Goal: Information Seeking & Learning: Check status

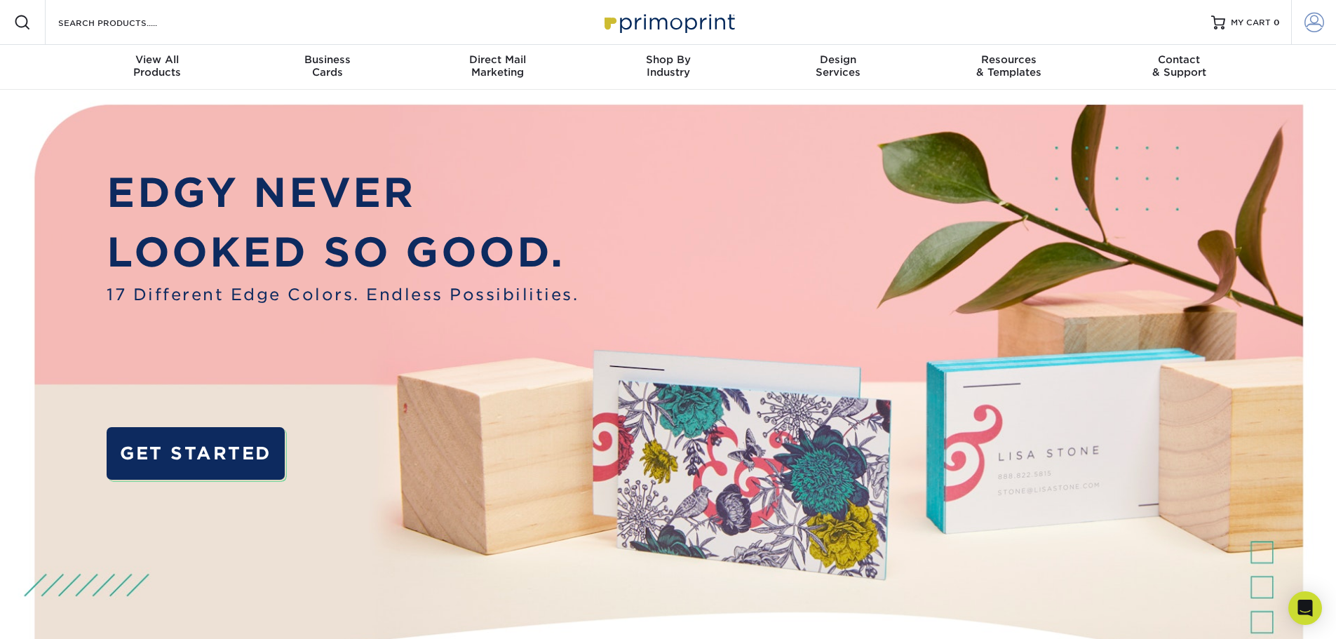
click at [1302, 22] on link "Account" at bounding box center [1313, 22] width 45 height 45
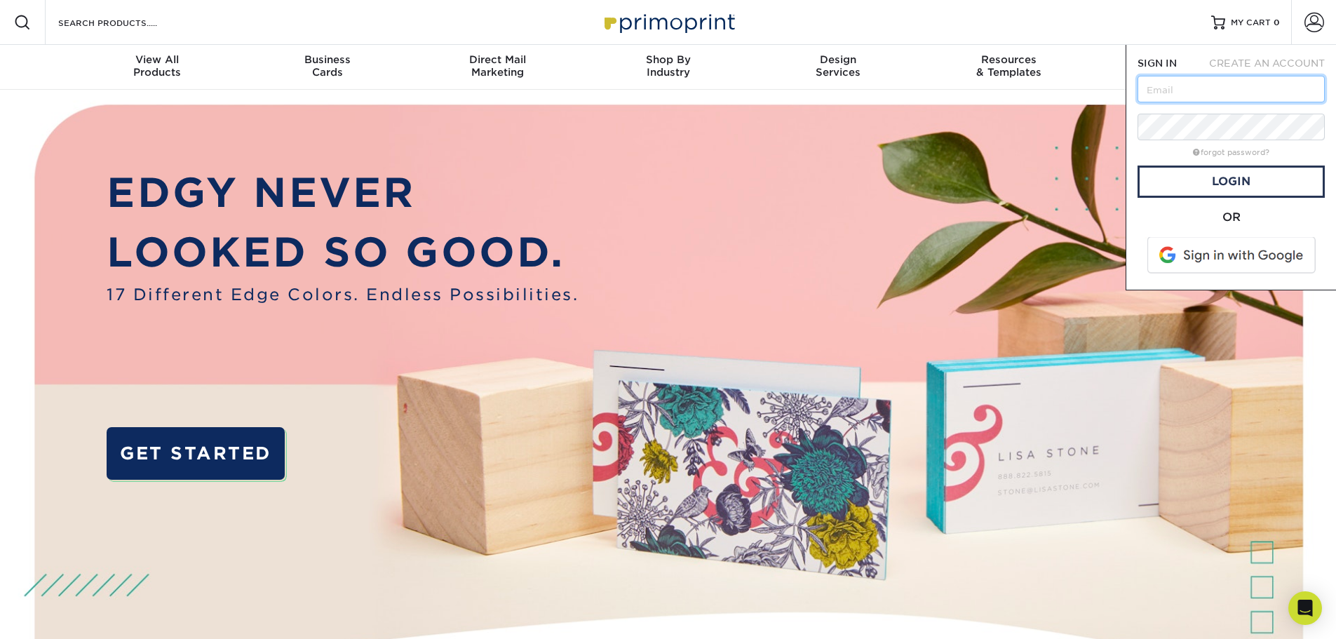
click at [1231, 86] on input "text" at bounding box center [1230, 89] width 187 height 27
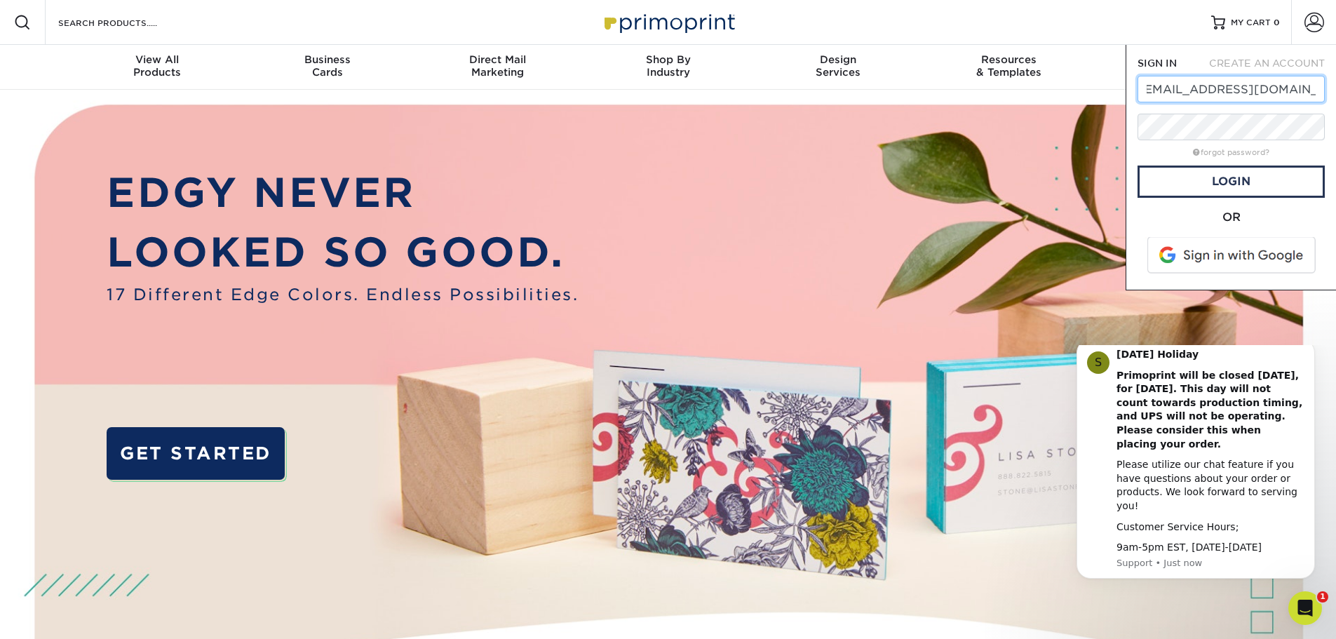
scroll to position [0, 19]
type input "[EMAIL_ADDRESS][DOMAIN_NAME]"
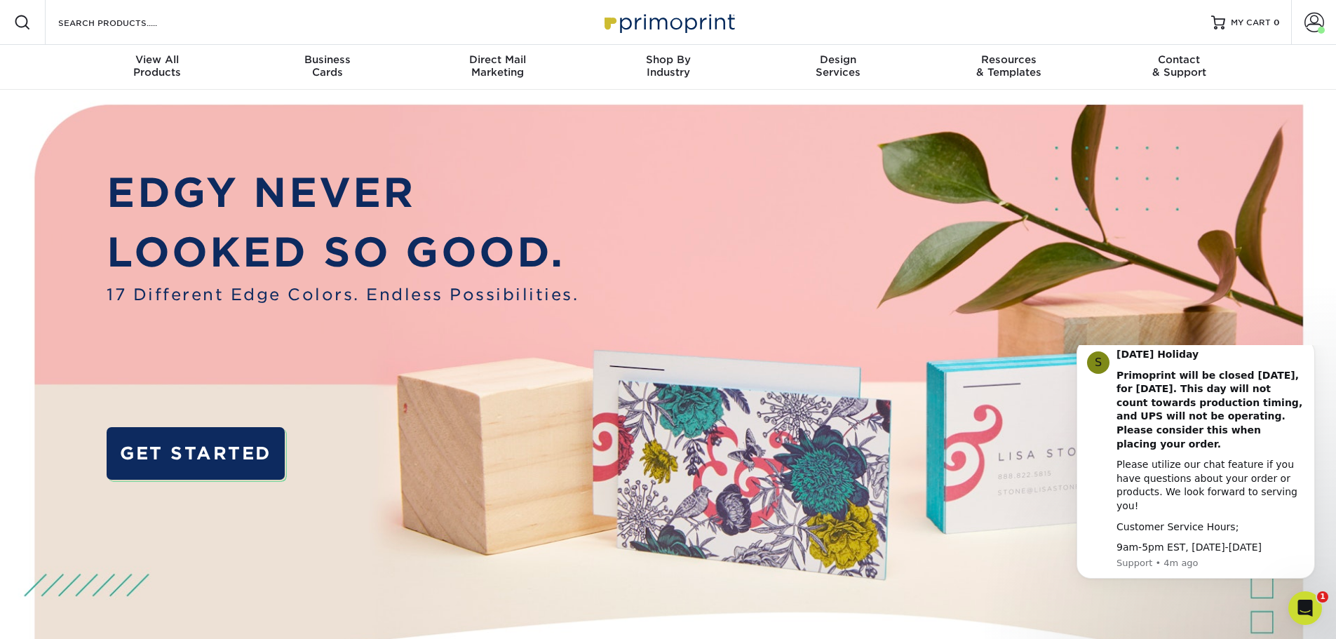
click at [1218, 614] on img at bounding box center [668, 420] width 1323 height 661
click at [1307, 347] on icon "Dismiss notification" at bounding box center [1311, 343] width 8 height 8
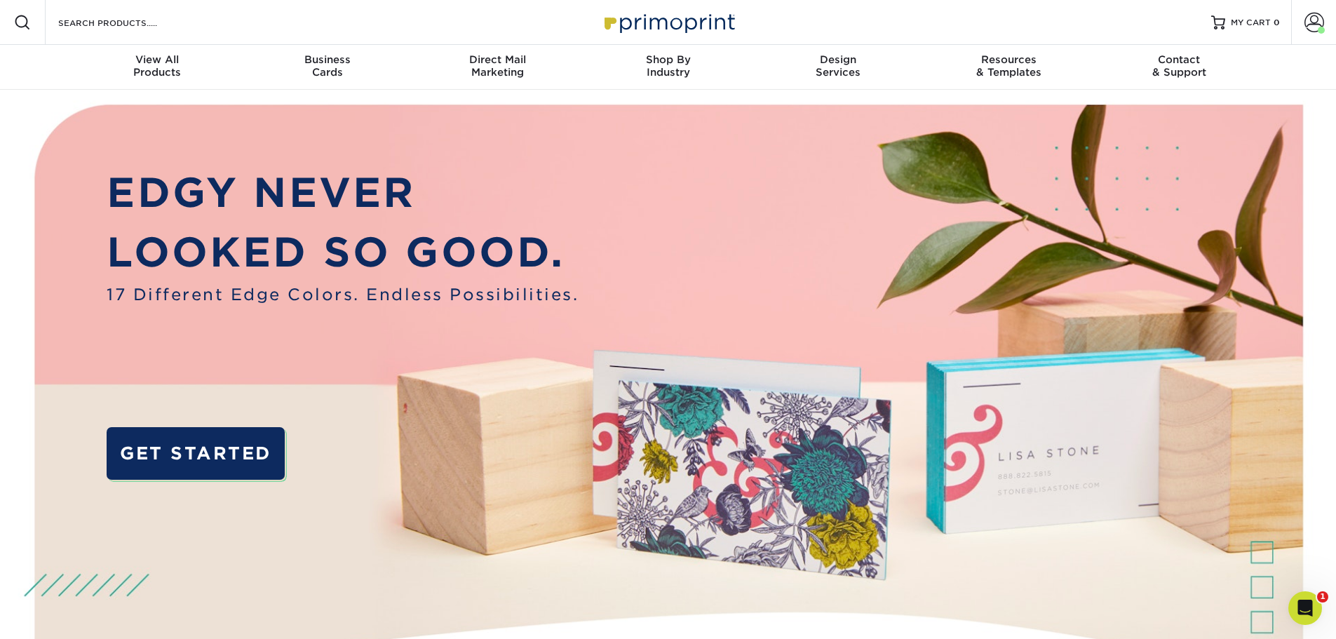
click at [37, 31] on div at bounding box center [22, 22] width 45 height 45
click at [1325, 20] on link "Account" at bounding box center [1313, 22] width 45 height 45
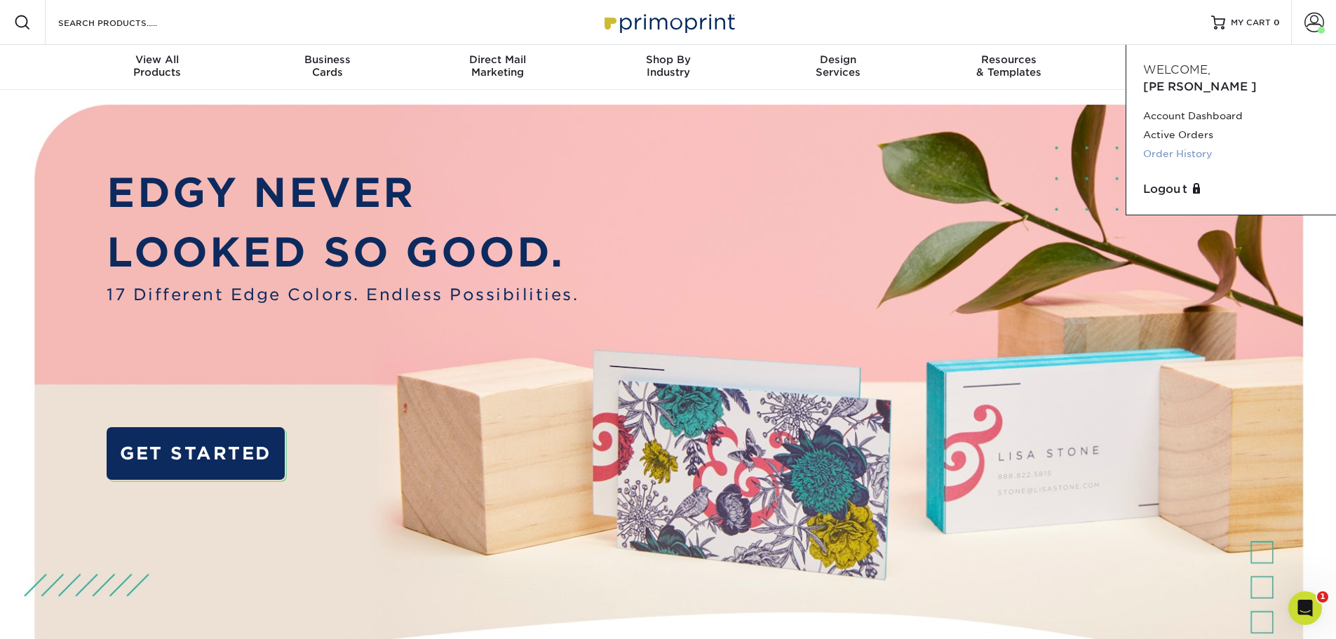
click at [1197, 144] on link "Order History" at bounding box center [1231, 153] width 176 height 19
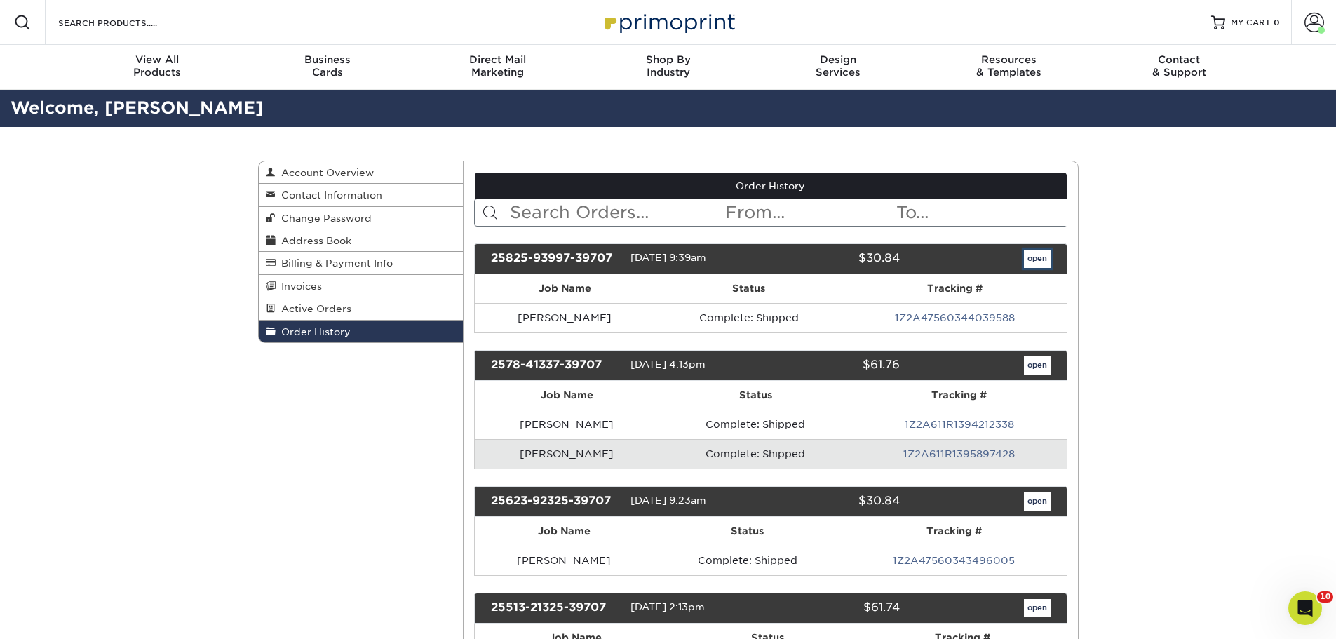
click at [1046, 258] on link "open" at bounding box center [1037, 259] width 27 height 18
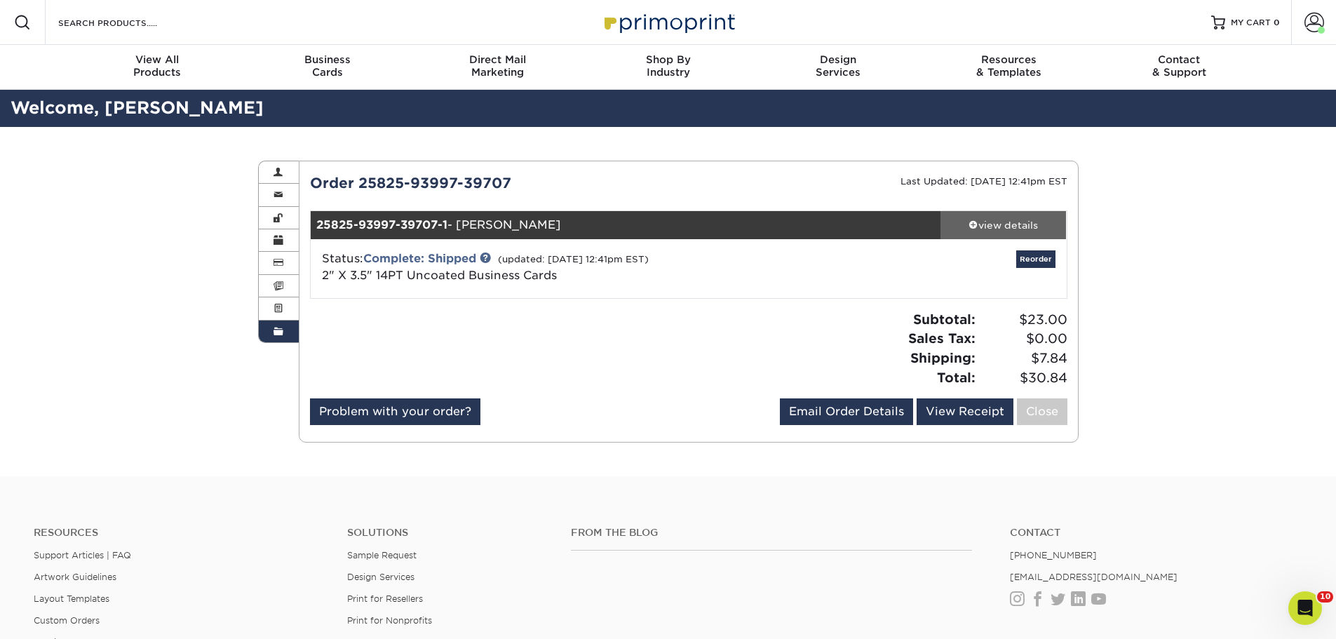
click at [993, 226] on div "view details" at bounding box center [1003, 225] width 126 height 14
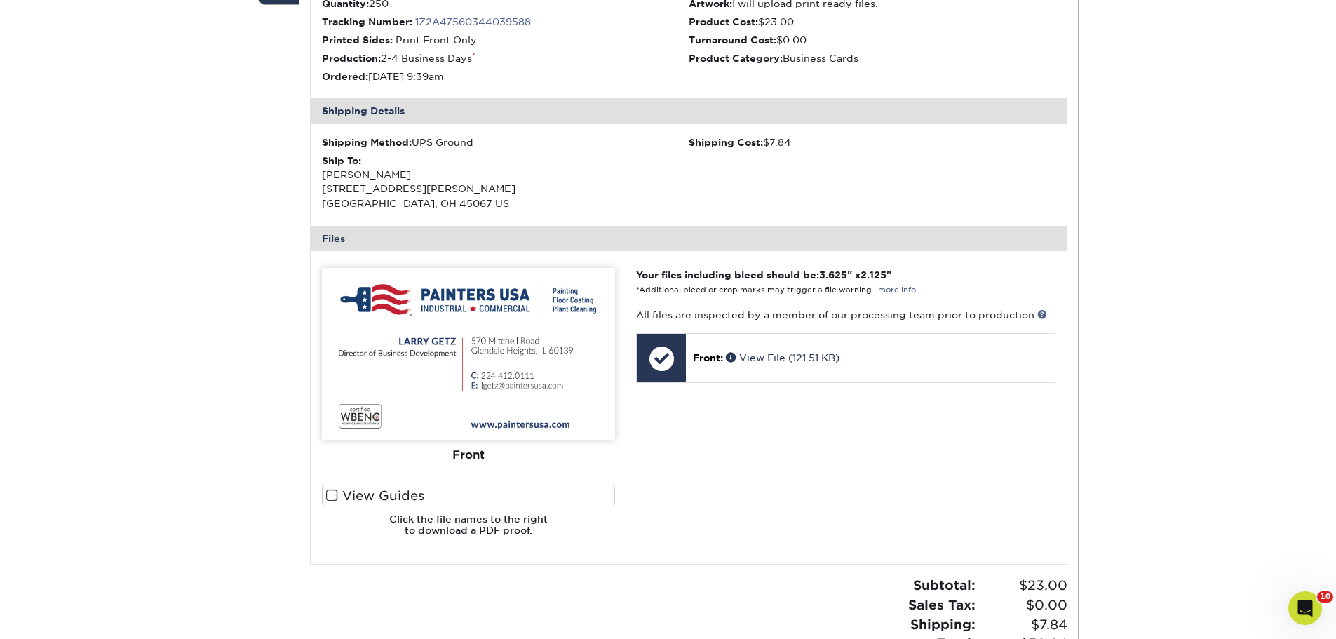
scroll to position [351, 0]
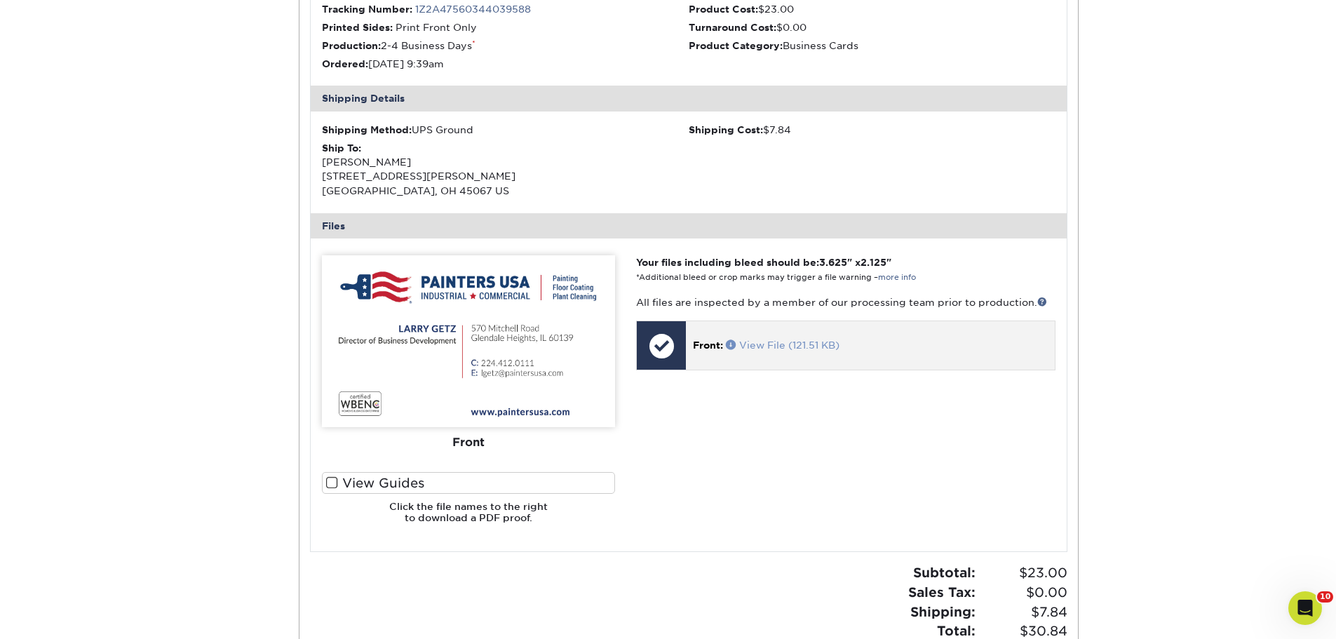
click at [765, 346] on link "View File (121.51 KB)" at bounding box center [783, 344] width 114 height 11
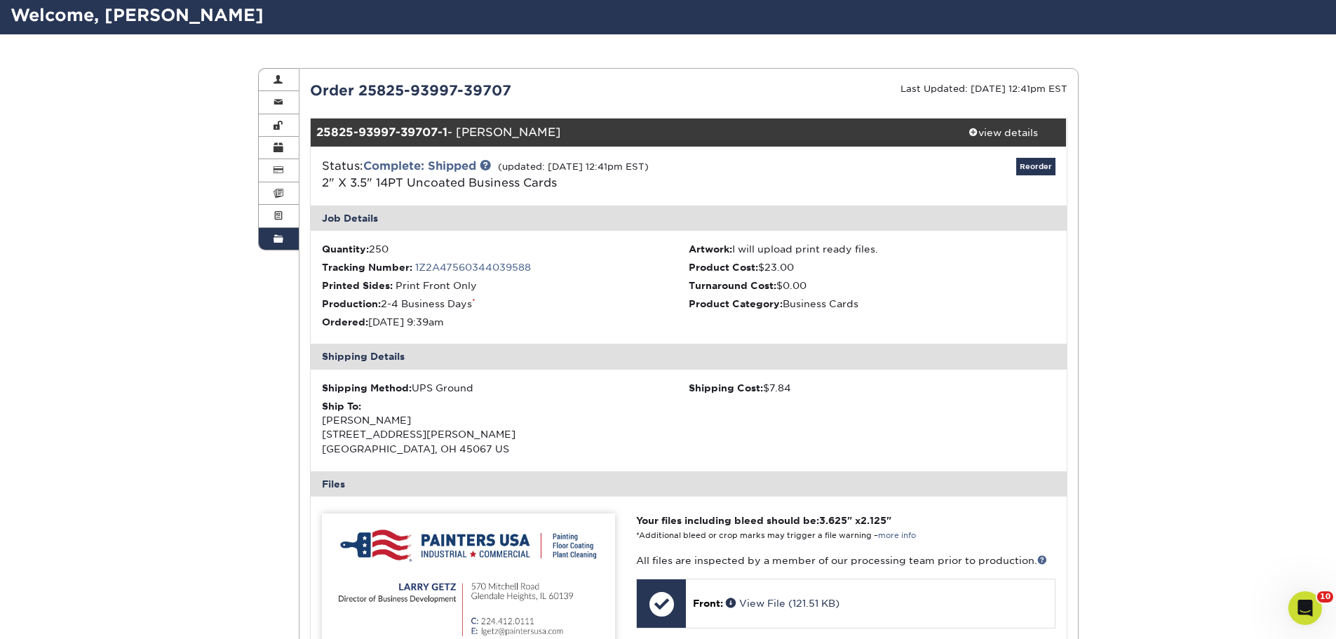
scroll to position [0, 0]
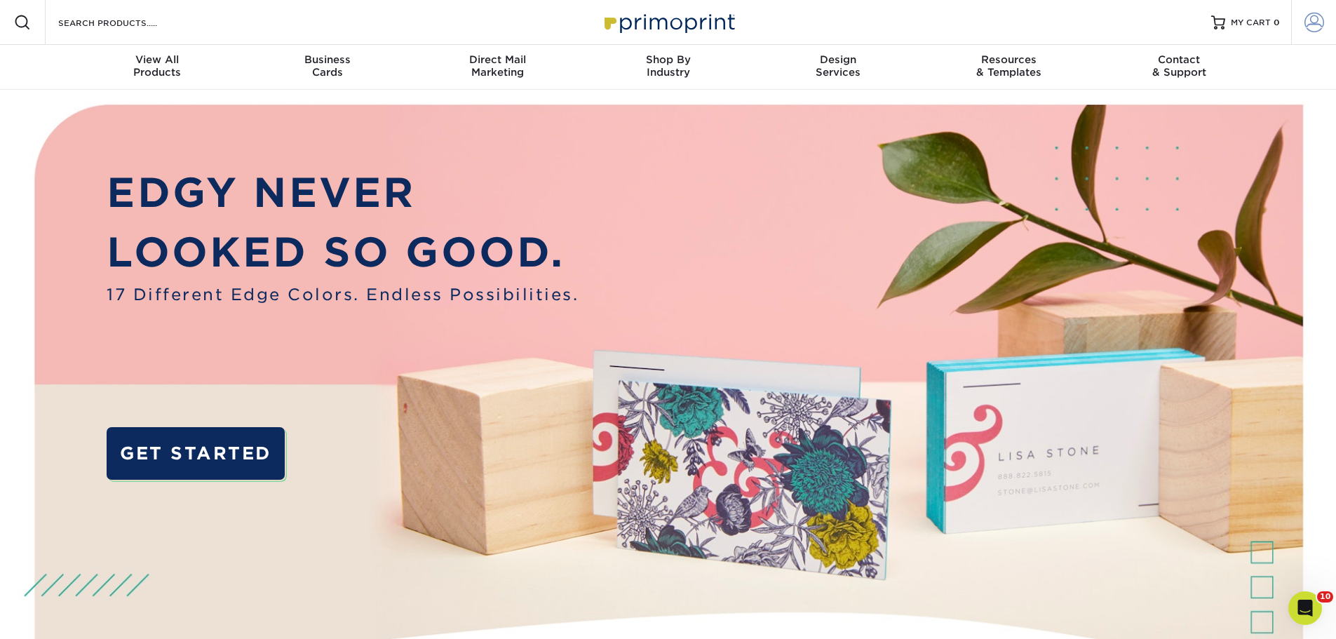
click at [1324, 18] on link "Account" at bounding box center [1313, 22] width 45 height 45
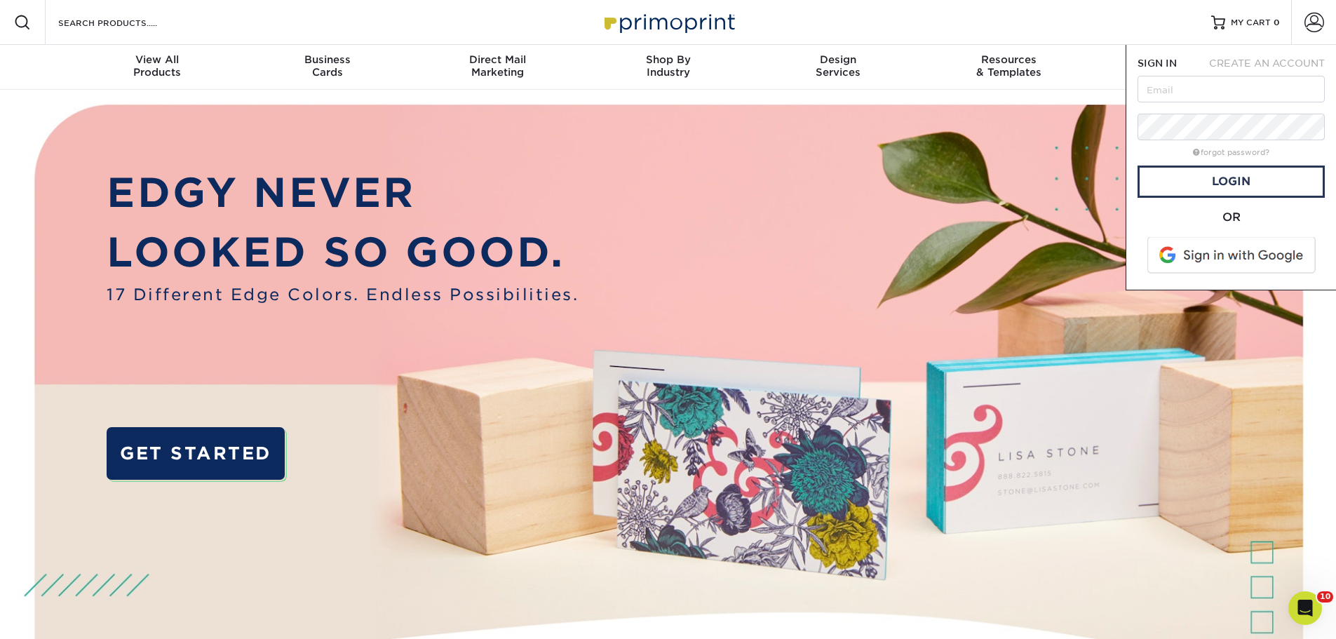
click at [798, 255] on img at bounding box center [668, 420] width 1323 height 661
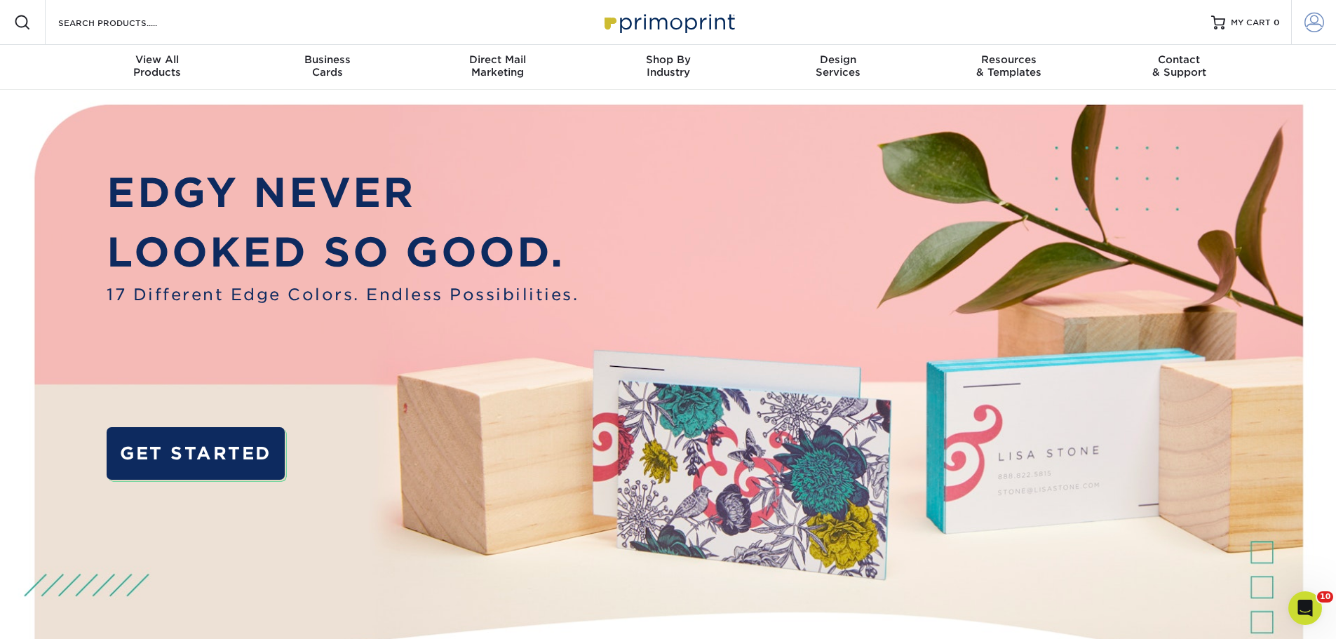
click at [1306, 20] on span at bounding box center [1314, 23] width 20 height 20
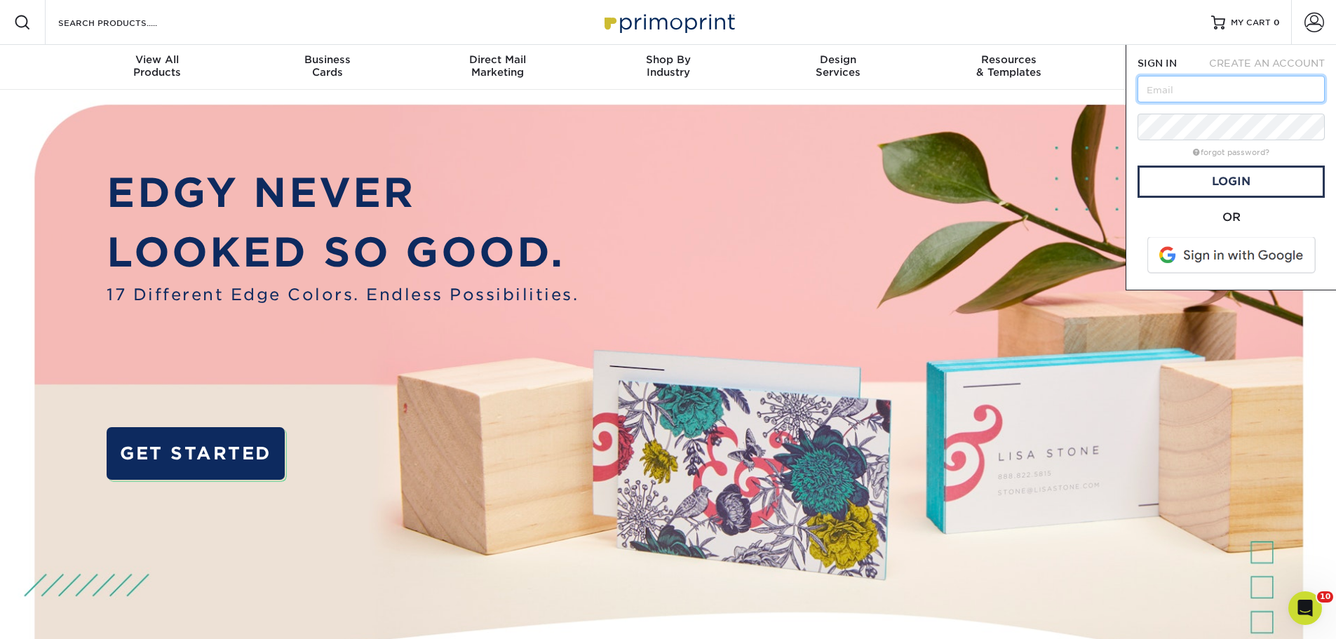
click at [1250, 83] on input "text" at bounding box center [1230, 89] width 187 height 27
click at [1175, 90] on input "text" at bounding box center [1230, 89] width 187 height 27
type input "skazumura@paintersusainc.com"
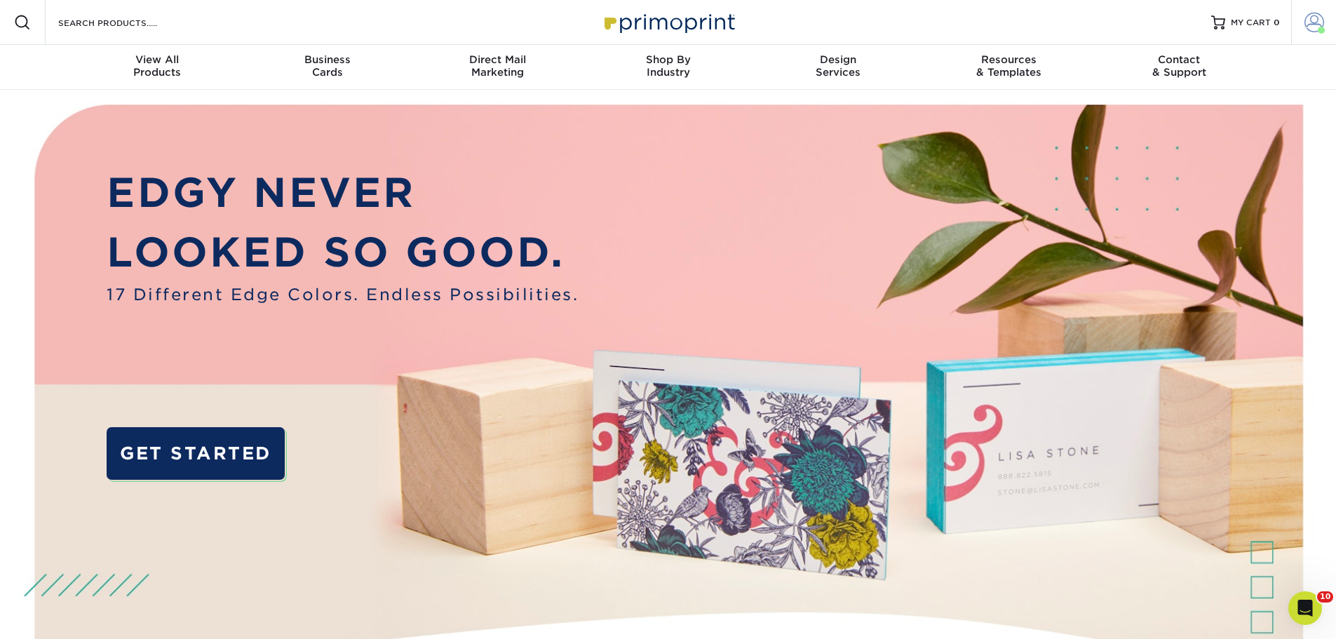
click at [1321, 22] on span at bounding box center [1314, 23] width 20 height 20
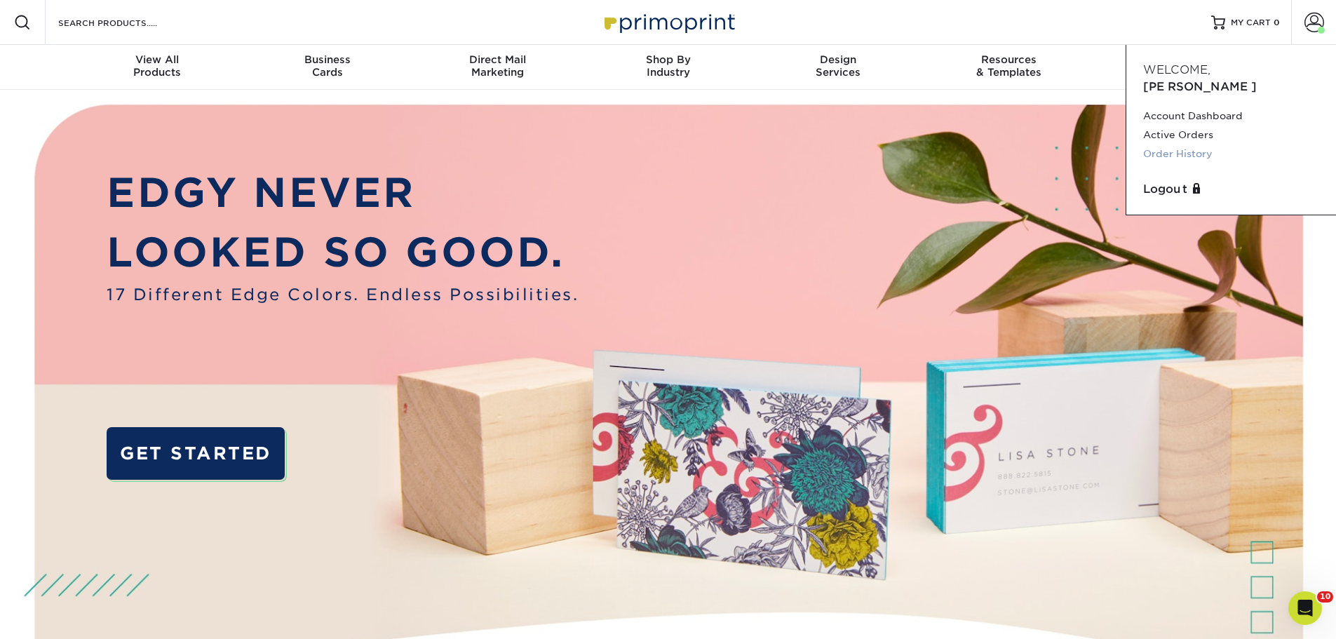
click at [1192, 144] on link "Order History" at bounding box center [1231, 153] width 176 height 19
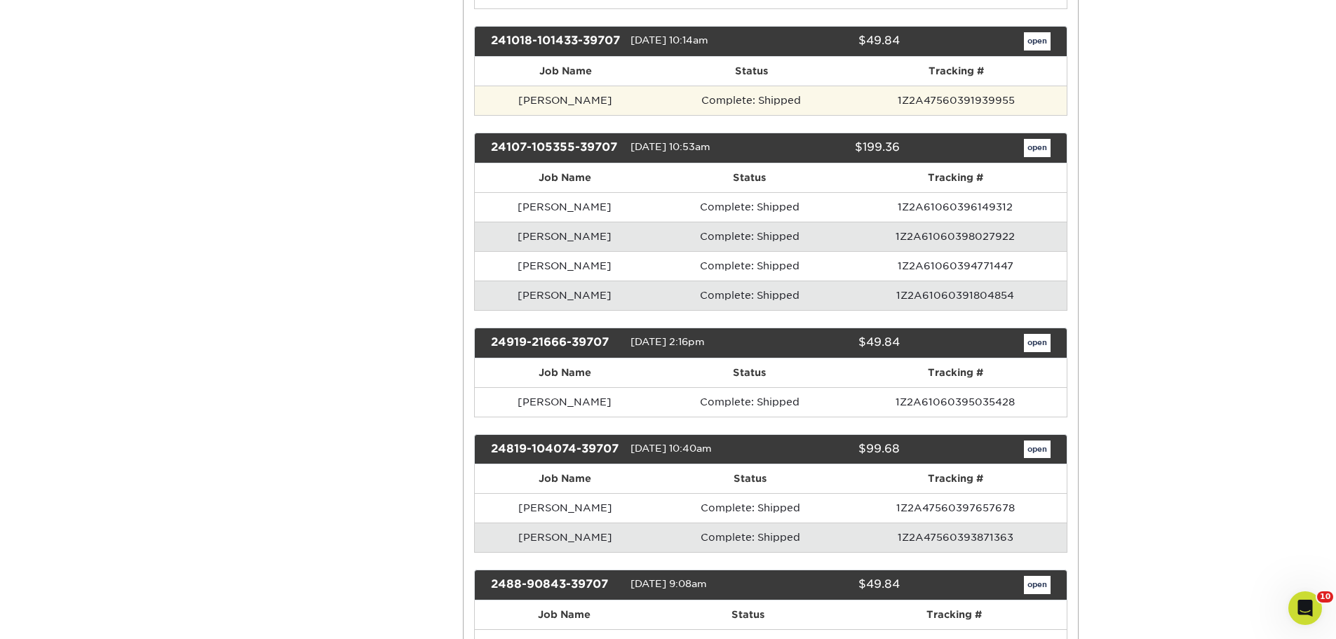
scroll to position [1963, 0]
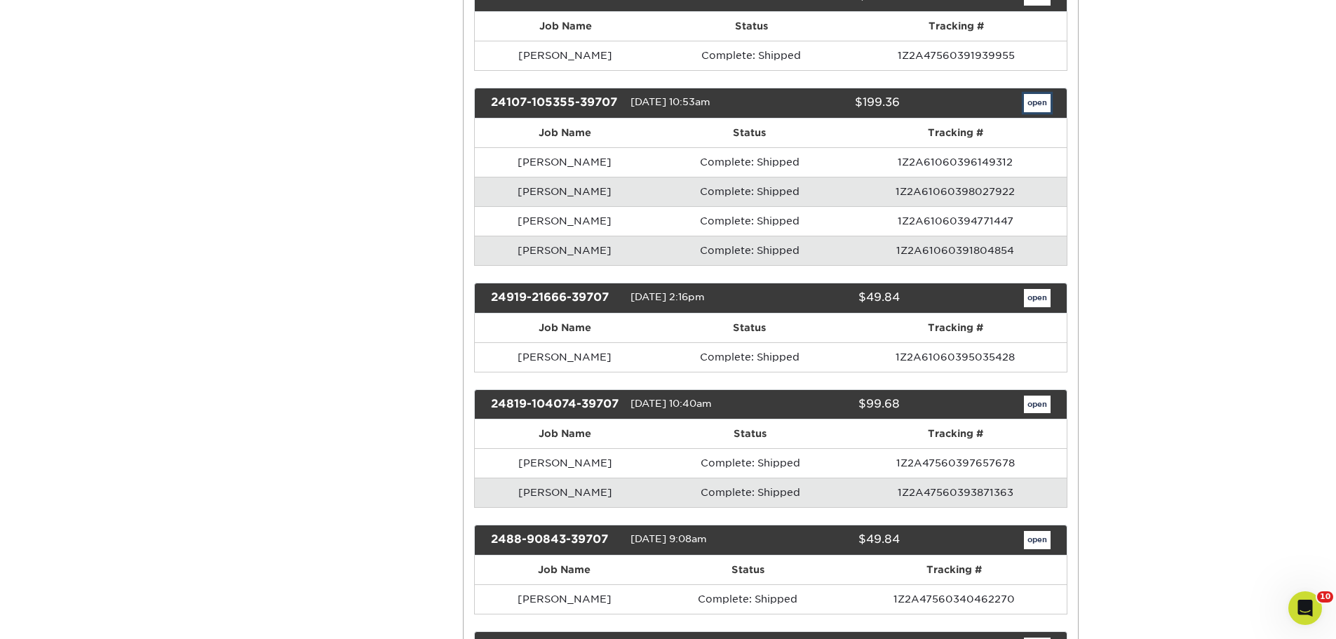
click at [1046, 112] on link "open" at bounding box center [1037, 103] width 27 height 18
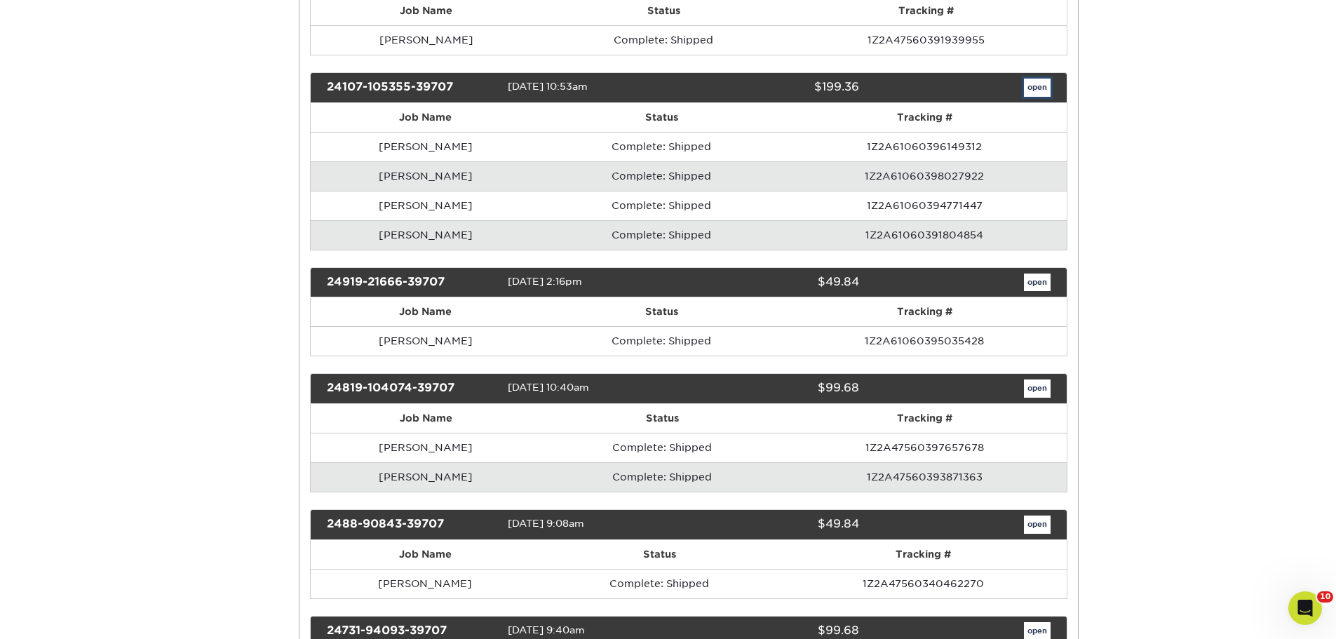
scroll to position [0, 0]
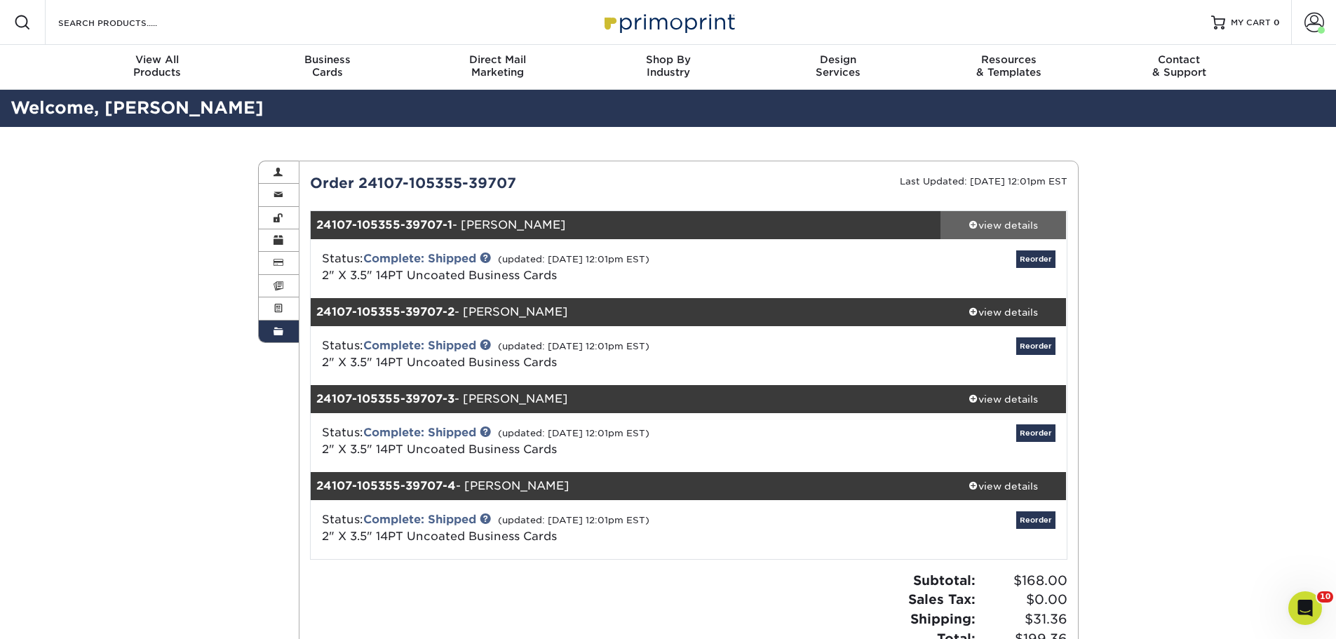
click at [1024, 227] on div "view details" at bounding box center [1003, 225] width 126 height 14
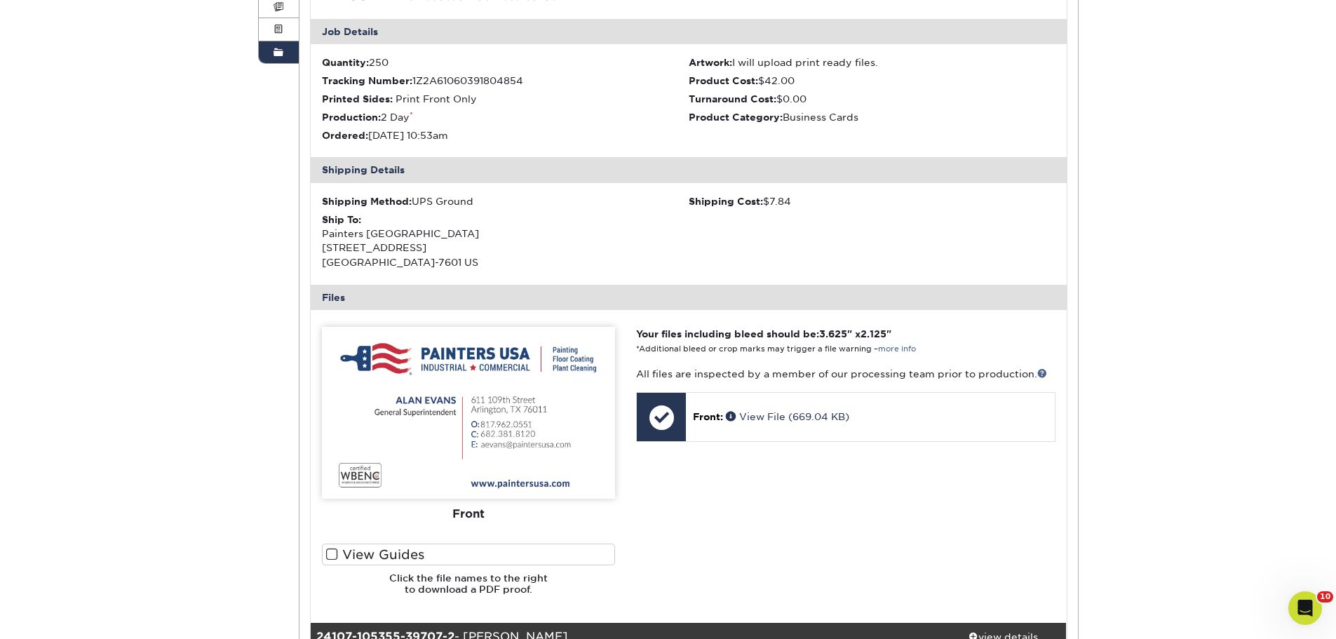
scroll to position [280, 0]
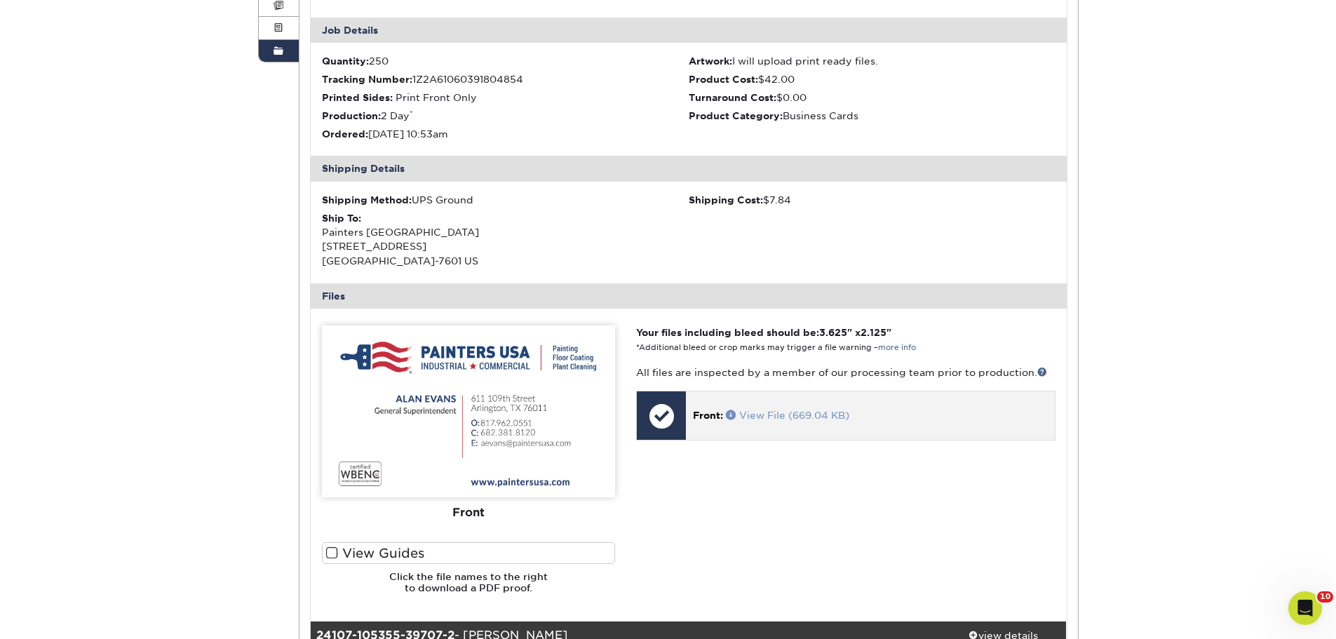
click at [783, 415] on link "View File (669.04 KB)" at bounding box center [787, 415] width 123 height 11
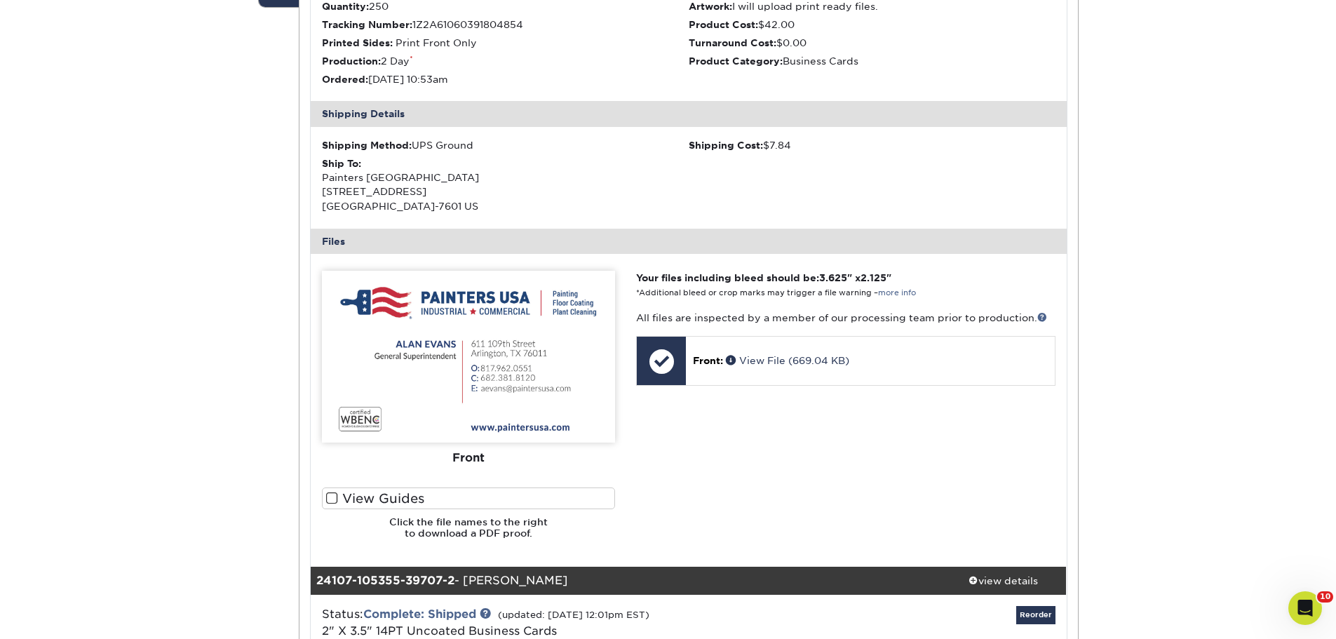
scroll to position [631, 0]
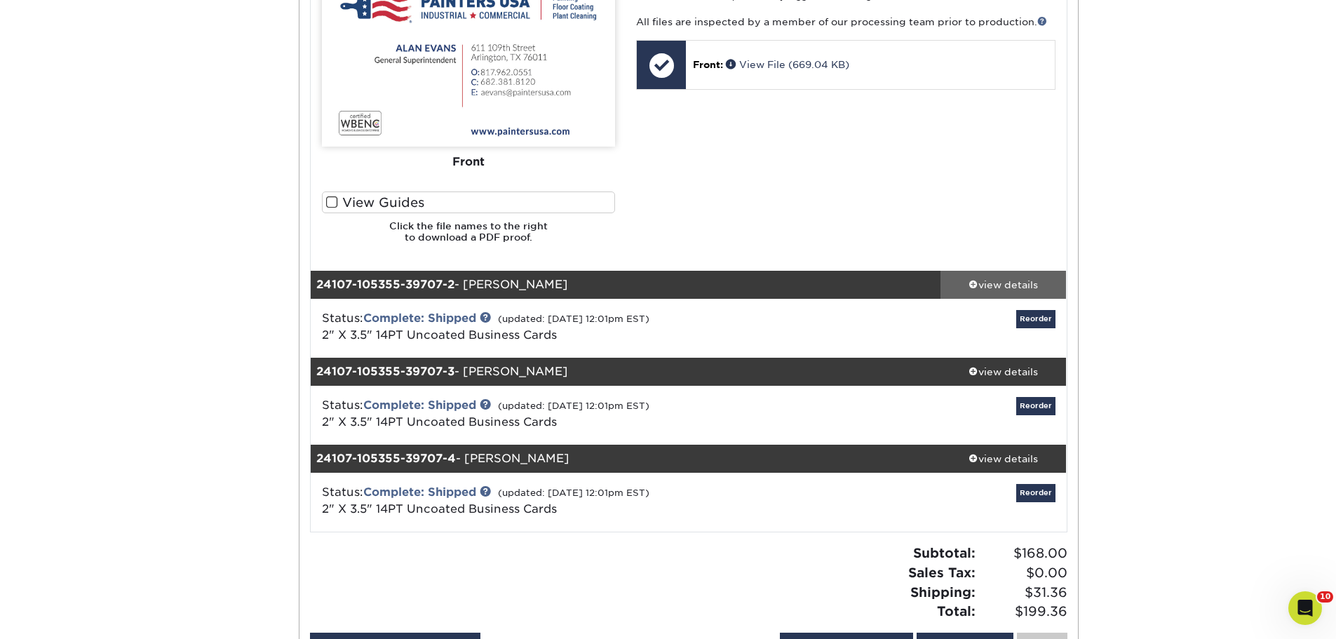
click at [1020, 281] on div "view details" at bounding box center [1003, 285] width 126 height 14
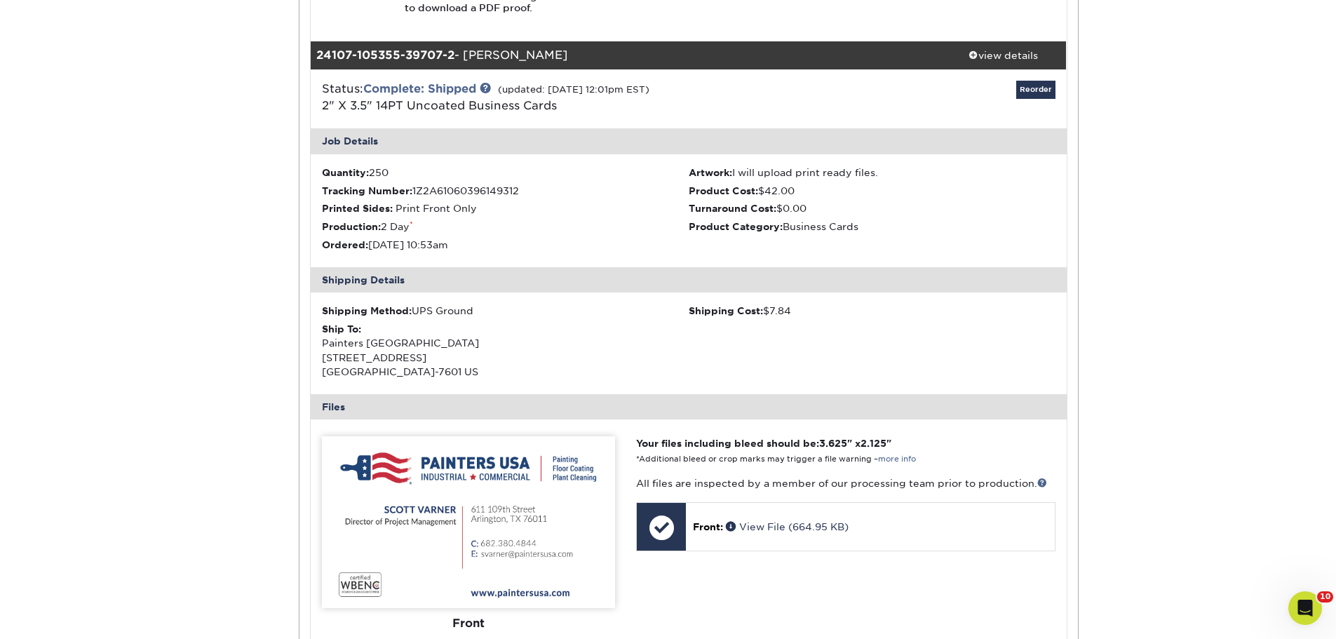
scroll to position [912, 0]
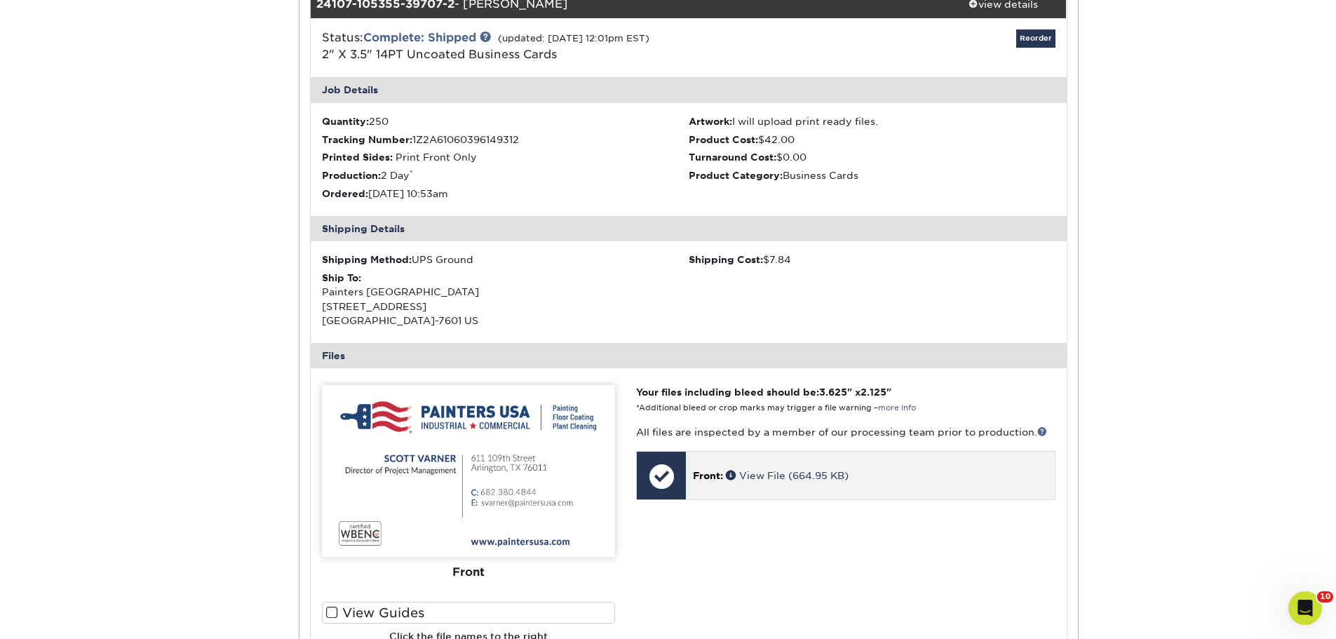
click at [806, 468] on p "Front: View File (664.95 KB)" at bounding box center [870, 475] width 354 height 14
click at [787, 474] on link "View File (664.95 KB)" at bounding box center [787, 475] width 123 height 11
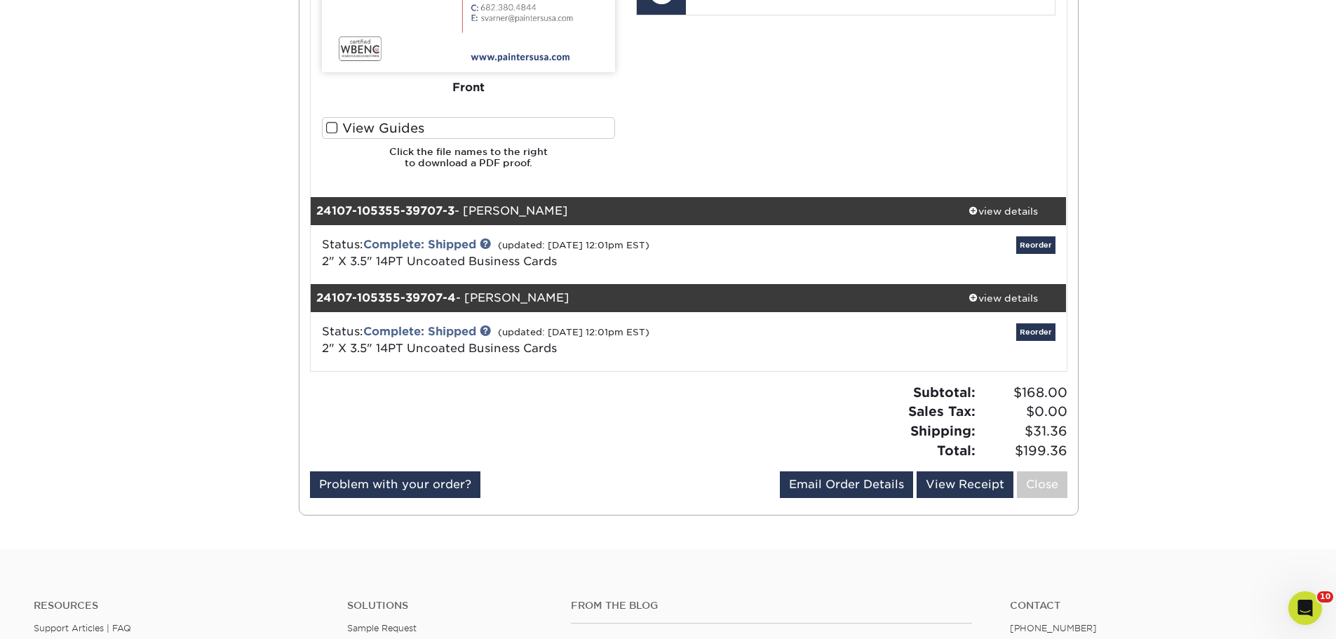
scroll to position [1473, 0]
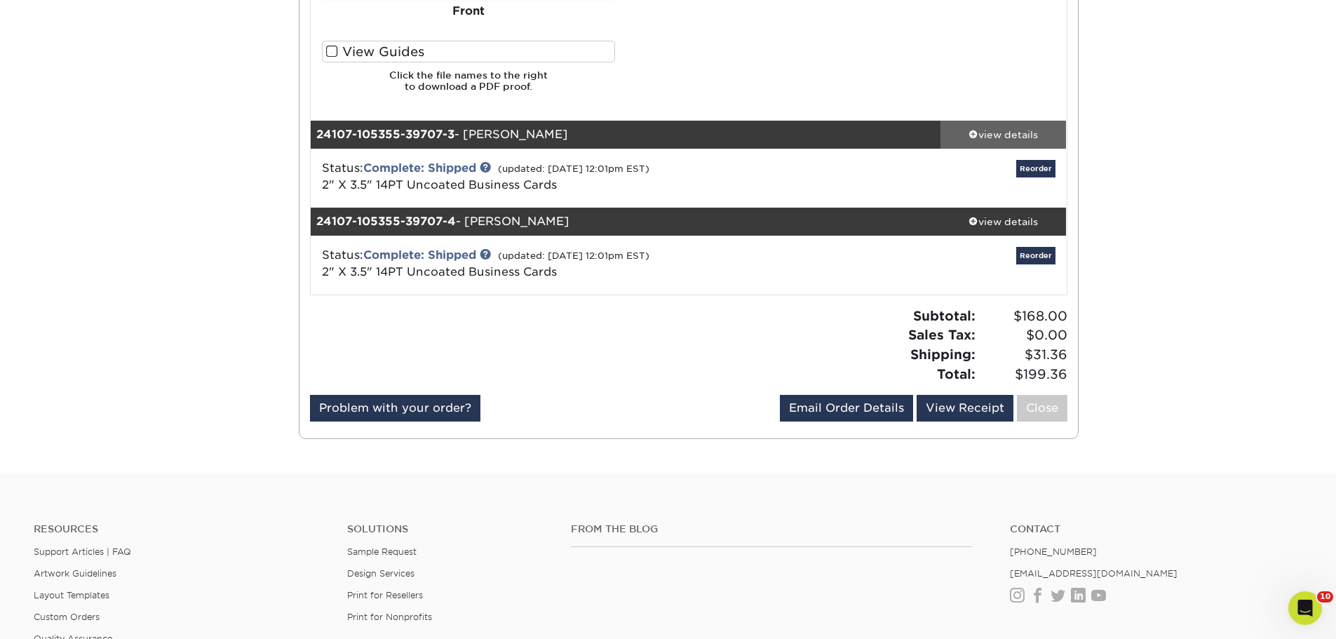
click at [1030, 138] on div "view details" at bounding box center [1003, 135] width 126 height 14
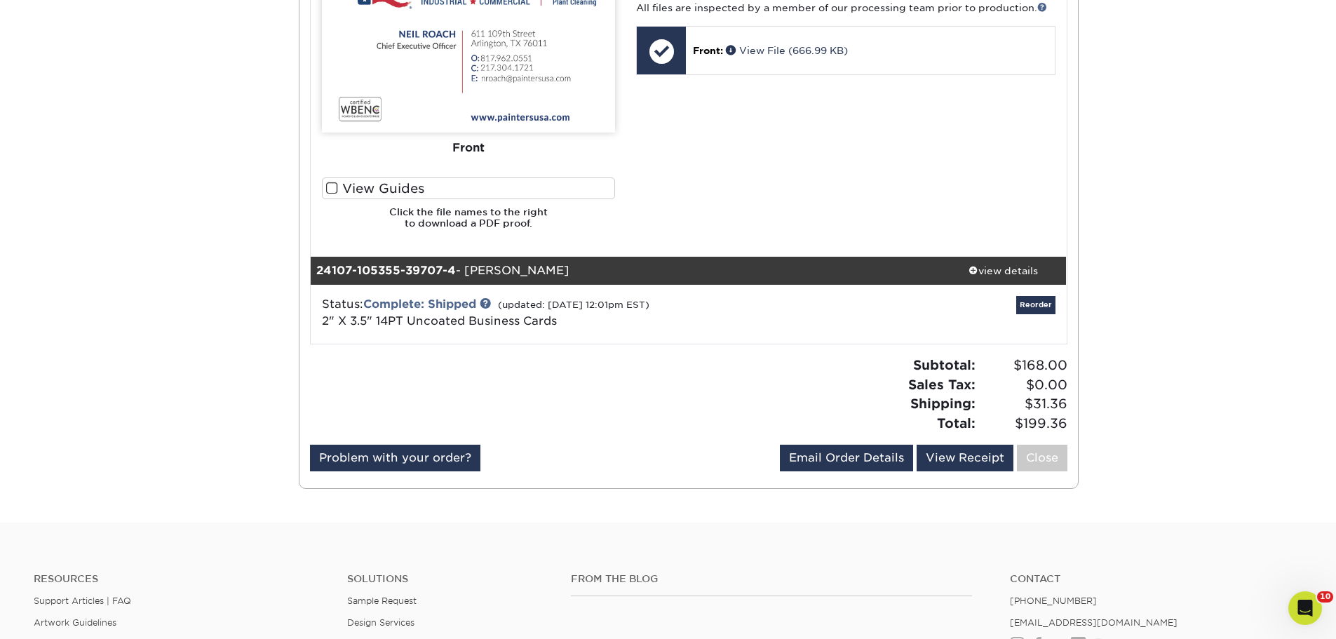
scroll to position [2034, 0]
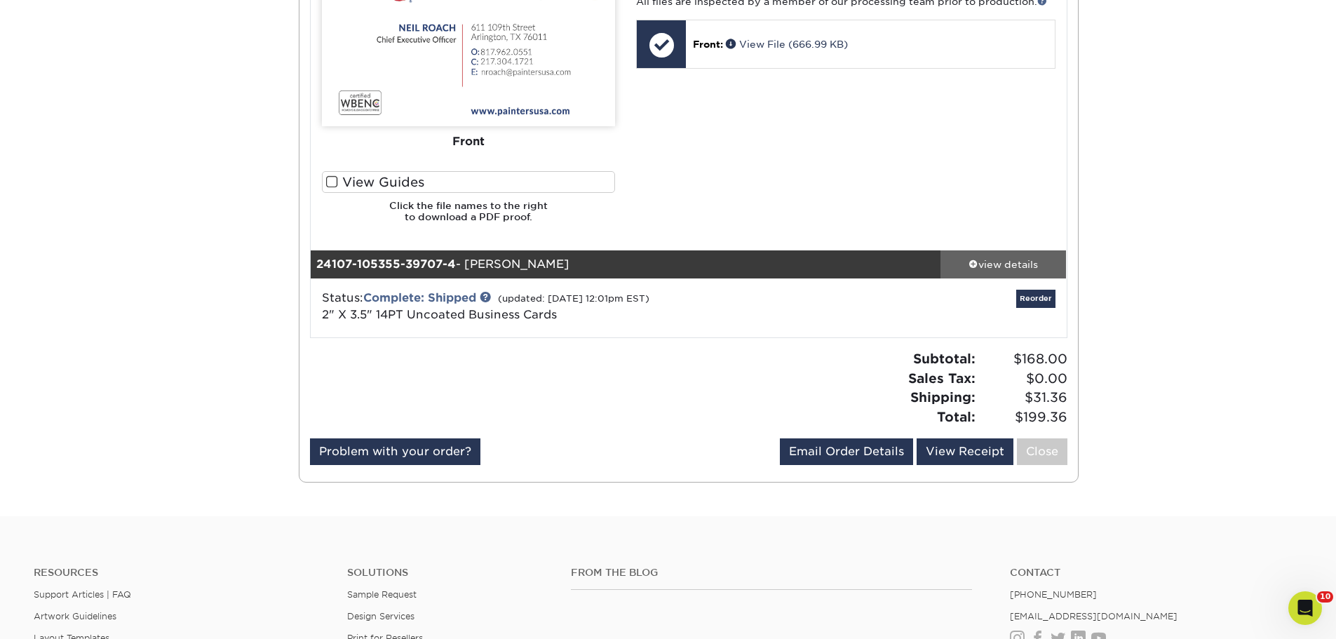
click at [1026, 264] on div "view details" at bounding box center [1003, 264] width 126 height 14
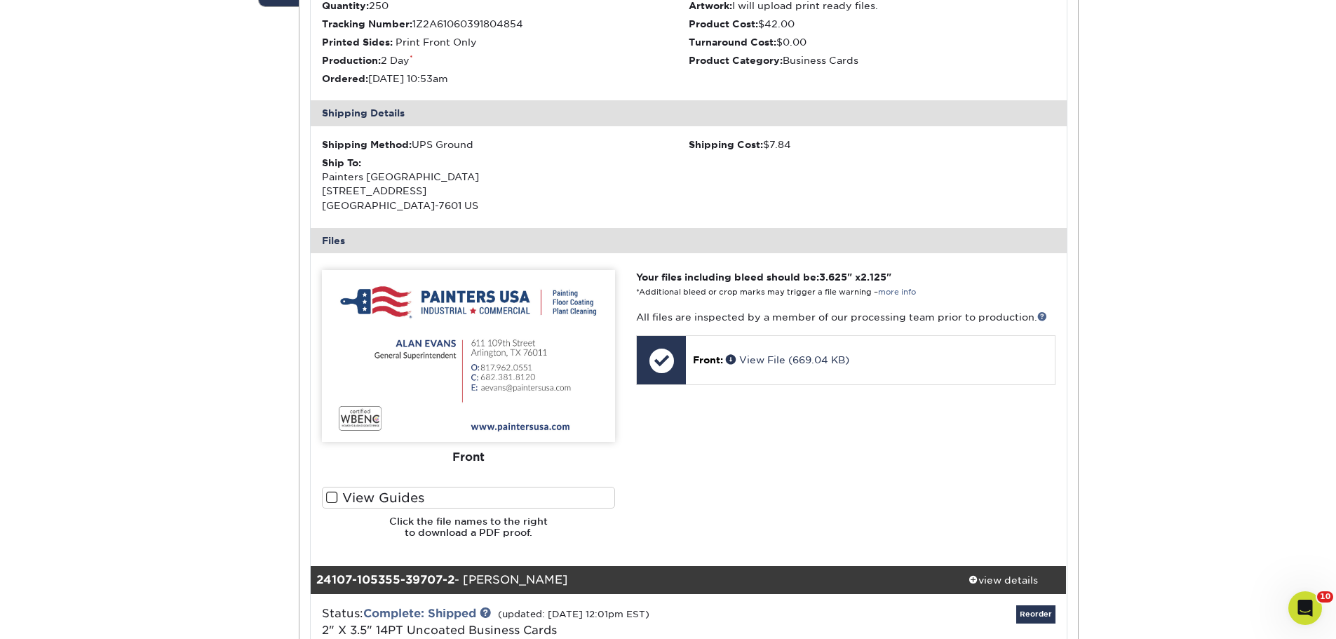
scroll to position [0, 0]
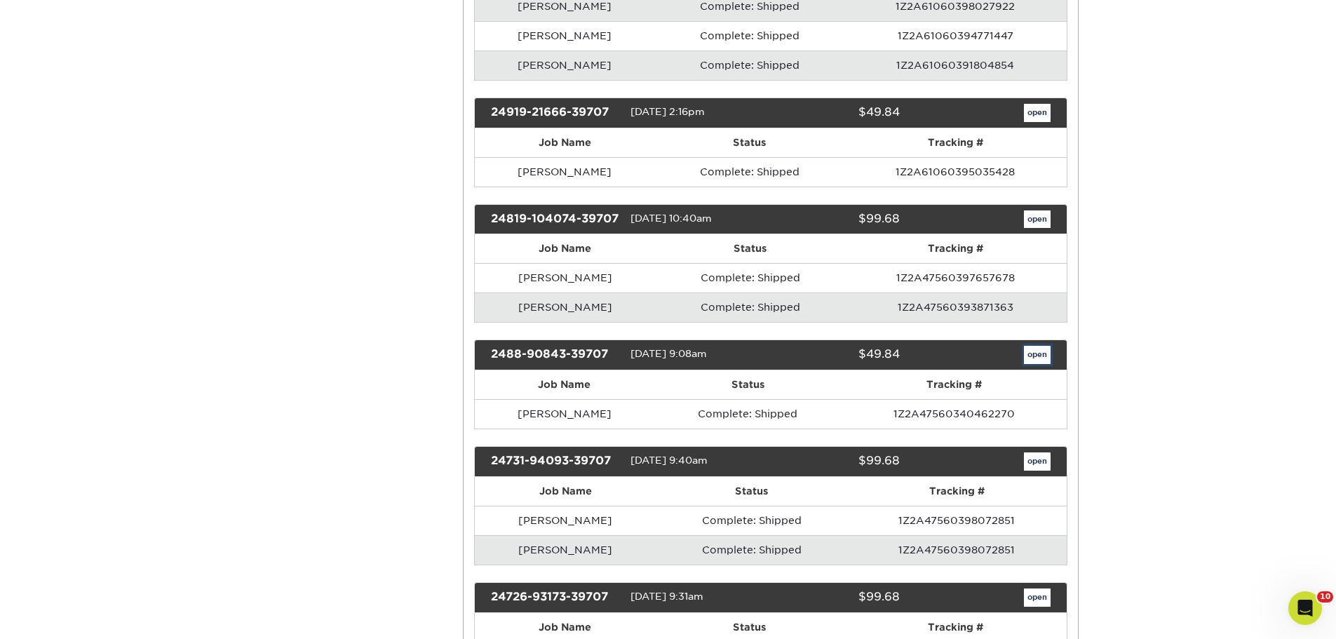
scroll to position [2174, 0]
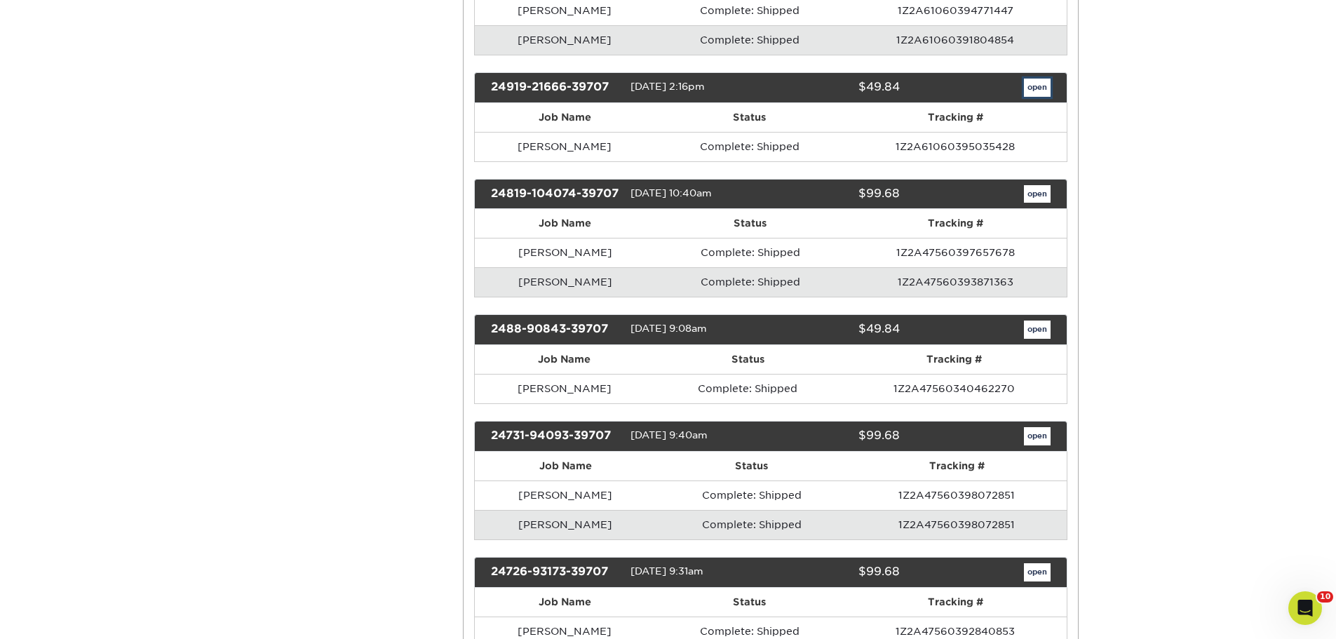
click at [1042, 97] on link "open" at bounding box center [1037, 88] width 27 height 18
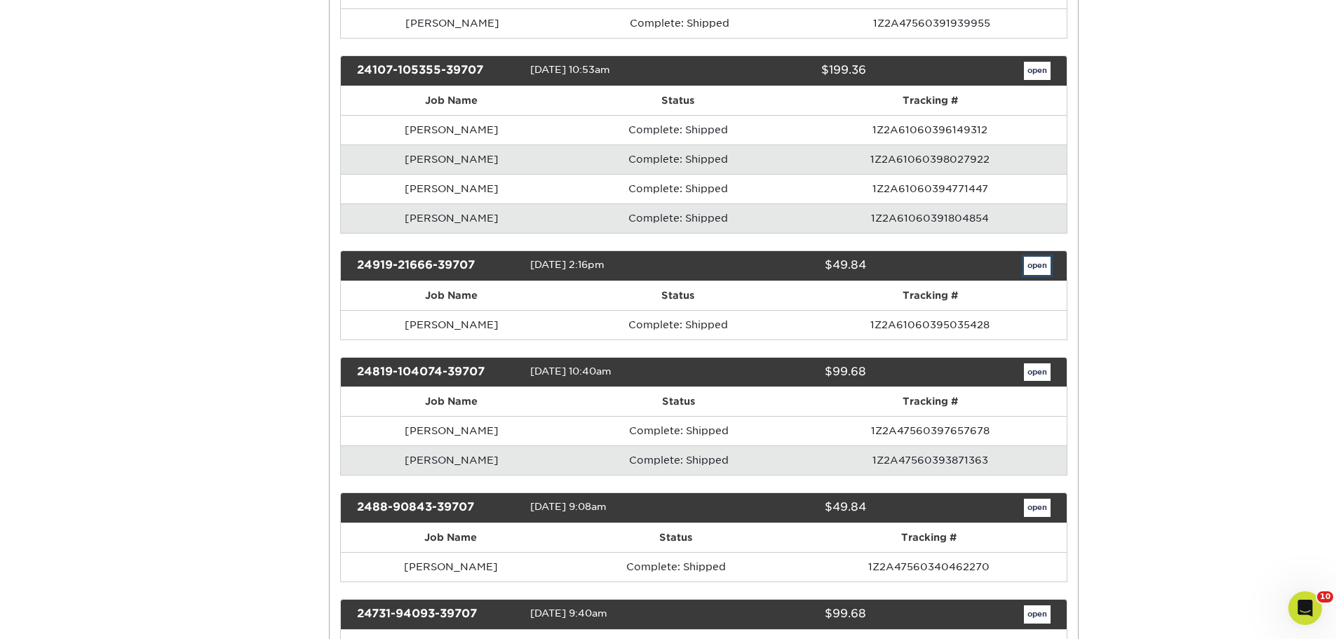
scroll to position [0, 0]
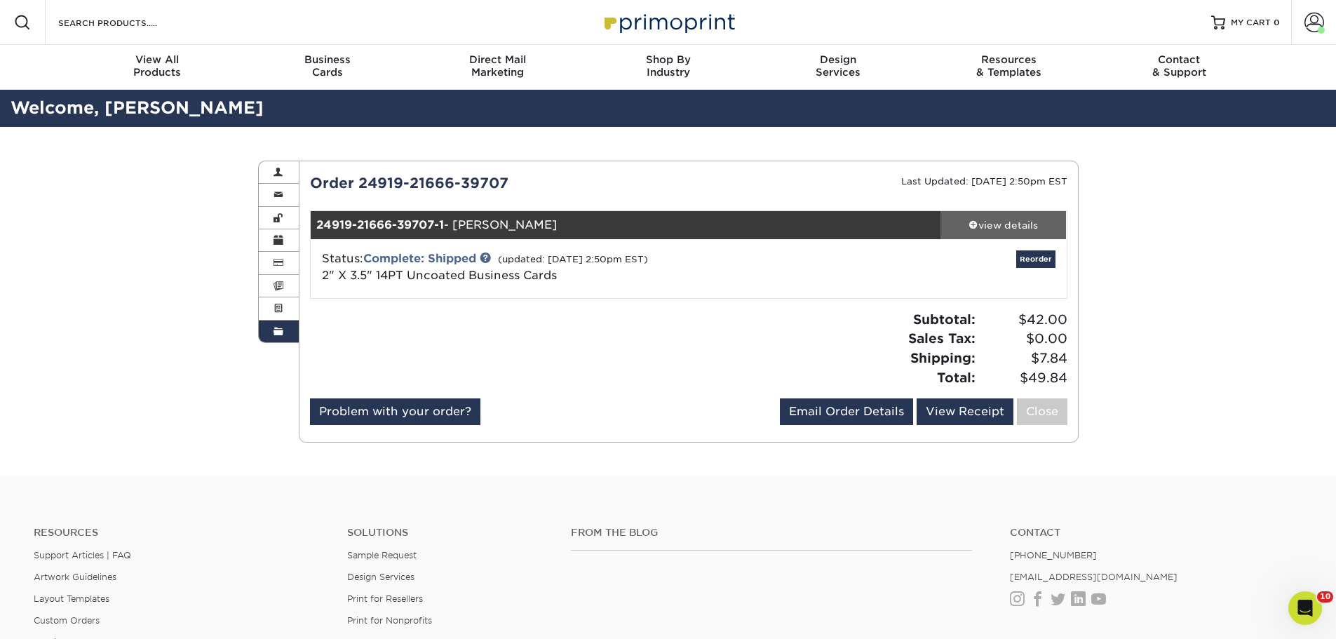
click at [1008, 219] on div "view details" at bounding box center [1003, 225] width 126 height 14
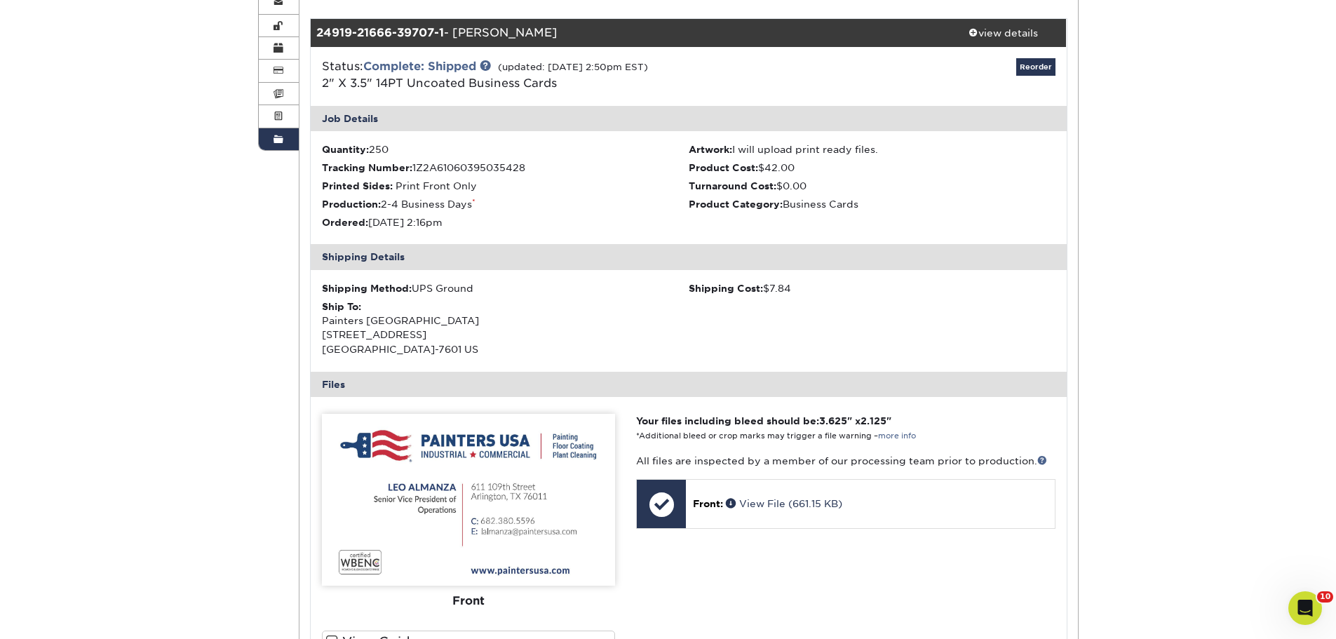
scroll to position [421, 0]
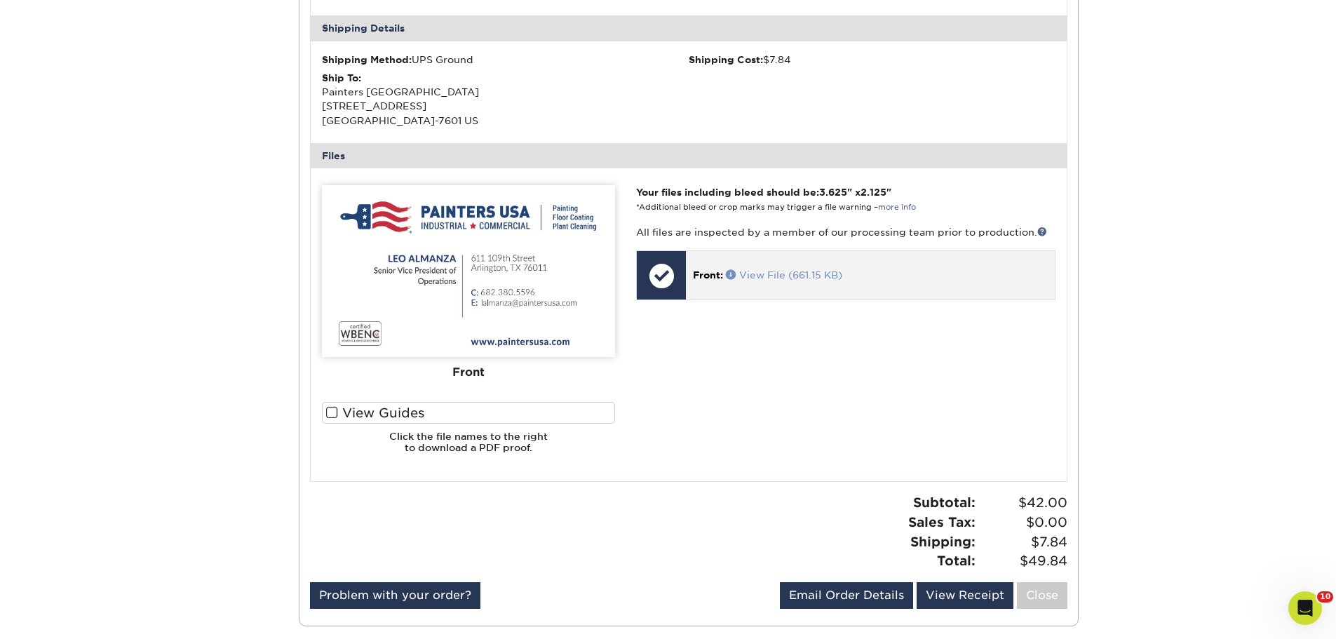
drag, startPoint x: 827, startPoint y: 268, endPoint x: 785, endPoint y: 270, distance: 42.1
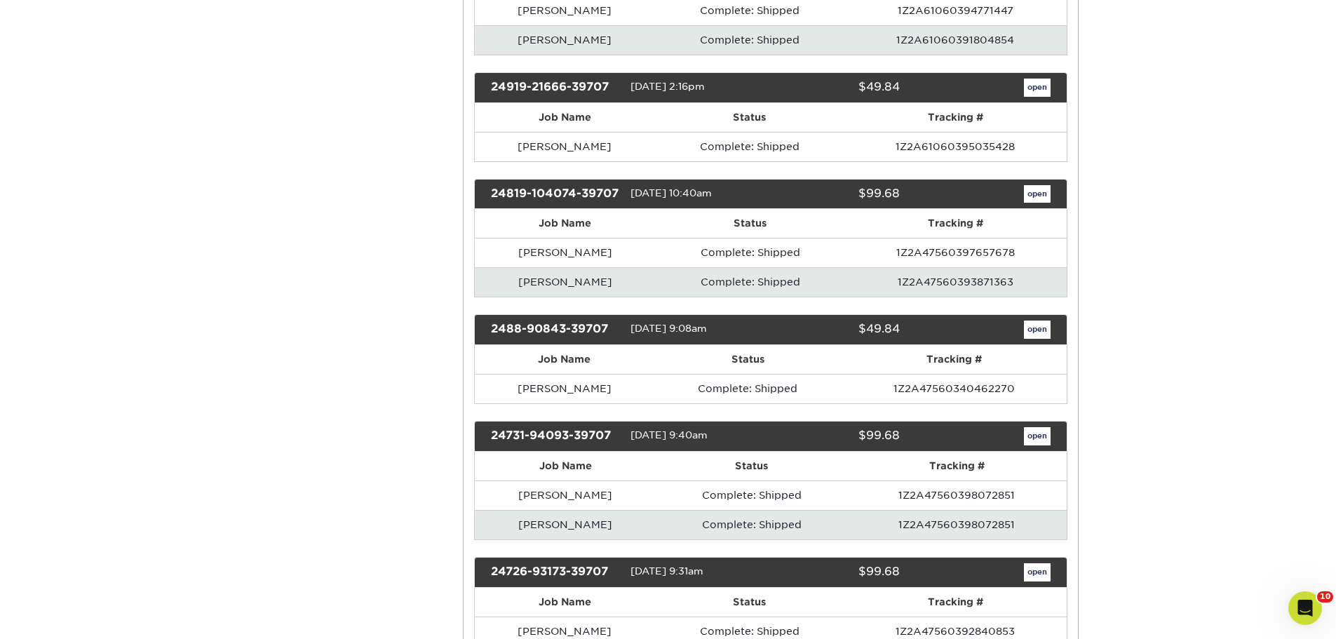
scroll to position [2244, 0]
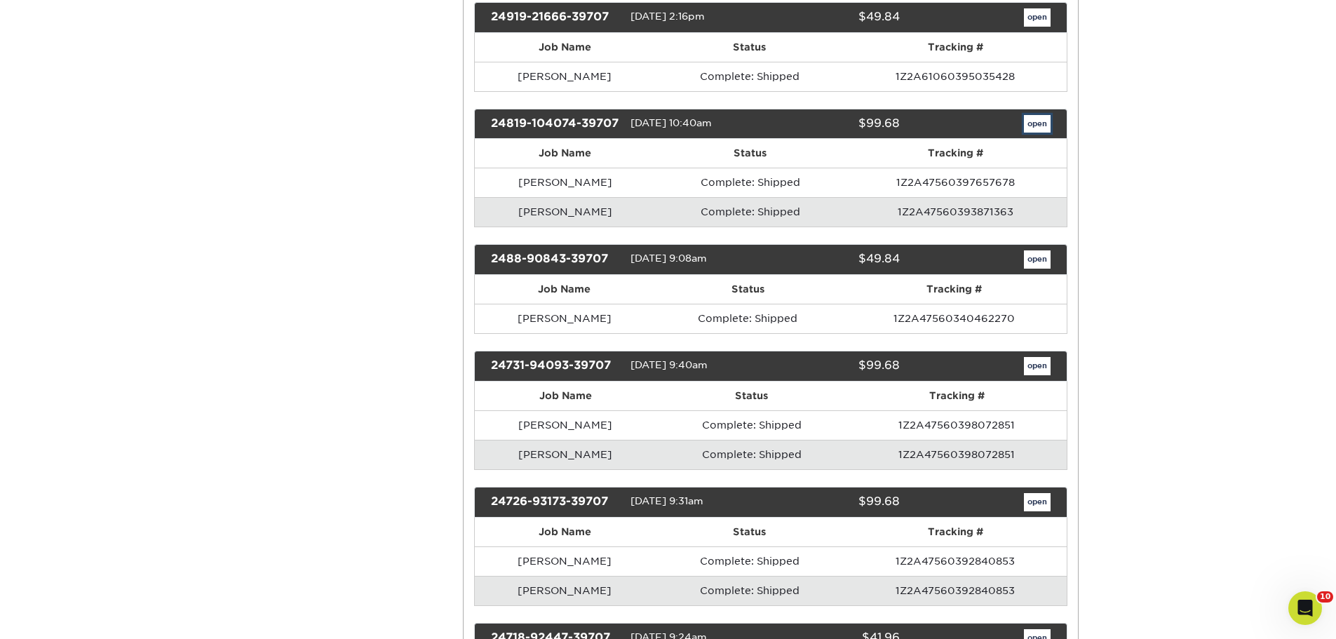
click at [1040, 133] on link "open" at bounding box center [1037, 124] width 27 height 18
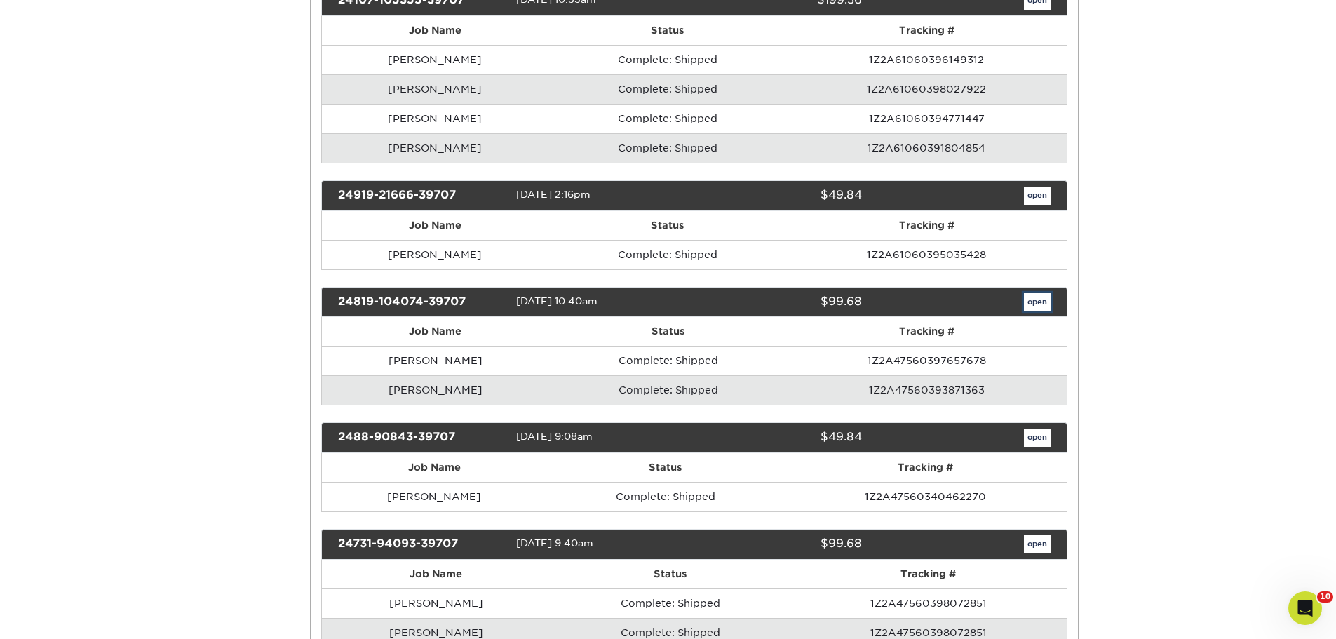
scroll to position [0, 0]
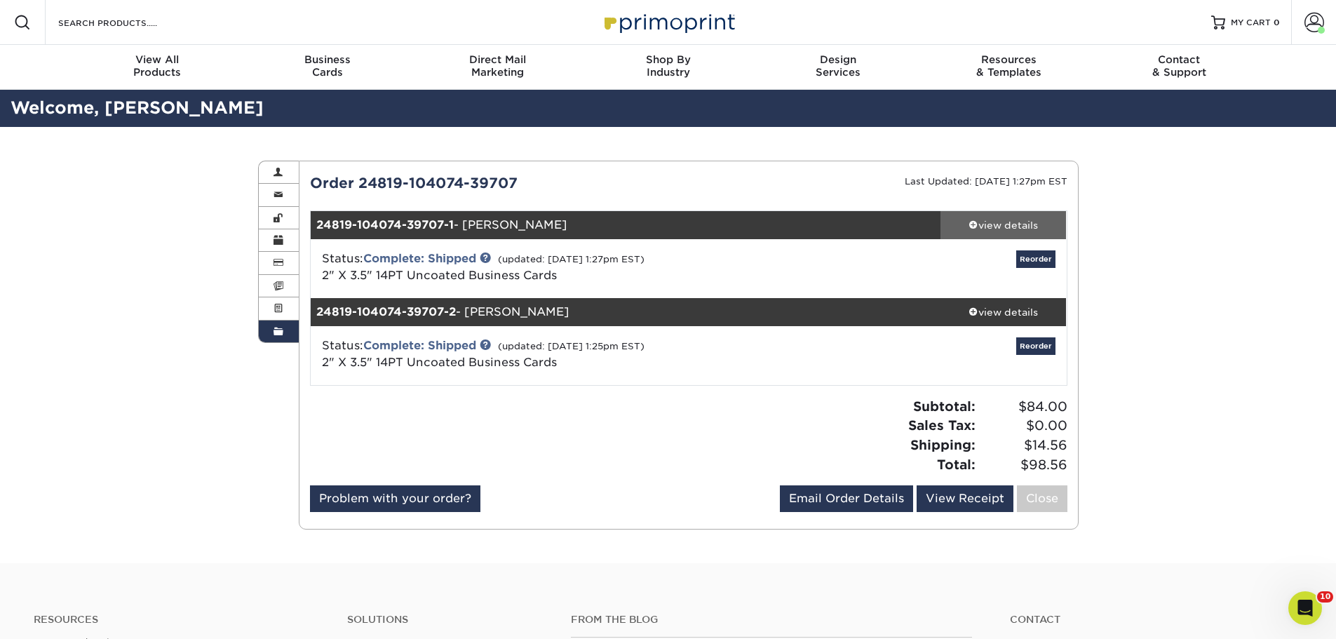
click at [1022, 223] on div "view details" at bounding box center [1003, 225] width 126 height 14
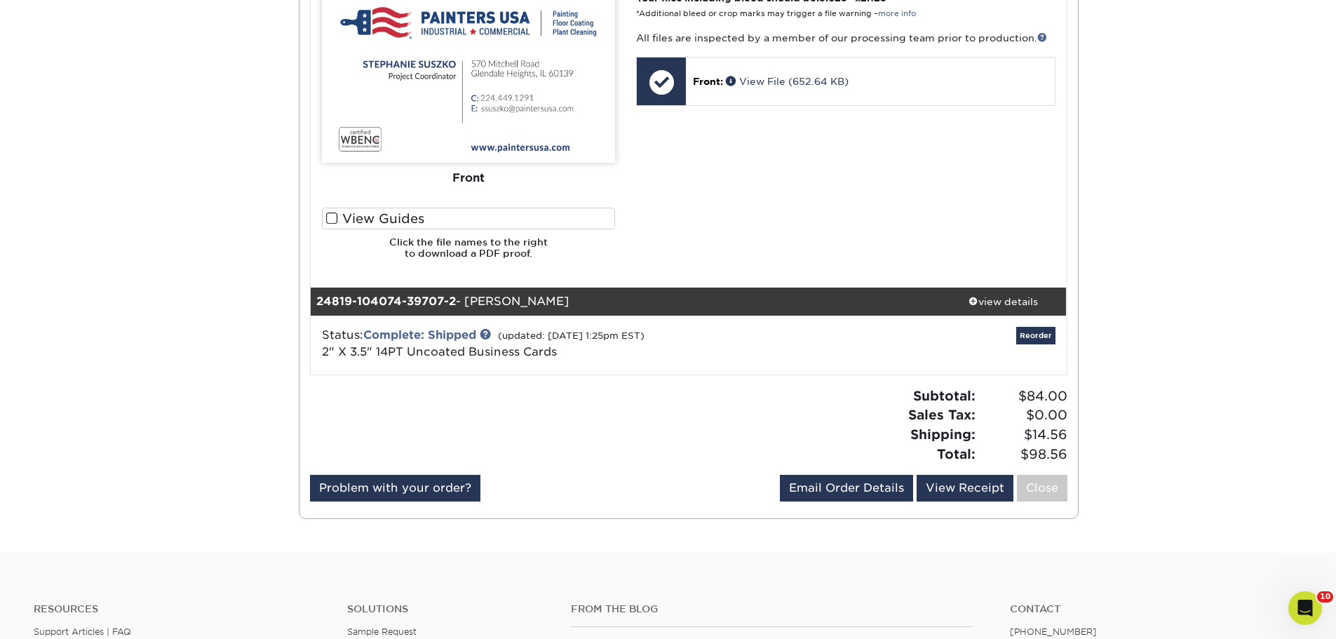
scroll to position [631, 0]
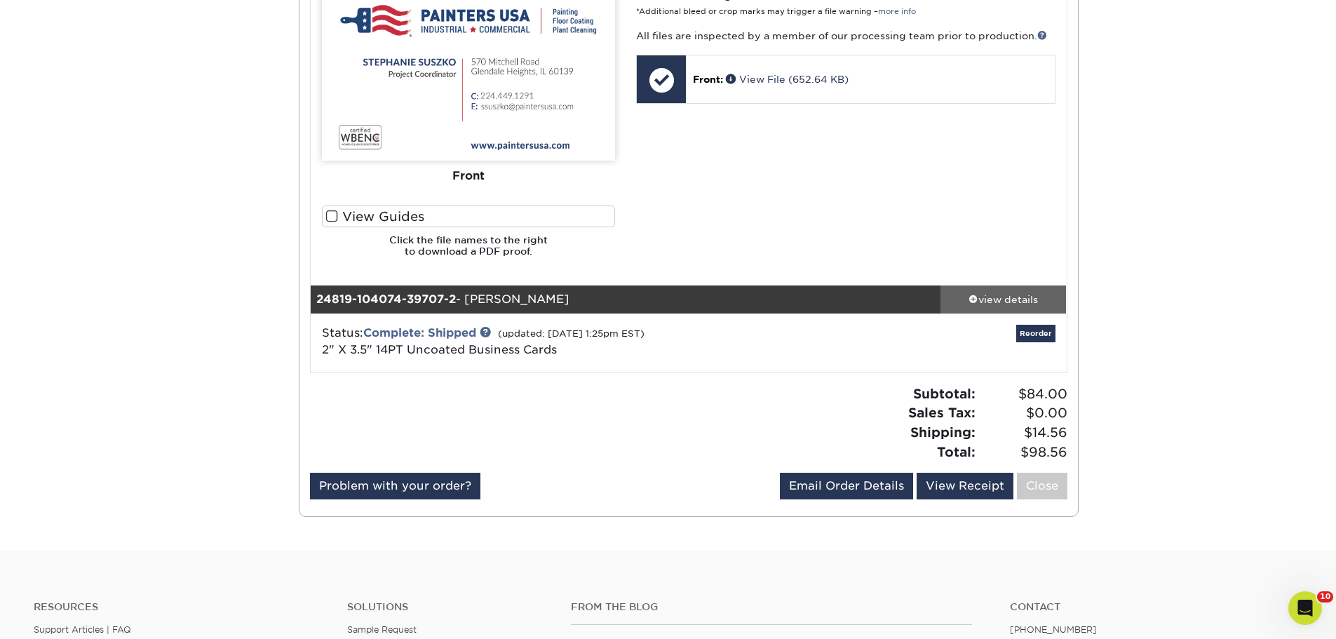
click at [1001, 294] on div "view details" at bounding box center [1003, 299] width 126 height 14
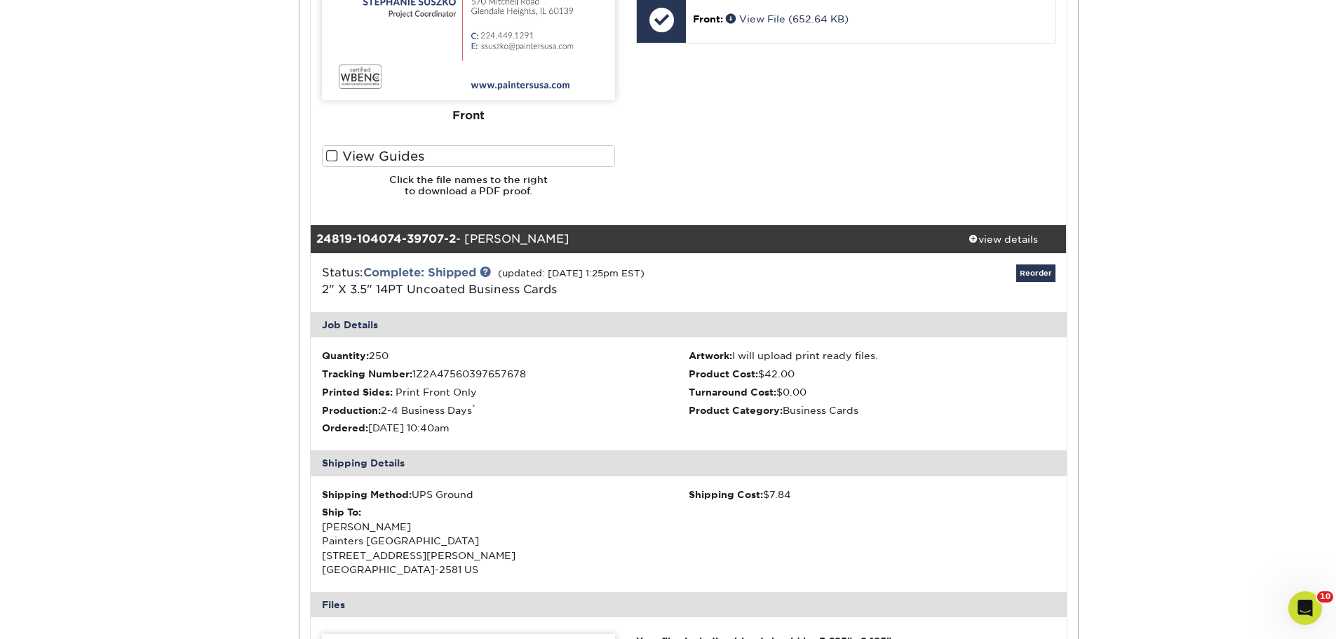
scroll to position [912, 0]
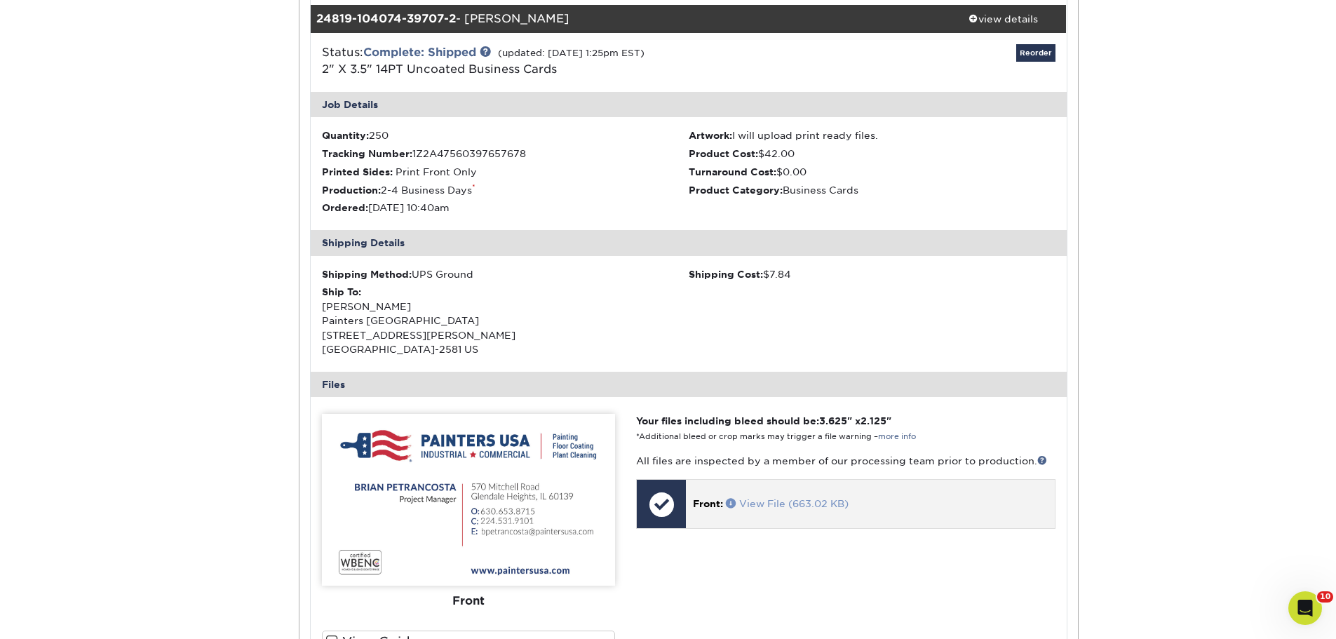
drag, startPoint x: 773, startPoint y: 513, endPoint x: 756, endPoint y: 504, distance: 19.8
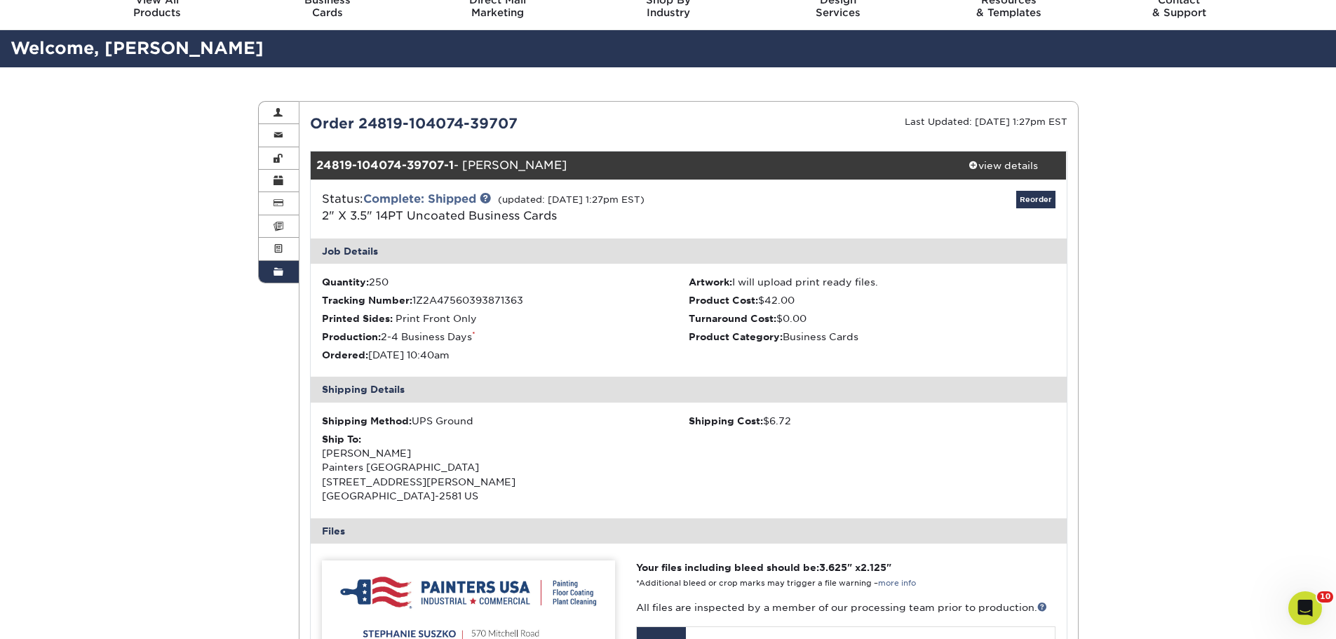
scroll to position [0, 0]
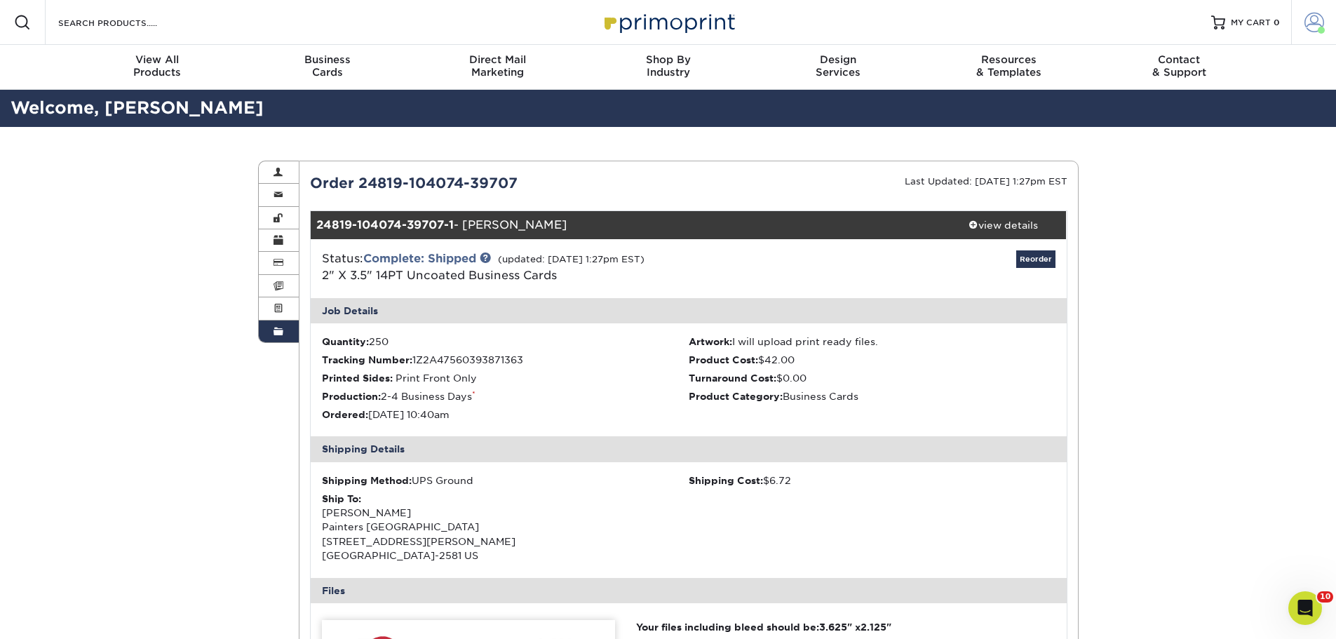
click at [1322, 27] on span at bounding box center [1321, 30] width 7 height 7
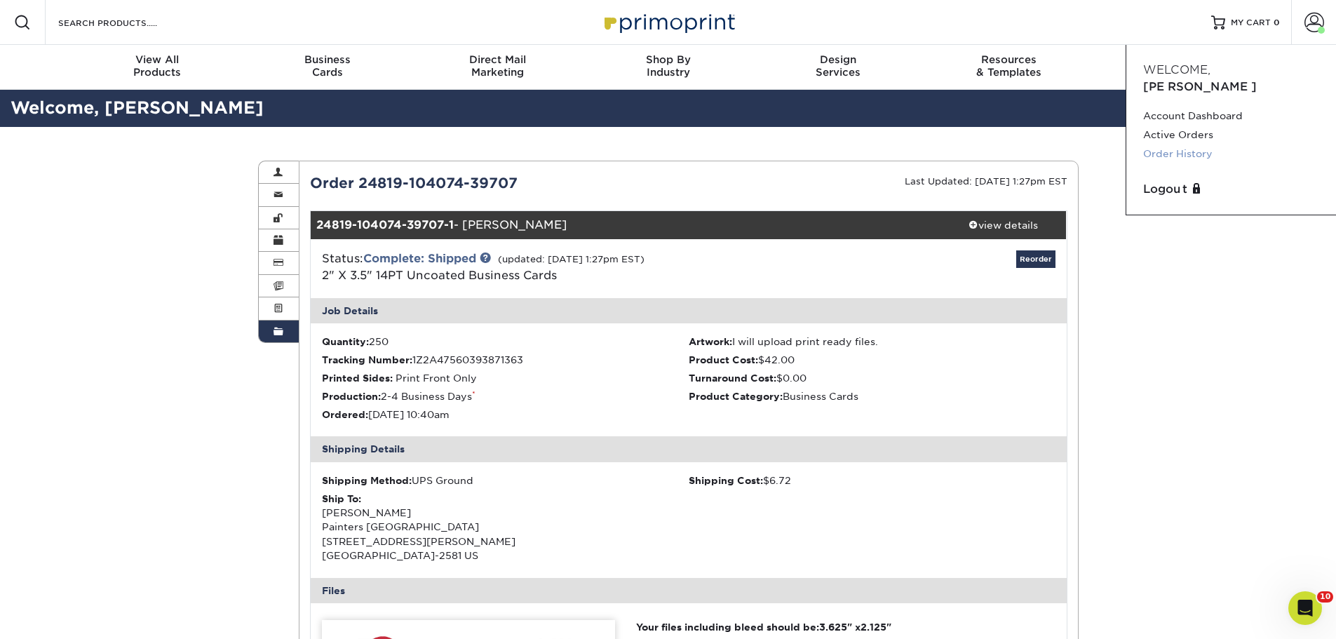
click at [1184, 144] on link "Order History" at bounding box center [1231, 153] width 176 height 19
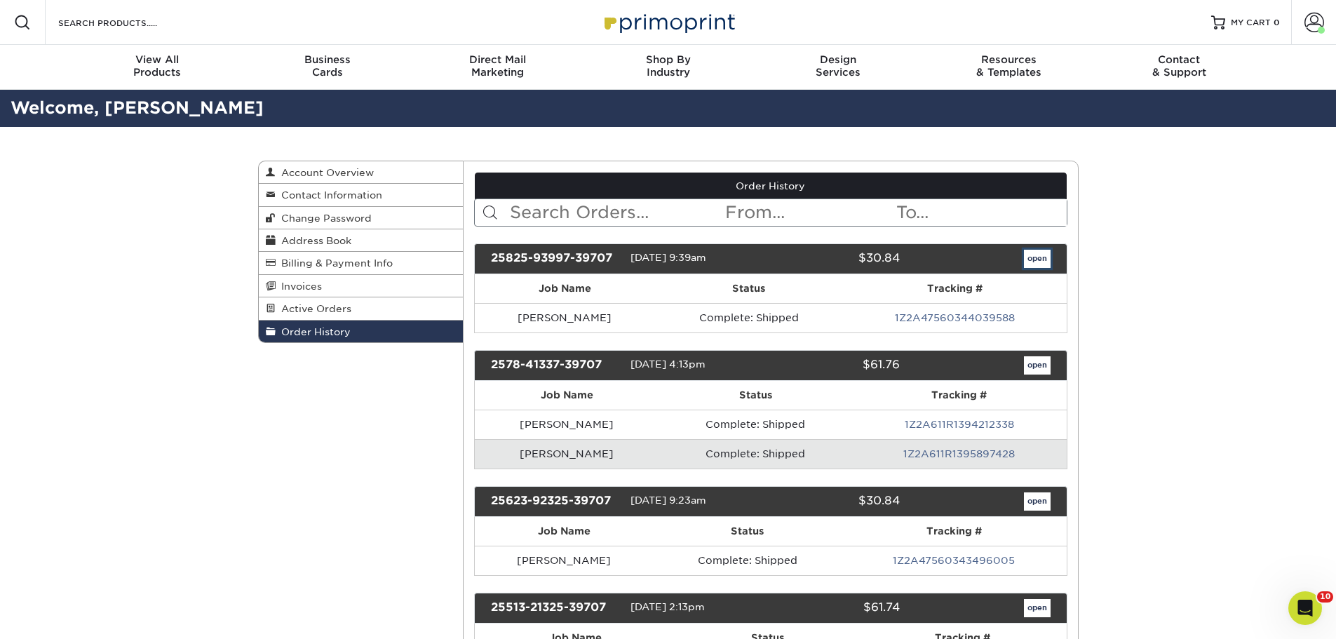
click at [1044, 252] on link "open" at bounding box center [1037, 259] width 27 height 18
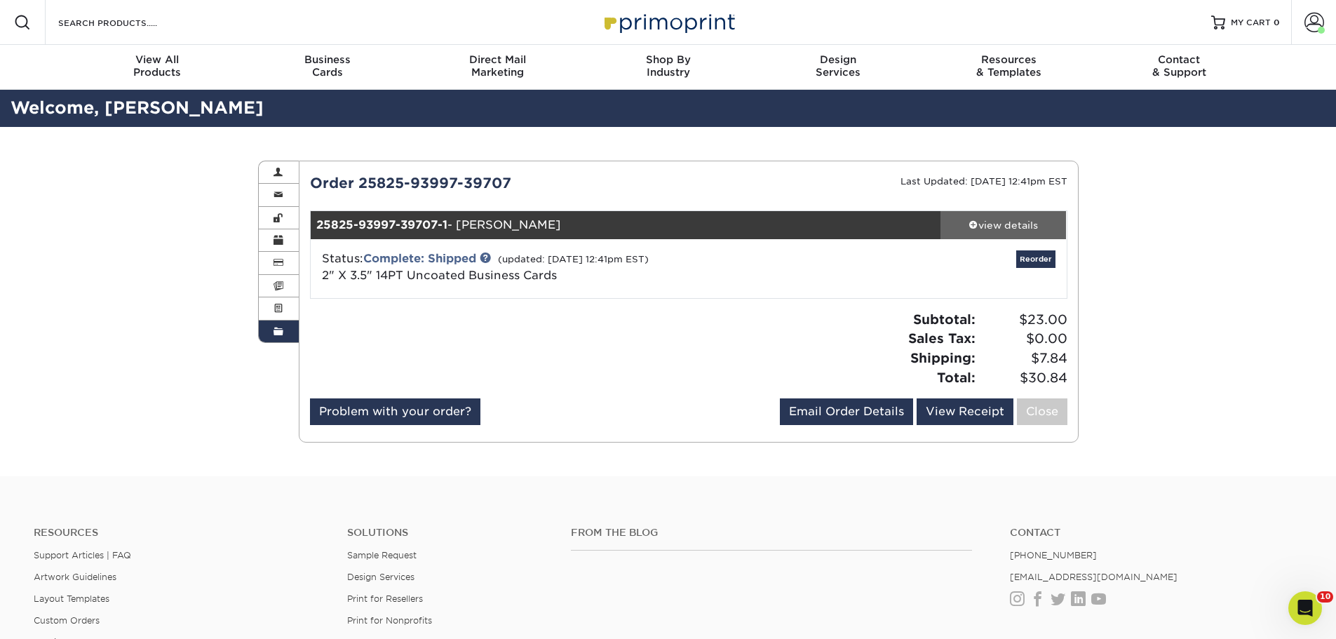
click at [991, 227] on div "view details" at bounding box center [1003, 225] width 126 height 14
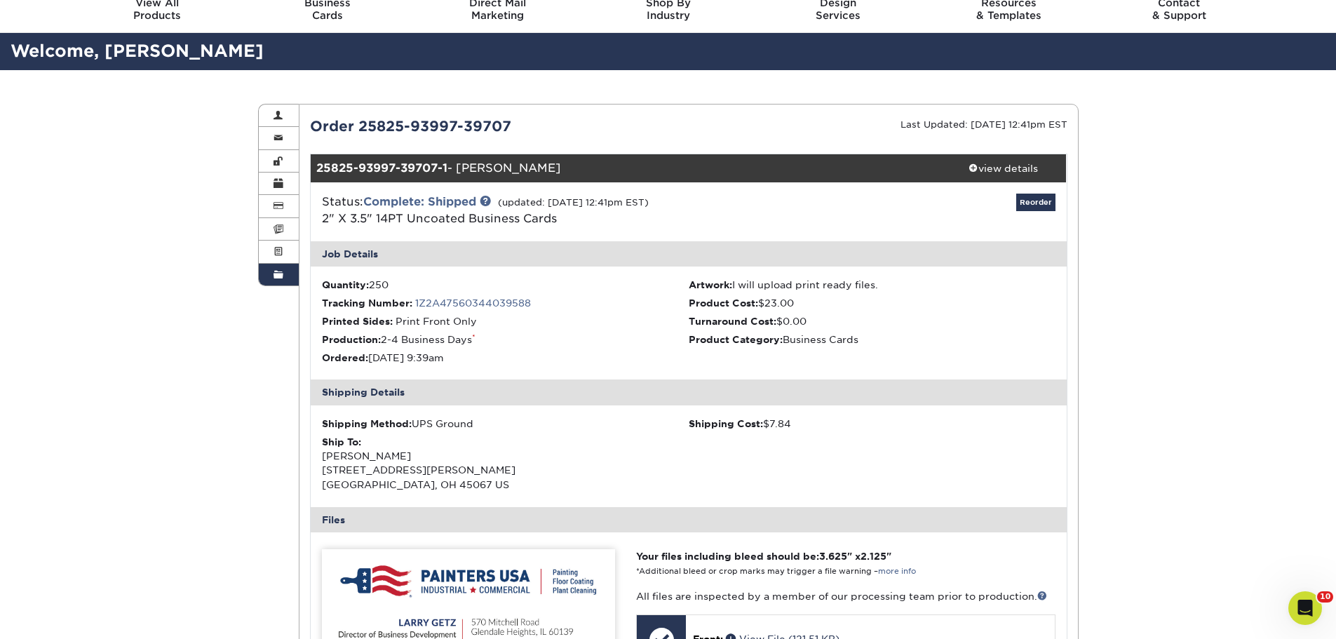
scroll to position [351, 0]
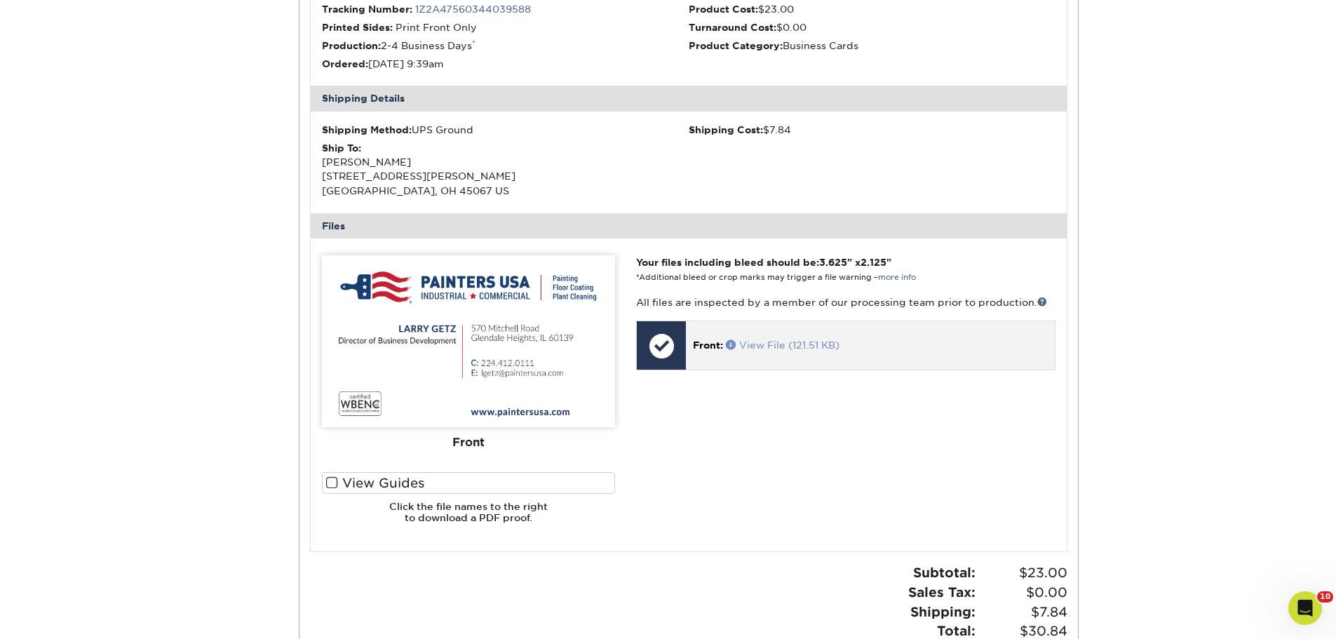
click at [809, 344] on link "View File (121.51 KB)" at bounding box center [783, 344] width 114 height 11
click at [1262, 142] on div "Order History Account Overview Contact Information Change Password Address Book…" at bounding box center [668, 253] width 1336 height 954
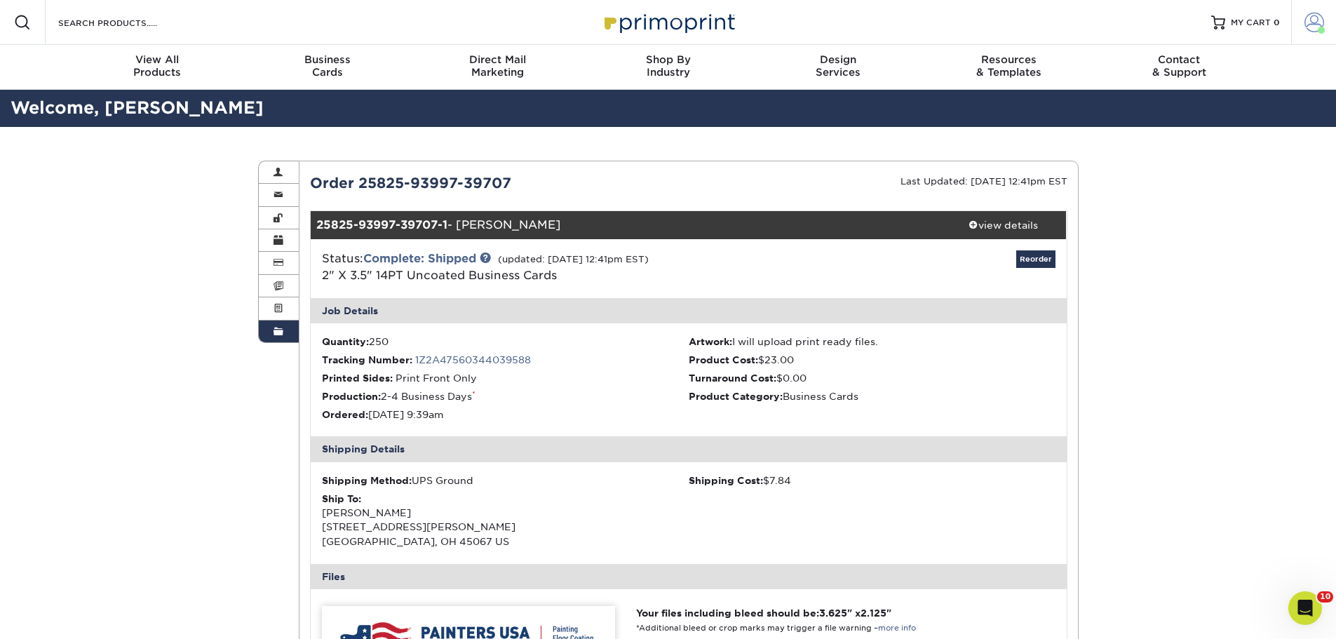
click at [1315, 17] on span at bounding box center [1314, 23] width 20 height 20
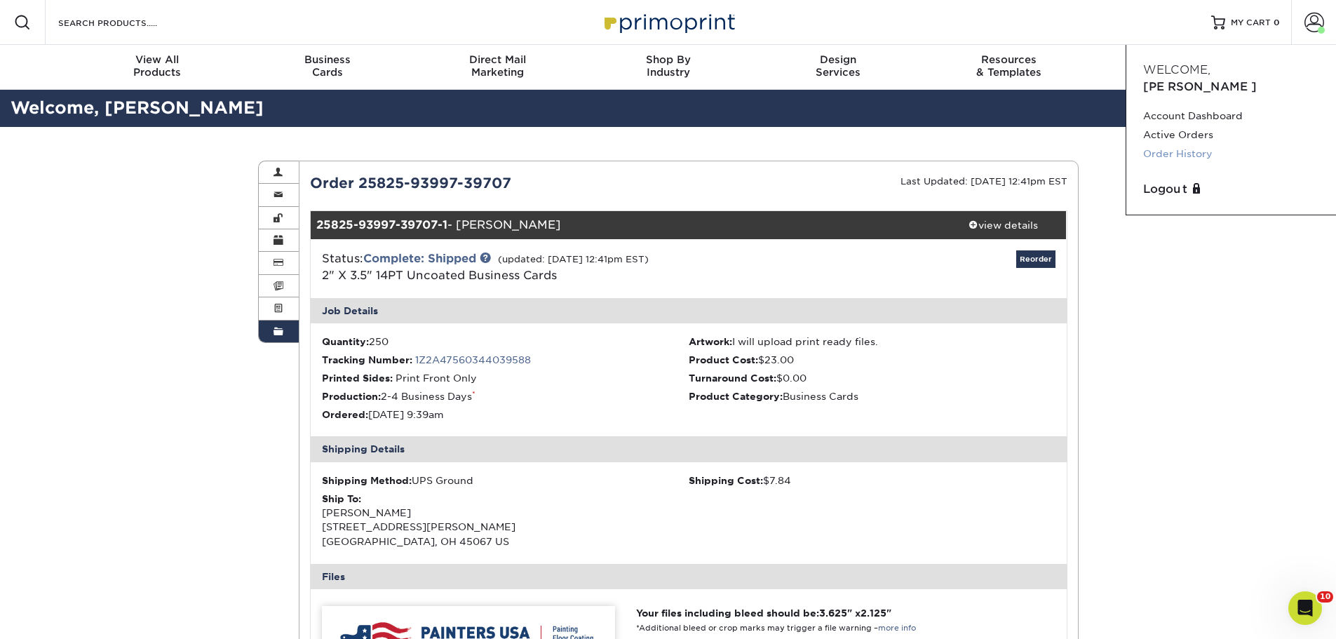
click at [1189, 144] on link "Order History" at bounding box center [1231, 153] width 176 height 19
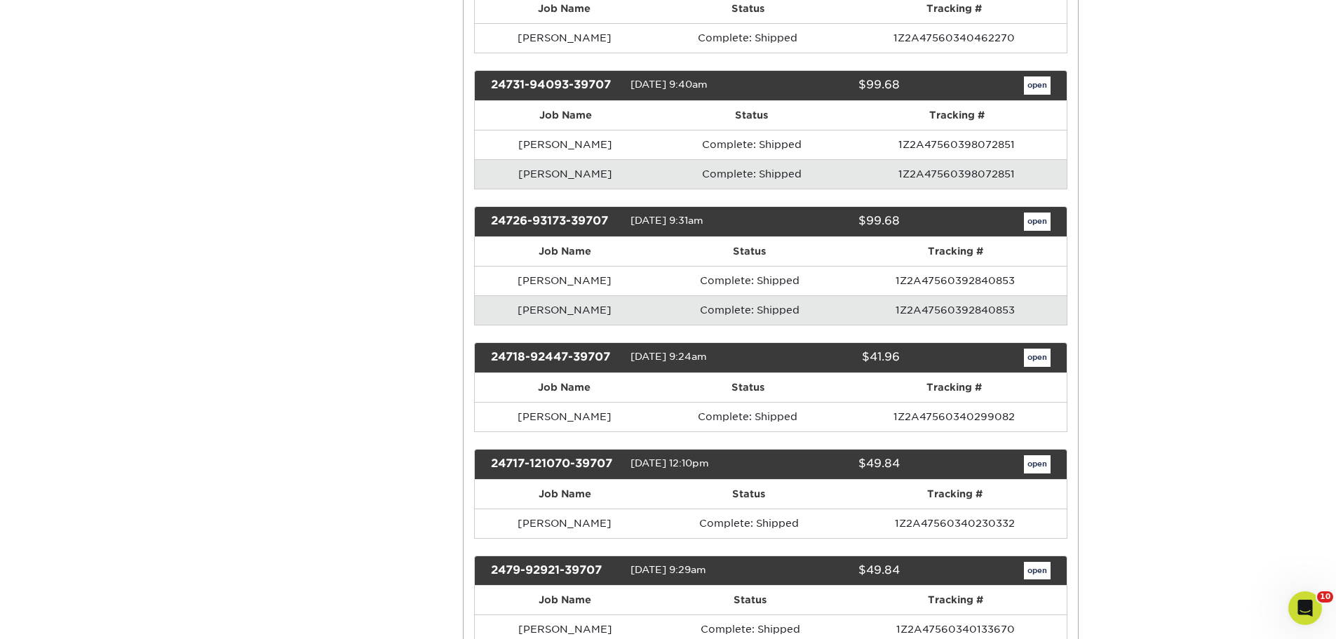
scroll to position [2454, 0]
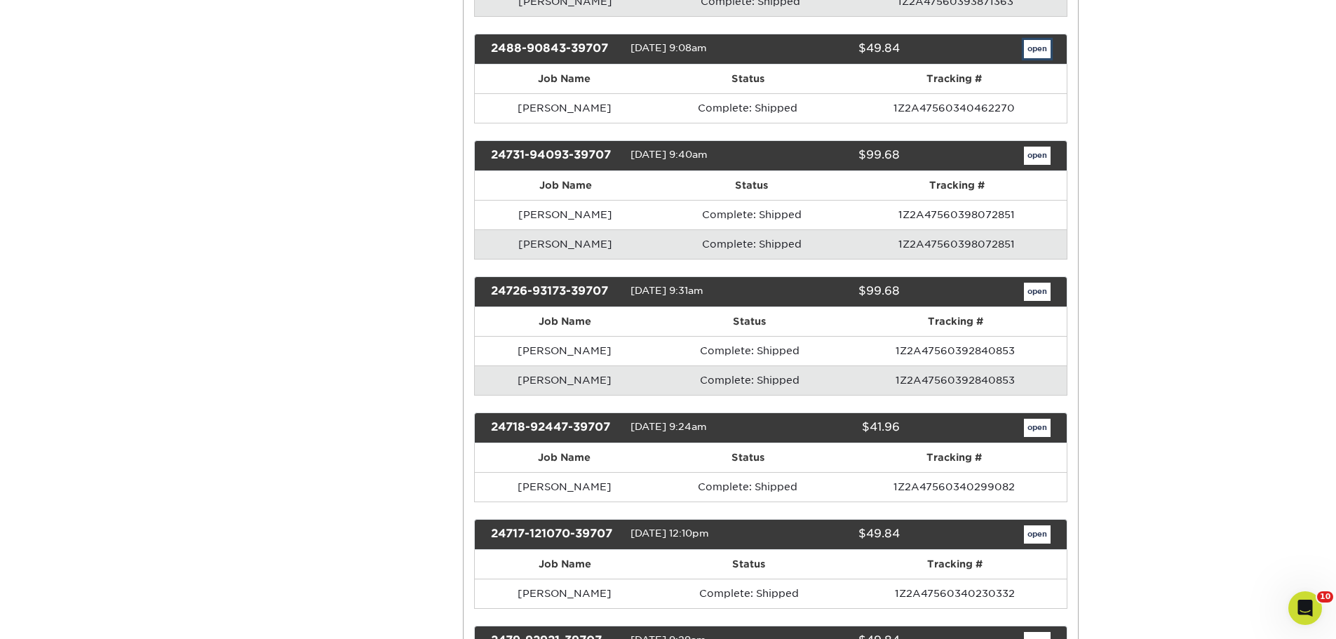
click at [1032, 58] on link "open" at bounding box center [1037, 49] width 27 height 18
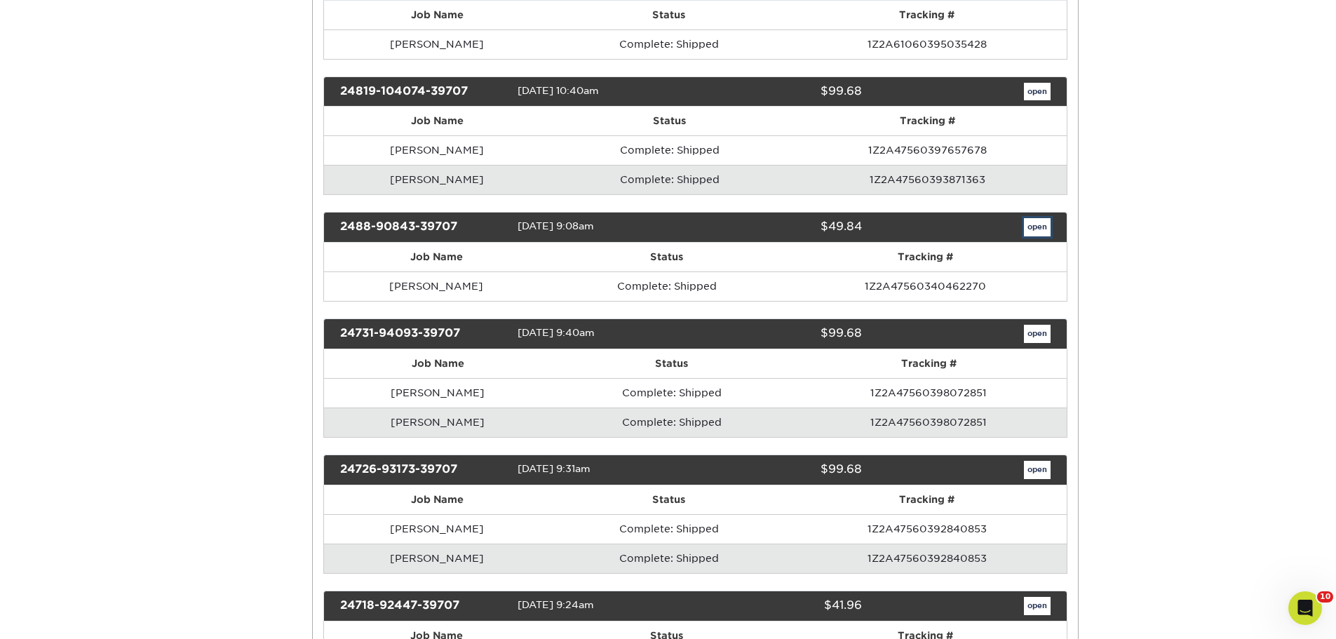
scroll to position [0, 0]
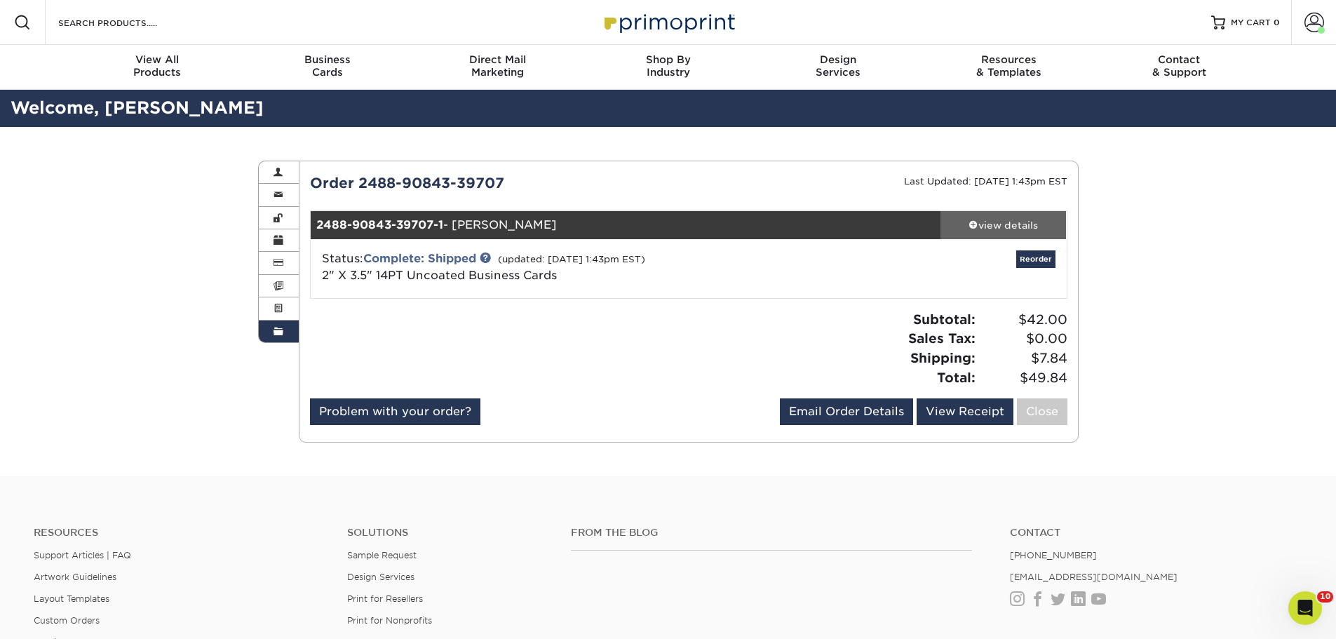
click at [1025, 224] on div "view details" at bounding box center [1003, 225] width 126 height 14
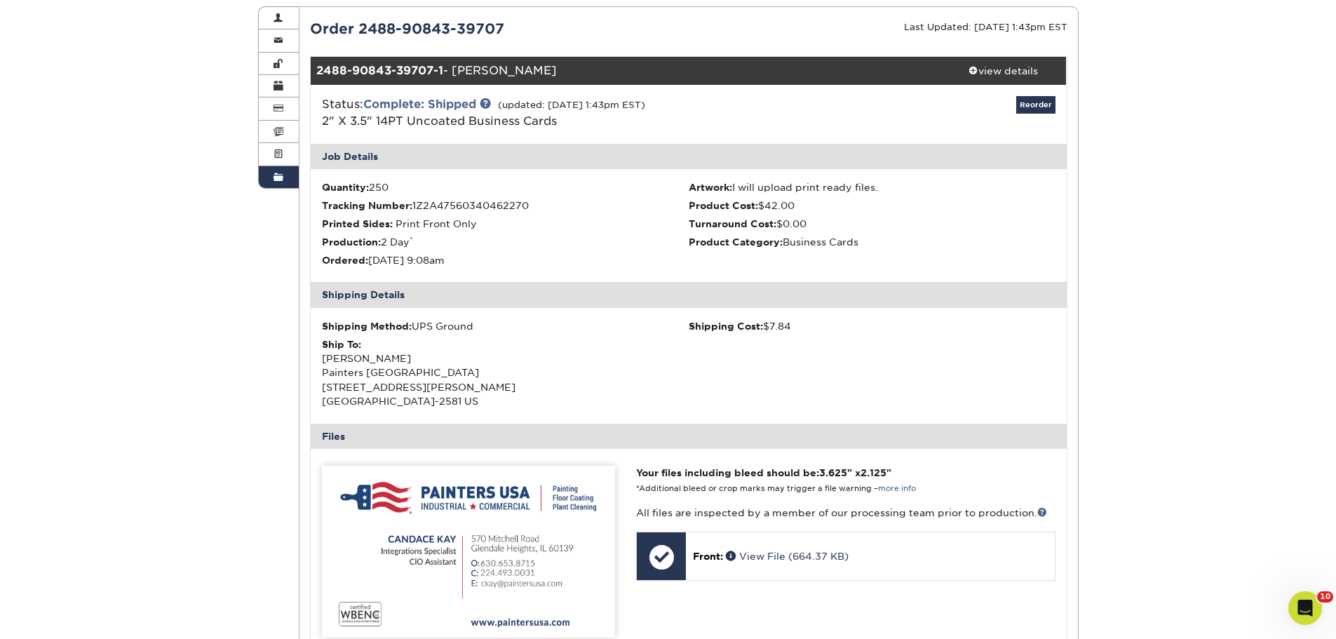
scroll to position [210, 0]
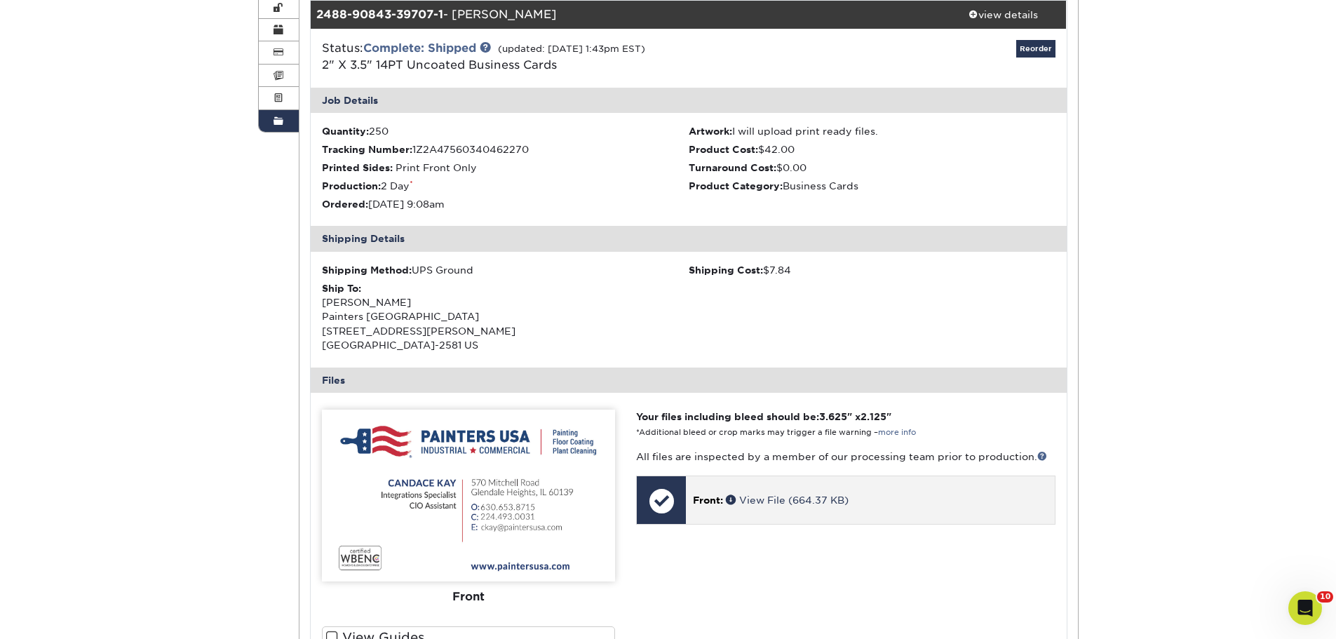
click at [797, 507] on div "Front: View File (664.37 KB)" at bounding box center [870, 500] width 368 height 48
click at [799, 499] on link "View File (664.37 KB)" at bounding box center [787, 499] width 123 height 11
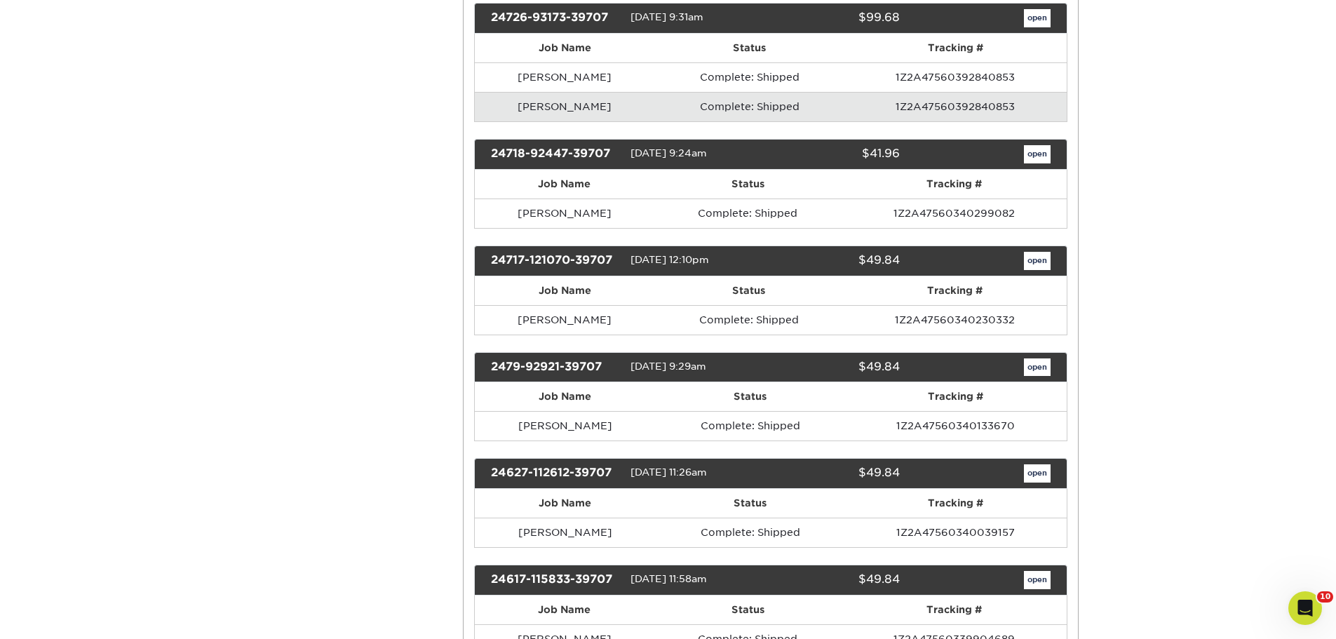
scroll to position [2454, 0]
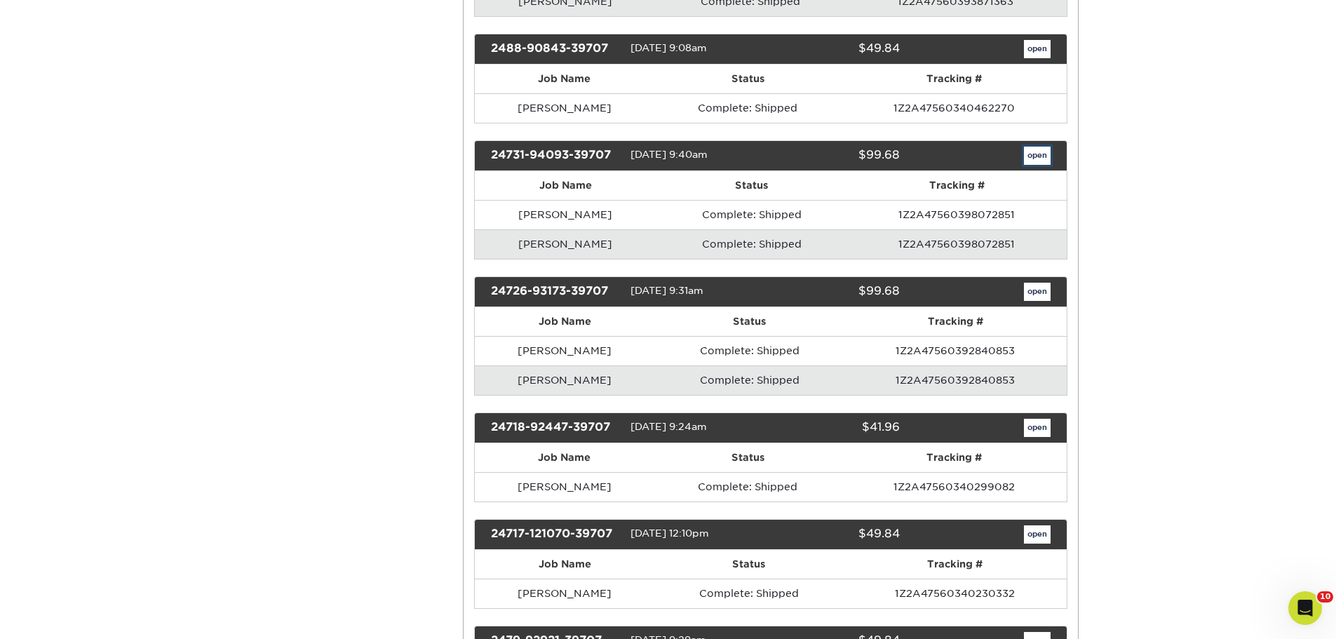
click at [1037, 165] on link "open" at bounding box center [1037, 156] width 27 height 18
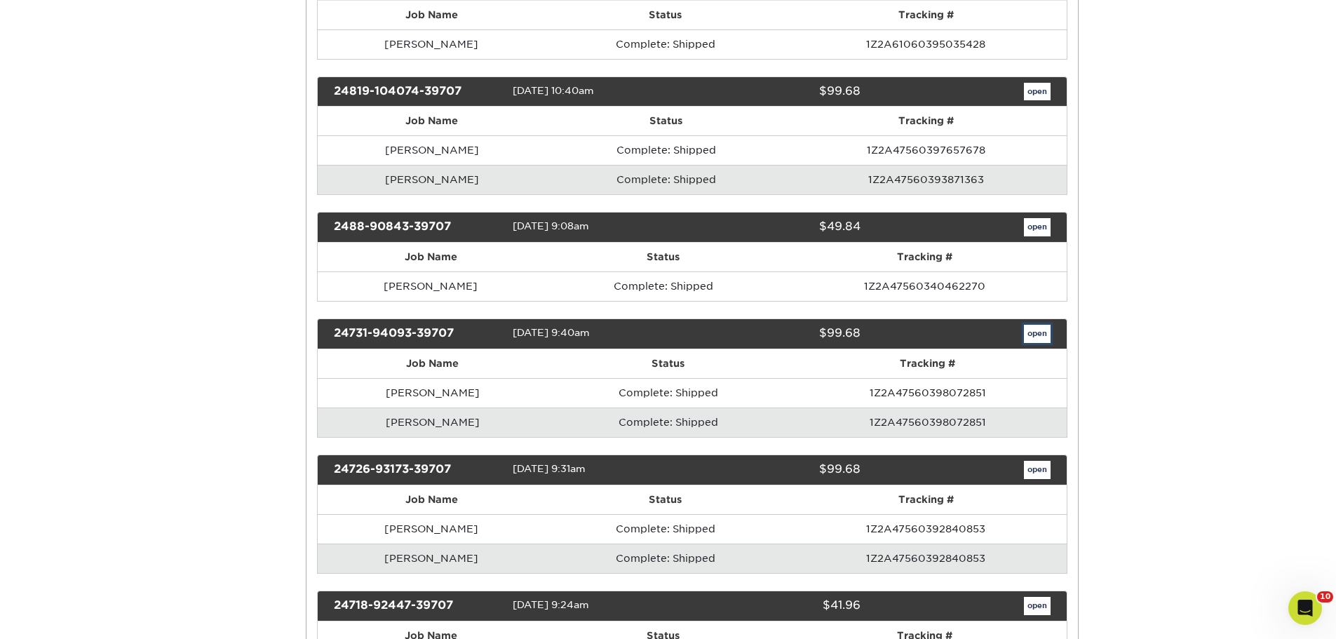
scroll to position [0, 0]
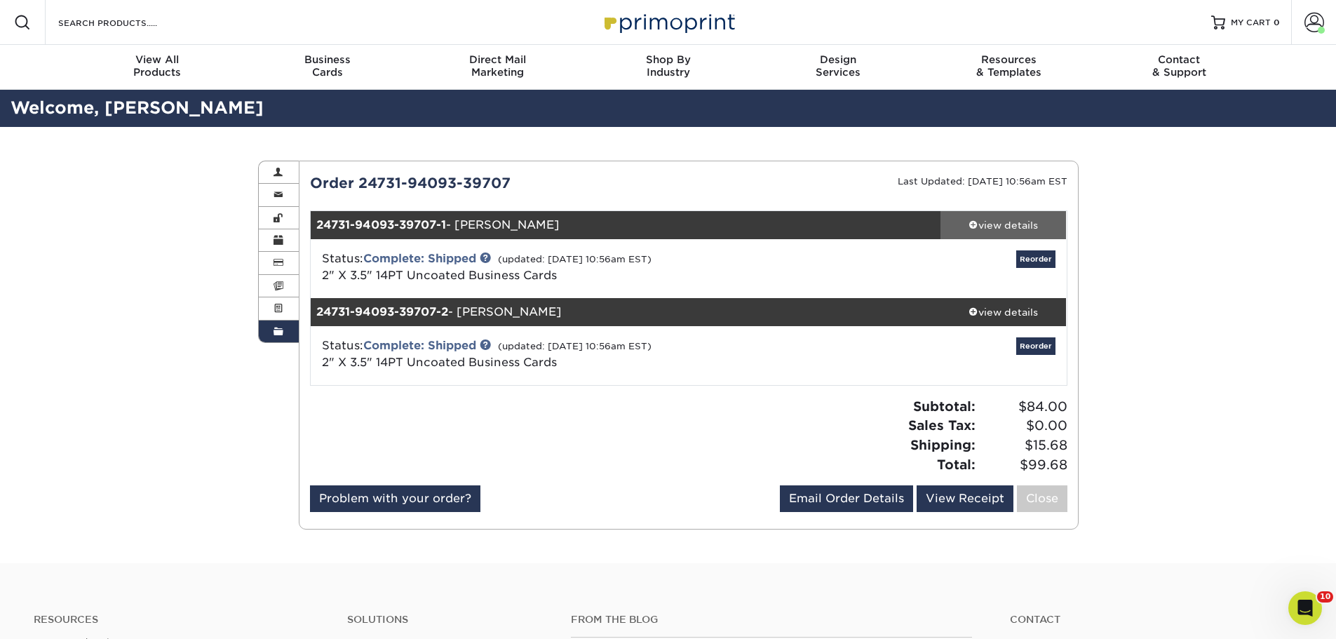
click at [1004, 224] on div "view details" at bounding box center [1003, 225] width 126 height 14
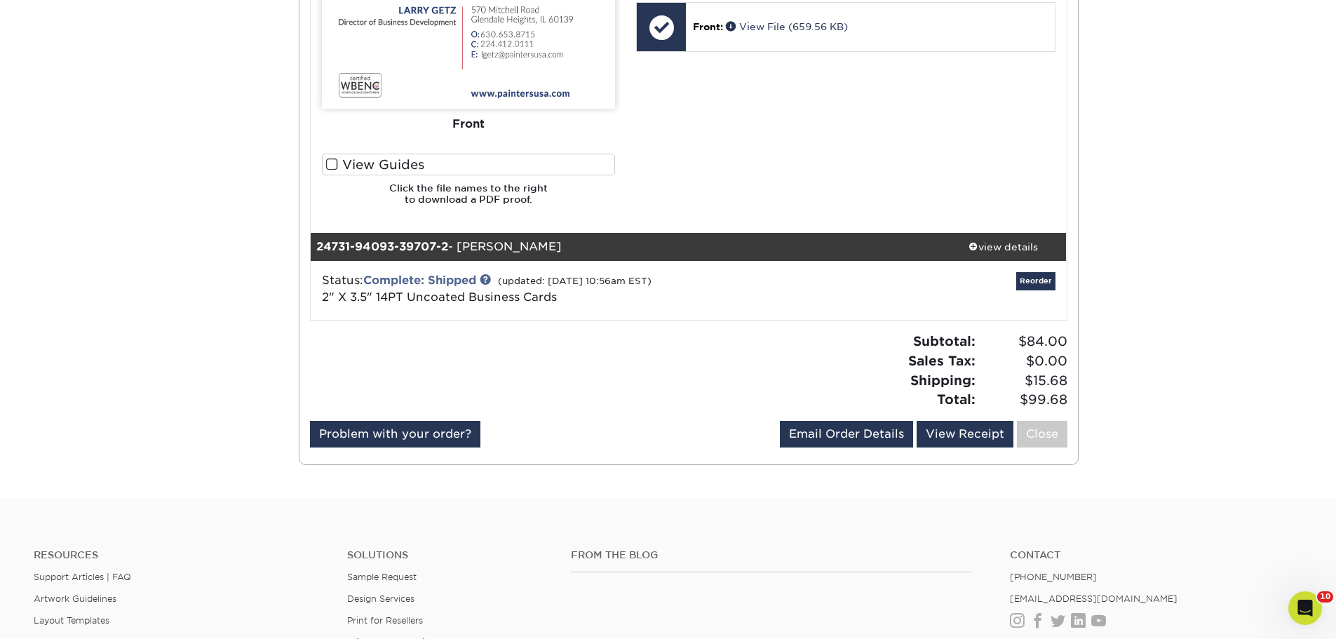
scroll to position [771, 0]
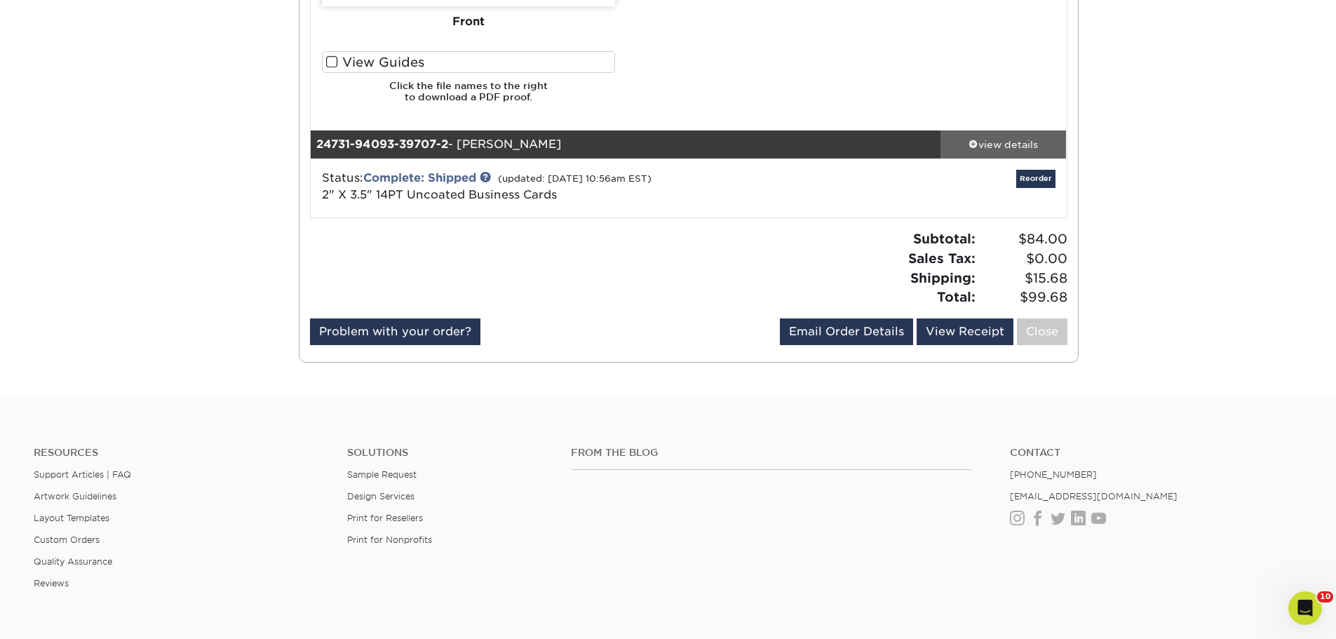
click at [994, 140] on div "view details" at bounding box center [1003, 144] width 126 height 14
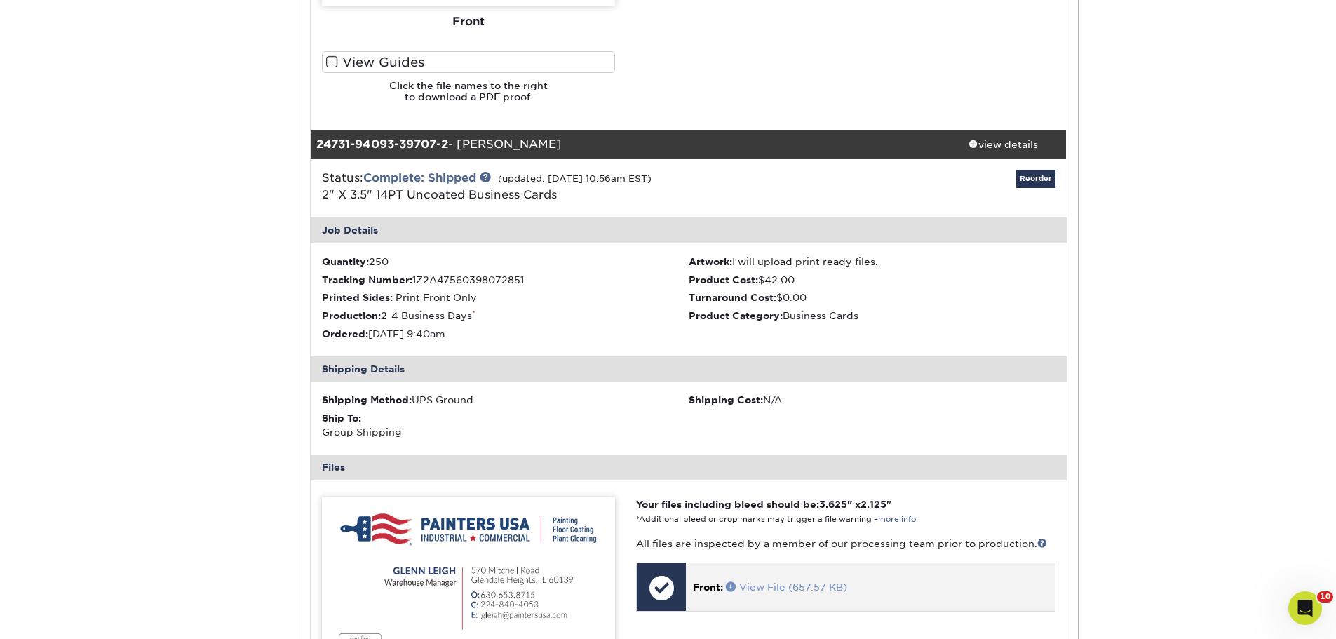
drag, startPoint x: 811, startPoint y: 576, endPoint x: 775, endPoint y: 590, distance: 38.7
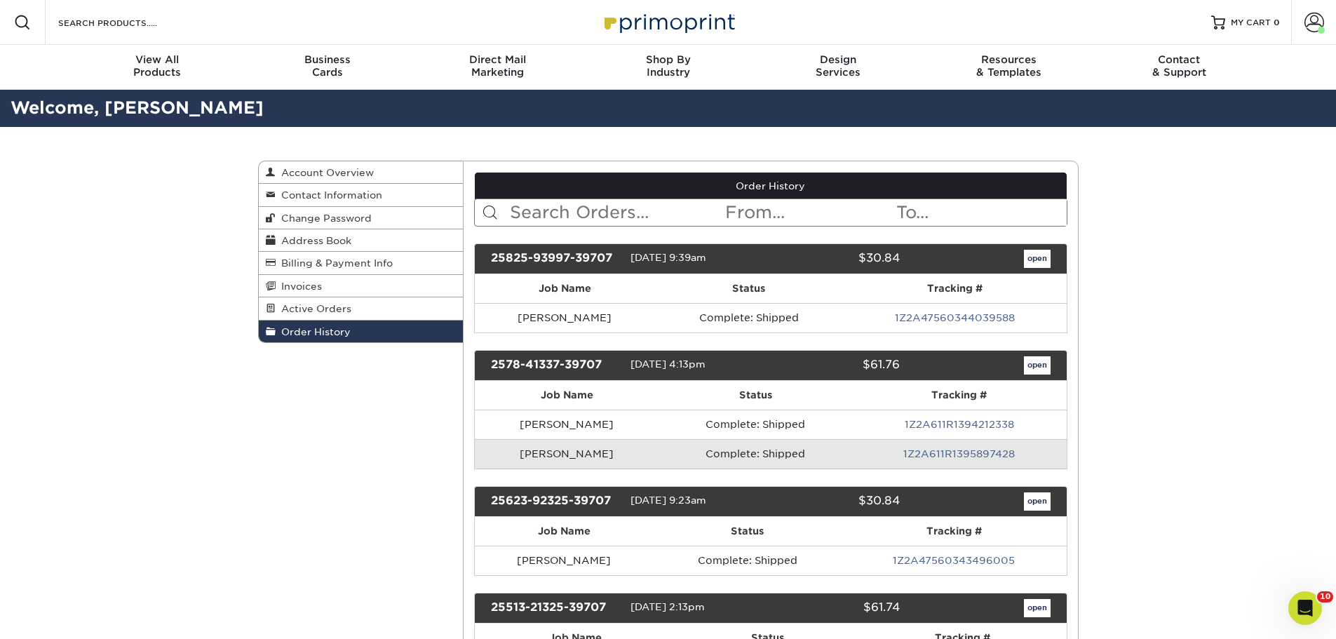
drag, startPoint x: 1228, startPoint y: 231, endPoint x: 1182, endPoint y: 198, distance: 56.2
drag, startPoint x: 1212, startPoint y: 262, endPoint x: 1206, endPoint y: 256, distance: 8.4
click at [494, 182] on link "Order History" at bounding box center [771, 186] width 592 height 27
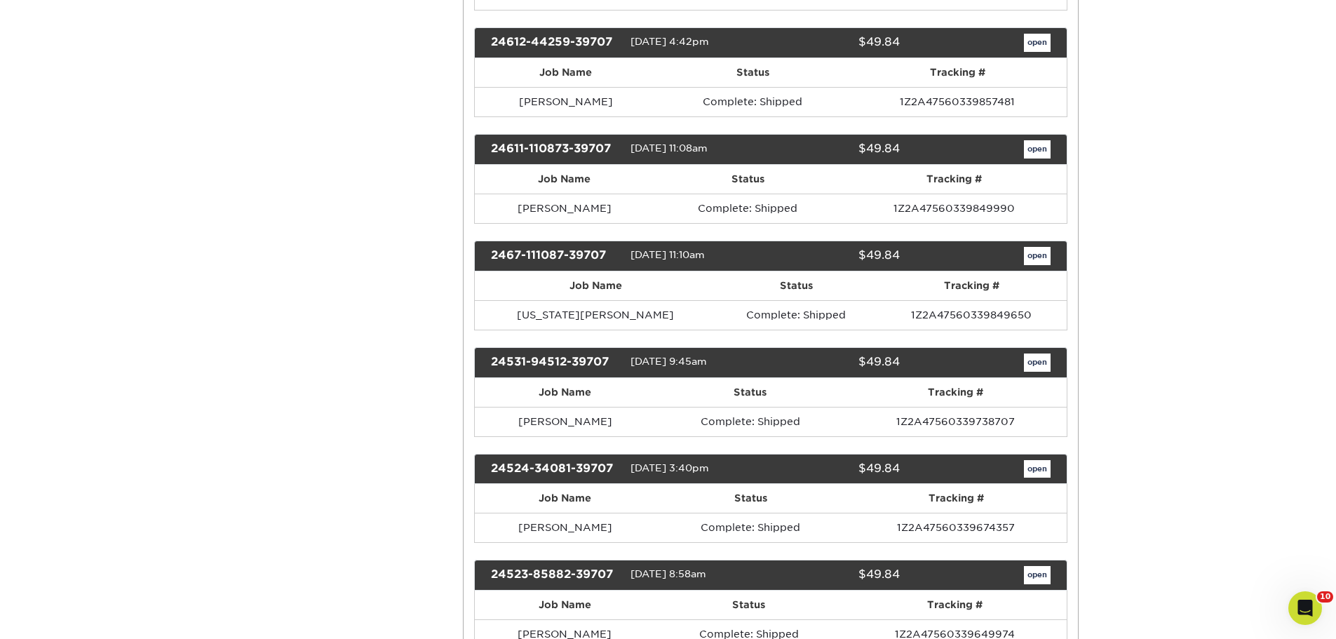
drag, startPoint x: 565, startPoint y: 166, endPoint x: 1045, endPoint y: 666, distance: 692.9
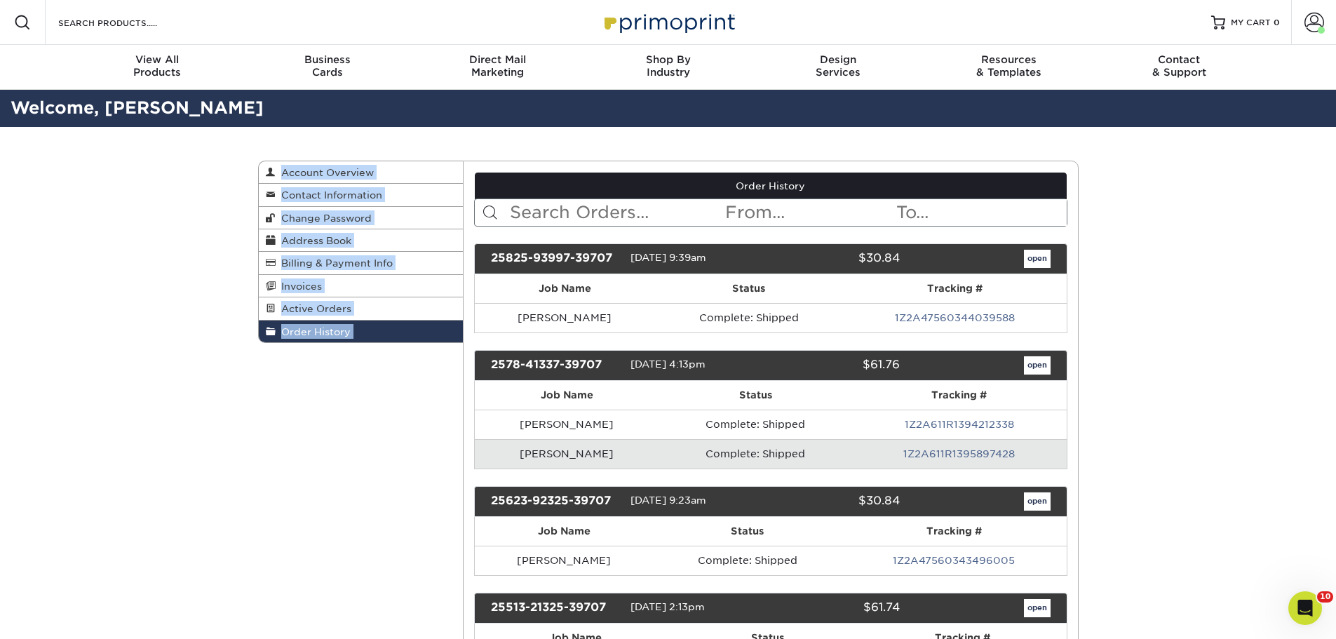
click at [641, 183] on link "Order History" at bounding box center [771, 186] width 592 height 27
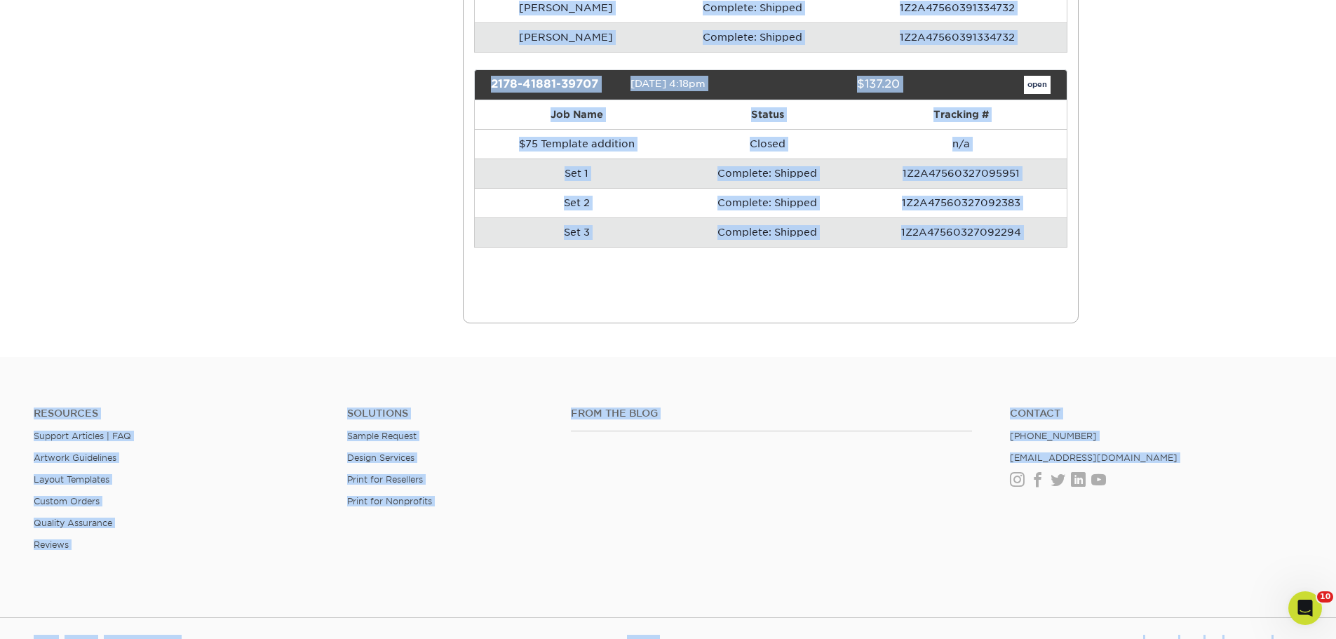
scroll to position [16142, 0]
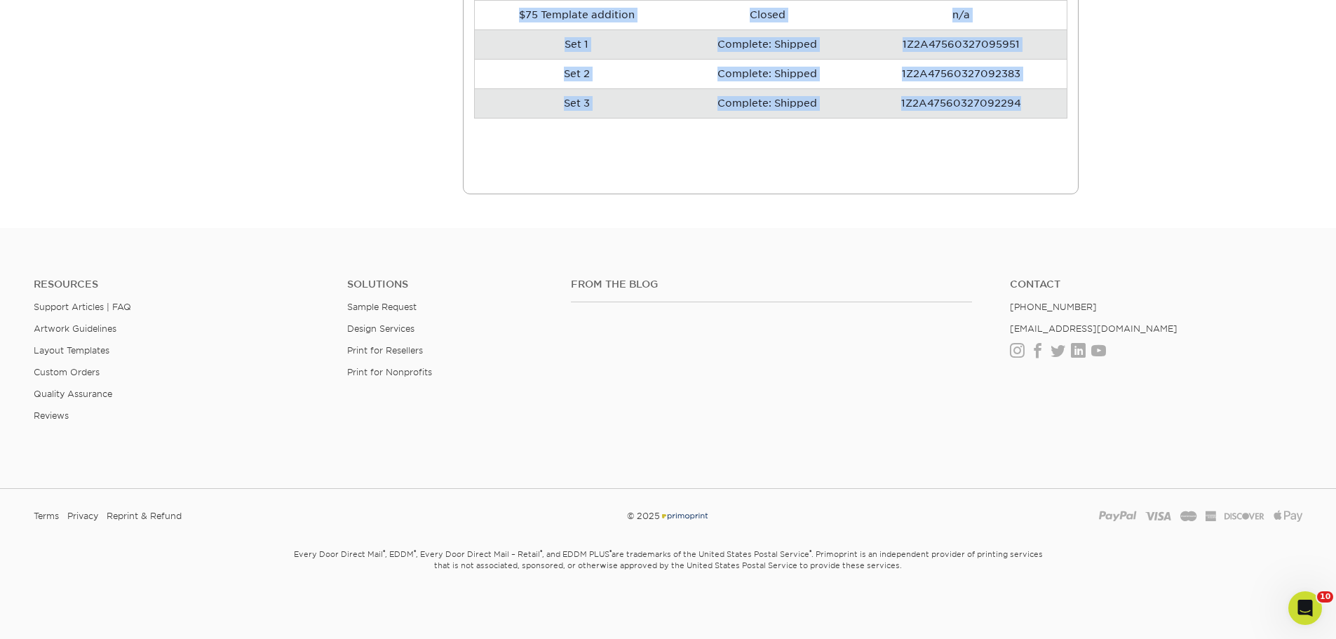
drag, startPoint x: 615, startPoint y: 146, endPoint x: 1048, endPoint y: 154, distance: 432.7
copy div "Account Overview Contact Information Change Password Address Book Billing & Pay…"
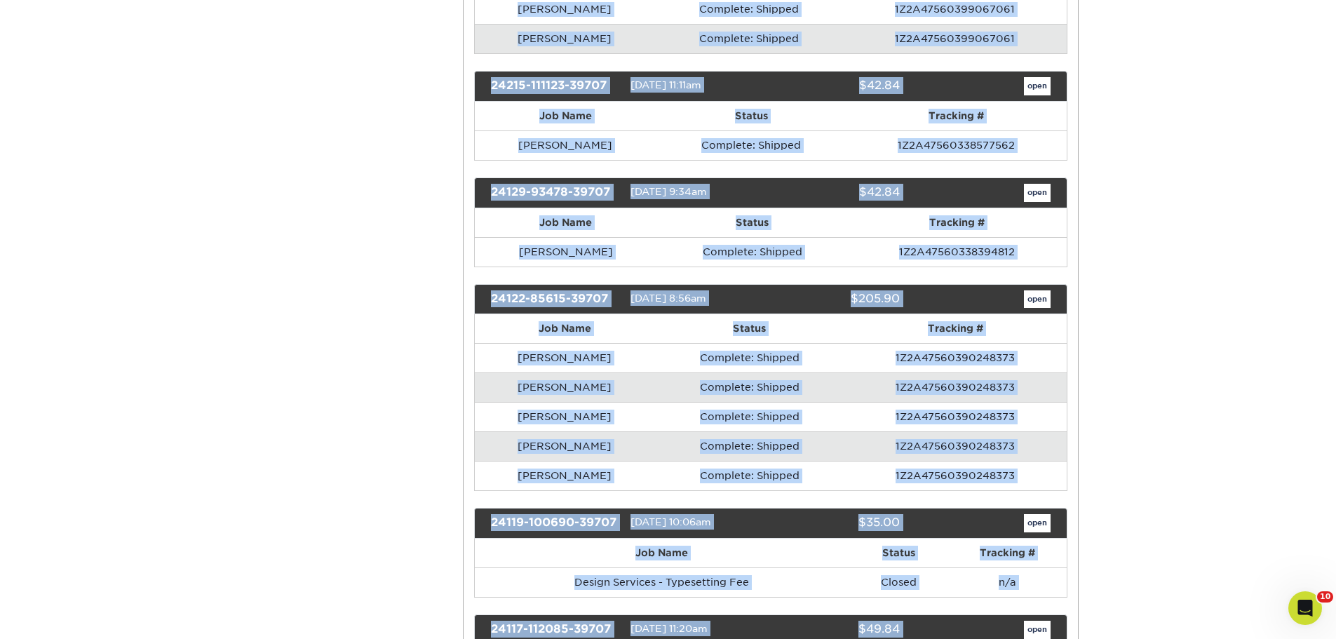
scroll to position [1269, 0]
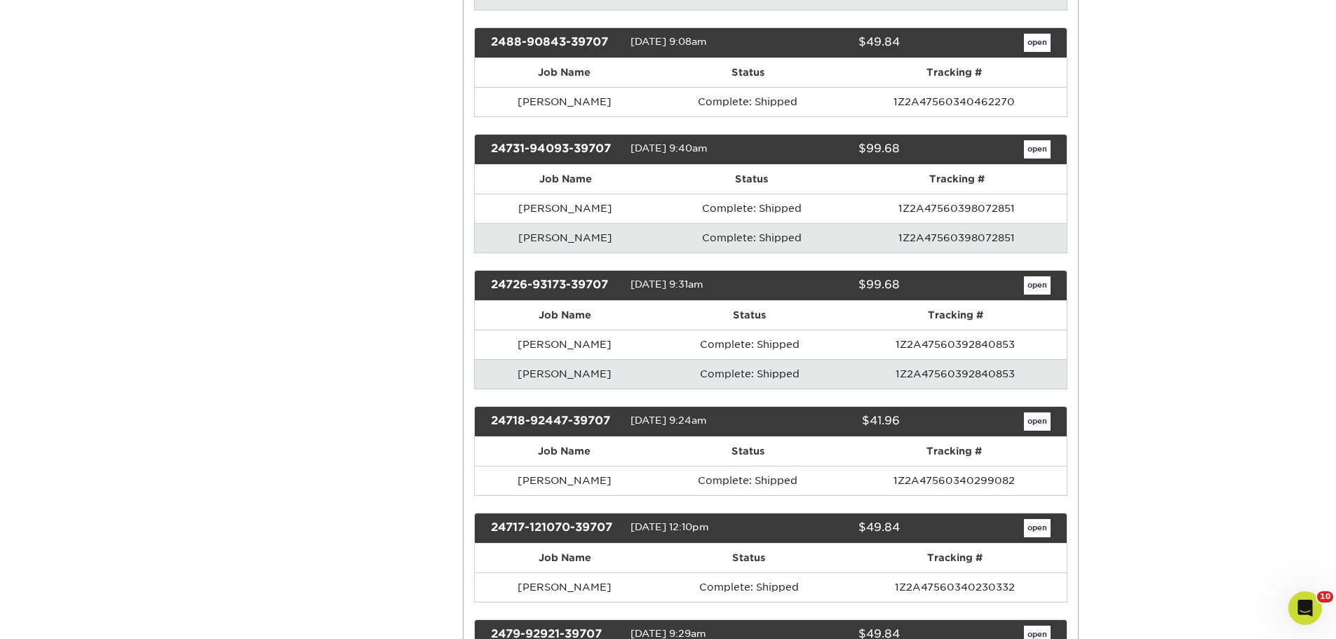
scroll to position [2531, 0]
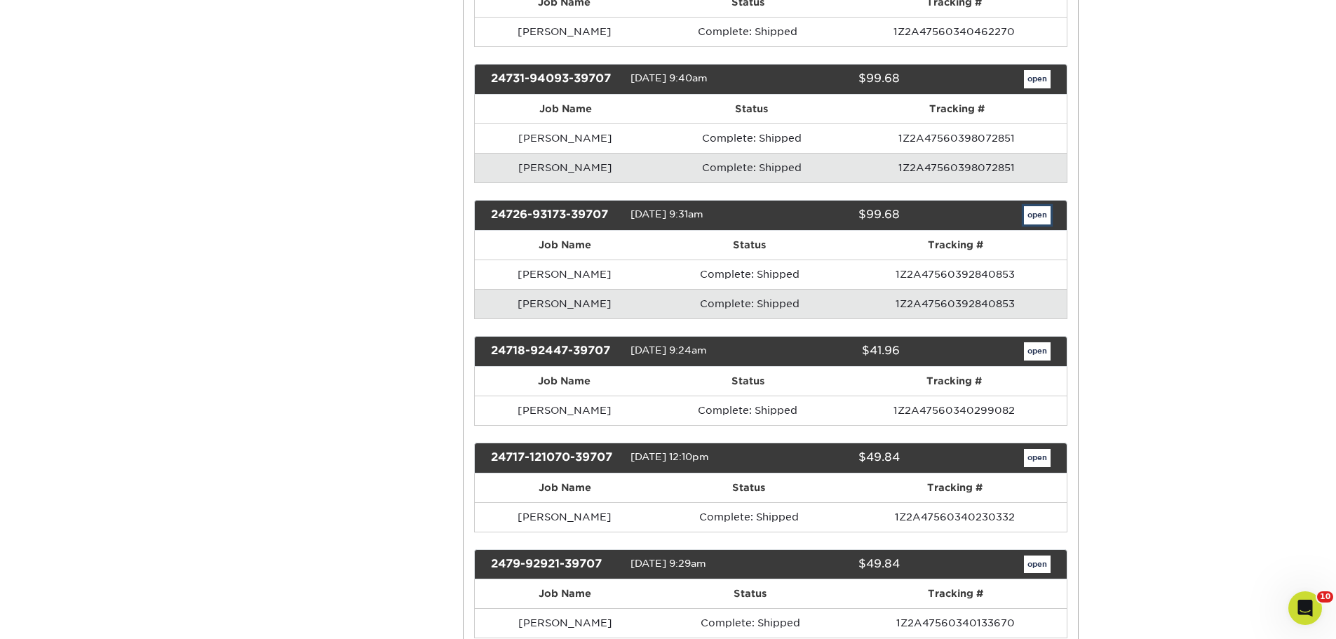
click at [1043, 224] on link "open" at bounding box center [1037, 215] width 27 height 18
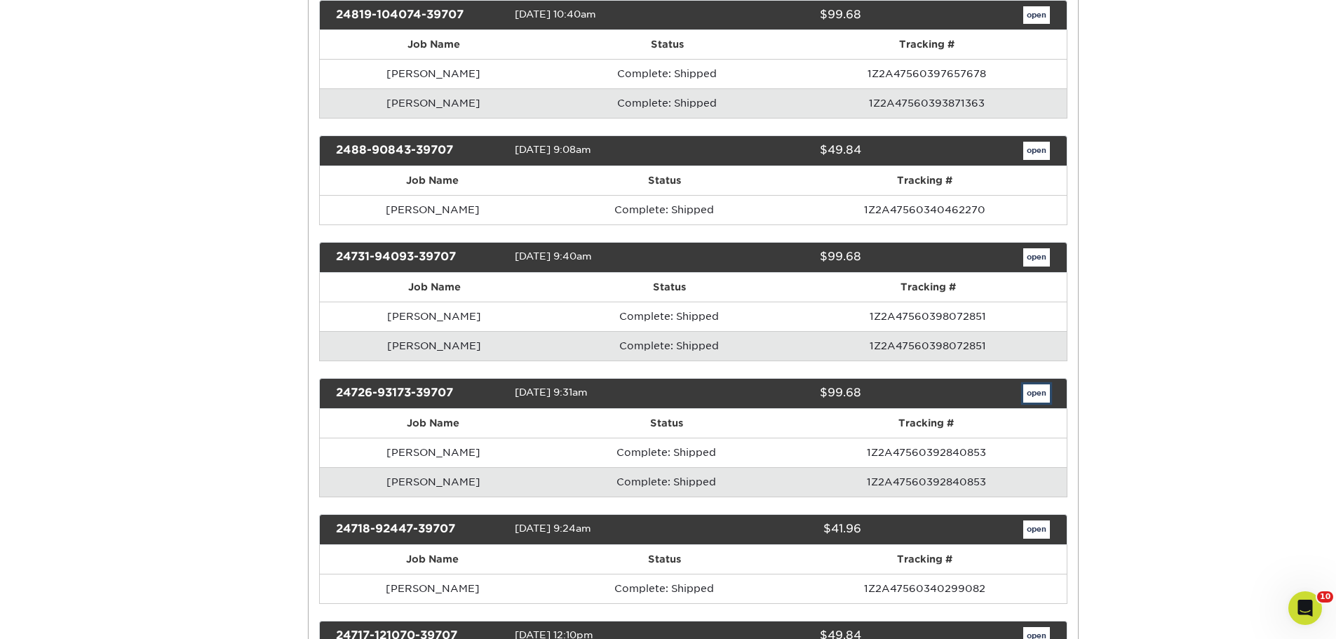
scroll to position [0, 0]
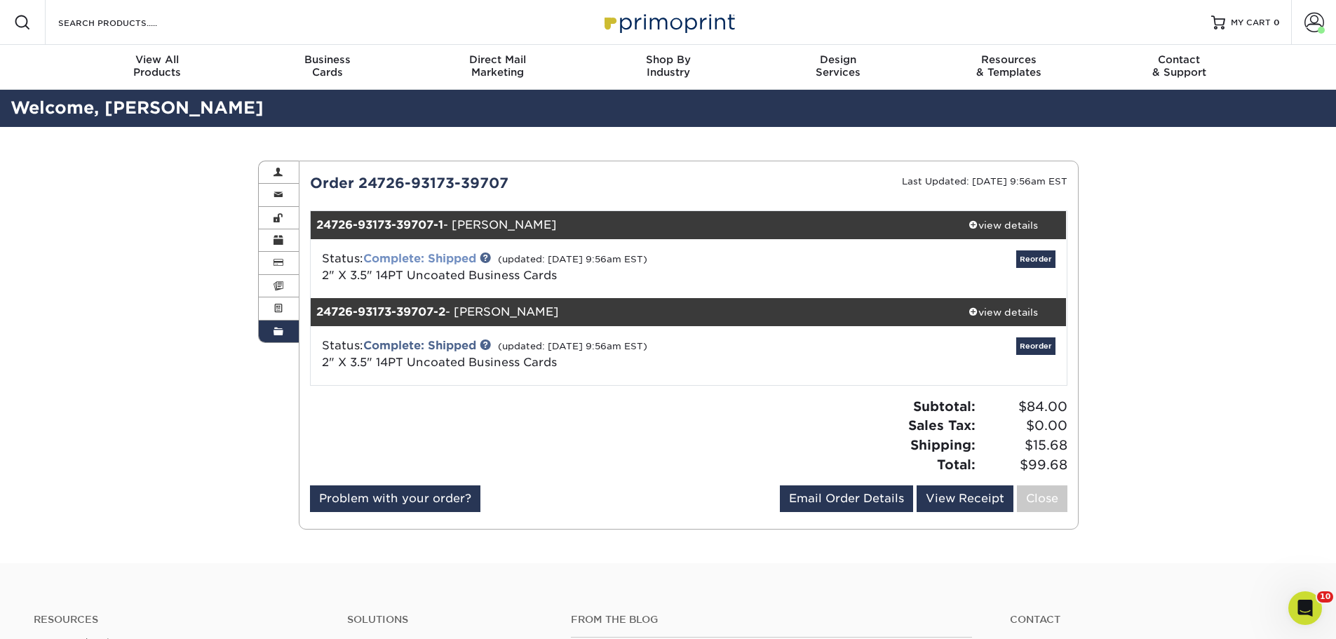
click at [430, 261] on link "Complete: Shipped" at bounding box center [419, 258] width 113 height 13
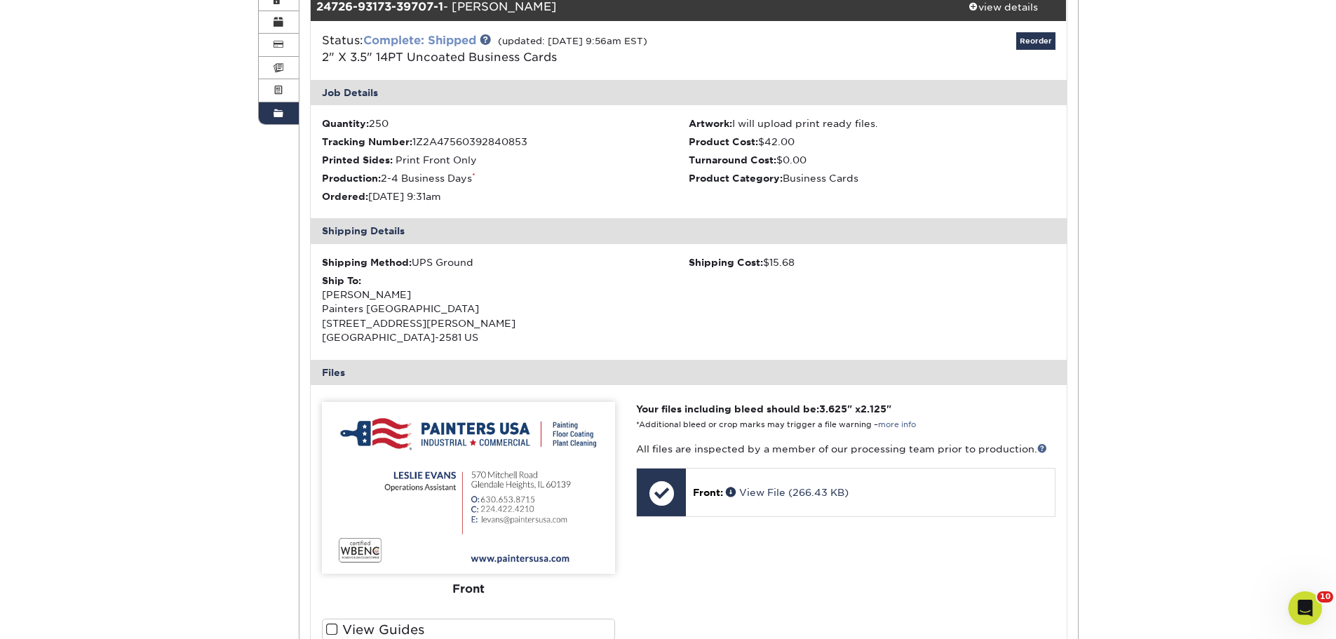
scroll to position [280, 0]
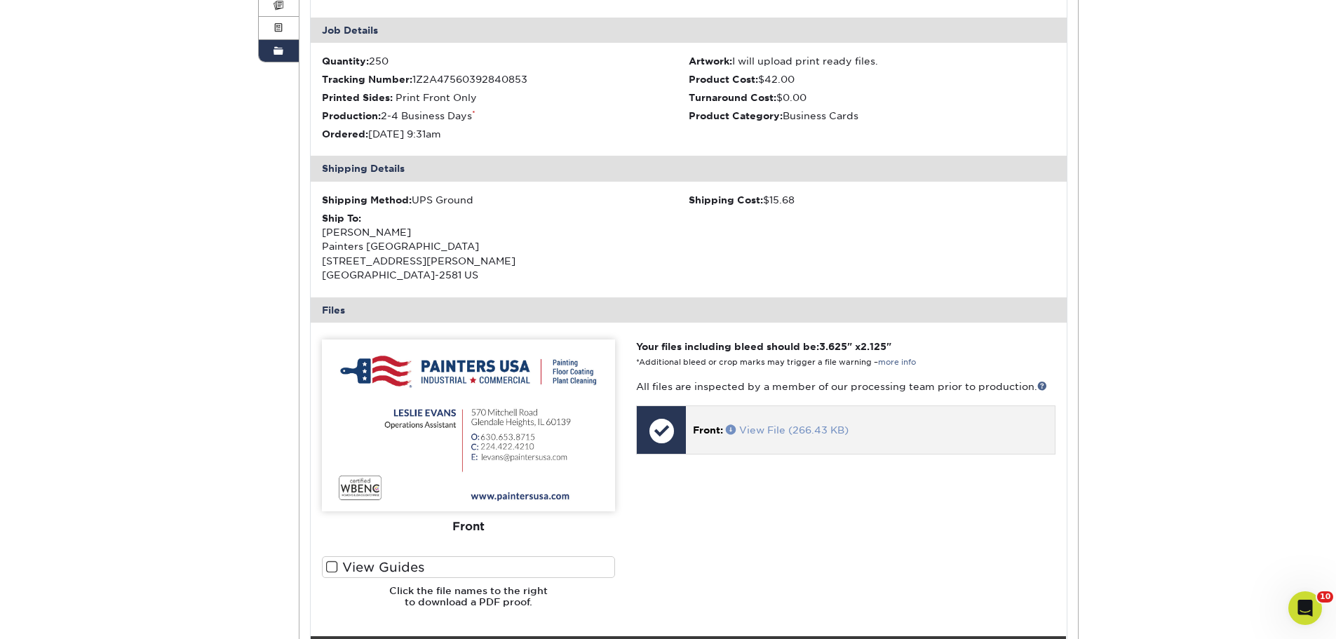
click at [782, 430] on link "View File (266.43 KB)" at bounding box center [787, 429] width 123 height 11
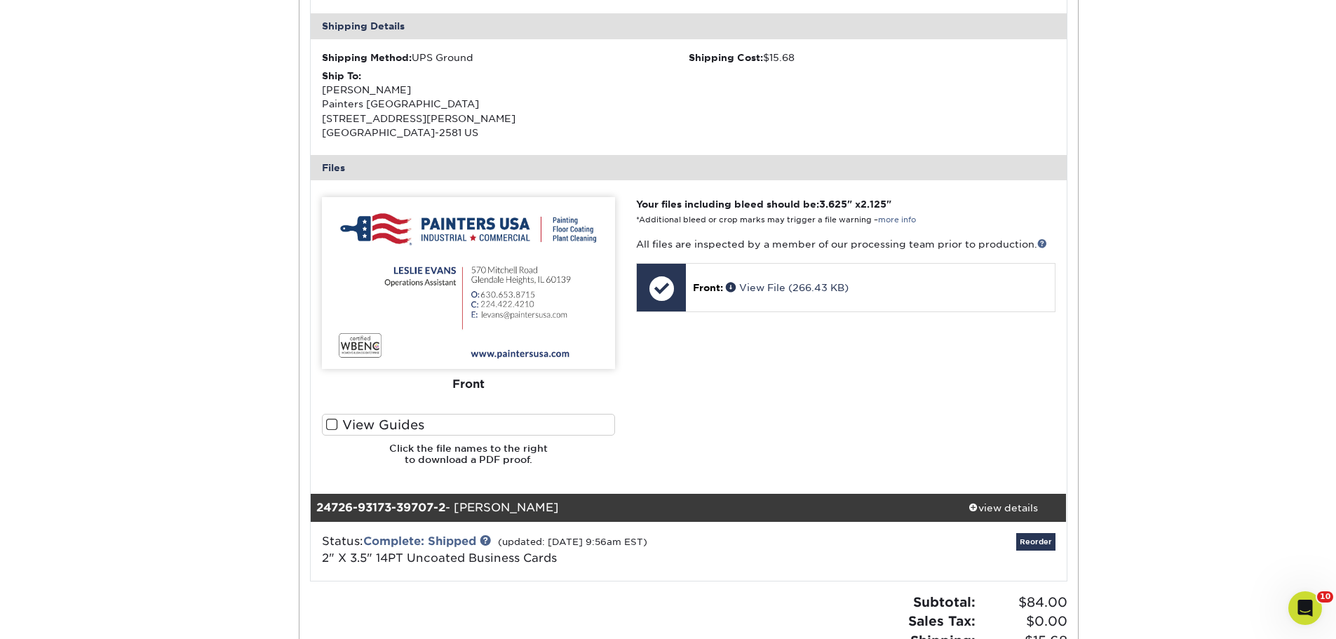
scroll to position [491, 0]
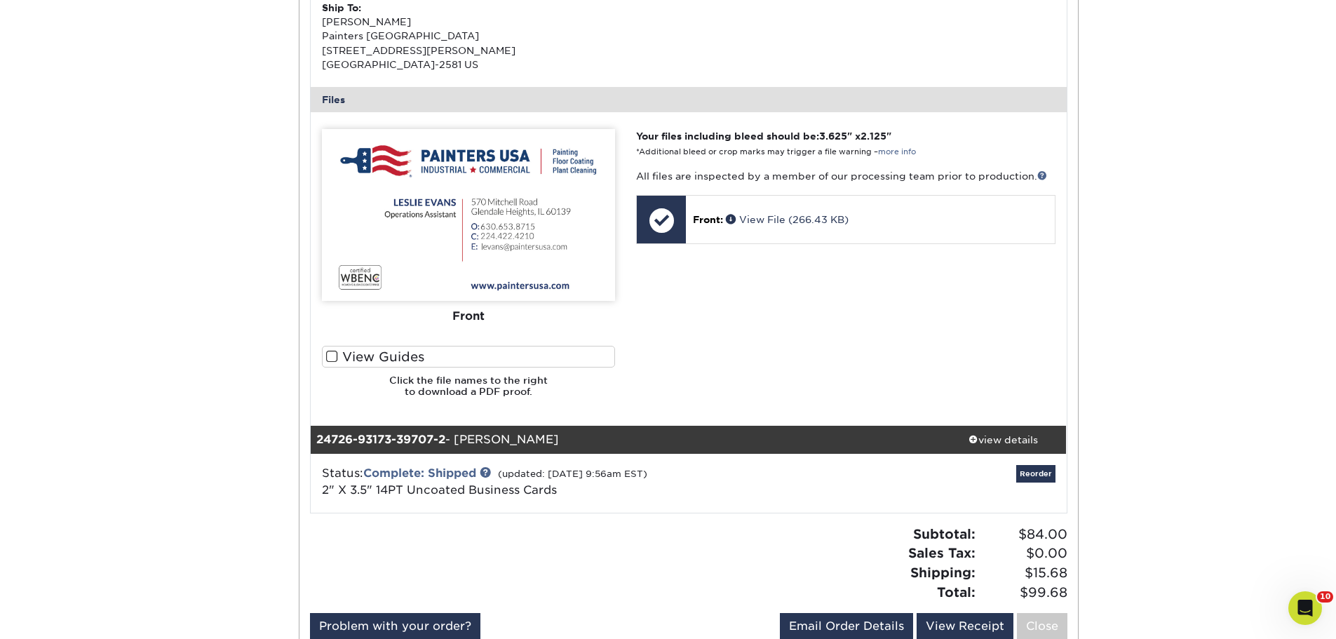
click at [602, 492] on div "Status: Complete: Shipped (updated: 08/02/2024 9:56am EST) 2" X 3.5" 14PT Uncoa…" at bounding box center [562, 482] width 503 height 34
click at [1015, 442] on div "view details" at bounding box center [1003, 439] width 126 height 14
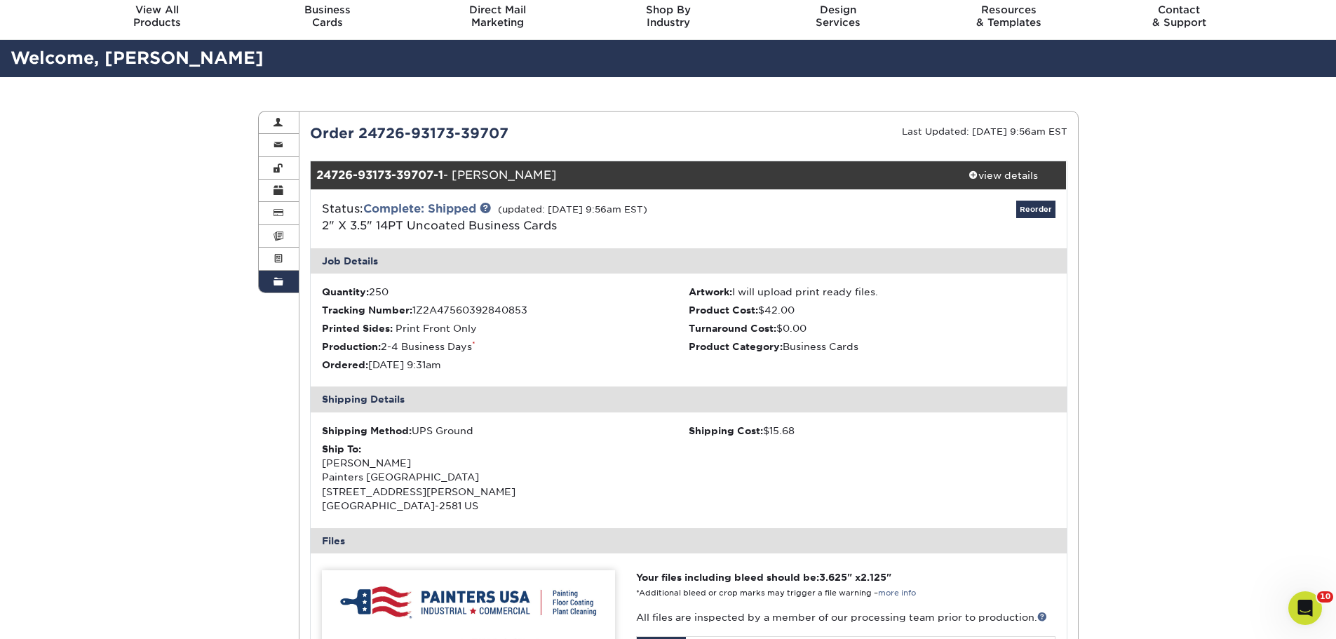
scroll to position [0, 0]
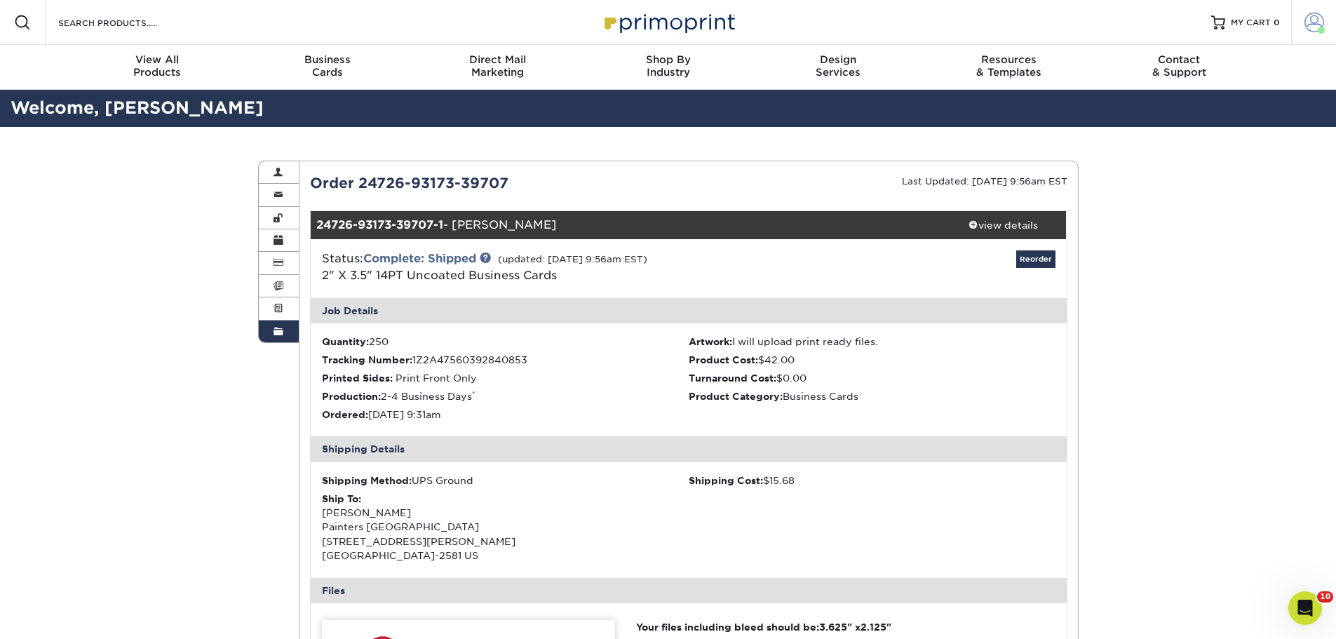
click at [1308, 26] on span at bounding box center [1314, 23] width 20 height 20
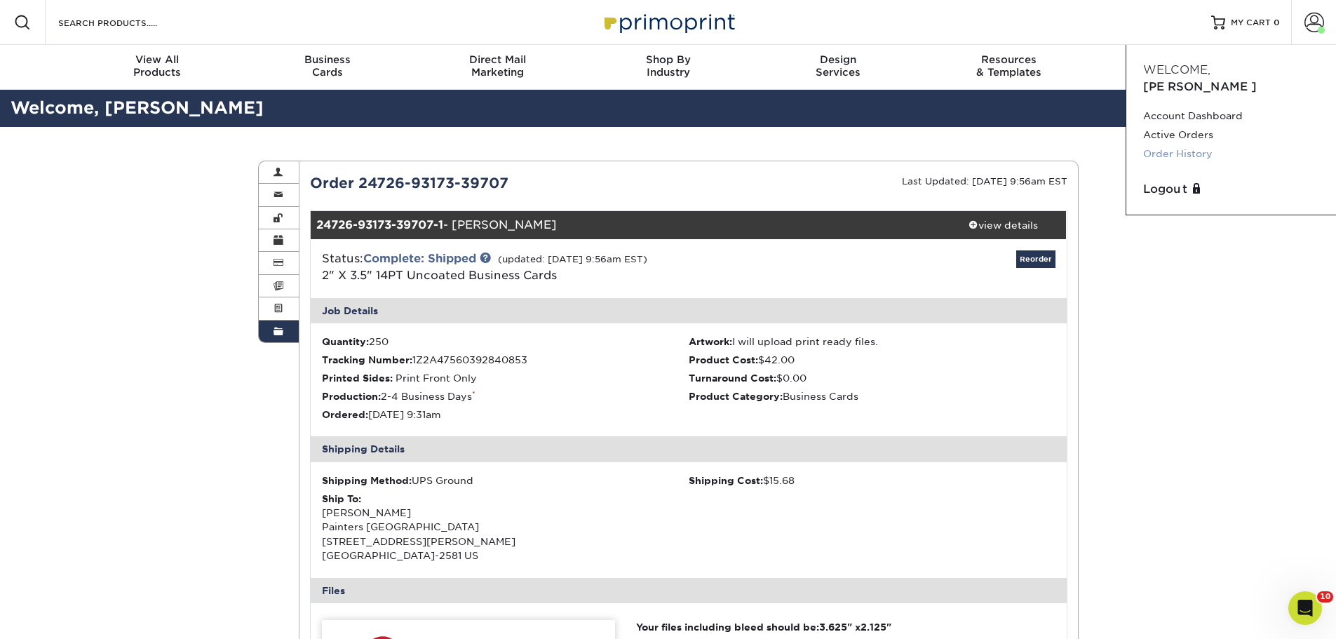
click at [1164, 144] on link "Order History" at bounding box center [1231, 153] width 176 height 19
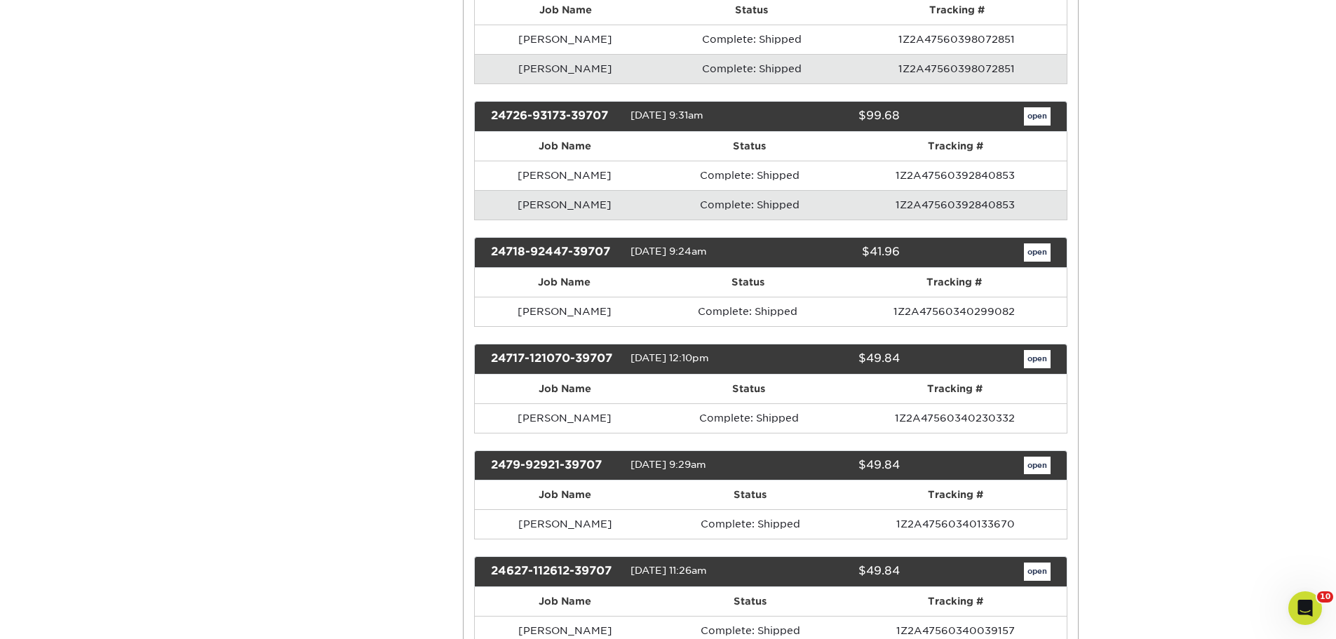
scroll to position [2665, 0]
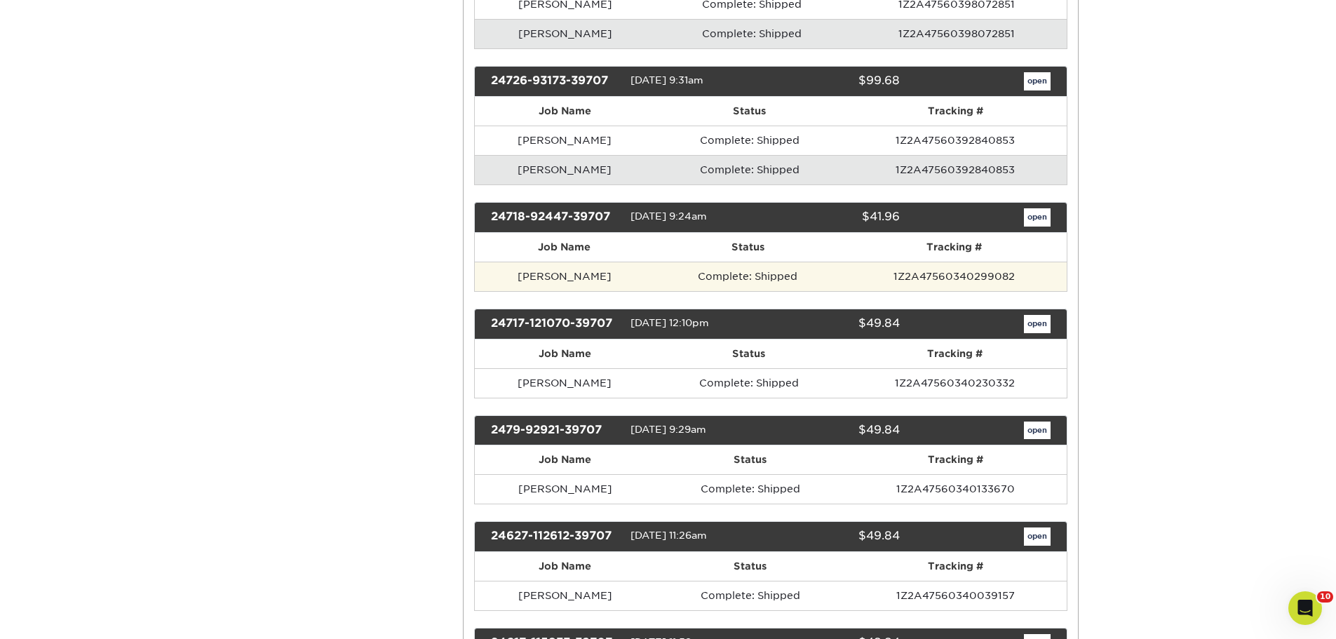
drag, startPoint x: 618, startPoint y: 288, endPoint x: 518, endPoint y: 285, distance: 100.3
click at [518, 285] on td "[PERSON_NAME]" at bounding box center [564, 276] width 179 height 29
copy td "[PERSON_NAME]"
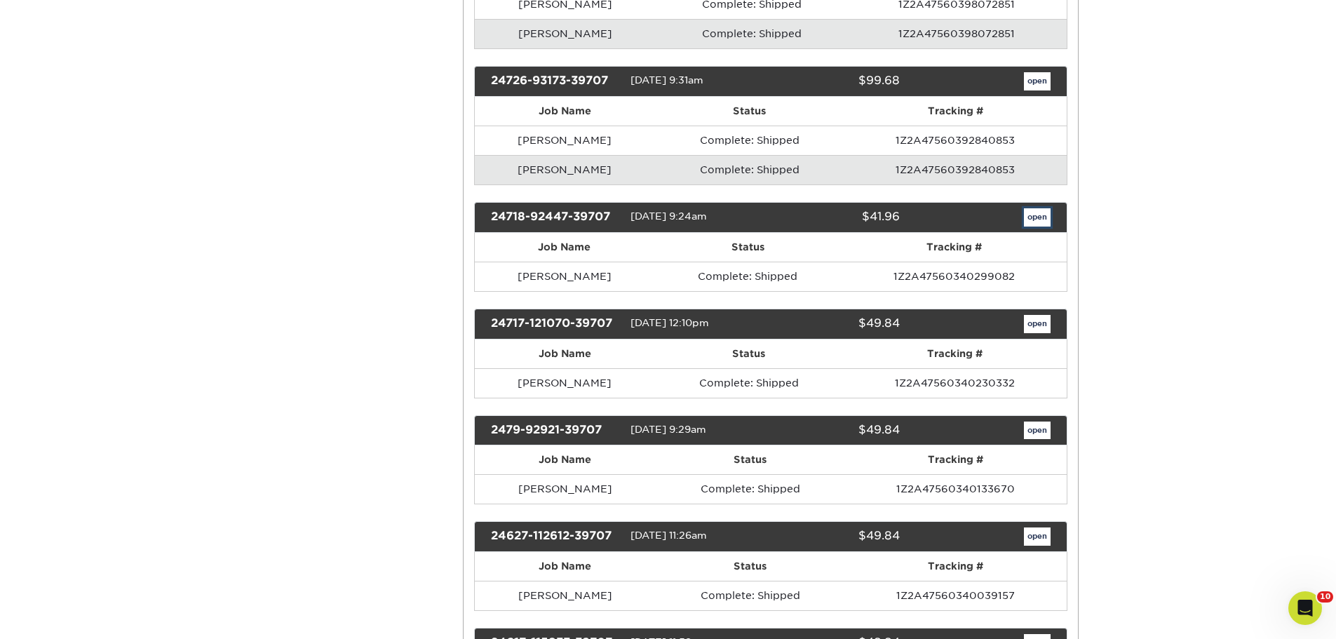
click at [1036, 227] on link "open" at bounding box center [1037, 217] width 27 height 18
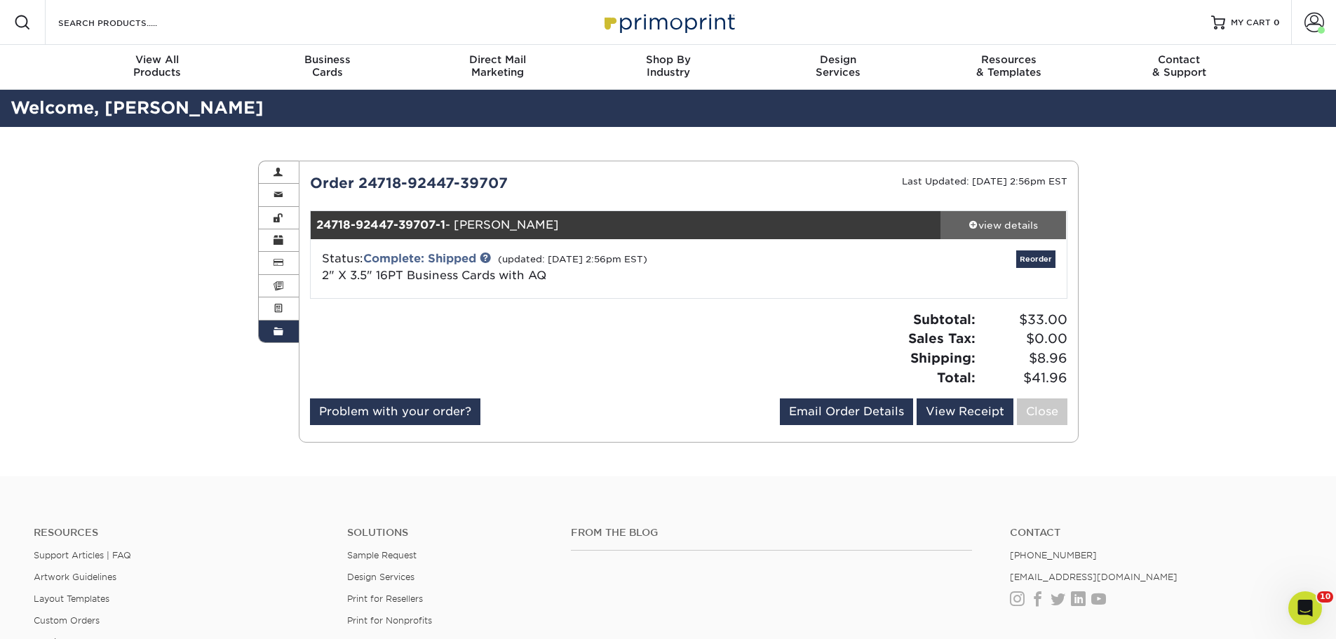
click at [1006, 229] on div "view details" at bounding box center [1003, 225] width 126 height 14
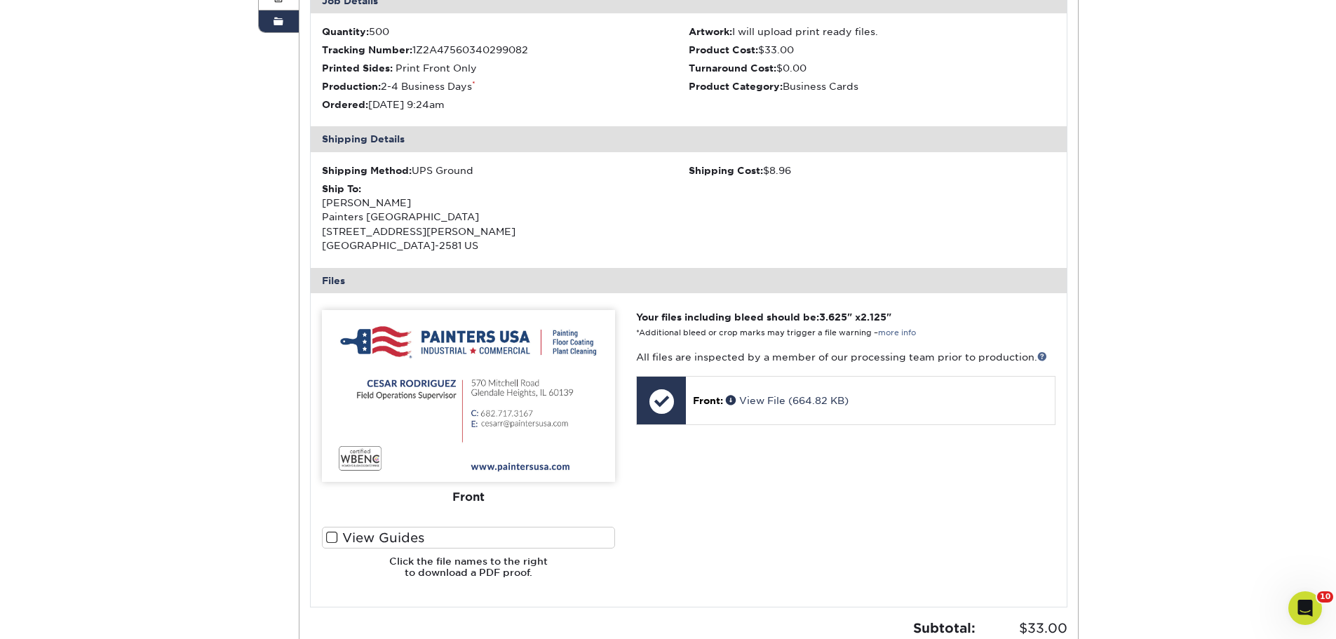
scroll to position [351, 0]
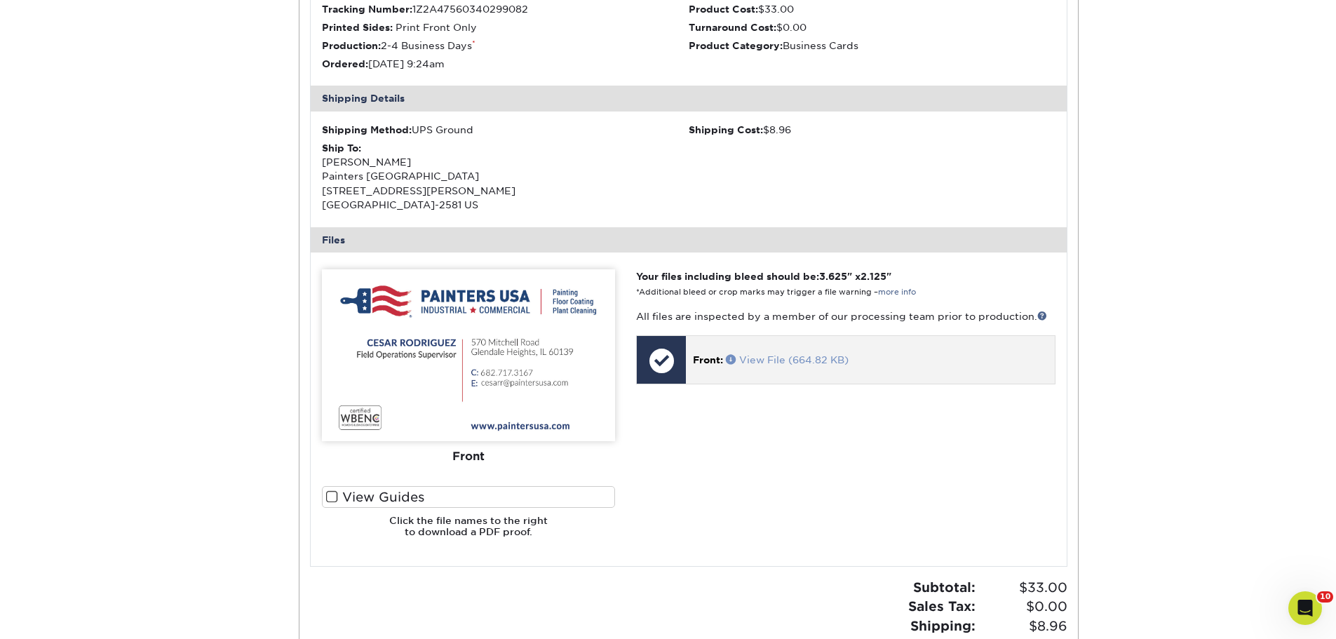
click at [773, 364] on link "View File (664.82 KB)" at bounding box center [787, 359] width 123 height 11
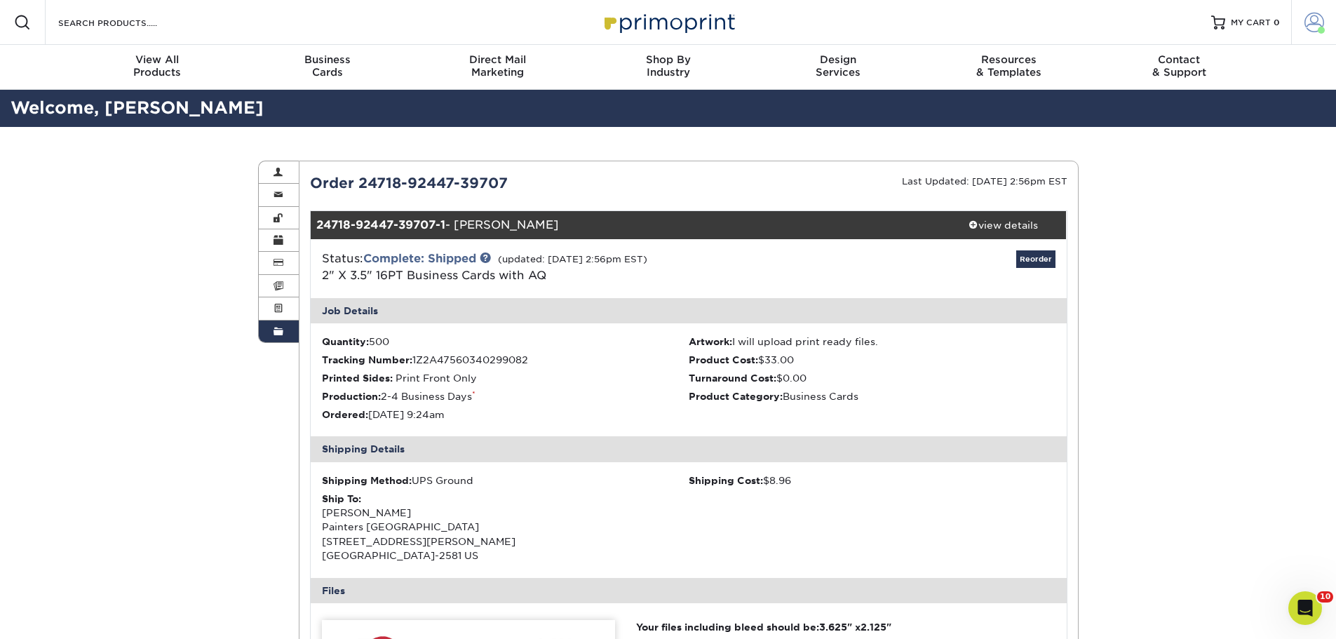
click at [1307, 30] on span at bounding box center [1314, 23] width 20 height 20
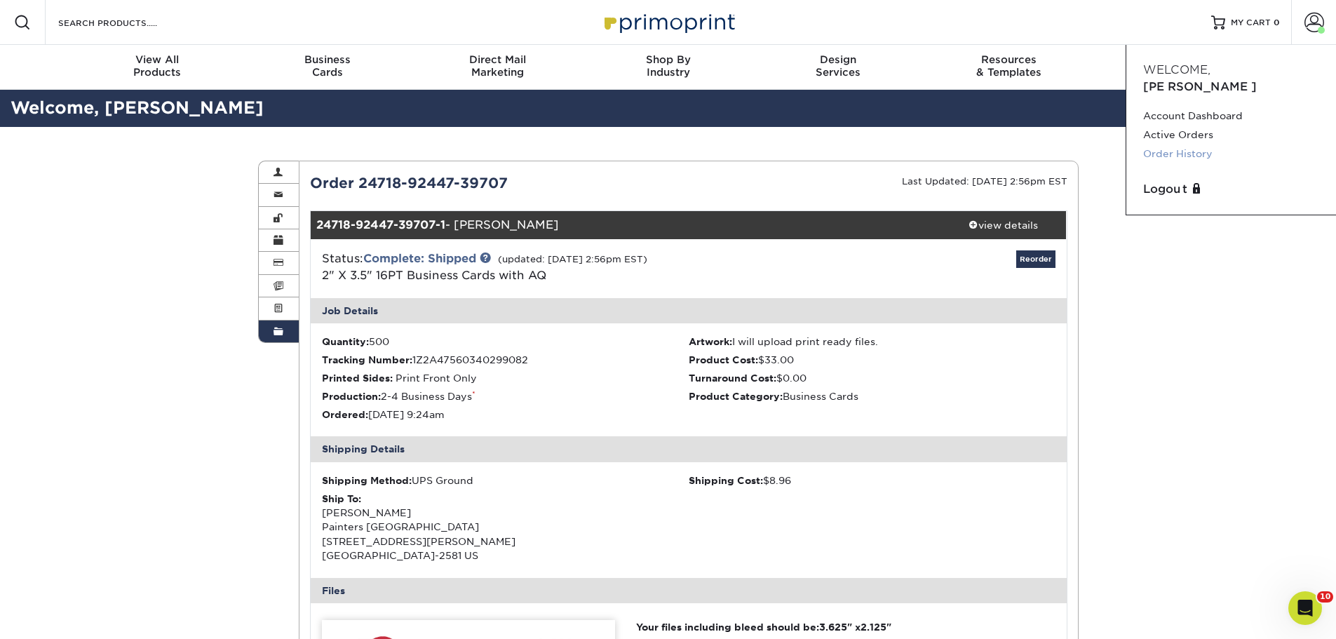
click at [1160, 144] on link "Order History" at bounding box center [1231, 153] width 176 height 19
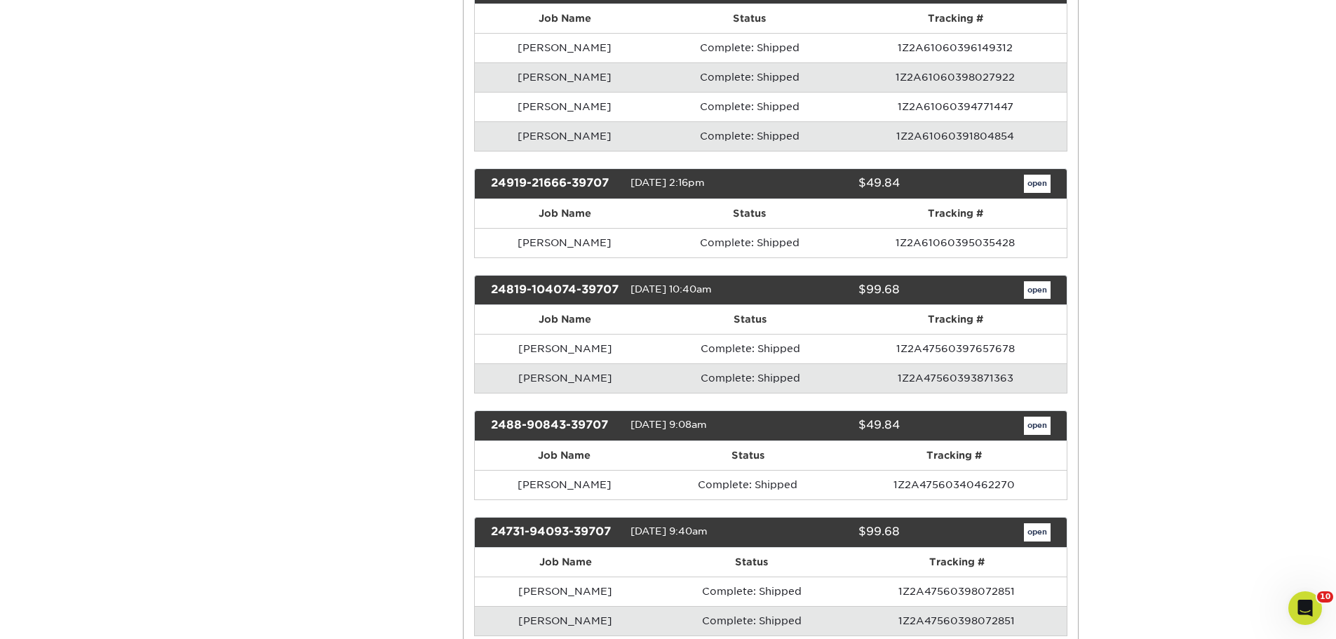
scroll to position [2174, 0]
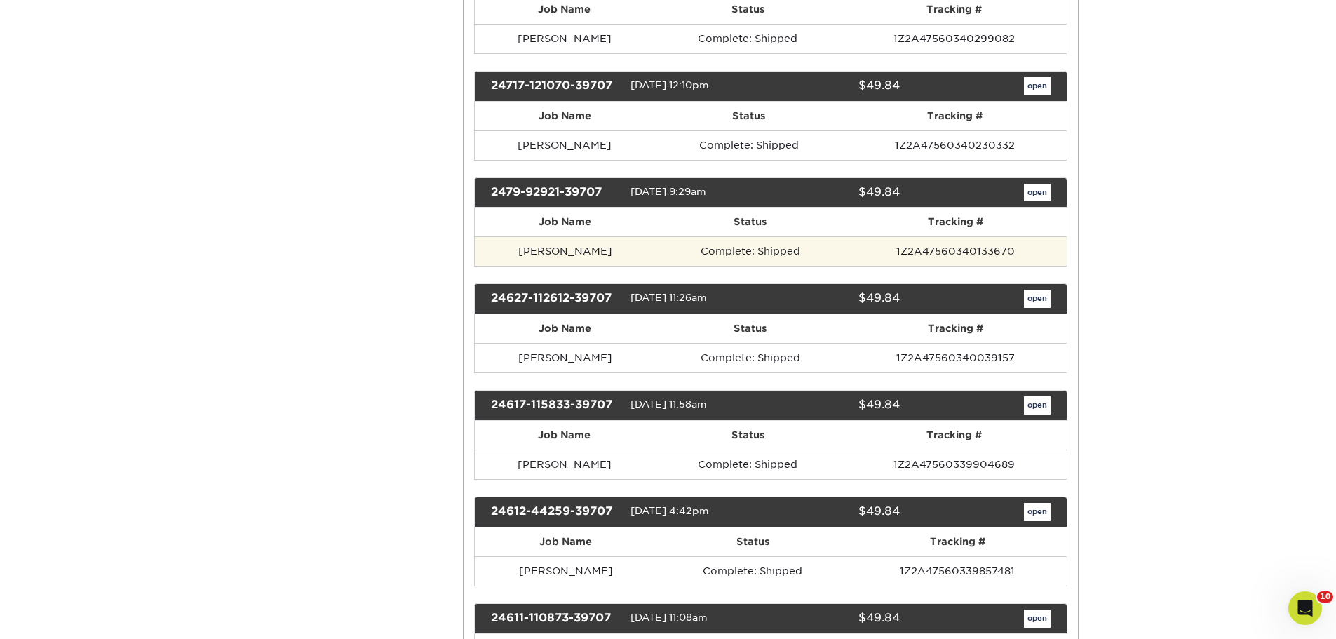
scroll to position [2945, 0]
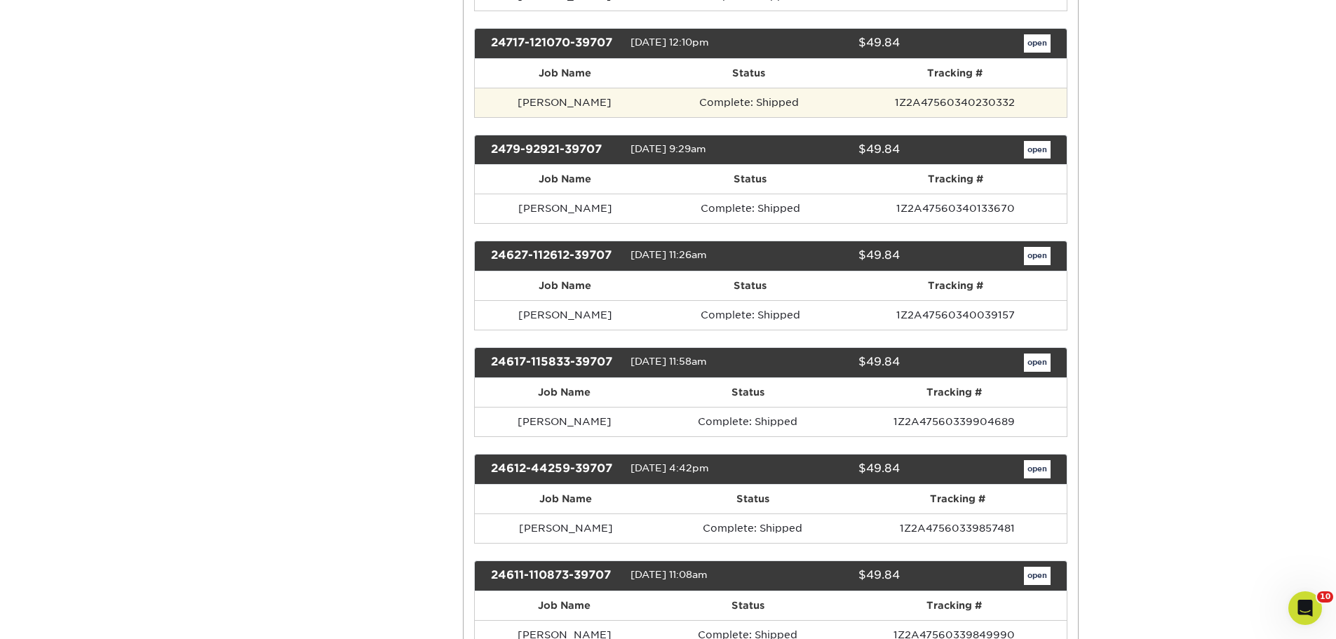
drag, startPoint x: 607, startPoint y: 114, endPoint x: 518, endPoint y: 113, distance: 89.1
click at [518, 113] on td "[PERSON_NAME]" at bounding box center [565, 102] width 180 height 29
copy td "[PERSON_NAME]"
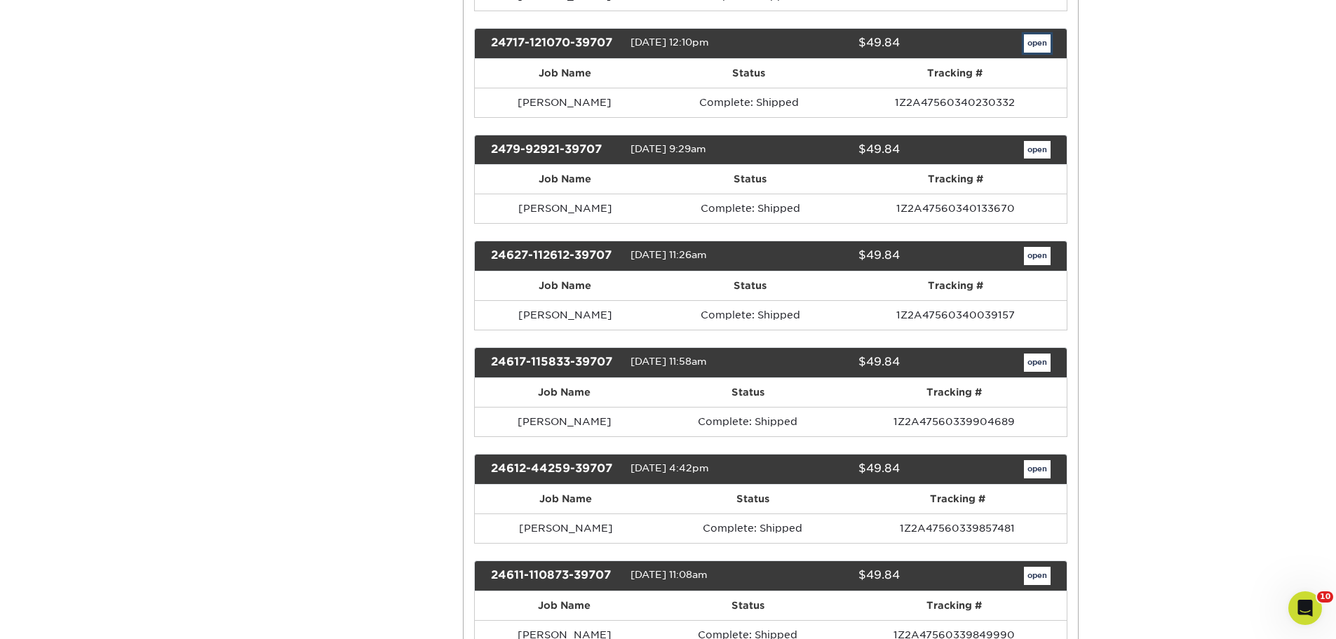
click at [1034, 53] on link "open" at bounding box center [1037, 43] width 27 height 18
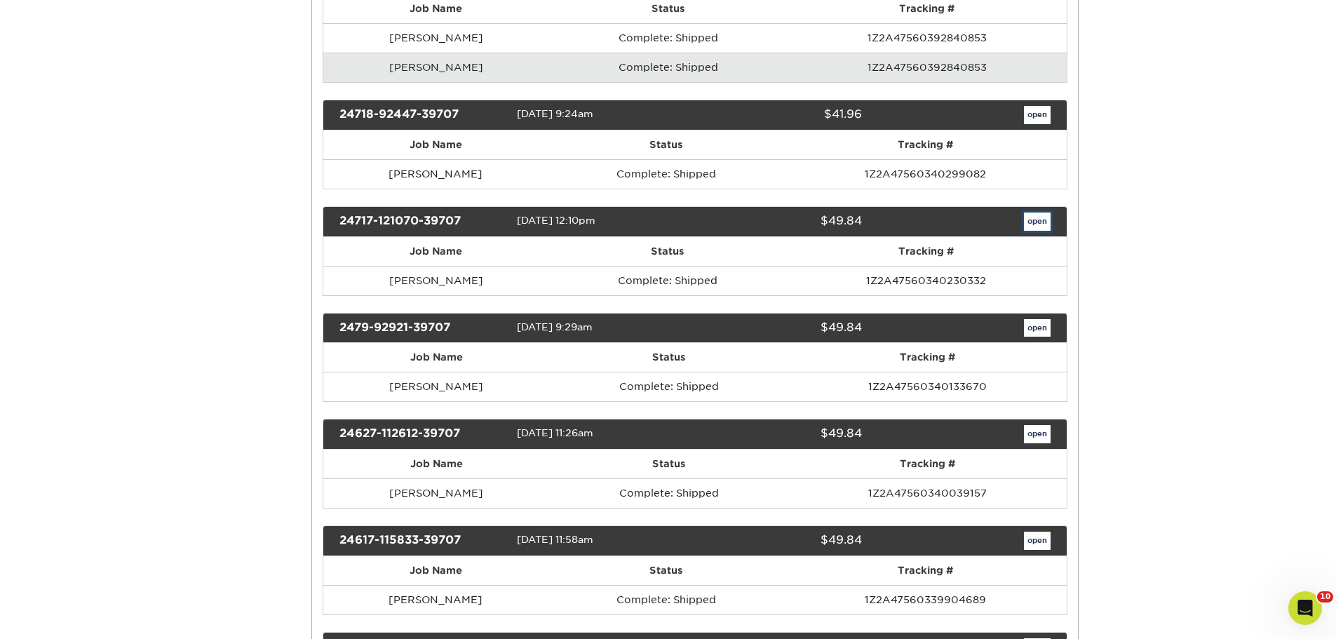
scroll to position [0, 0]
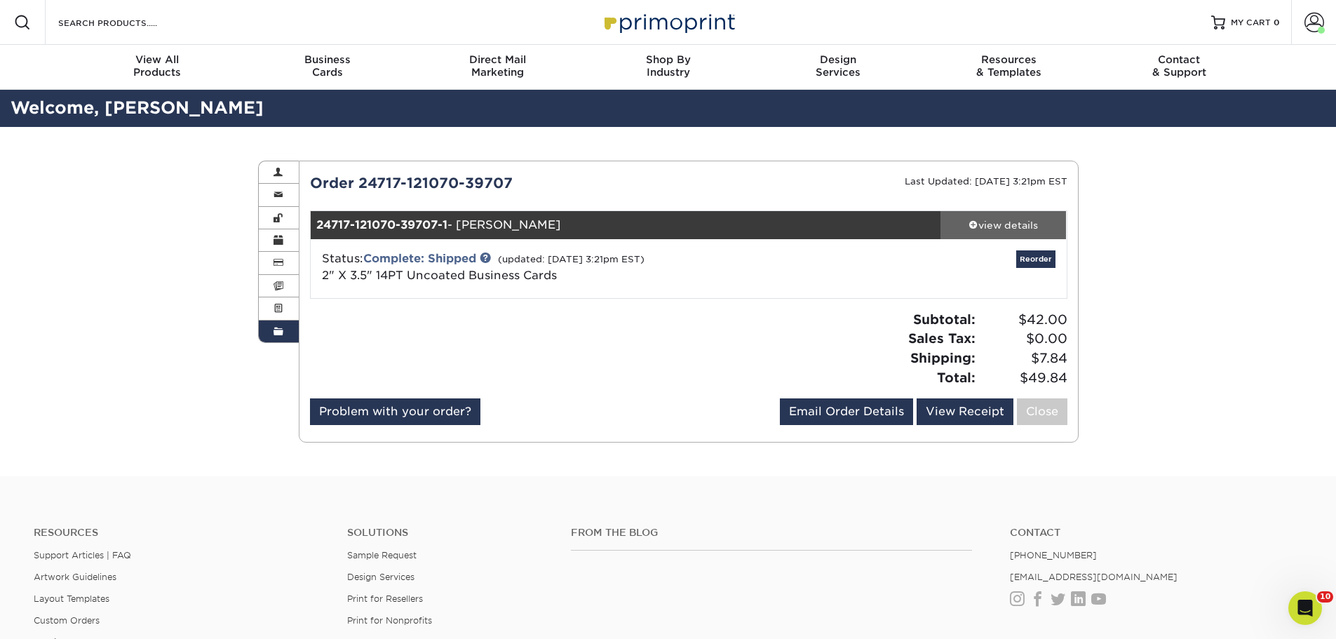
click at [998, 228] on div "view details" at bounding box center [1003, 225] width 126 height 14
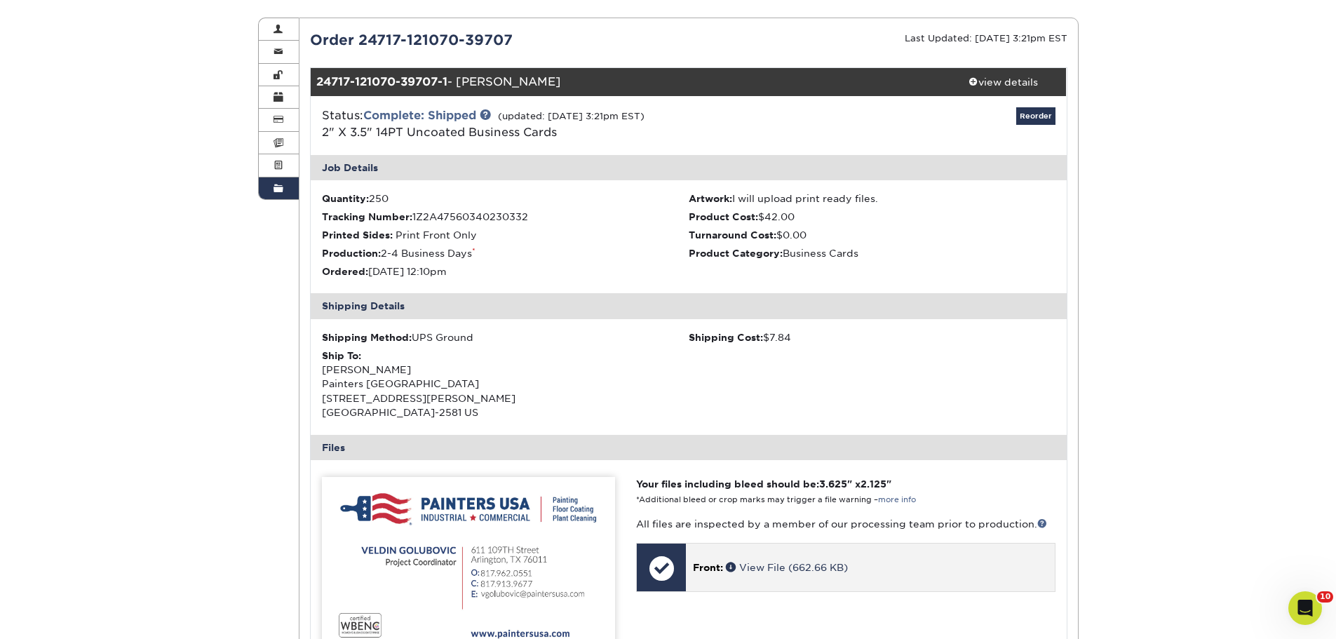
scroll to position [351, 0]
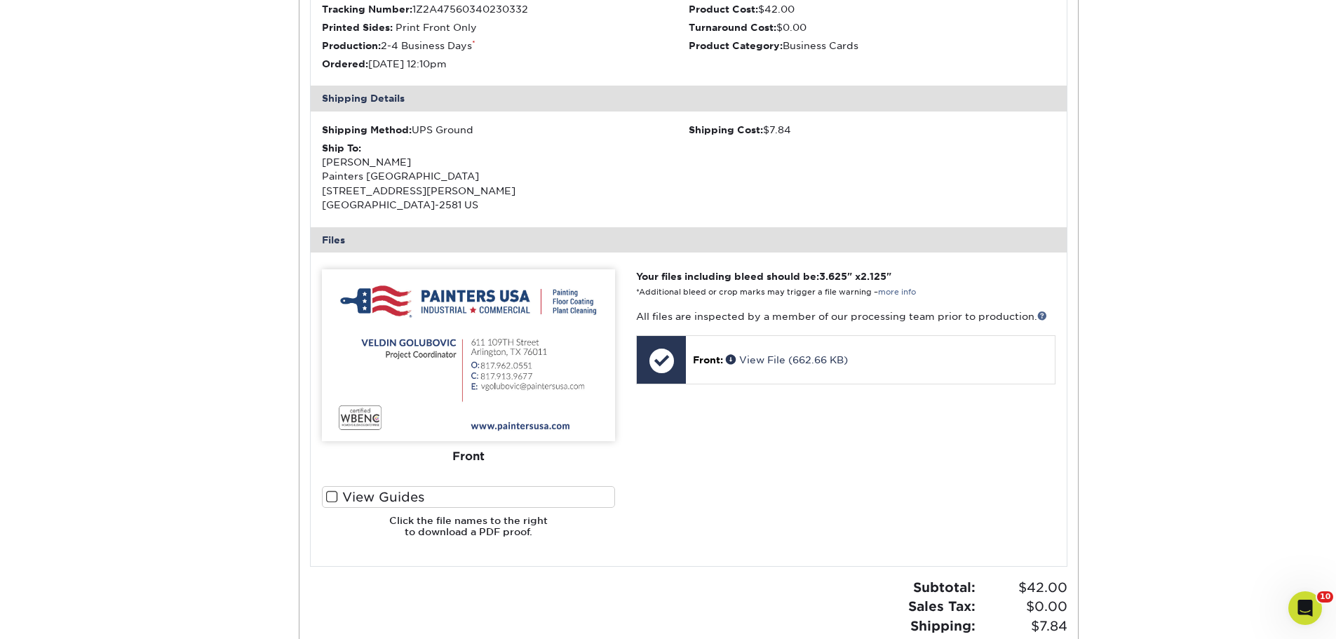
click at [1218, 100] on div "Order History Account Overview Contact Information Change Password Address Book…" at bounding box center [668, 260] width 1336 height 968
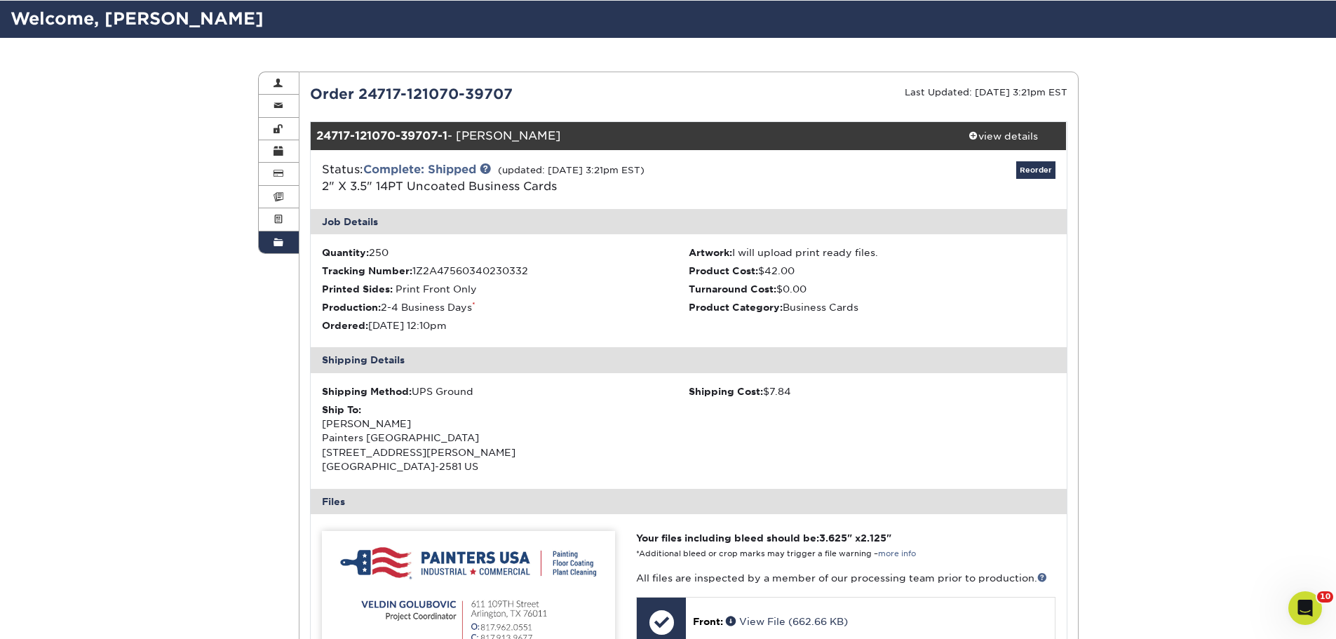
scroll to position [0, 0]
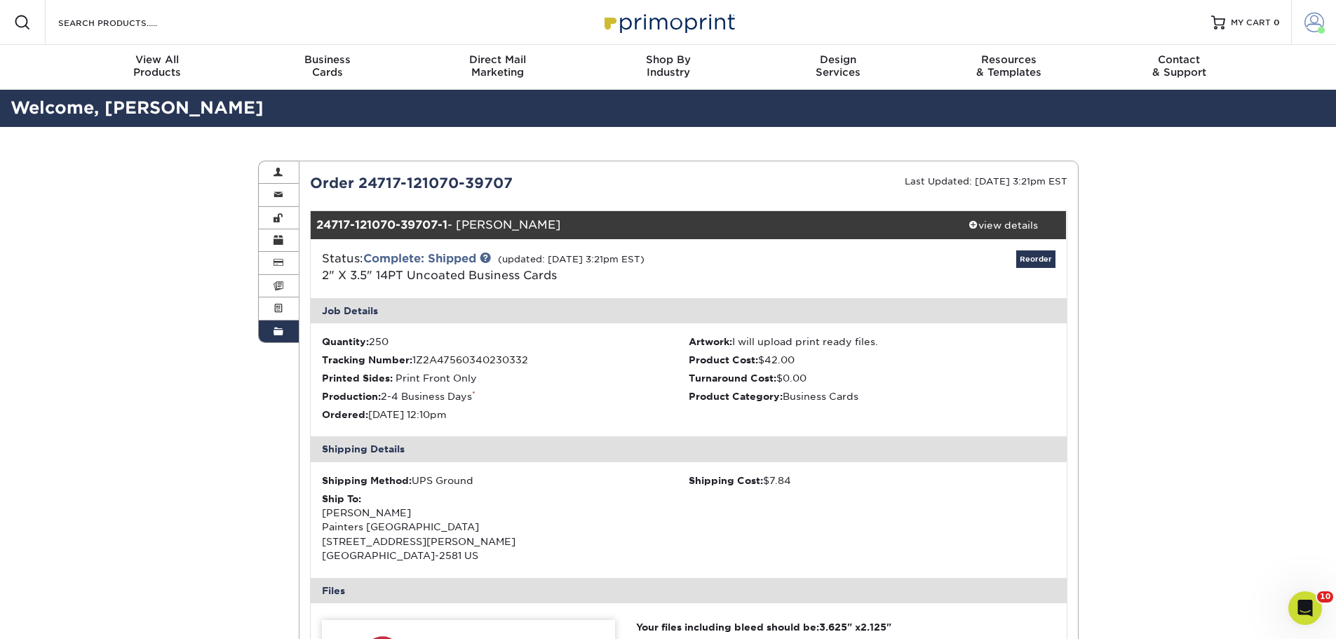
click at [1329, 20] on link "Account" at bounding box center [1313, 22] width 45 height 45
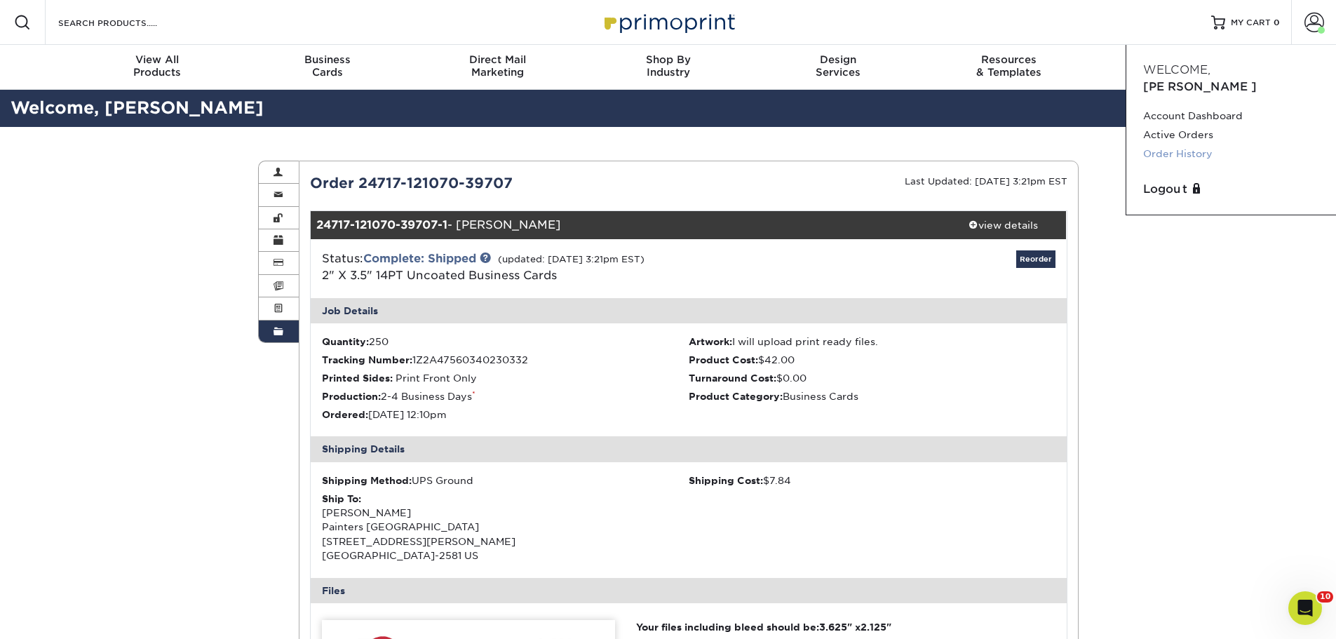
click at [1217, 144] on link "Order History" at bounding box center [1231, 153] width 176 height 19
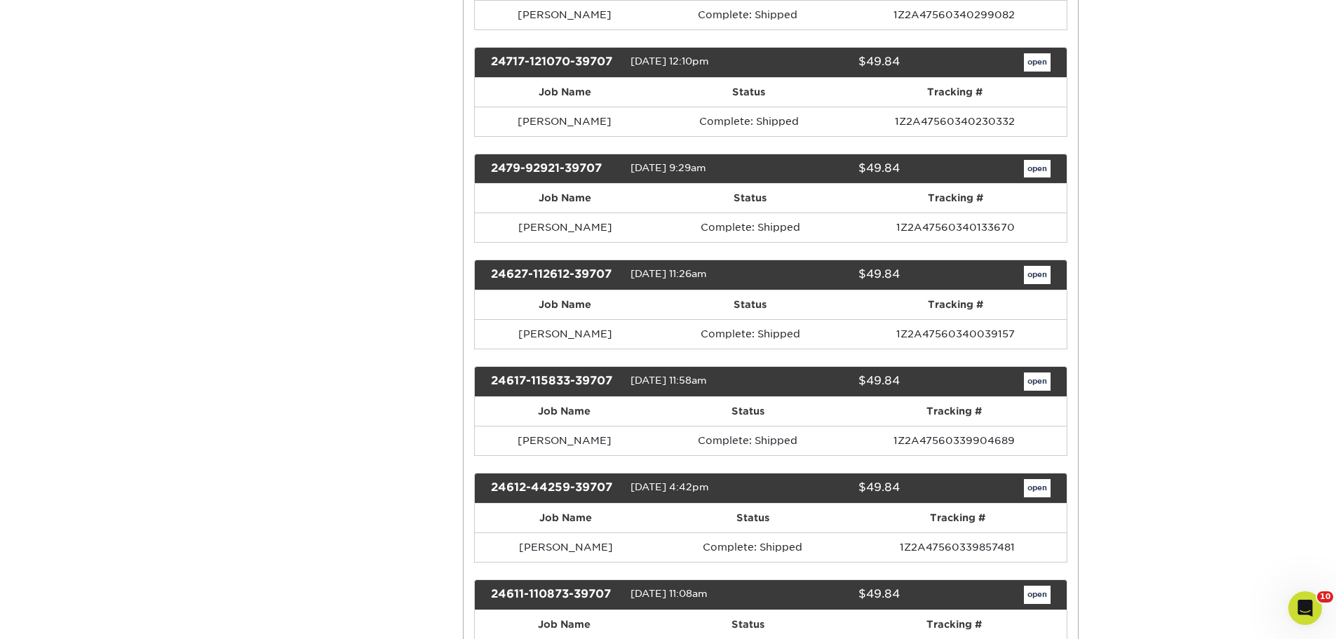
scroll to position [2945, 0]
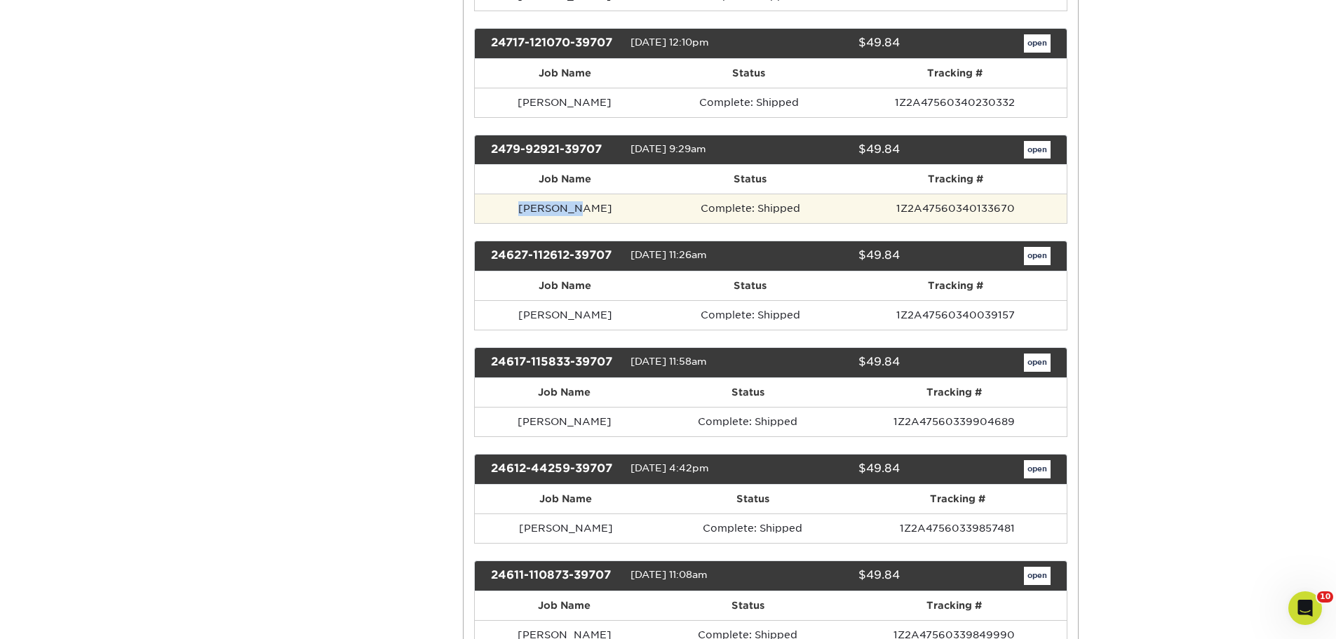
drag, startPoint x: 565, startPoint y: 220, endPoint x: 512, endPoint y: 227, distance: 53.8
click at [512, 223] on td "[PERSON_NAME]" at bounding box center [565, 208] width 180 height 29
copy td "[PERSON_NAME]"
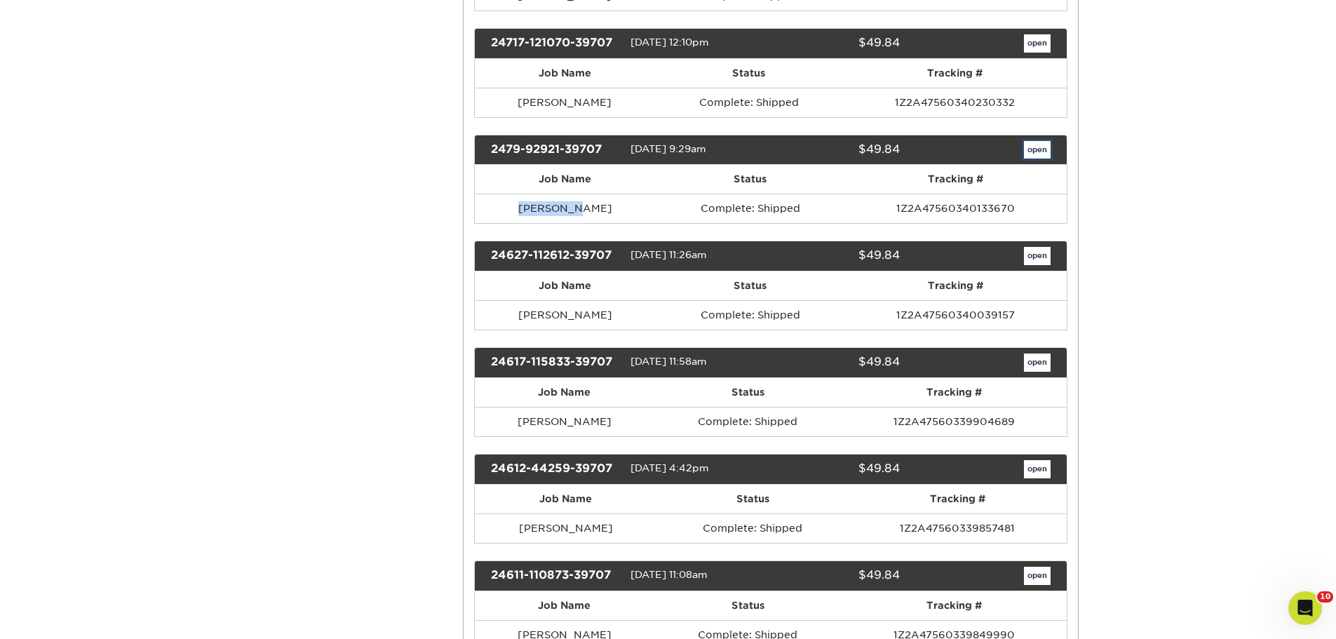
drag, startPoint x: 1036, startPoint y: 173, endPoint x: 1110, endPoint y: 204, distance: 80.8
click at [1036, 159] on link "open" at bounding box center [1037, 150] width 27 height 18
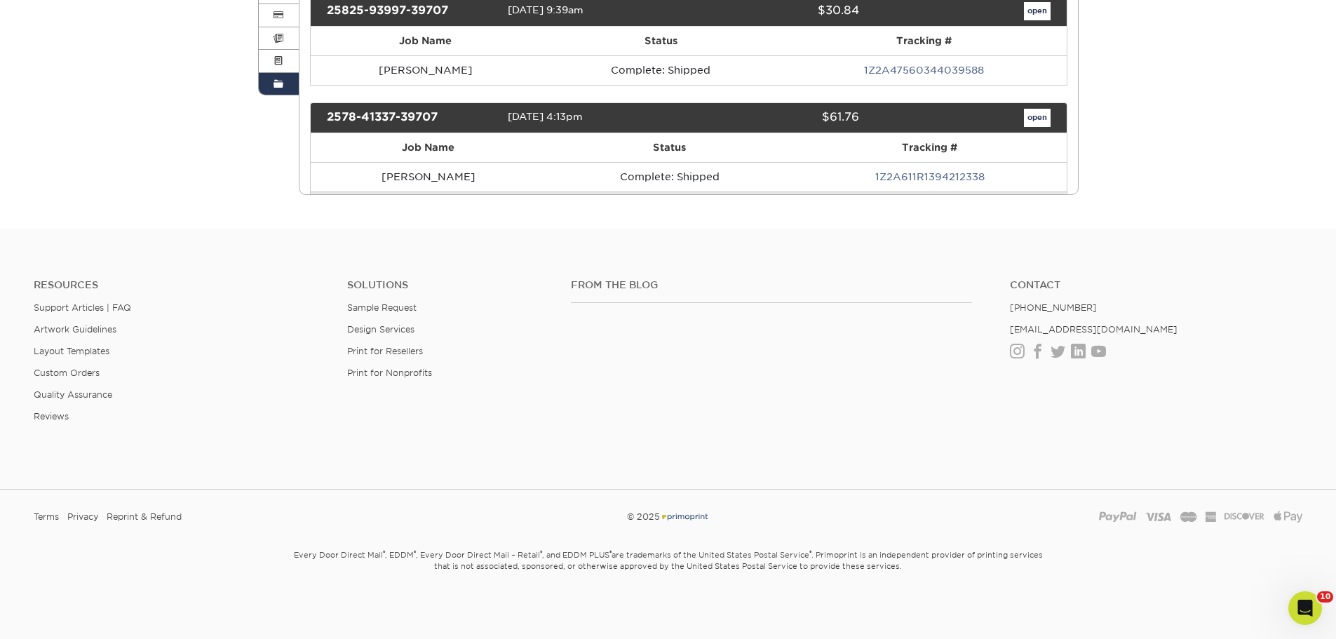
scroll to position [0, 0]
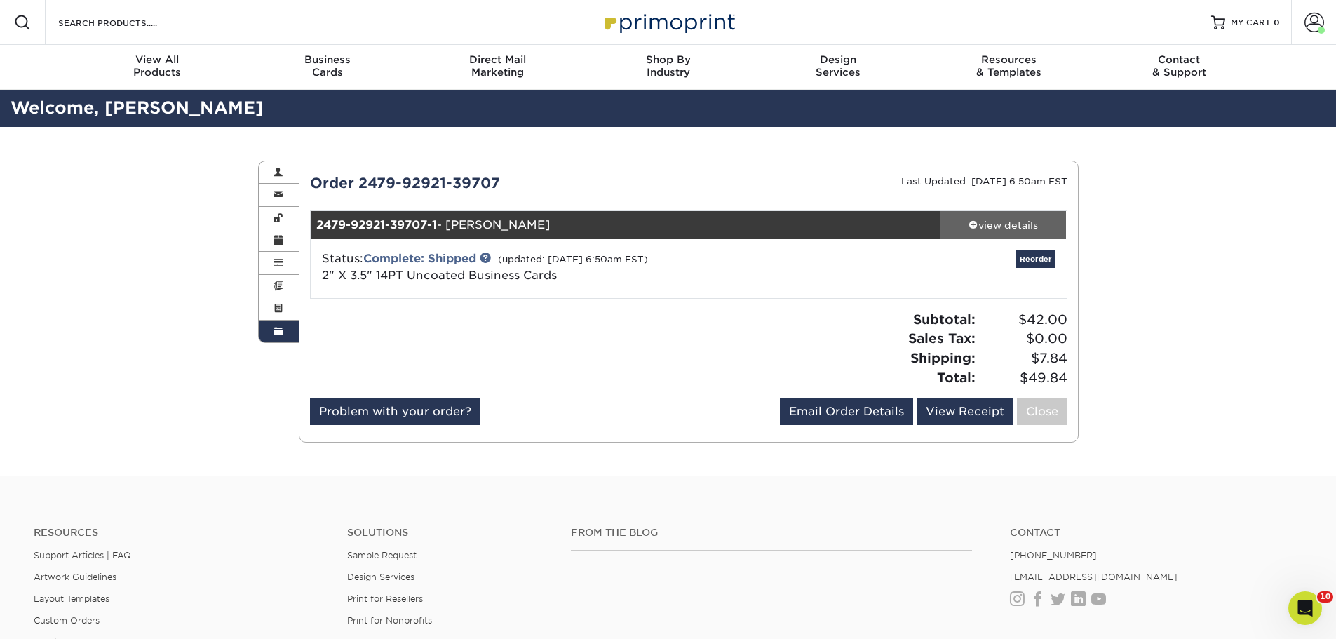
click at [987, 231] on div "view details" at bounding box center [1003, 225] width 126 height 14
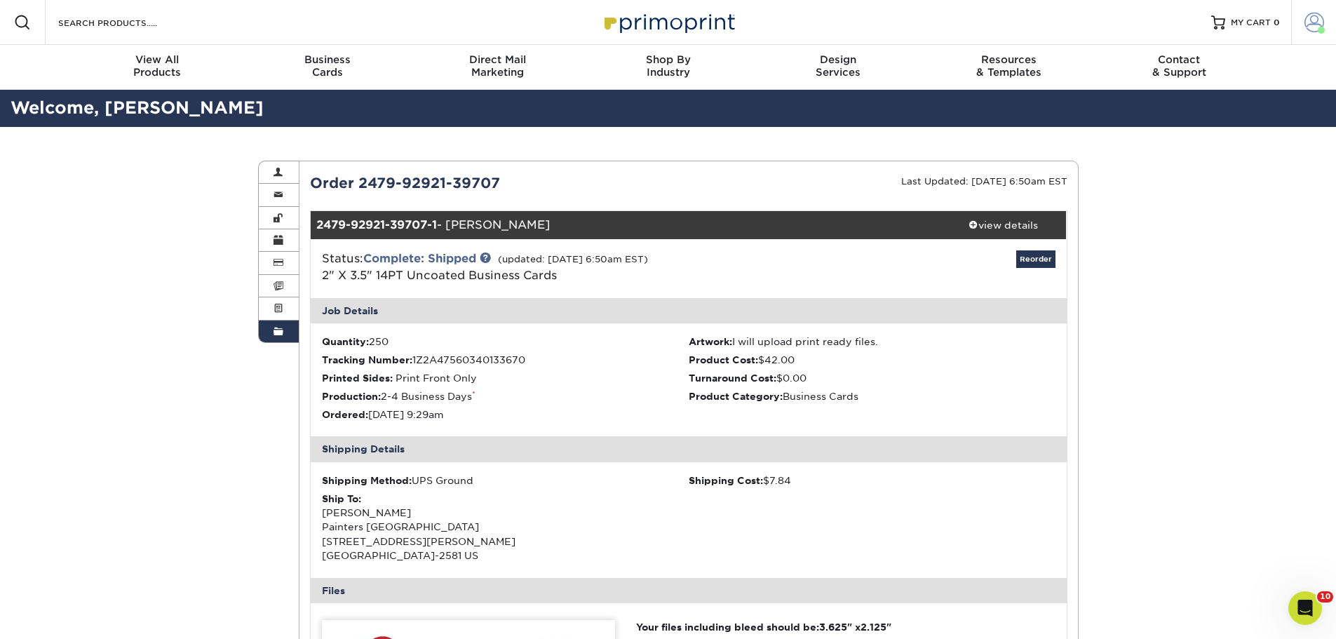
click at [1323, 15] on span at bounding box center [1314, 23] width 20 height 20
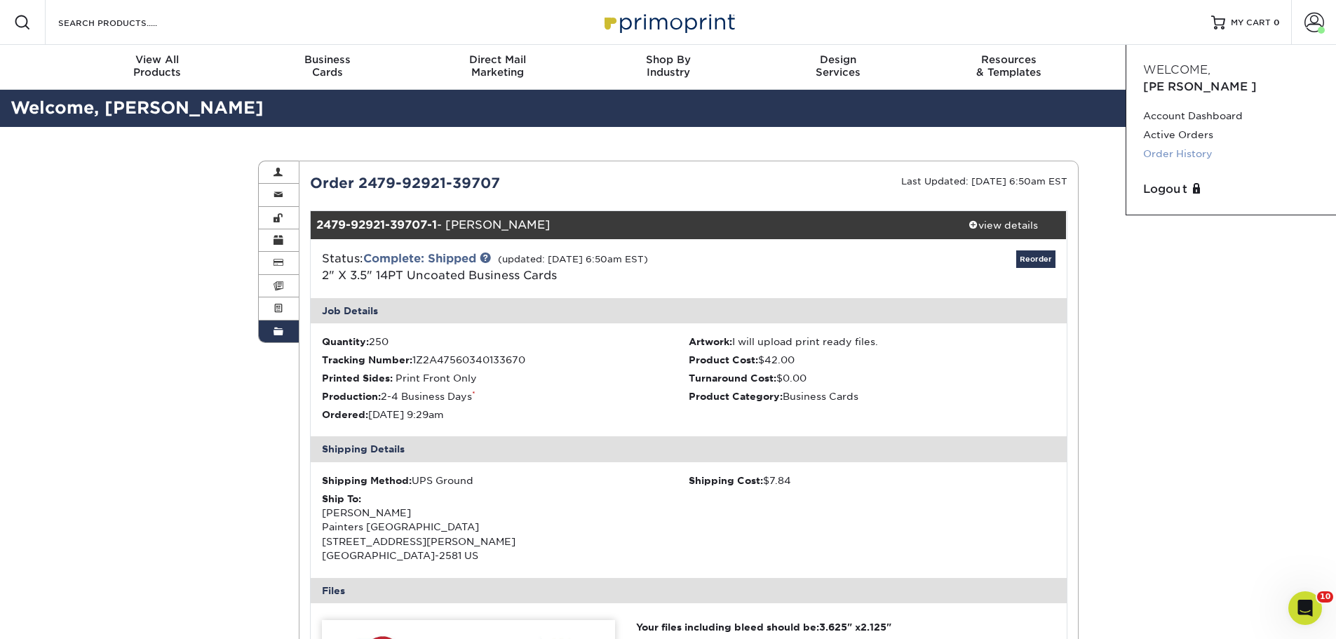
click at [1219, 144] on link "Order History" at bounding box center [1231, 153] width 176 height 19
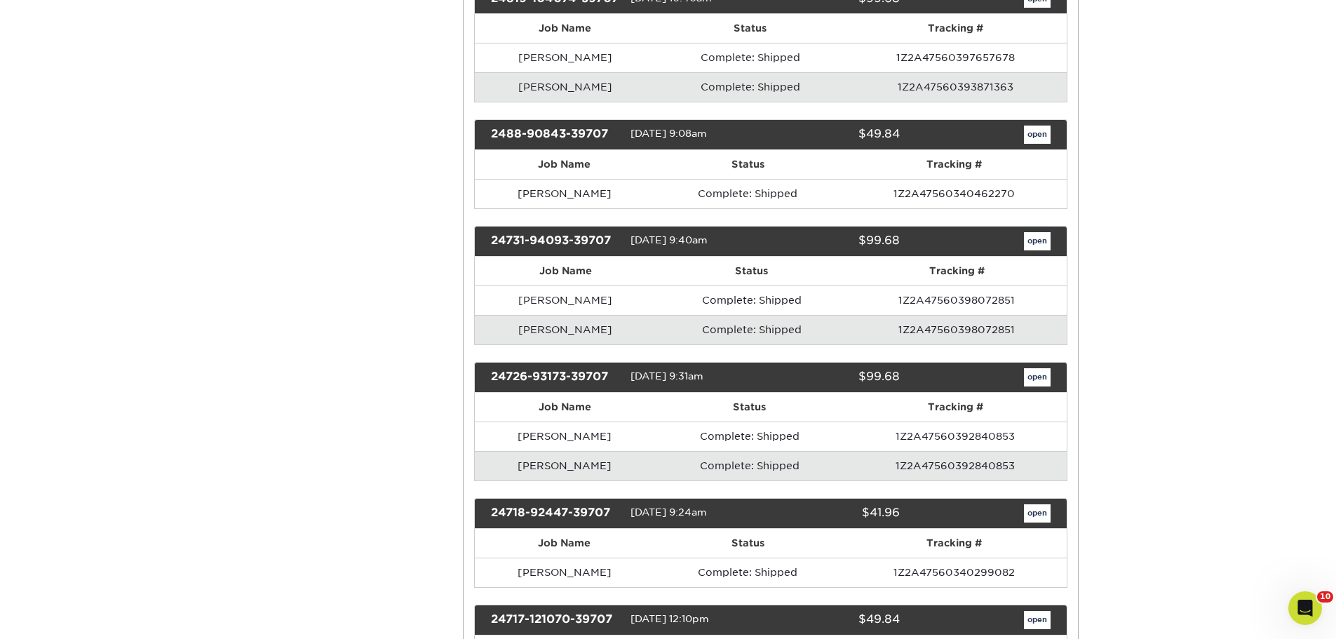
scroll to position [2384, 0]
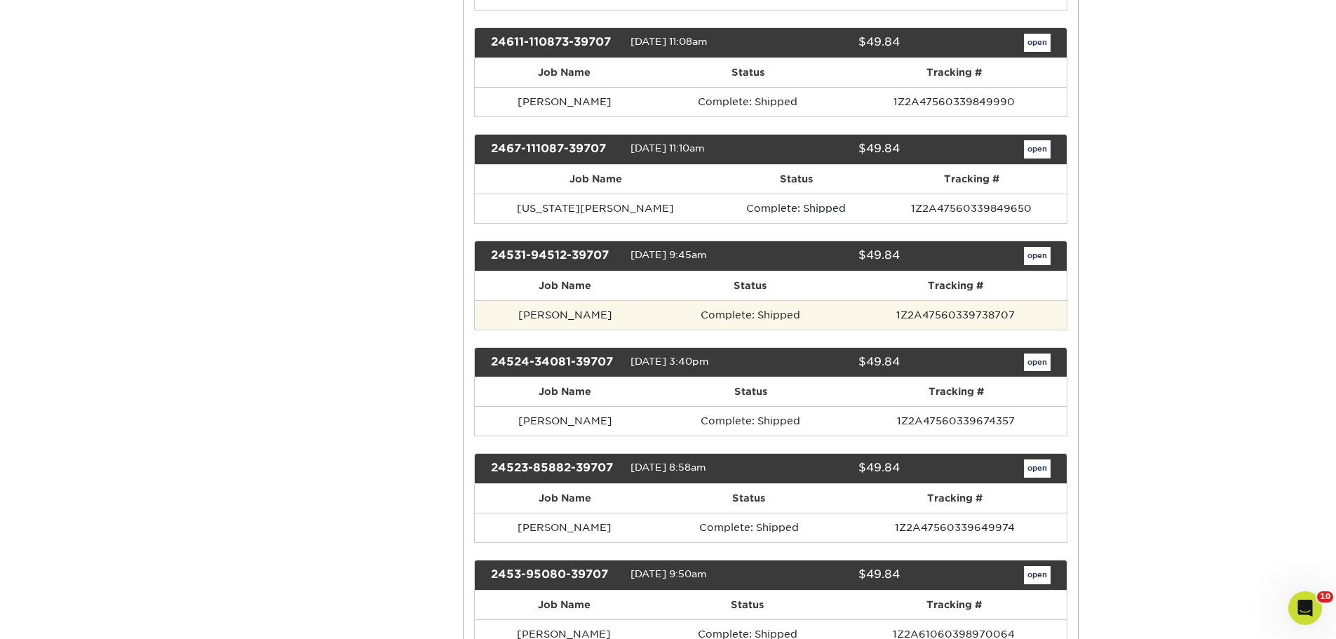
scroll to position [3506, 0]
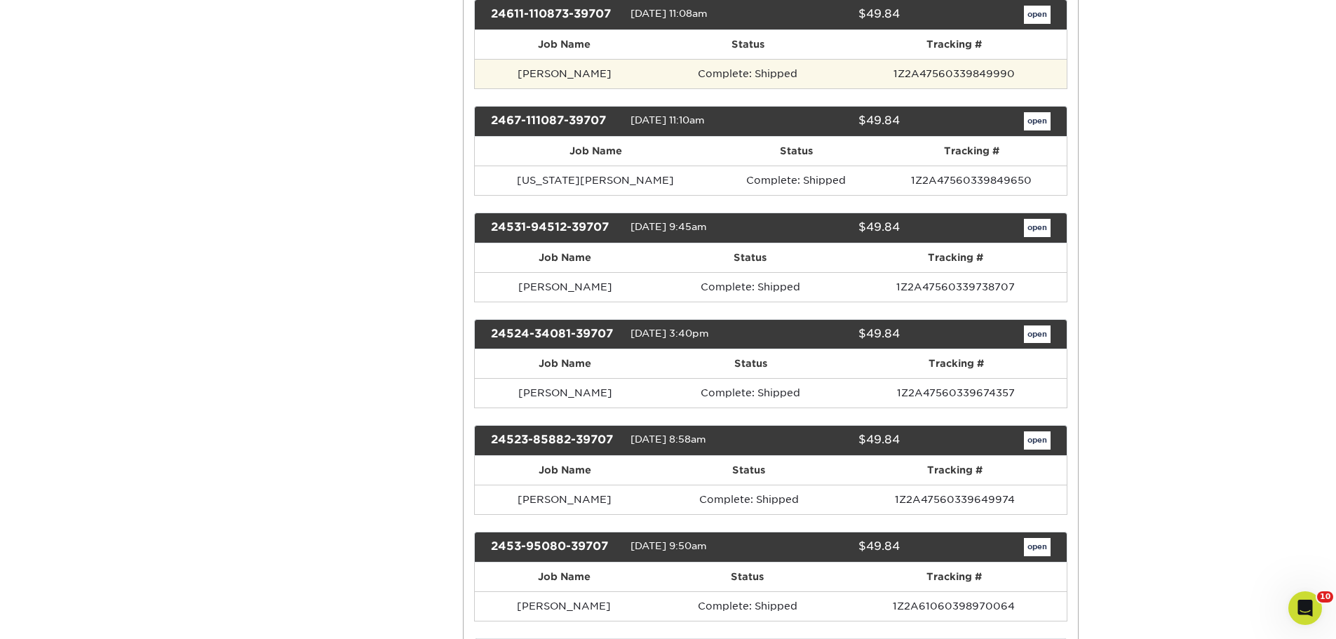
drag, startPoint x: 604, startPoint y: 88, endPoint x: 511, endPoint y: 89, distance: 92.6
click at [511, 88] on td "[PERSON_NAME]" at bounding box center [564, 73] width 179 height 29
copy td "[PERSON_NAME]"
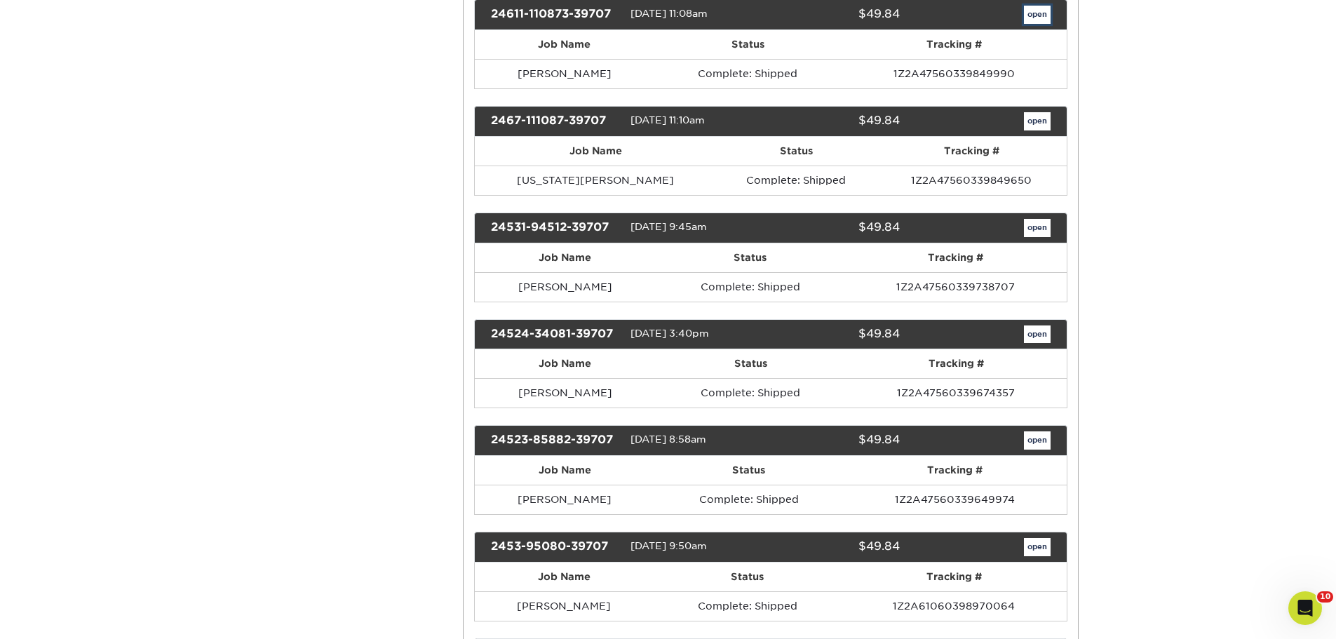
click at [1039, 24] on link "open" at bounding box center [1037, 15] width 27 height 18
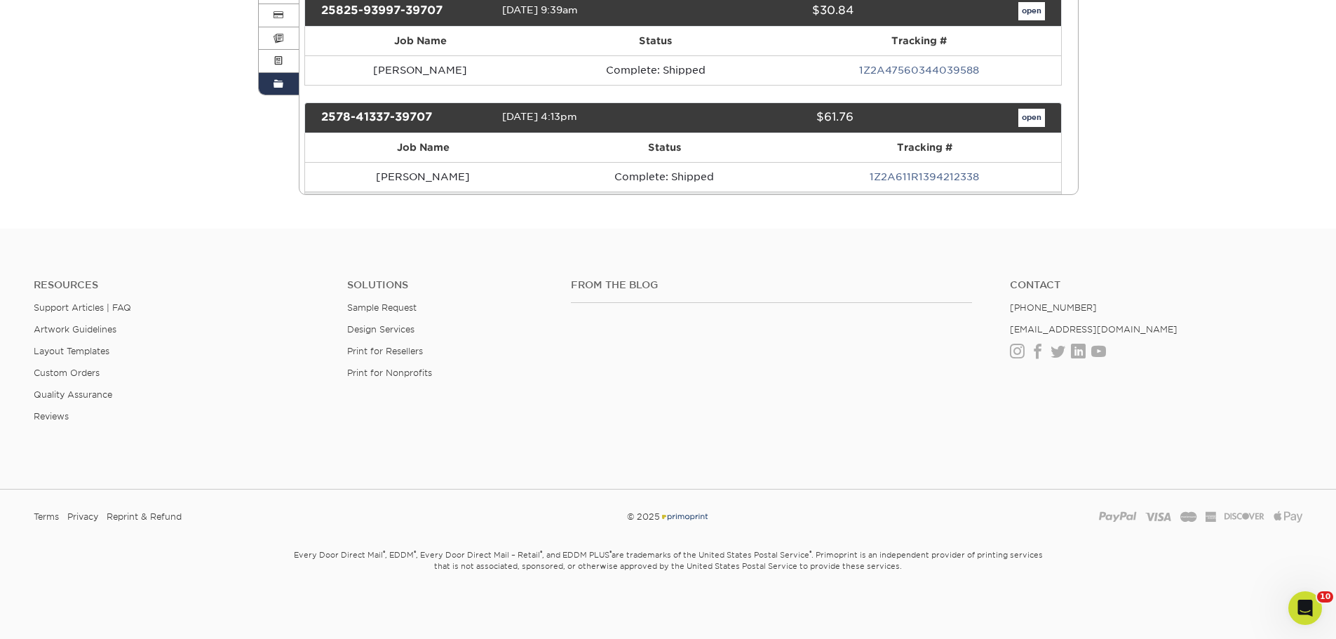
scroll to position [0, 0]
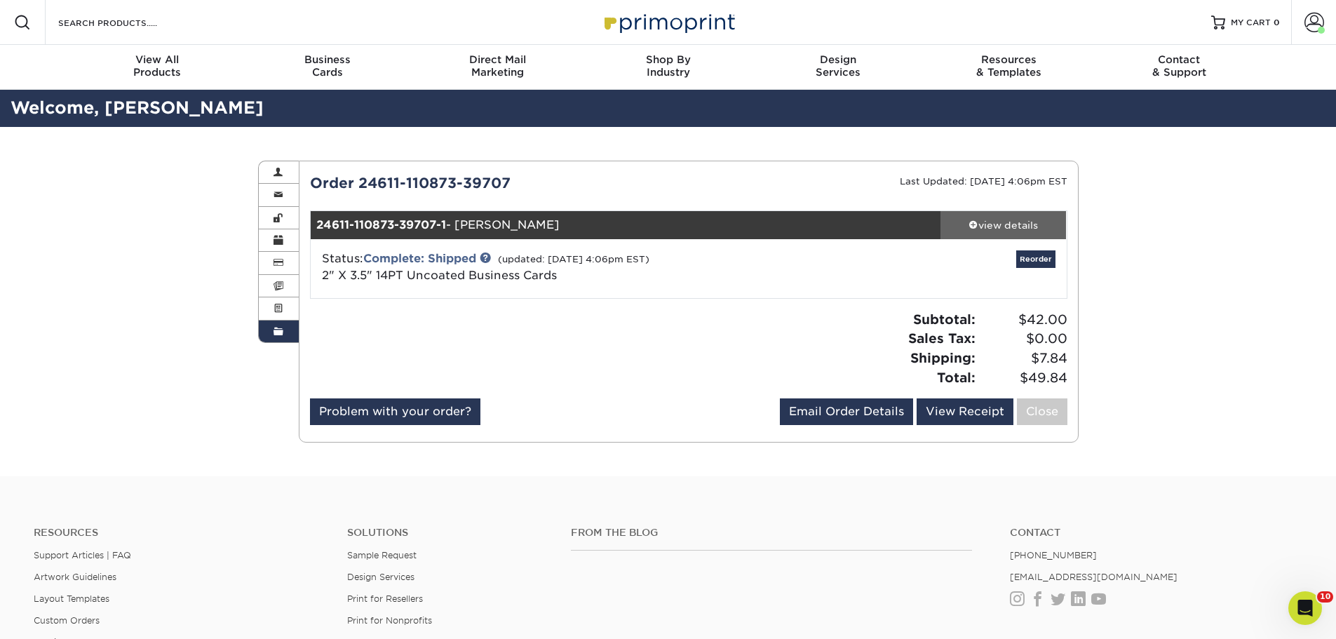
click at [1027, 233] on link "view details" at bounding box center [1003, 225] width 126 height 28
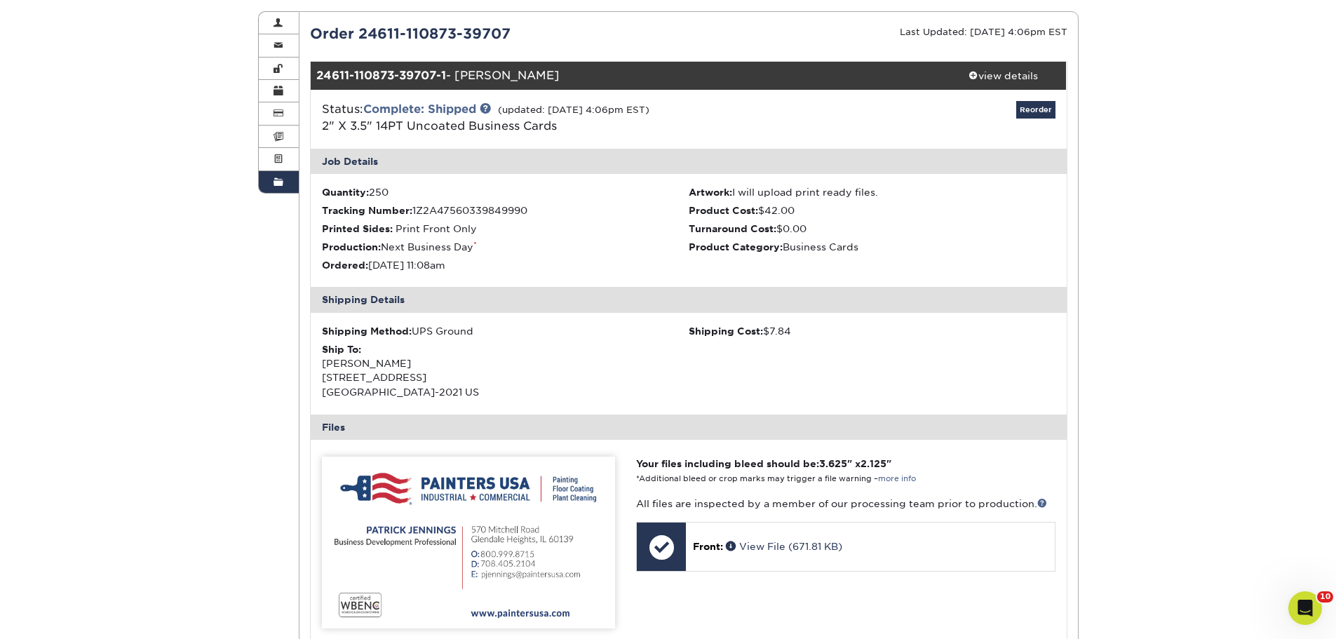
scroll to position [351, 0]
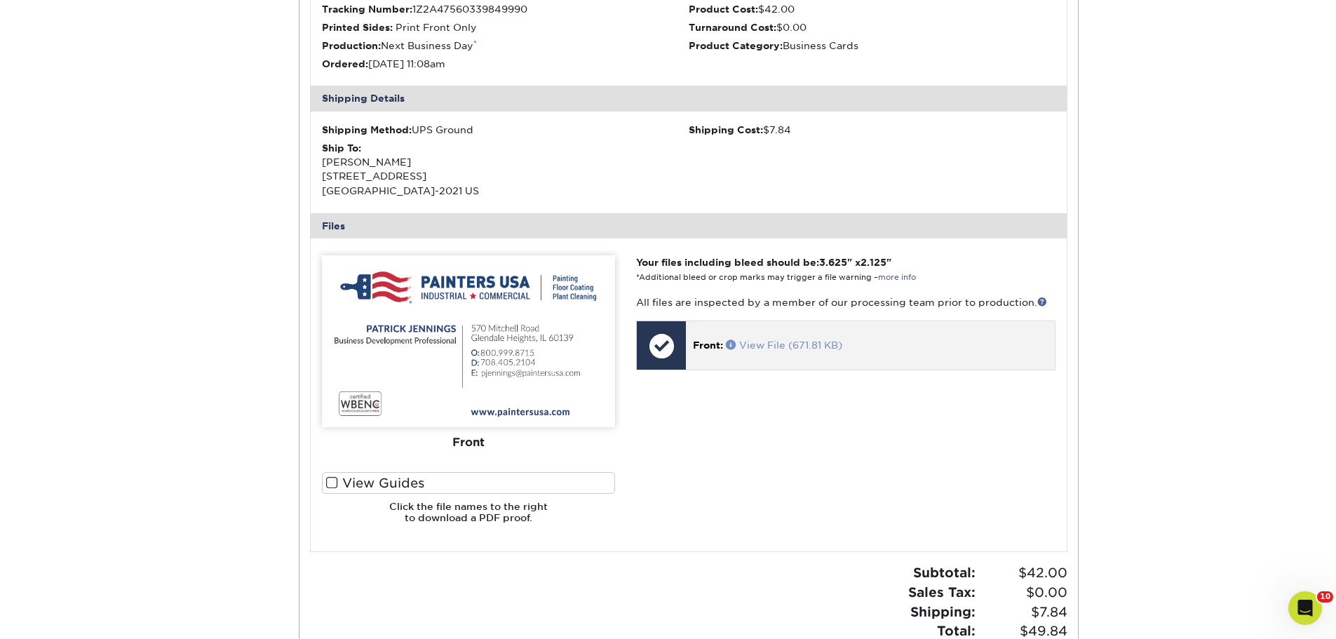
drag, startPoint x: 785, startPoint y: 358, endPoint x: 750, endPoint y: 342, distance: 38.3
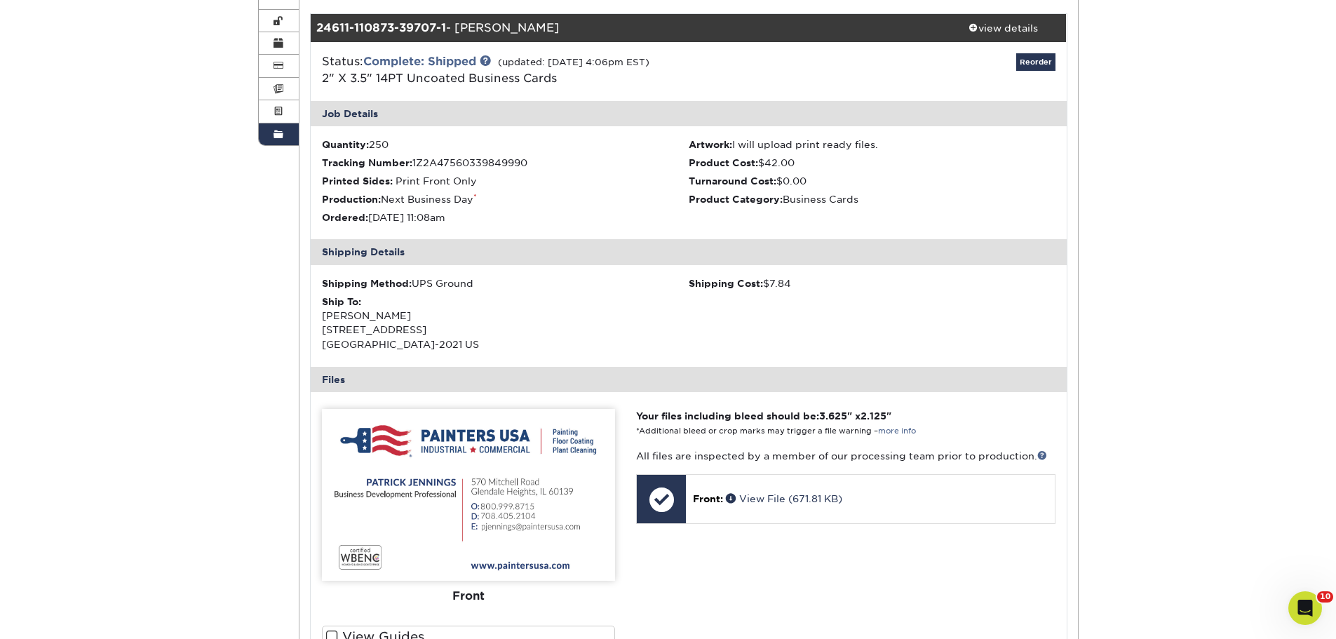
scroll to position [0, 0]
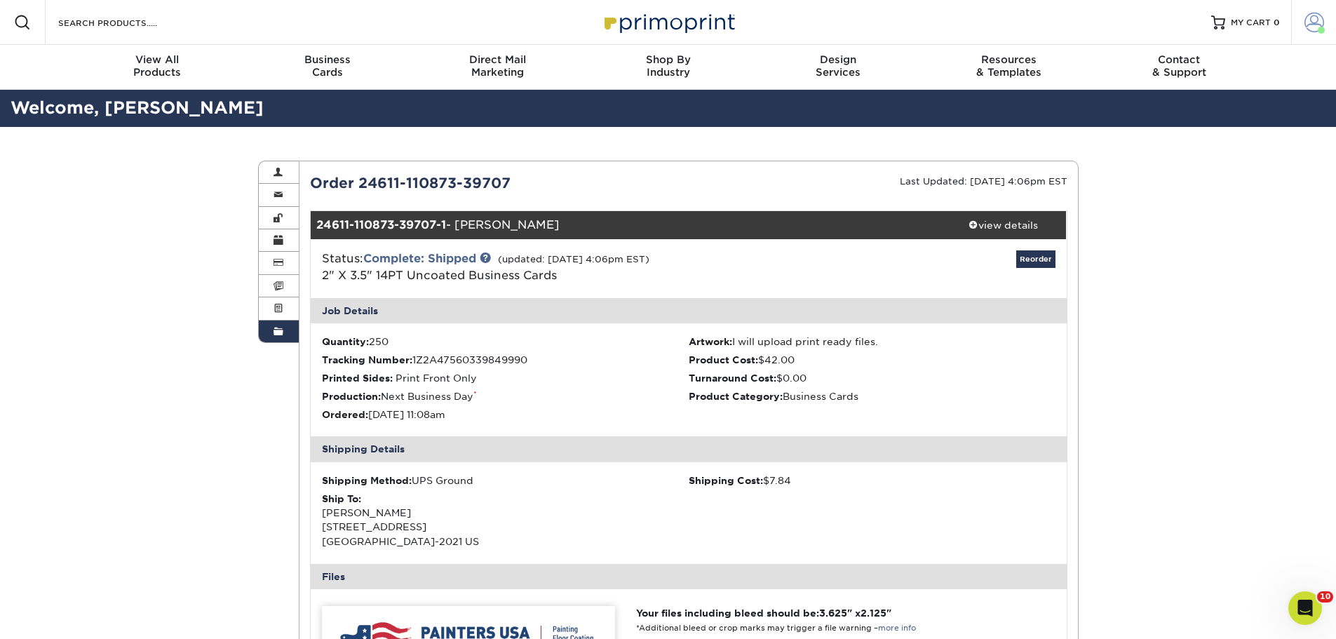
click at [1312, 22] on span at bounding box center [1314, 23] width 20 height 20
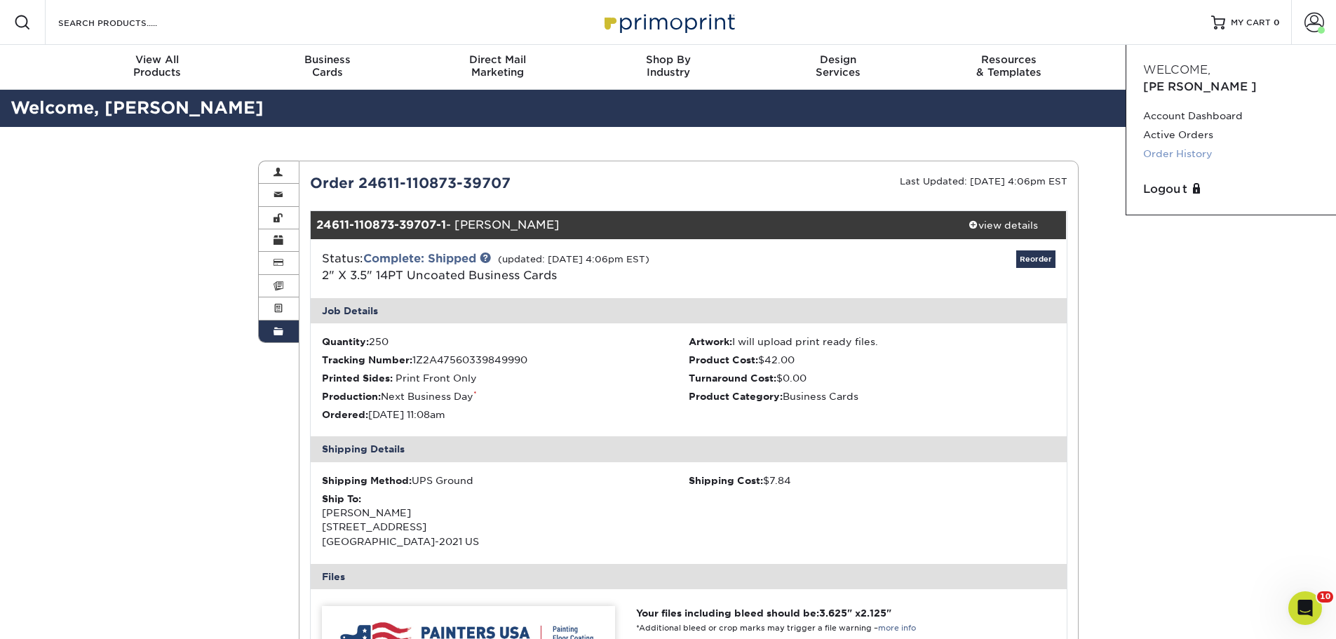
click at [1198, 144] on link "Order History" at bounding box center [1231, 153] width 176 height 19
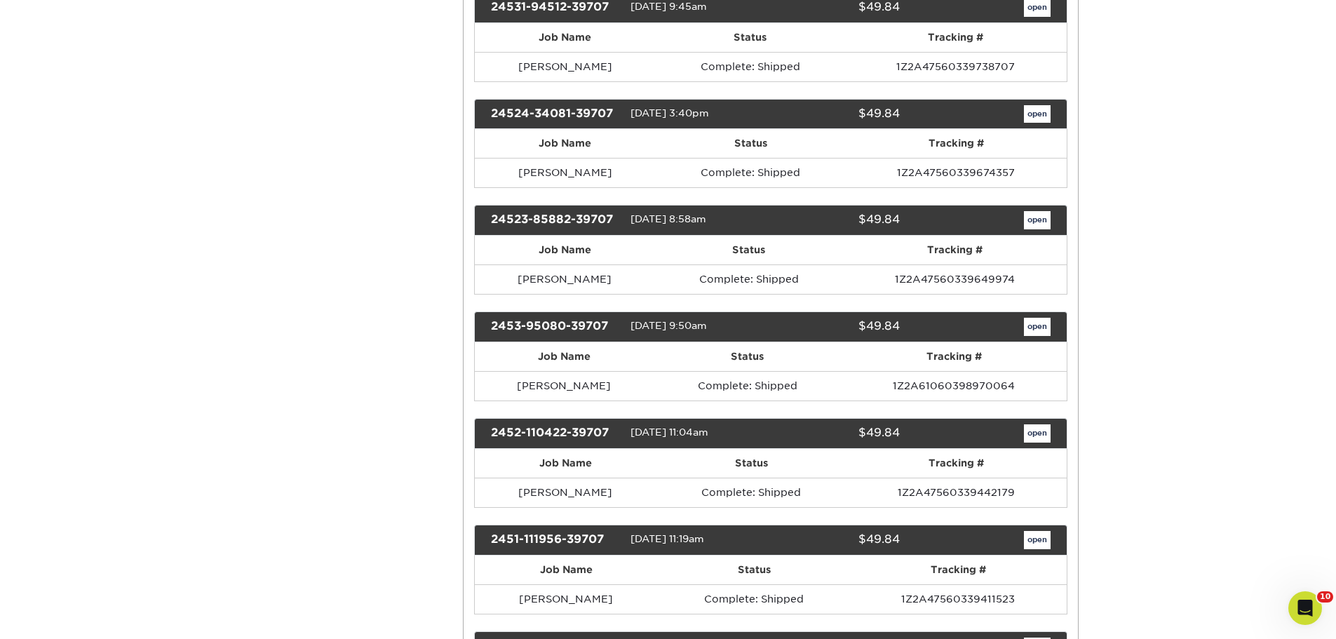
scroll to position [3787, 0]
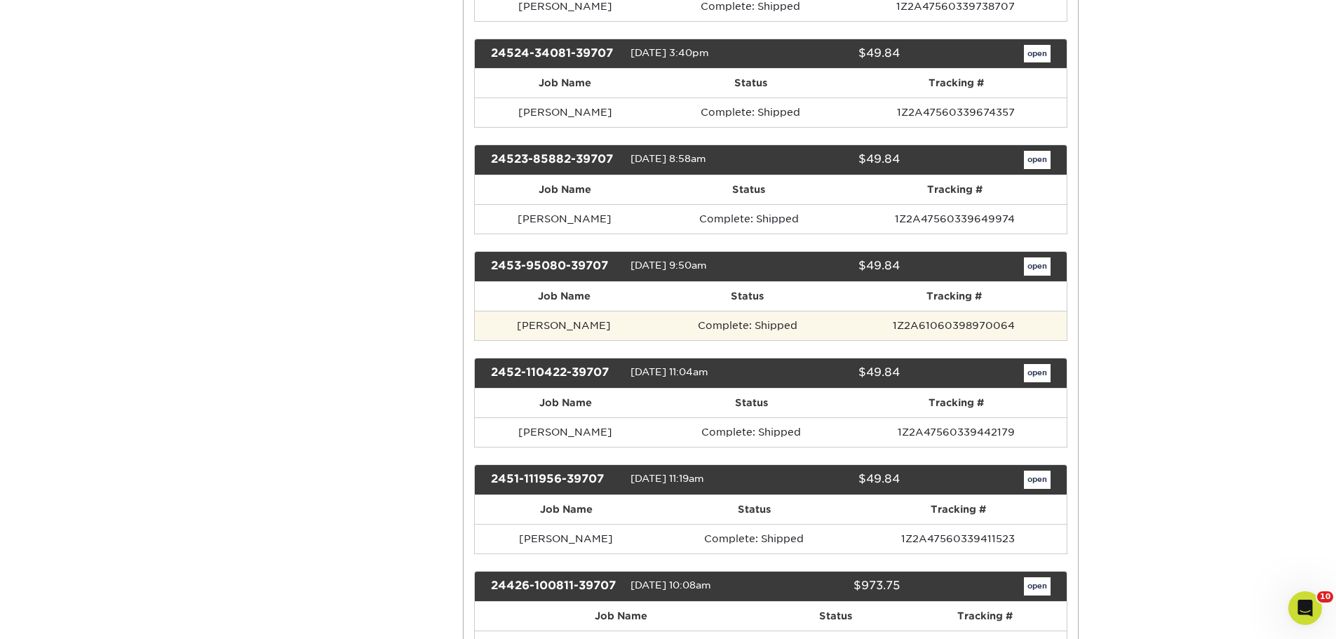
drag, startPoint x: 609, startPoint y: 344, endPoint x: 516, endPoint y: 339, distance: 93.4
click at [516, 339] on td "[PERSON_NAME]" at bounding box center [564, 325] width 179 height 29
copy td "[PERSON_NAME]"
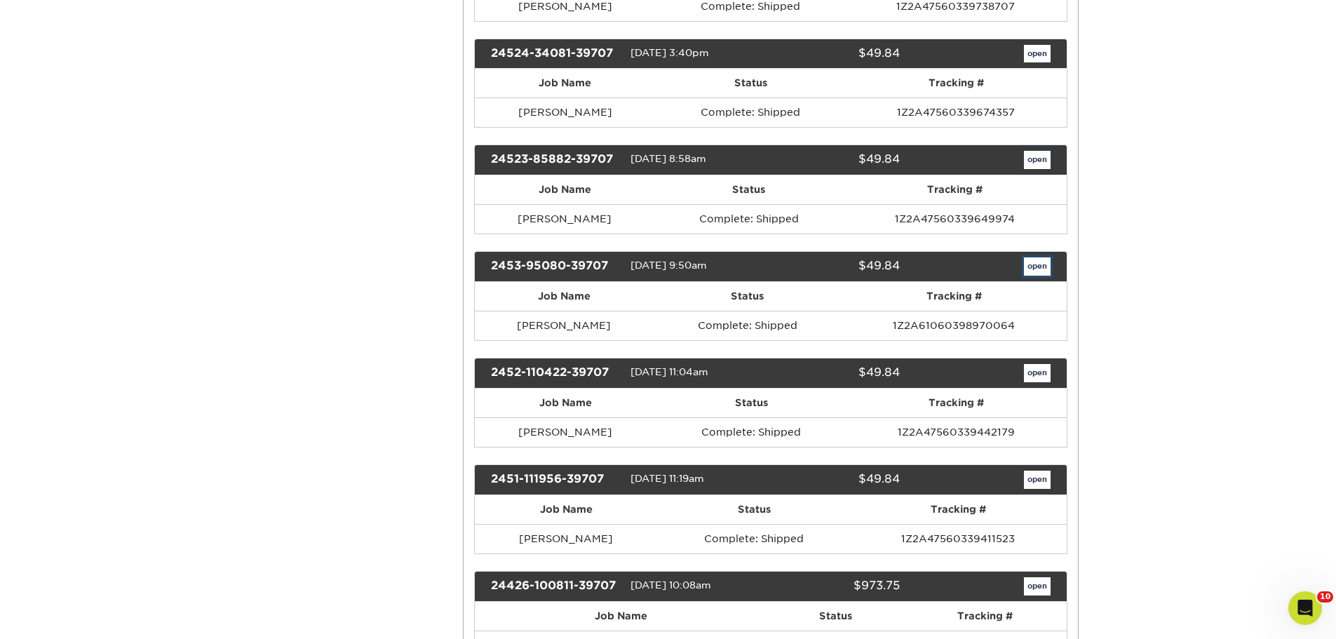
click at [1024, 276] on link "open" at bounding box center [1037, 266] width 27 height 18
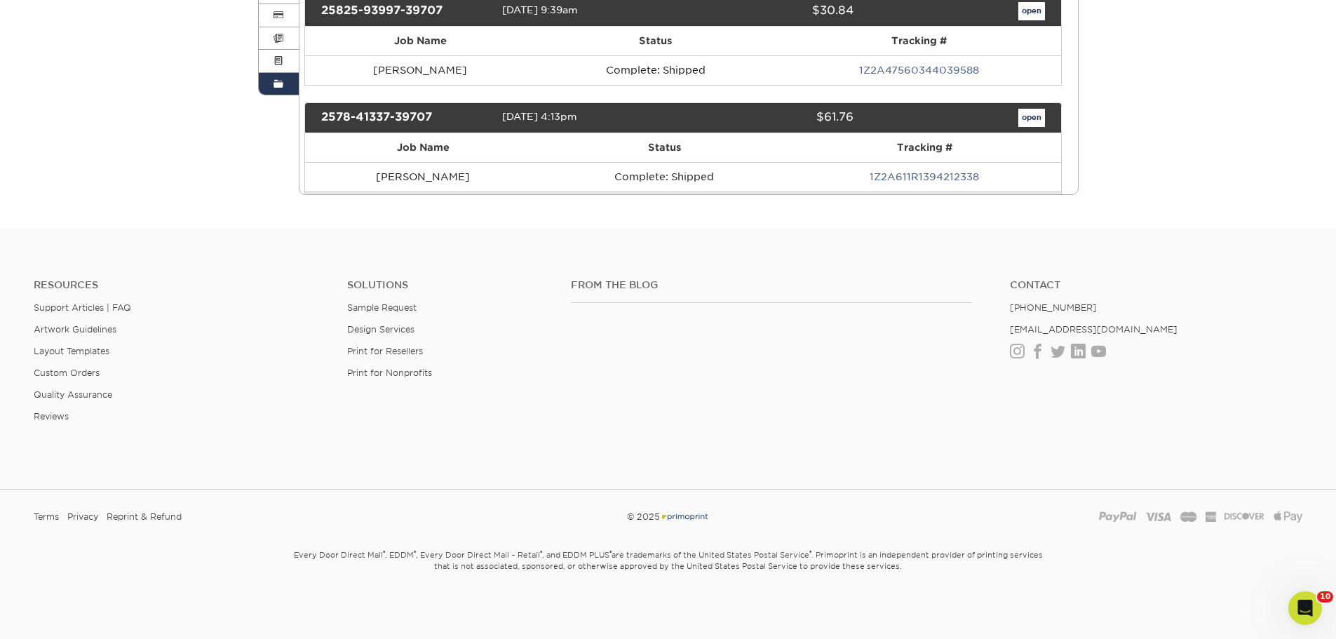
scroll to position [0, 0]
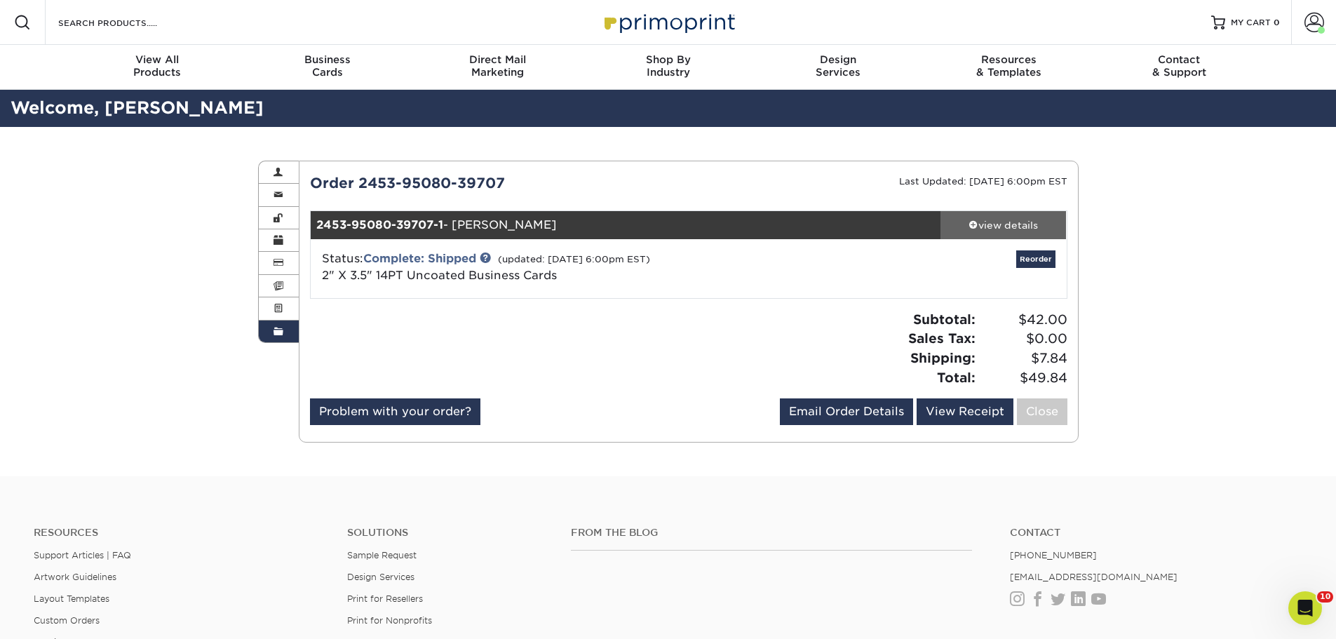
click at [1026, 232] on link "view details" at bounding box center [1003, 225] width 126 height 28
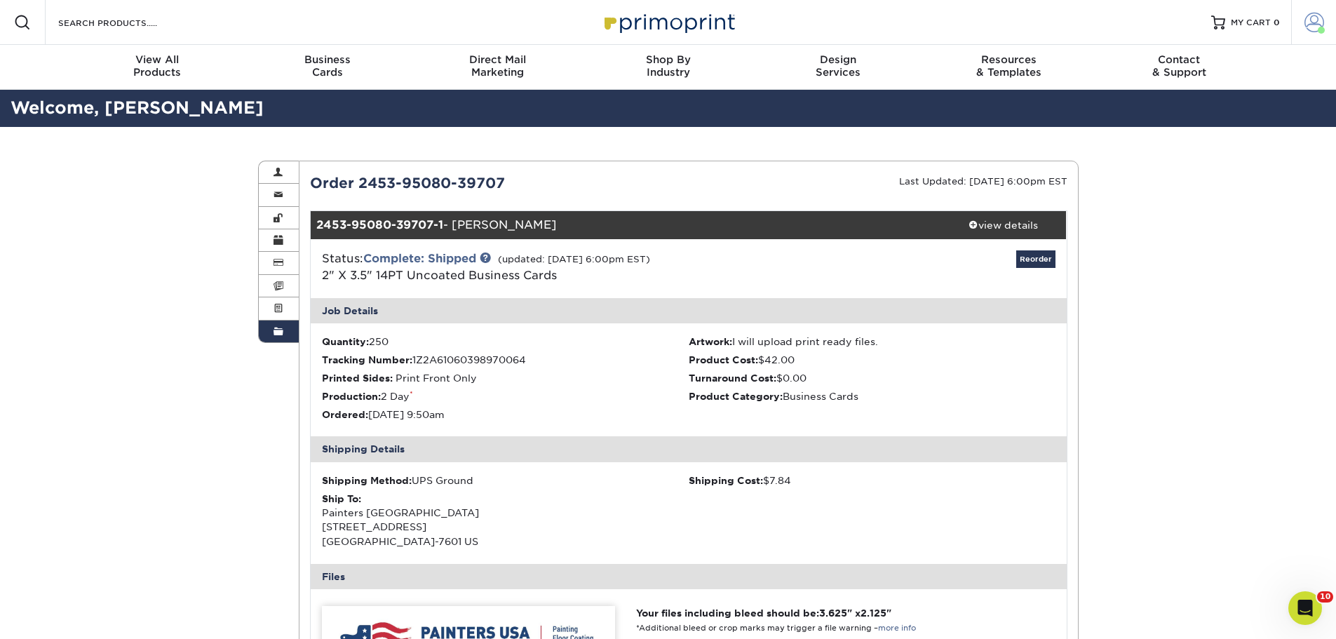
click at [1312, 23] on span at bounding box center [1314, 23] width 20 height 20
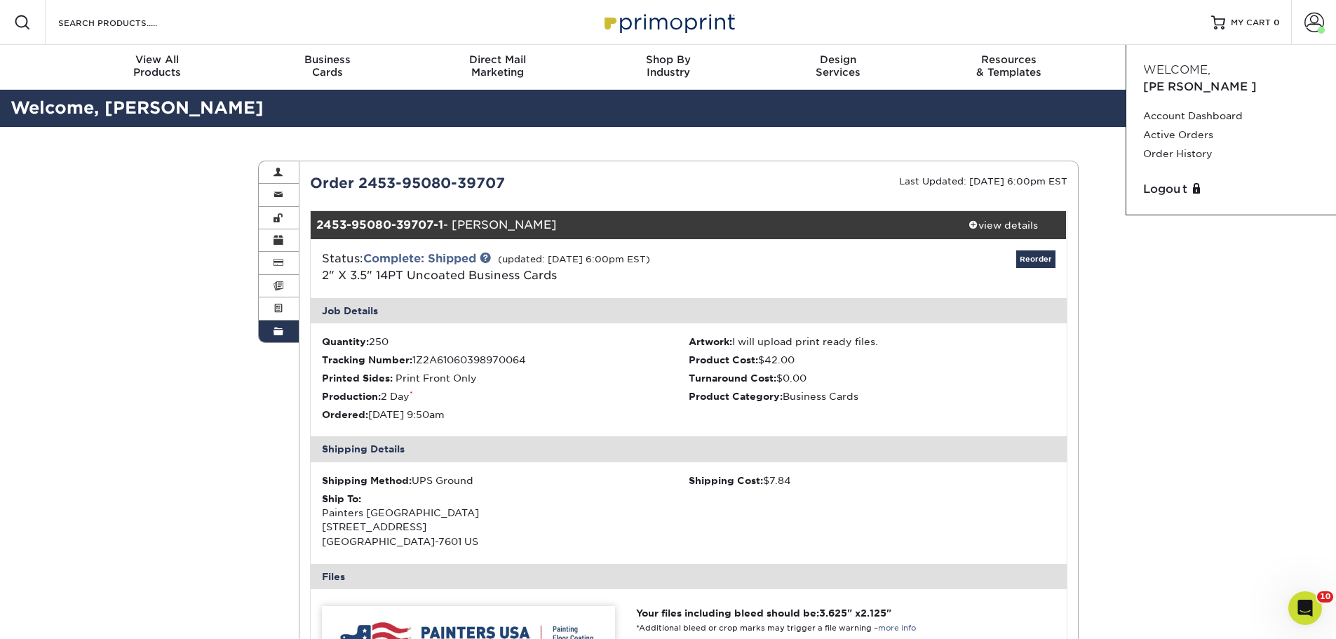
click at [1203, 441] on div "Order History Account Overview Contact Information Change Password Address Book…" at bounding box center [668, 604] width 1336 height 954
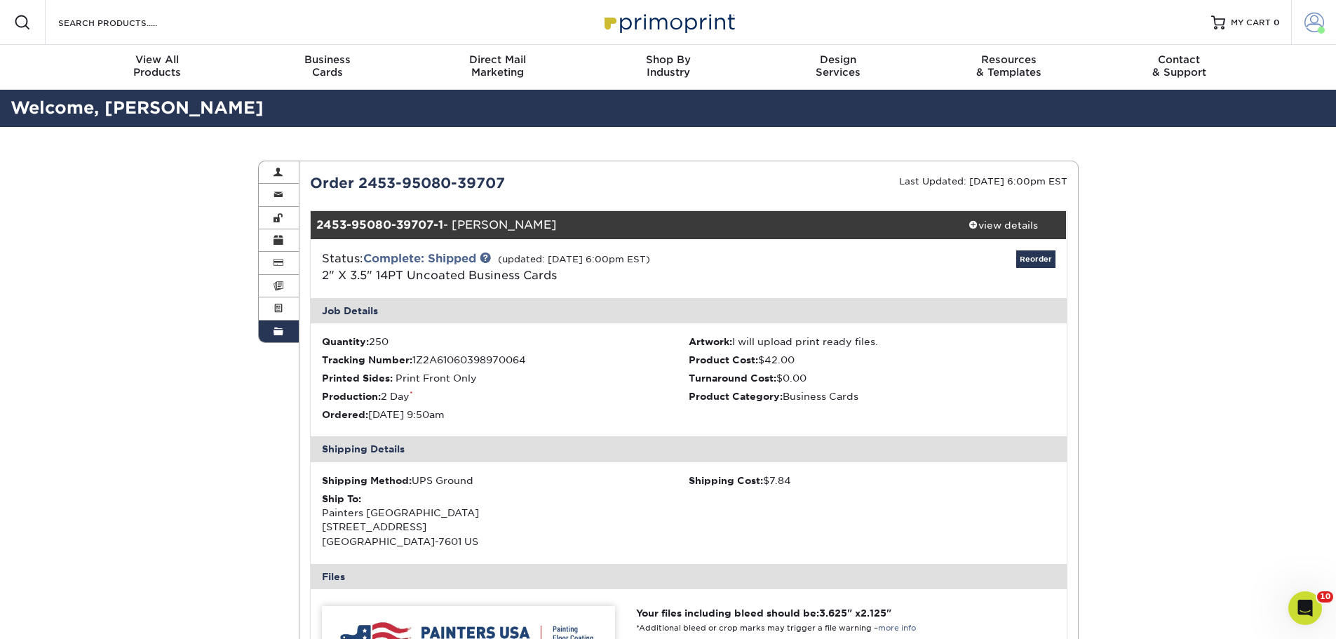
click at [1309, 21] on span at bounding box center [1314, 23] width 20 height 20
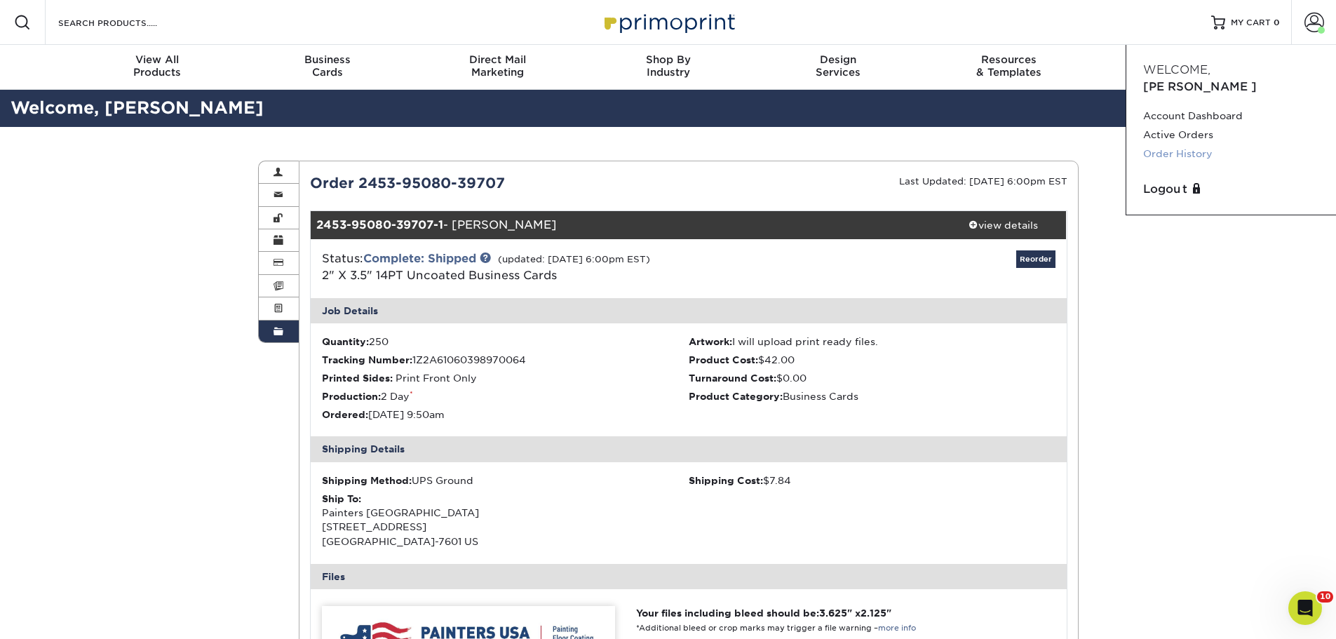
click at [1216, 144] on link "Order History" at bounding box center [1231, 153] width 176 height 19
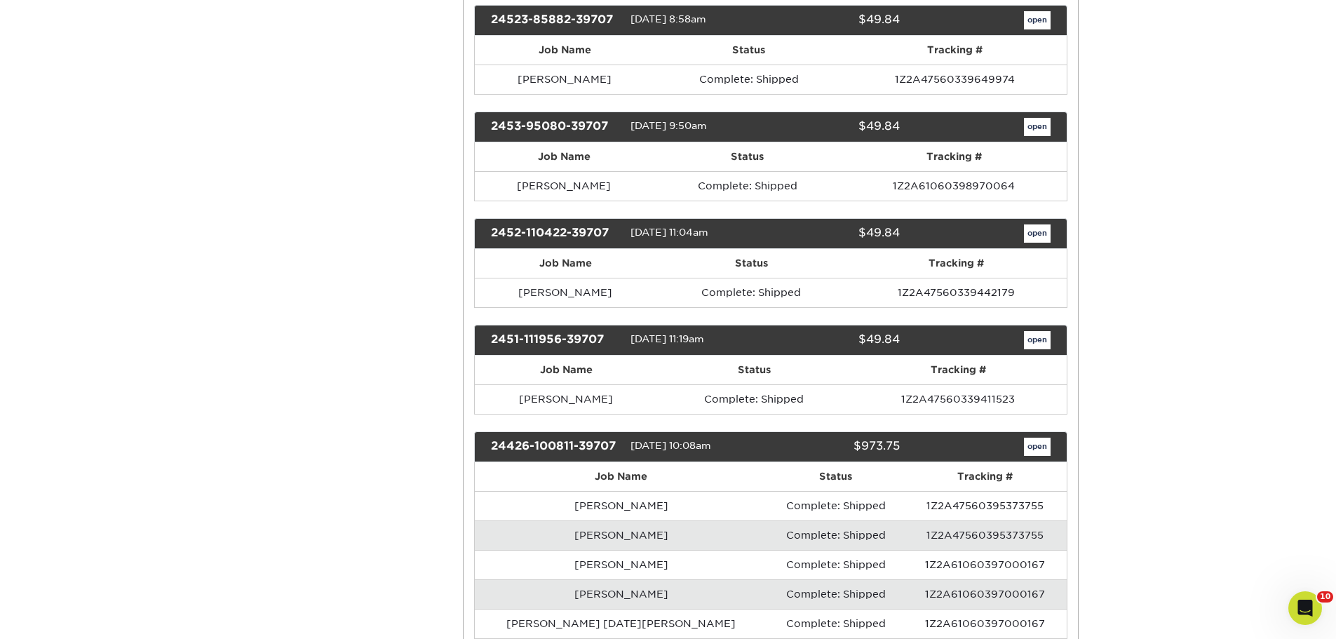
scroll to position [3927, 0]
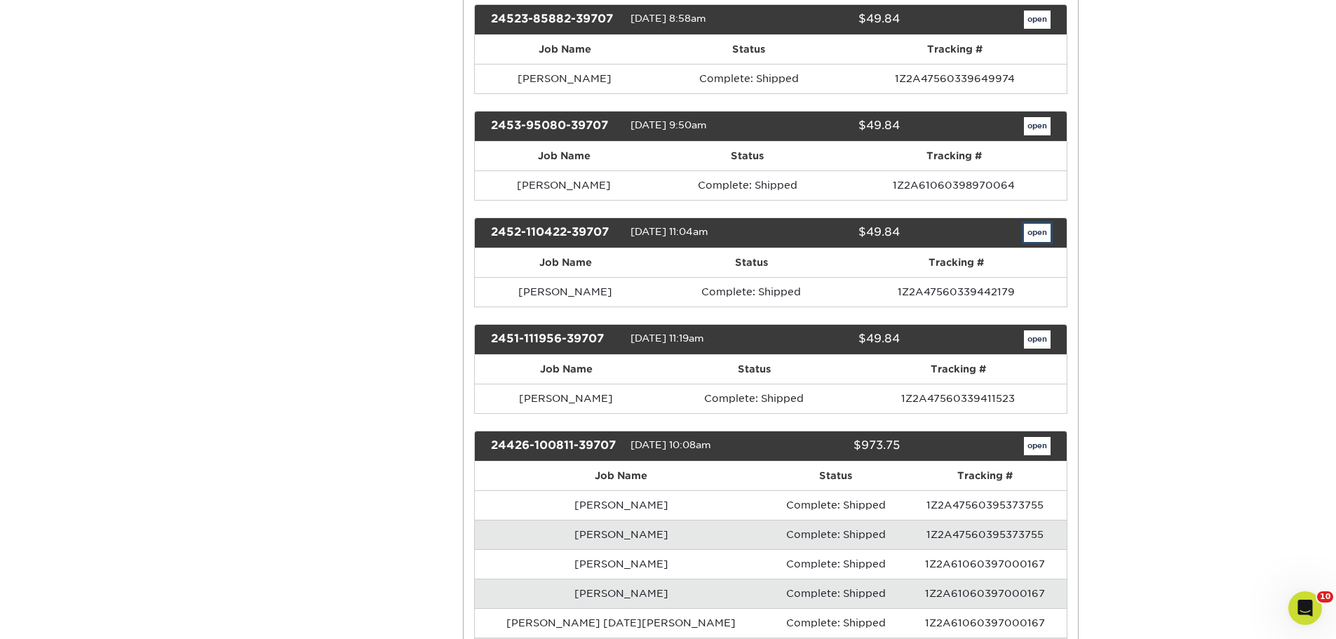
click at [1043, 242] on link "open" at bounding box center [1037, 233] width 27 height 18
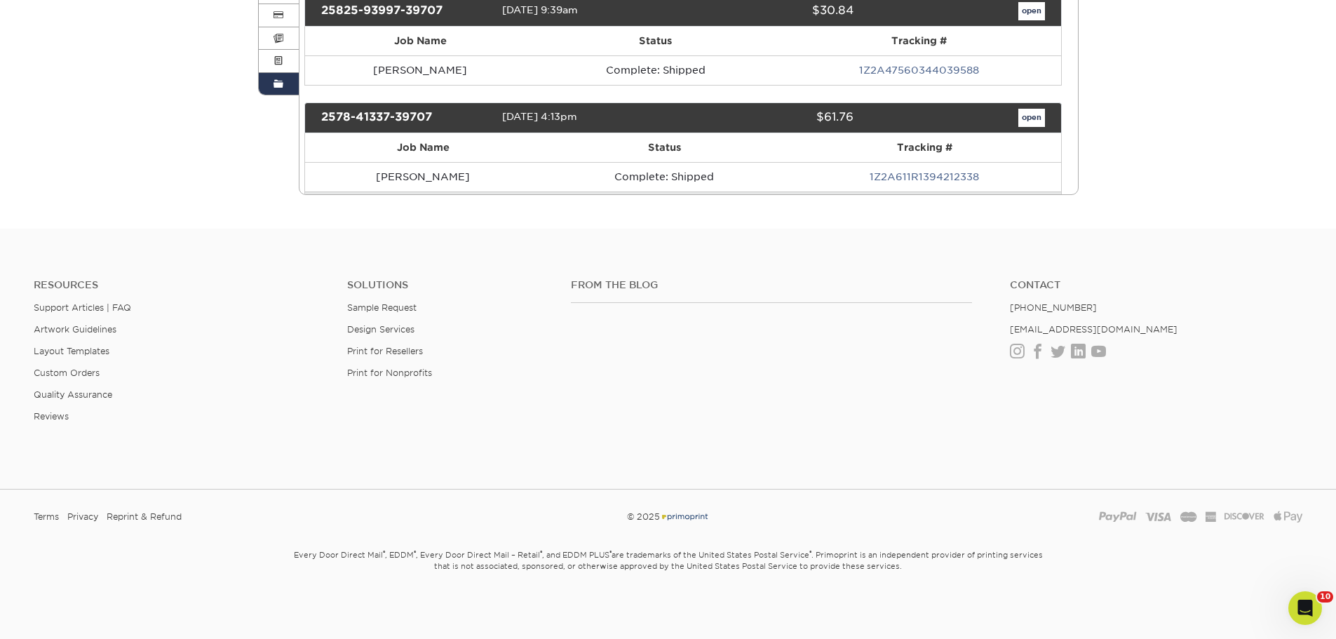
scroll to position [0, 0]
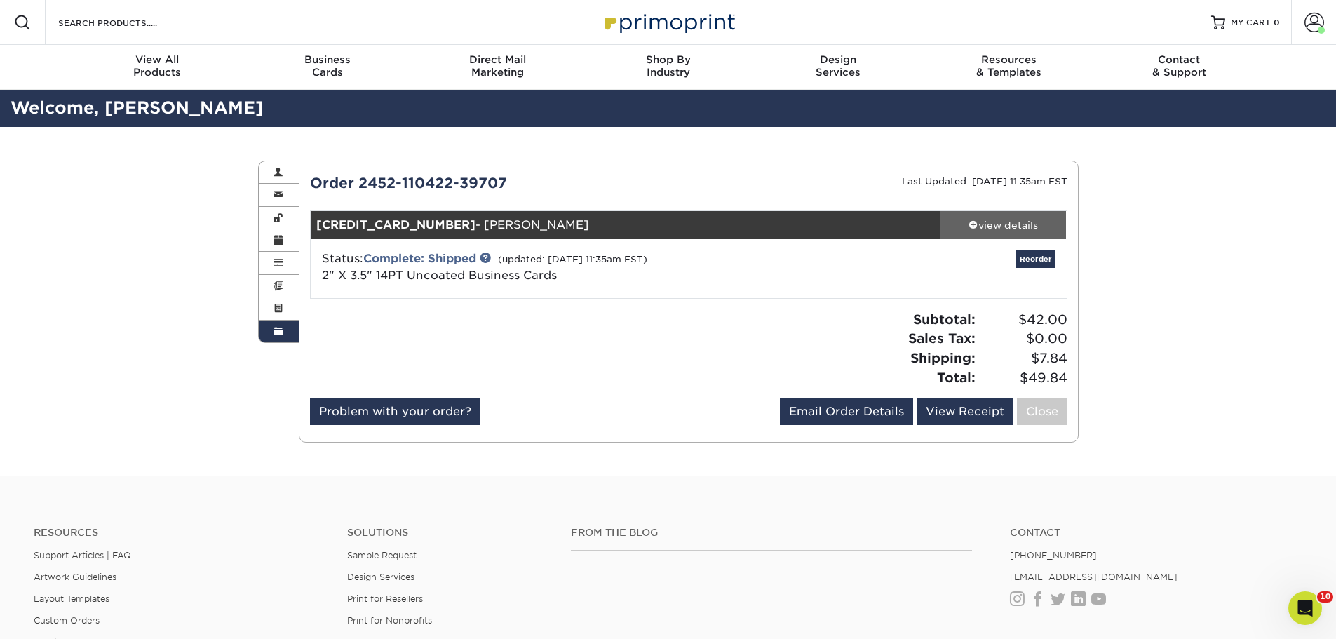
click at [987, 232] on link "view details" at bounding box center [1003, 225] width 126 height 28
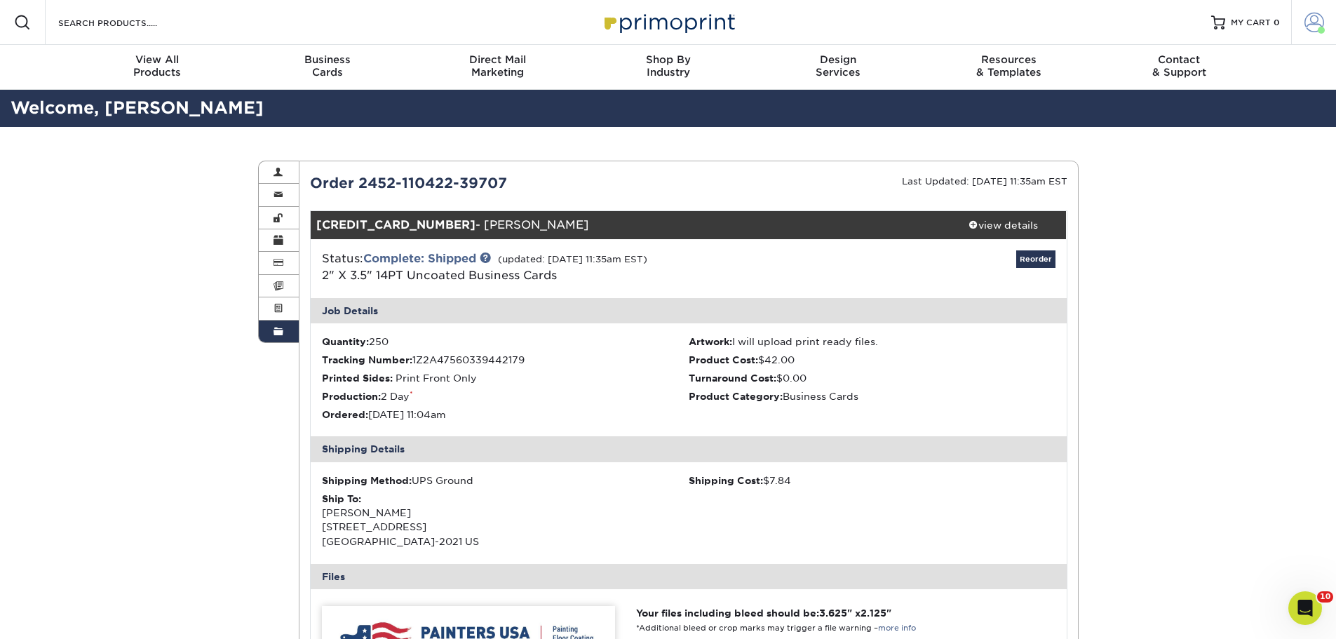
click at [1316, 17] on span at bounding box center [1314, 23] width 20 height 20
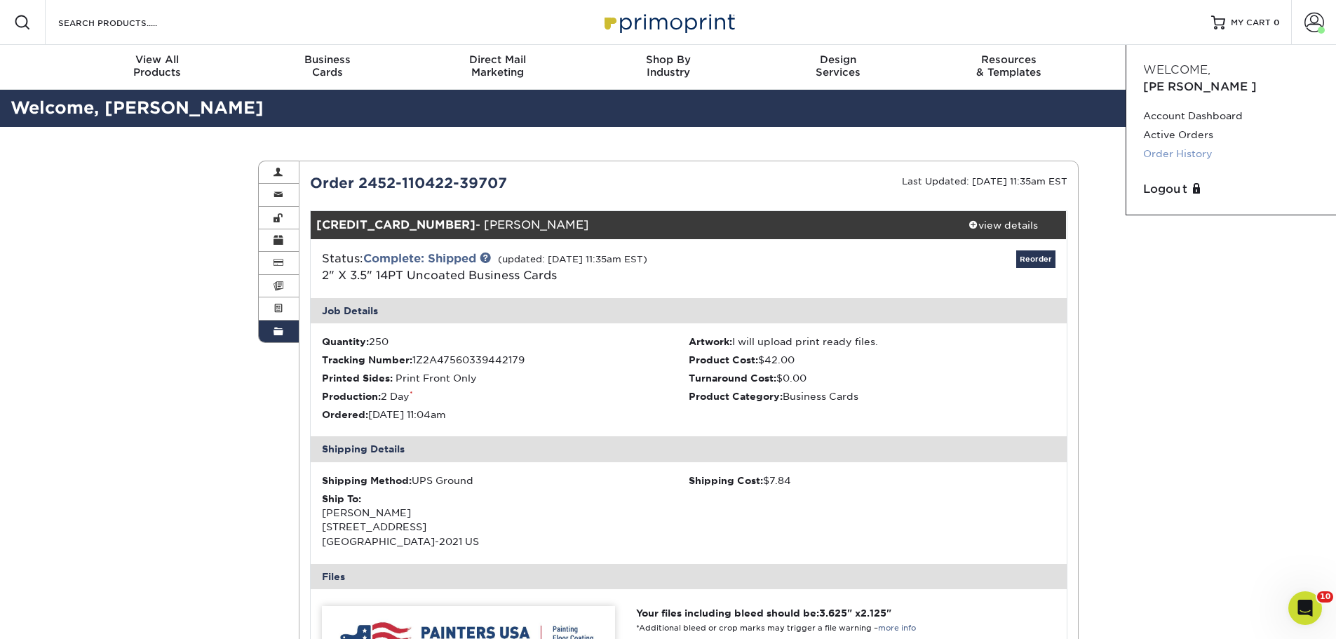
click at [1210, 144] on link "Order History" at bounding box center [1231, 153] width 176 height 19
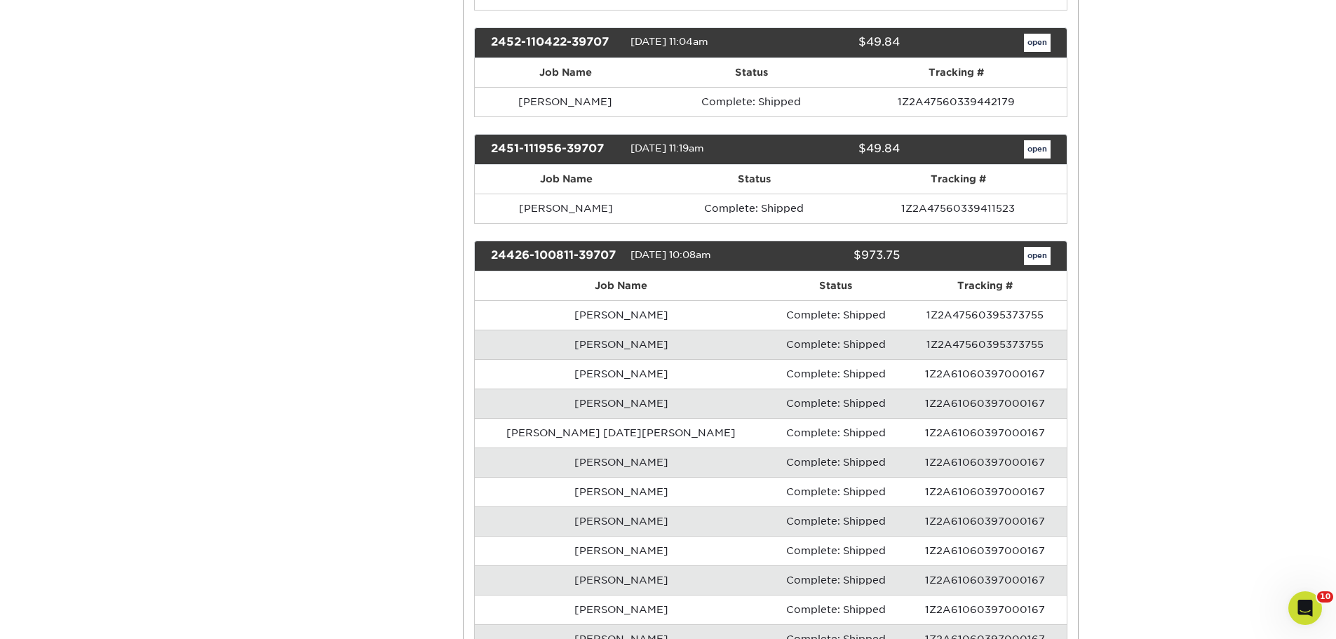
scroll to position [4137, 0]
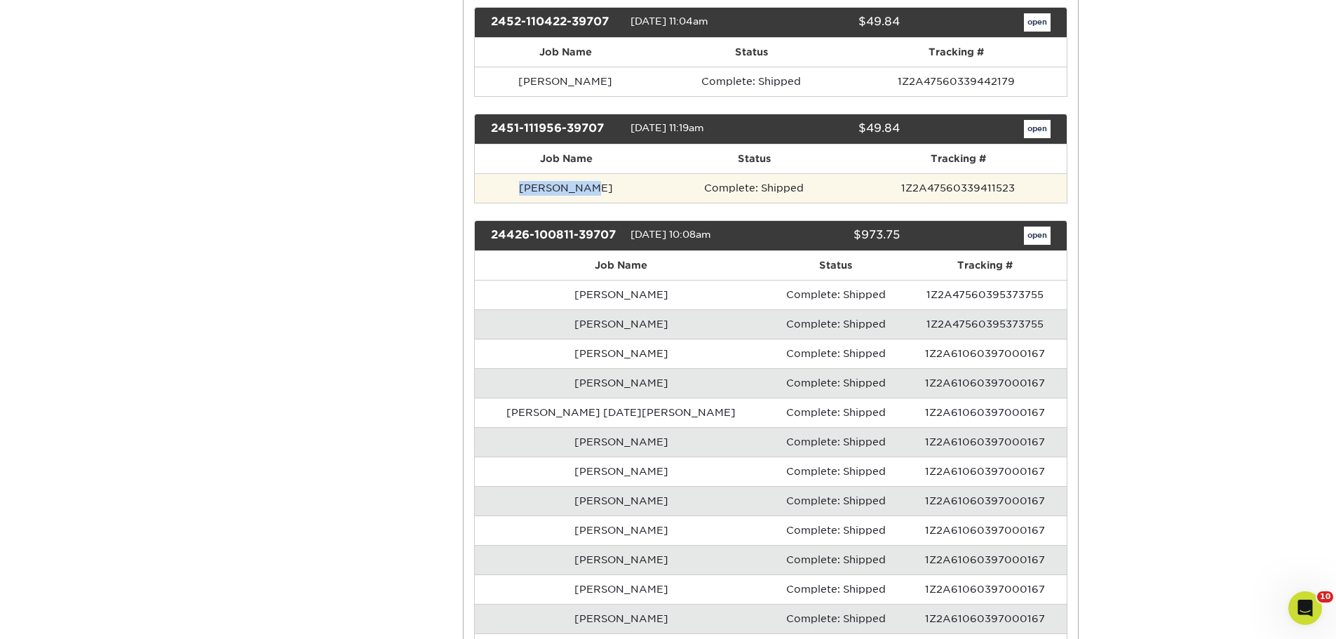
drag, startPoint x: 603, startPoint y: 210, endPoint x: 508, endPoint y: 202, distance: 95.0
click at [508, 202] on td "[PERSON_NAME]" at bounding box center [566, 187] width 183 height 29
copy td "[PERSON_NAME]"
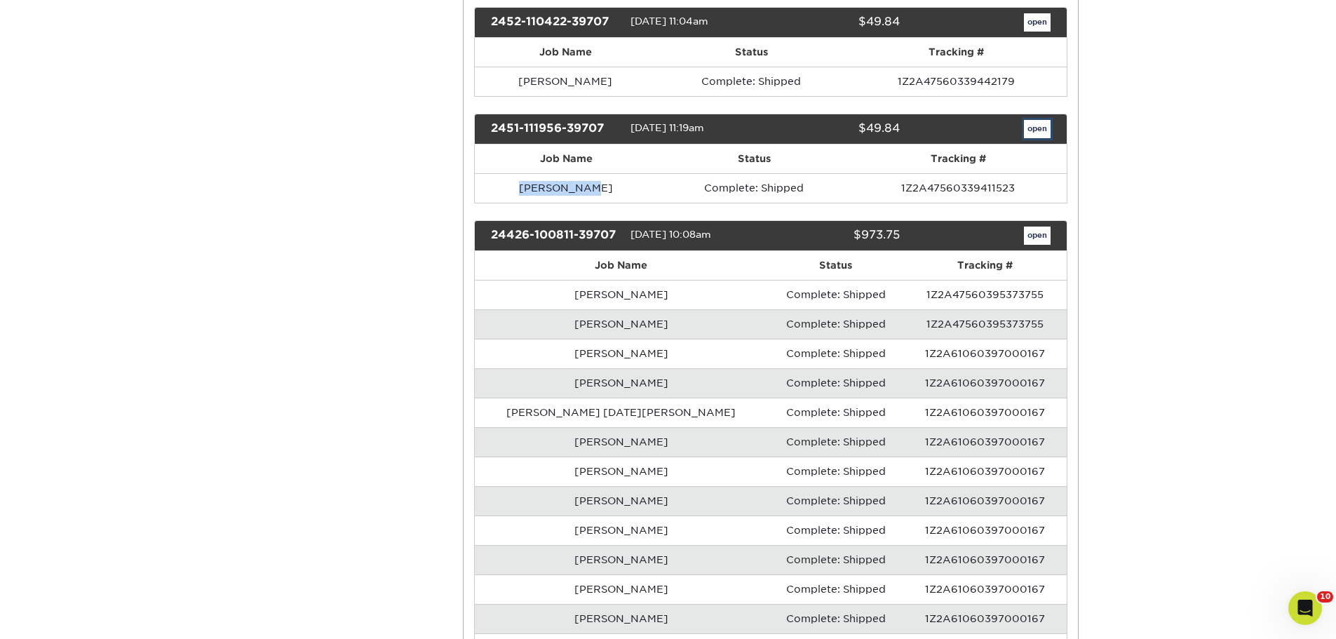
click at [1039, 138] on link "open" at bounding box center [1037, 129] width 27 height 18
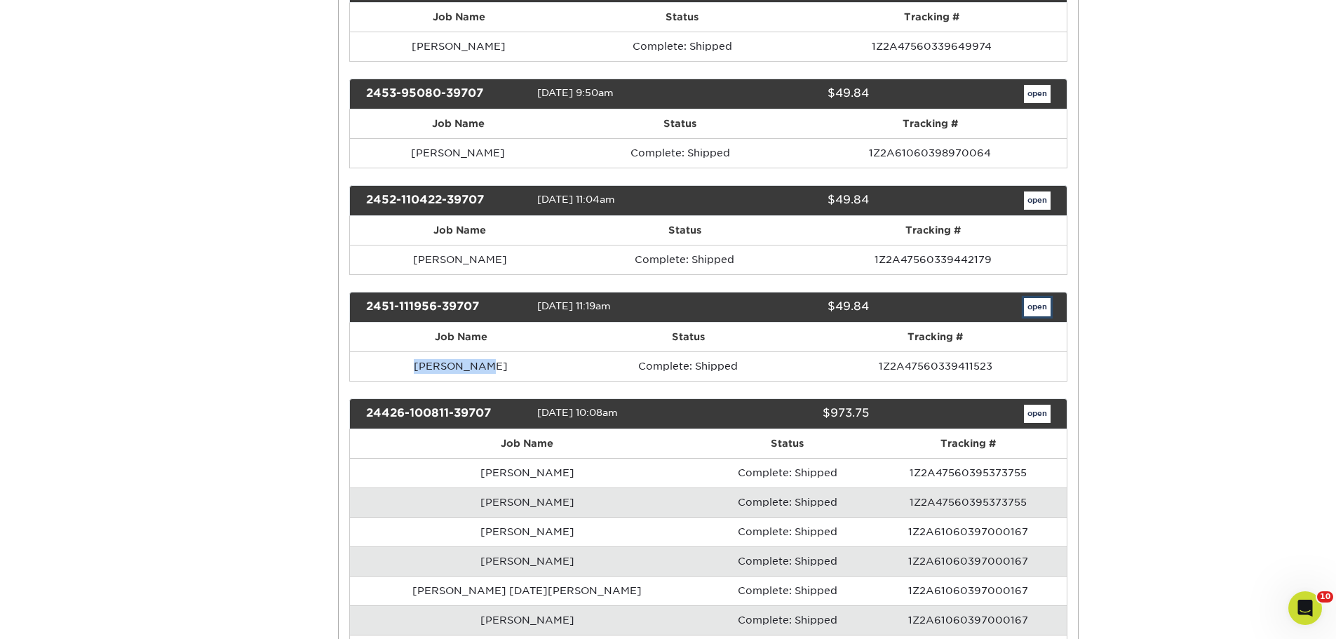
scroll to position [0, 0]
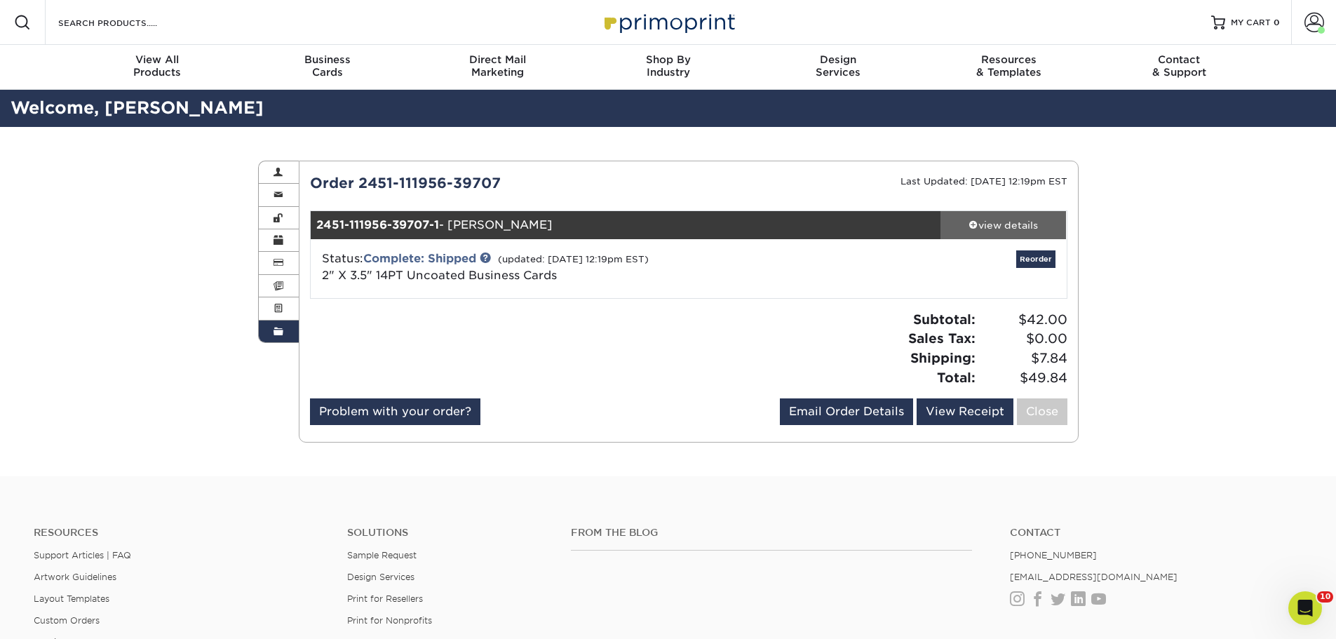
click at [1002, 227] on div "view details" at bounding box center [1003, 225] width 126 height 14
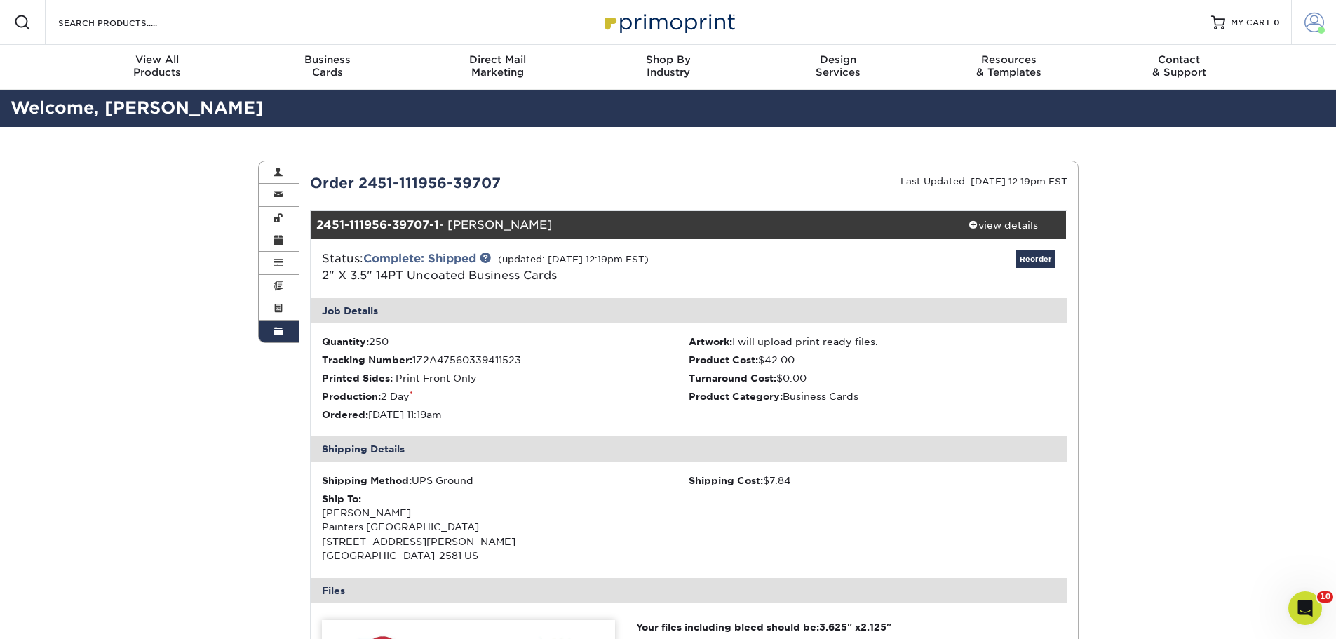
click at [1322, 16] on span at bounding box center [1314, 23] width 20 height 20
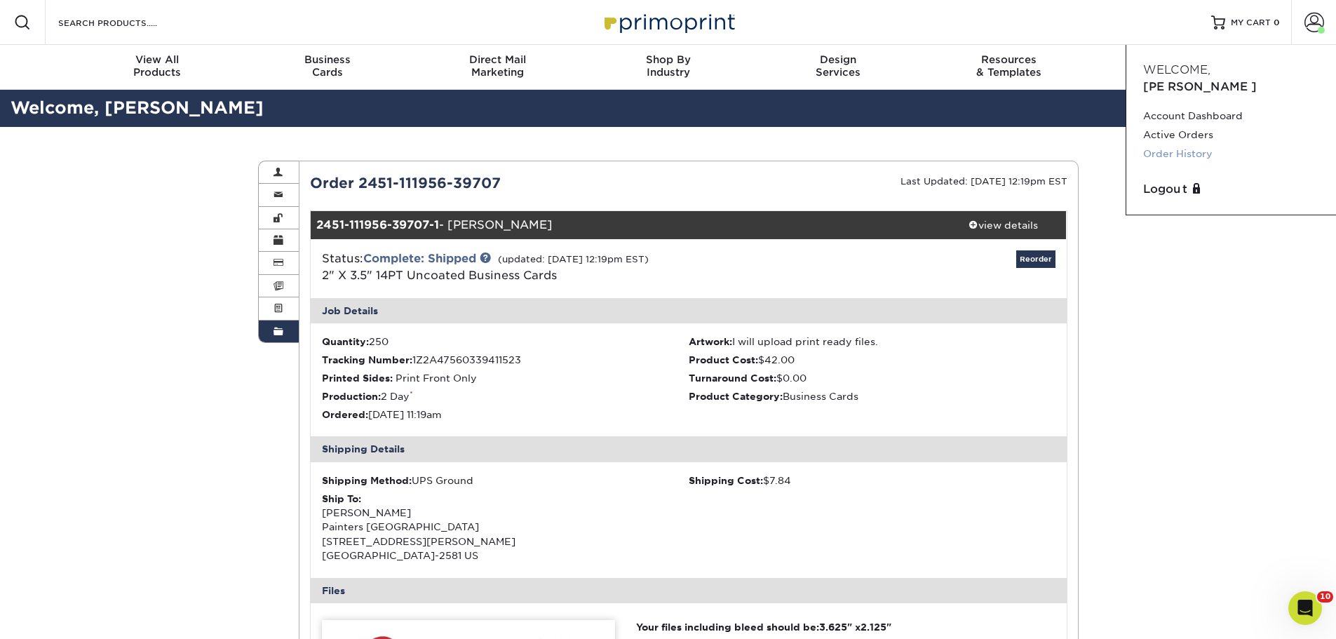
click at [1207, 144] on link "Order History" at bounding box center [1231, 153] width 176 height 19
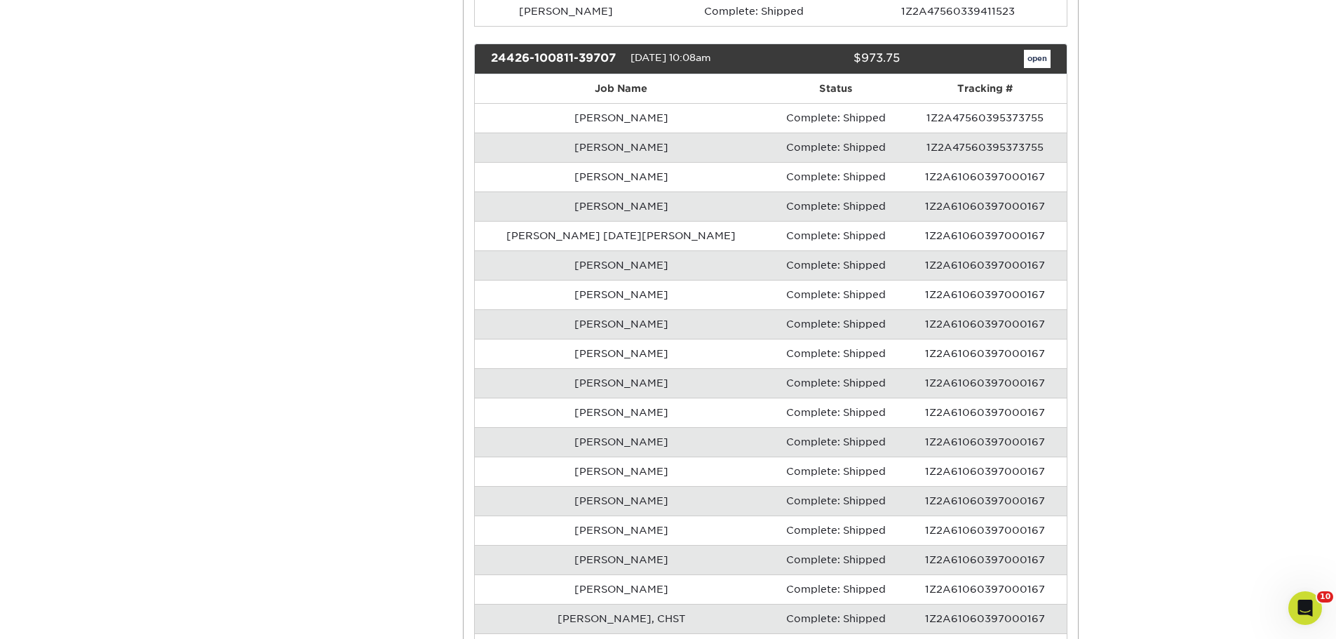
scroll to position [4348, 0]
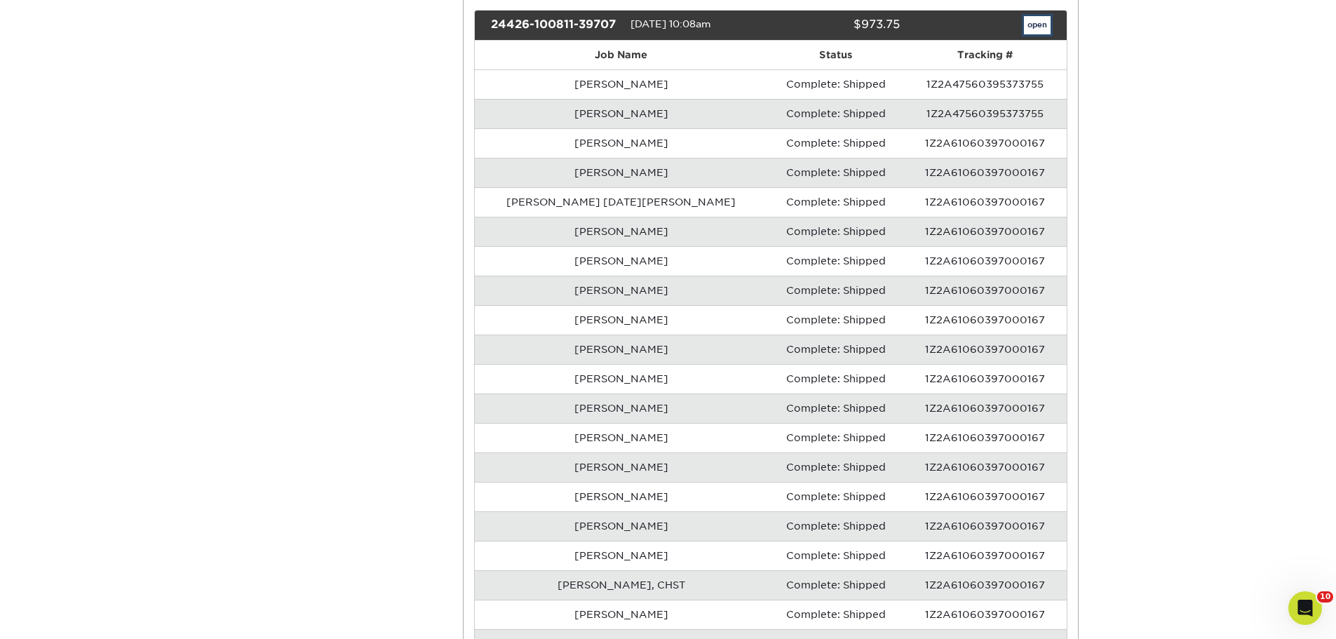
click at [1045, 34] on link "open" at bounding box center [1037, 25] width 27 height 18
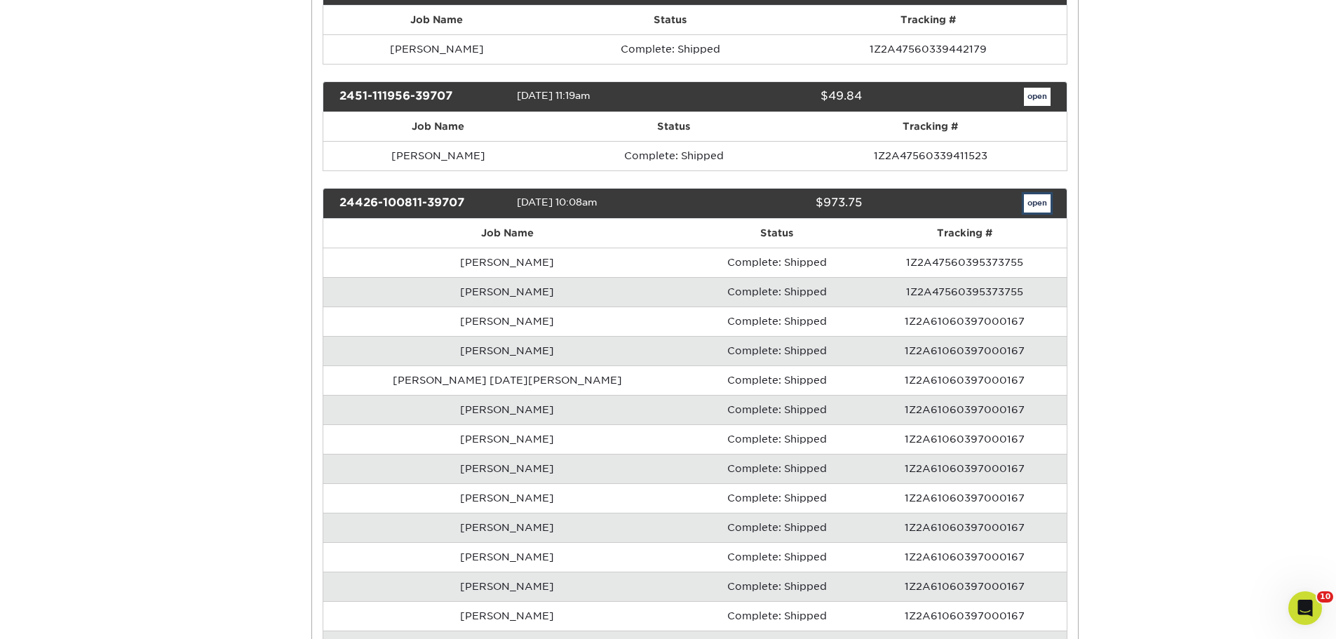
scroll to position [0, 0]
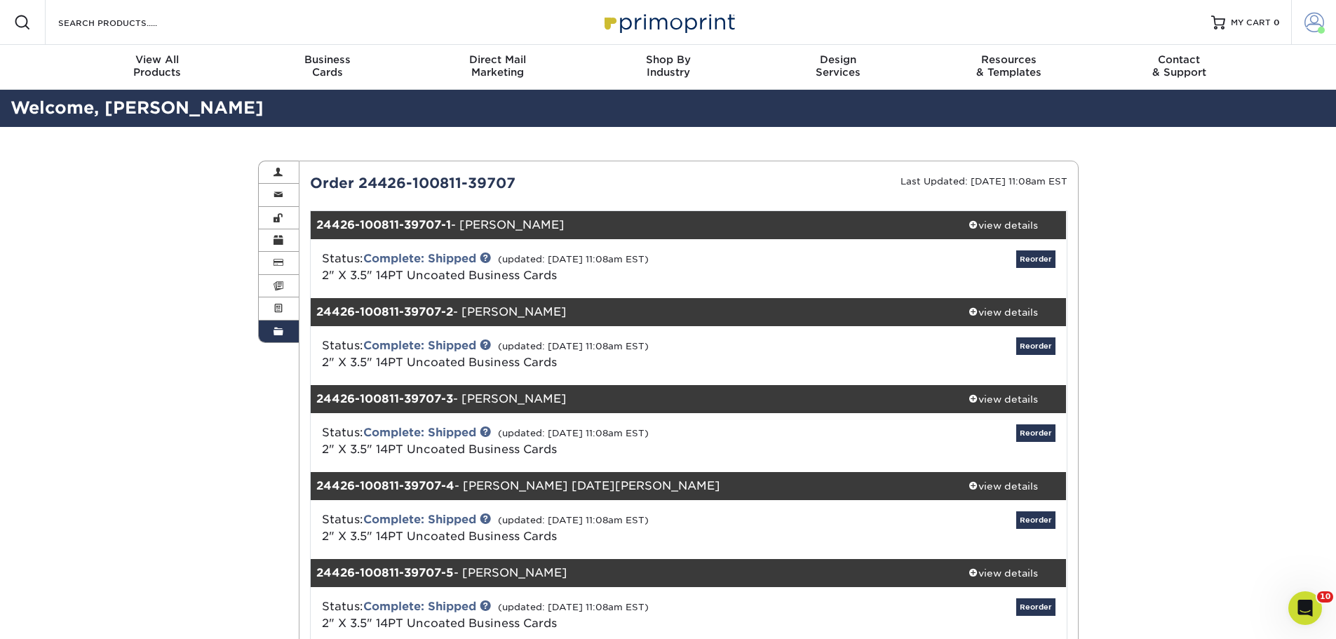
click at [1316, 32] on link "Account" at bounding box center [1313, 22] width 45 height 45
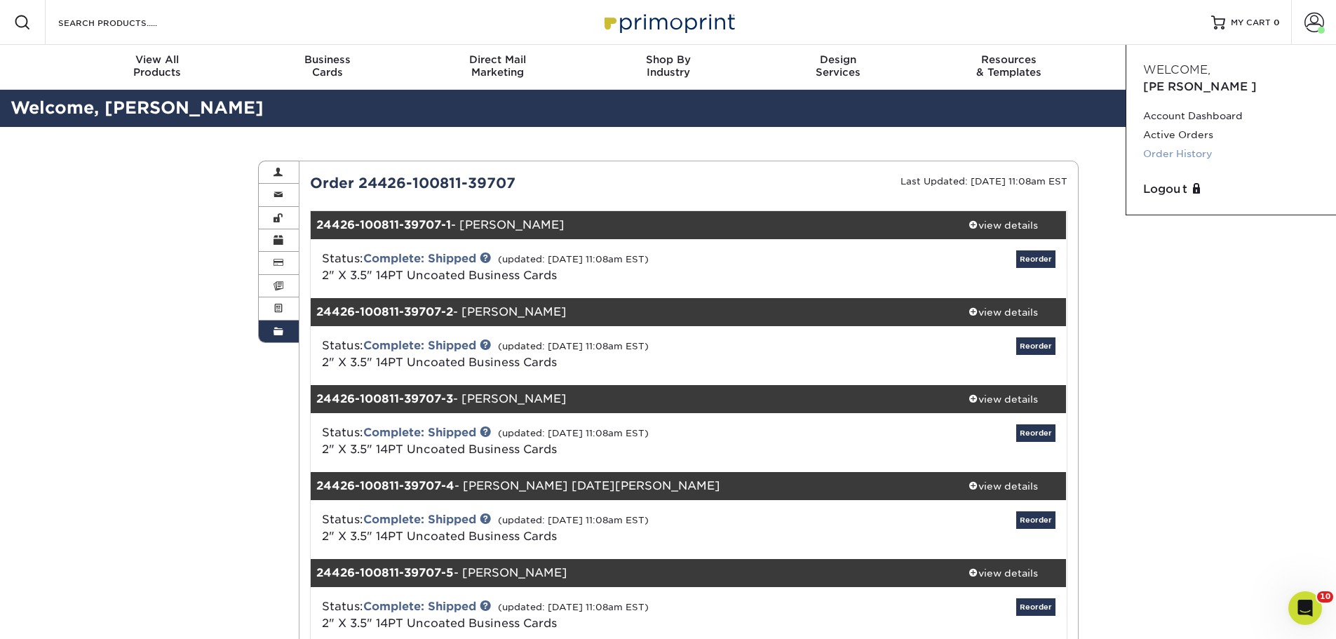
click at [1226, 144] on link "Order History" at bounding box center [1231, 153] width 176 height 19
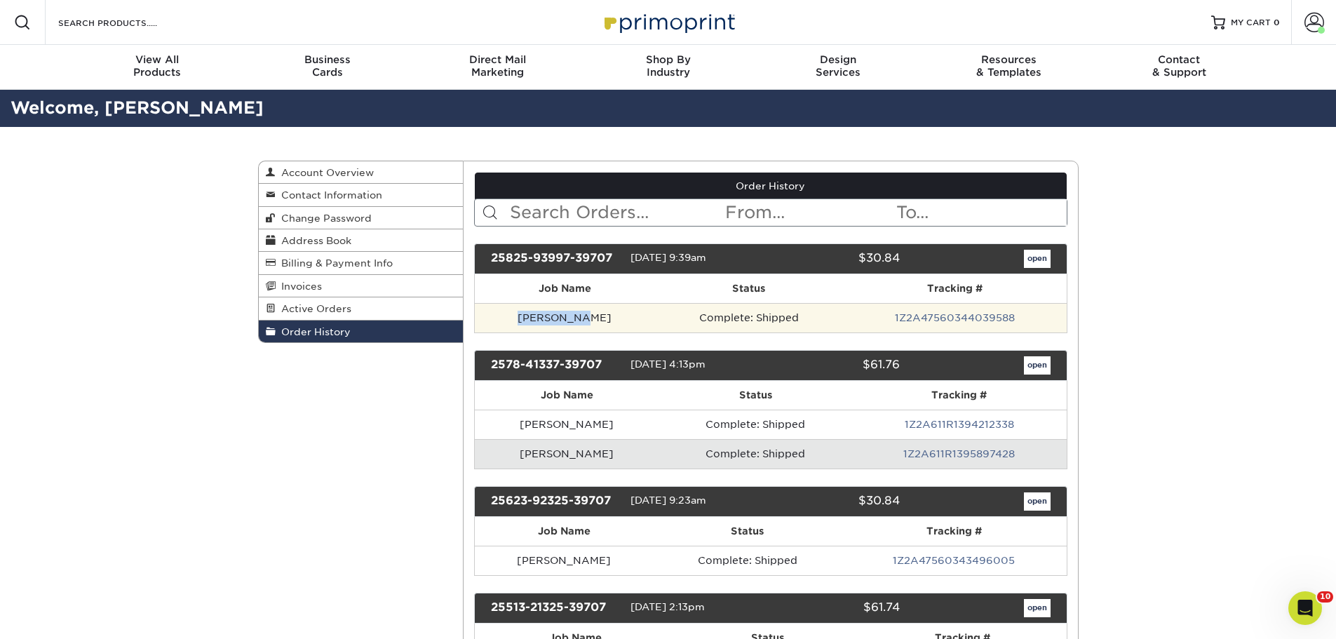
drag, startPoint x: 571, startPoint y: 313, endPoint x: 510, endPoint y: 313, distance: 61.0
click at [510, 313] on td "[PERSON_NAME]" at bounding box center [565, 317] width 180 height 29
copy td "[PERSON_NAME]"
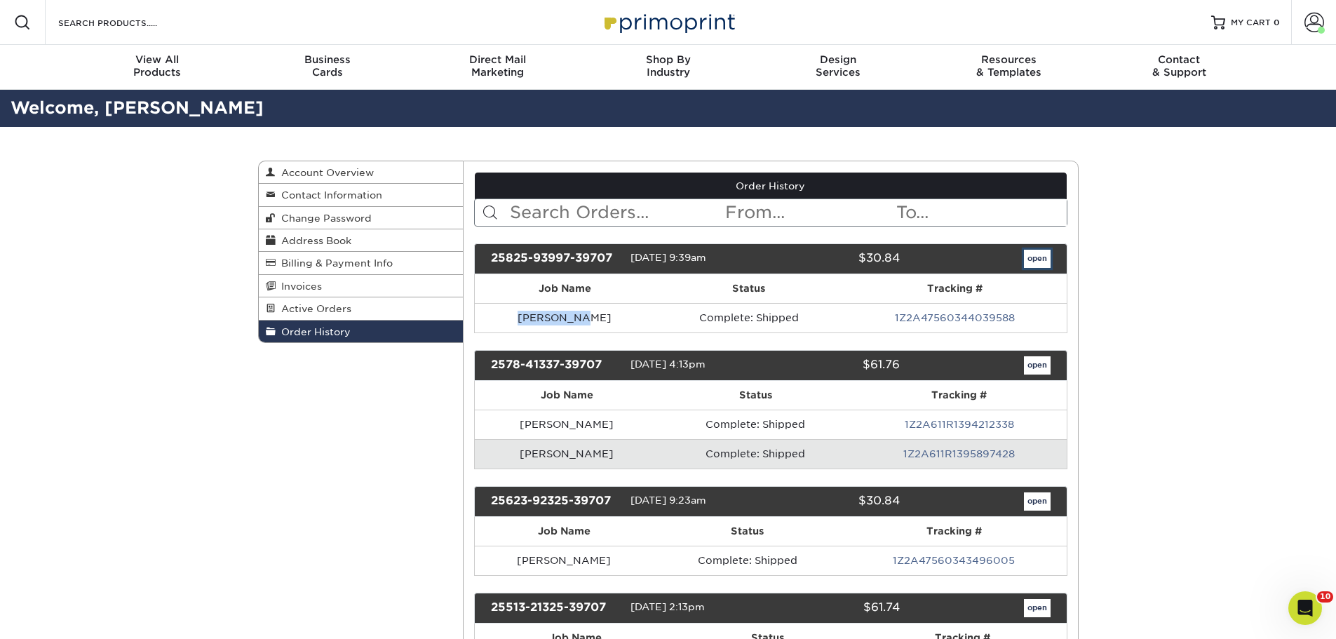
click at [1041, 260] on link "open" at bounding box center [1037, 259] width 27 height 18
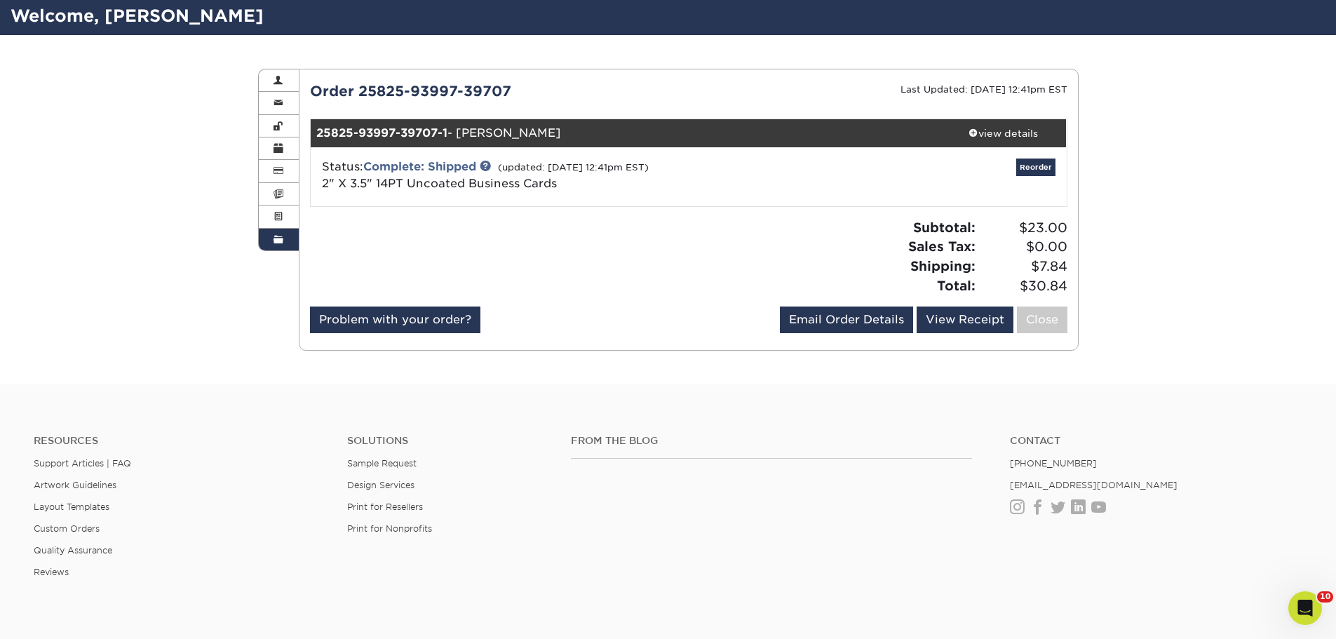
scroll to position [210, 0]
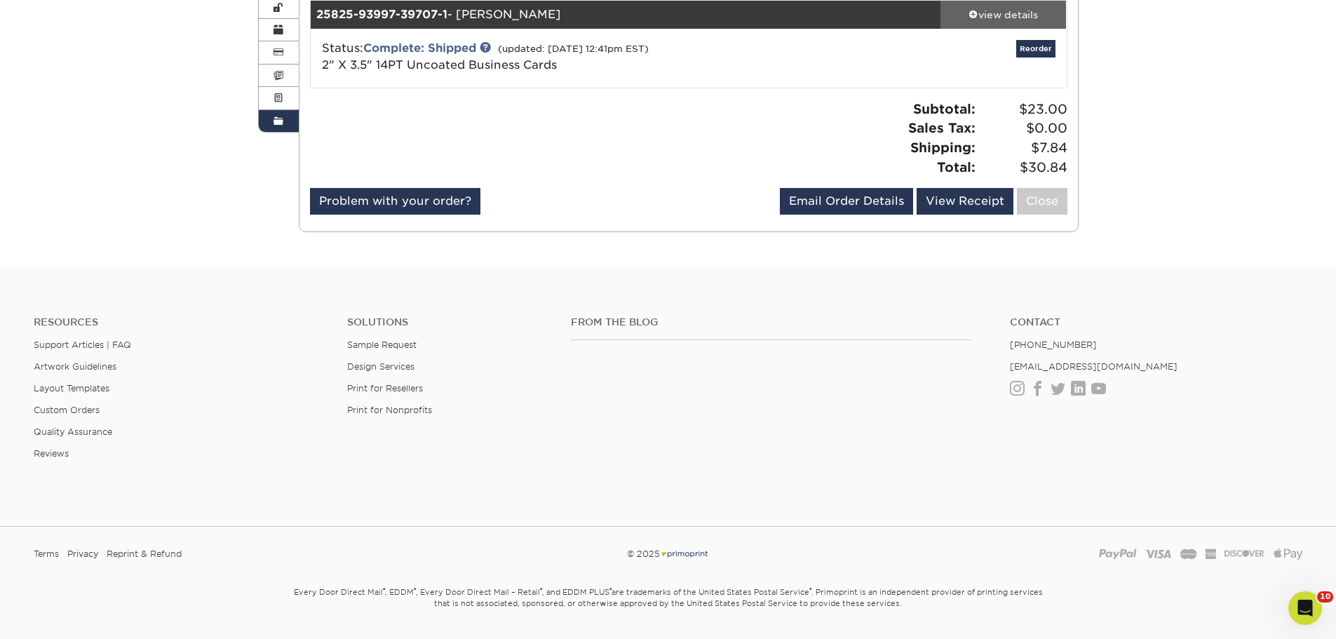
click at [998, 10] on div "view details" at bounding box center [1003, 15] width 126 height 14
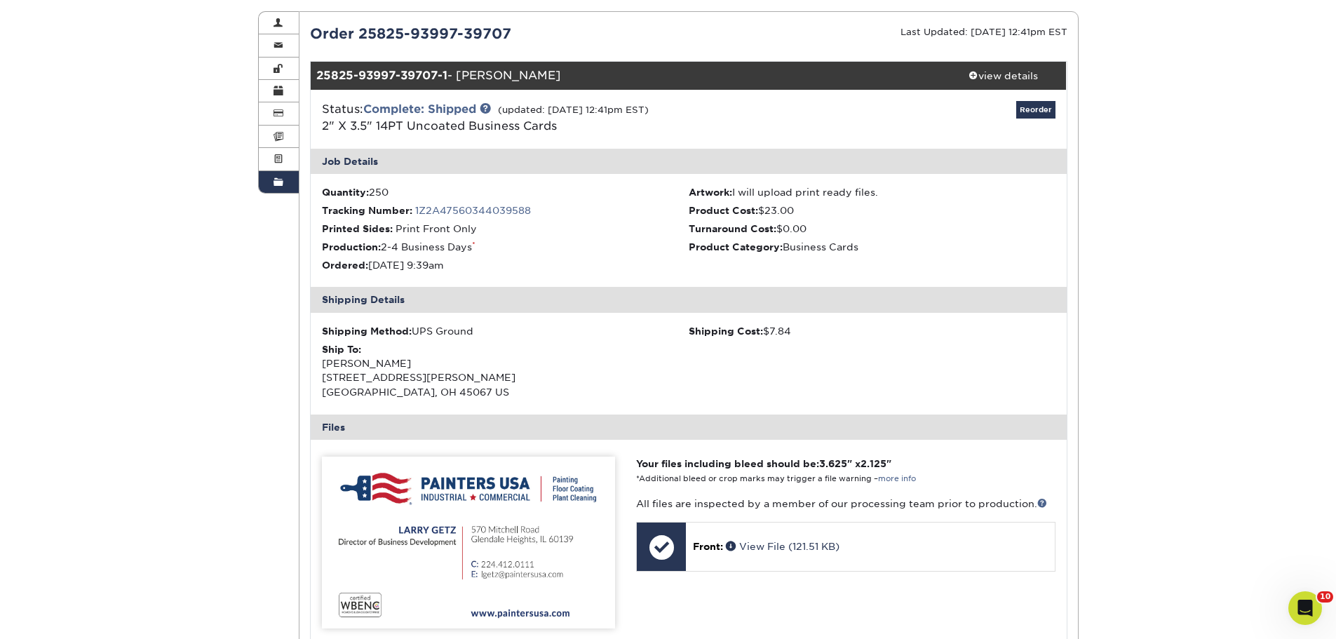
scroll to position [0, 0]
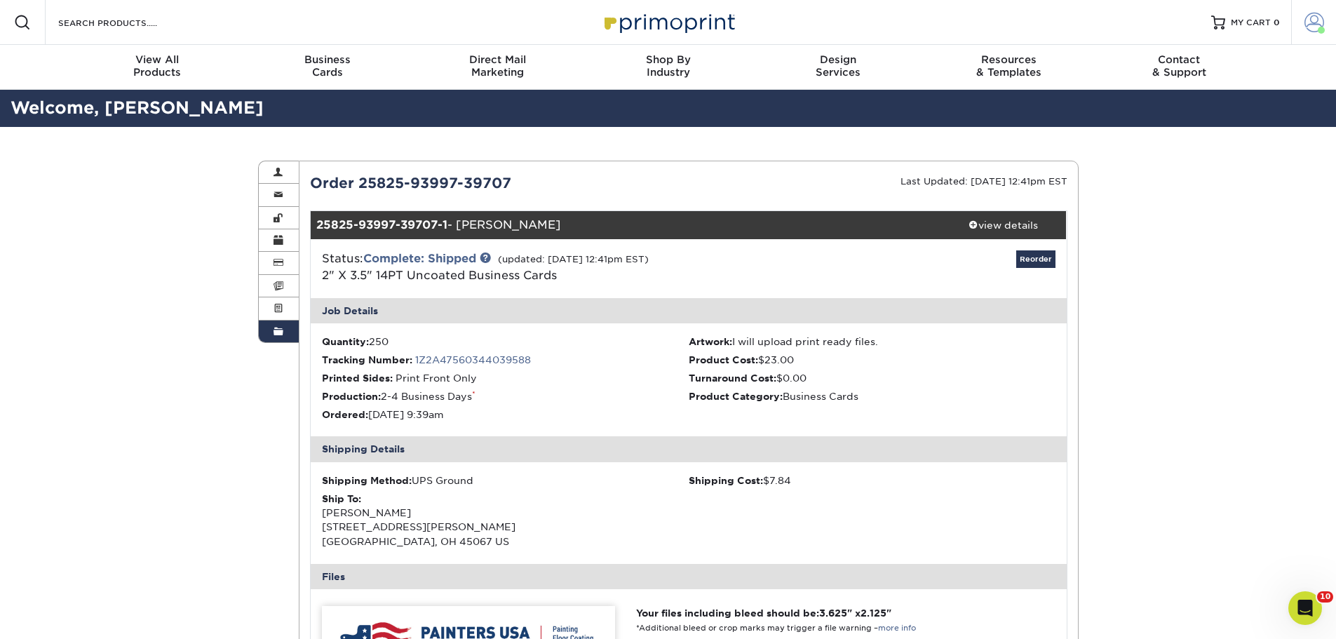
click at [1313, 22] on span at bounding box center [1314, 23] width 20 height 20
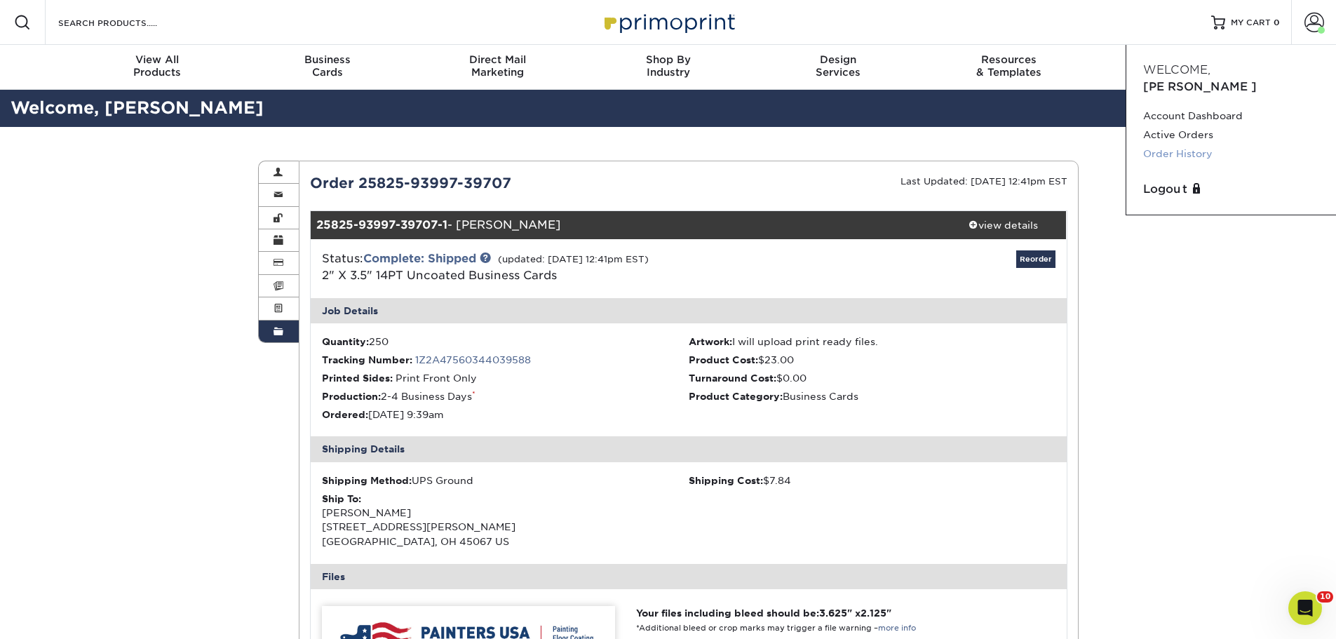
click at [1196, 144] on link "Order History" at bounding box center [1231, 153] width 176 height 19
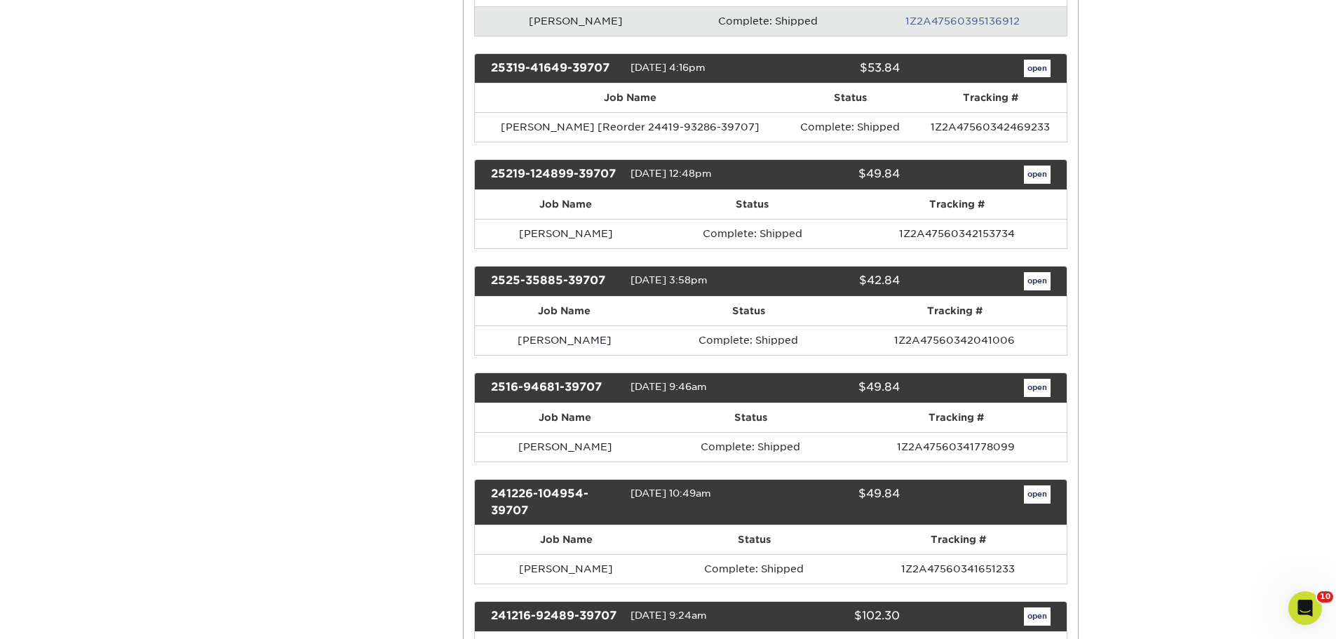
scroll to position [701, 0]
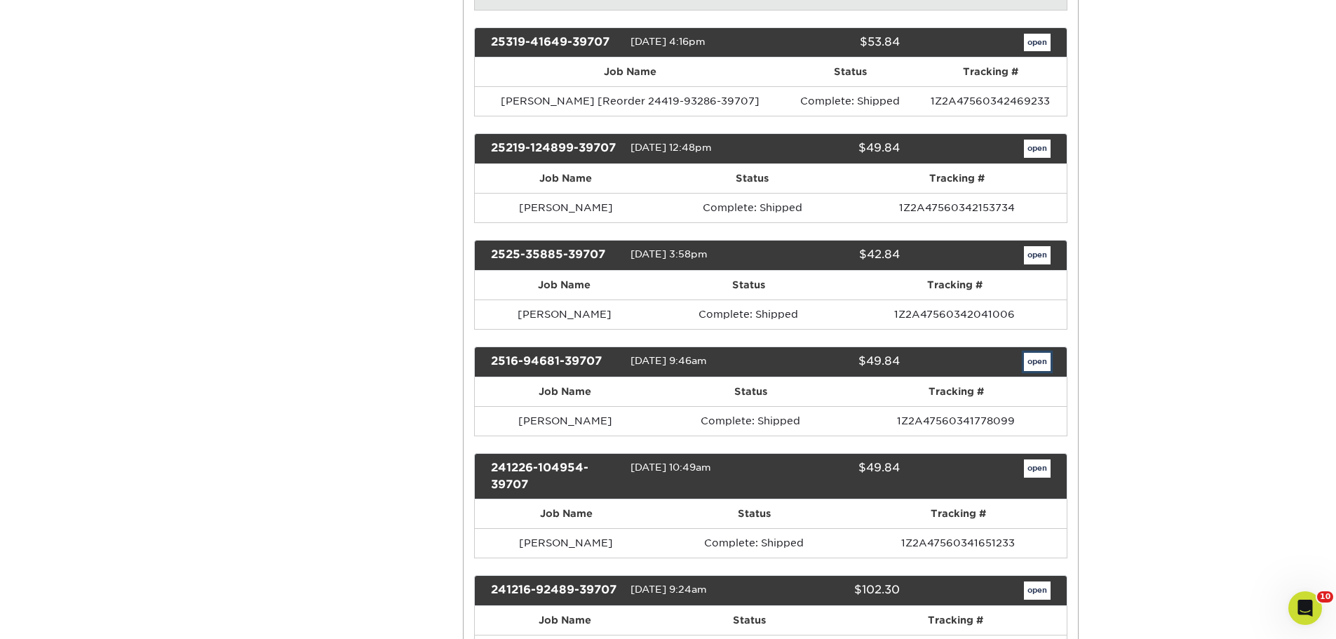
click at [1033, 363] on link "open" at bounding box center [1037, 362] width 27 height 18
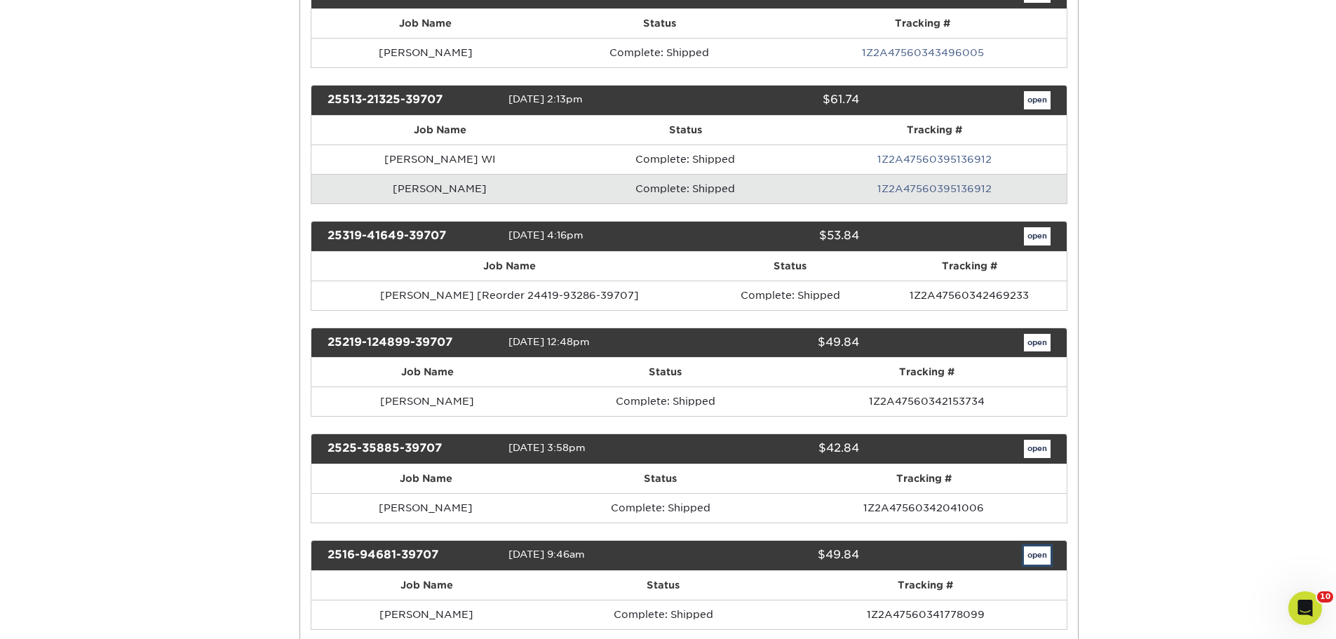
scroll to position [0, 0]
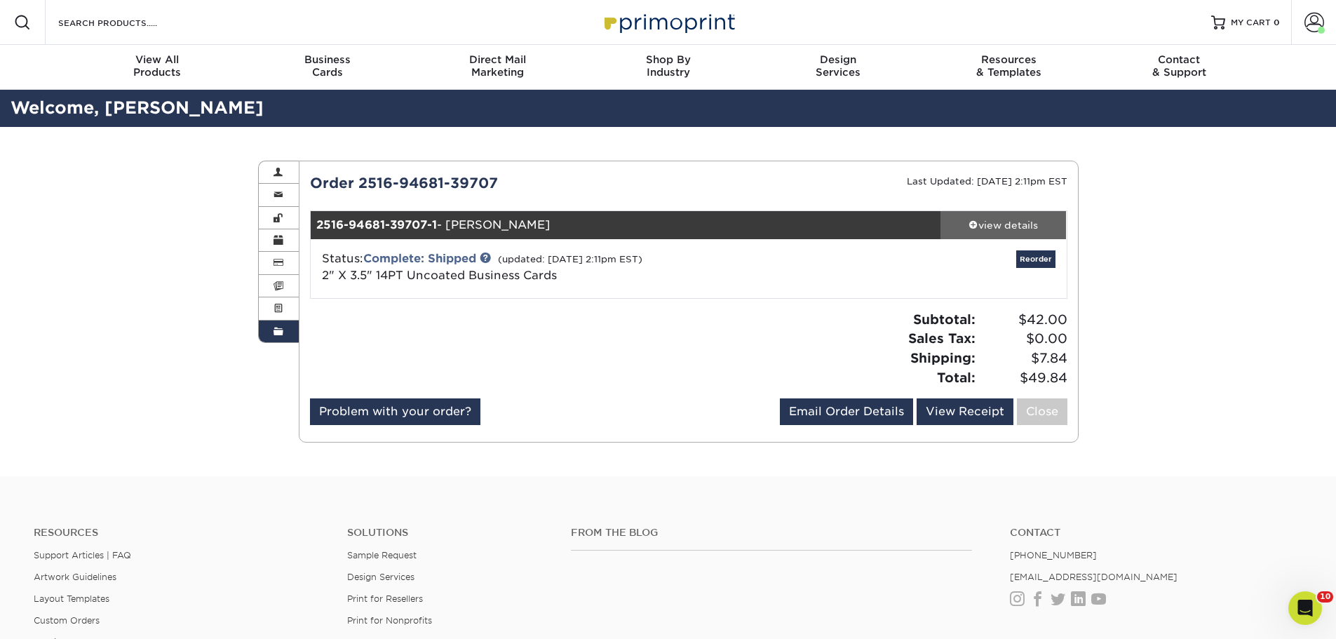
click at [1015, 222] on div "view details" at bounding box center [1003, 225] width 126 height 14
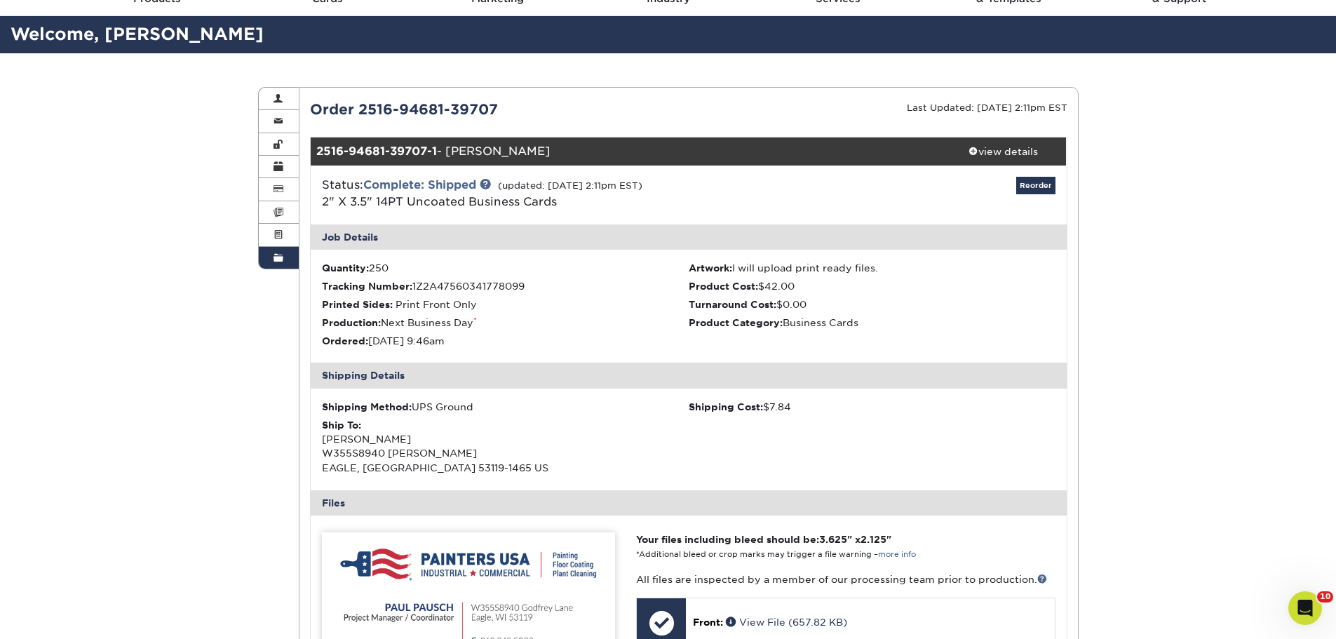
scroll to position [70, 0]
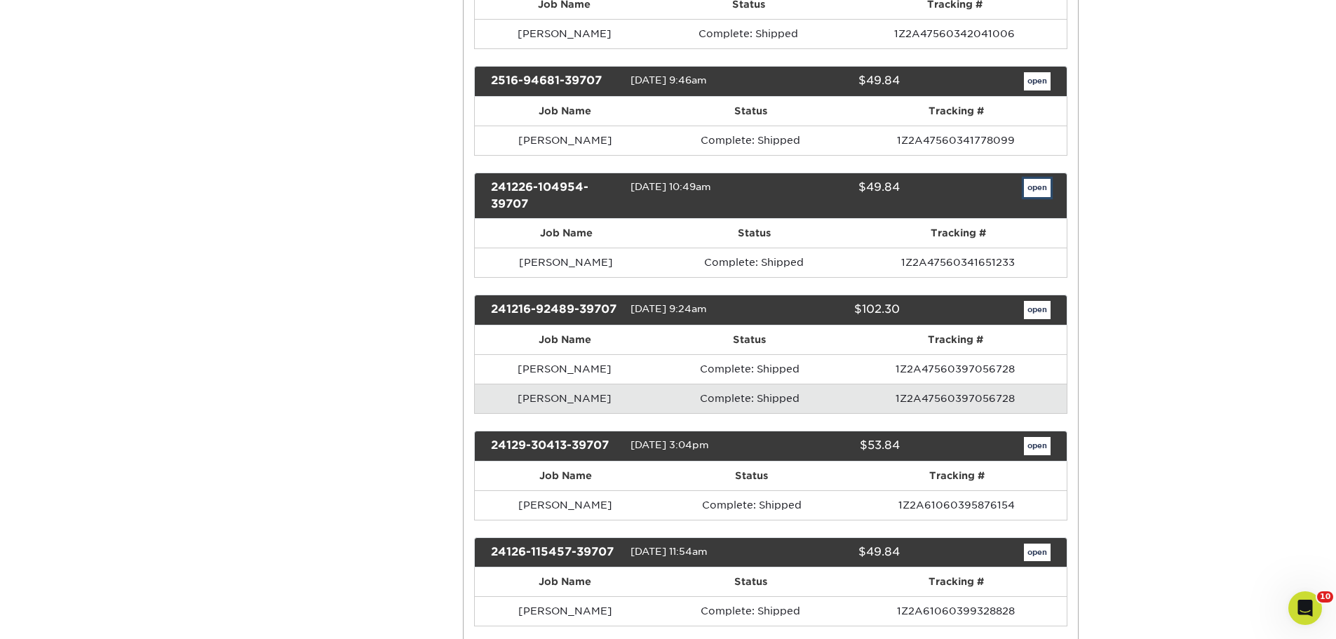
click at [1037, 185] on link "open" at bounding box center [1037, 188] width 27 height 18
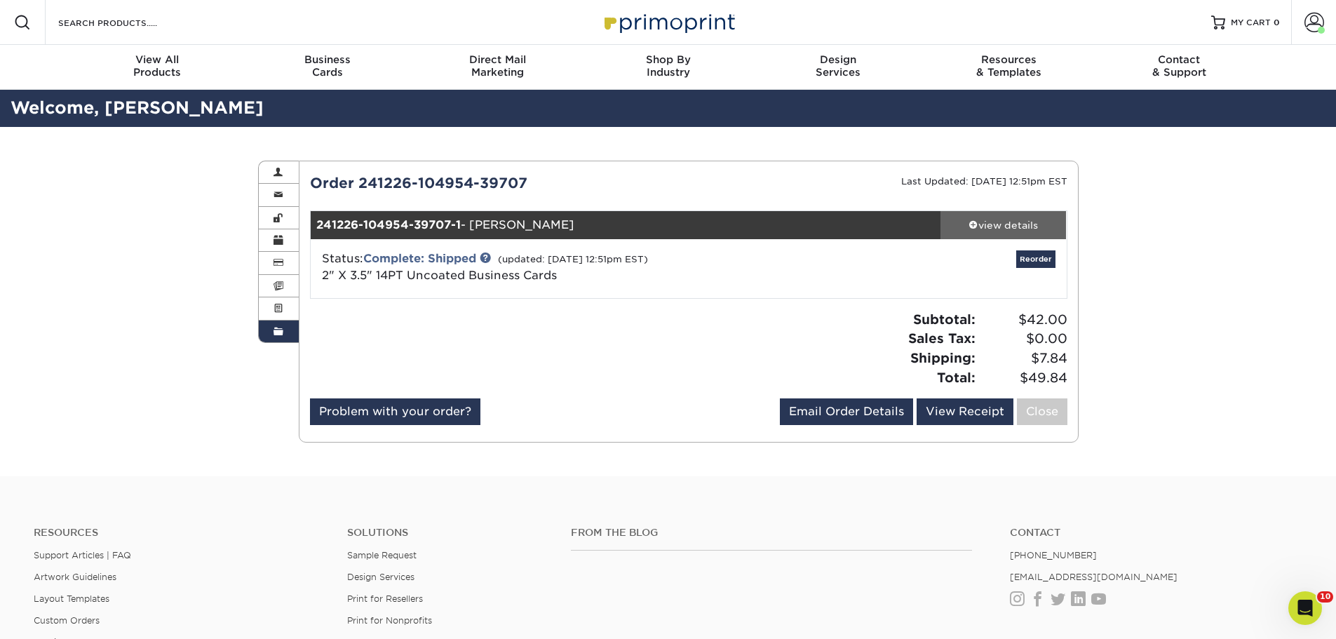
click at [989, 221] on div "view details" at bounding box center [1003, 225] width 126 height 14
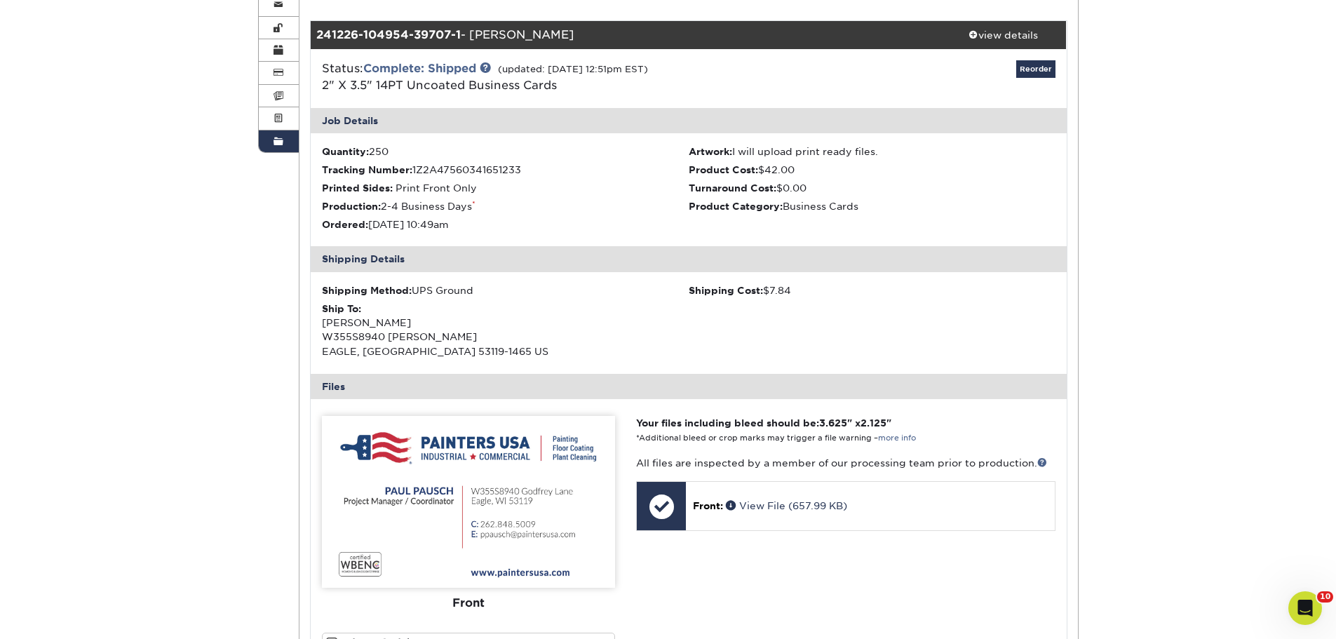
scroll to position [210, 0]
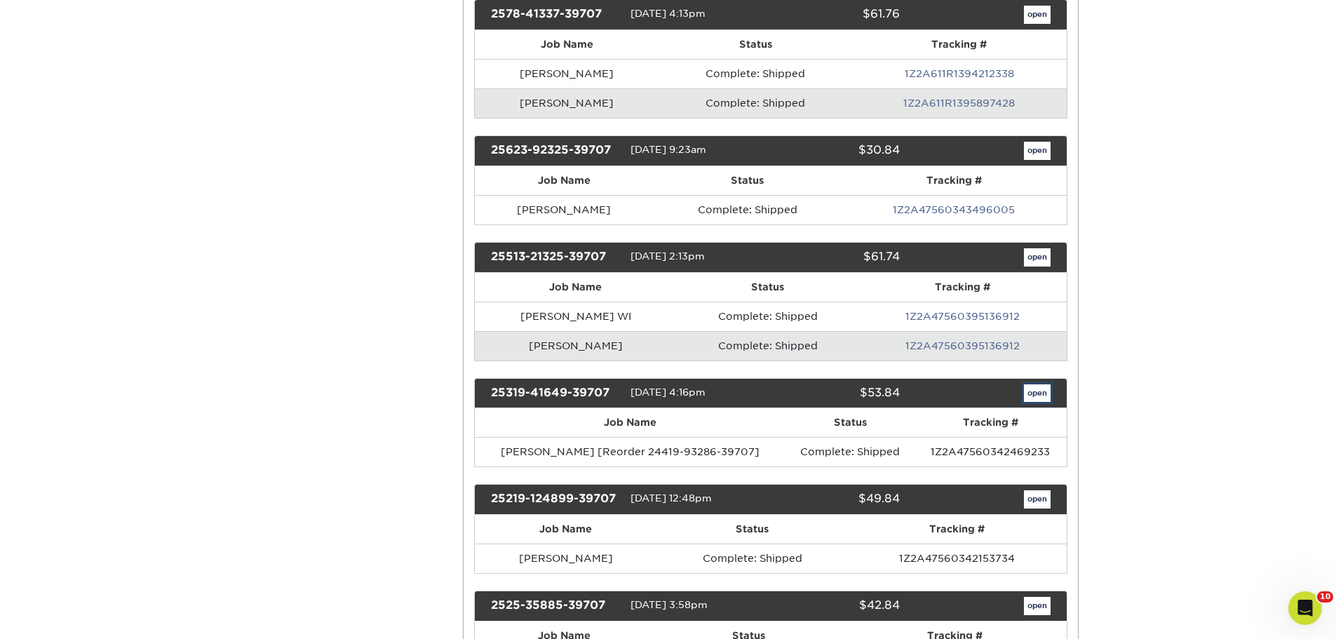
click at [1041, 393] on link "open" at bounding box center [1037, 393] width 27 height 18
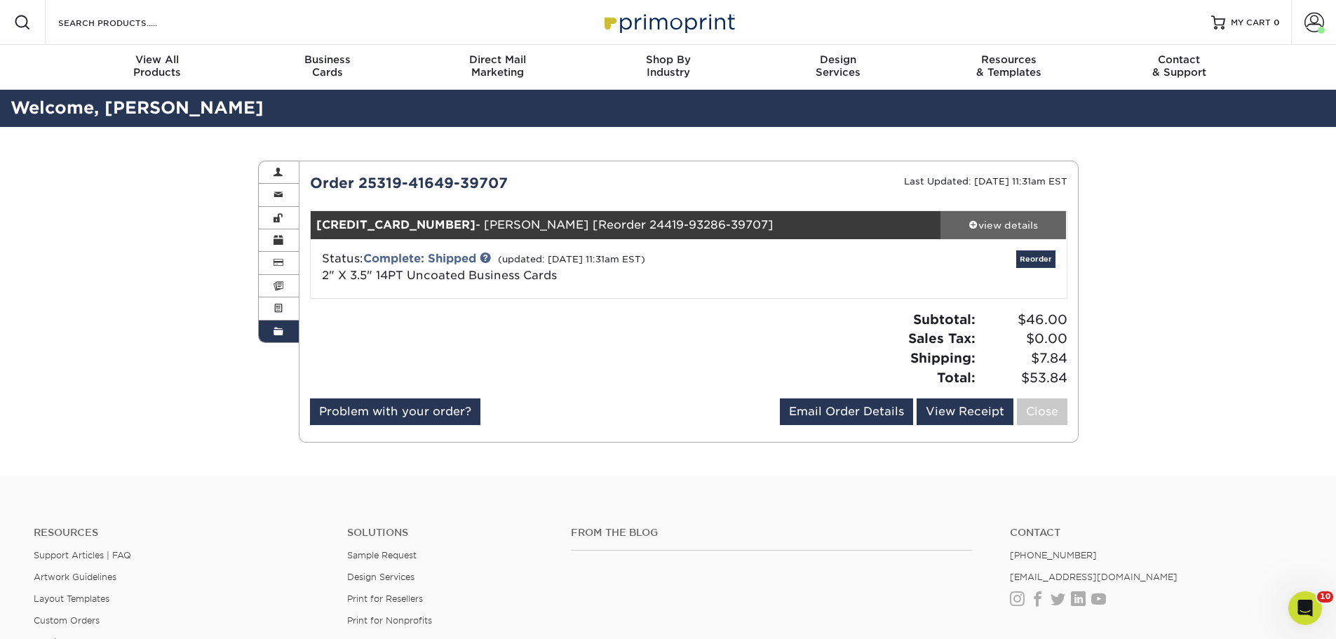
click at [1016, 224] on div "view details" at bounding box center [1003, 225] width 126 height 14
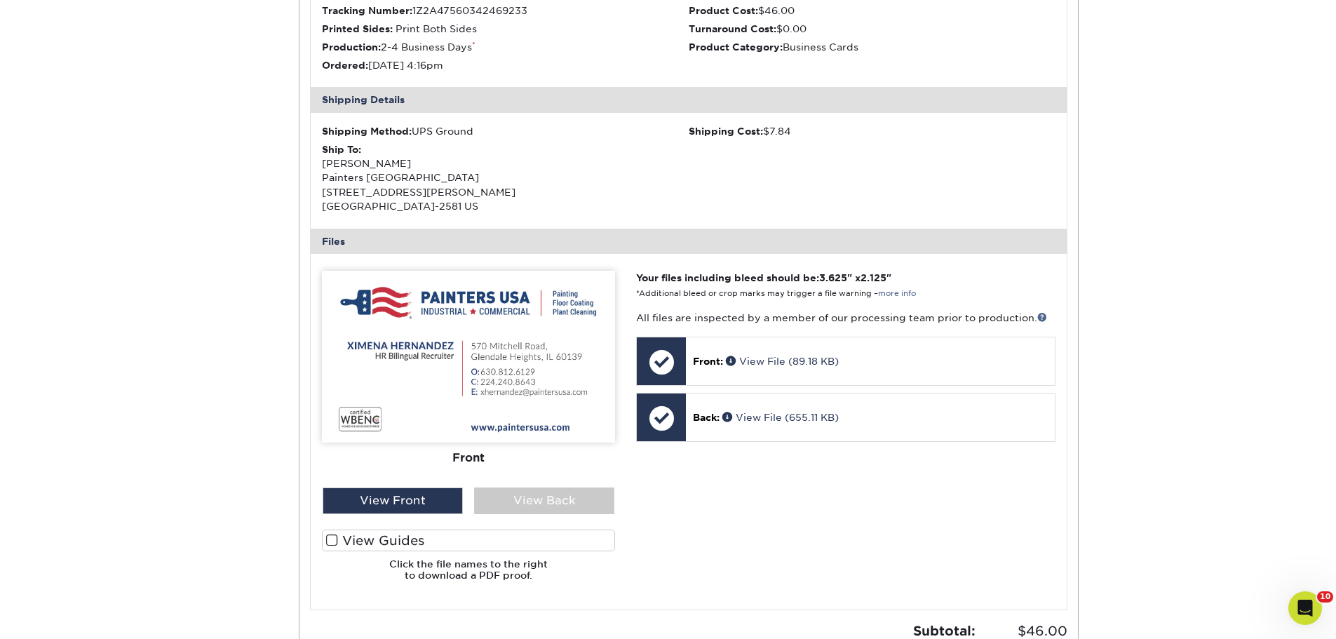
scroll to position [351, 0]
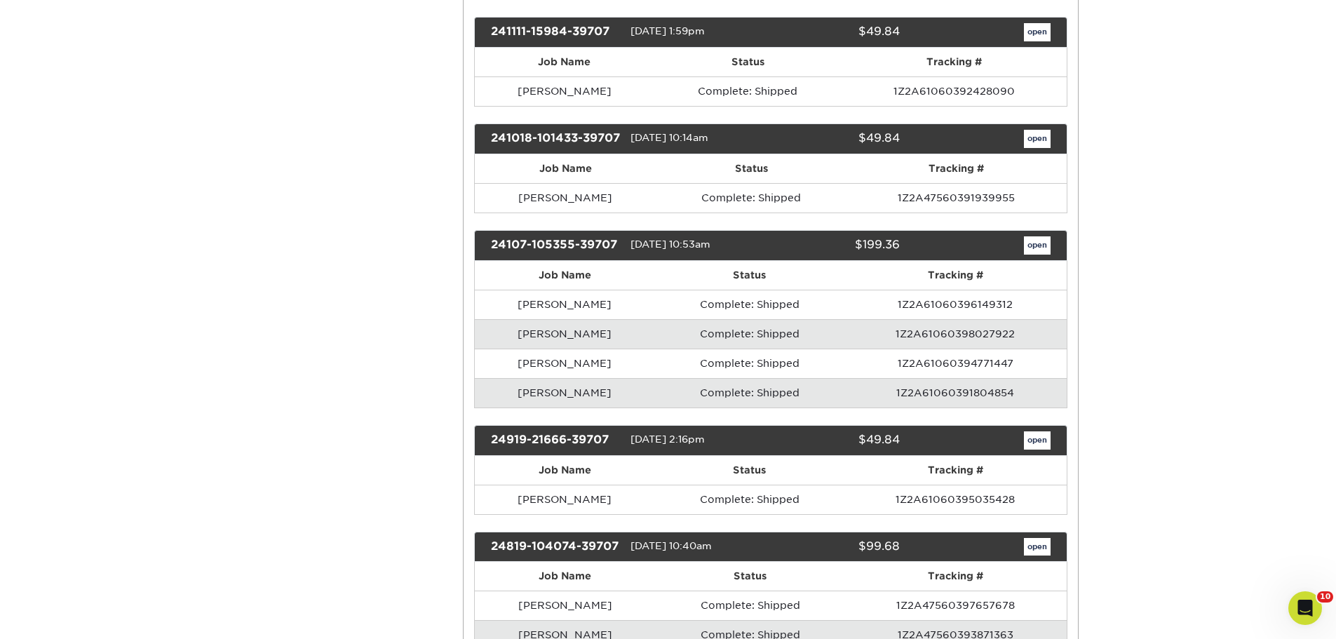
scroll to position [1823, 0]
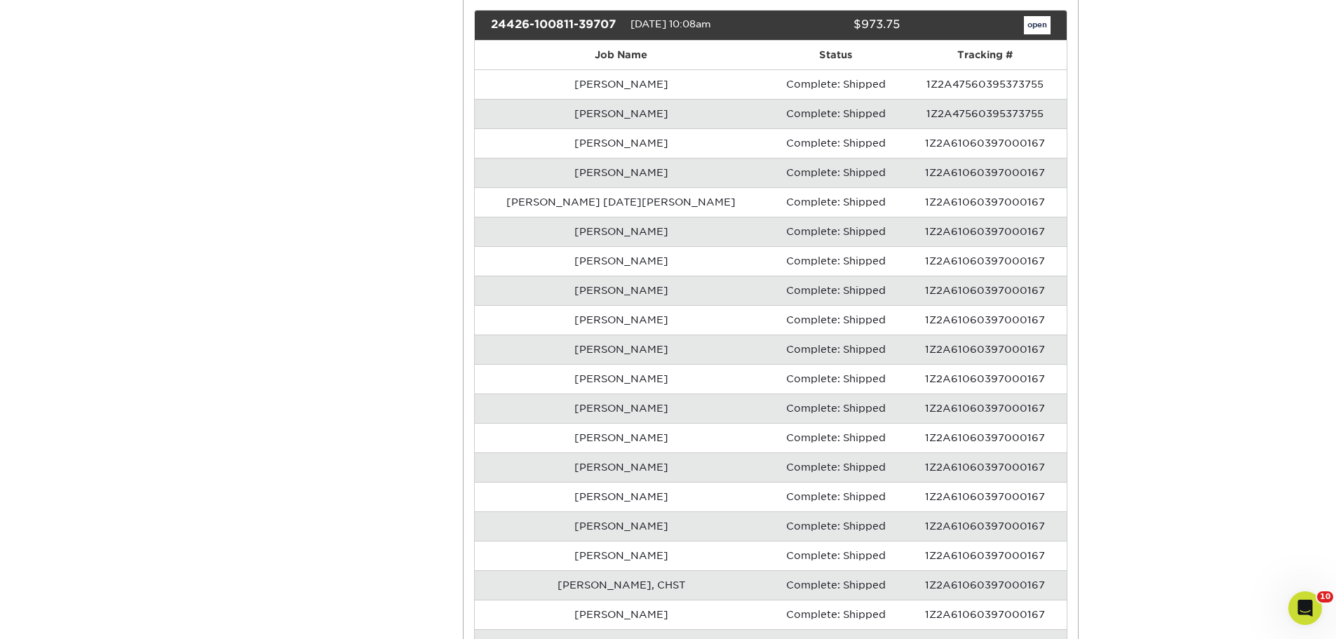
scroll to position [4278, 0]
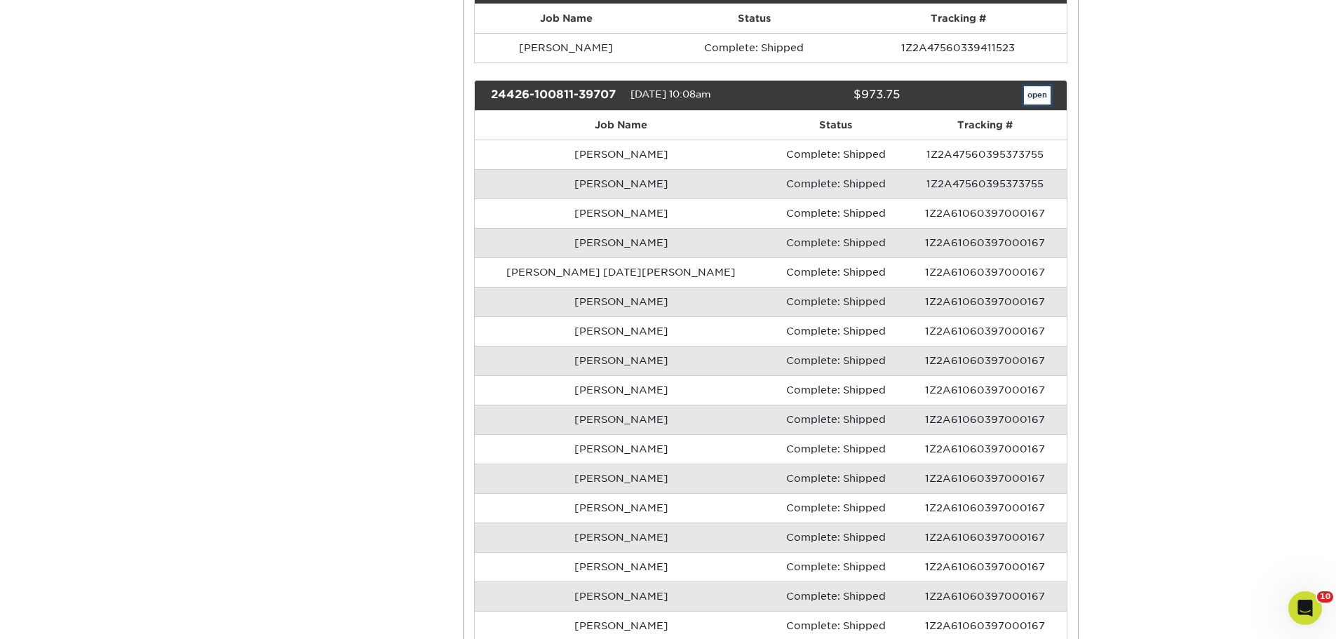
click at [1042, 104] on link "open" at bounding box center [1037, 95] width 27 height 18
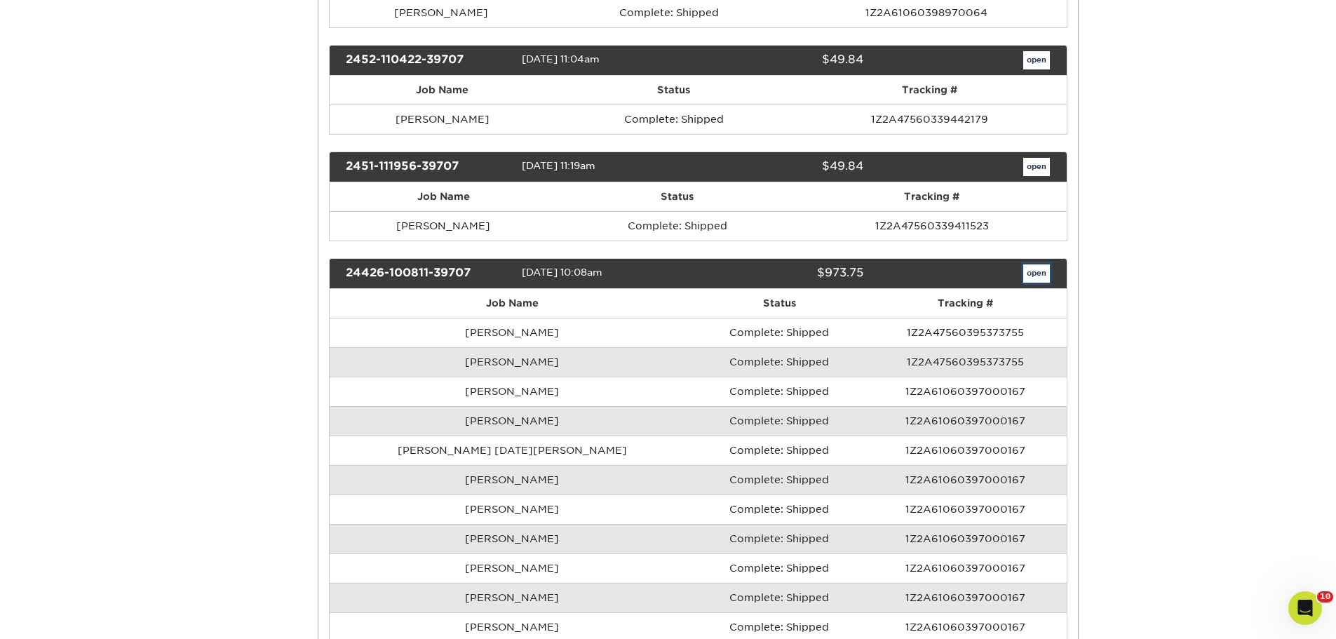
scroll to position [0, 0]
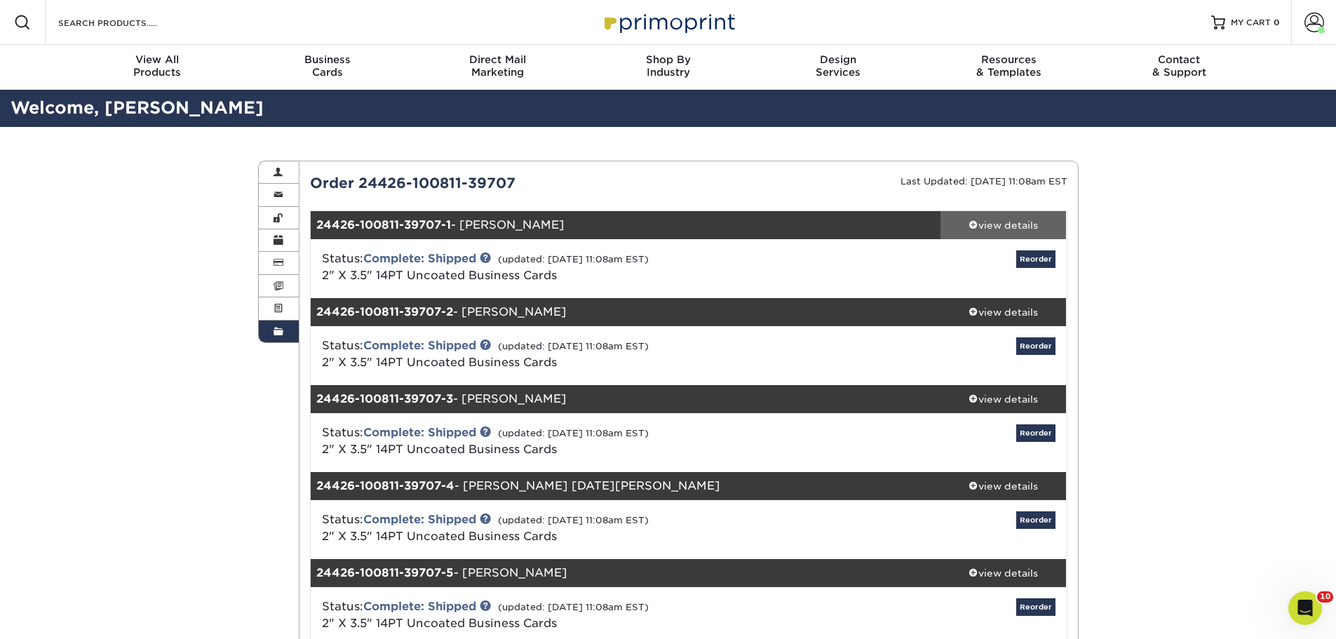
click at [1039, 228] on div "view details" at bounding box center [1003, 225] width 126 height 14
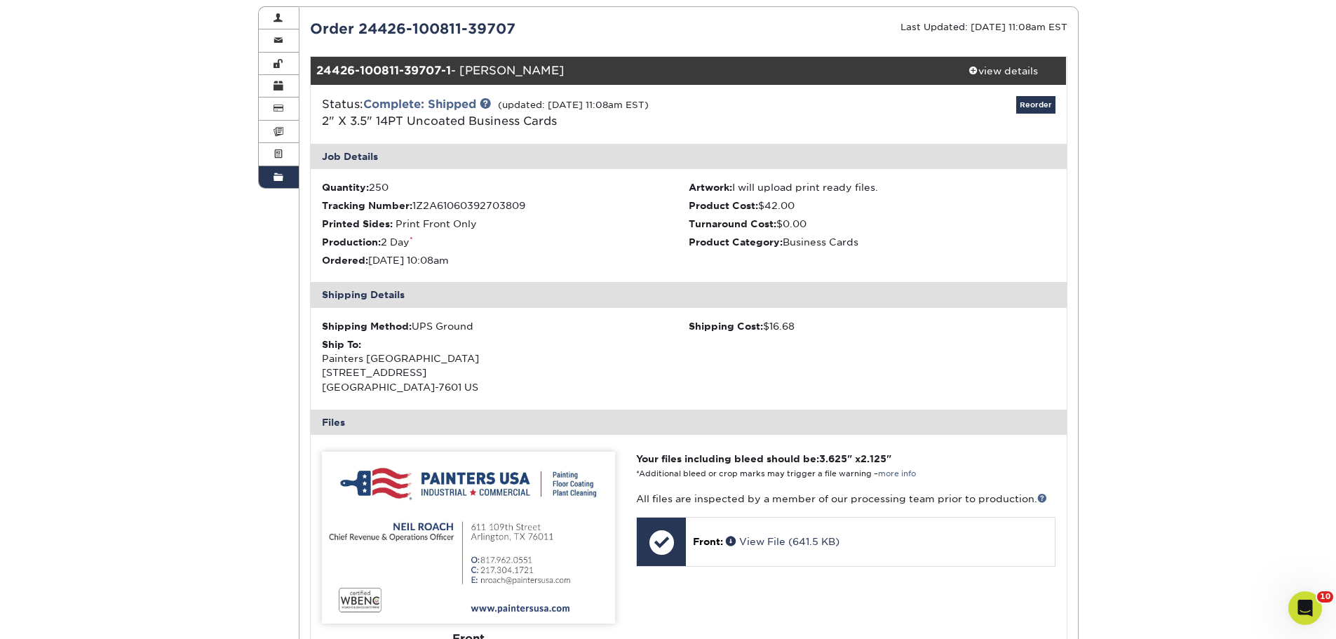
scroll to position [210, 0]
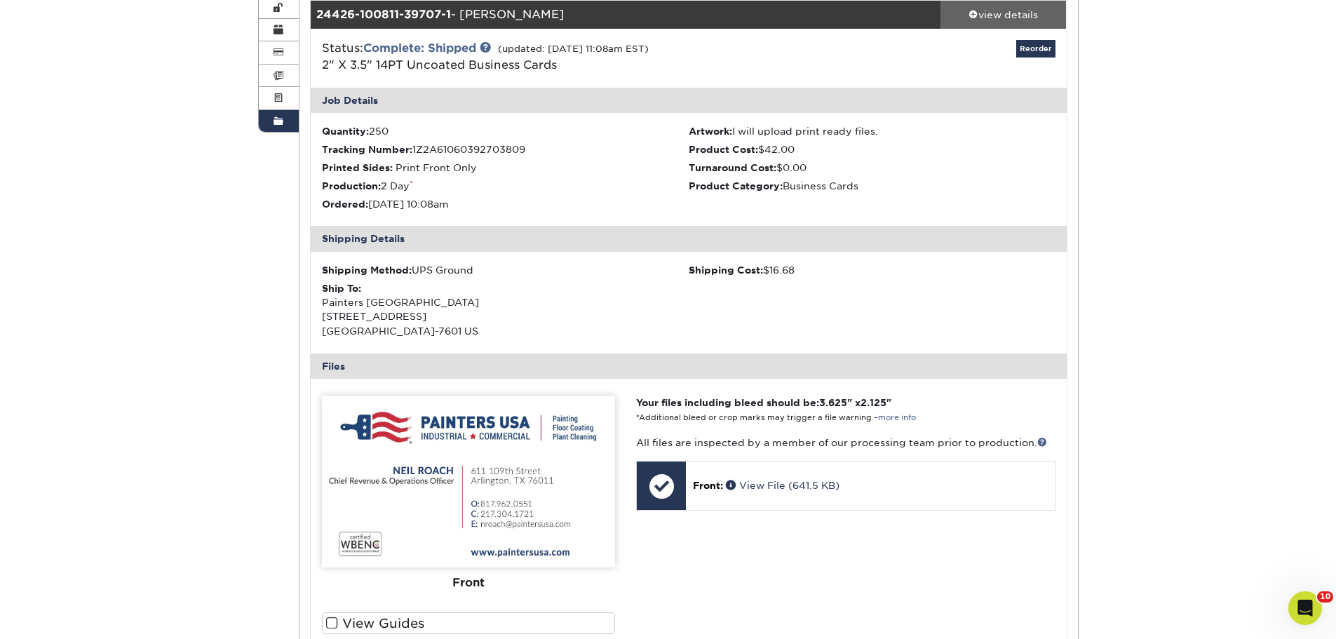
click at [1017, 12] on div "view details" at bounding box center [1003, 15] width 126 height 14
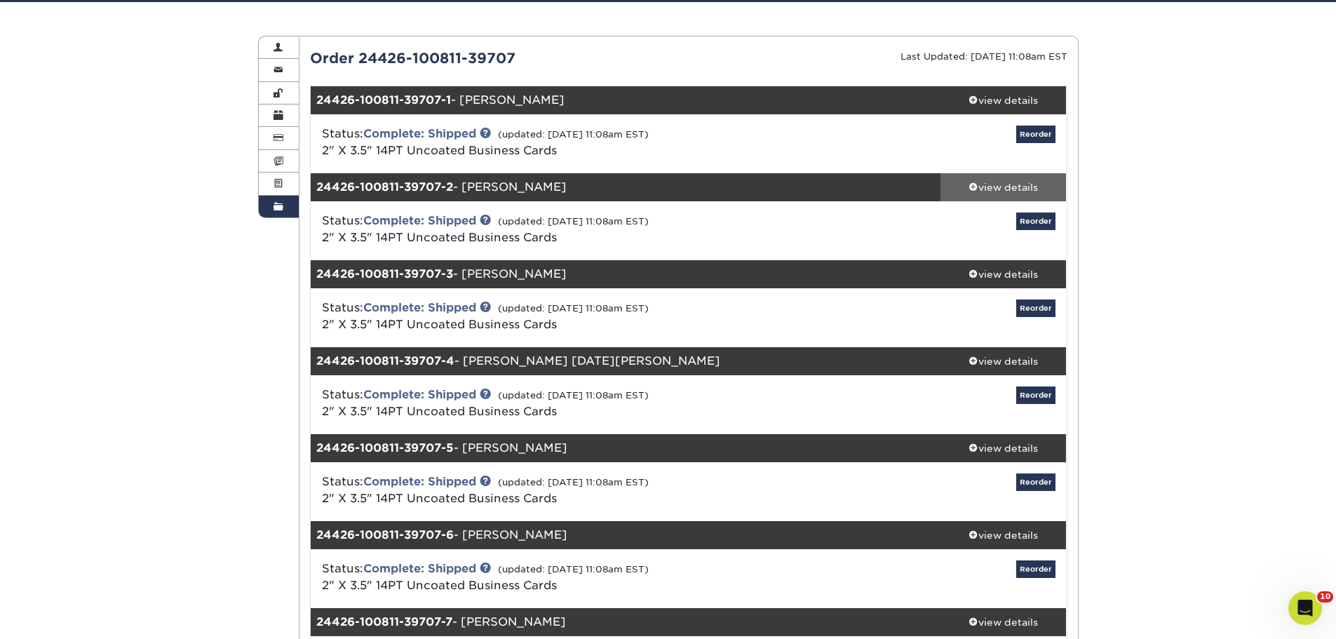
scroll to position [140, 0]
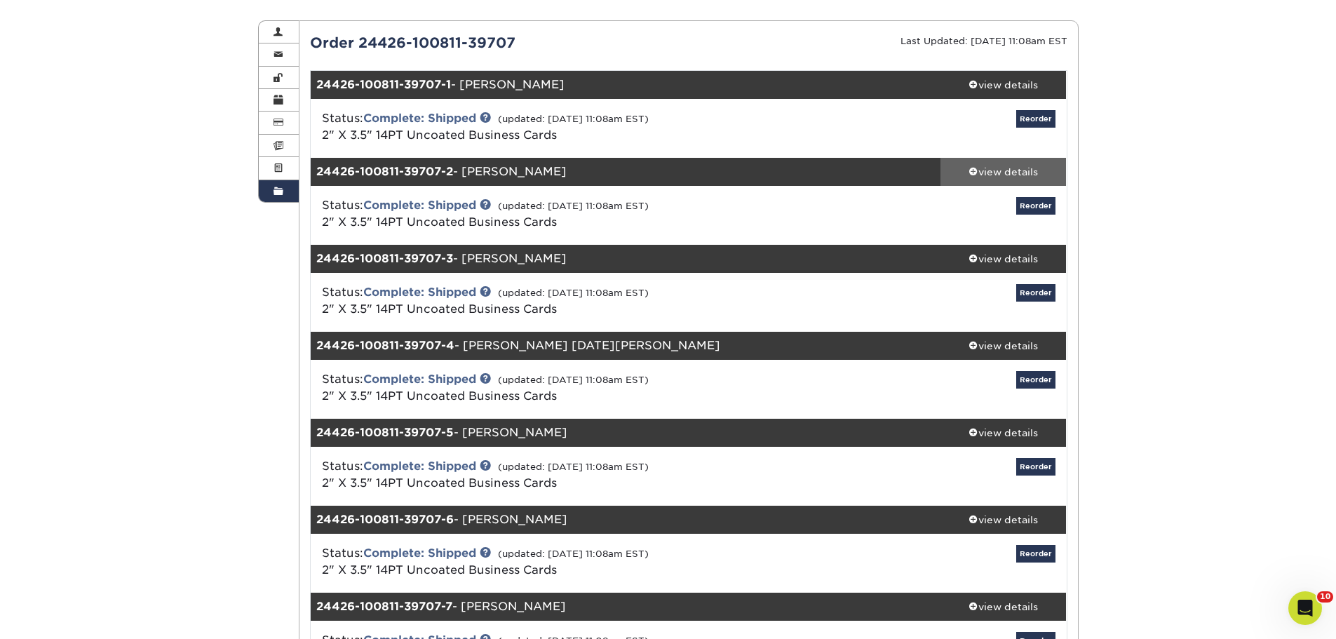
click at [1006, 168] on div "view details" at bounding box center [1003, 172] width 126 height 14
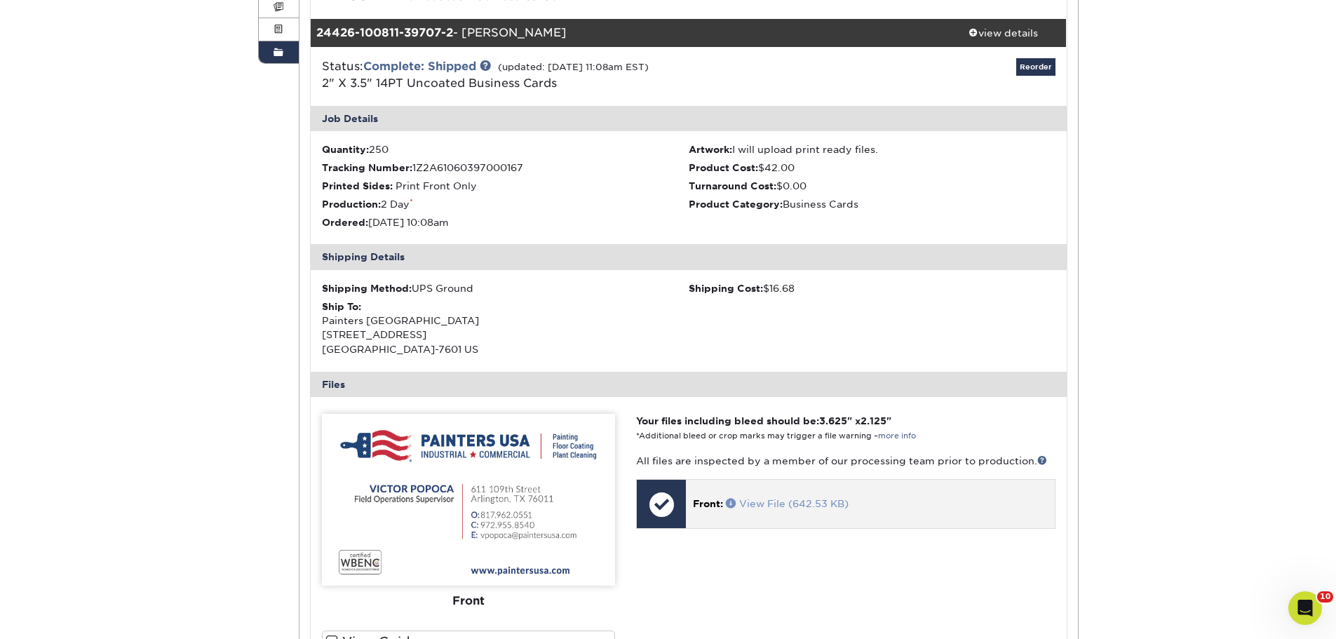
scroll to position [280, 0]
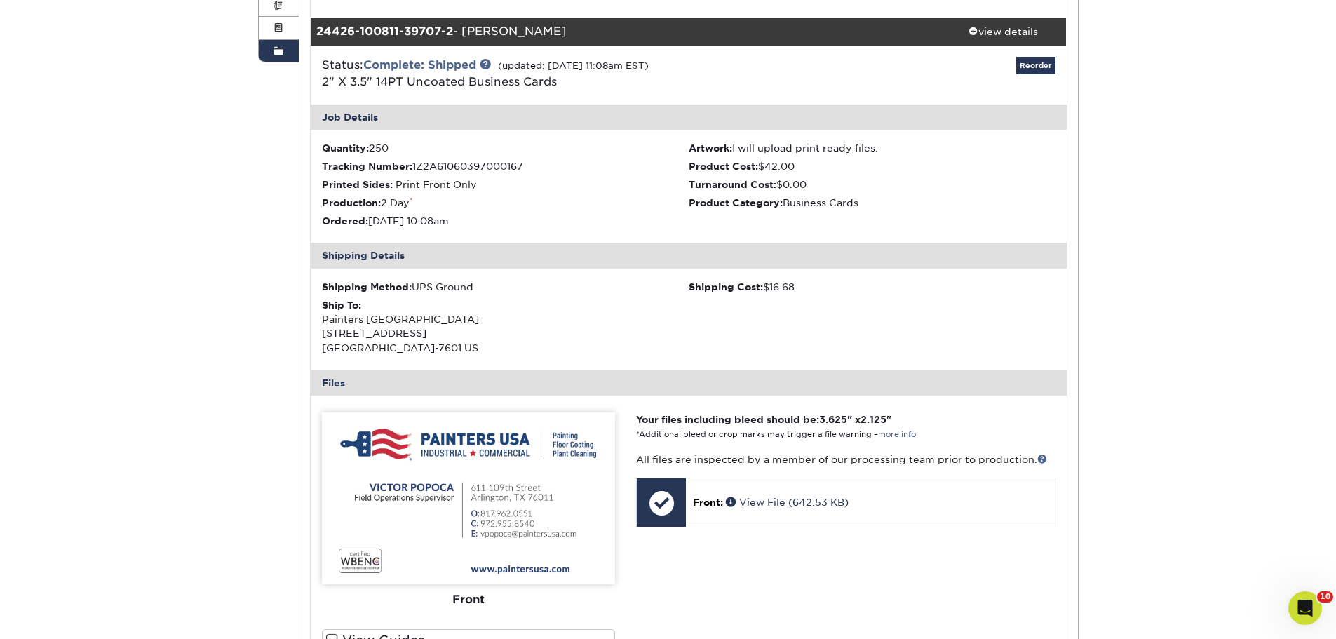
drag, startPoint x: 550, startPoint y: 34, endPoint x: 467, endPoint y: 32, distance: 82.8
click at [467, 32] on div "24426-100811-39707-2 - Victor Popoca" at bounding box center [626, 32] width 630 height 28
copy div "[PERSON_NAME]"
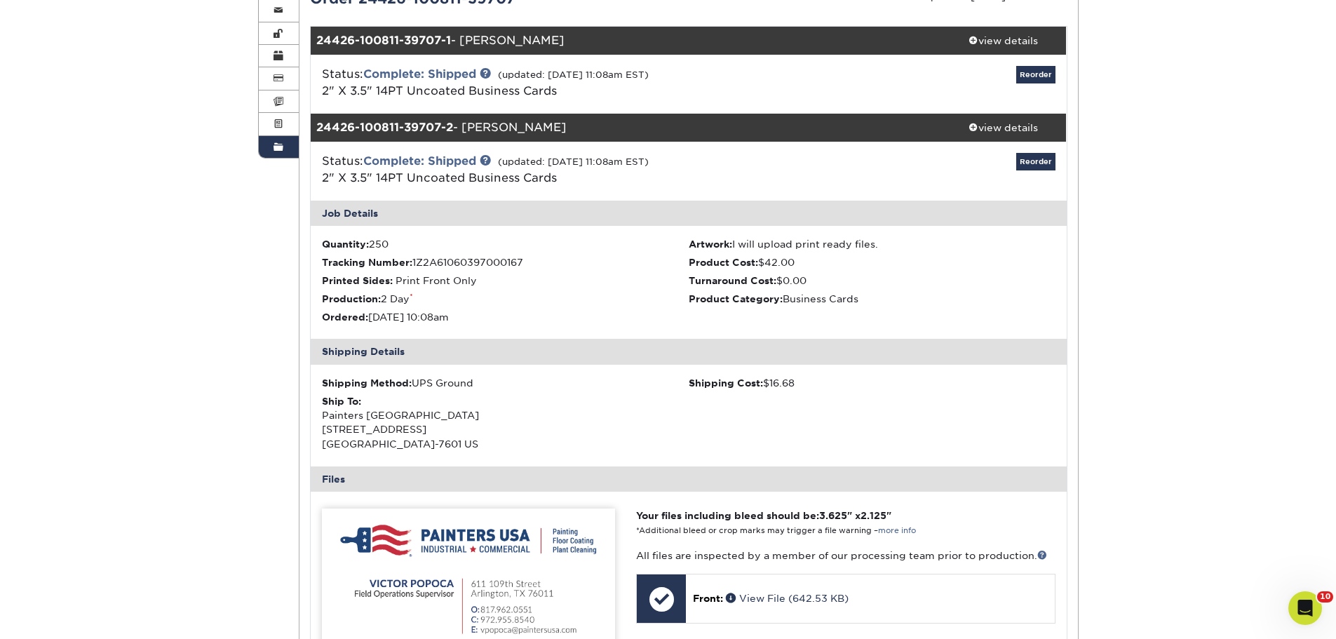
scroll to position [140, 0]
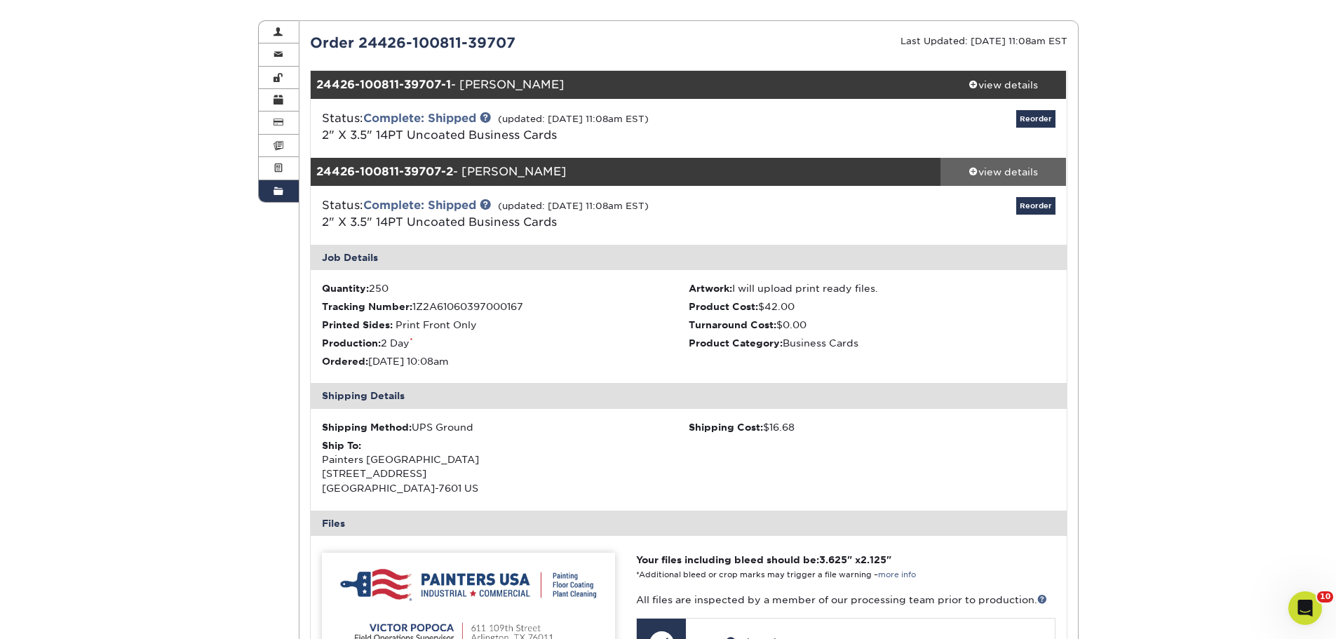
click at [1018, 173] on div "view details" at bounding box center [1003, 172] width 126 height 14
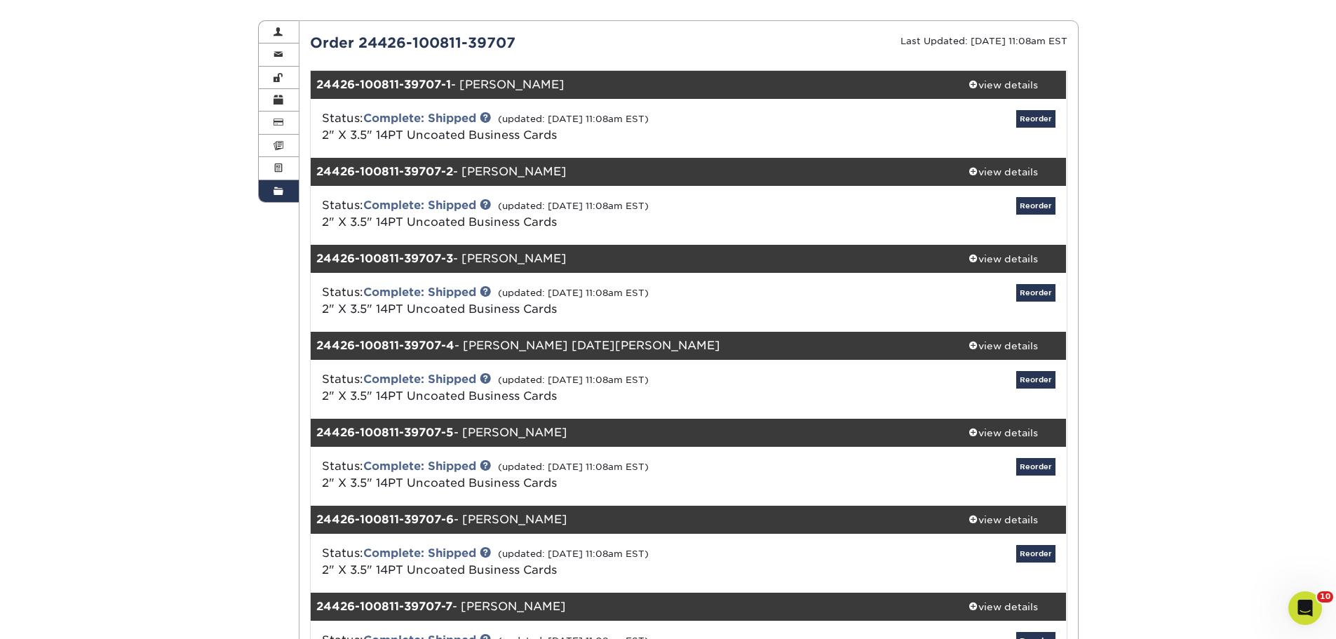
drag, startPoint x: 575, startPoint y: 259, endPoint x: 469, endPoint y: 255, distance: 106.0
click at [469, 255] on div "24426-100811-39707-3 - Rene Figueroa" at bounding box center [626, 259] width 630 height 28
copy div "[PERSON_NAME]"
click at [1034, 254] on div "view details" at bounding box center [1003, 259] width 126 height 14
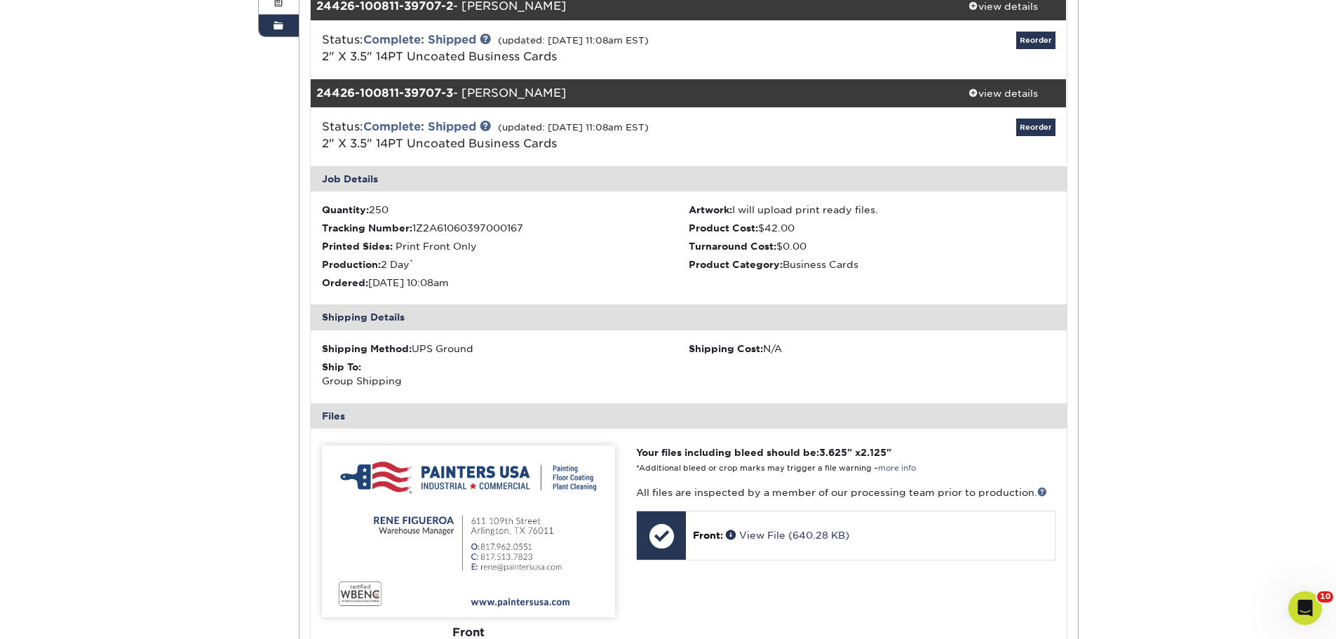
scroll to position [351, 0]
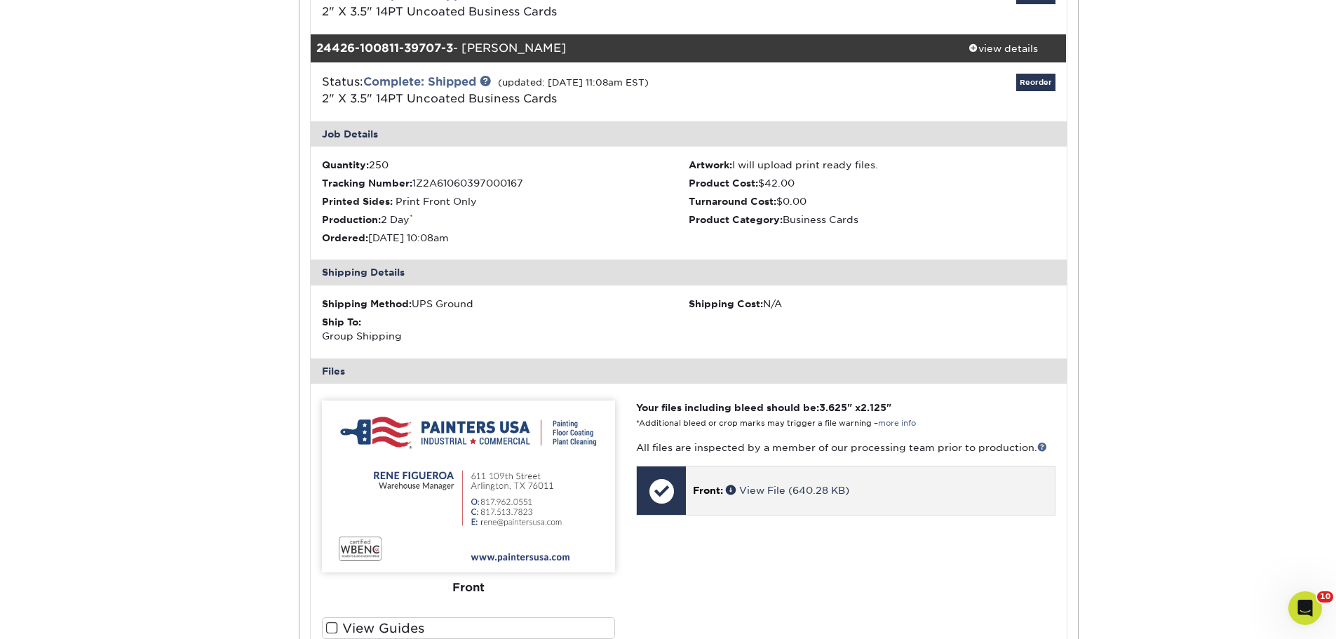
drag, startPoint x: 826, startPoint y: 483, endPoint x: 807, endPoint y: 496, distance: 22.8
drag, startPoint x: 807, startPoint y: 496, endPoint x: 773, endPoint y: 489, distance: 34.9
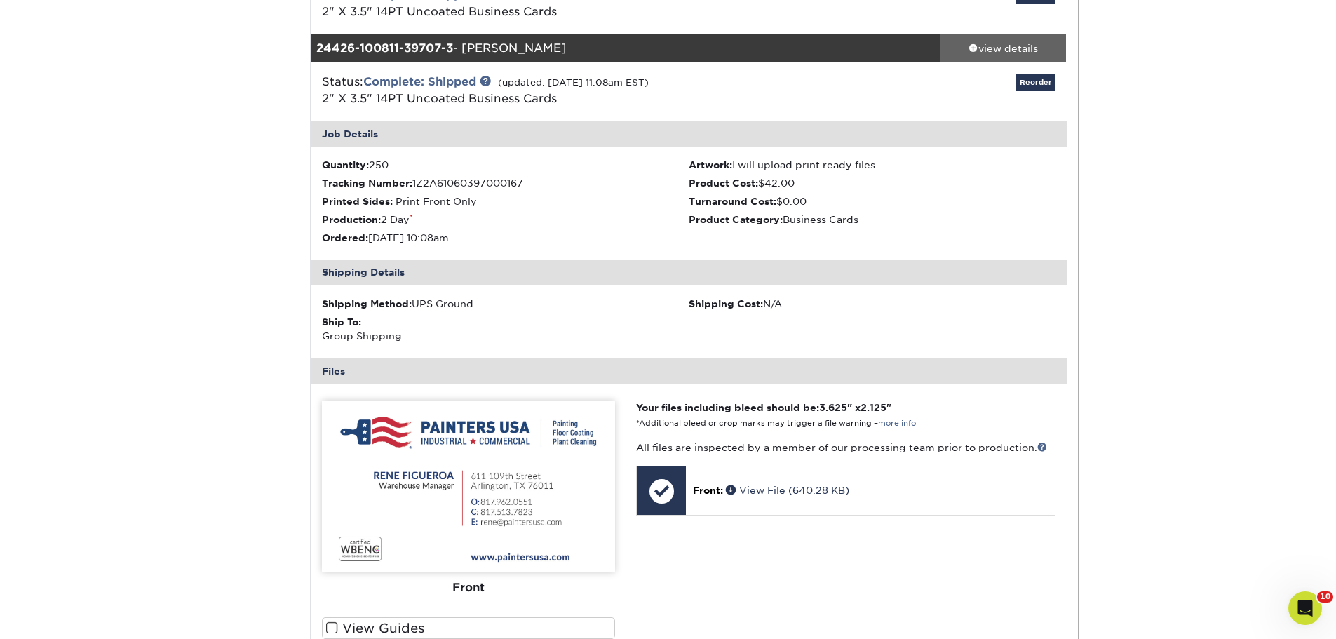
click at [1012, 53] on div "view details" at bounding box center [1003, 48] width 126 height 14
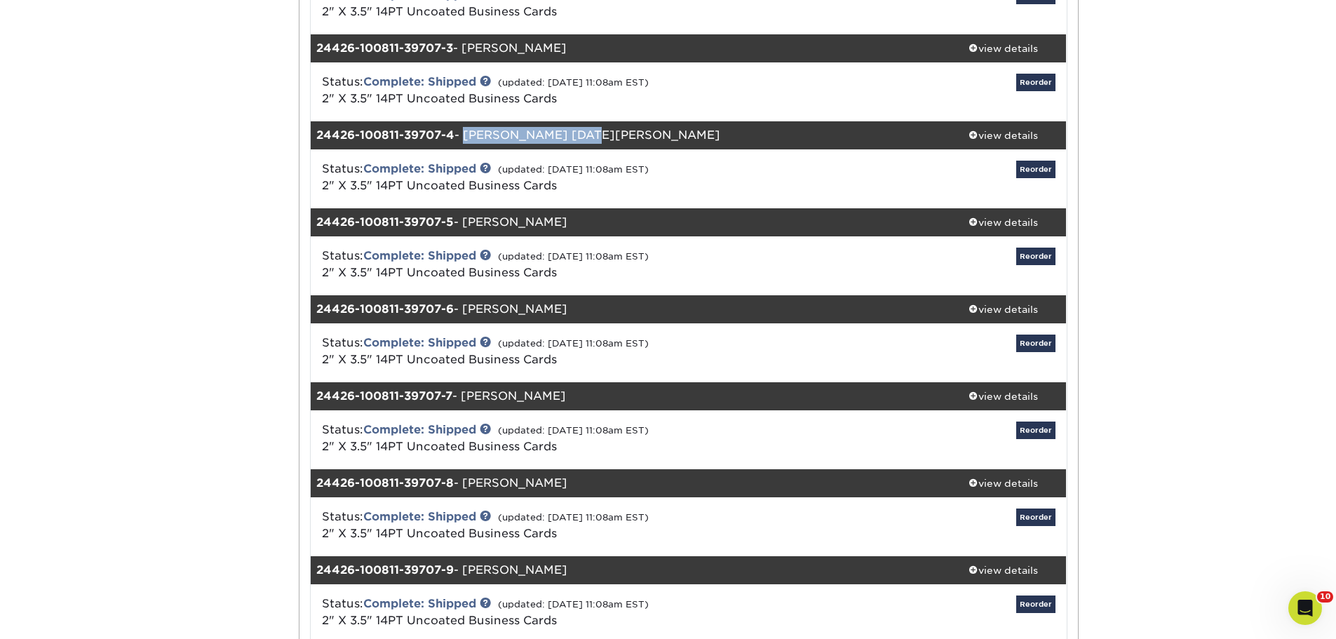
drag, startPoint x: 579, startPoint y: 132, endPoint x: 465, endPoint y: 129, distance: 114.3
click at [465, 129] on div "24426-100811-39707-4 - Donnie San Miguel" at bounding box center [626, 135] width 630 height 28
click at [539, 143] on div "24426-100811-39707-4 - Donnie San Miguel" at bounding box center [626, 135] width 630 height 28
drag, startPoint x: 580, startPoint y: 137, endPoint x: 468, endPoint y: 133, distance: 112.3
click at [468, 133] on div "24426-100811-39707-4 - Donnie San Miguel" at bounding box center [626, 135] width 630 height 28
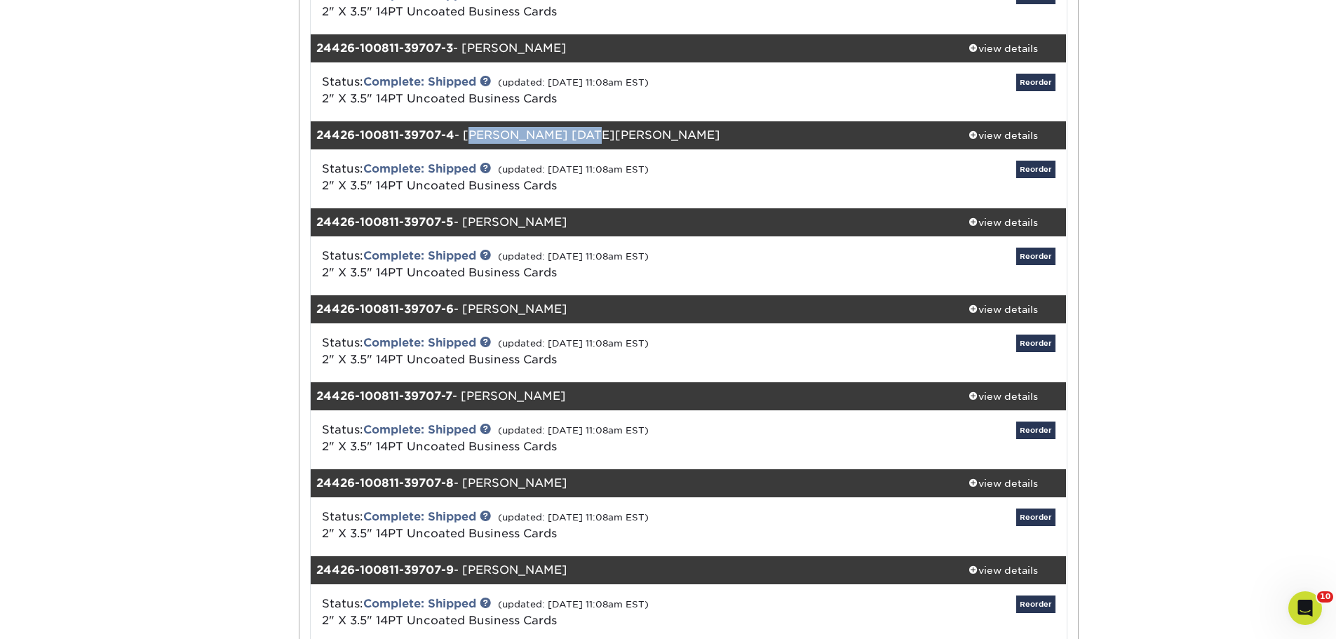
copy div "[PERSON_NAME] [DATE][PERSON_NAME]"
click at [1014, 142] on div "view details" at bounding box center [1003, 135] width 126 height 14
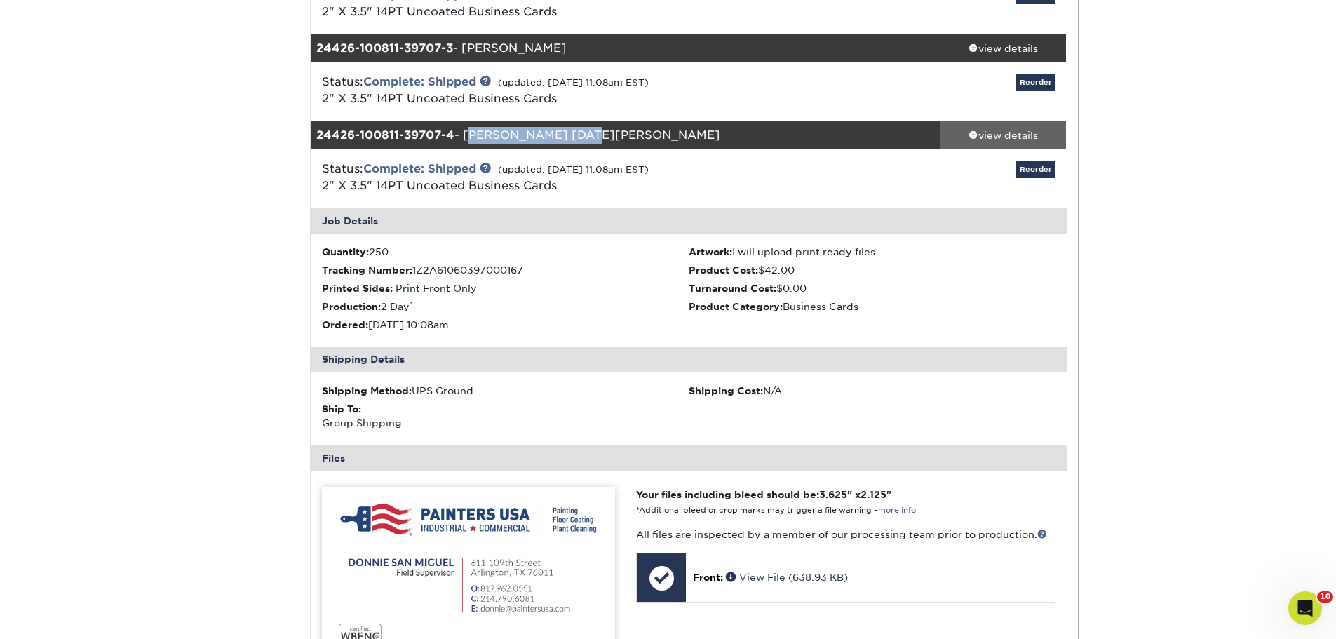
click at [1001, 130] on div "view details" at bounding box center [1003, 135] width 126 height 14
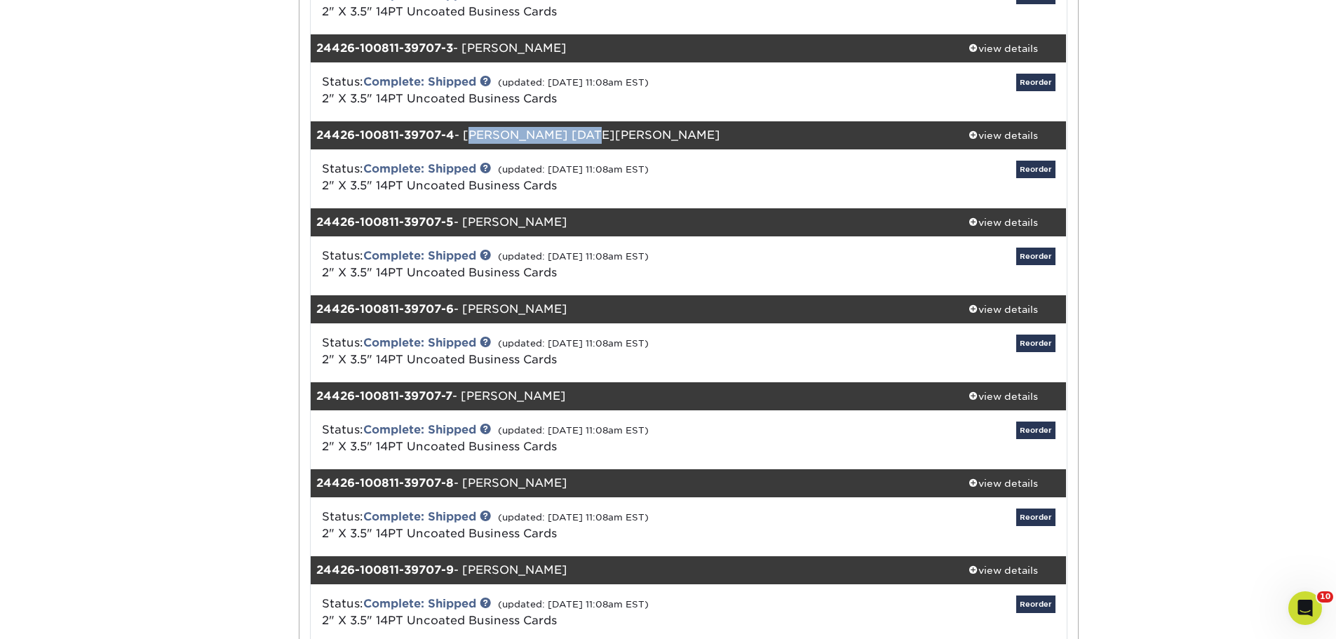
drag, startPoint x: 579, startPoint y: 228, endPoint x: 468, endPoint y: 222, distance: 110.9
click at [468, 222] on div "24426-100811-39707-5 - Anastacio Carreon" at bounding box center [626, 222] width 630 height 28
copy div "[PERSON_NAME]"
click at [1012, 218] on div "view details" at bounding box center [1003, 222] width 126 height 14
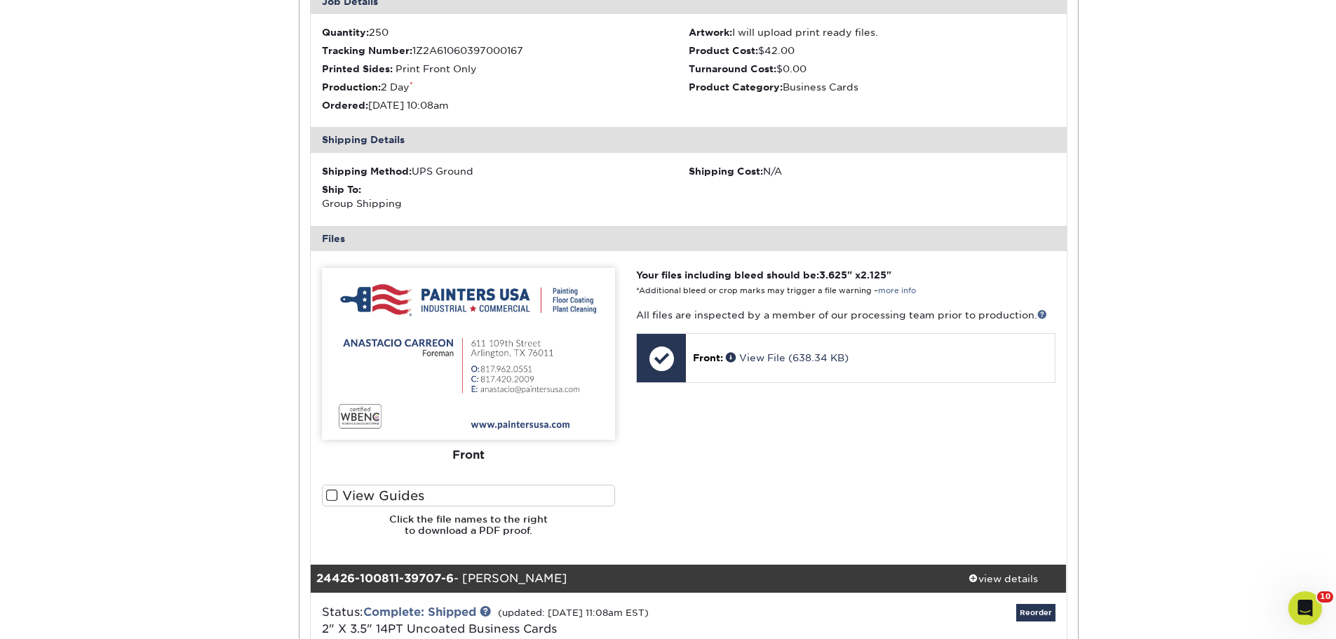
scroll to position [421, 0]
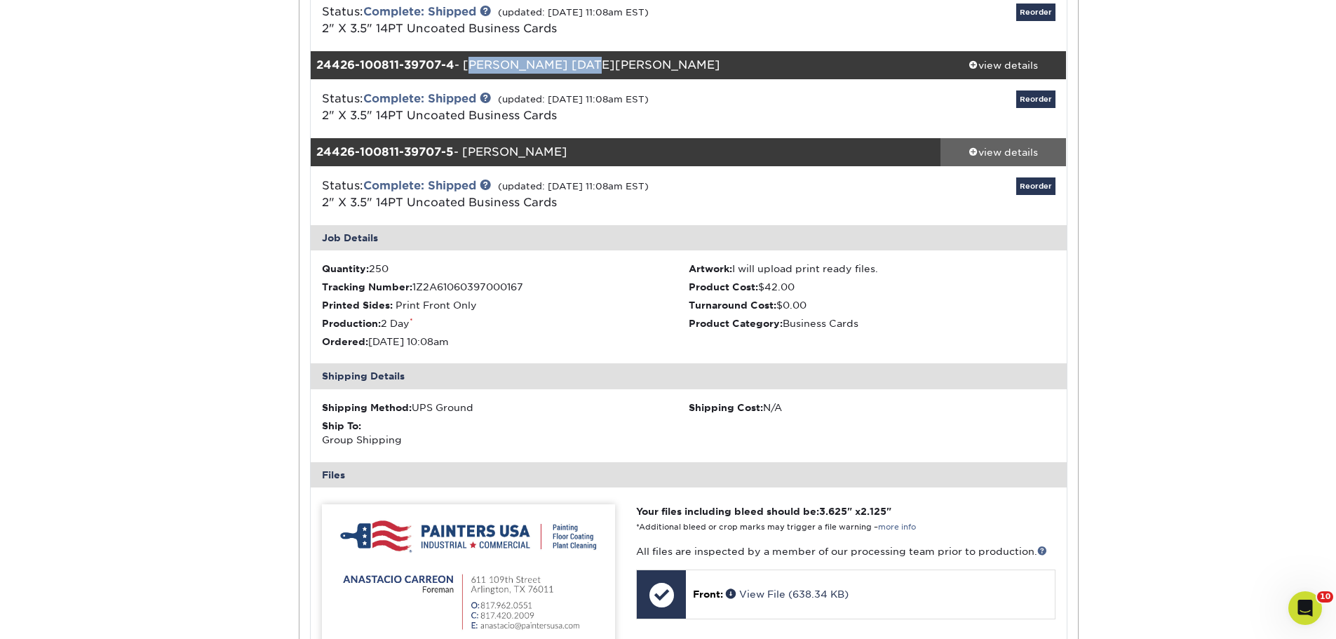
click at [991, 154] on div "view details" at bounding box center [1003, 152] width 126 height 14
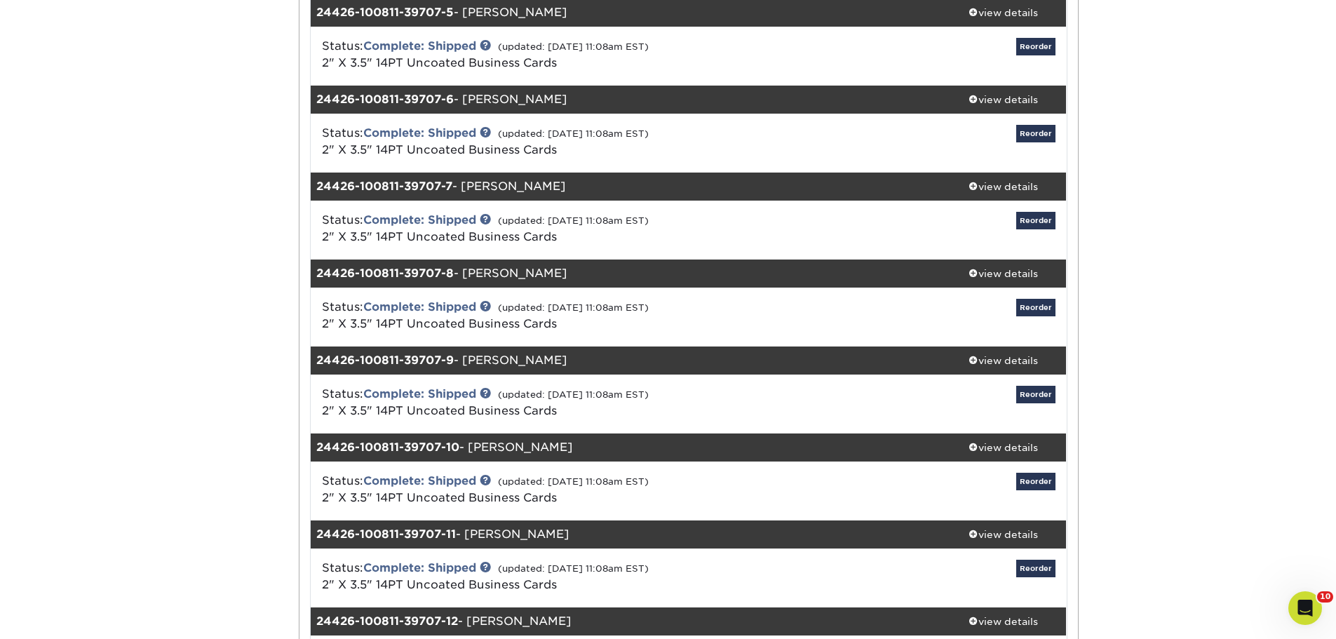
scroll to position [561, 0]
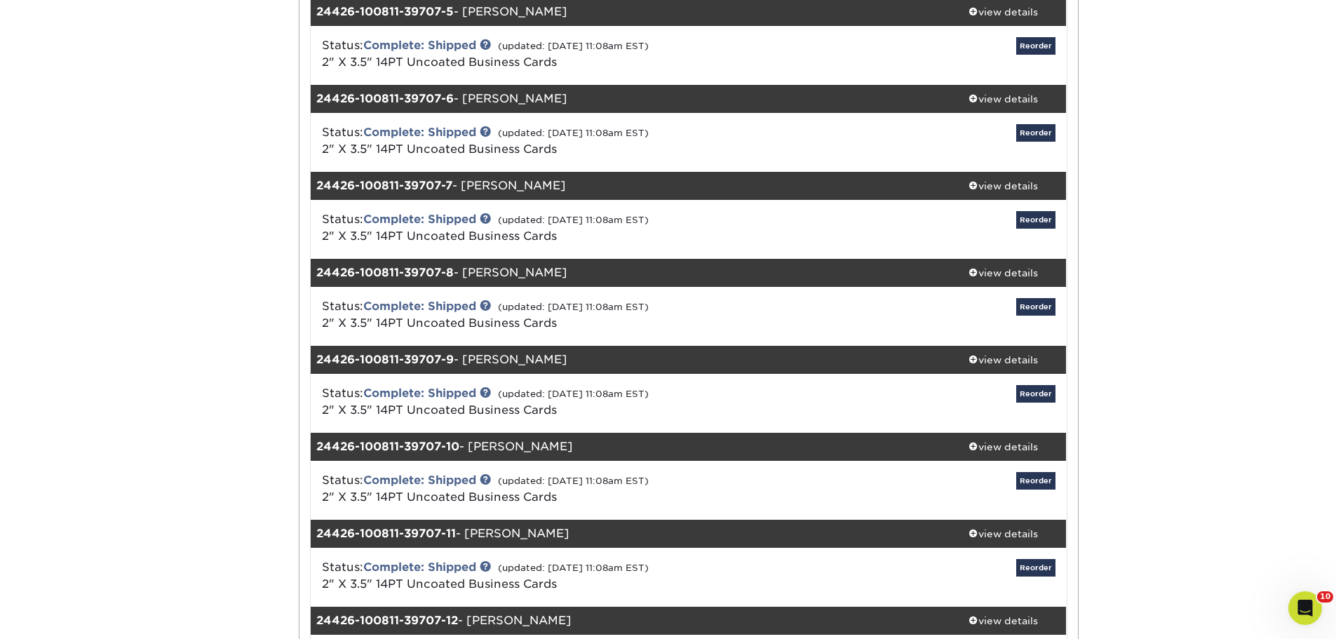
drag, startPoint x: 582, startPoint y: 104, endPoint x: 468, endPoint y: 100, distance: 114.4
click at [468, 100] on div "24426-100811-39707-6 - Armando Ramirez" at bounding box center [626, 99] width 630 height 28
copy div "[PERSON_NAME]"
click at [1008, 103] on div "view details" at bounding box center [1003, 99] width 126 height 14
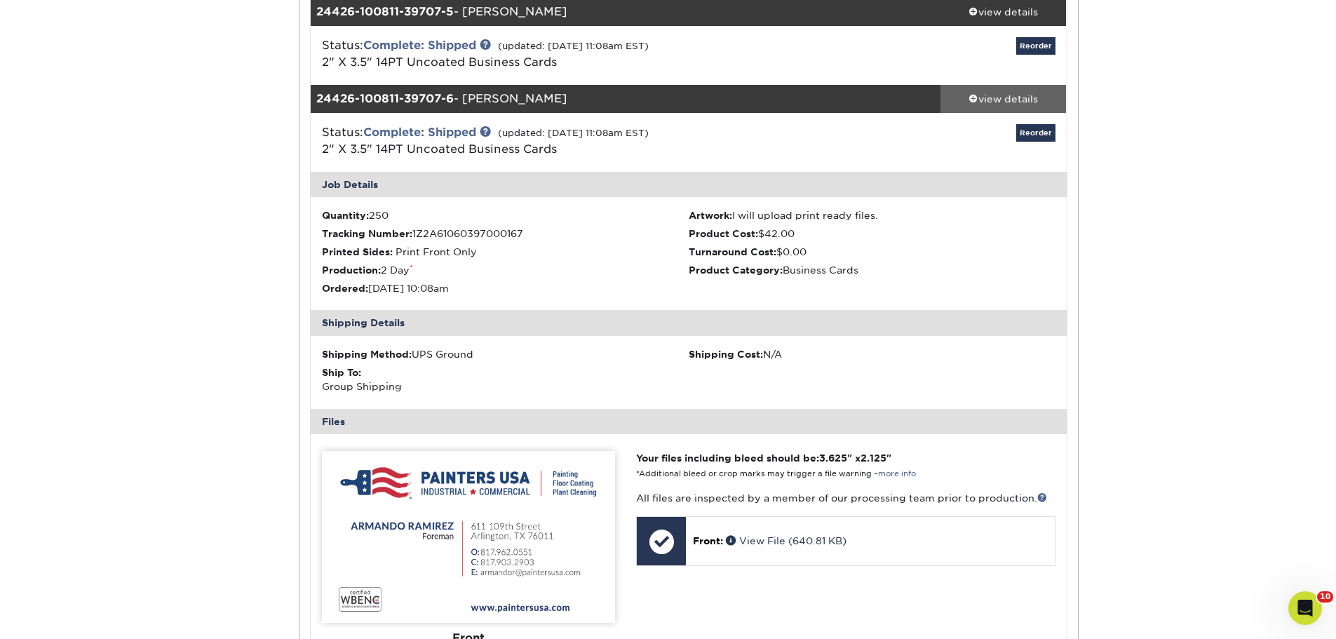
click at [1015, 100] on div "view details" at bounding box center [1003, 99] width 126 height 14
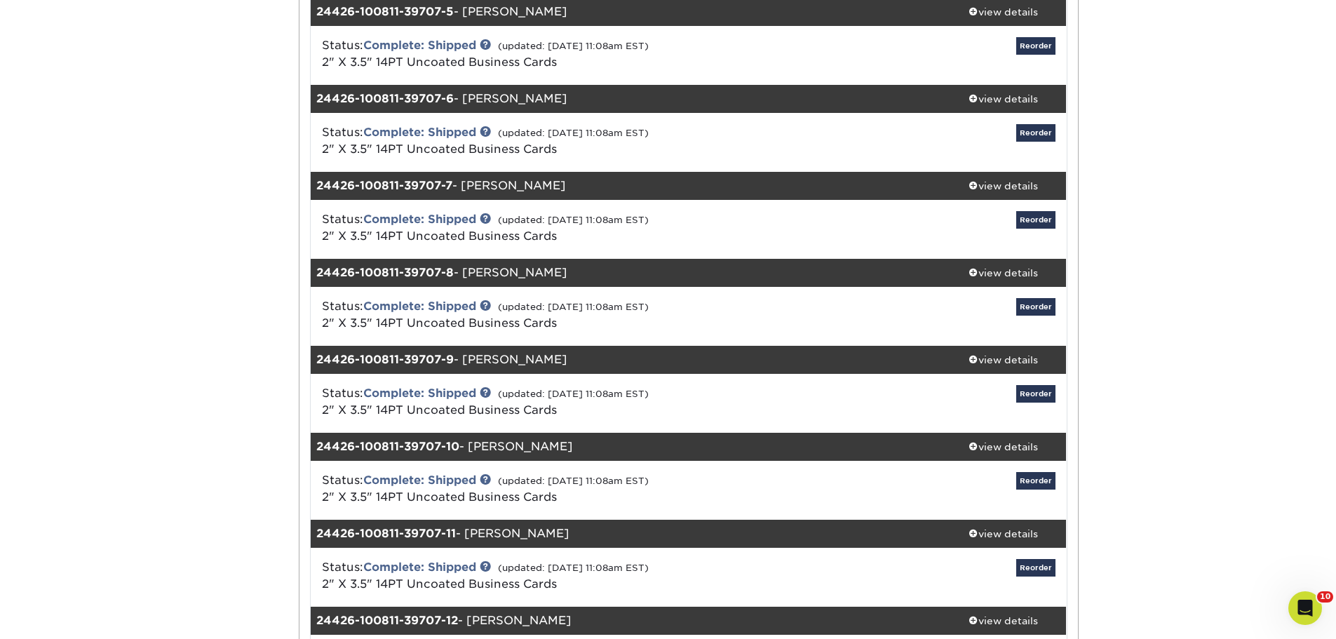
drag, startPoint x: 555, startPoint y: 188, endPoint x: 467, endPoint y: 192, distance: 88.5
click at [467, 192] on div "24426-100811-39707-7 - Dylan Carreon" at bounding box center [626, 186] width 630 height 28
copy div "[PERSON_NAME]"
click at [998, 189] on div "view details" at bounding box center [1003, 186] width 126 height 14
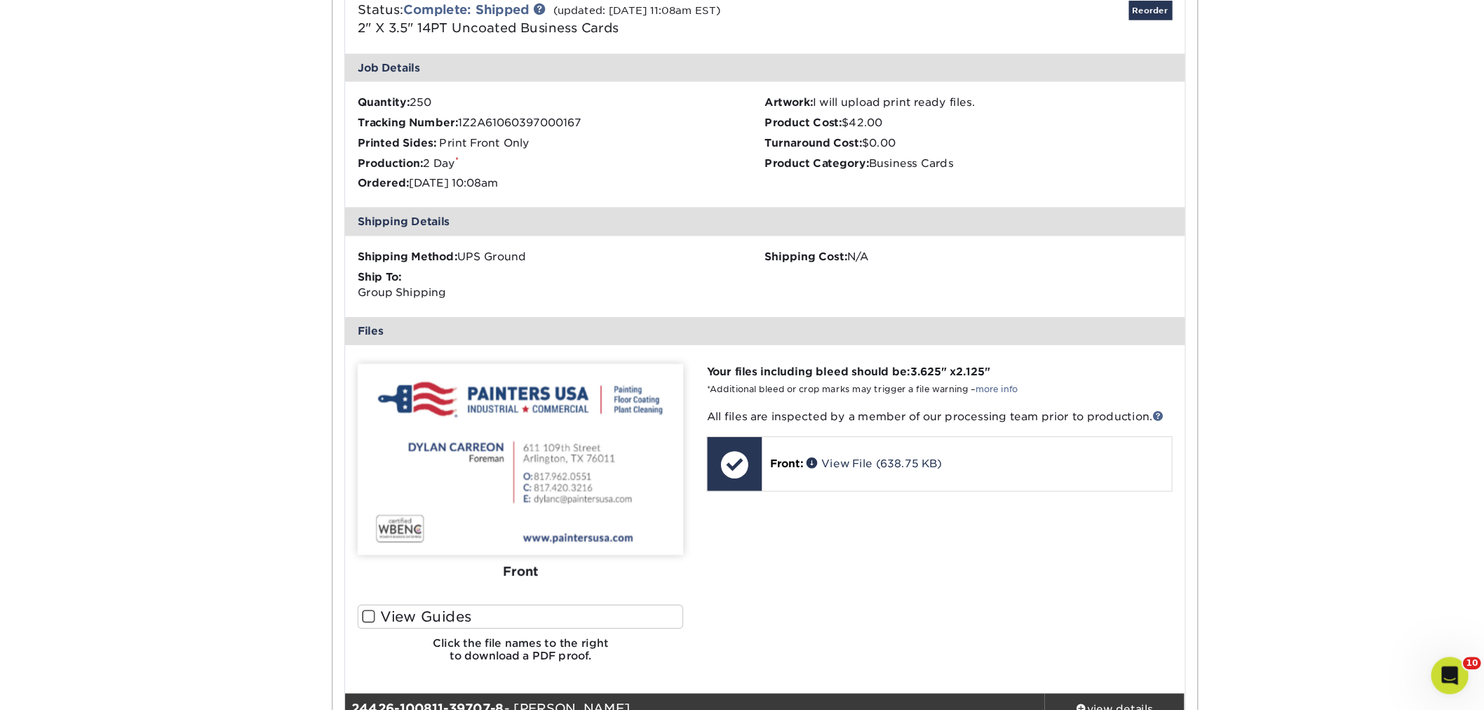
scroll to position [701, 0]
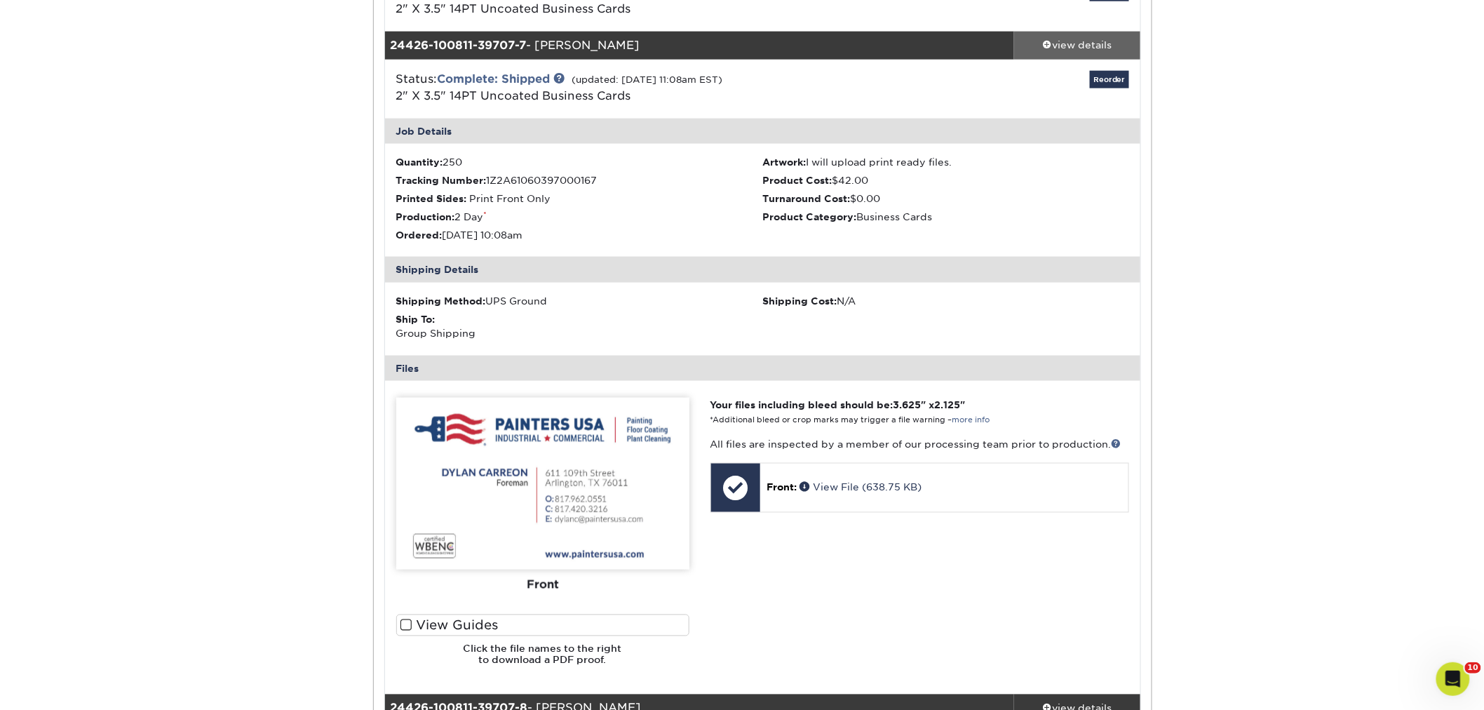
click at [1098, 40] on div "view details" at bounding box center [1077, 46] width 126 height 14
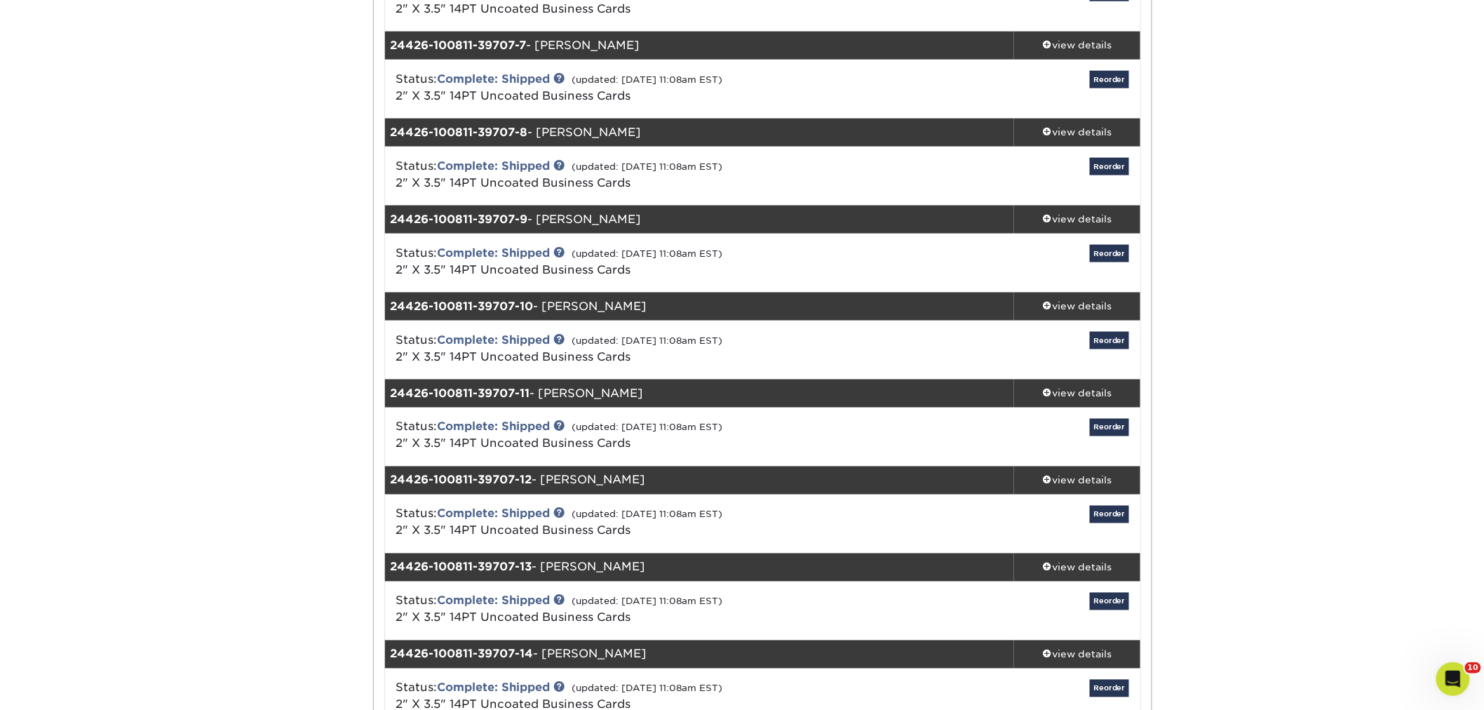
drag, startPoint x: 653, startPoint y: 130, endPoint x: 543, endPoint y: 131, distance: 109.4
click at [543, 131] on div "24426-100811-39707-8 - Marco Certantes" at bounding box center [700, 133] width 630 height 28
copy div "[PERSON_NAME]"
click at [1097, 130] on div "view details" at bounding box center [1077, 133] width 126 height 14
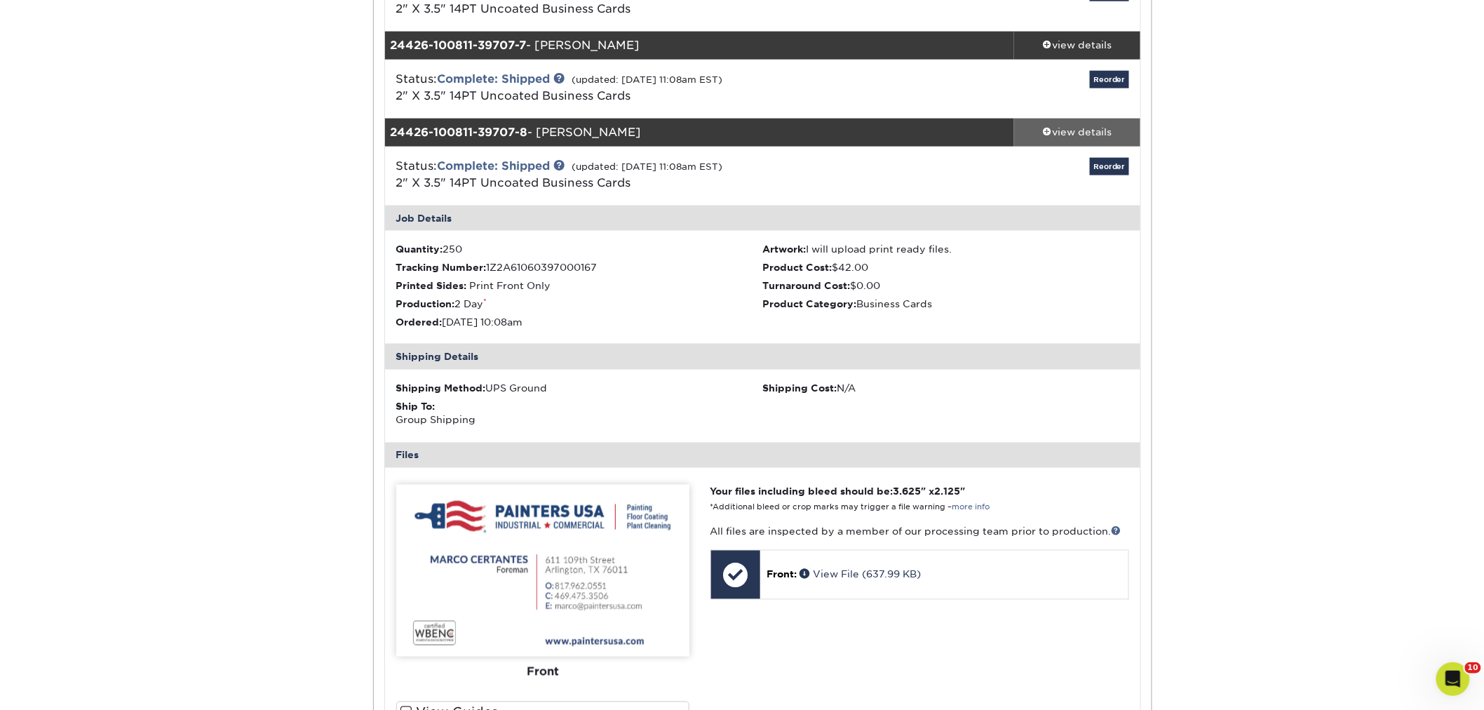
click at [1068, 126] on div "view details" at bounding box center [1077, 133] width 126 height 14
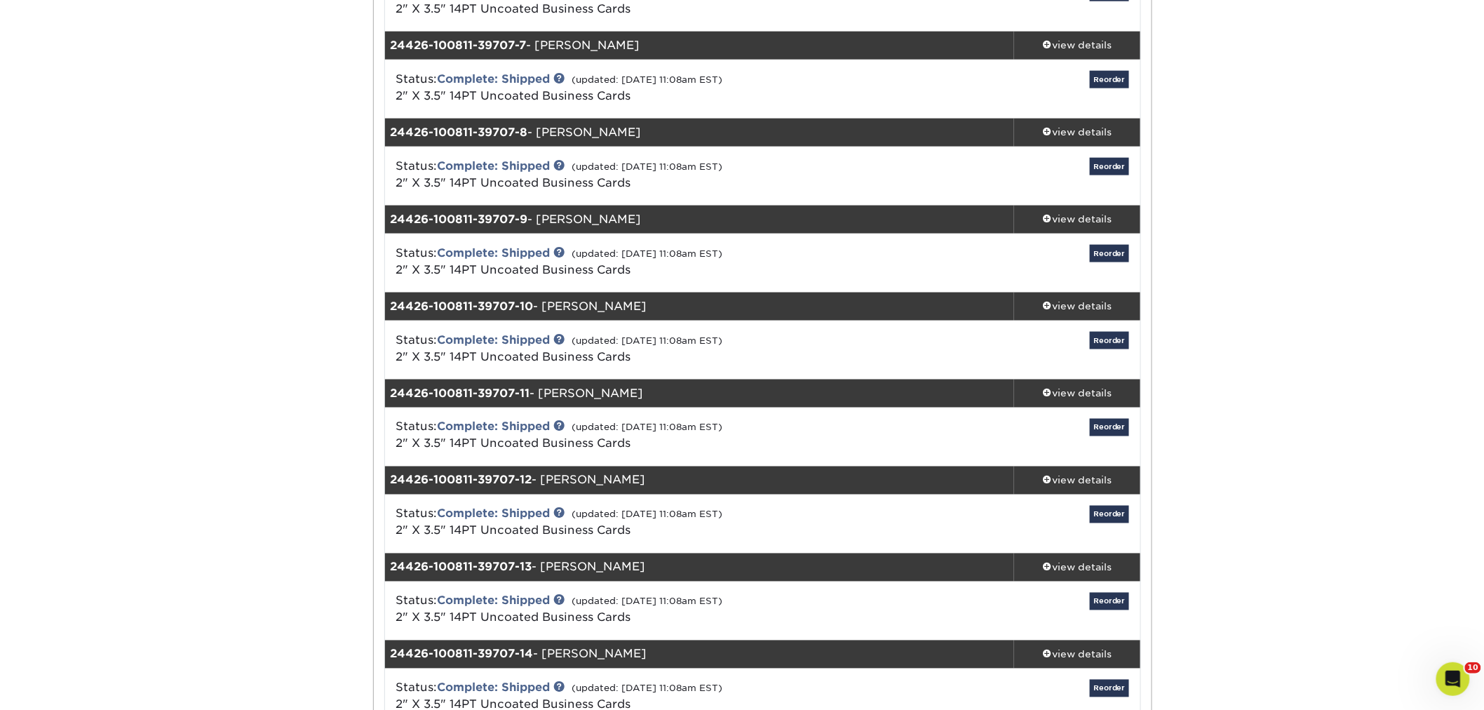
drag, startPoint x: 629, startPoint y: 217, endPoint x: 541, endPoint y: 215, distance: 87.7
click at [541, 215] on div "24426-100811-39707-9 - Isidro Vazquez" at bounding box center [700, 219] width 630 height 28
copy div "[PERSON_NAME]"
click at [1093, 219] on div "view details" at bounding box center [1077, 219] width 126 height 14
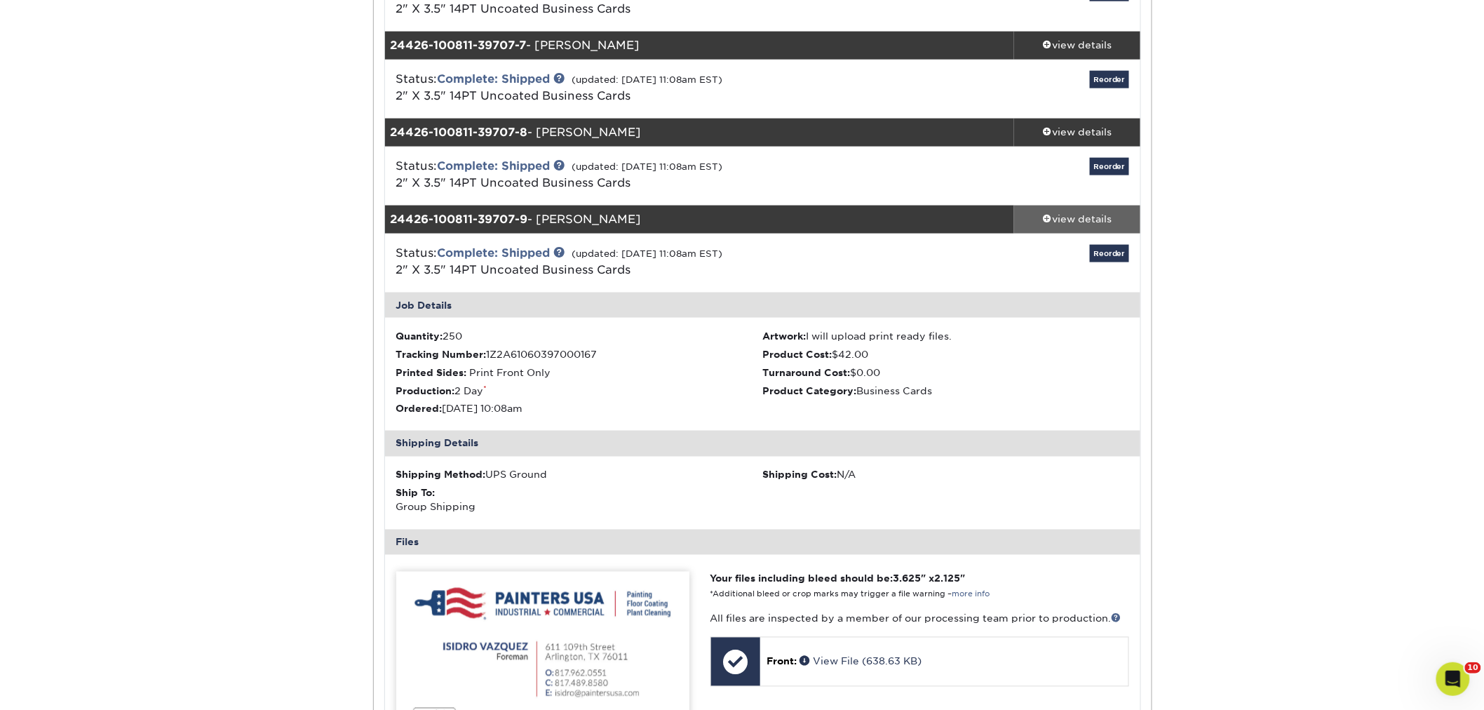
click at [1072, 211] on link "view details" at bounding box center [1077, 219] width 126 height 28
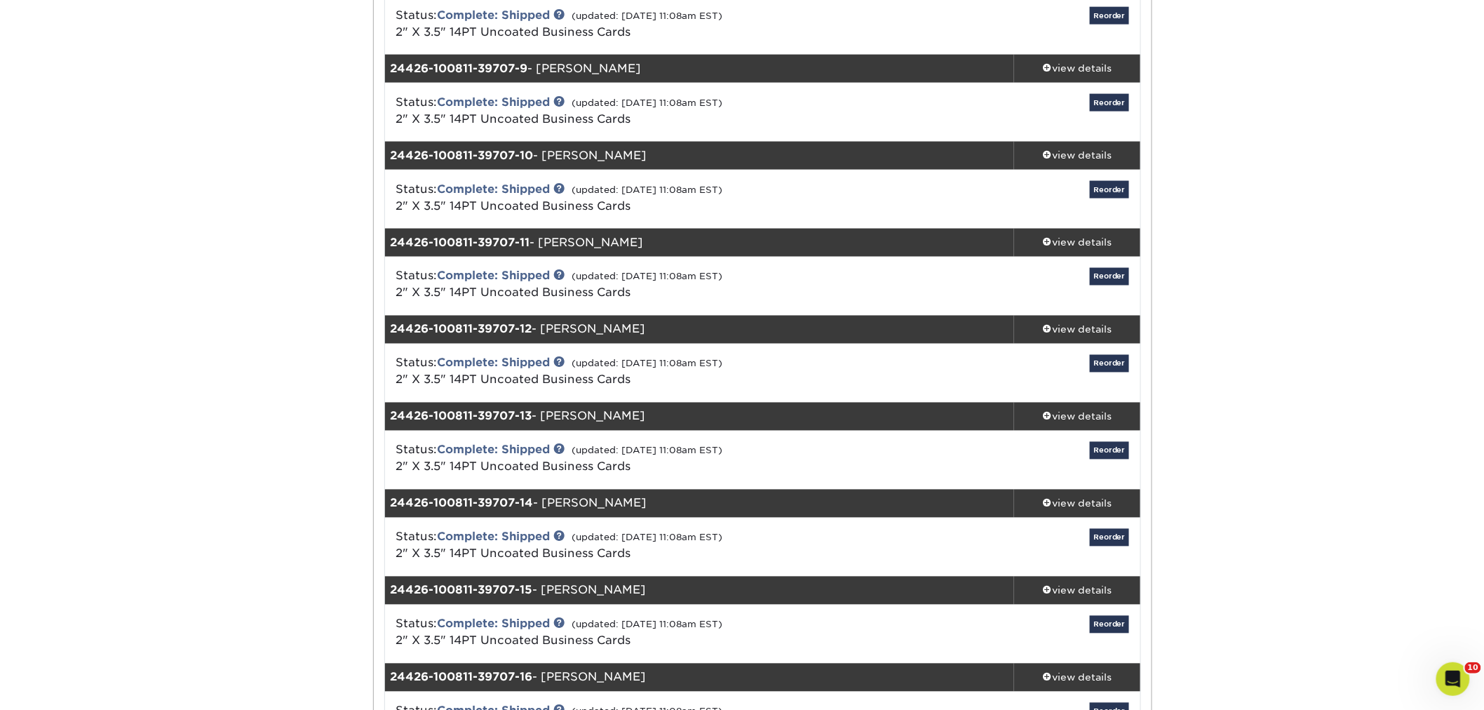
scroll to position [857, 0]
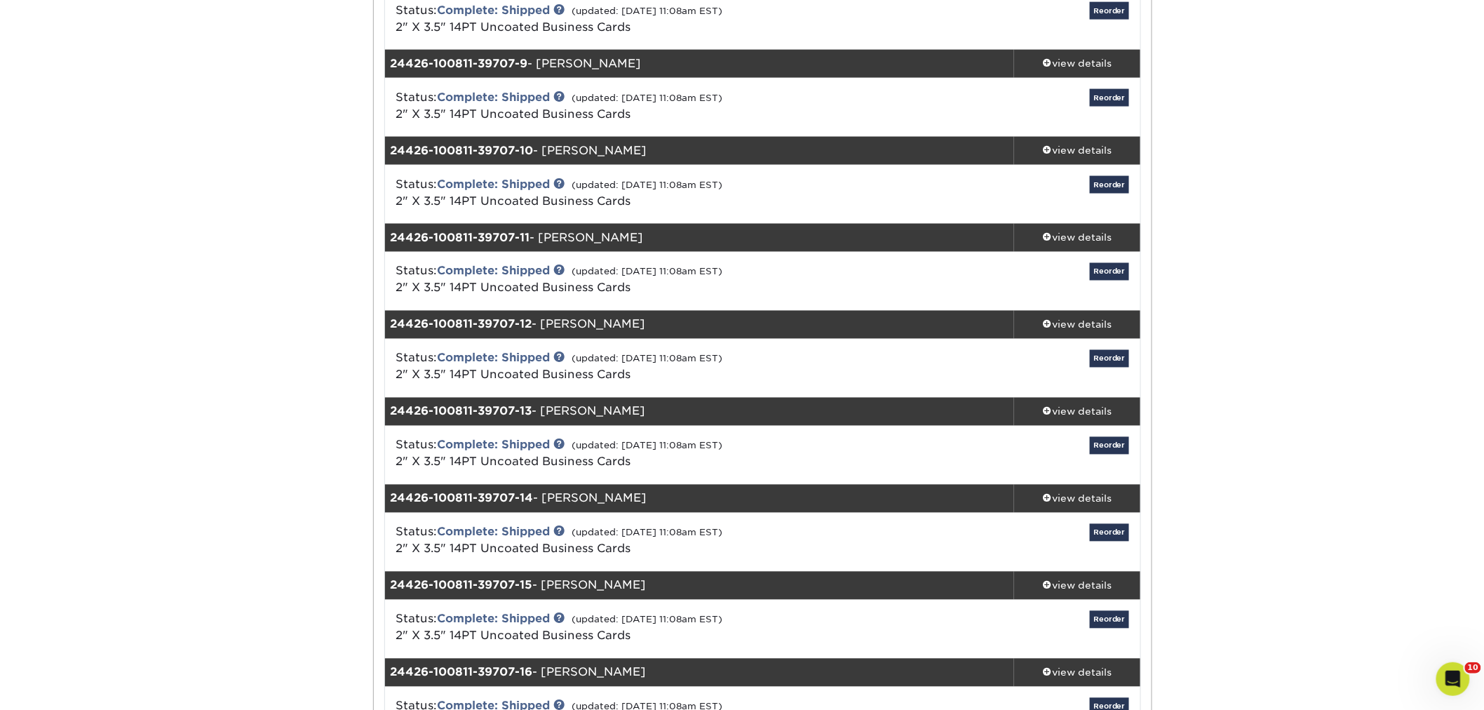
drag, startPoint x: 640, startPoint y: 150, endPoint x: 547, endPoint y: 148, distance: 93.3
click at [547, 148] on div "24426-100811-39707-10 - Joey Mancillas" at bounding box center [700, 151] width 630 height 28
copy div "[PERSON_NAME]"
click at [1084, 145] on div "view details" at bounding box center [1077, 151] width 126 height 14
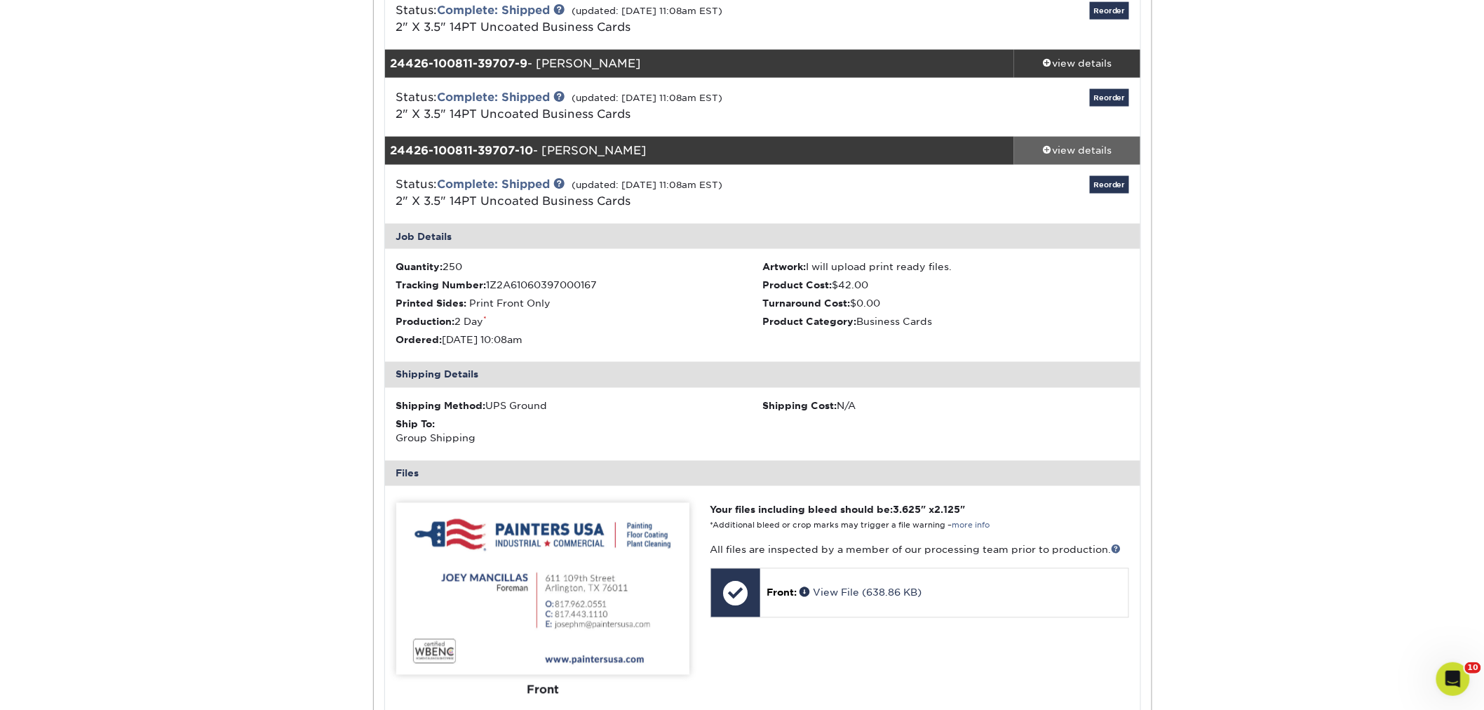
click at [1088, 146] on div "view details" at bounding box center [1077, 151] width 126 height 14
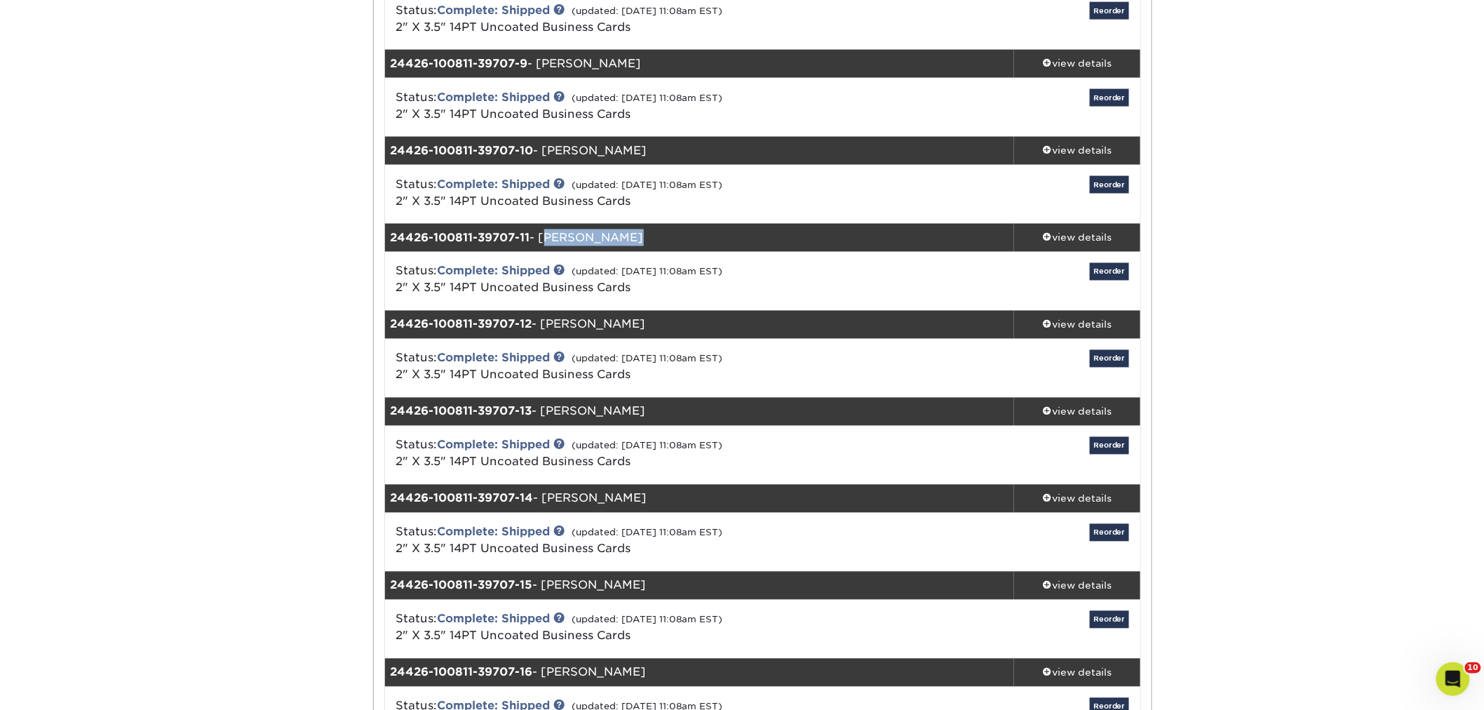
drag, startPoint x: 641, startPoint y: 239, endPoint x: 543, endPoint y: 235, distance: 98.3
click at [543, 235] on div "24426-100811-39707-11 - Jose Salgado" at bounding box center [700, 238] width 630 height 28
copy div "[PERSON_NAME]"
click at [1041, 236] on div "view details" at bounding box center [1077, 238] width 126 height 14
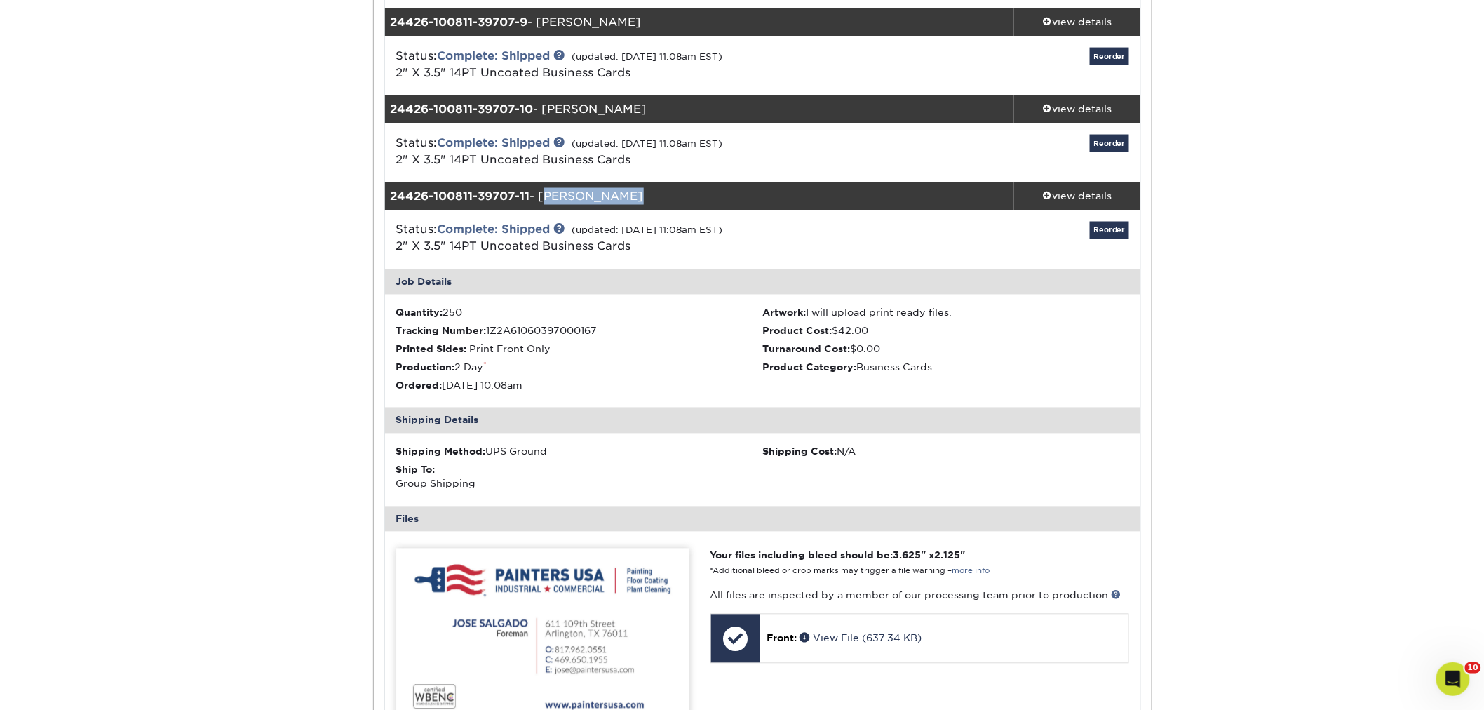
scroll to position [935, 0]
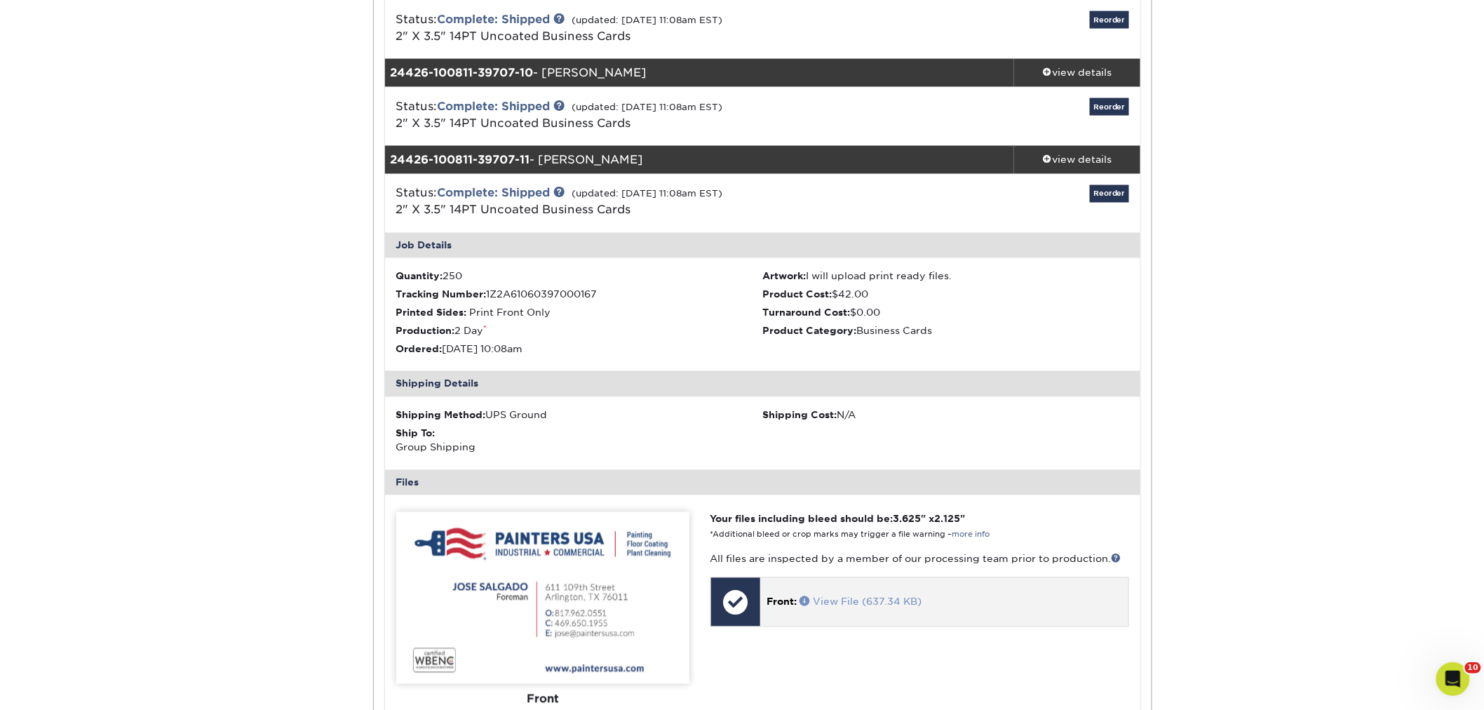
drag, startPoint x: 825, startPoint y: 609, endPoint x: 805, endPoint y: 604, distance: 20.8
click at [1099, 151] on link "view details" at bounding box center [1077, 160] width 126 height 28
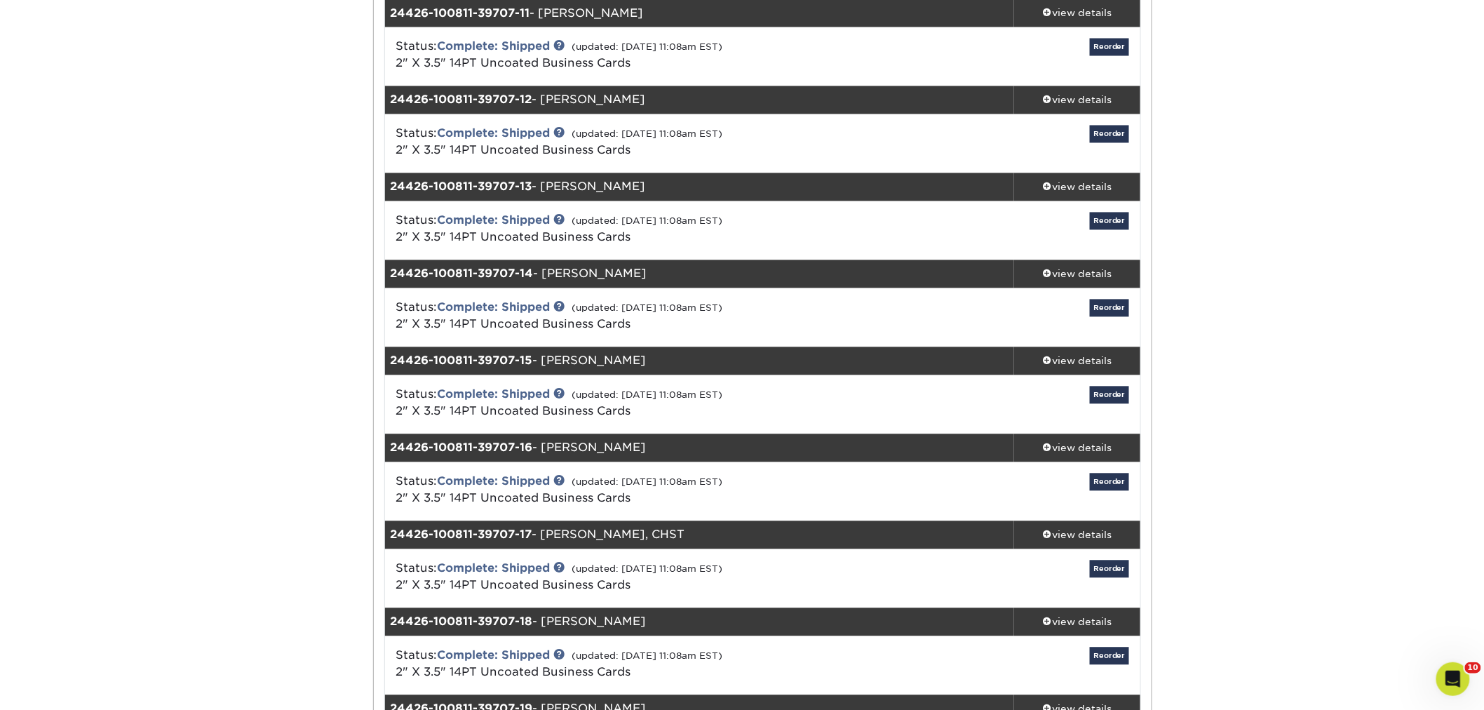
scroll to position [1090, 0]
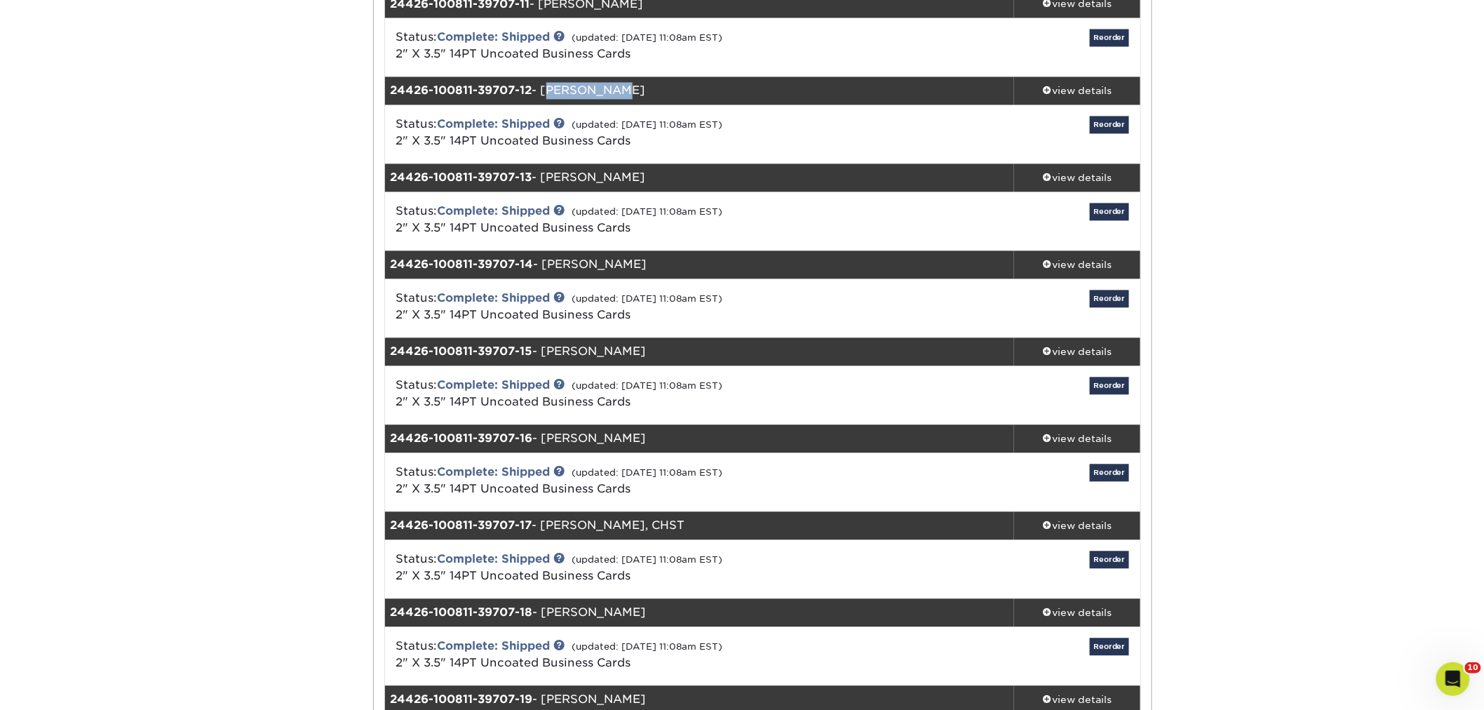
drag, startPoint x: 614, startPoint y: 91, endPoint x: 547, endPoint y: 88, distance: 66.7
click at [547, 88] on div "24426-100811-39707-12 - Luis Munoz" at bounding box center [700, 91] width 630 height 28
click at [1090, 91] on div "view details" at bounding box center [1077, 91] width 126 height 14
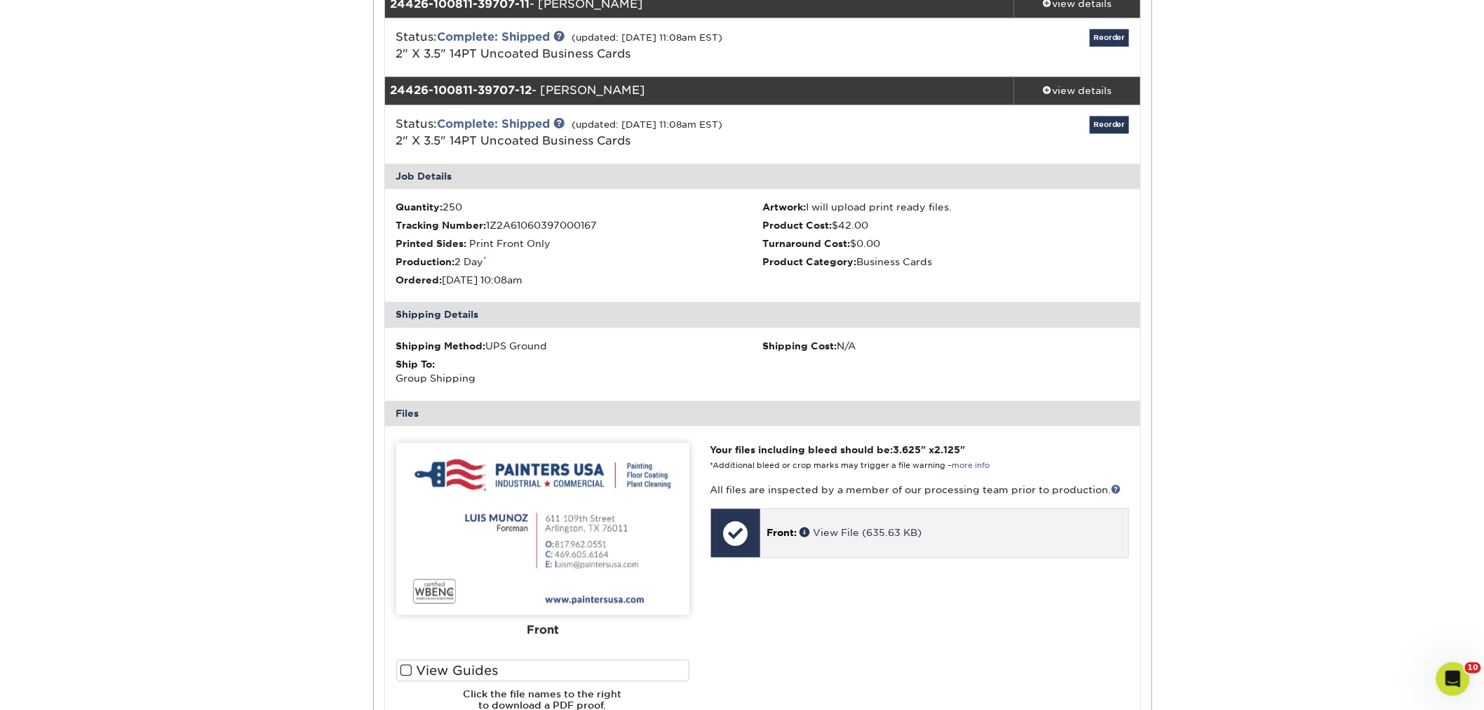
drag, startPoint x: 916, startPoint y: 521, endPoint x: 870, endPoint y: 537, distance: 49.0
drag, startPoint x: 870, startPoint y: 537, endPoint x: 858, endPoint y: 521, distance: 19.6
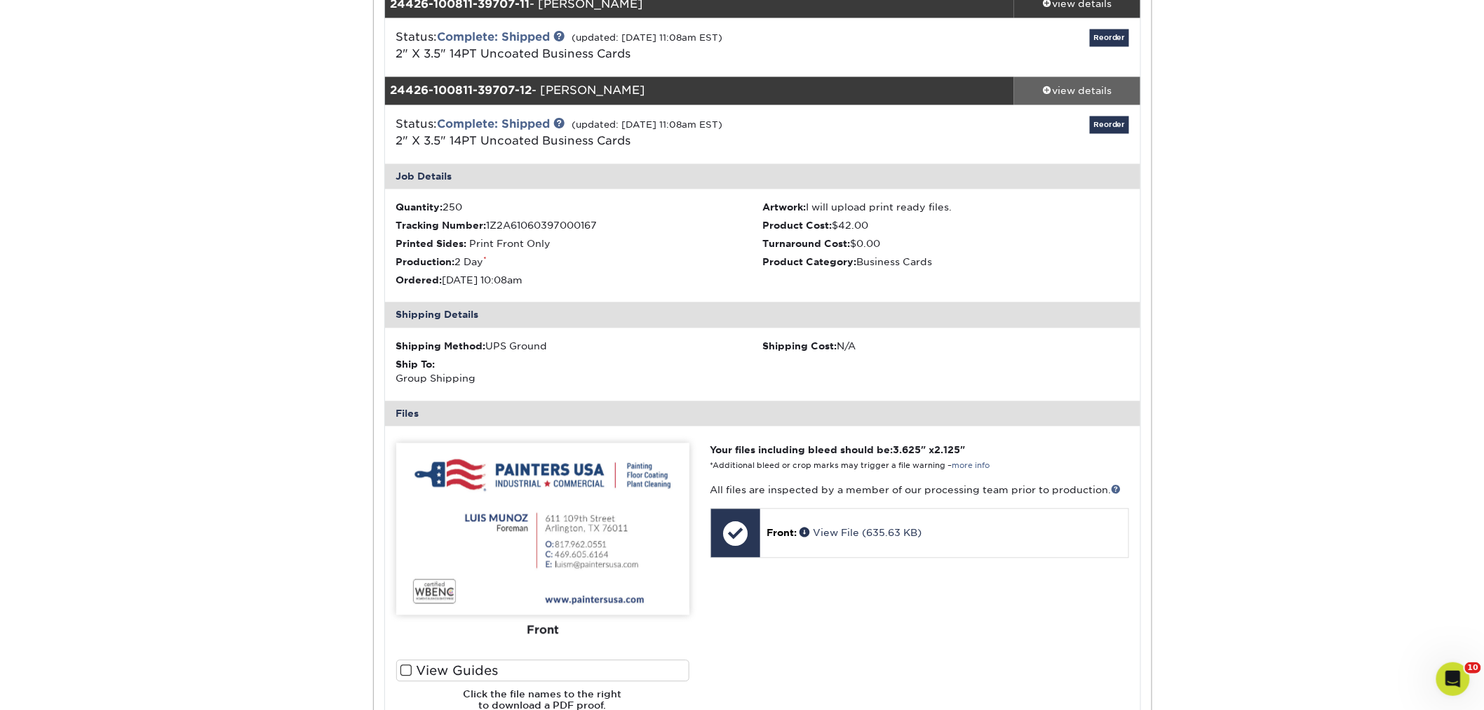
click at [1057, 88] on div "view details" at bounding box center [1077, 91] width 126 height 14
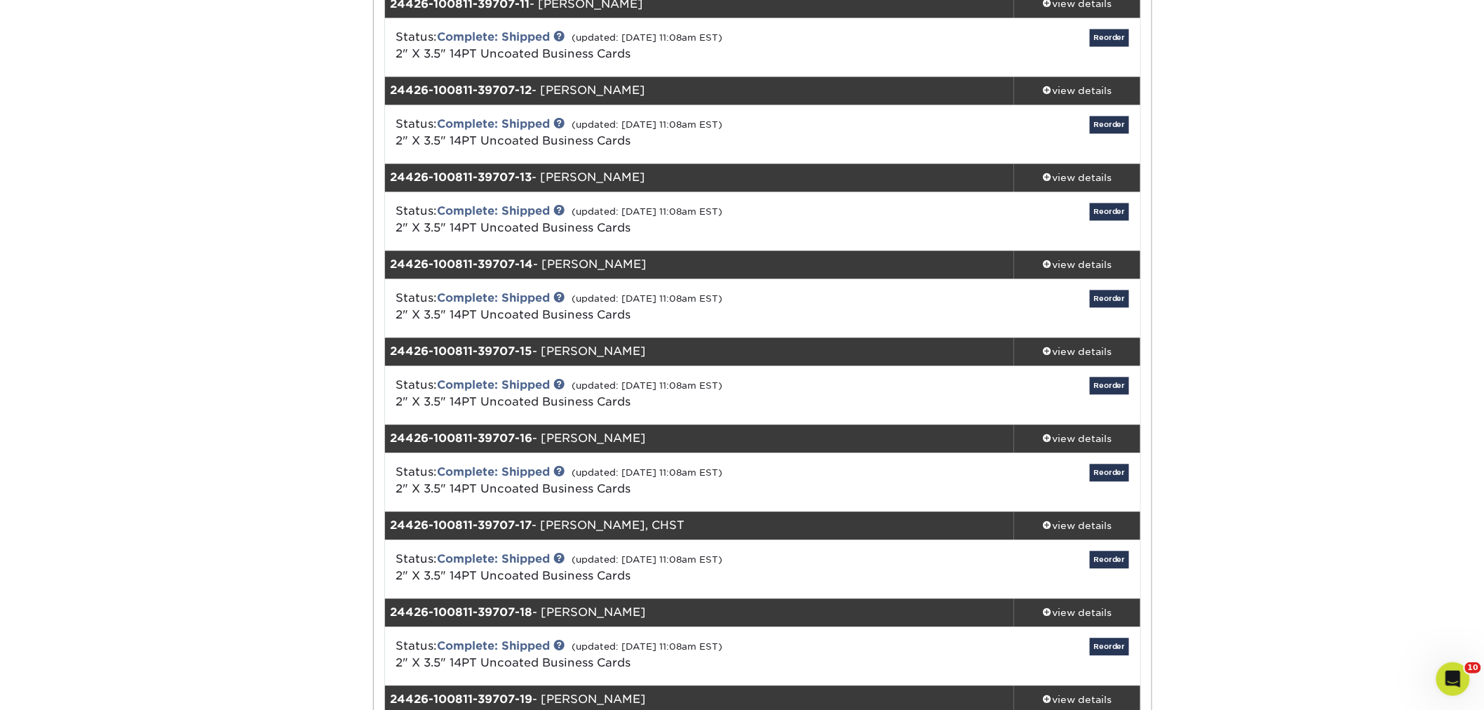
drag, startPoint x: 637, startPoint y: 176, endPoint x: 548, endPoint y: 175, distance: 88.4
click at [548, 175] on div "24426-100811-39707-13 - Jose Gutierrez" at bounding box center [700, 178] width 630 height 28
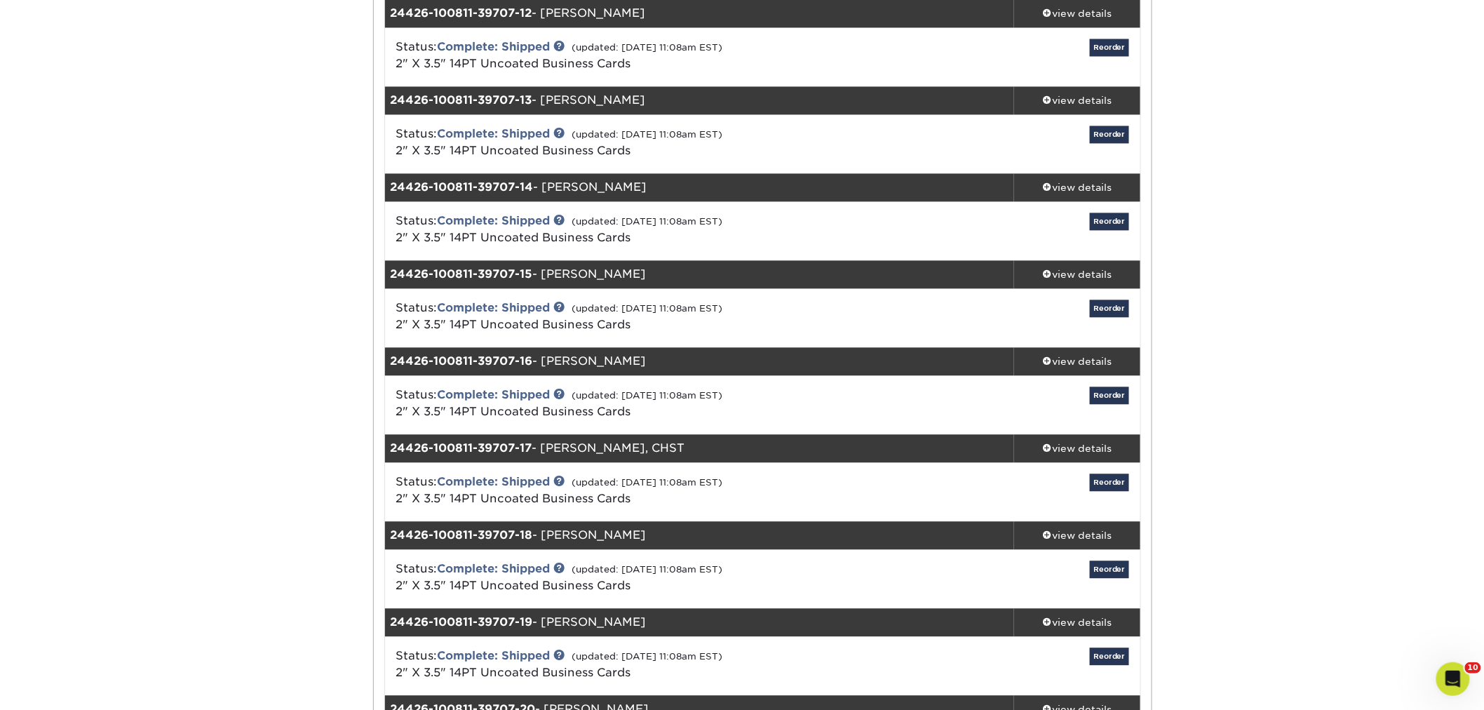
scroll to position [1246, 0]
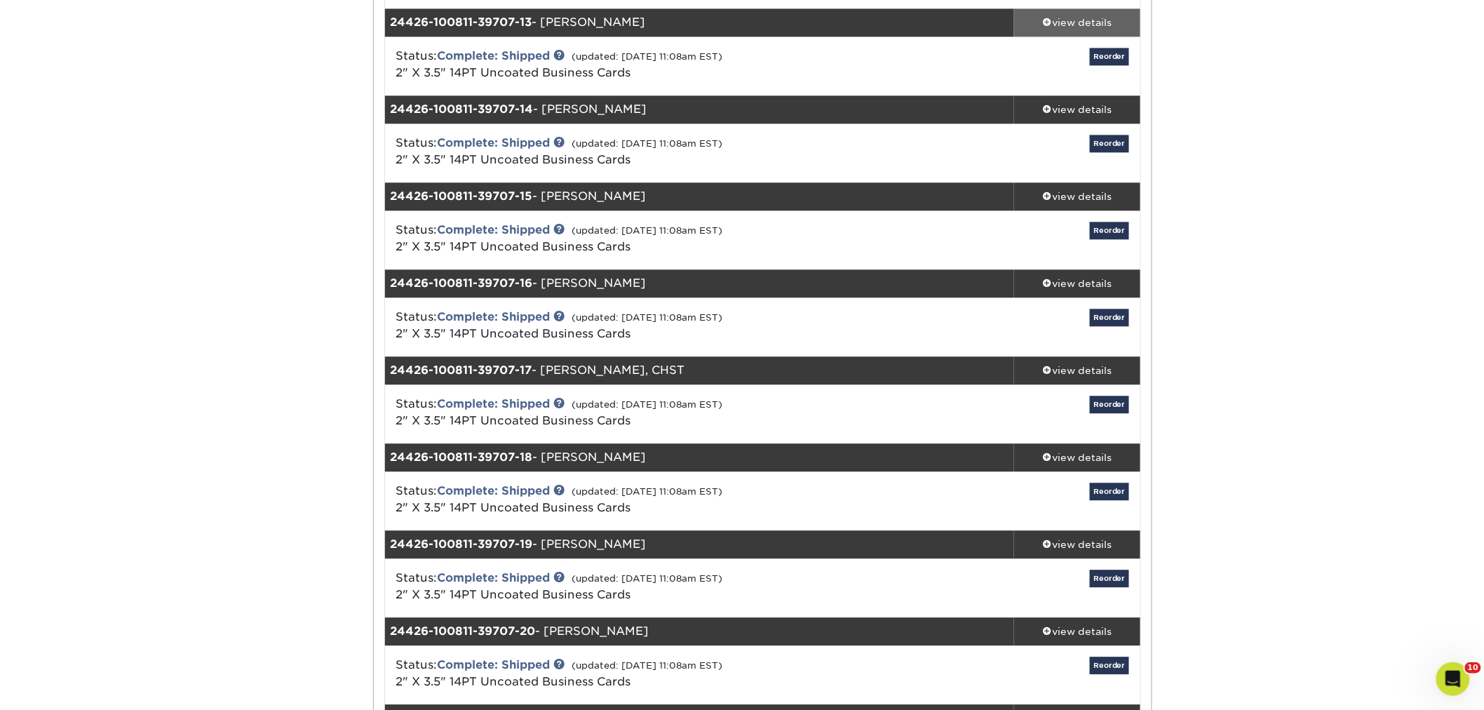
click at [1081, 18] on div "view details" at bounding box center [1077, 22] width 126 height 14
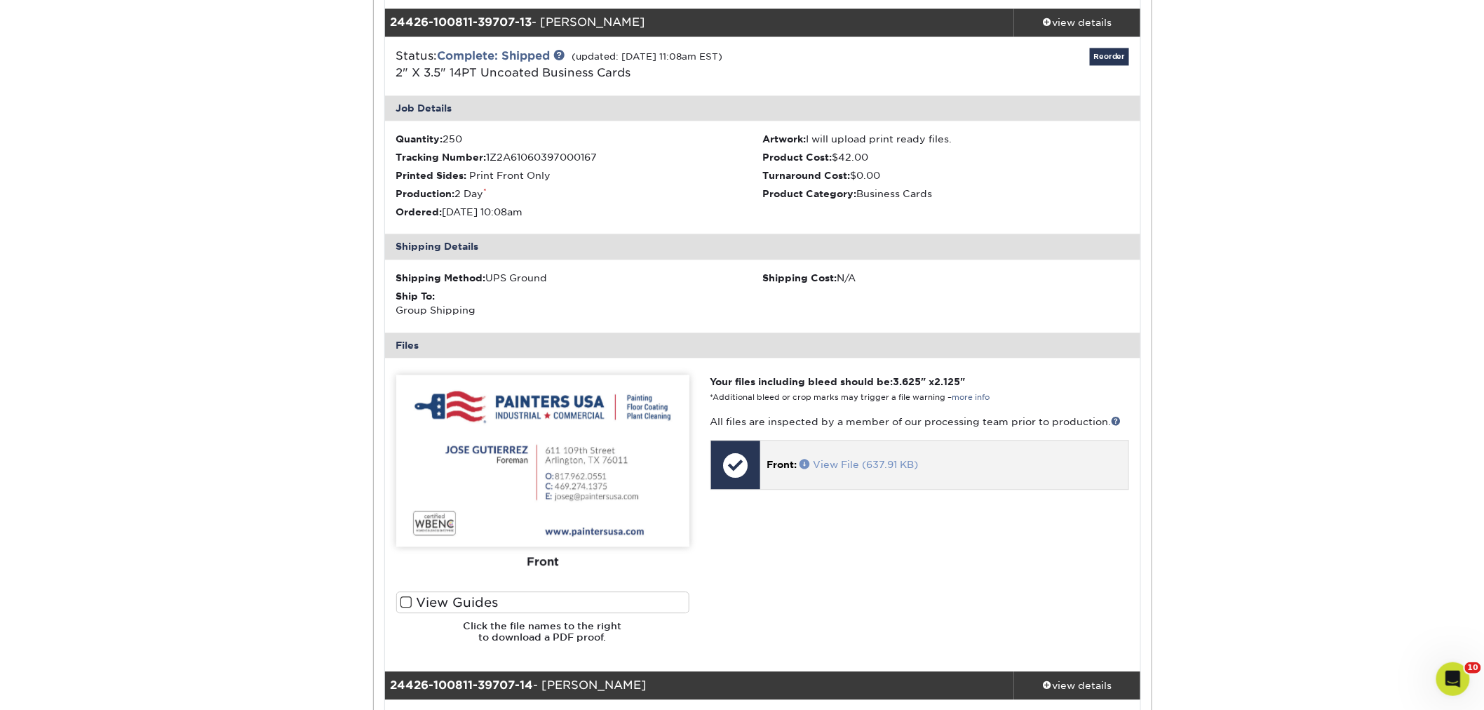
drag, startPoint x: 839, startPoint y: 454, endPoint x: 837, endPoint y: 466, distance: 11.4
drag, startPoint x: 837, startPoint y: 466, endPoint x: 874, endPoint y: 480, distance: 40.0
click at [874, 480] on div "Front: View File (637.91 KB)" at bounding box center [944, 464] width 368 height 48
drag, startPoint x: 926, startPoint y: 440, endPoint x: 1064, endPoint y: 19, distance: 443.5
click at [1064, 19] on div "view details" at bounding box center [1077, 22] width 126 height 14
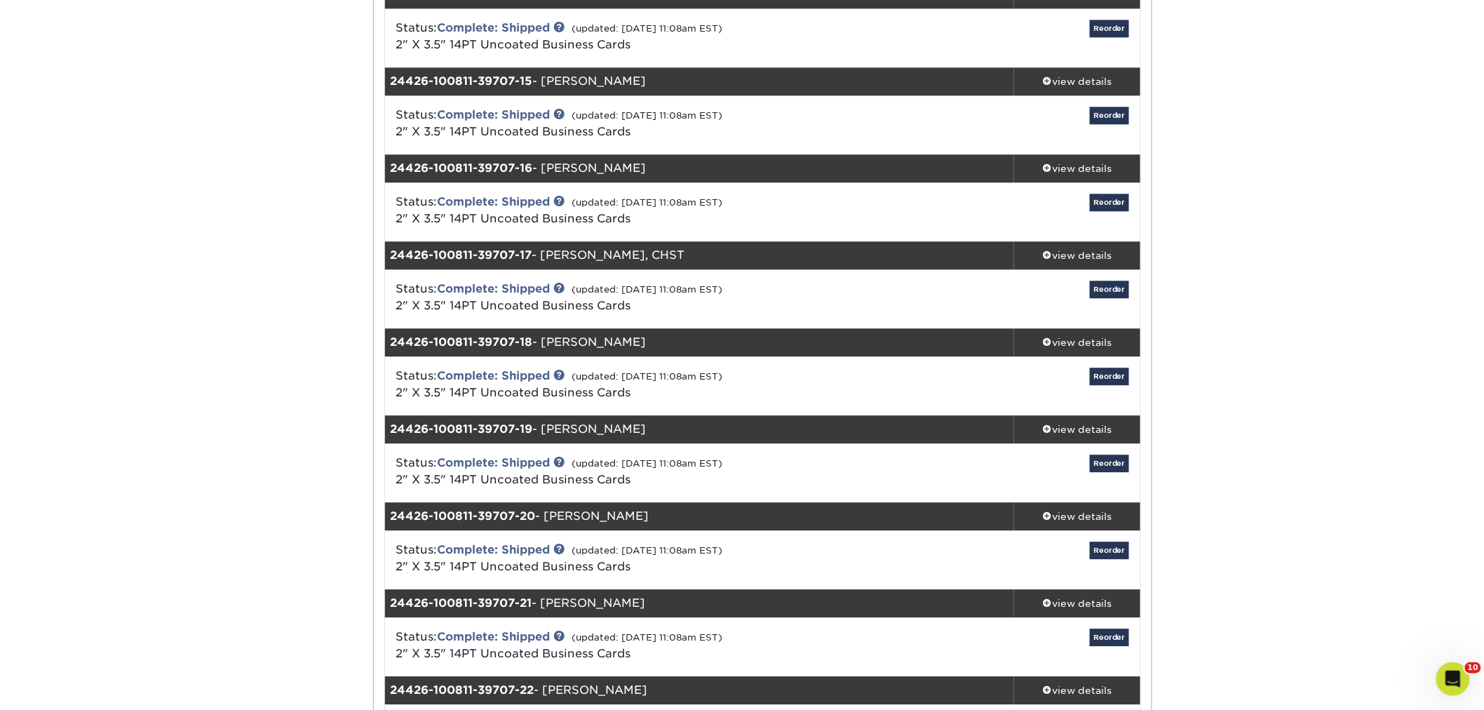
scroll to position [1324, 0]
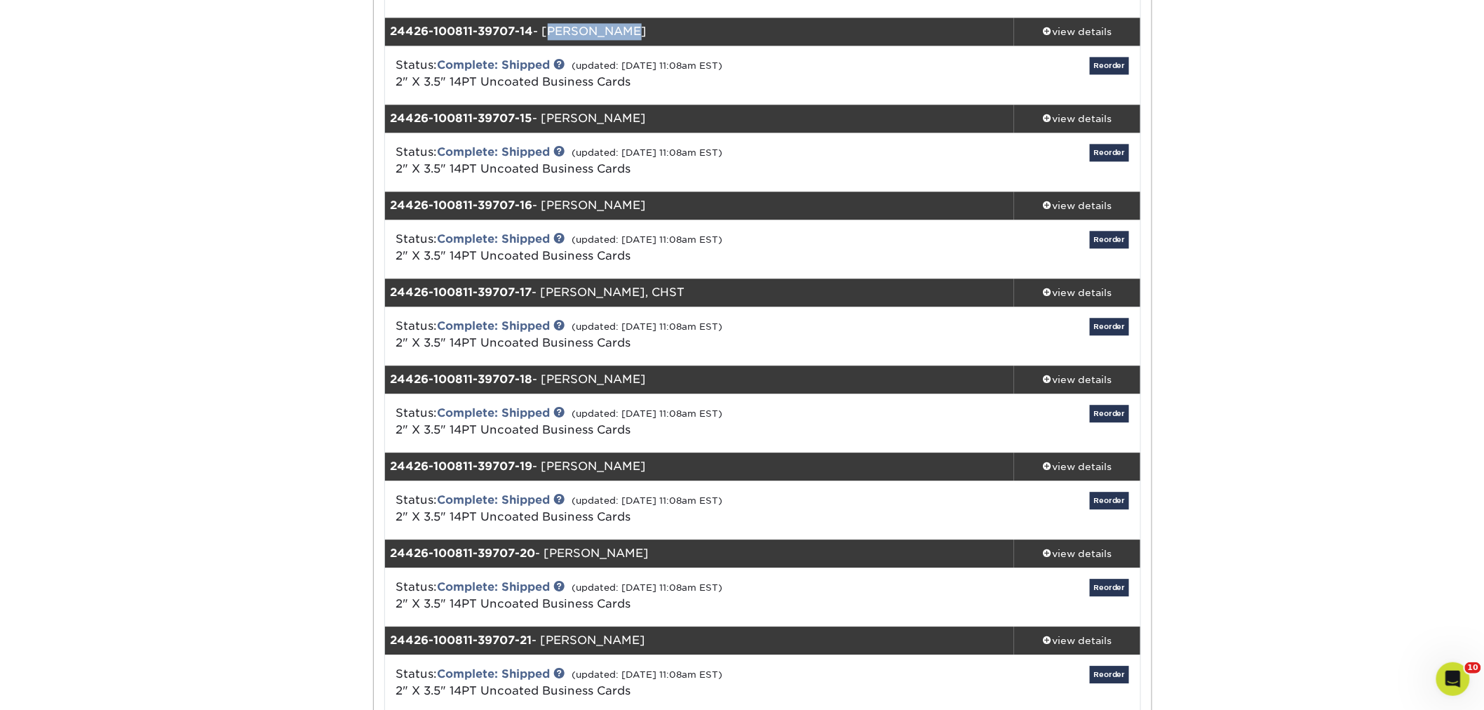
drag, startPoint x: 614, startPoint y: 35, endPoint x: 548, endPoint y: 30, distance: 66.1
click at [548, 30] on div "24426-100811-39707-14 - Luis Sotelo" at bounding box center [700, 32] width 630 height 28
click at [1091, 29] on div "view details" at bounding box center [1077, 32] width 126 height 14
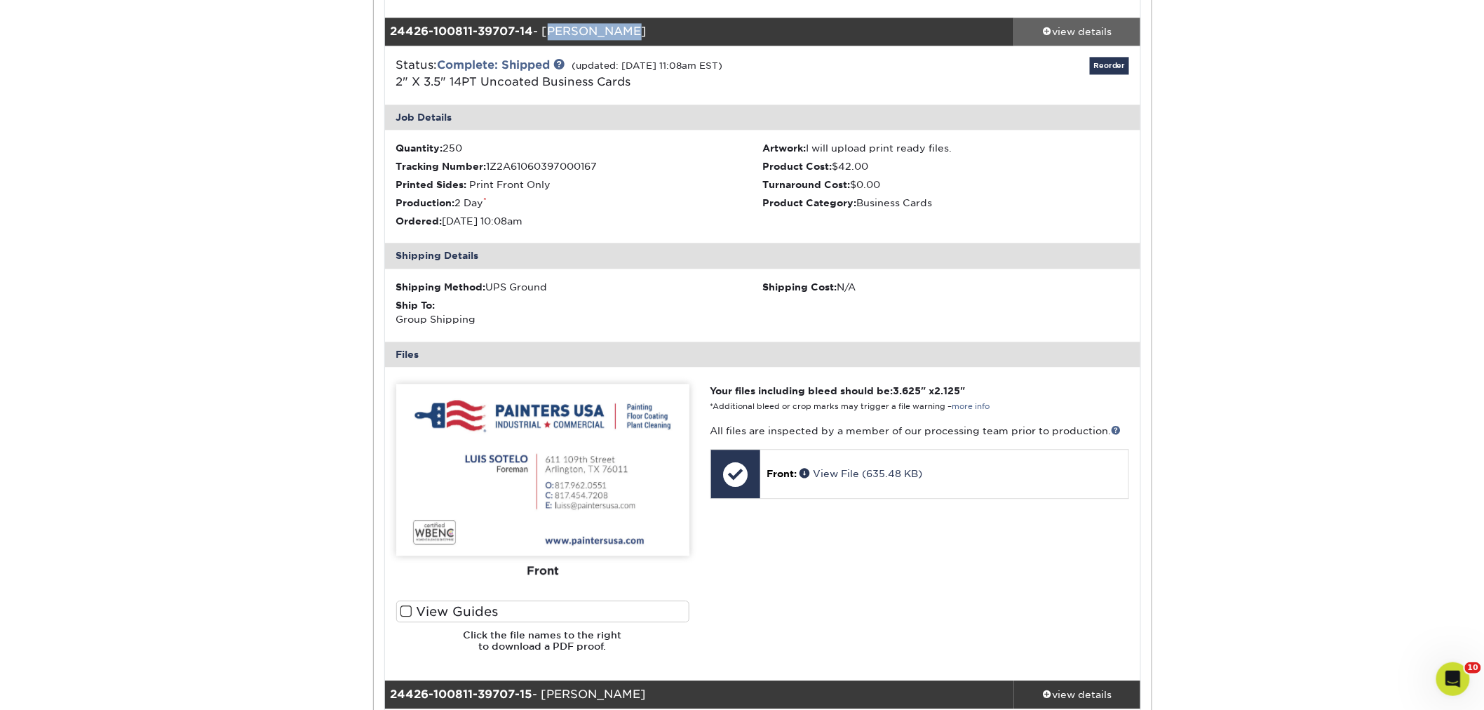
click at [1061, 29] on div "view details" at bounding box center [1077, 32] width 126 height 14
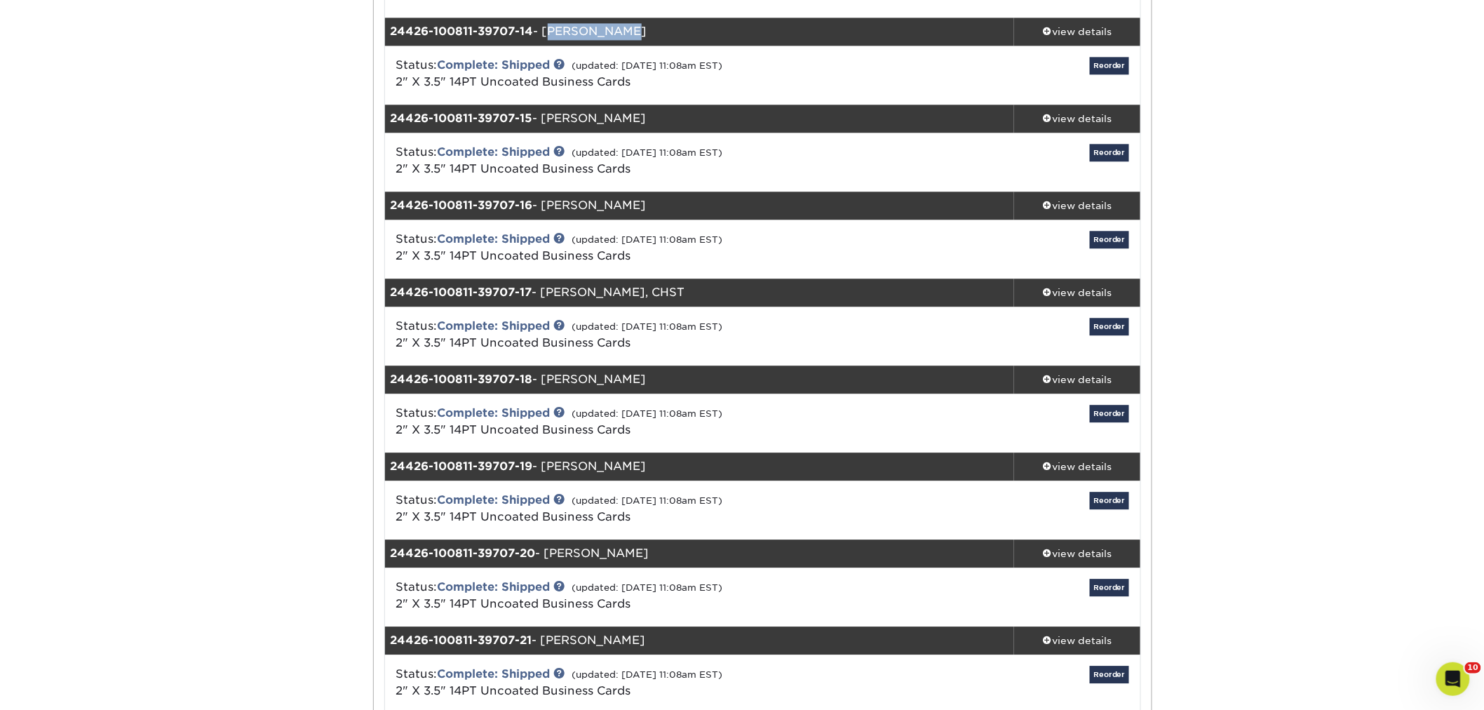
scroll to position [1402, 0]
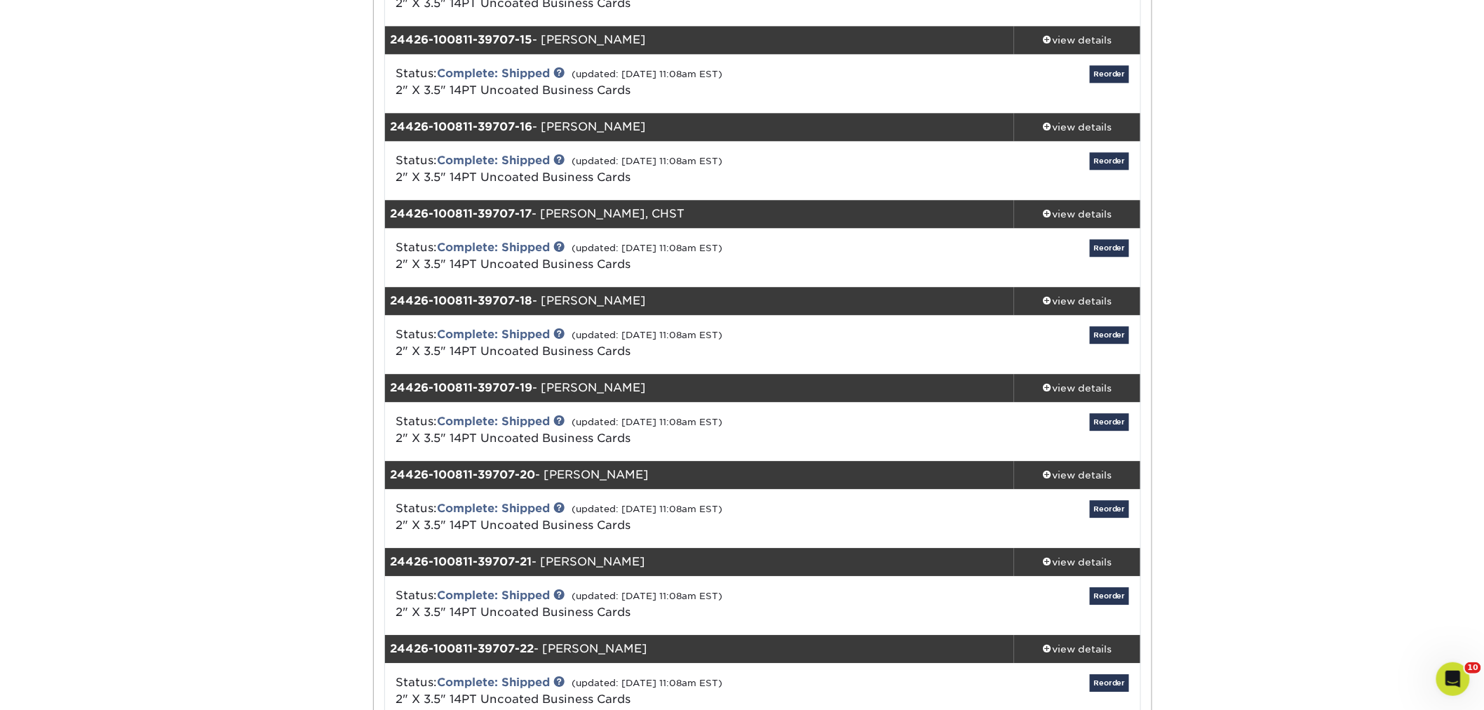
drag, startPoint x: 655, startPoint y: 40, endPoint x: 548, endPoint y: 42, distance: 106.6
click at [548, 42] on div "24426-100811-39707-15 - Ramon Rodriguez" at bounding box center [700, 40] width 630 height 28
click at [1083, 34] on div "view details" at bounding box center [1077, 40] width 126 height 14
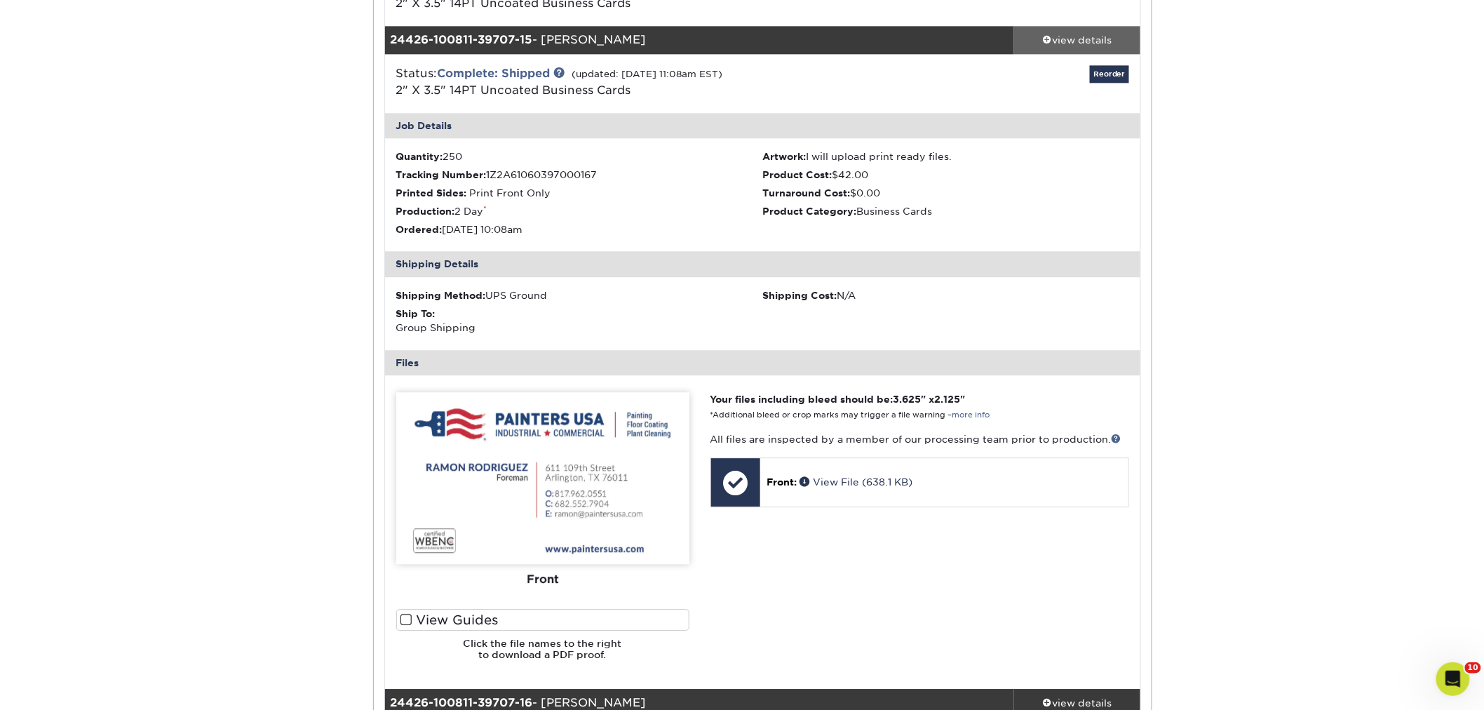
click at [1061, 42] on div "view details" at bounding box center [1077, 40] width 126 height 14
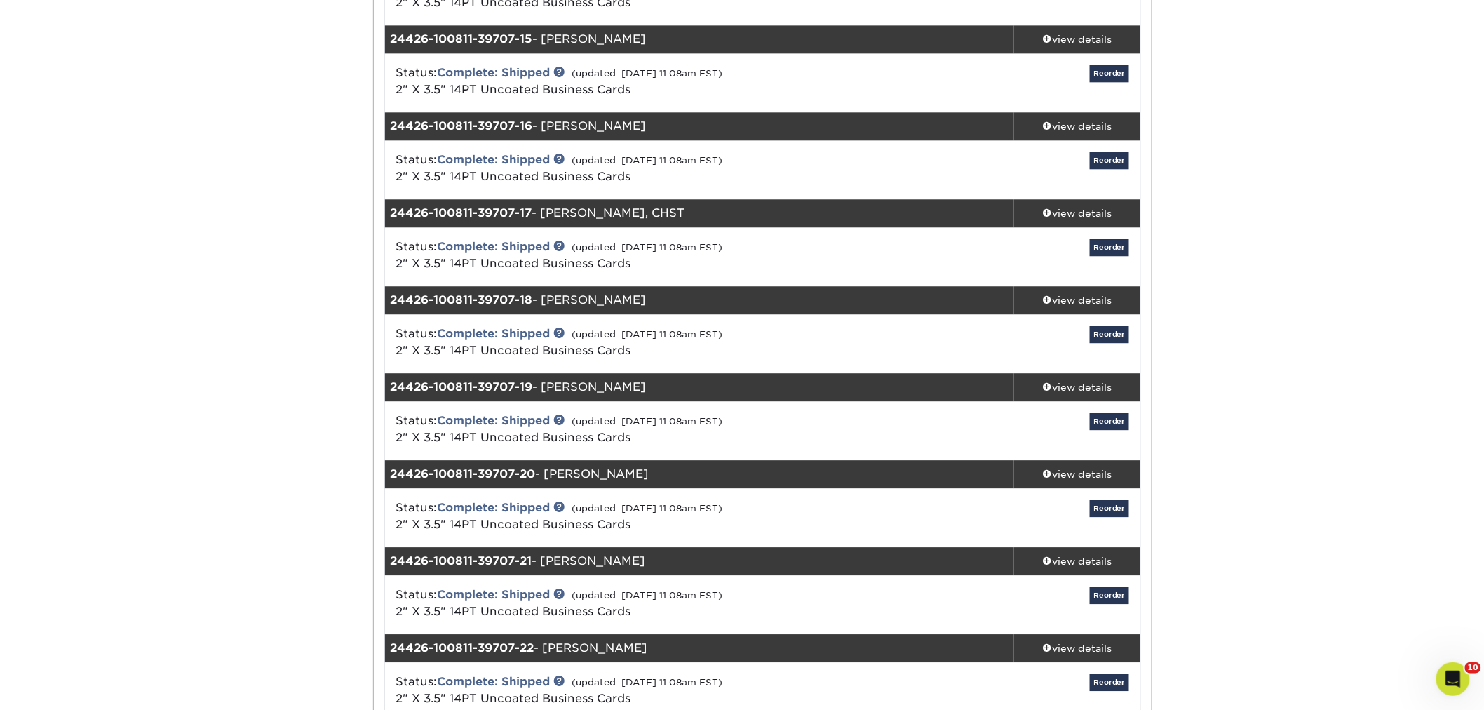
scroll to position [1480, 0]
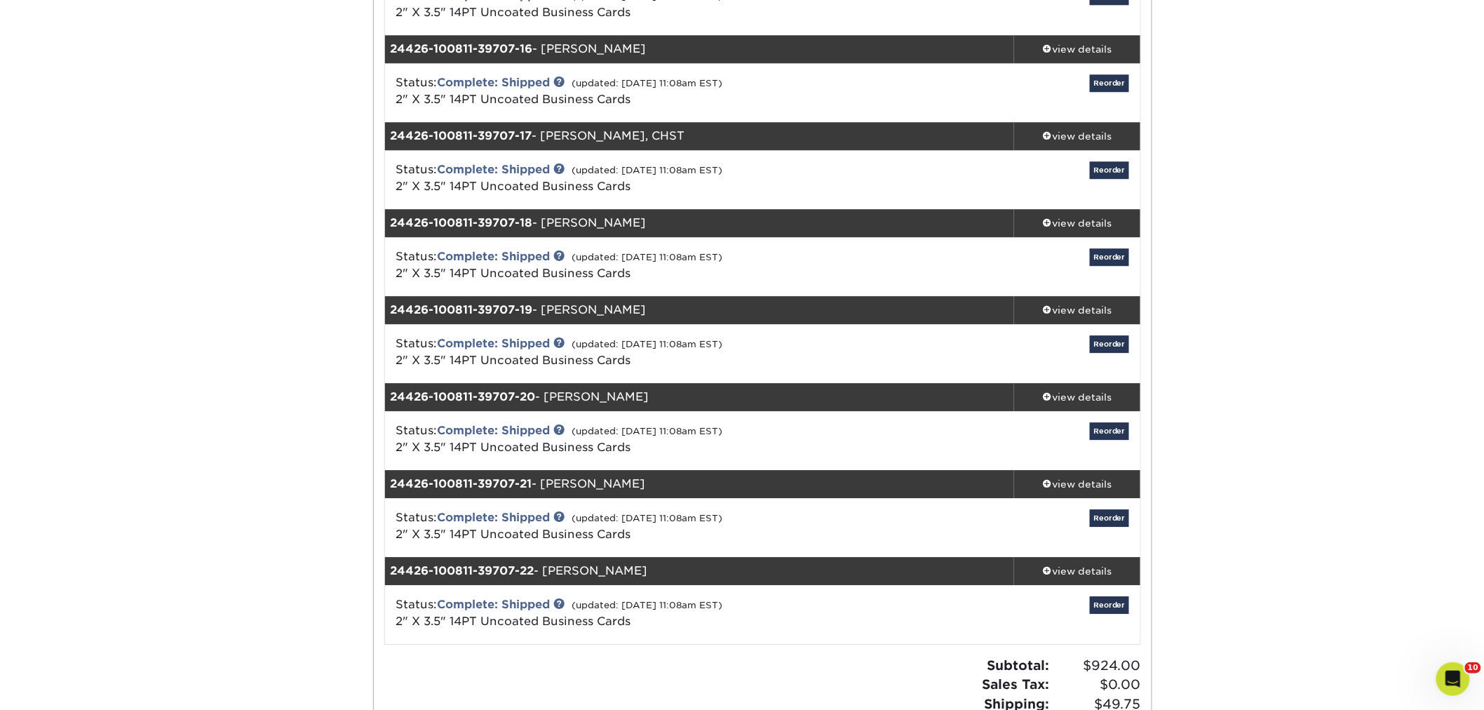
drag, startPoint x: 675, startPoint y: 135, endPoint x: 548, endPoint y: 131, distance: 127.7
click at [548, 131] on div "24426-100811-39707-17 - Rolando Rivera, CHST" at bounding box center [700, 136] width 630 height 28
click at [1090, 132] on div "view details" at bounding box center [1077, 136] width 126 height 14
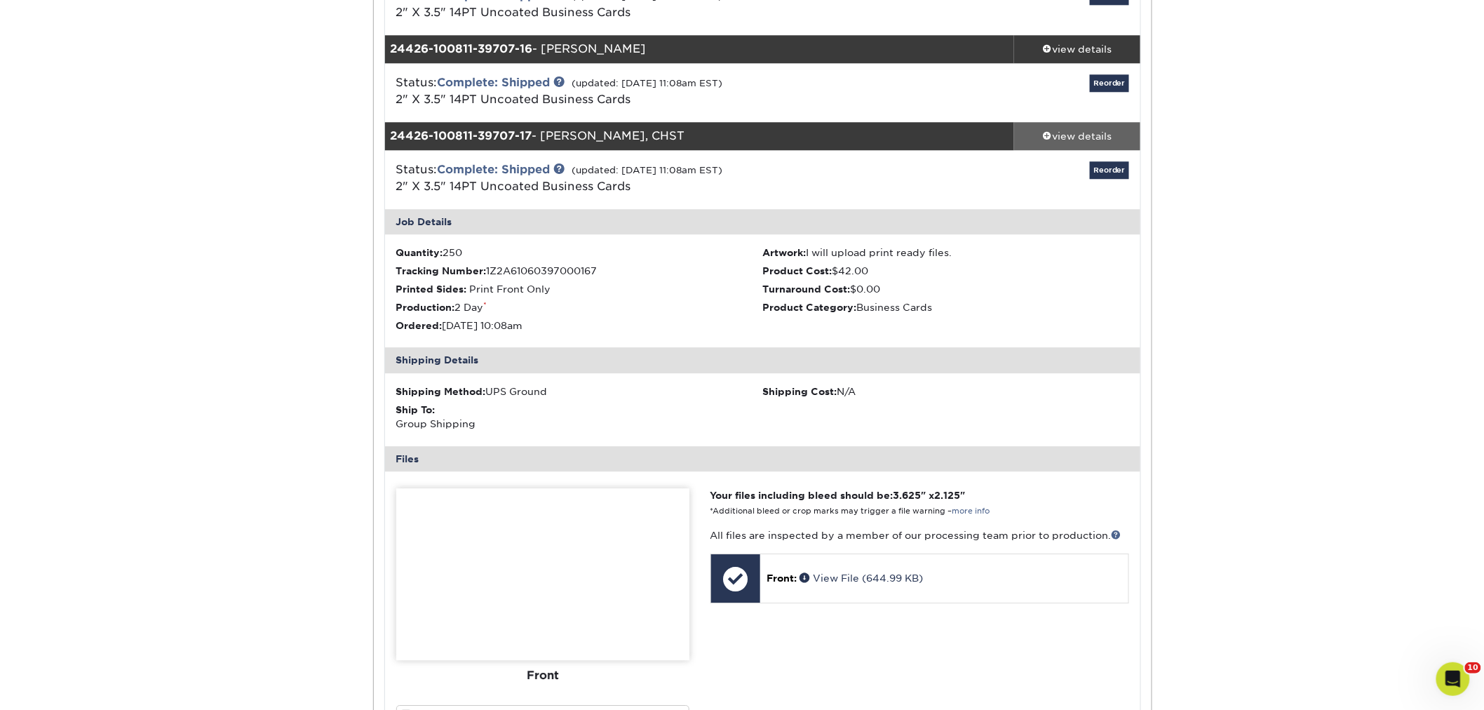
scroll to position [1558, 0]
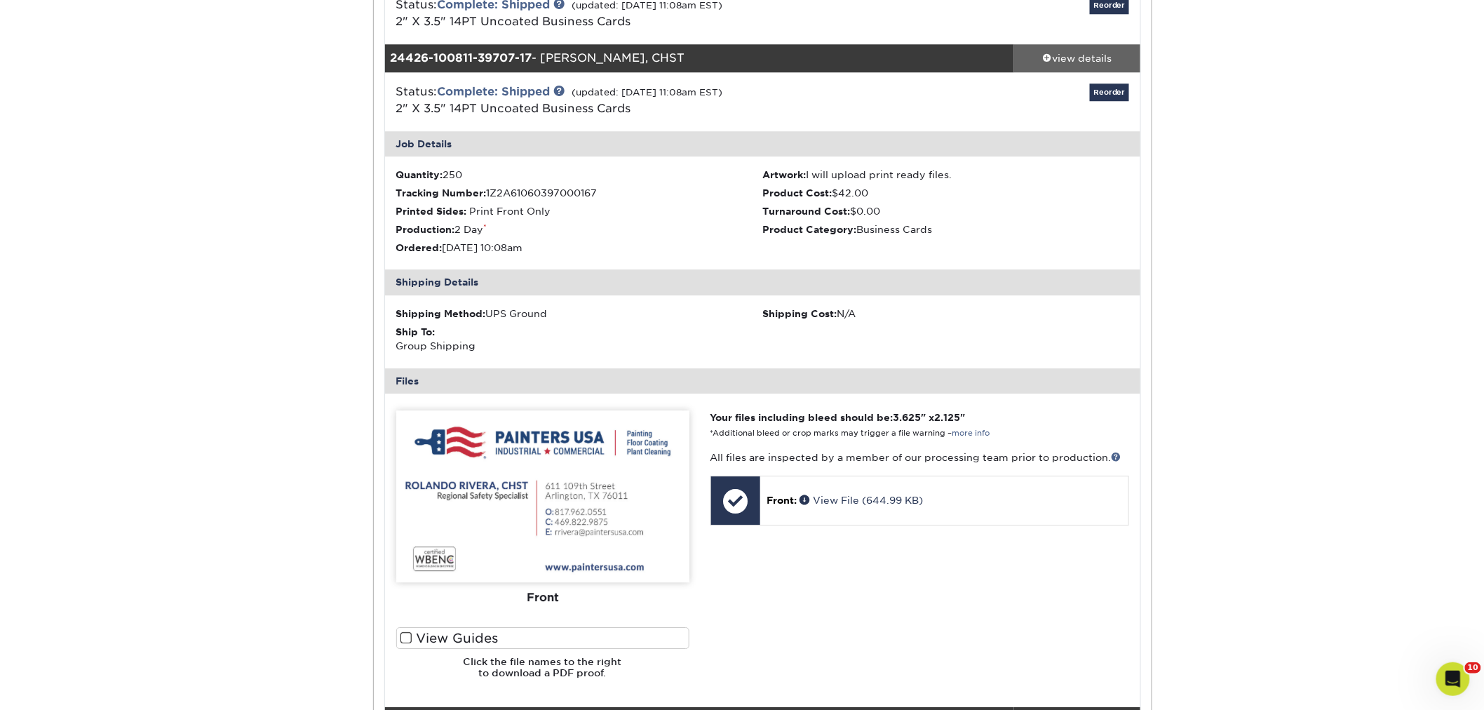
click at [1077, 61] on div "view details" at bounding box center [1077, 58] width 126 height 14
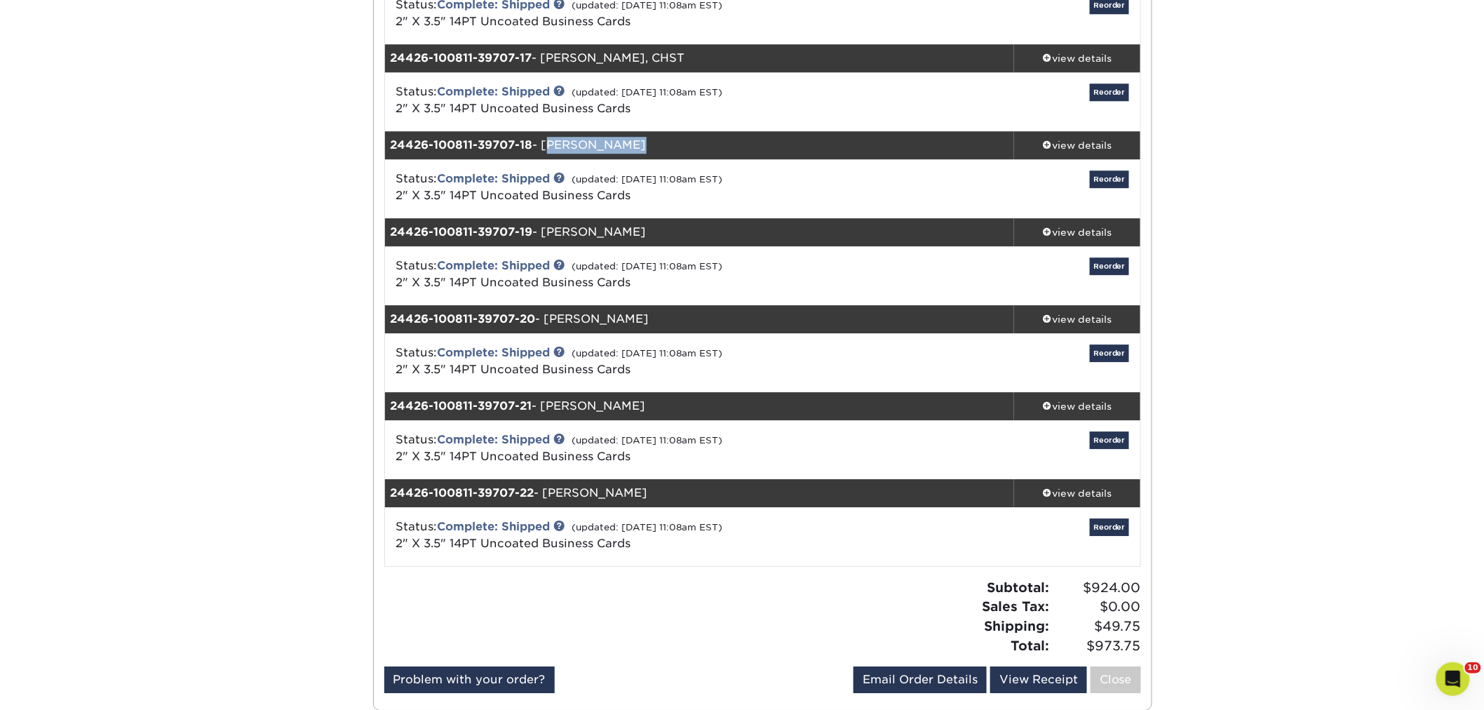
drag, startPoint x: 619, startPoint y: 145, endPoint x: 547, endPoint y: 145, distance: 72.2
click at [547, 145] on div "24426-100811-39707-18 - Laura Schulz" at bounding box center [700, 145] width 630 height 28
click at [1069, 134] on link "view details" at bounding box center [1077, 145] width 126 height 28
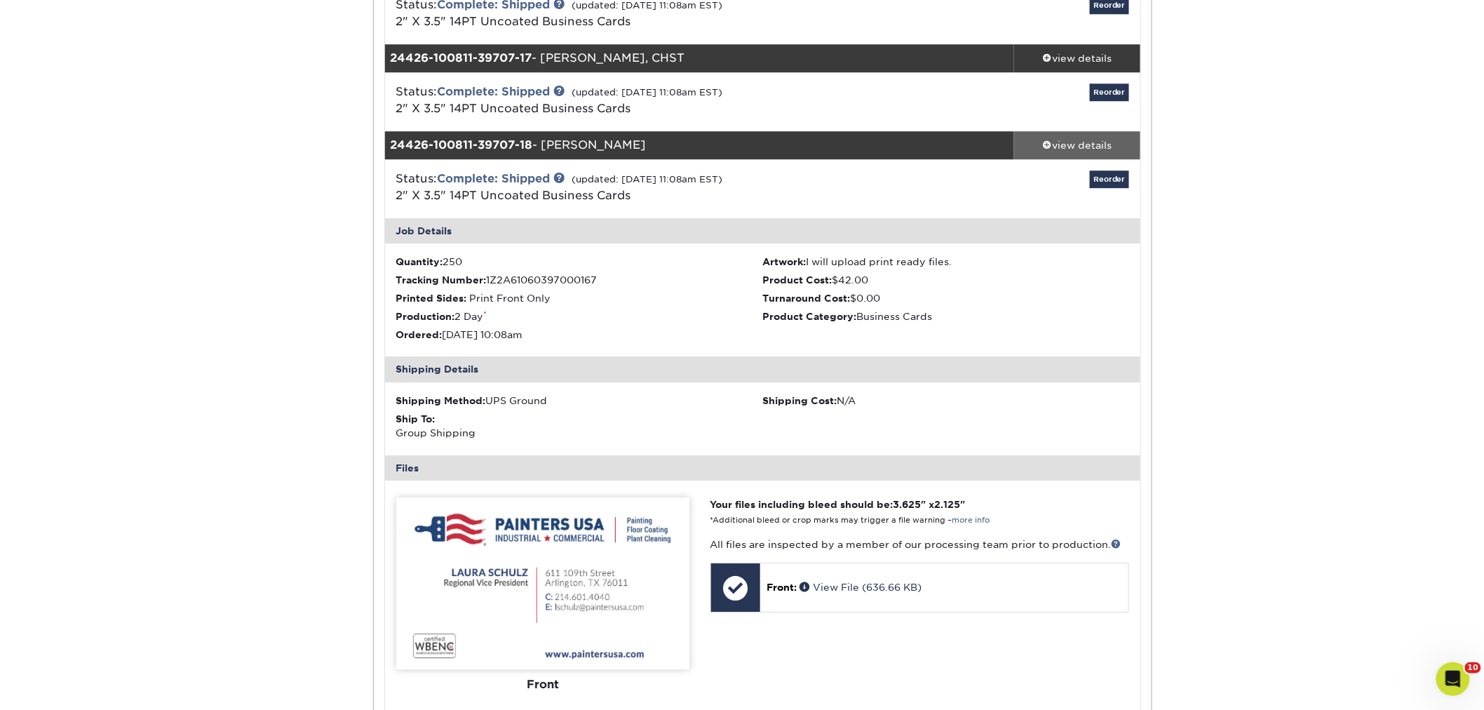
click at [1076, 144] on div "view details" at bounding box center [1077, 145] width 126 height 14
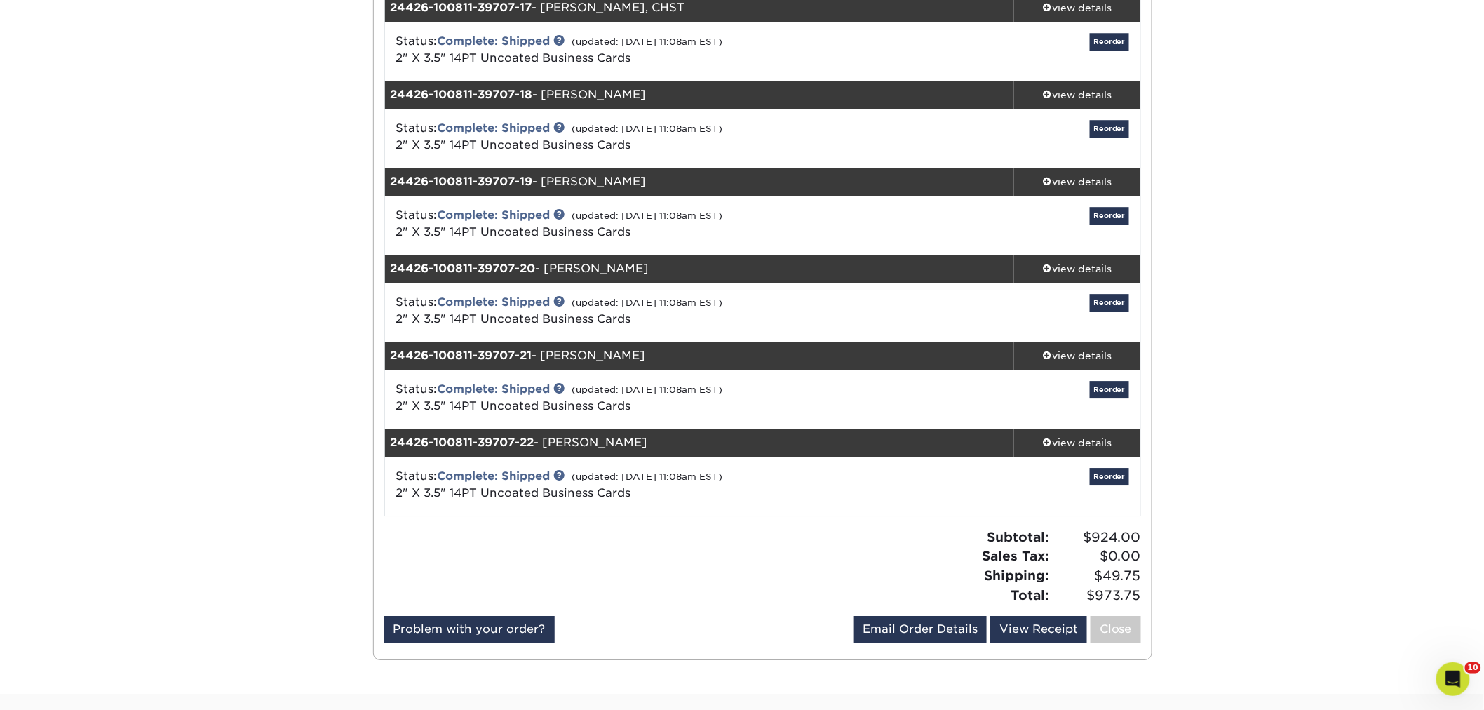
scroll to position [1636, 0]
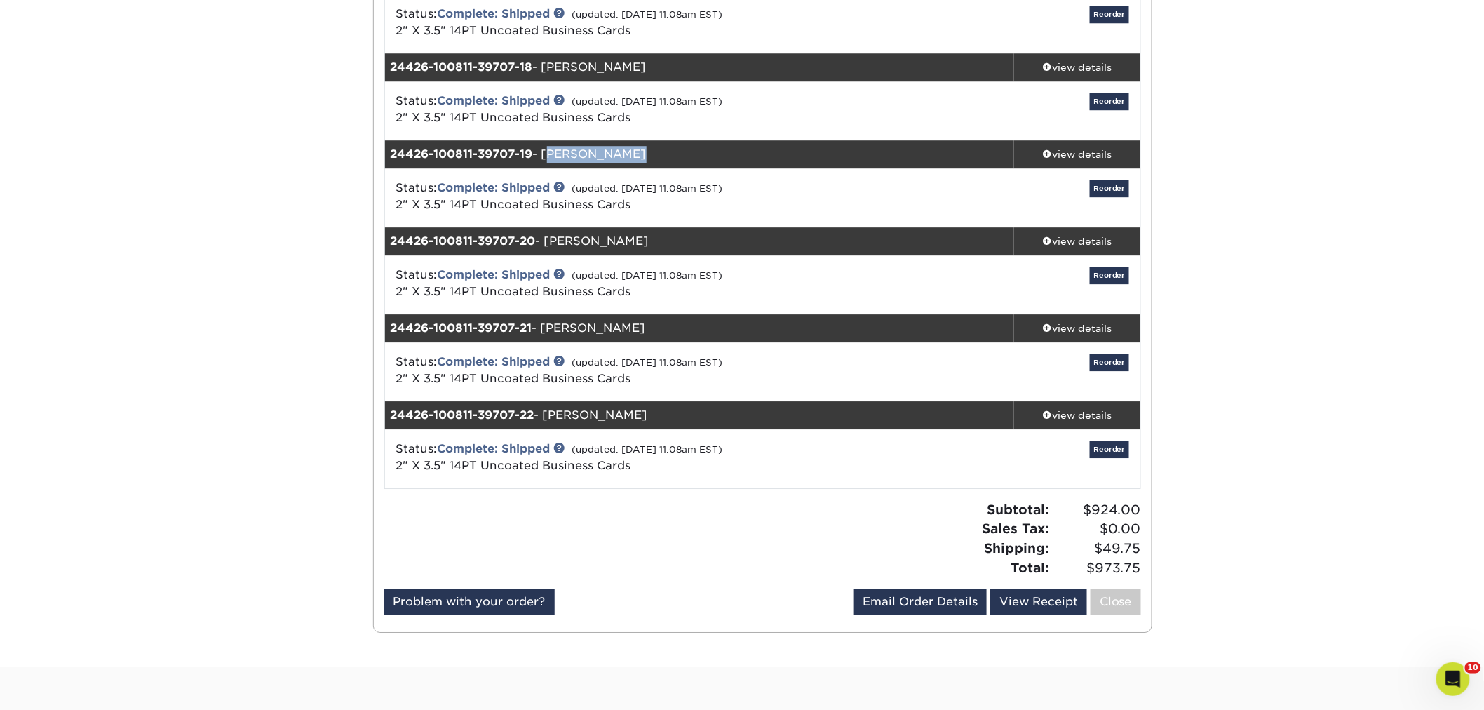
drag, startPoint x: 625, startPoint y: 154, endPoint x: 547, endPoint y: 149, distance: 78.0
click at [547, 149] on div "24426-100811-39707-19 - Terry Keener" at bounding box center [700, 154] width 630 height 28
click at [1081, 149] on div "view details" at bounding box center [1077, 154] width 126 height 14
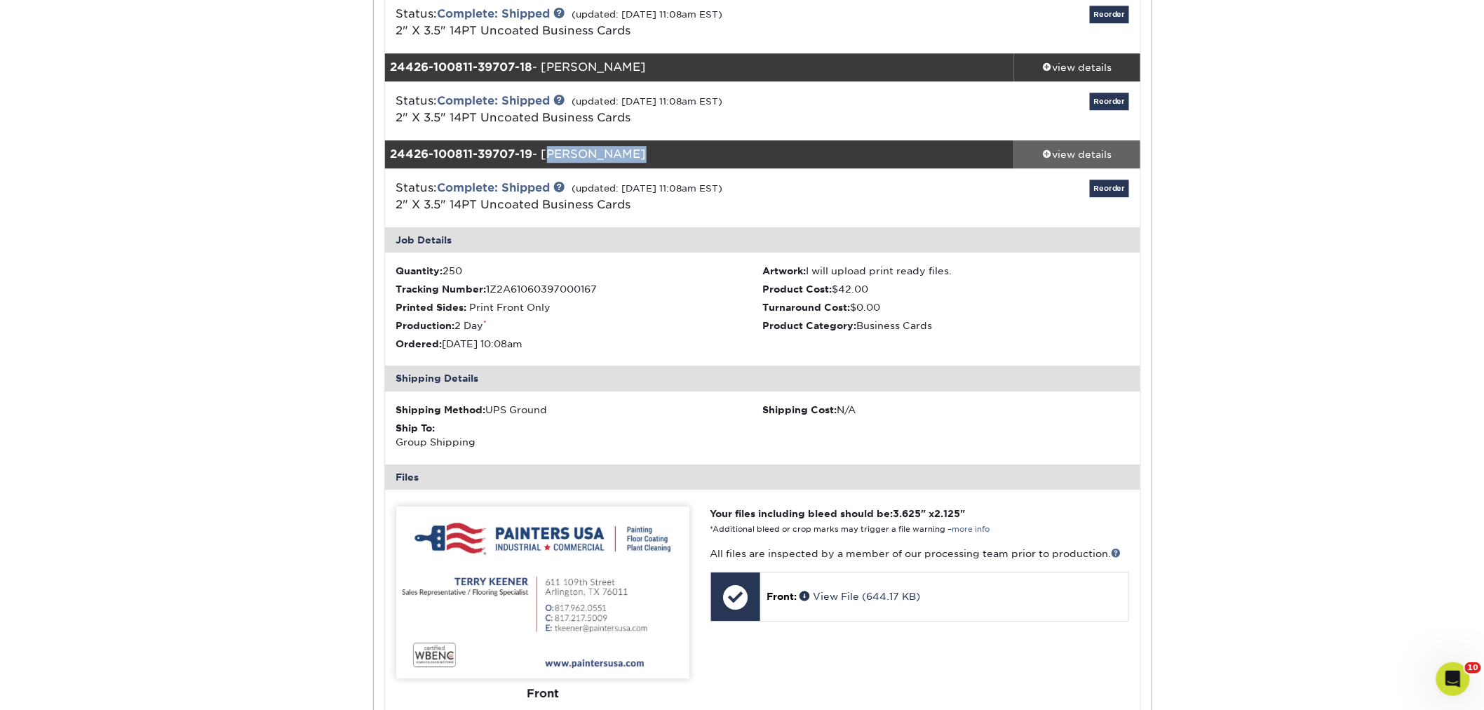
click at [1103, 151] on div "view details" at bounding box center [1077, 154] width 126 height 14
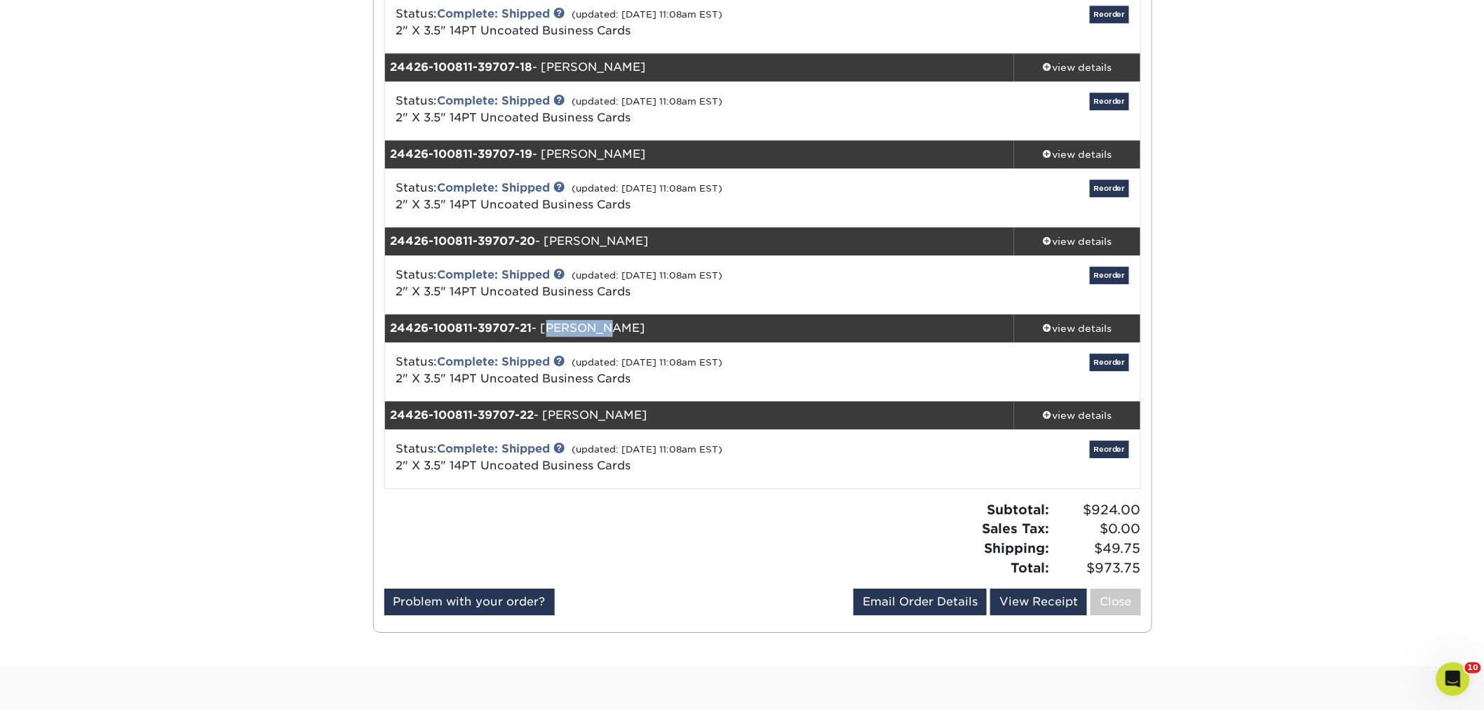
drag, startPoint x: 604, startPoint y: 328, endPoint x: 546, endPoint y: 326, distance: 58.9
click at [546, 326] on div "24426-100811-39707-21 - Meg Cook" at bounding box center [700, 328] width 630 height 28
click at [1083, 325] on div "view details" at bounding box center [1077, 328] width 126 height 14
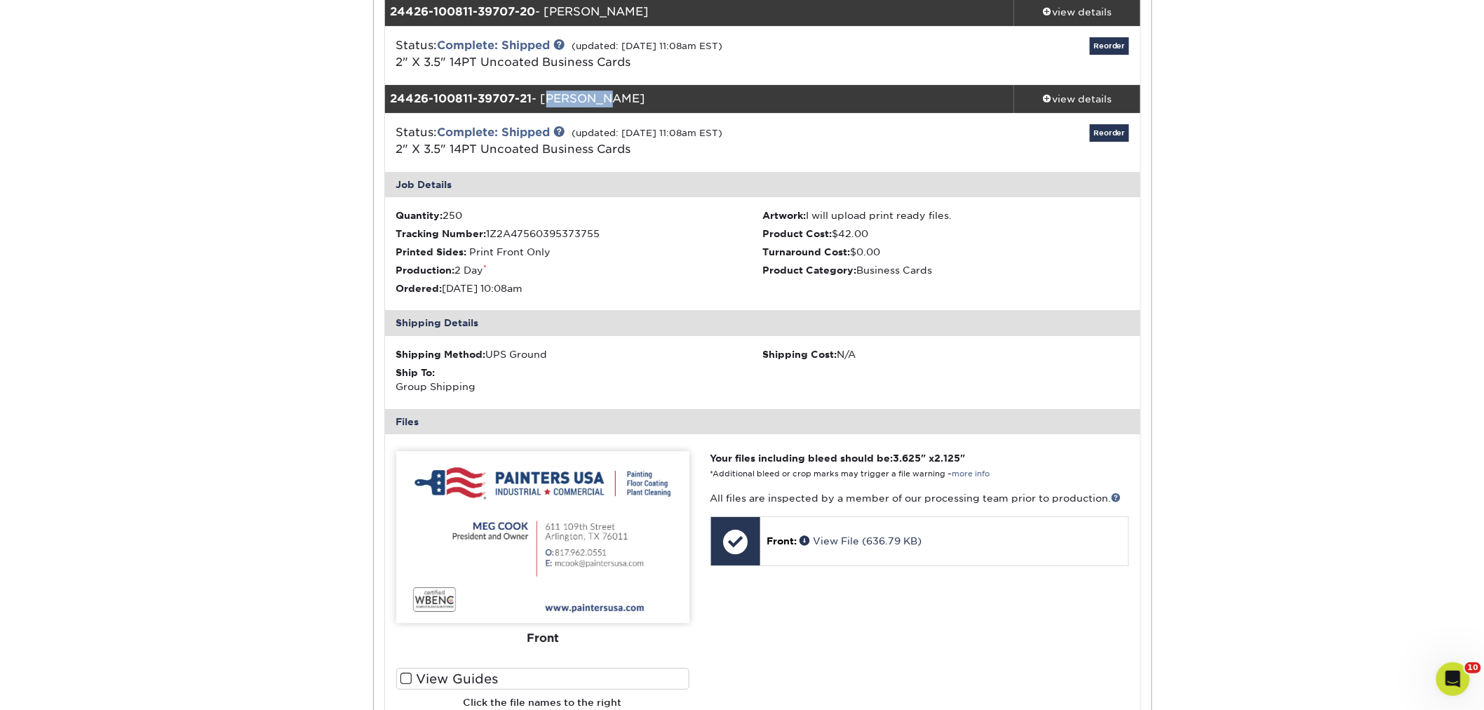
scroll to position [1870, 0]
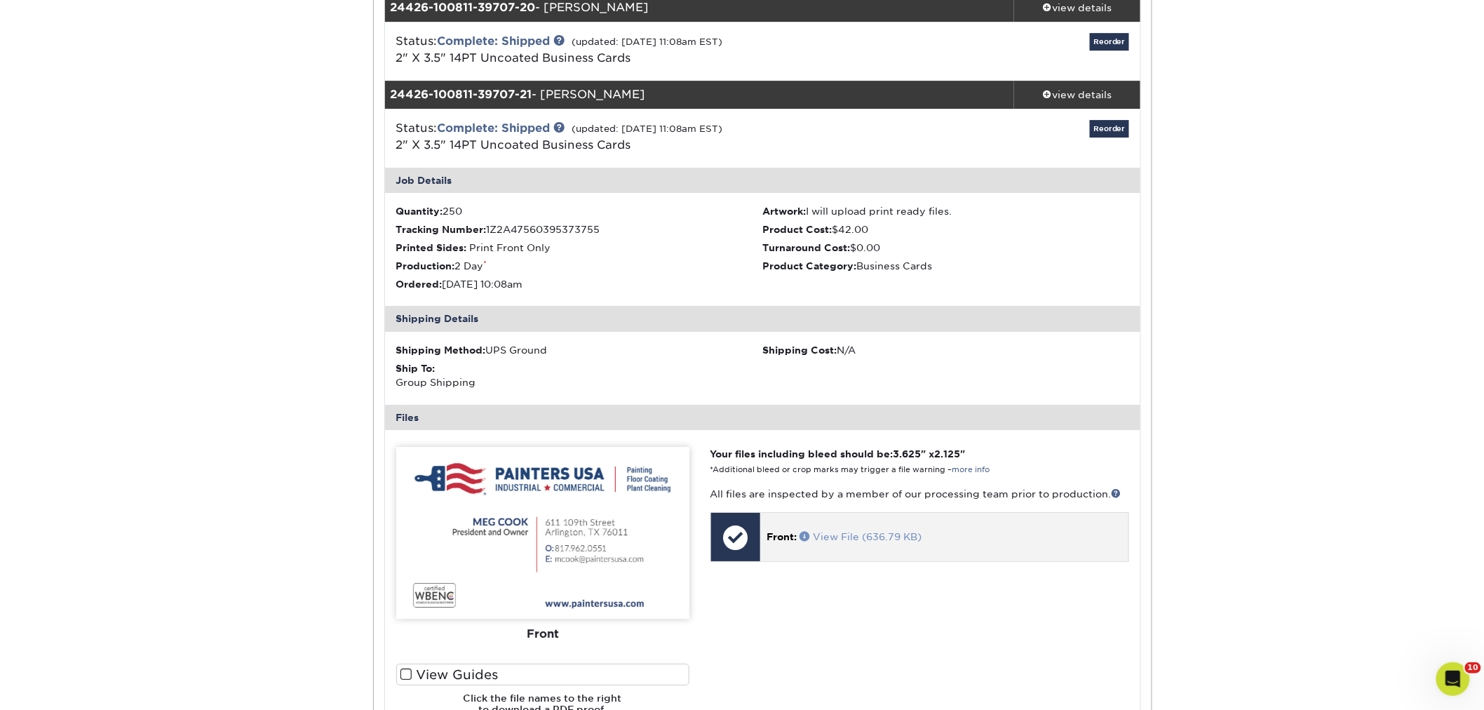
drag, startPoint x: 898, startPoint y: 541, endPoint x: 867, endPoint y: 536, distance: 31.2
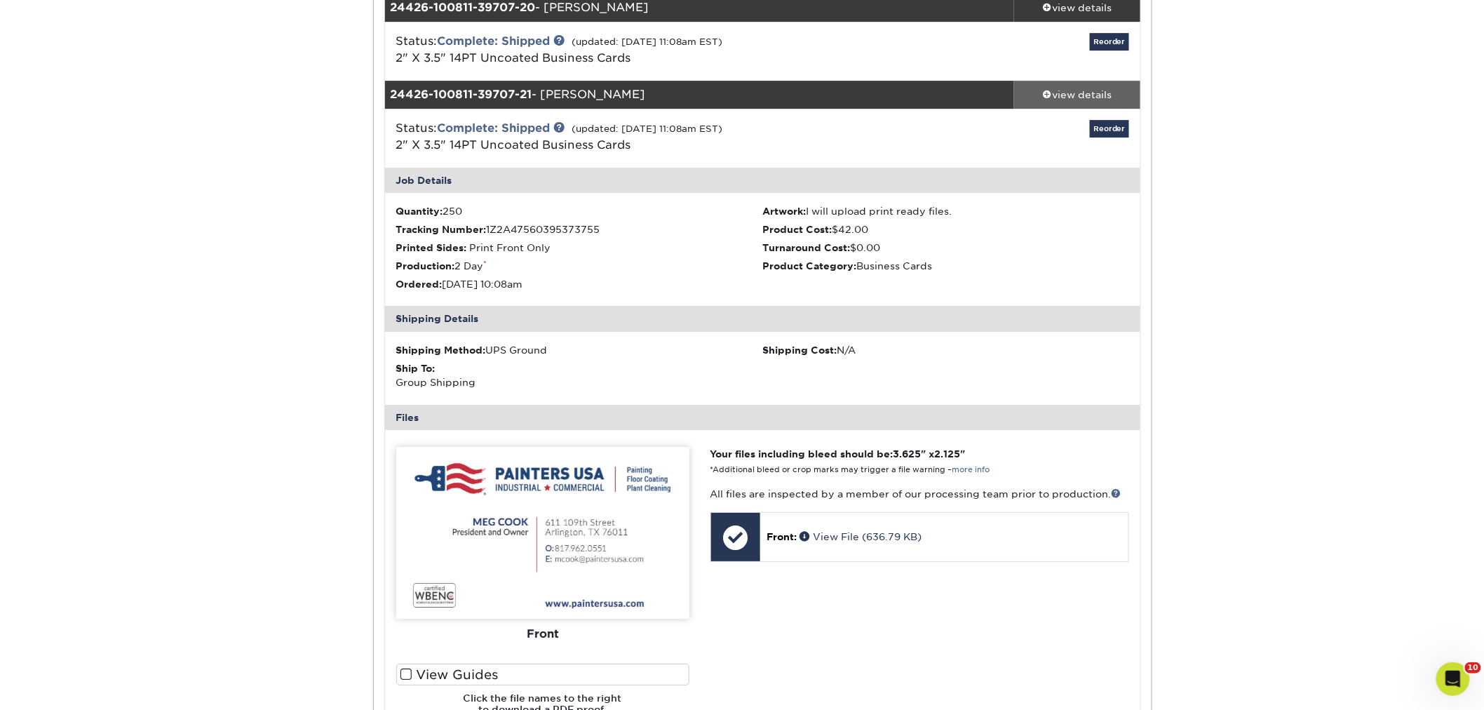
click at [1090, 92] on div "view details" at bounding box center [1077, 95] width 126 height 14
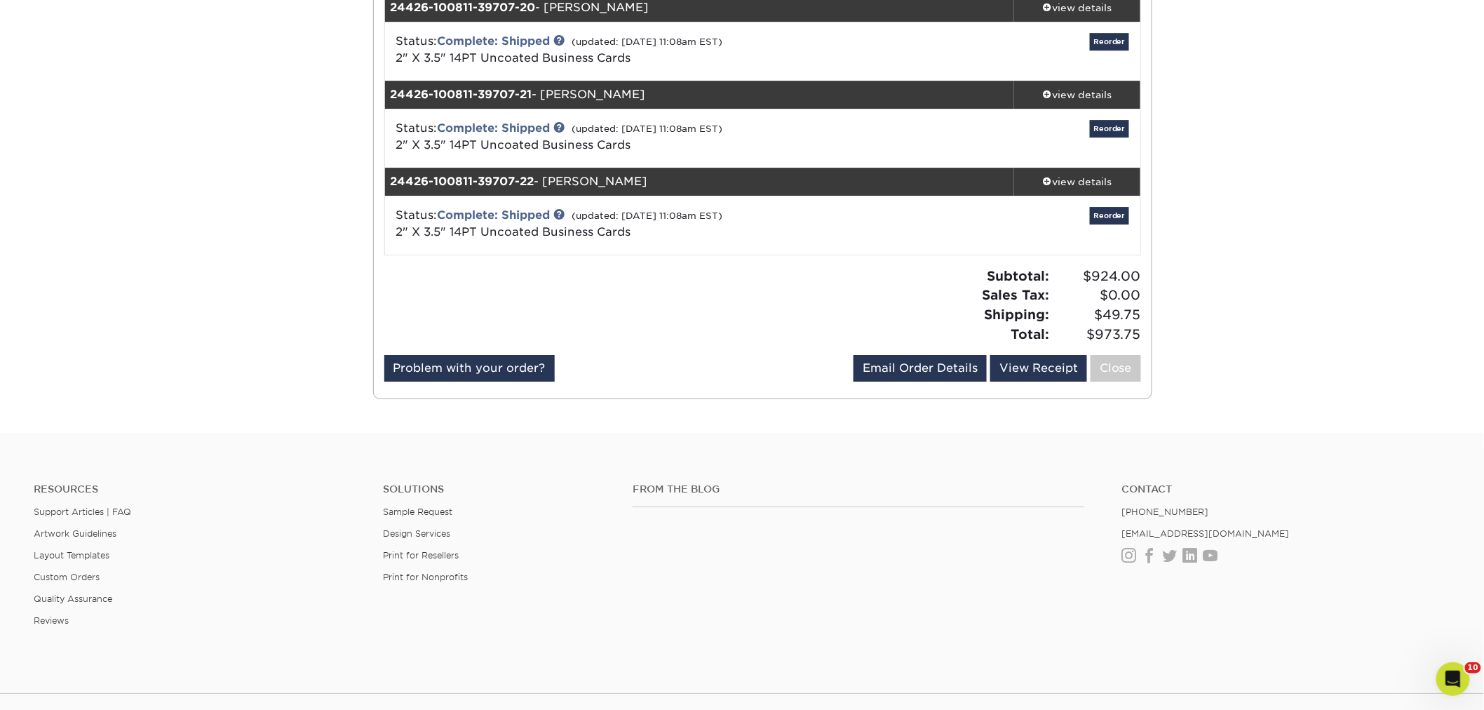
drag, startPoint x: 661, startPoint y: 180, endPoint x: 548, endPoint y: 180, distance: 113.6
click at [548, 180] on div "24426-100811-39707-22 - Stephanie Cooney" at bounding box center [700, 182] width 630 height 28
click at [1088, 180] on div "view details" at bounding box center [1077, 182] width 126 height 14
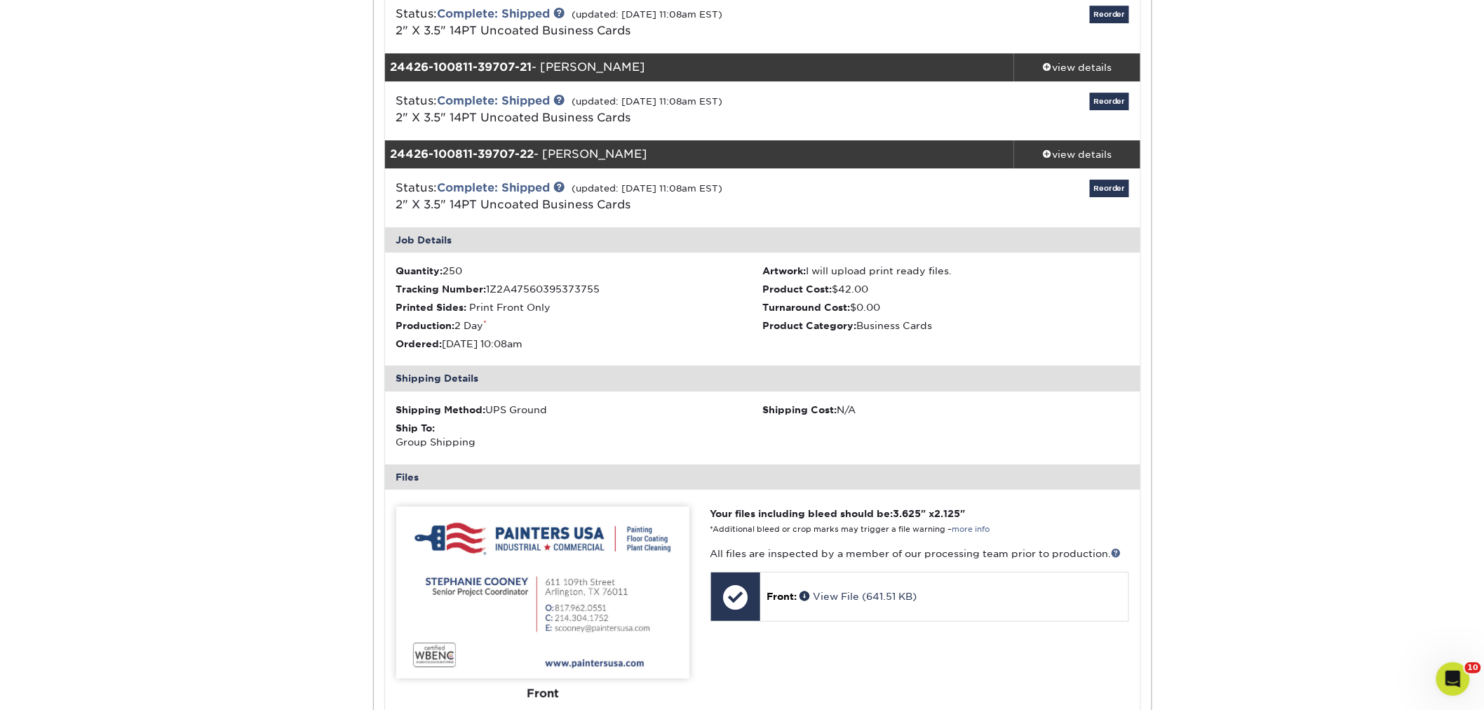
scroll to position [1636, 0]
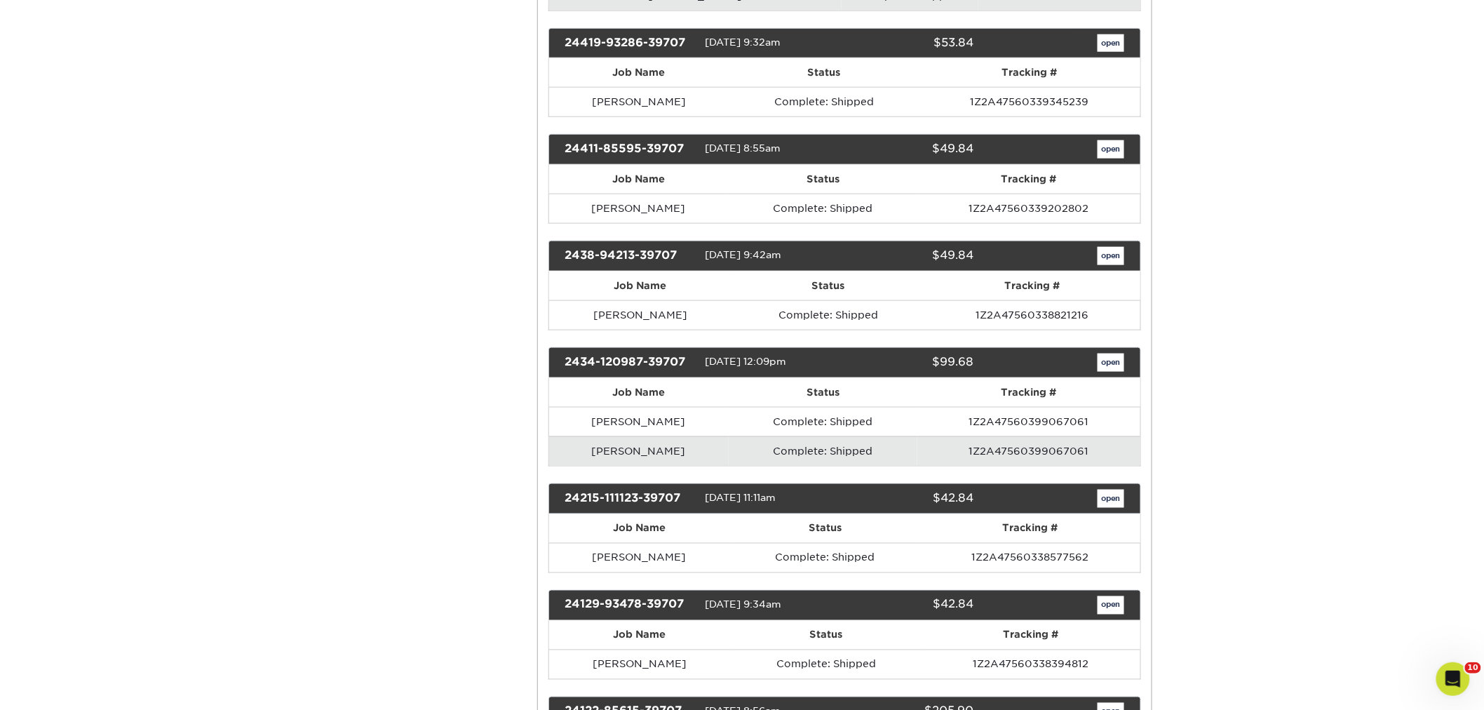
scroll to position [5064, 0]
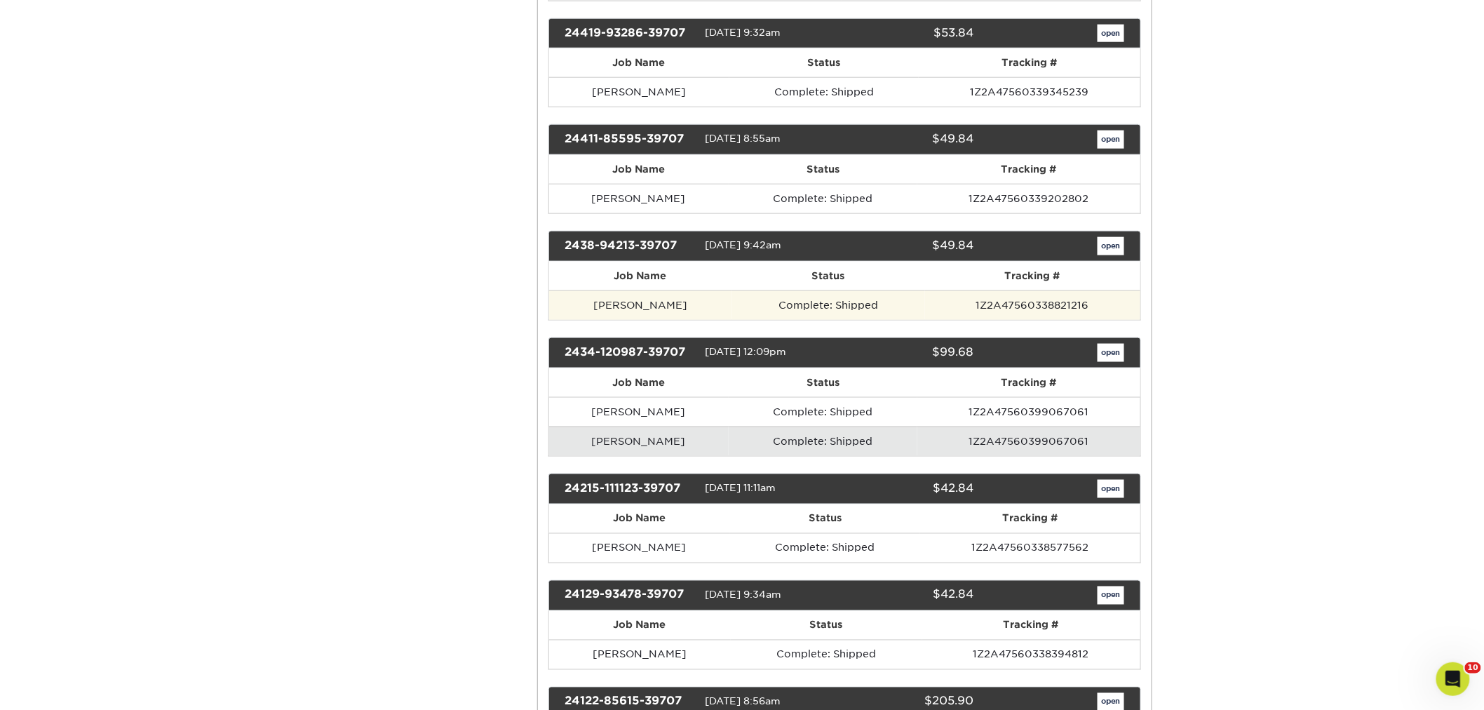
drag, startPoint x: 689, startPoint y: 342, endPoint x: 569, endPoint y: 332, distance: 120.3
click at [569, 320] on td "[PERSON_NAME]" at bounding box center [640, 304] width 183 height 29
copy td "[PERSON_NAME]"
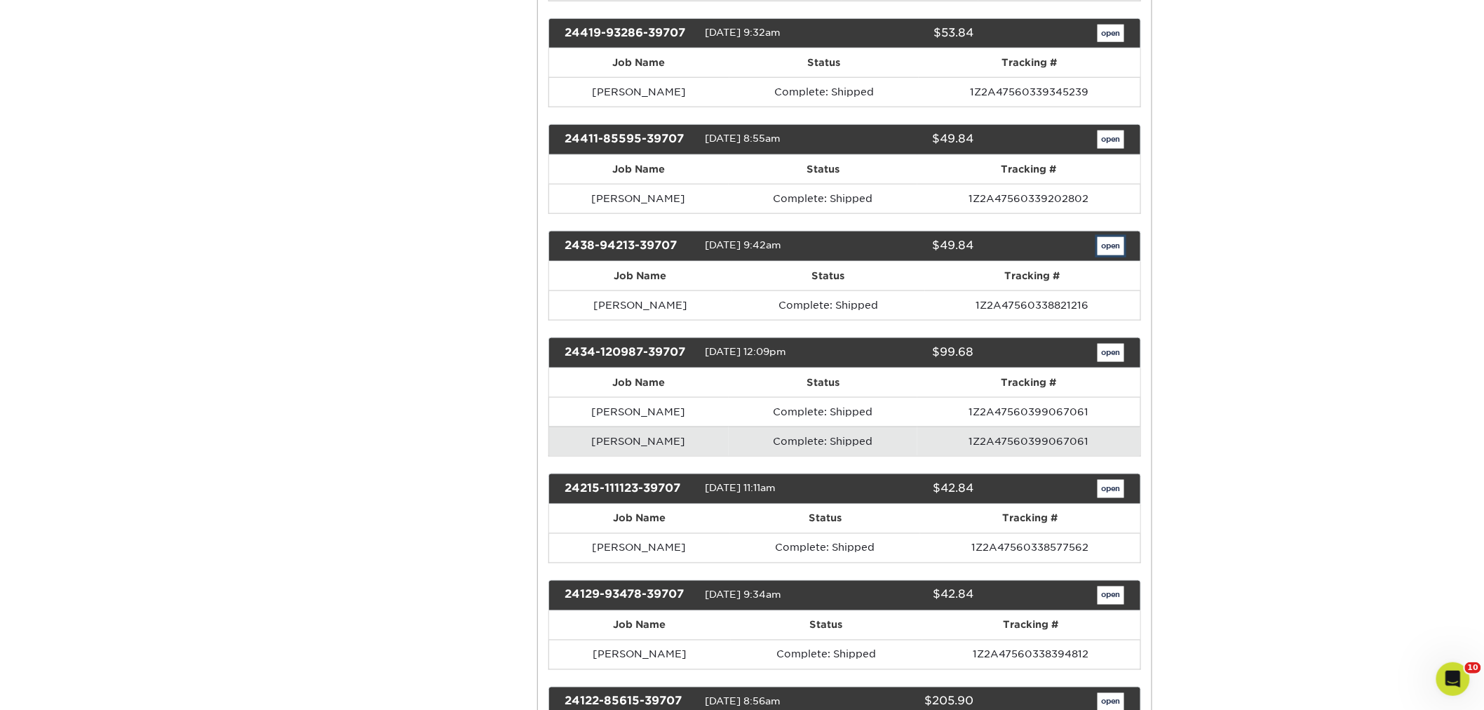
click at [1111, 255] on link "open" at bounding box center [1110, 246] width 27 height 18
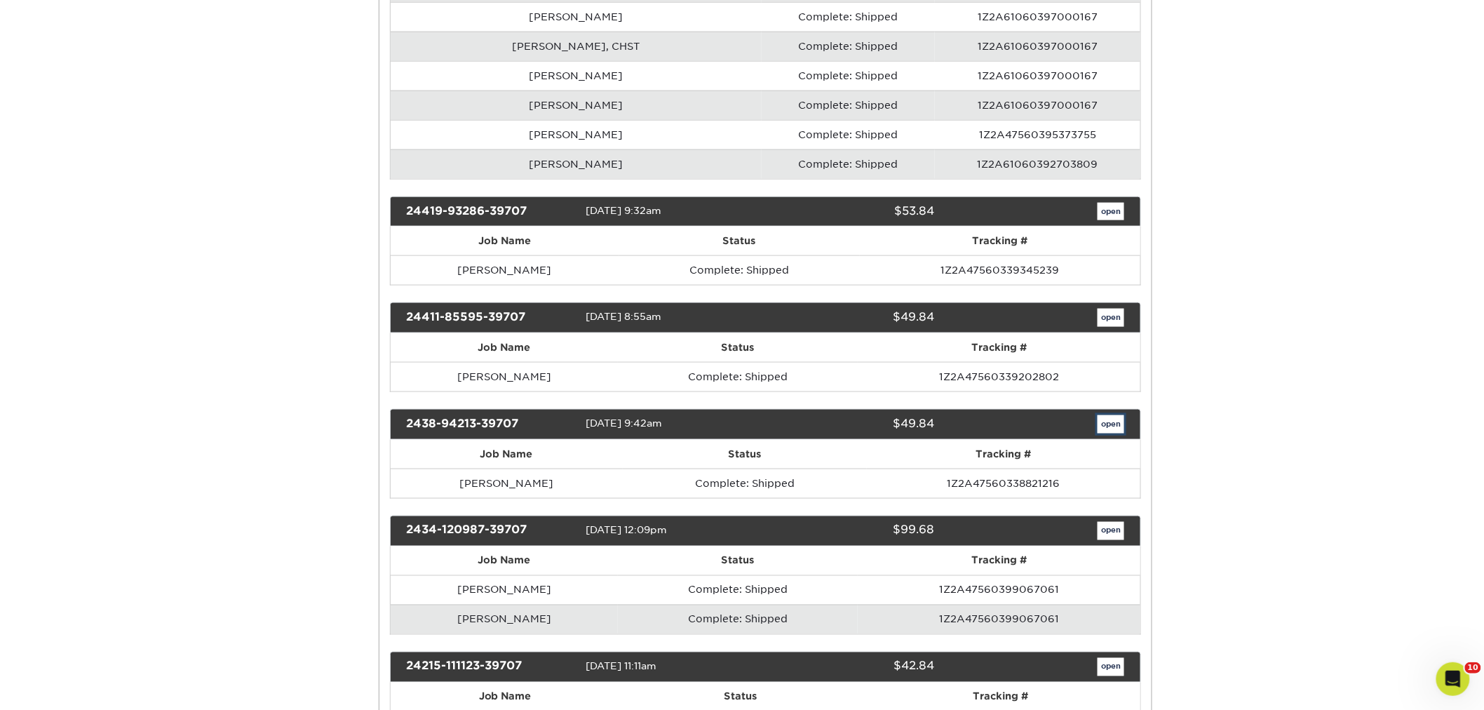
scroll to position [0, 0]
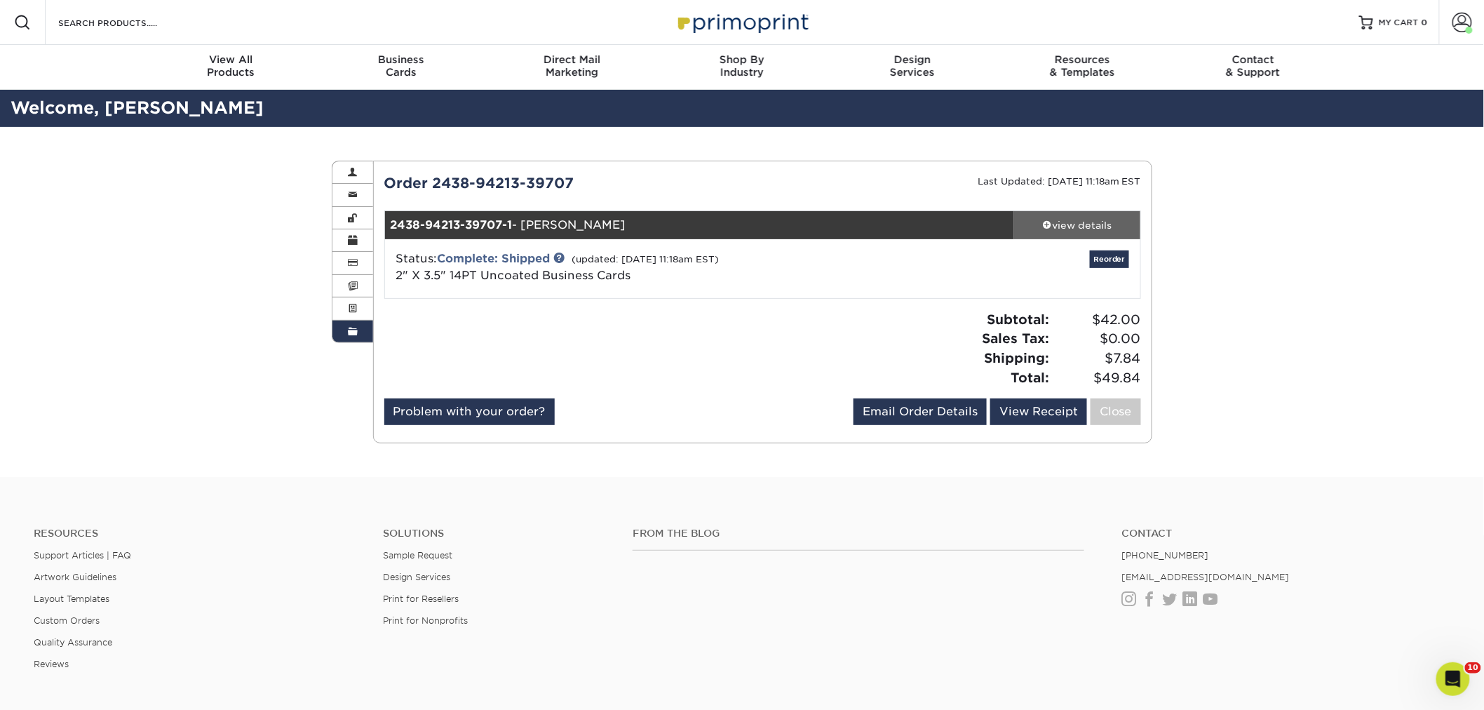
click at [1057, 230] on div "view details" at bounding box center [1077, 225] width 126 height 14
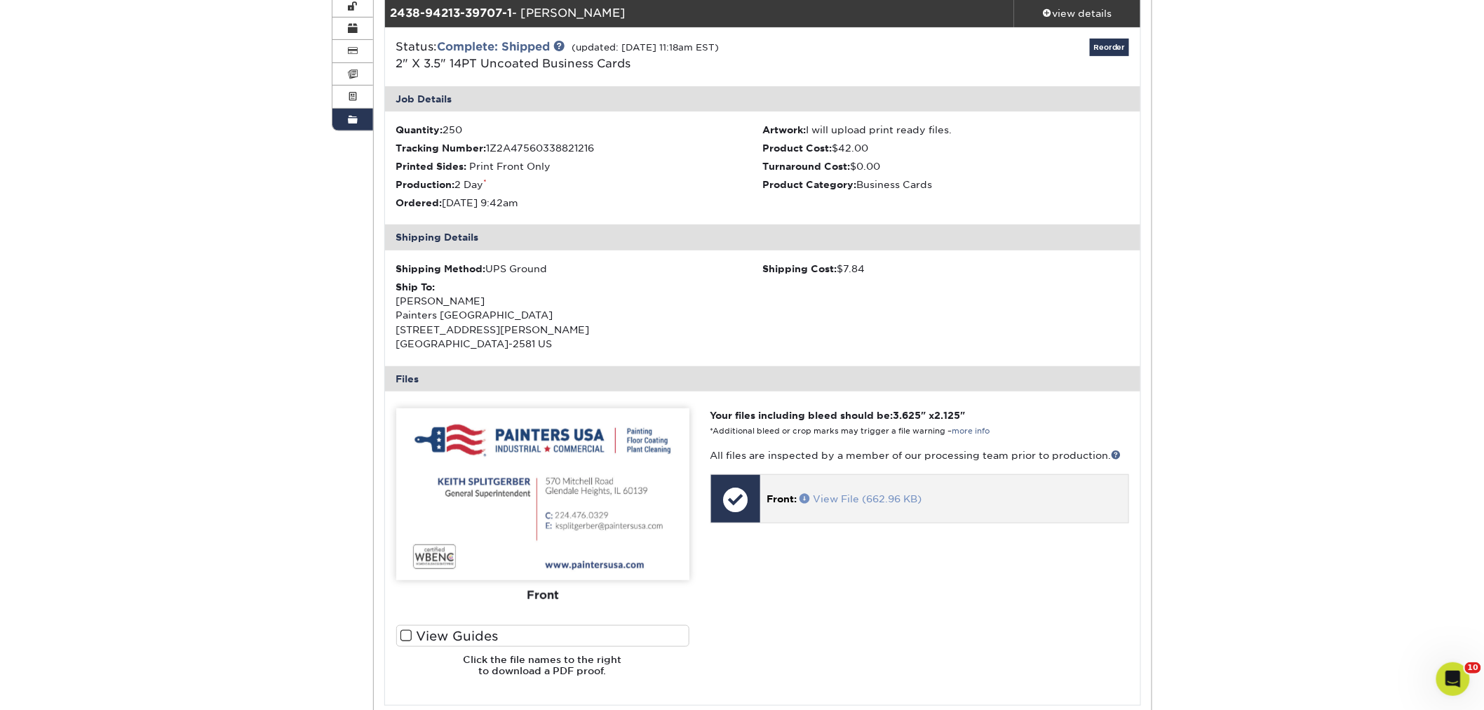
scroll to position [234, 0]
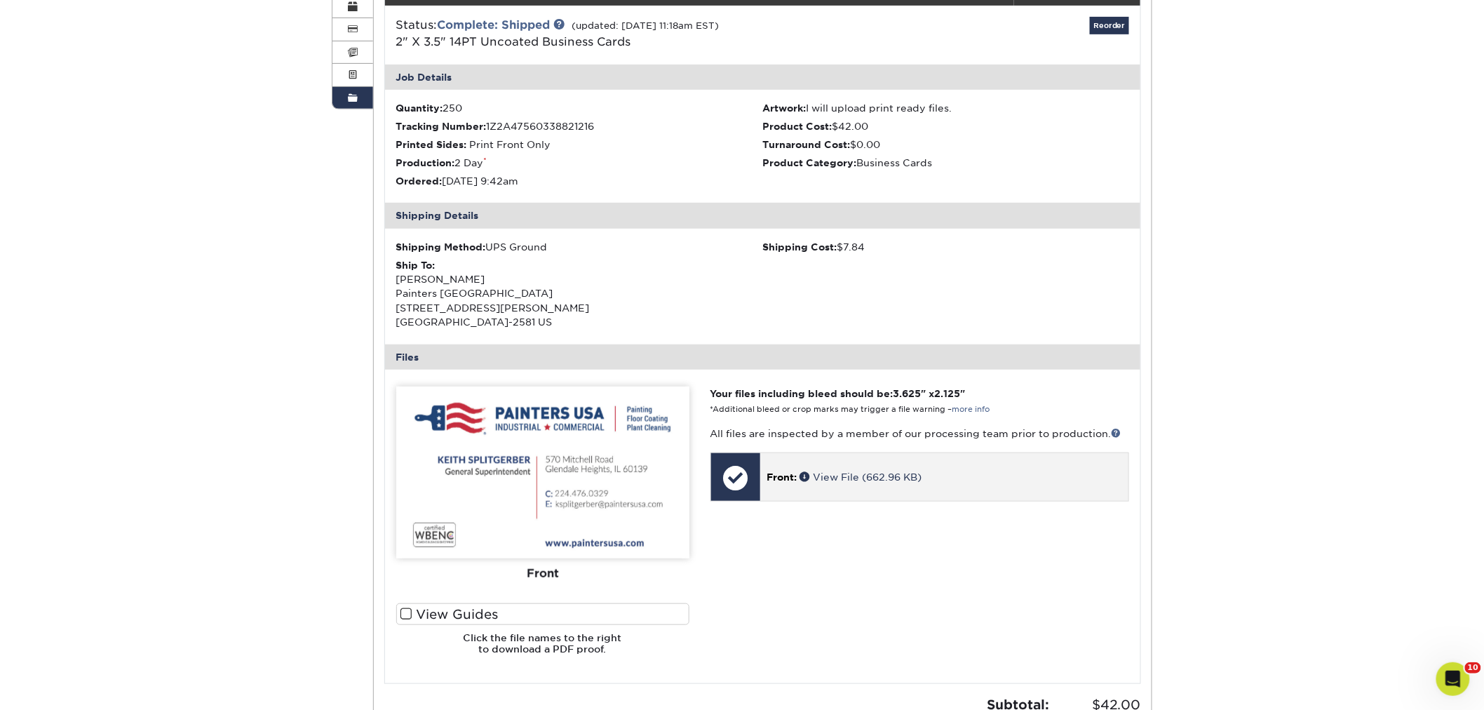
drag, startPoint x: 837, startPoint y: 484, endPoint x: 787, endPoint y: 478, distance: 50.8
drag, startPoint x: 787, startPoint y: 478, endPoint x: 860, endPoint y: 609, distance: 149.8
drag, startPoint x: 860, startPoint y: 609, endPoint x: 854, endPoint y: 470, distance: 139.0
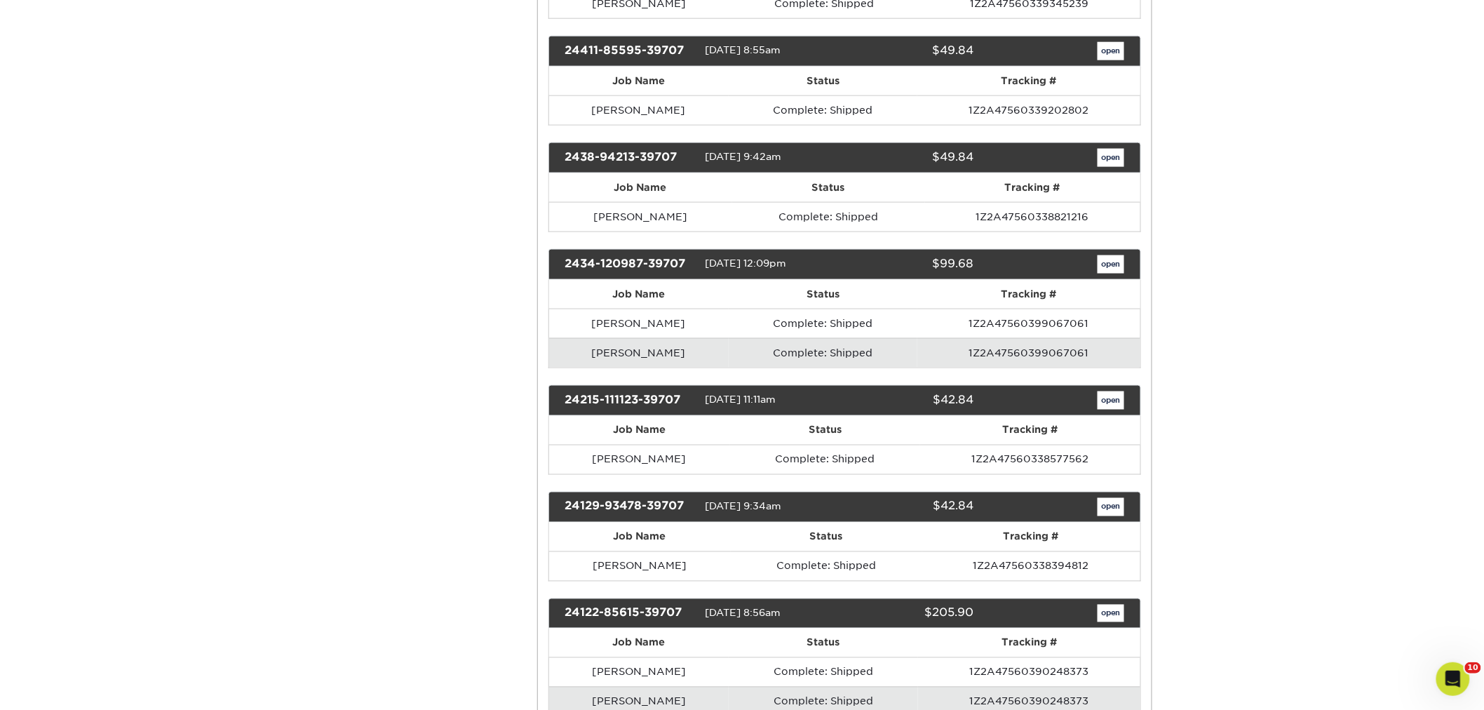
scroll to position [5376, 0]
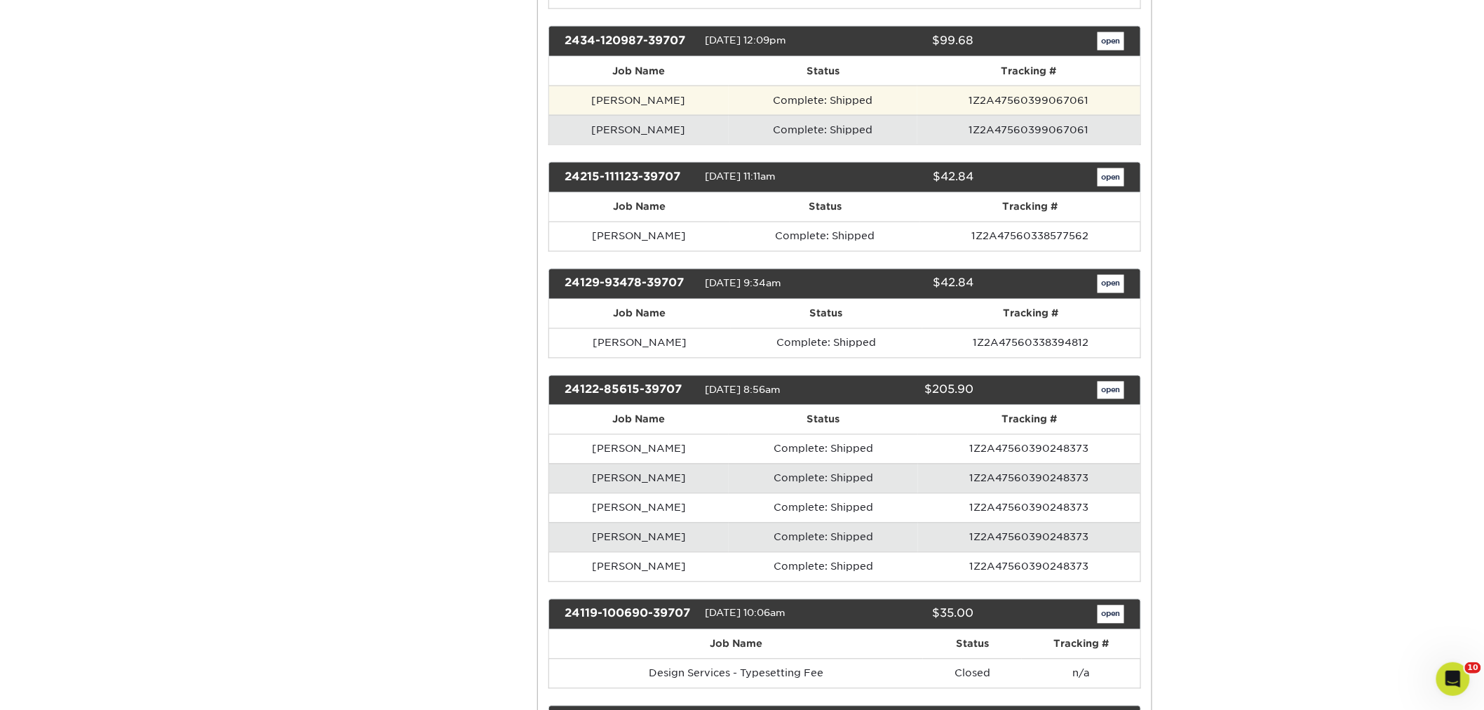
drag, startPoint x: 678, startPoint y: 134, endPoint x: 590, endPoint y: 134, distance: 88.4
click at [590, 115] on td "[PERSON_NAME]" at bounding box center [639, 100] width 180 height 29
copy td "[PERSON_NAME]"
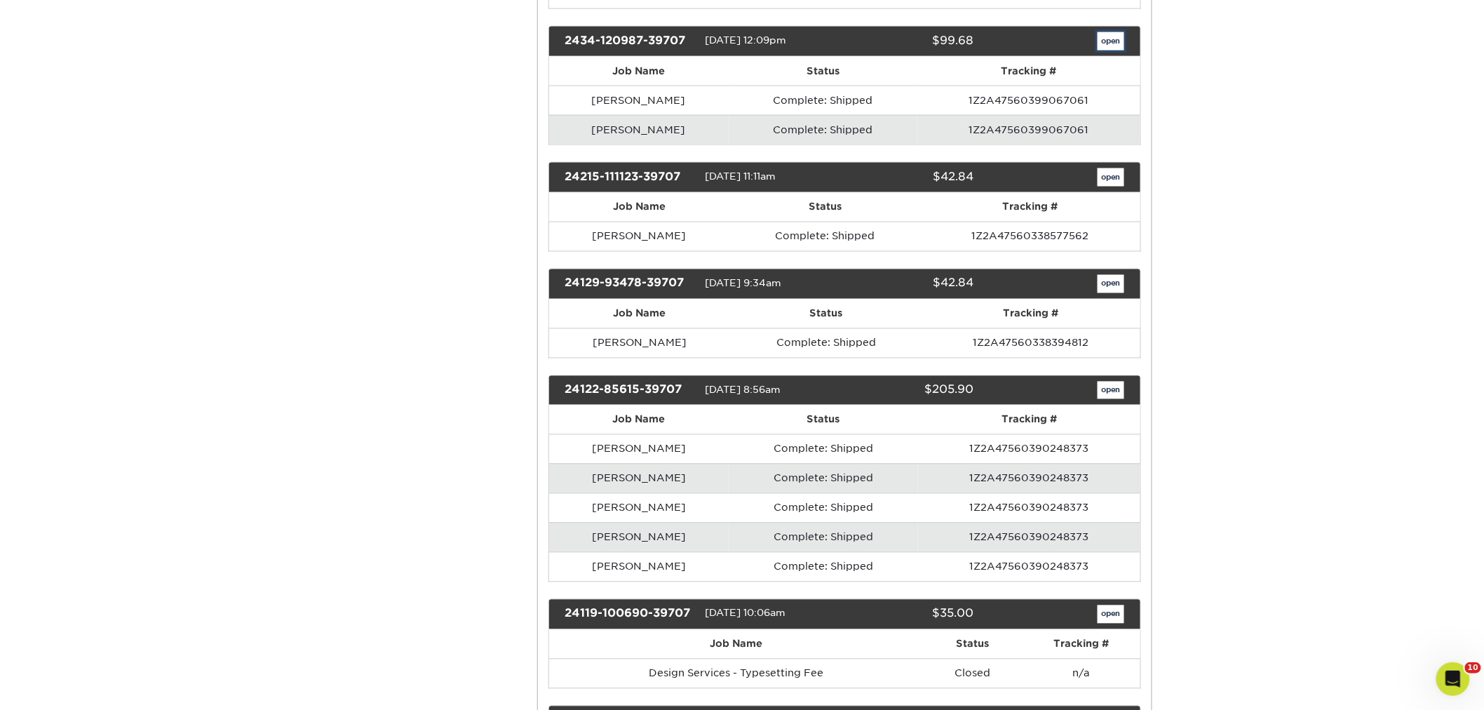
click at [1116, 50] on link "open" at bounding box center [1110, 41] width 27 height 18
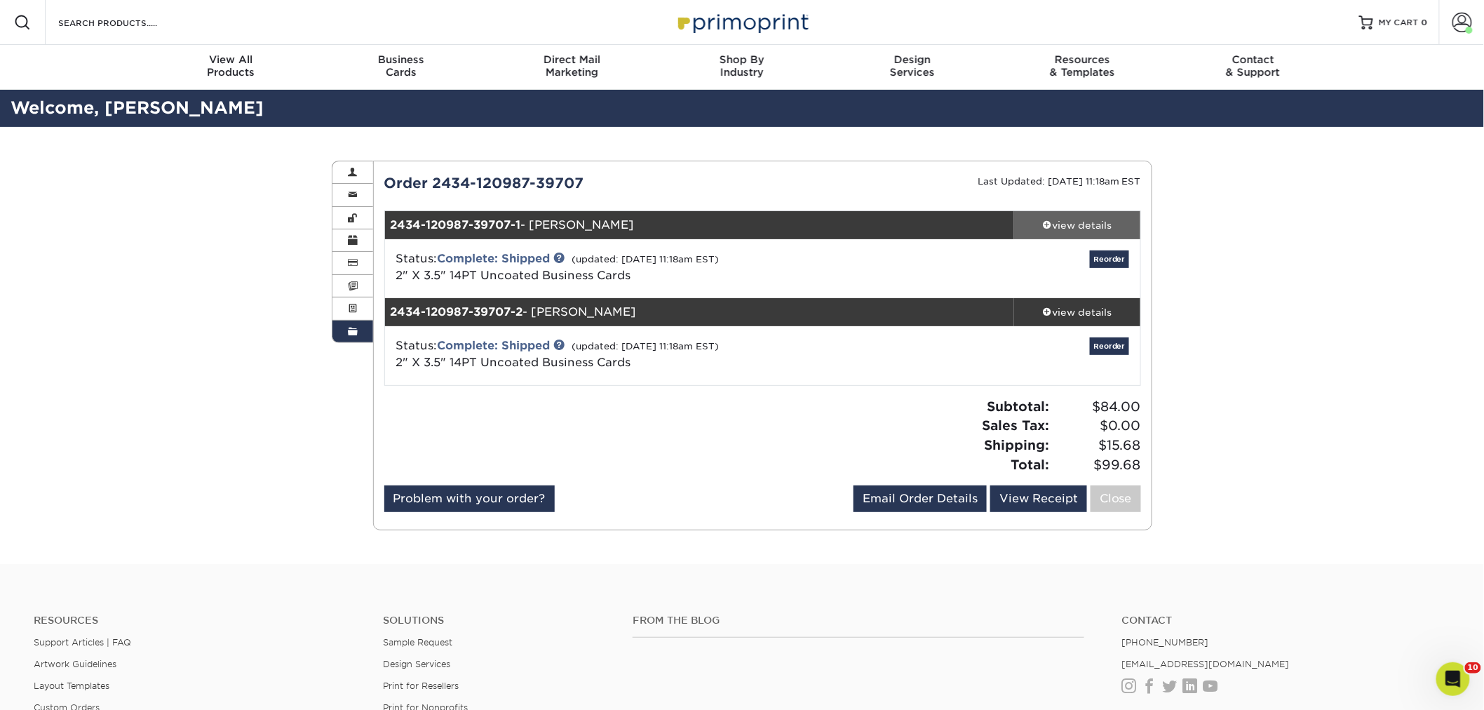
click at [1101, 223] on div "view details" at bounding box center [1077, 225] width 126 height 14
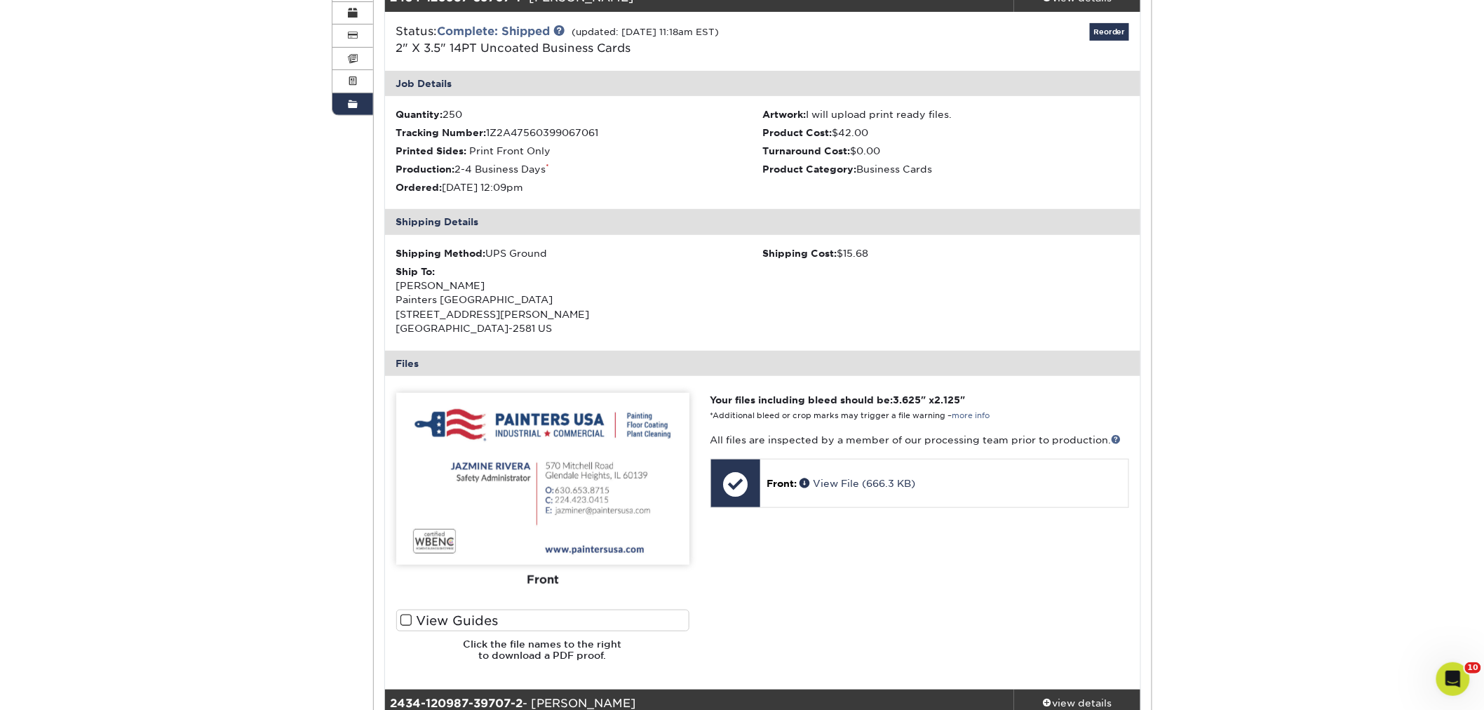
scroll to position [234, 0]
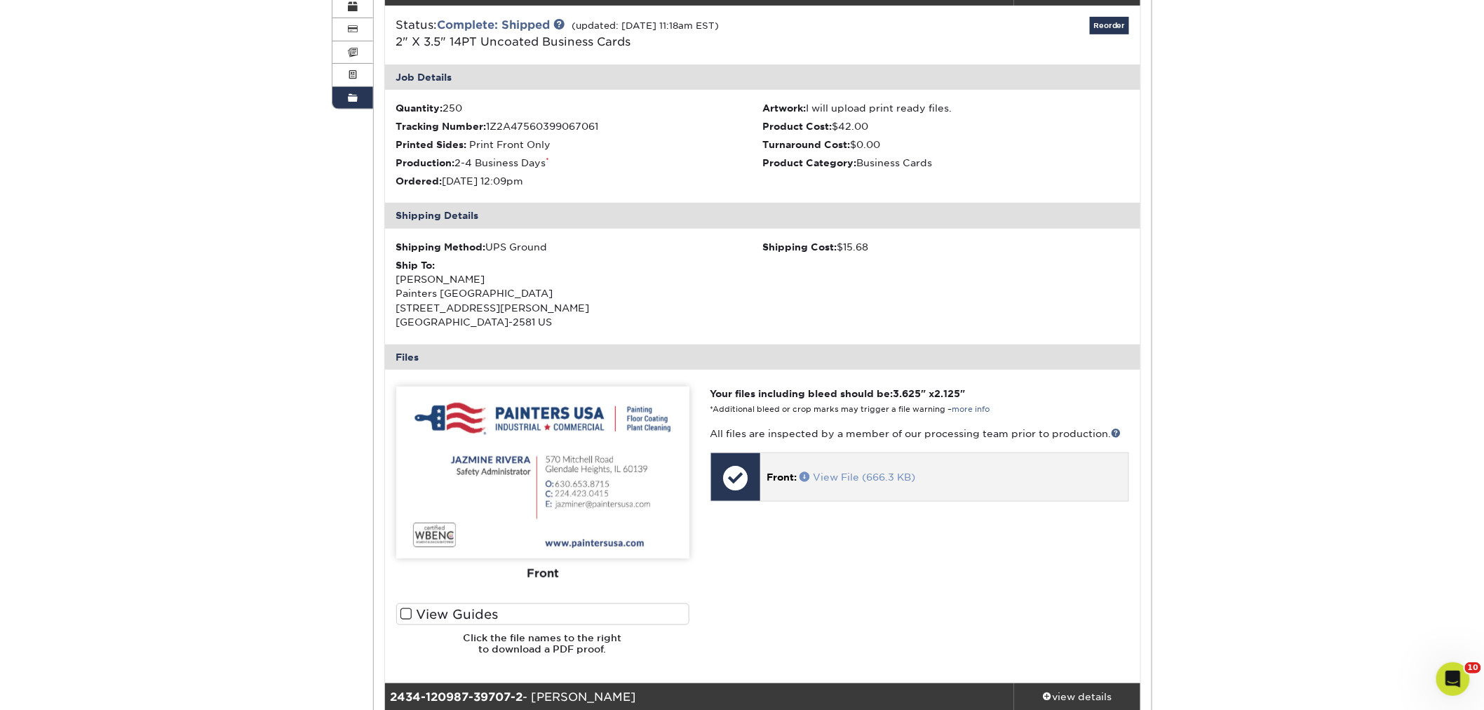
drag, startPoint x: 923, startPoint y: 464, endPoint x: 846, endPoint y: 474, distance: 77.9
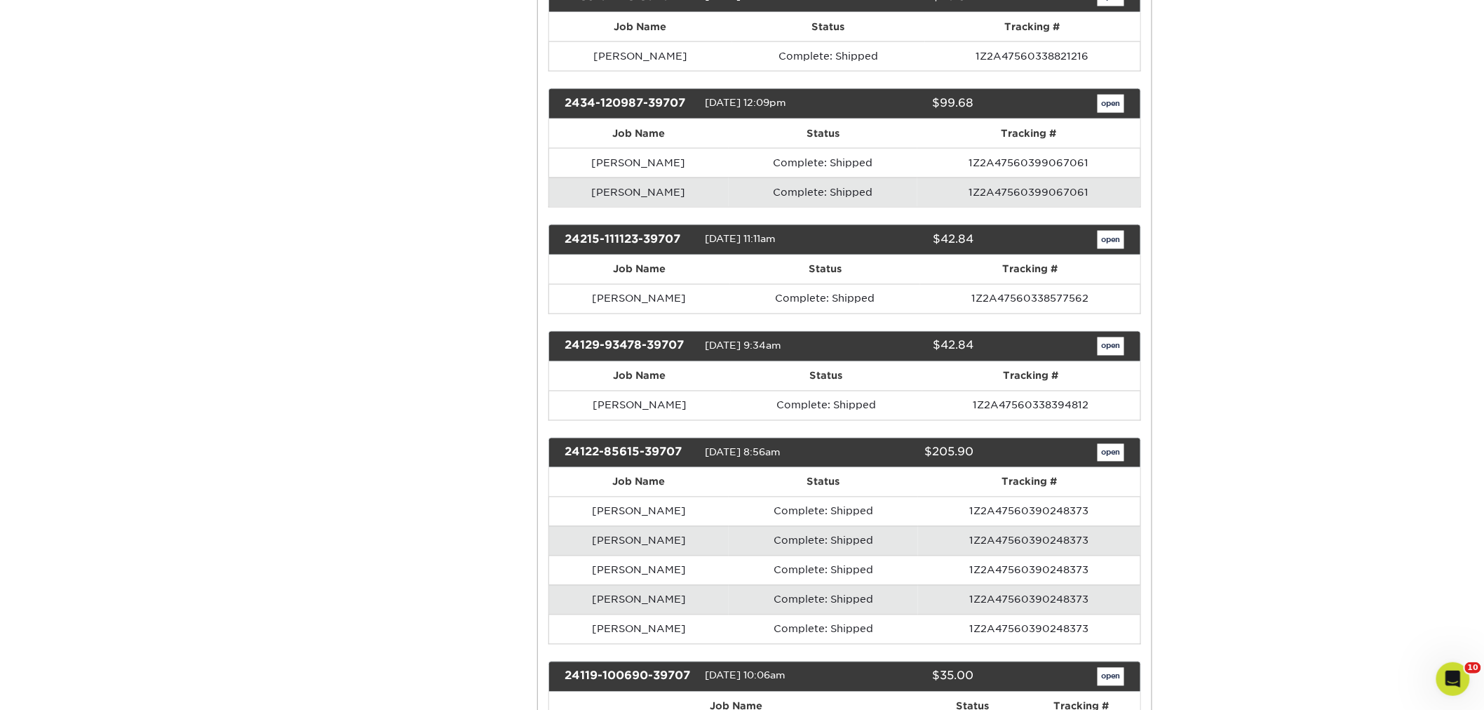
scroll to position [5376, 0]
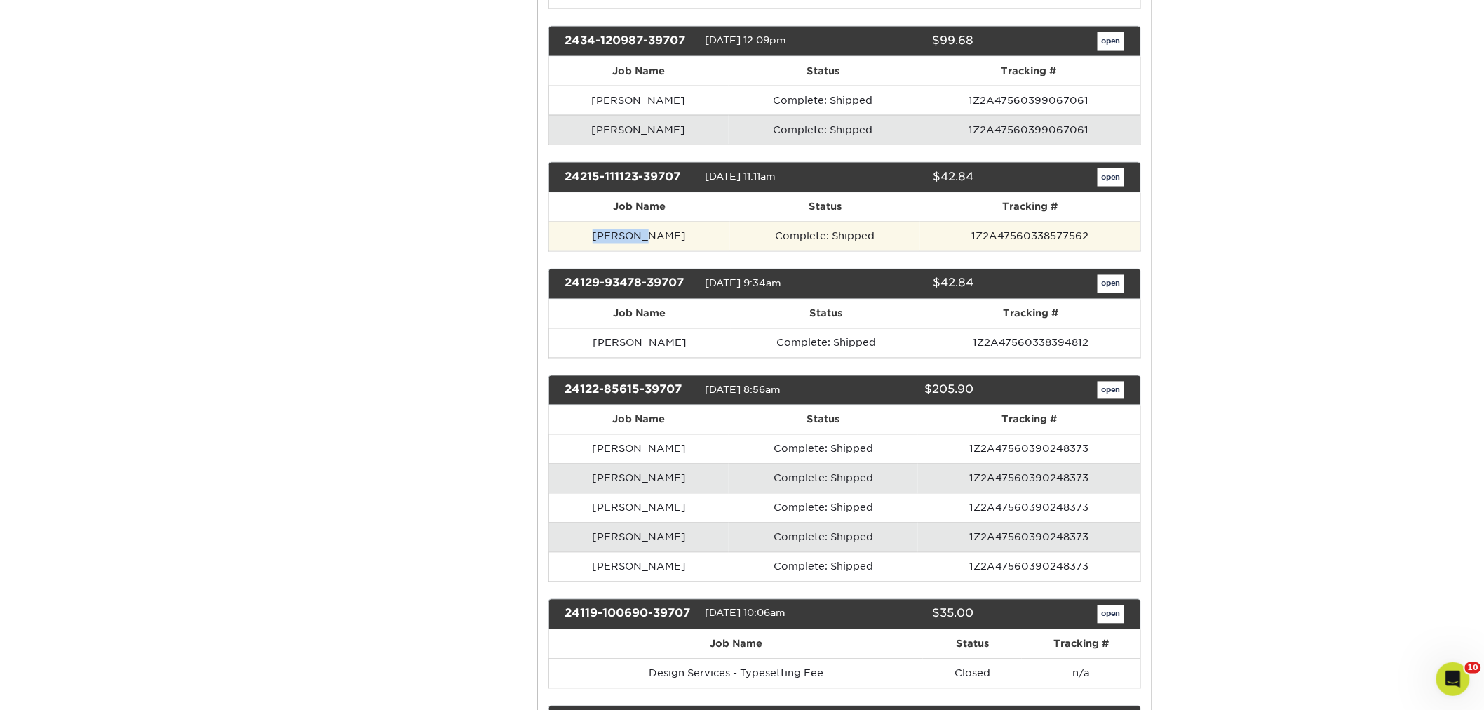
drag, startPoint x: 640, startPoint y: 269, endPoint x: 572, endPoint y: 272, distance: 68.1
click at [572, 251] on td "[PERSON_NAME]" at bounding box center [639, 236] width 181 height 29
copy td "[PERSON_NAME]"
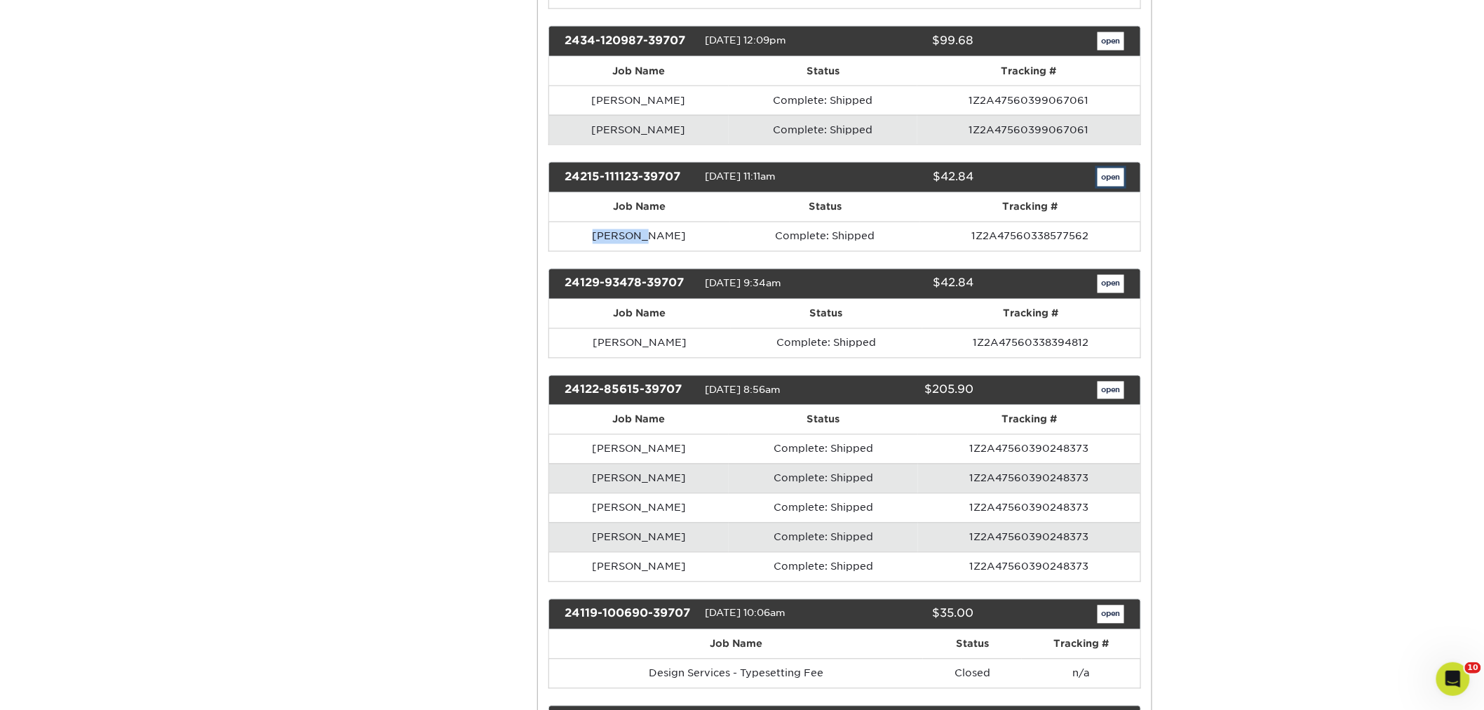
drag, startPoint x: 1111, startPoint y: 214, endPoint x: 1109, endPoint y: 229, distance: 14.8
click at [1110, 187] on link "open" at bounding box center [1110, 177] width 27 height 18
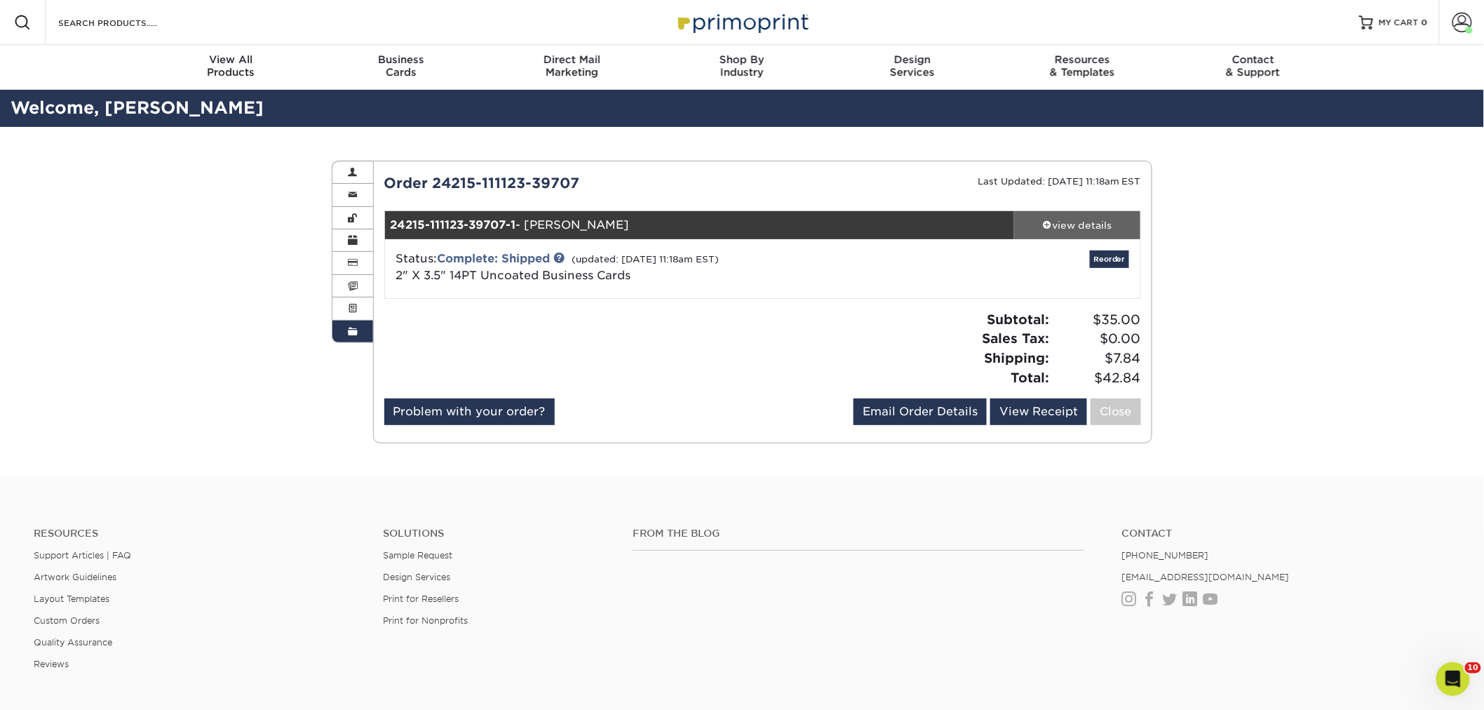
click at [1074, 219] on div "view details" at bounding box center [1077, 225] width 126 height 14
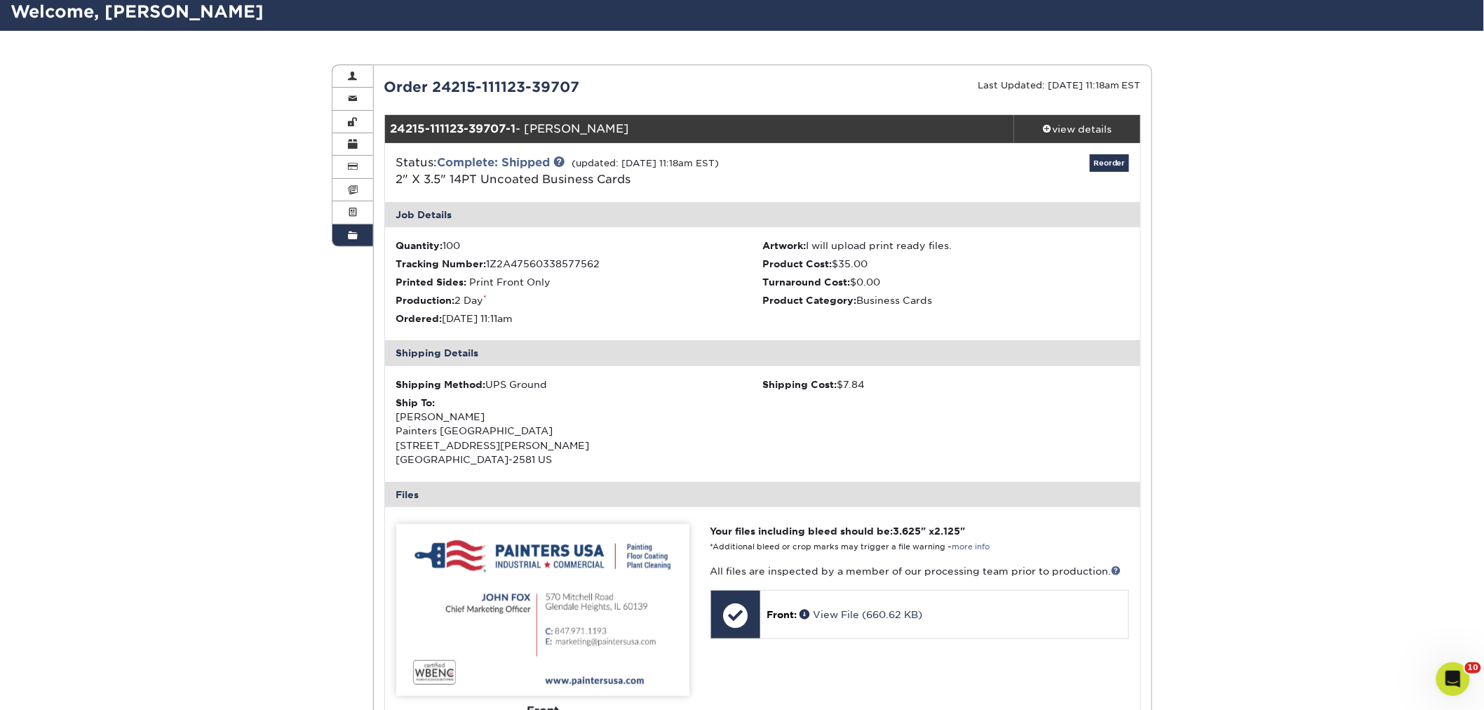
scroll to position [234, 0]
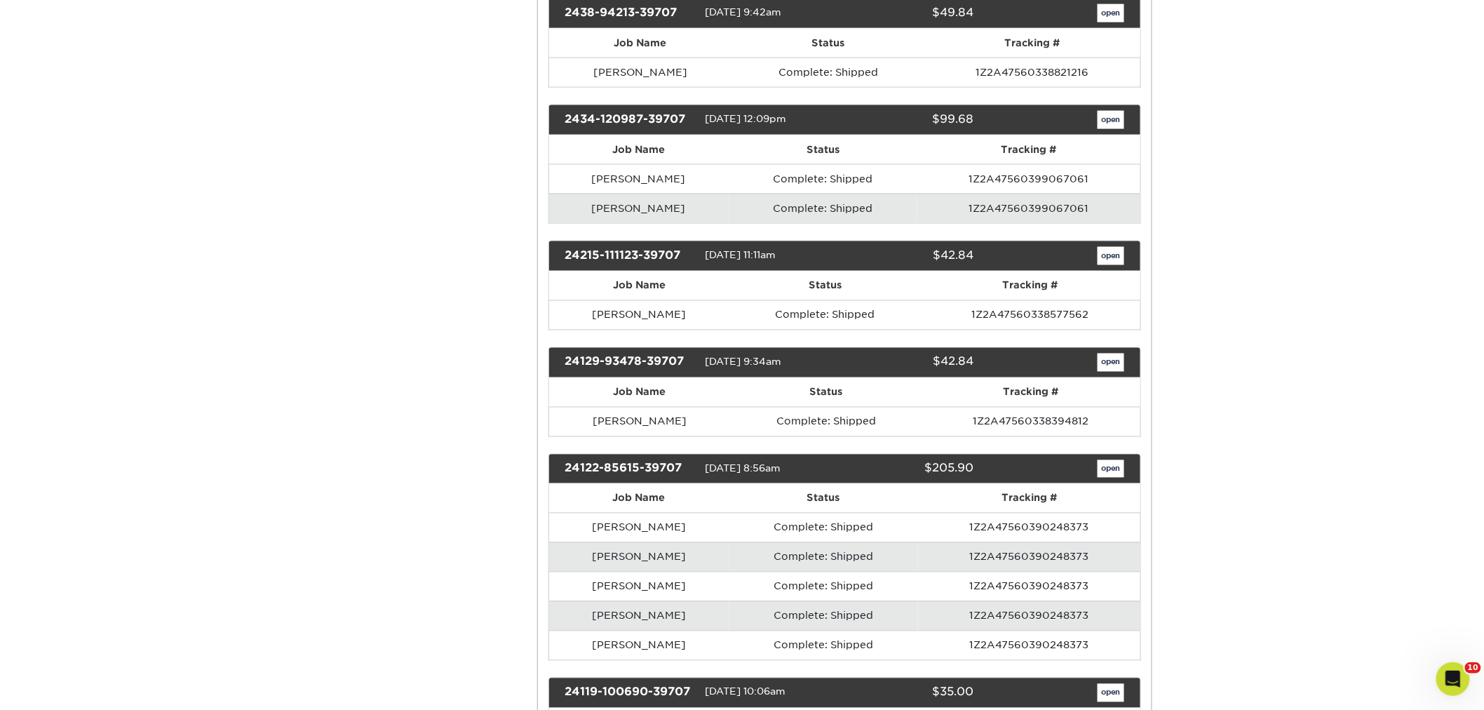
scroll to position [5298, 0]
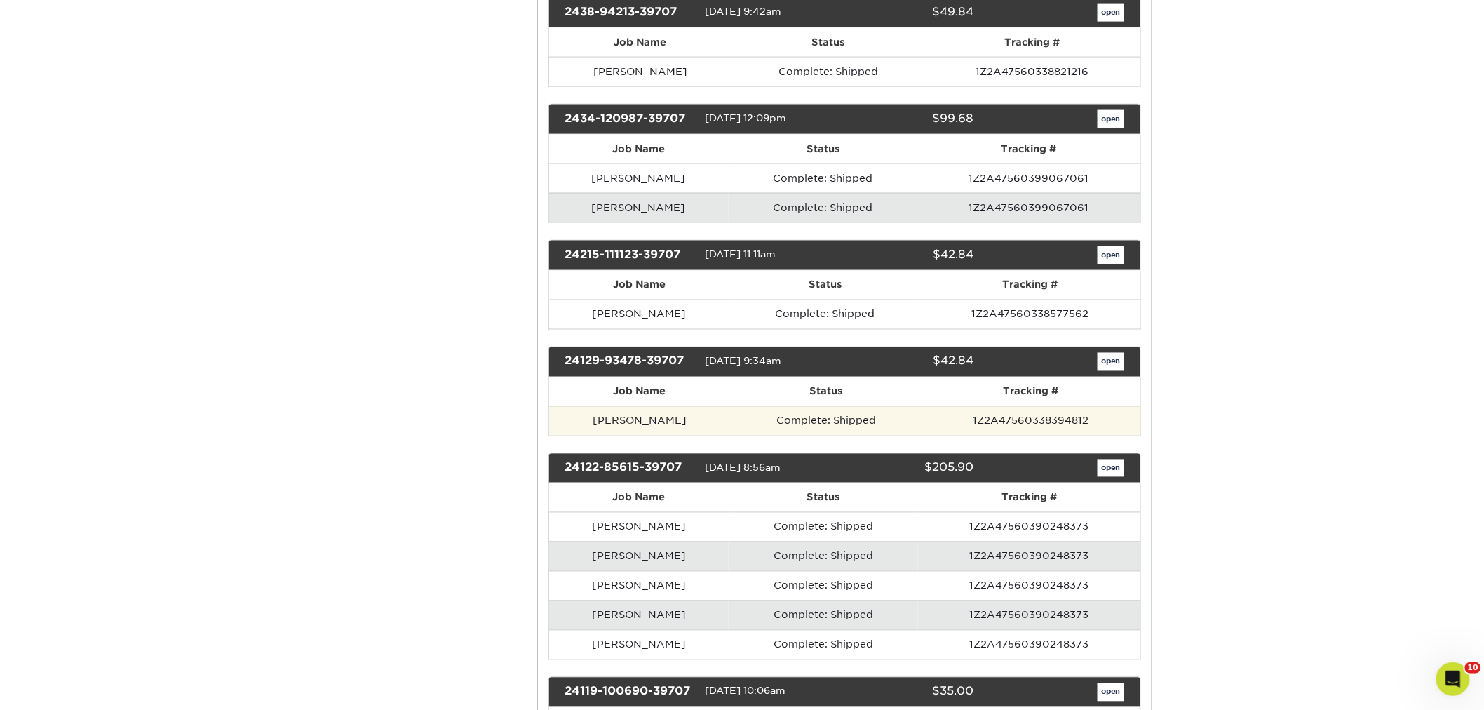
click at [642, 435] on td "[PERSON_NAME]" at bounding box center [640, 420] width 182 height 29
drag, startPoint x: 652, startPoint y: 459, endPoint x: 584, endPoint y: 461, distance: 68.0
click at [582, 435] on td "[PERSON_NAME]" at bounding box center [640, 420] width 182 height 29
copy td "[PERSON_NAME]"
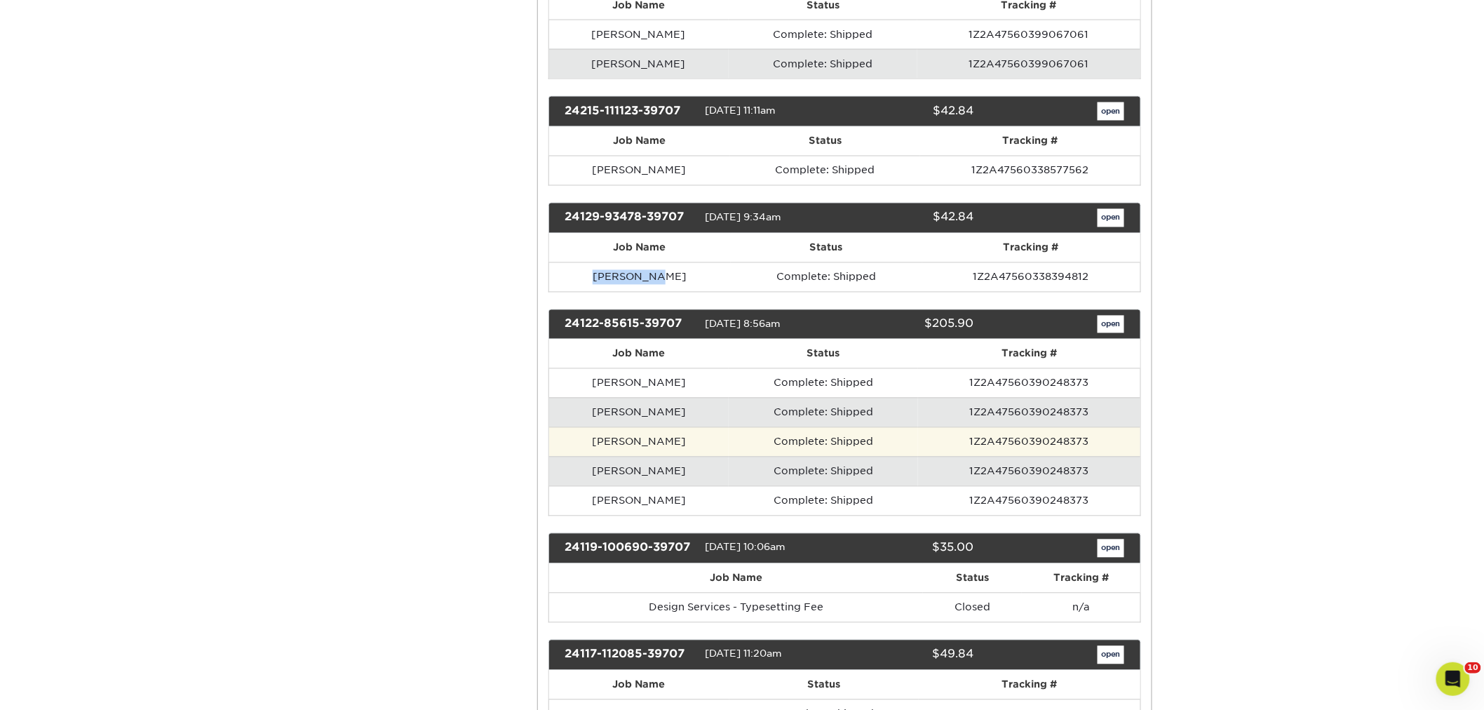
scroll to position [5454, 0]
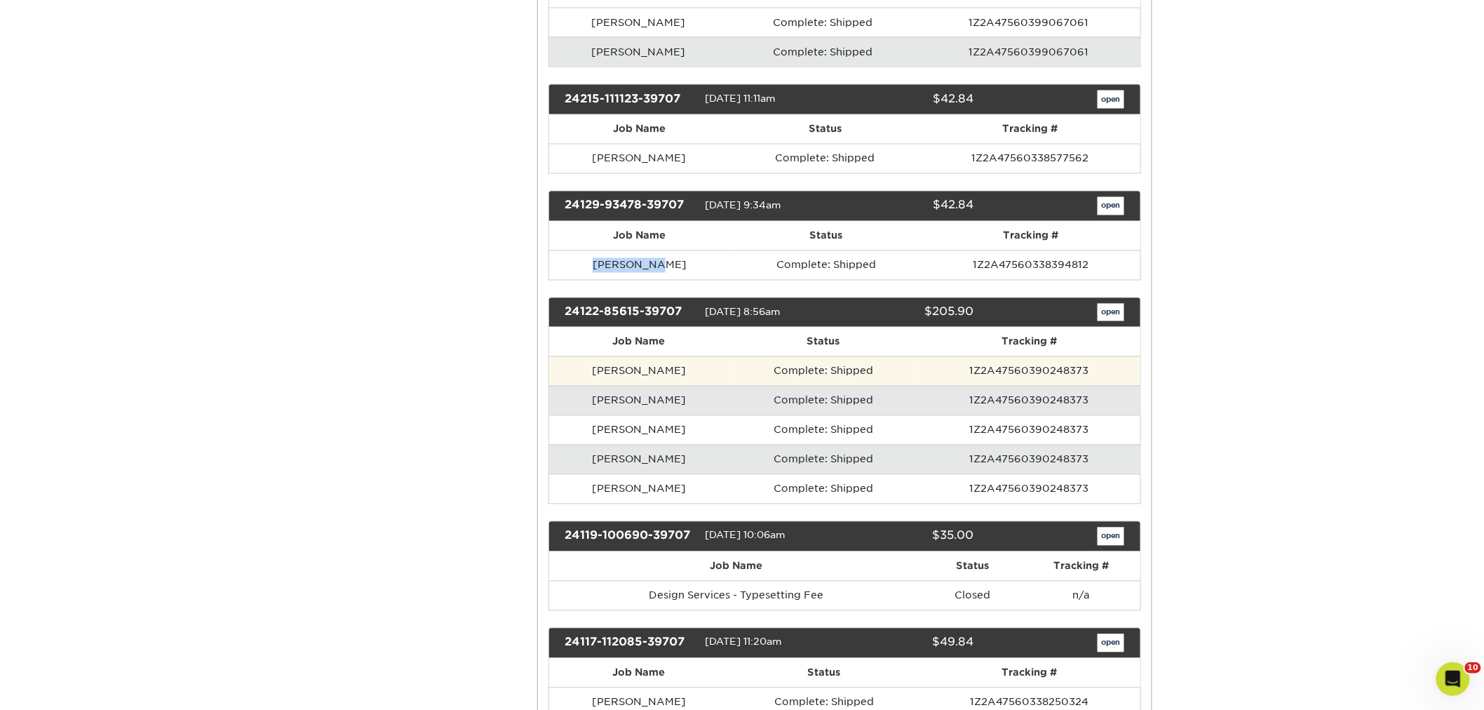
drag, startPoint x: 701, startPoint y: 408, endPoint x: 593, endPoint y: 403, distance: 108.1
click at [593, 386] on td "[PERSON_NAME]" at bounding box center [639, 370] width 180 height 29
copy td "[PERSON_NAME]"
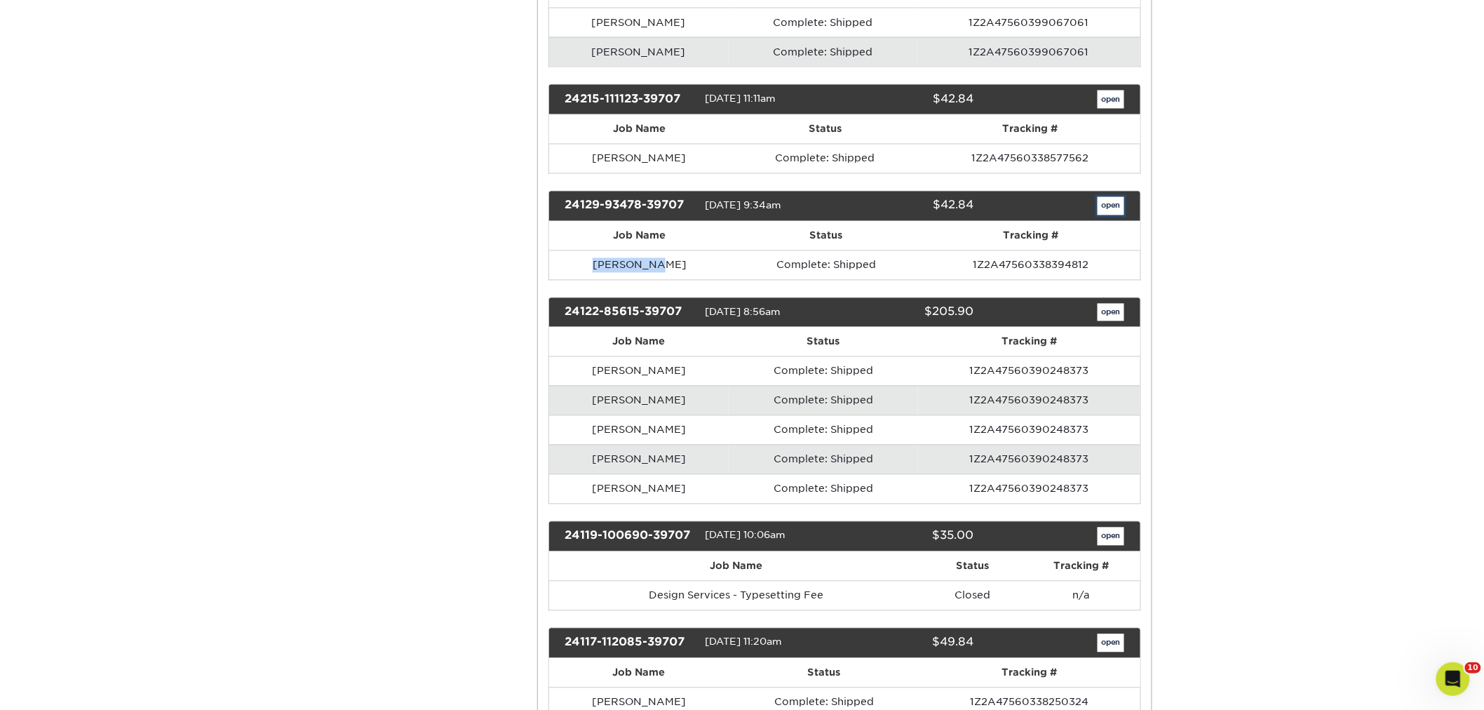
click at [1109, 215] on link "open" at bounding box center [1110, 206] width 27 height 18
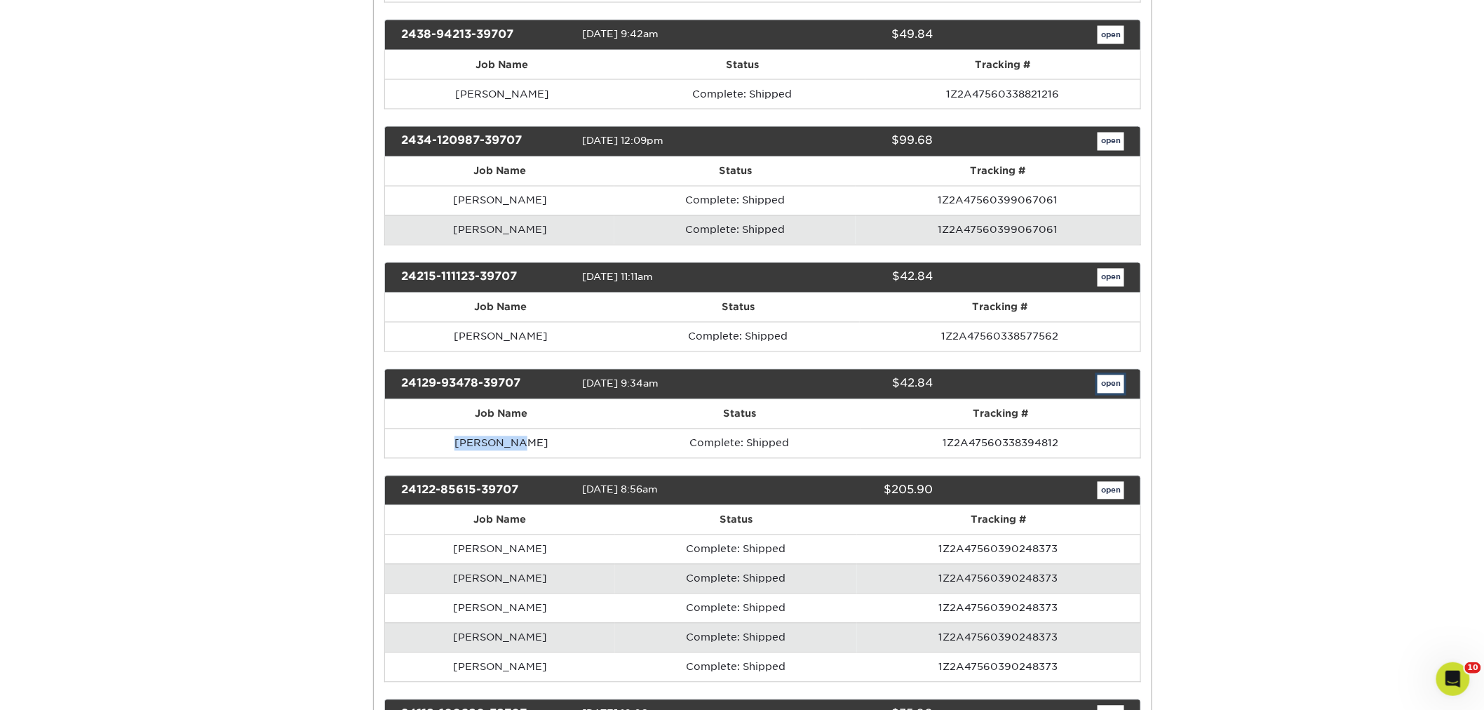
scroll to position [0, 0]
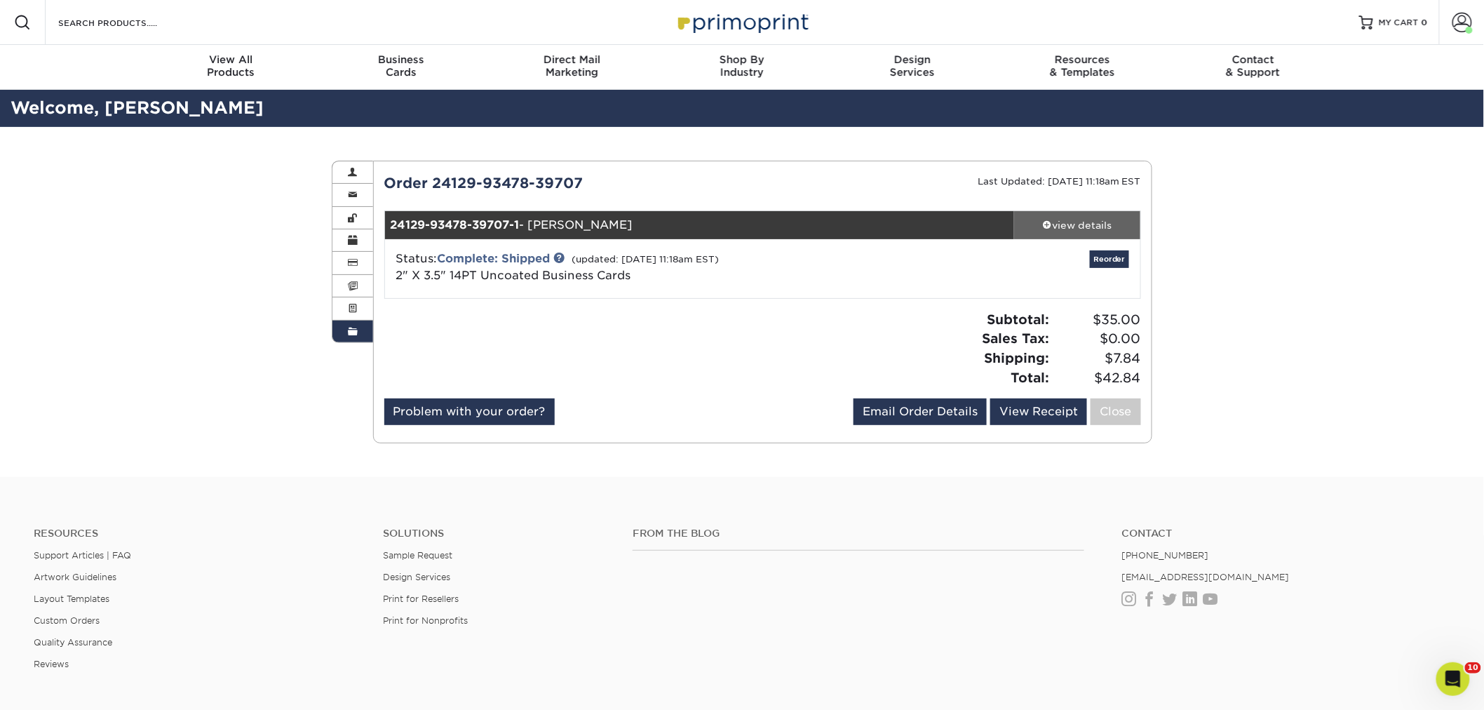
click at [1052, 225] on div "view details" at bounding box center [1077, 225] width 126 height 14
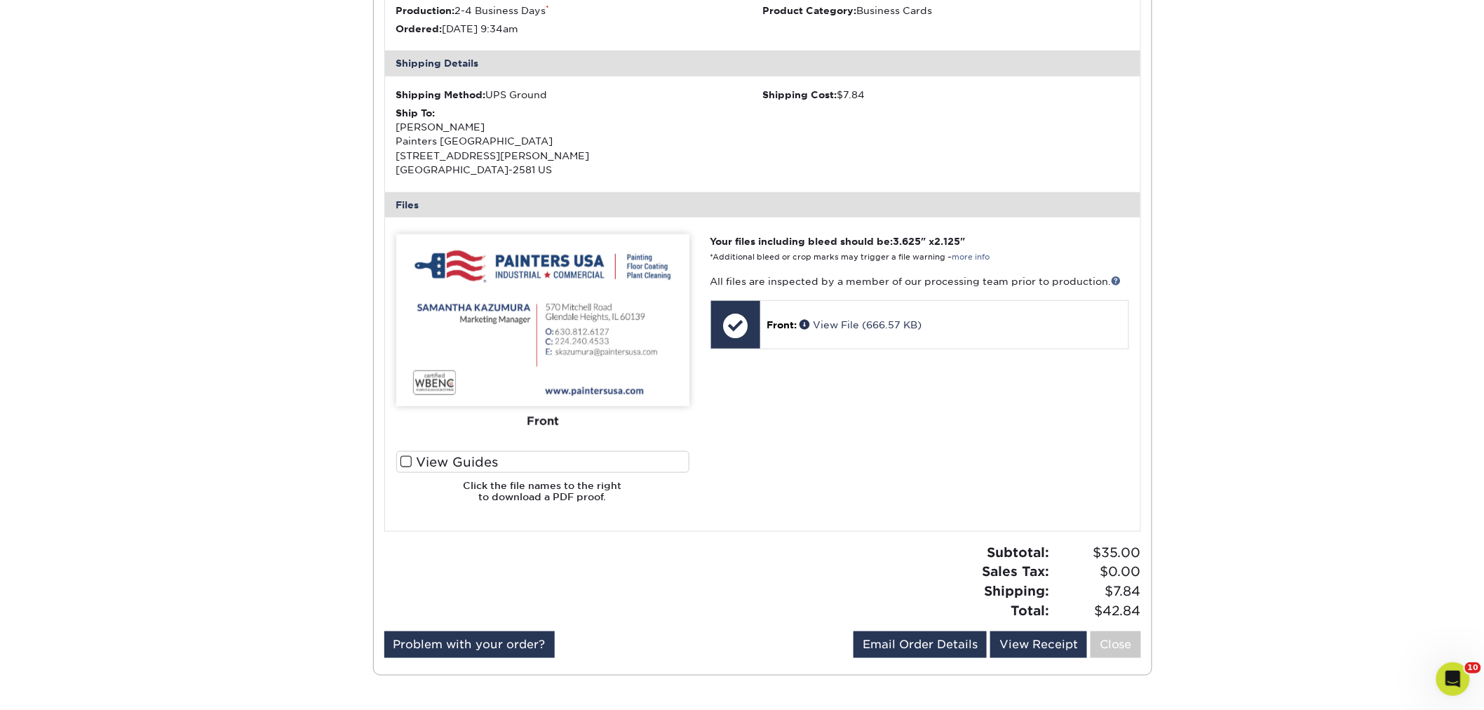
scroll to position [389, 0]
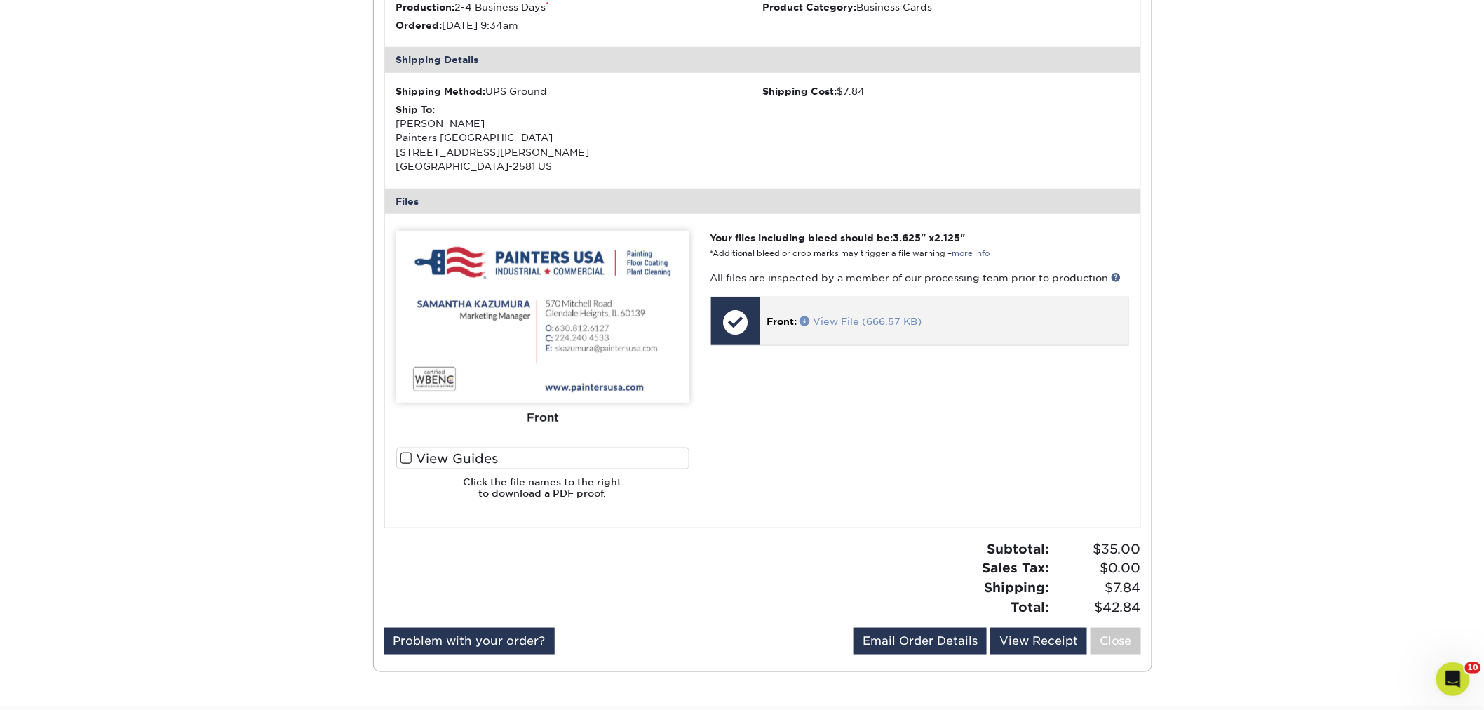
drag, startPoint x: 839, startPoint y: 311, endPoint x: 833, endPoint y: 320, distance: 10.7
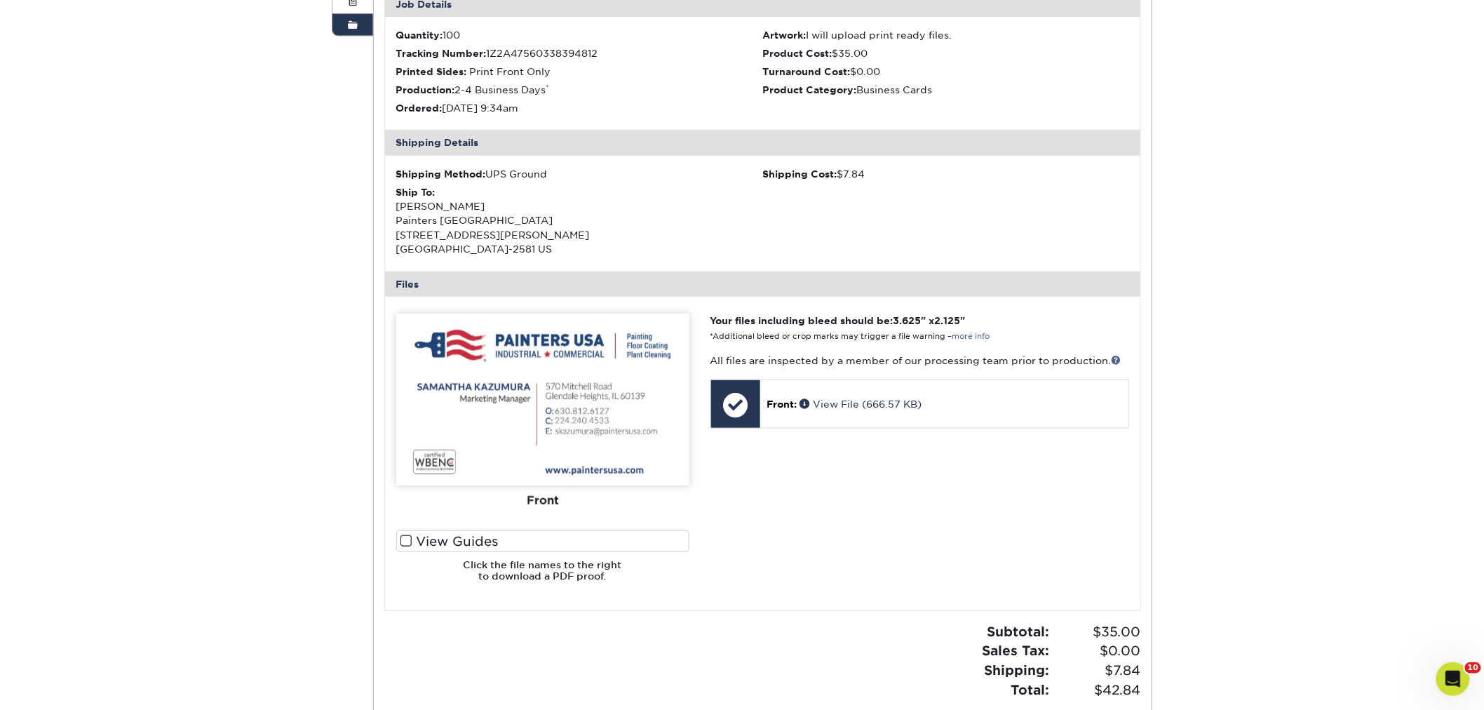
scroll to position [311, 0]
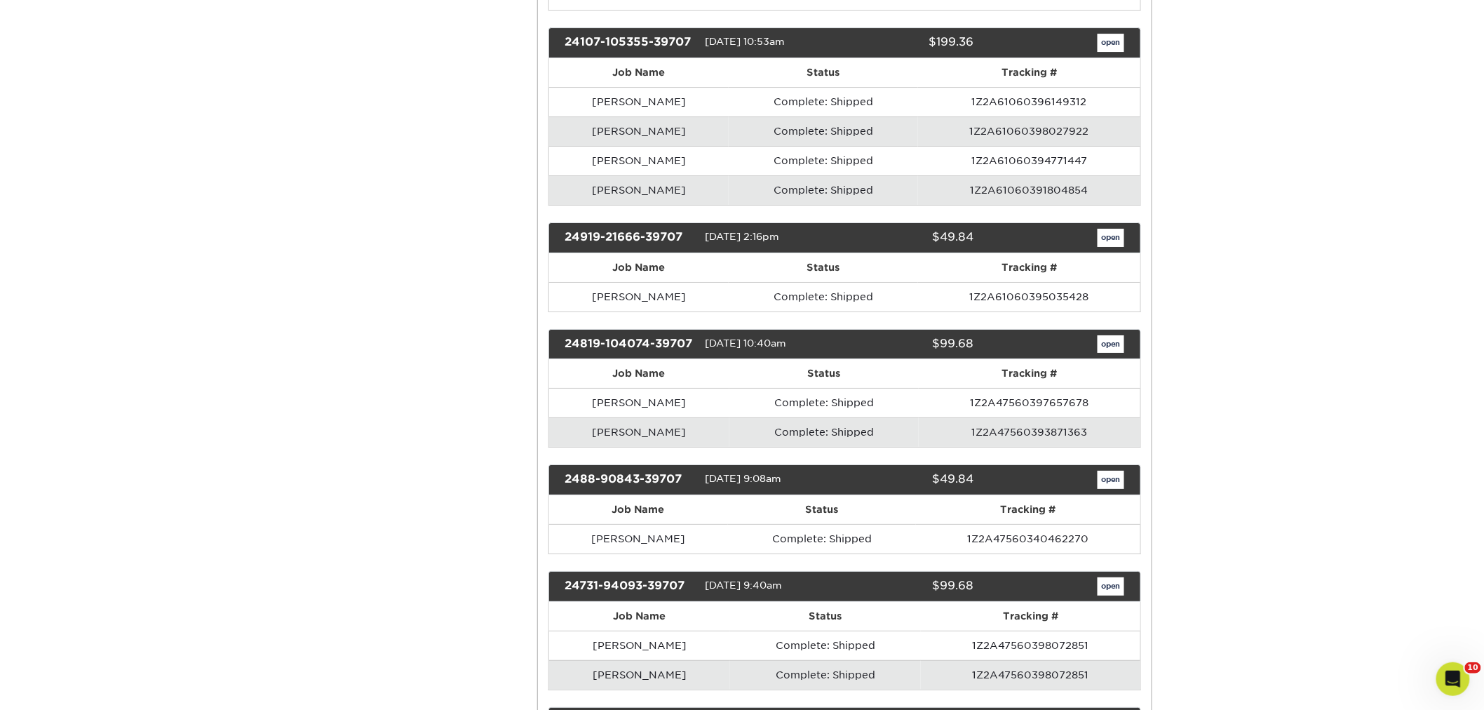
scroll to position [2025, 0]
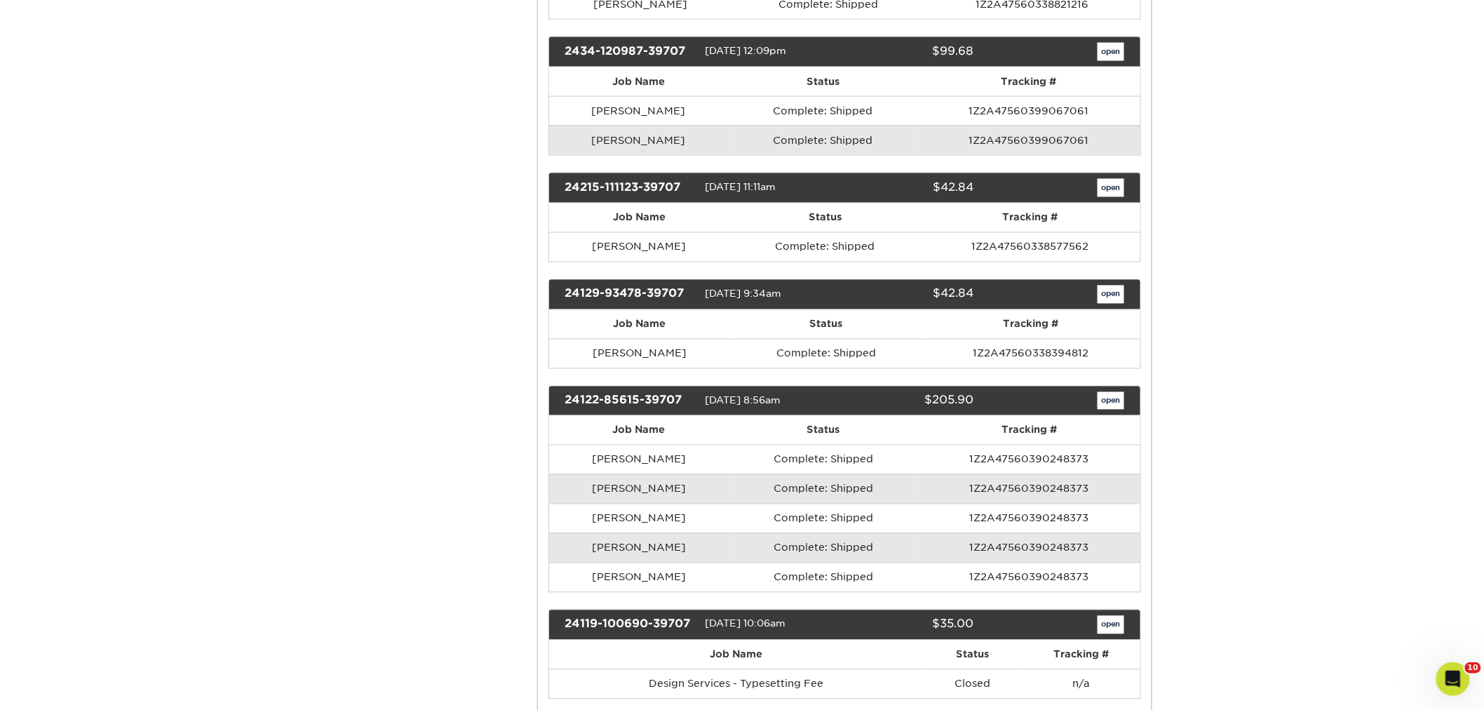
scroll to position [5688, 0]
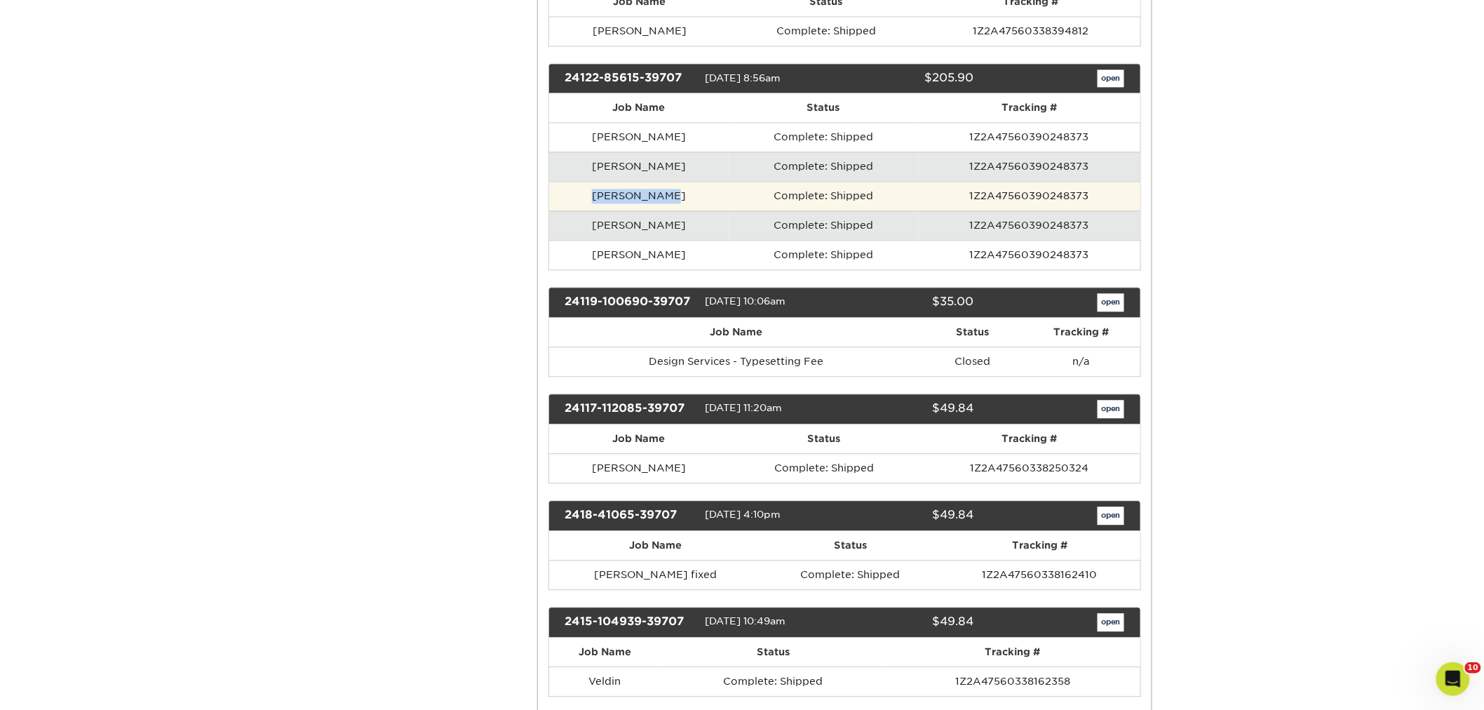
drag, startPoint x: 689, startPoint y: 231, endPoint x: 618, endPoint y: 227, distance: 71.0
click at [618, 210] on td "[PERSON_NAME]" at bounding box center [639, 195] width 180 height 29
copy td "[PERSON_NAME]"
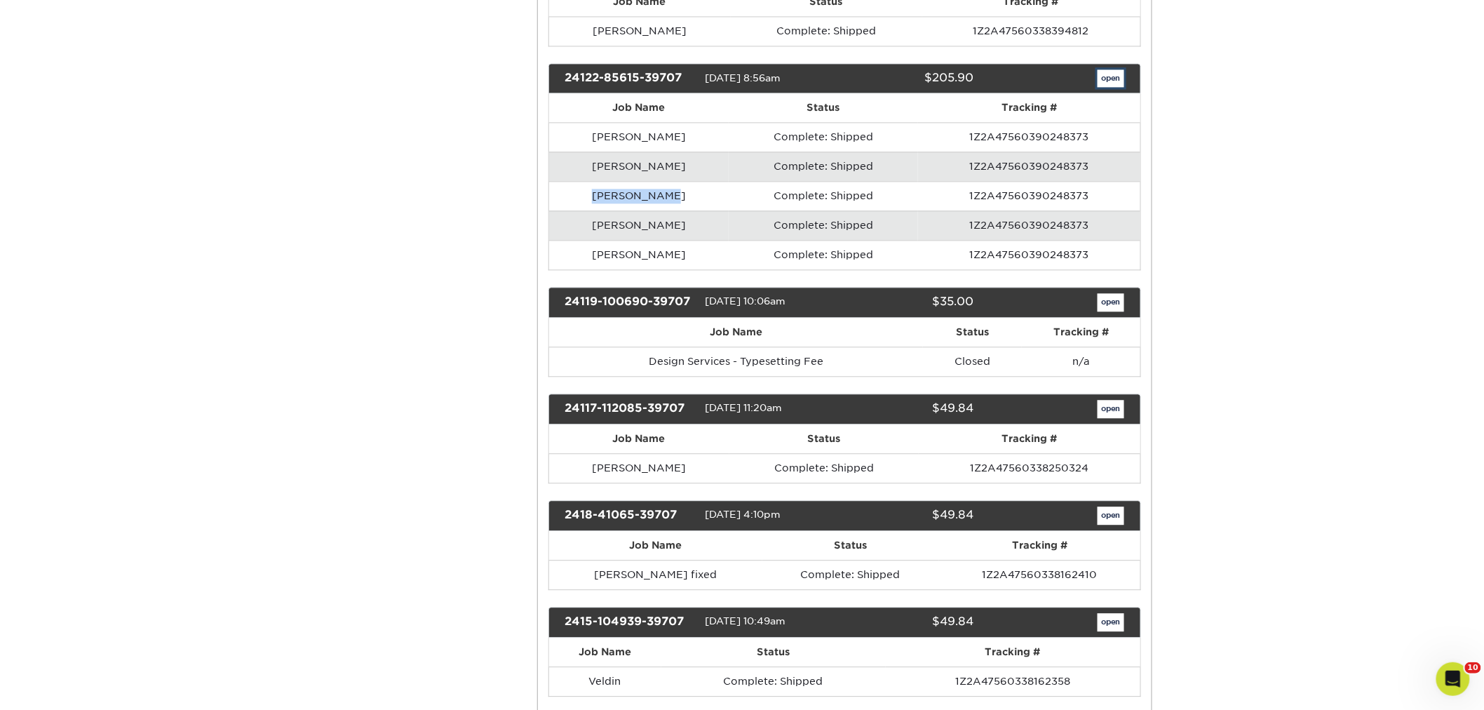
click at [1111, 88] on link "open" at bounding box center [1110, 78] width 27 height 18
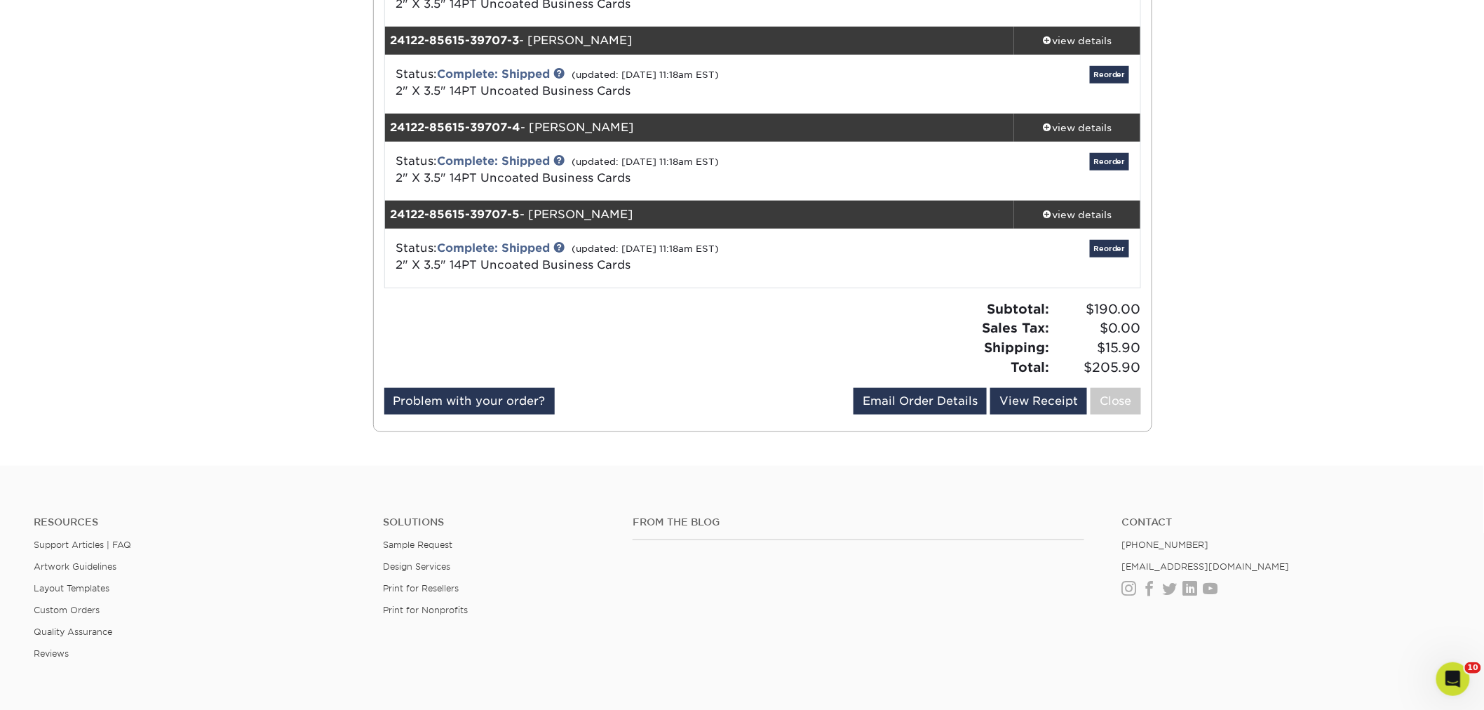
scroll to position [58, 0]
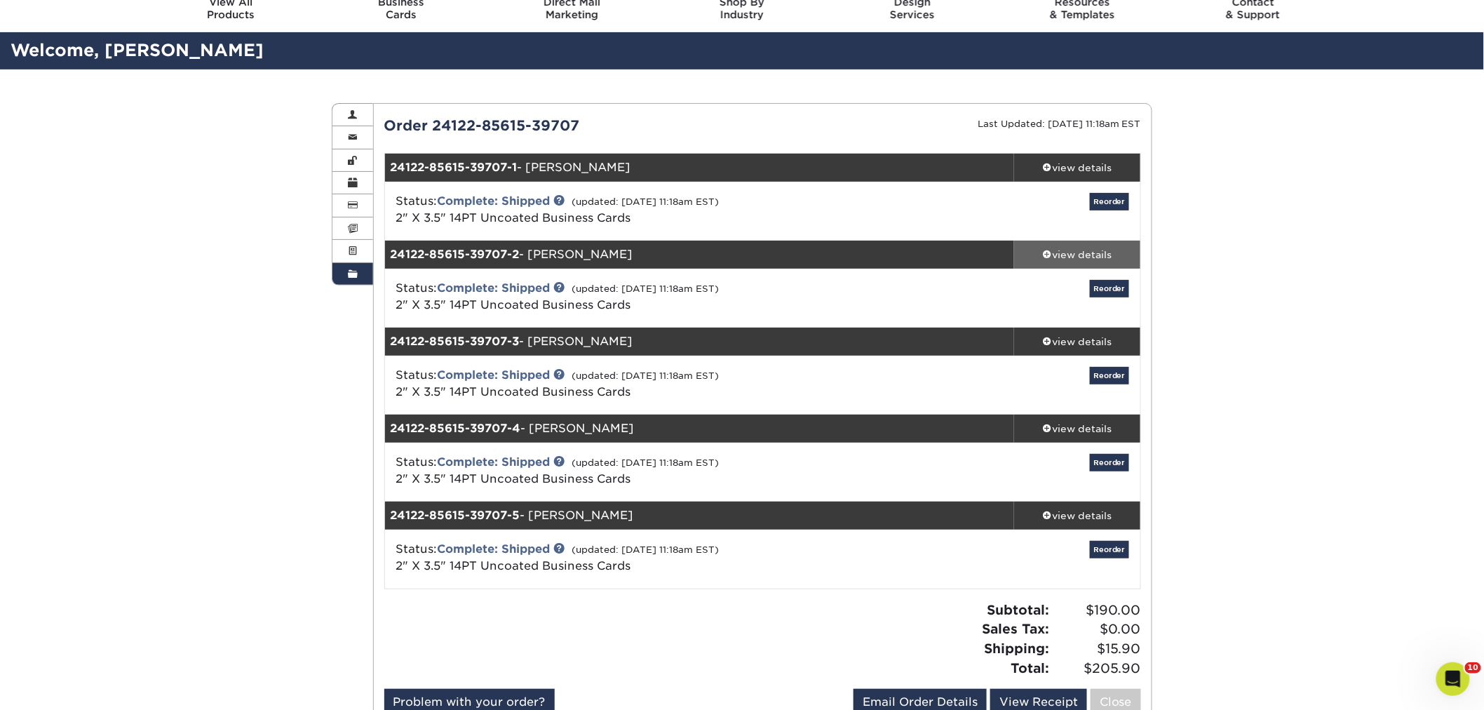
click at [1095, 254] on div "view details" at bounding box center [1077, 255] width 126 height 14
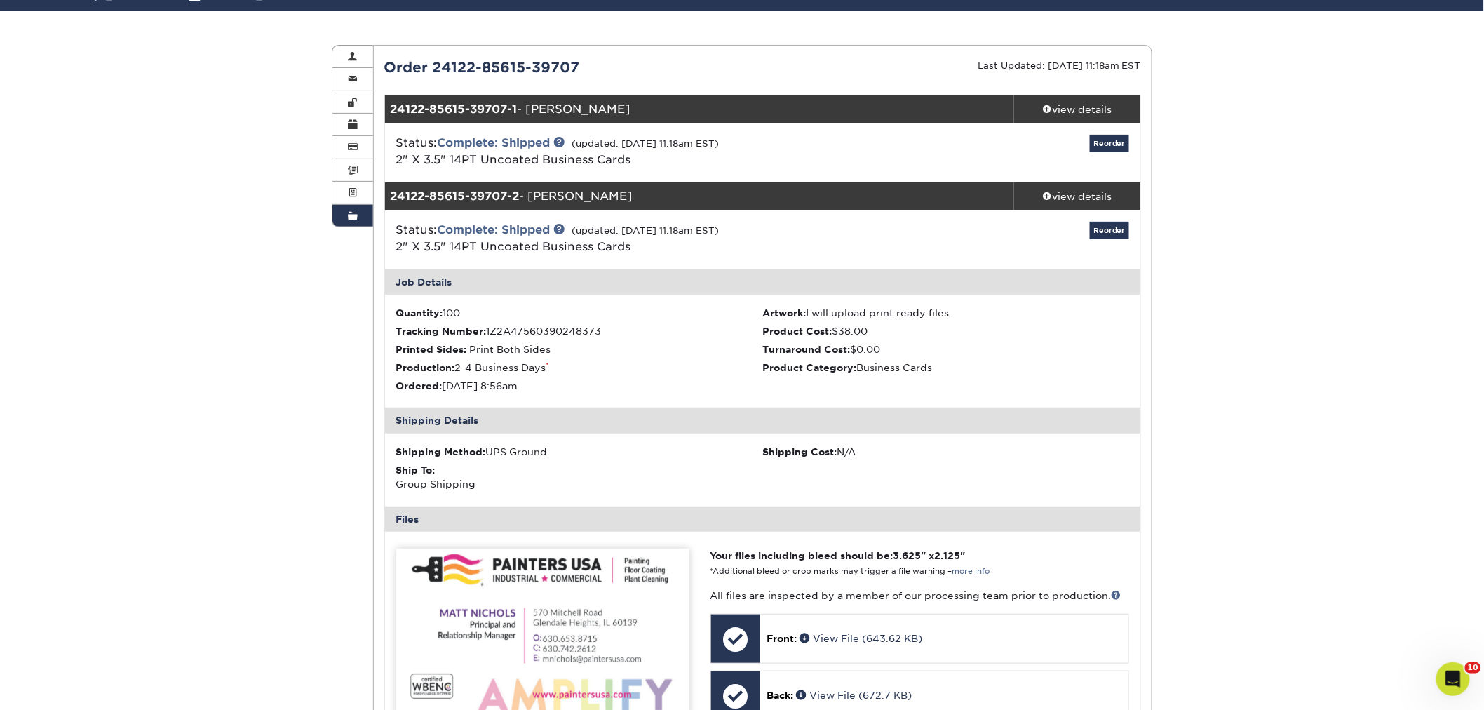
scroll to position [213, 0]
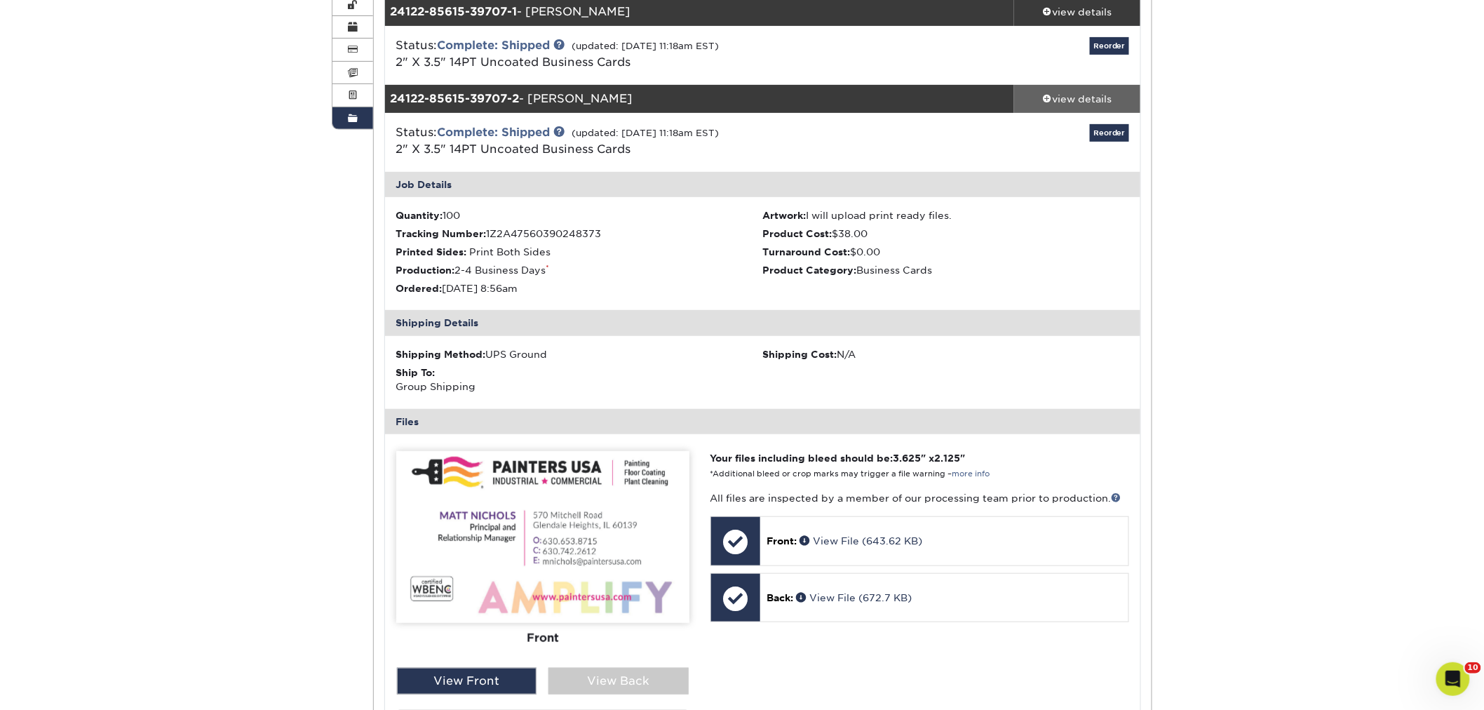
click at [1094, 92] on div "view details" at bounding box center [1077, 99] width 126 height 14
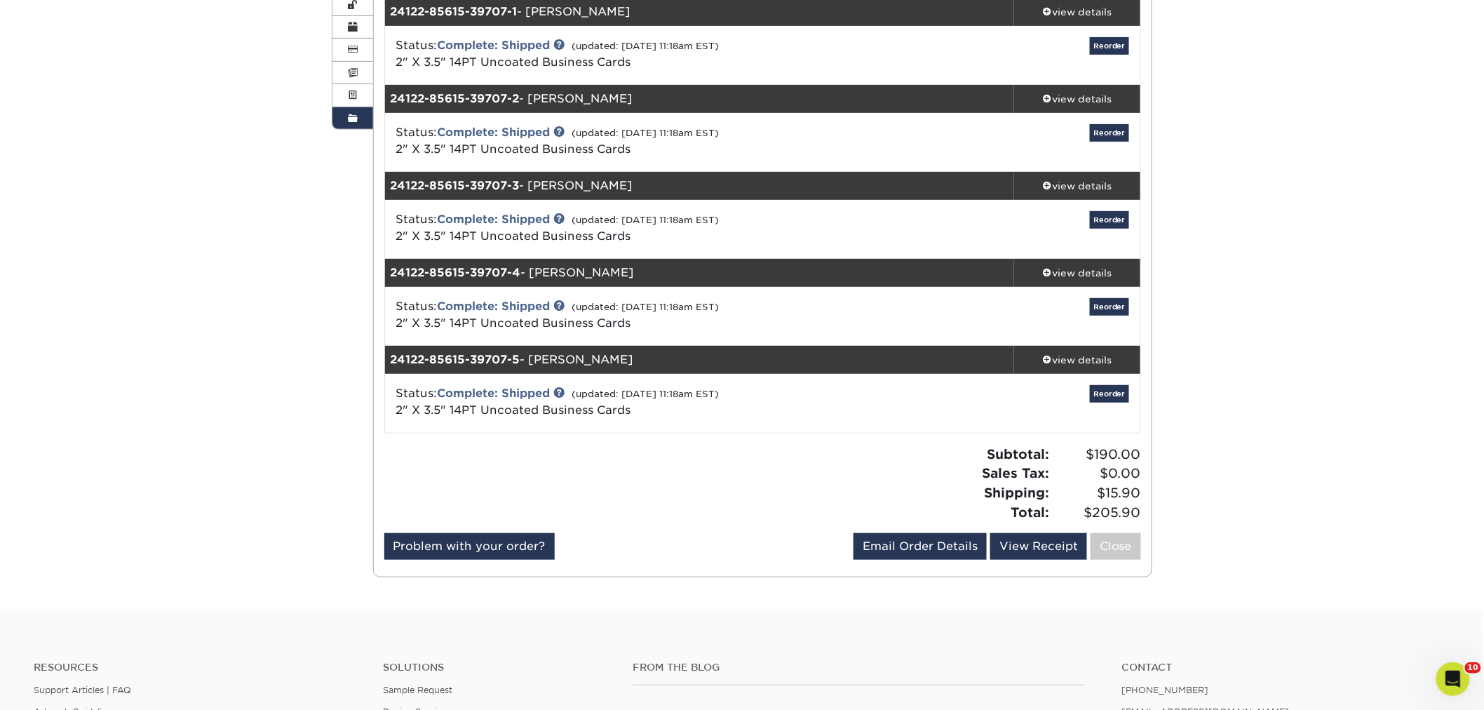
drag, startPoint x: 619, startPoint y: 190, endPoint x: 536, endPoint y: 183, distance: 83.7
click at [536, 183] on div "24122-85615-39707-3 - Chris Sullivan" at bounding box center [700, 186] width 630 height 28
copy div "[PERSON_NAME]"
click at [1073, 183] on div "view details" at bounding box center [1077, 186] width 126 height 14
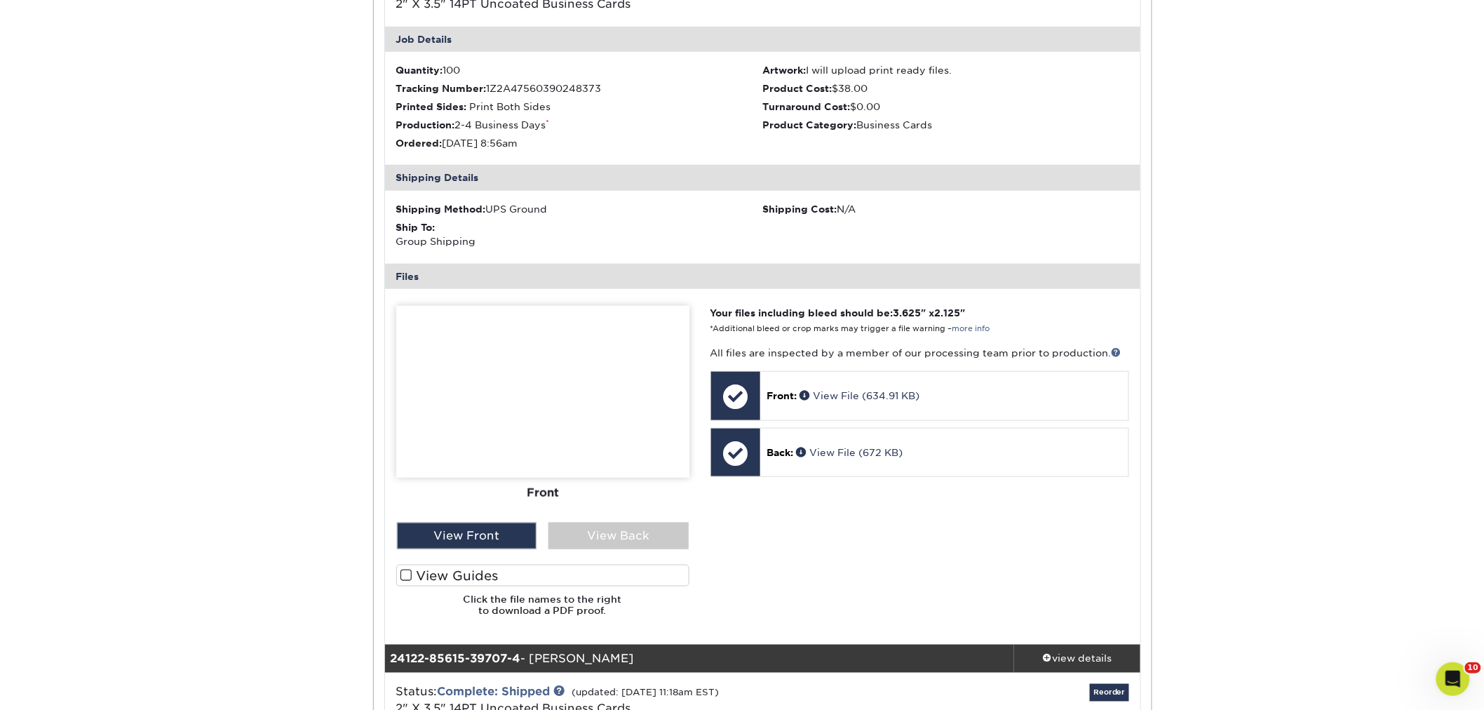
scroll to position [447, 0]
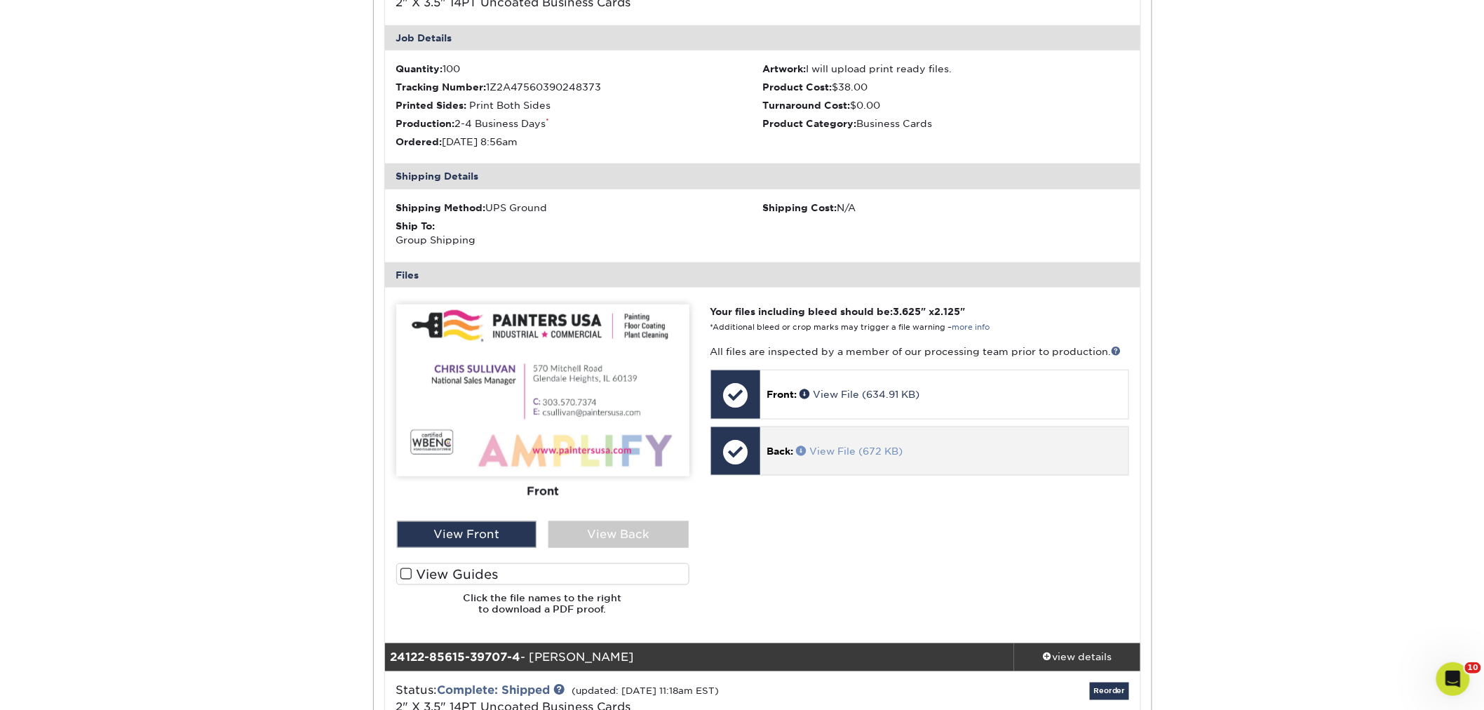
drag, startPoint x: 880, startPoint y: 443, endPoint x: 849, endPoint y: 449, distance: 31.4
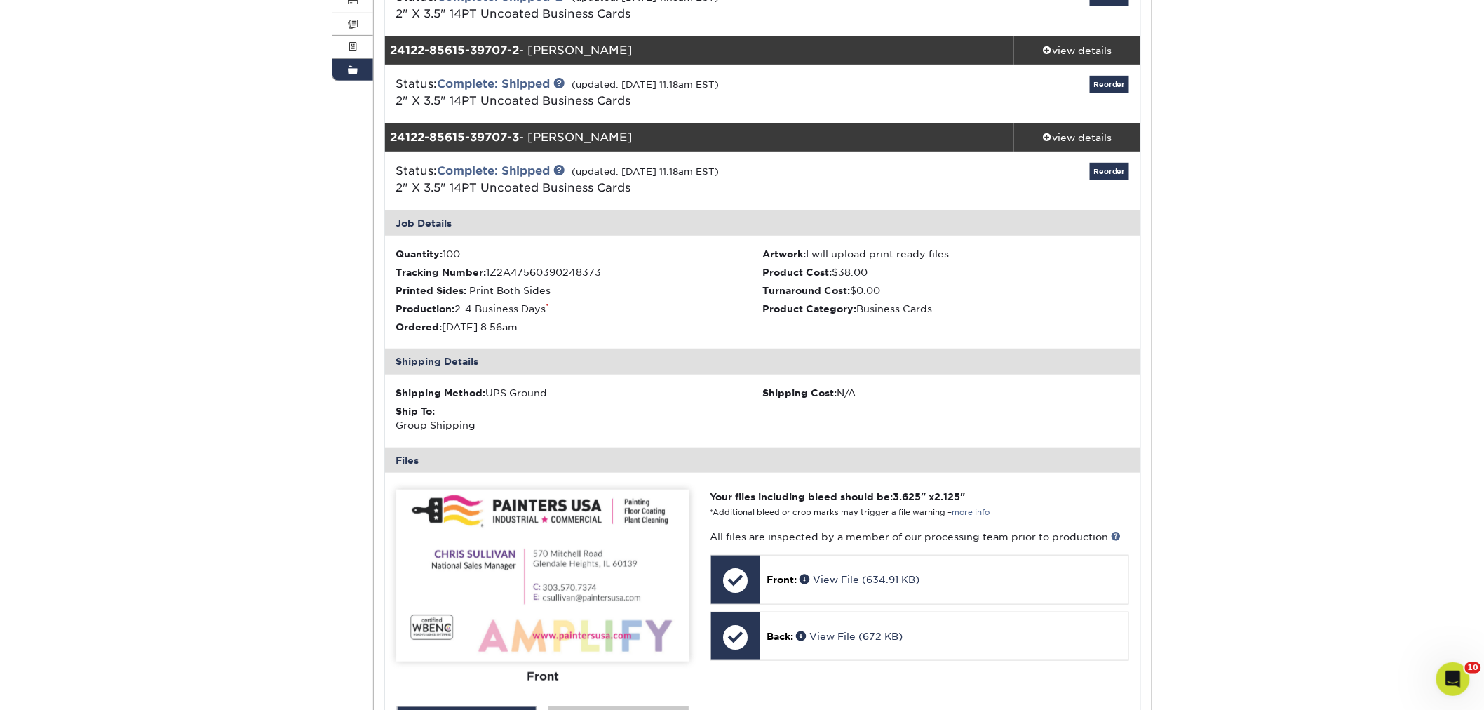
scroll to position [213, 0]
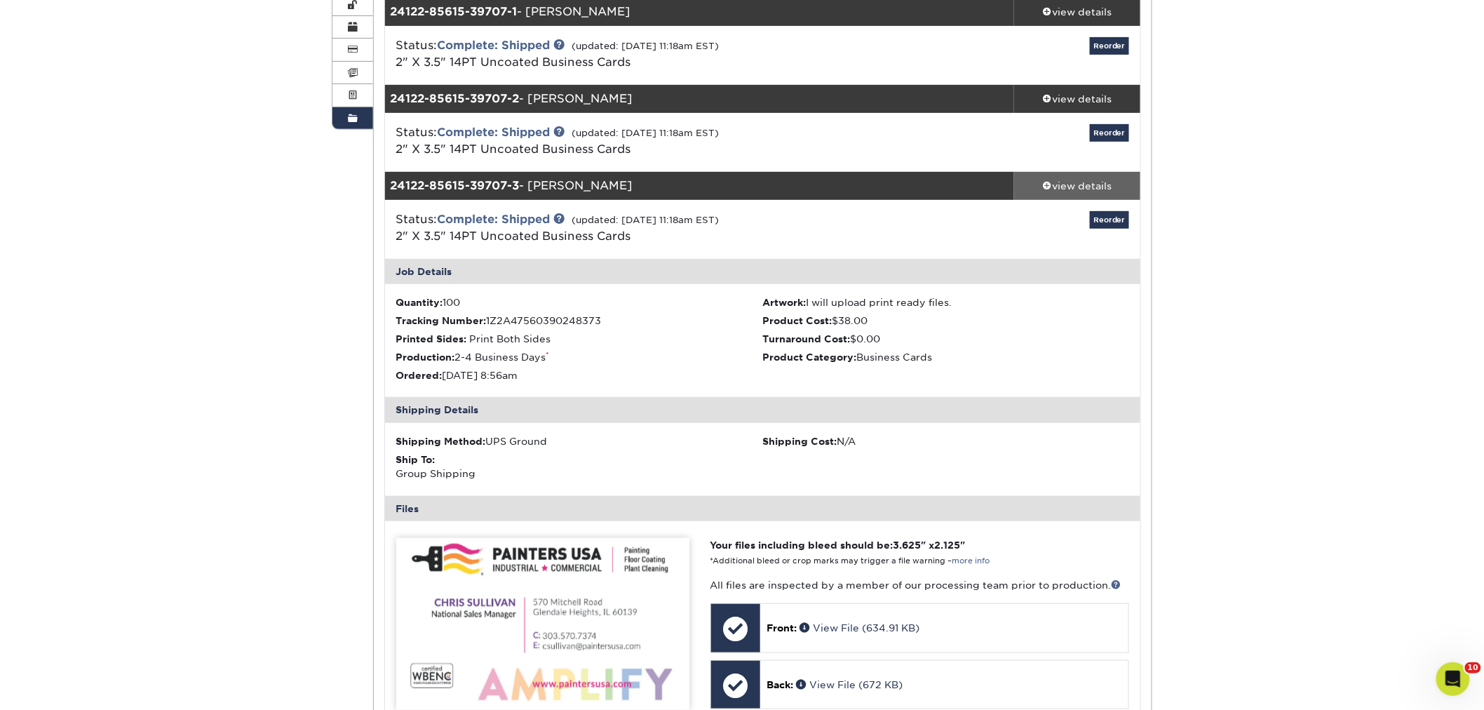
click at [1050, 184] on div "view details" at bounding box center [1077, 186] width 126 height 14
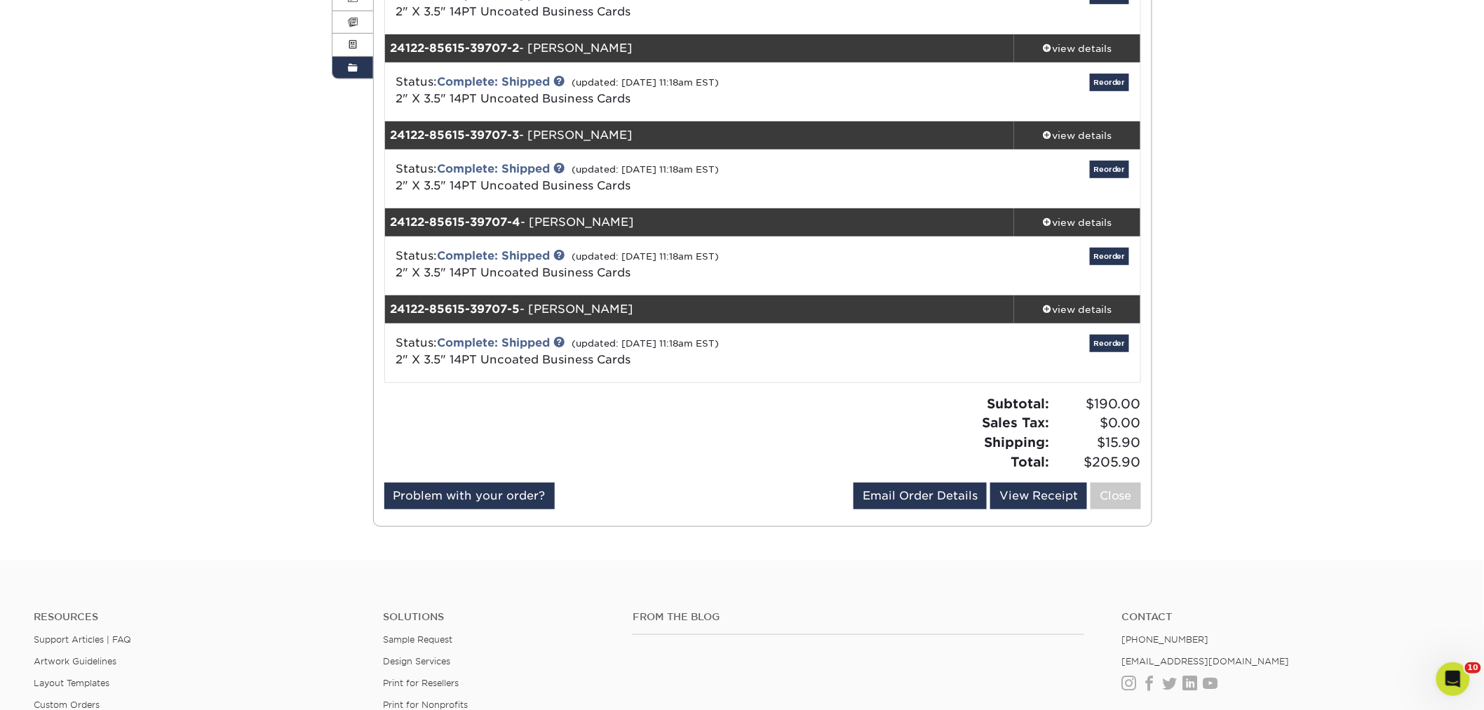
scroll to position [291, 0]
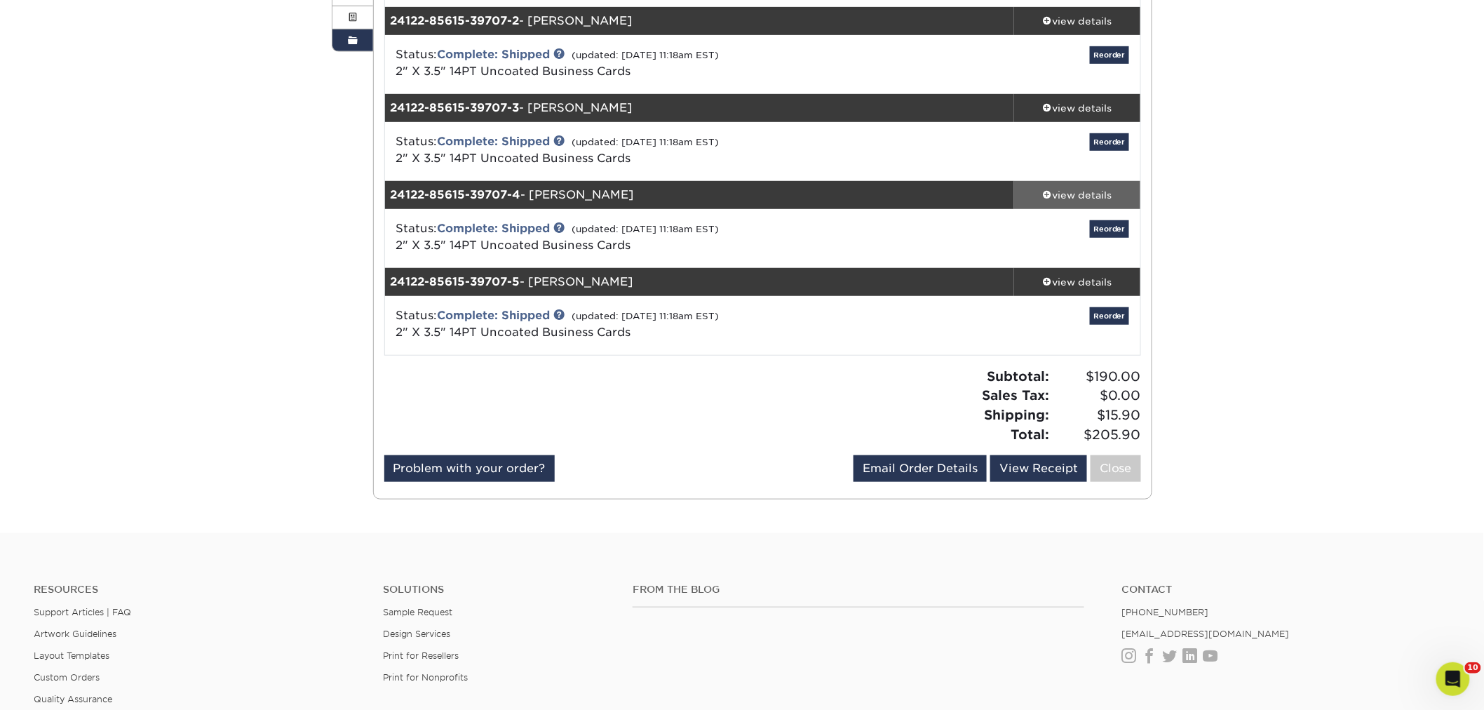
click at [1082, 193] on div "view details" at bounding box center [1077, 195] width 126 height 14
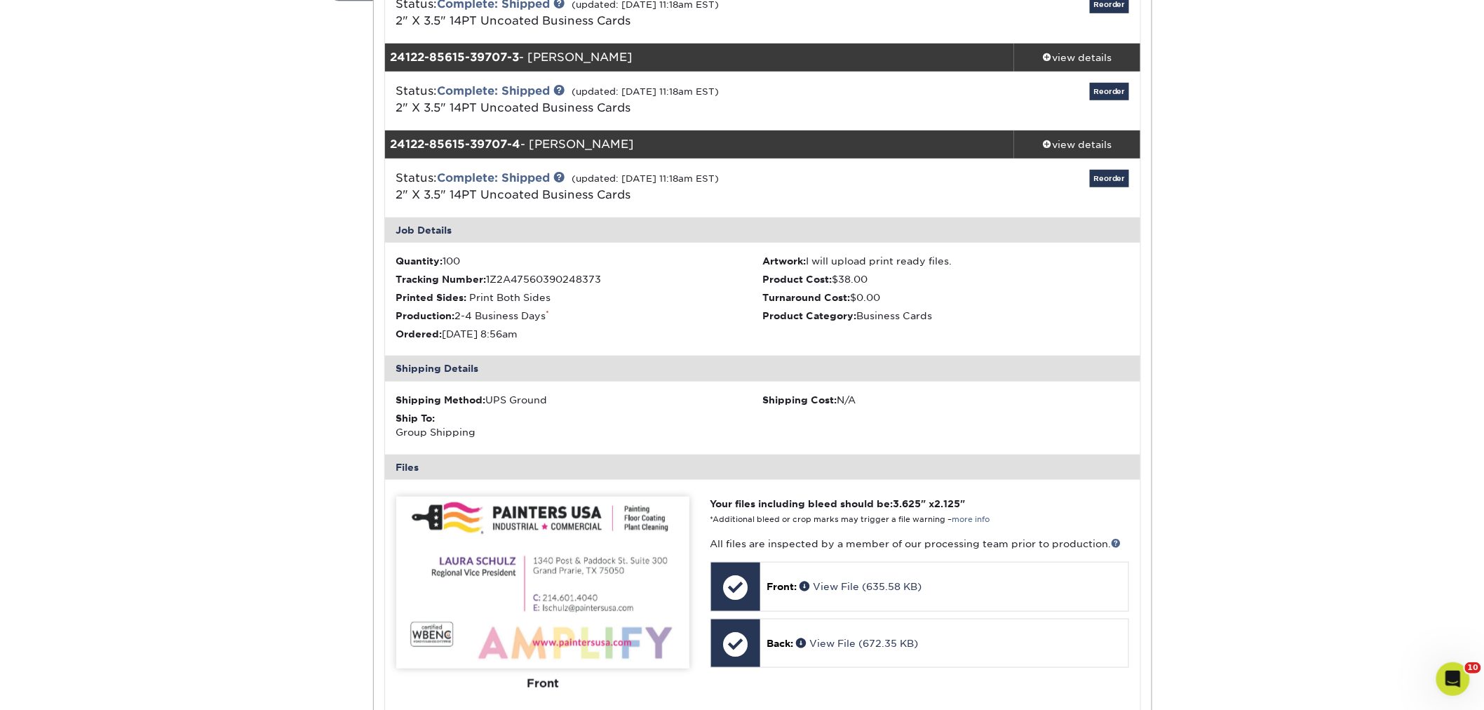
scroll to position [369, 0]
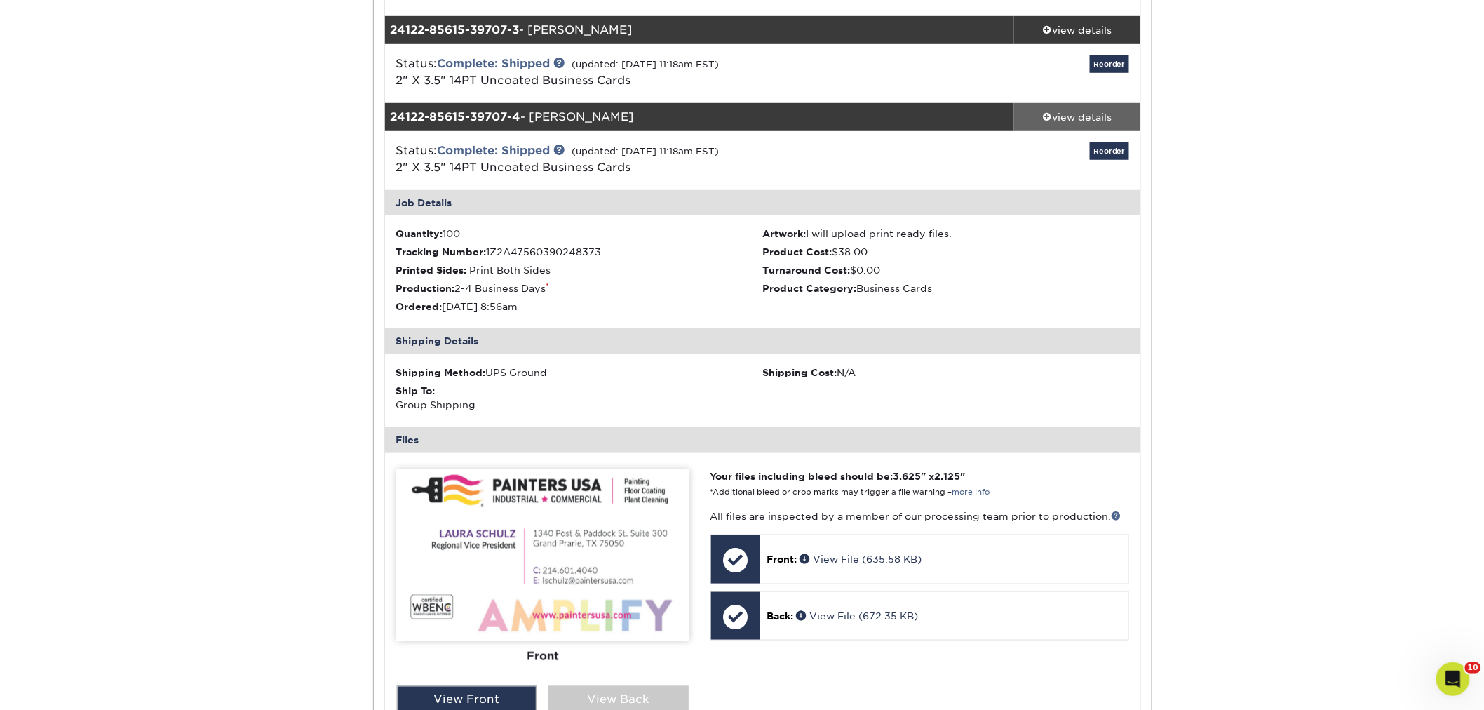
click at [1088, 110] on div "view details" at bounding box center [1077, 117] width 126 height 14
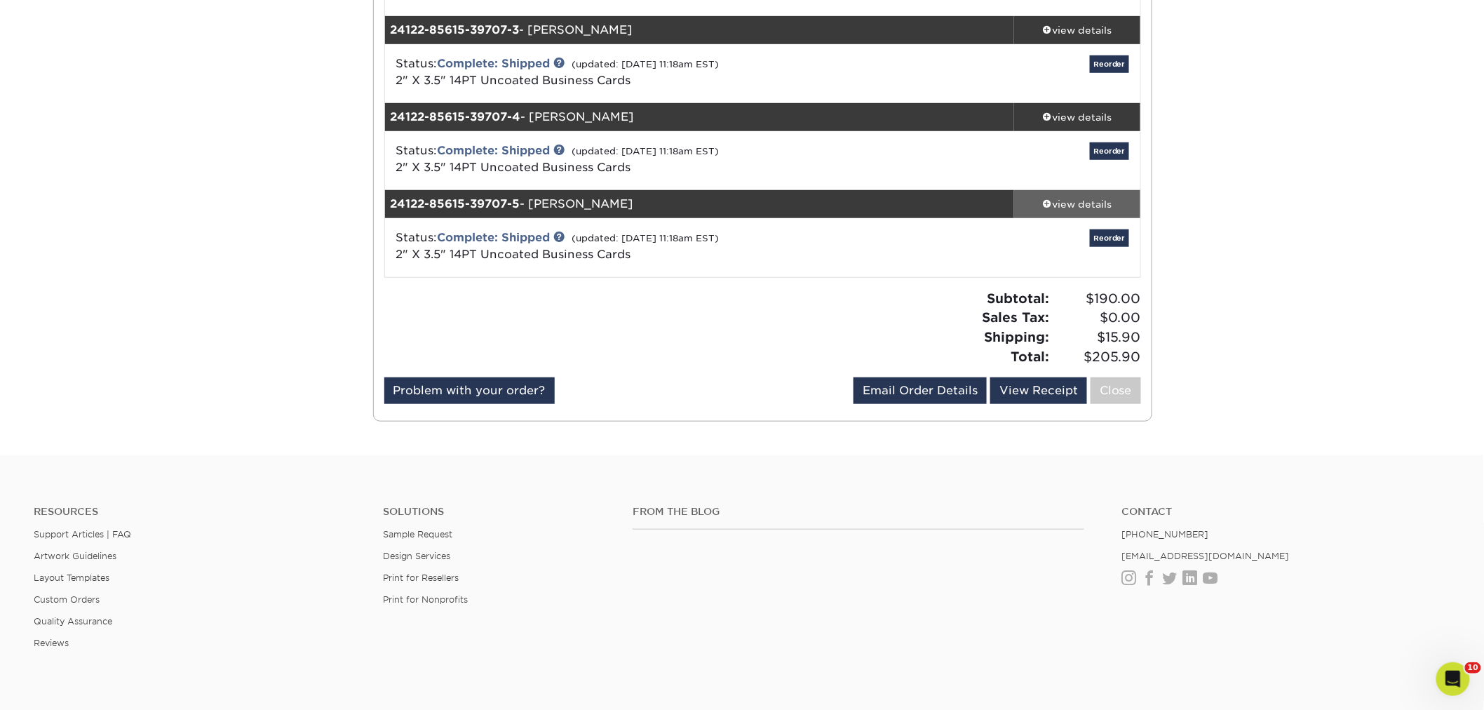
click at [1085, 197] on div "view details" at bounding box center [1077, 204] width 126 height 14
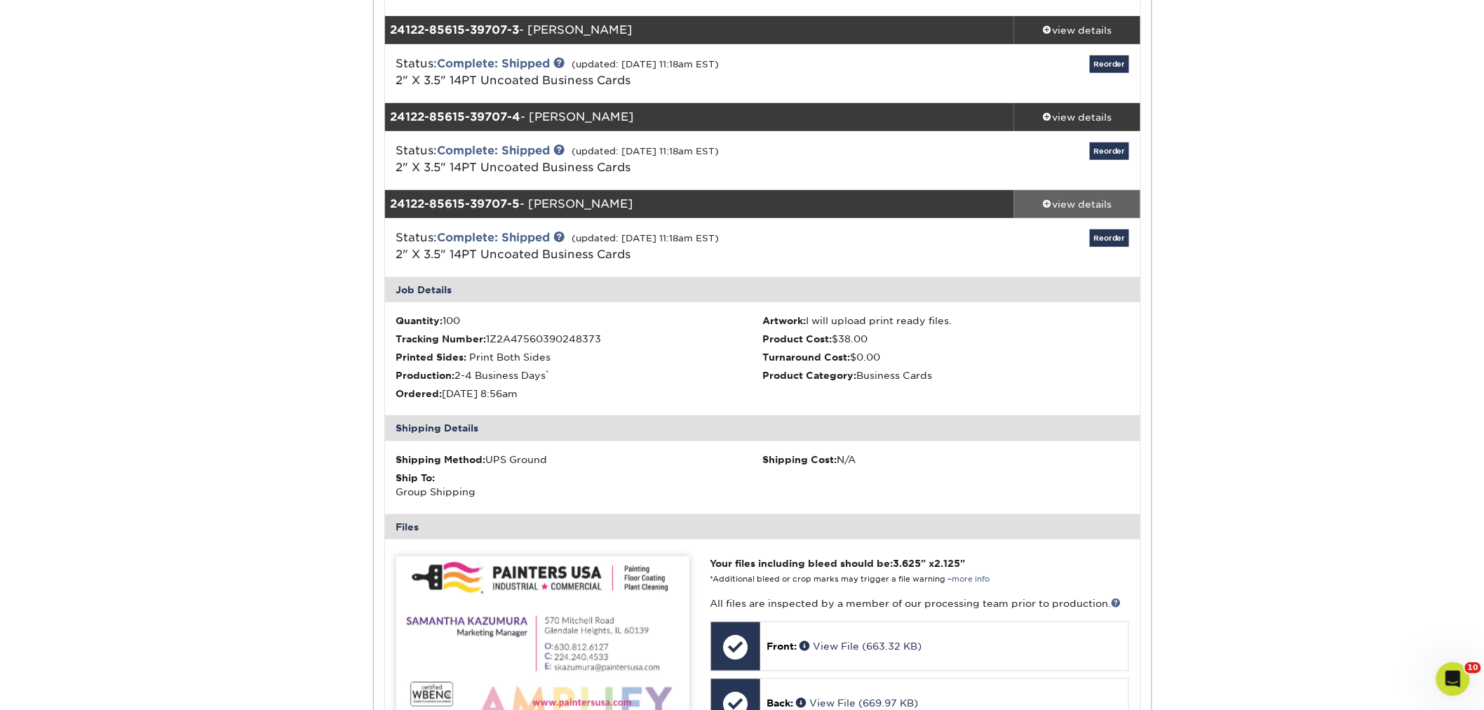
click at [1085, 197] on div "view details" at bounding box center [1077, 204] width 126 height 14
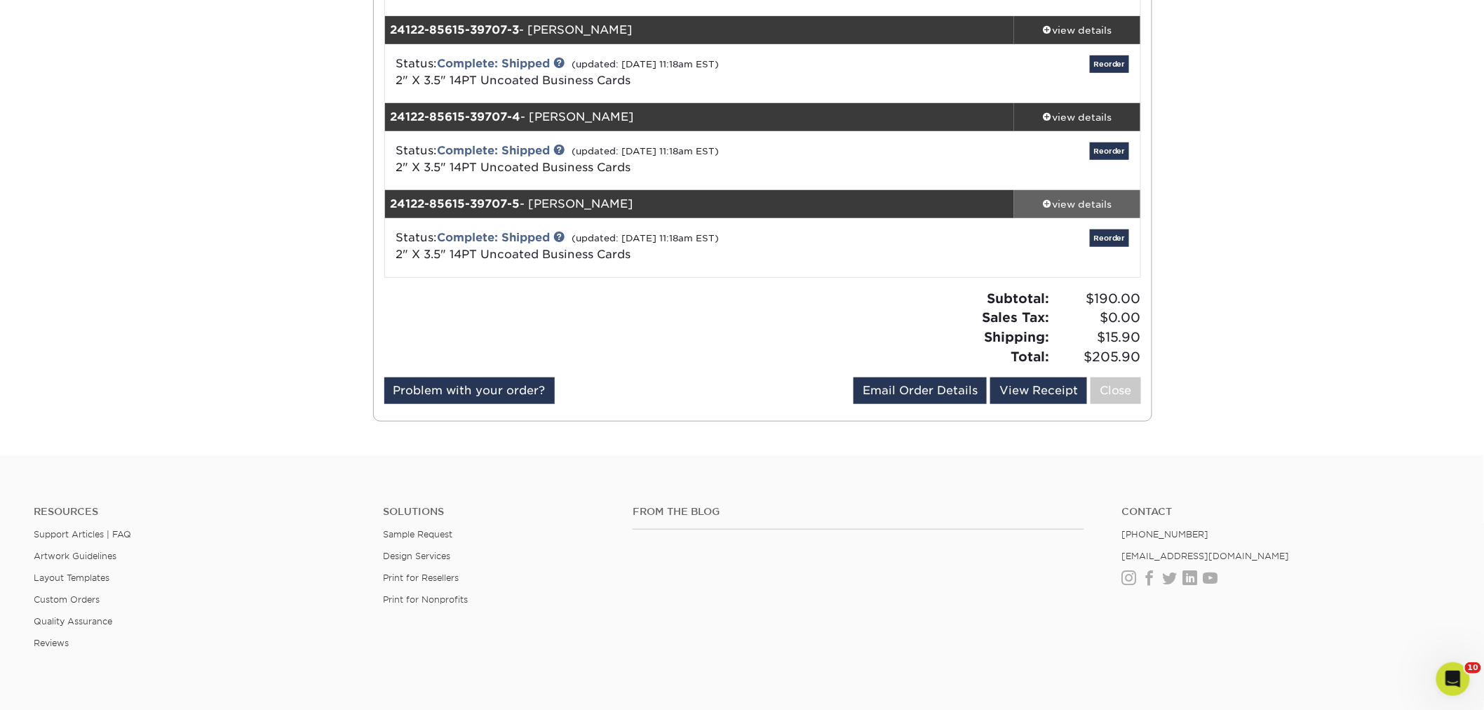
click at [1085, 197] on div "view details" at bounding box center [1077, 204] width 126 height 14
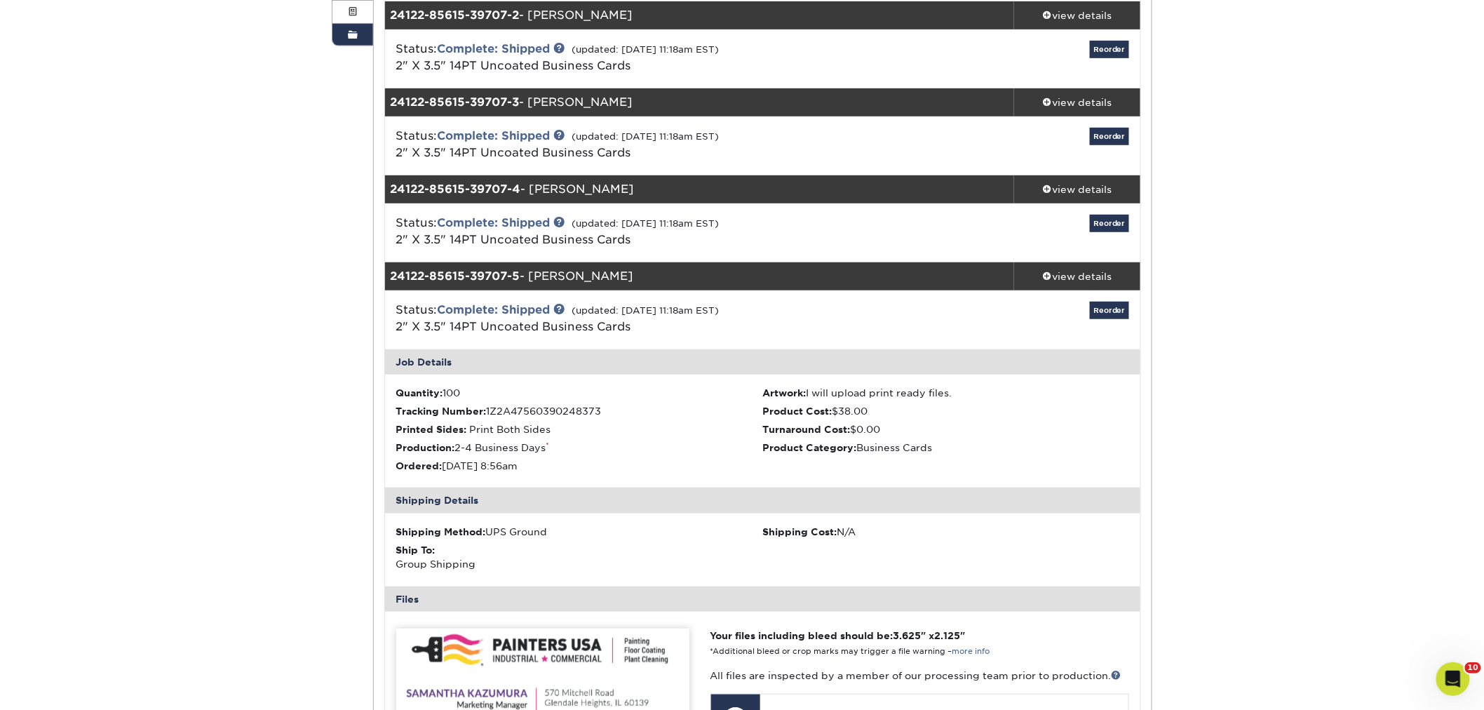
scroll to position [291, 0]
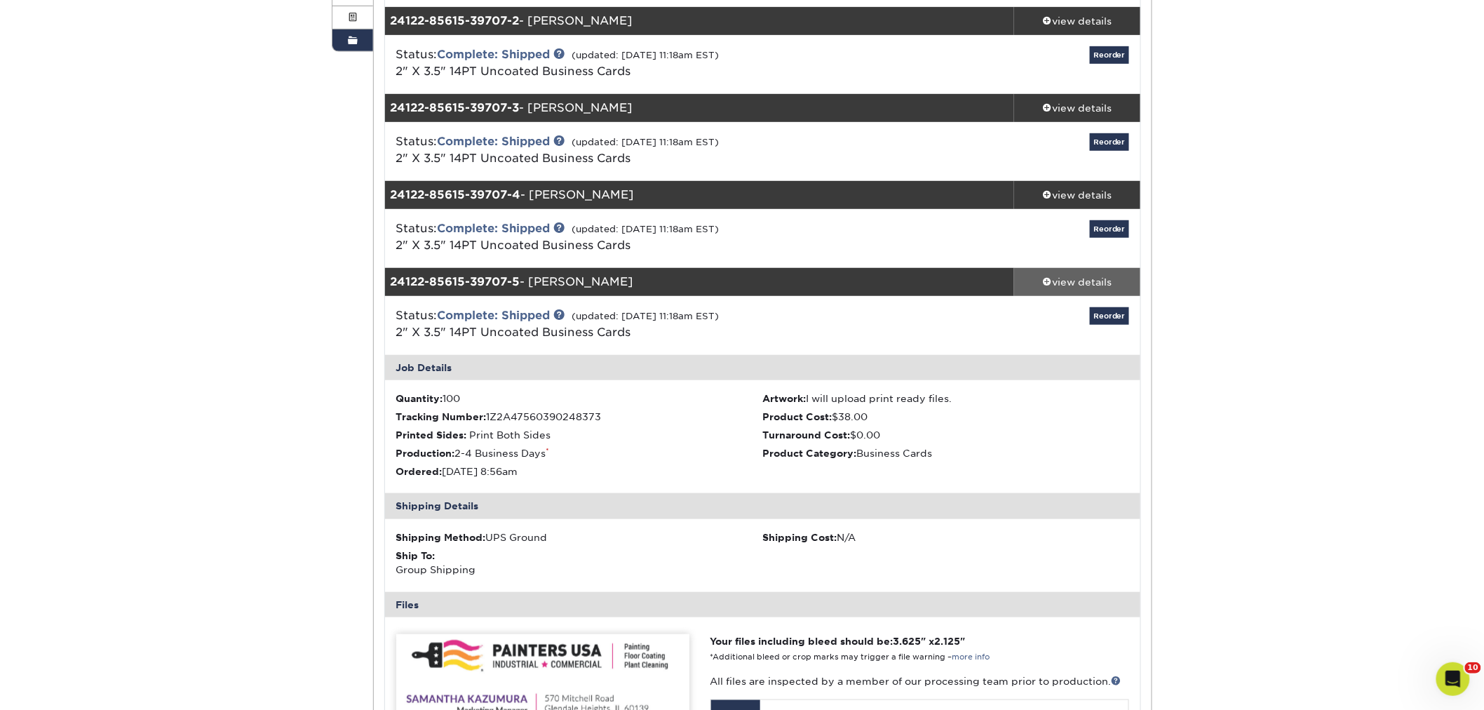
click at [1091, 281] on div "view details" at bounding box center [1077, 282] width 126 height 14
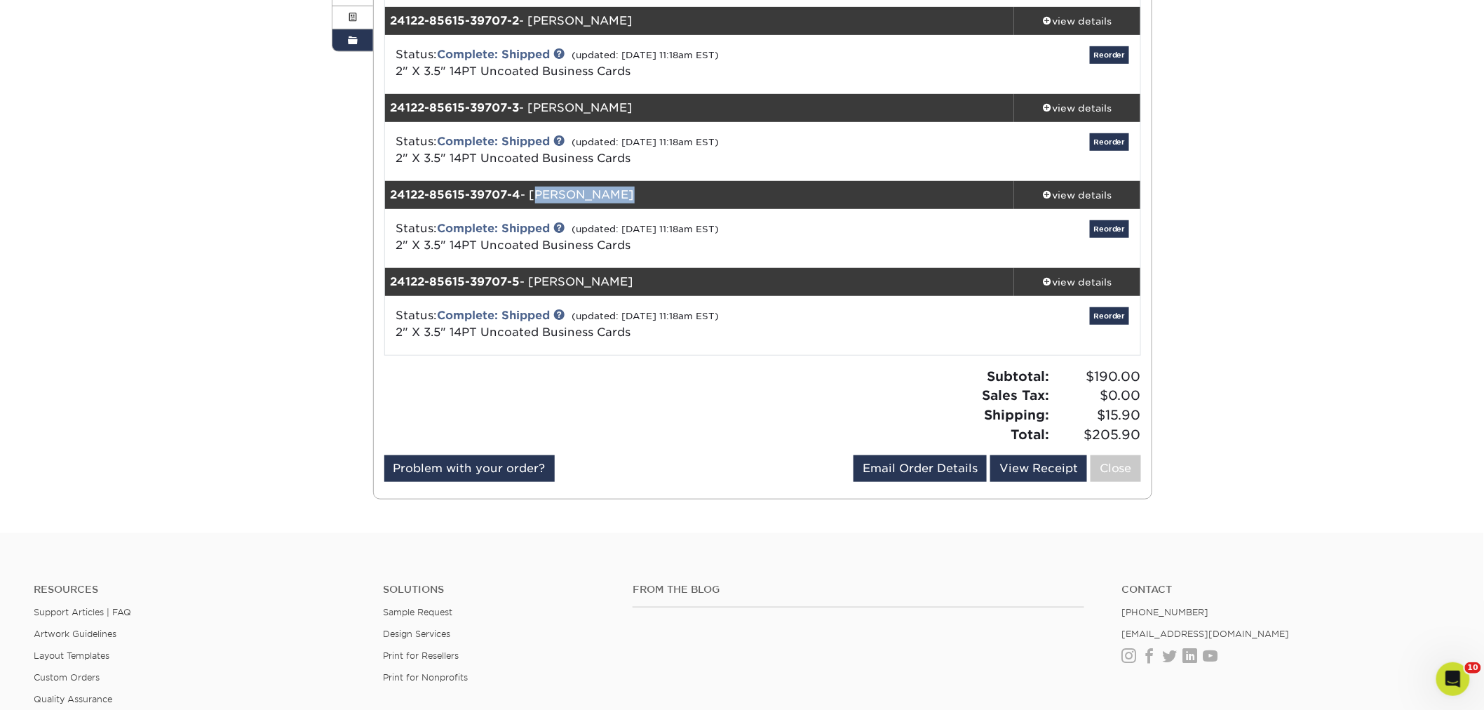
drag, startPoint x: 615, startPoint y: 195, endPoint x: 534, endPoint y: 183, distance: 82.2
click at [534, 183] on div "24122-85615-39707-4 - Laura Schulz" at bounding box center [700, 195] width 630 height 28
copy div "[PERSON_NAME]"
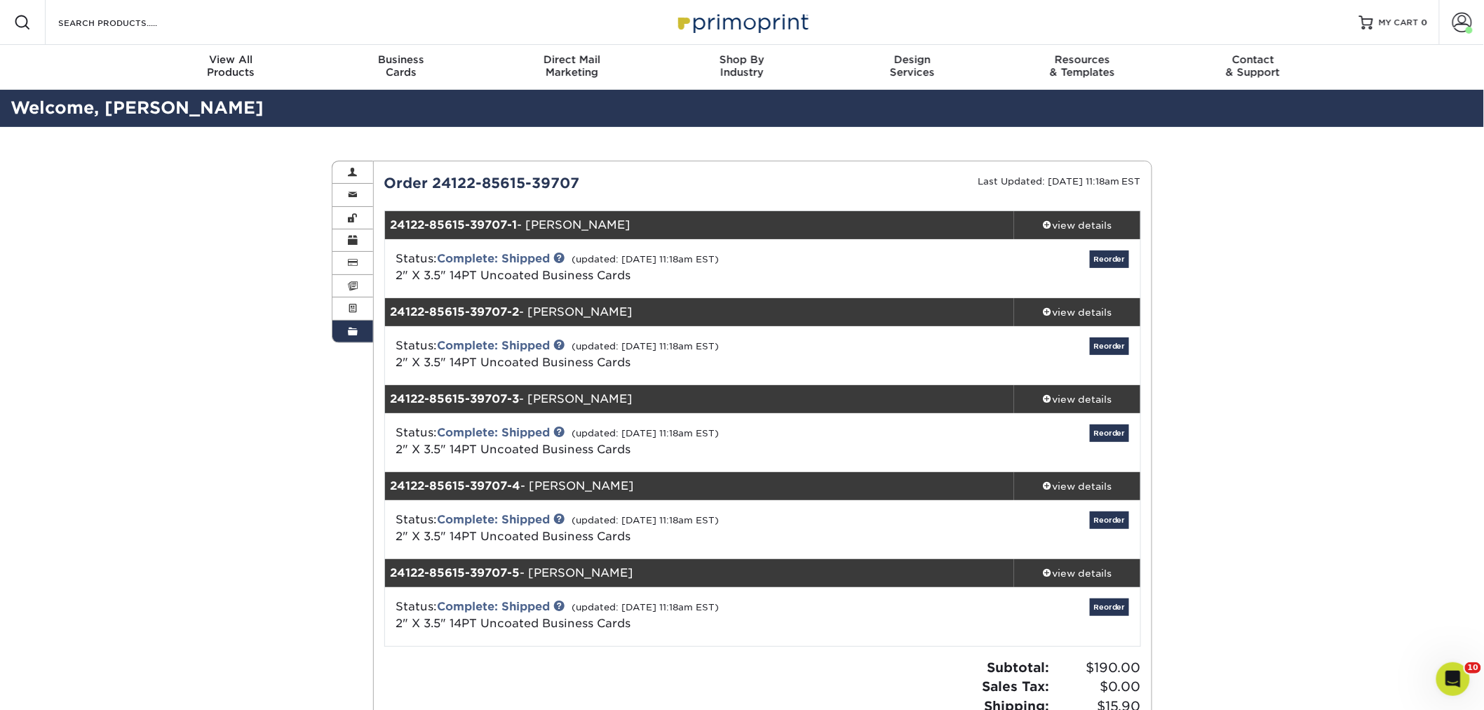
click at [615, 225] on div "24122-85615-39707-1 - Meg Cook" at bounding box center [700, 225] width 630 height 28
click at [1073, 222] on div "view details" at bounding box center [1077, 225] width 126 height 14
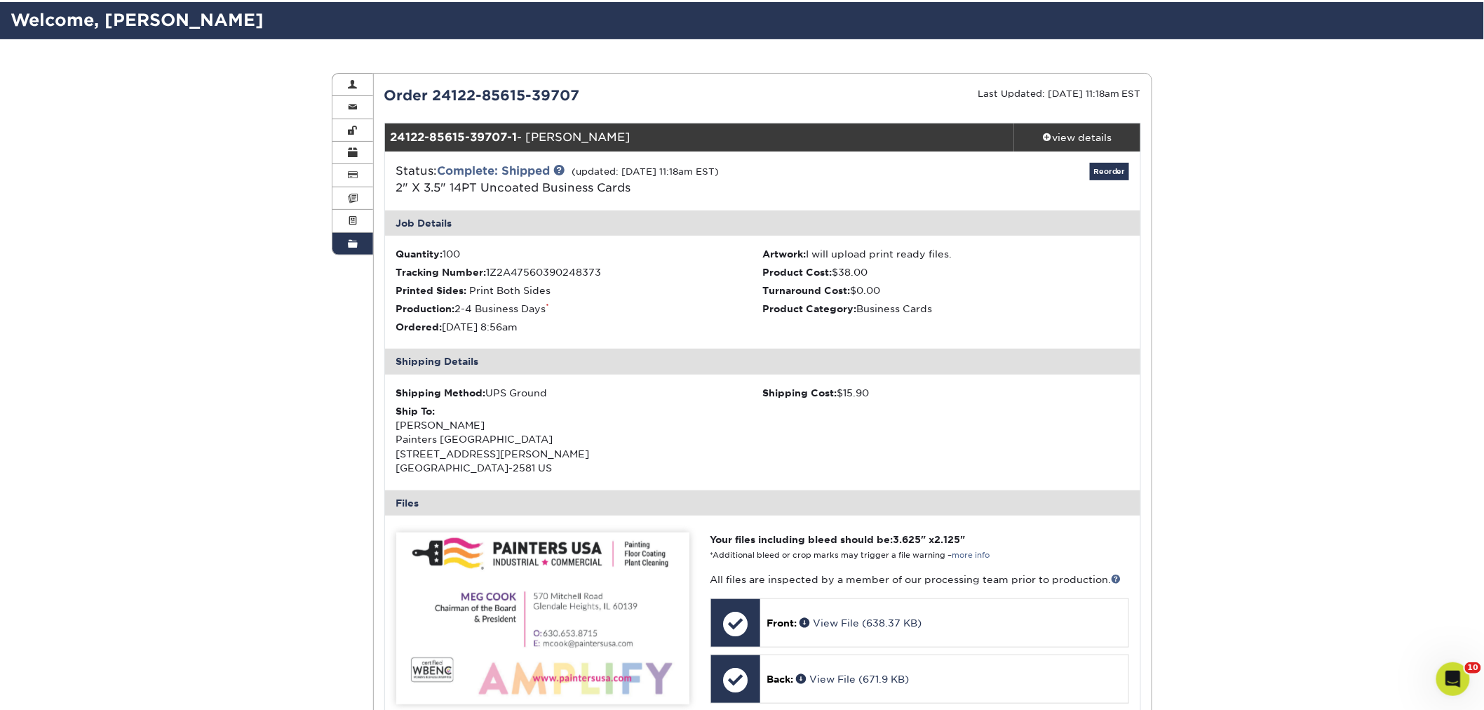
scroll to position [78, 0]
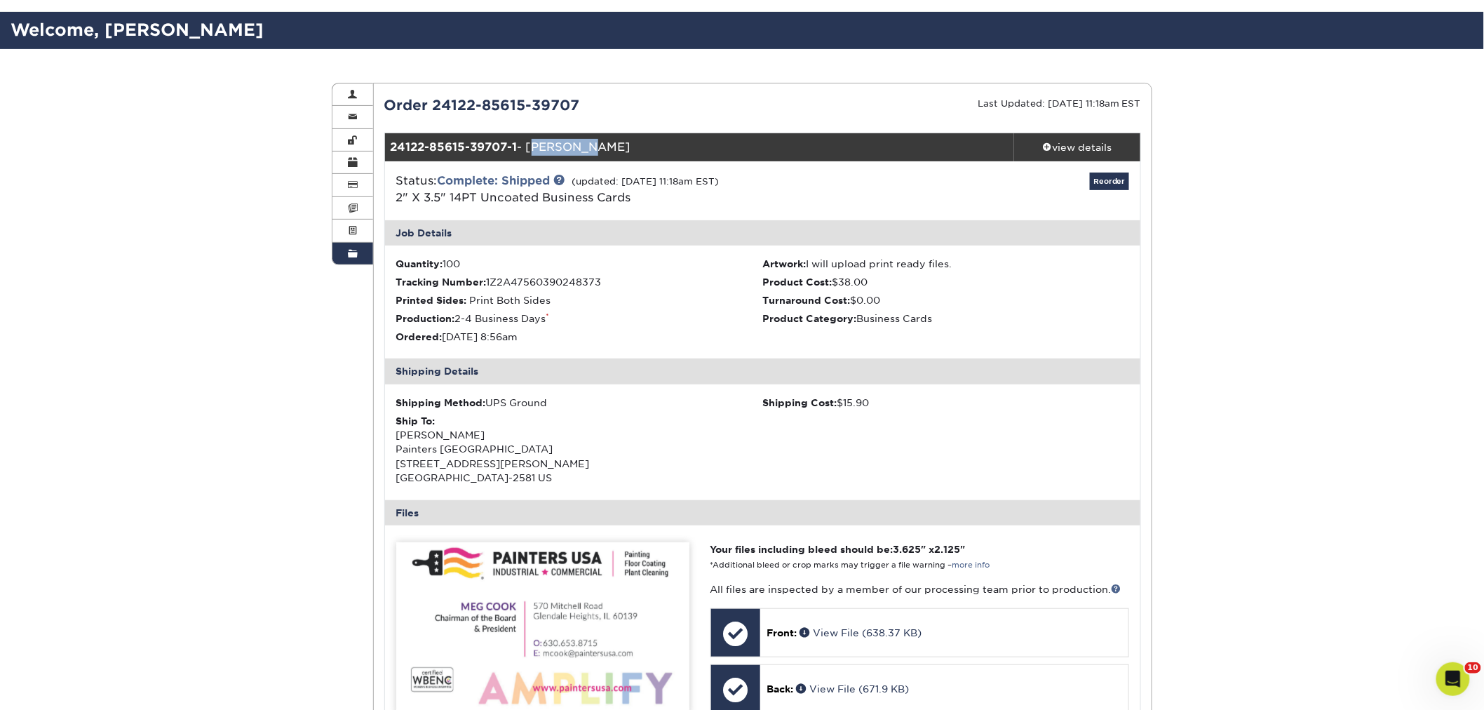
drag, startPoint x: 600, startPoint y: 144, endPoint x: 531, endPoint y: 147, distance: 69.5
click at [531, 147] on div "24122-85615-39707-1 - Meg Cook" at bounding box center [700, 147] width 630 height 28
copy div "[PERSON_NAME]"
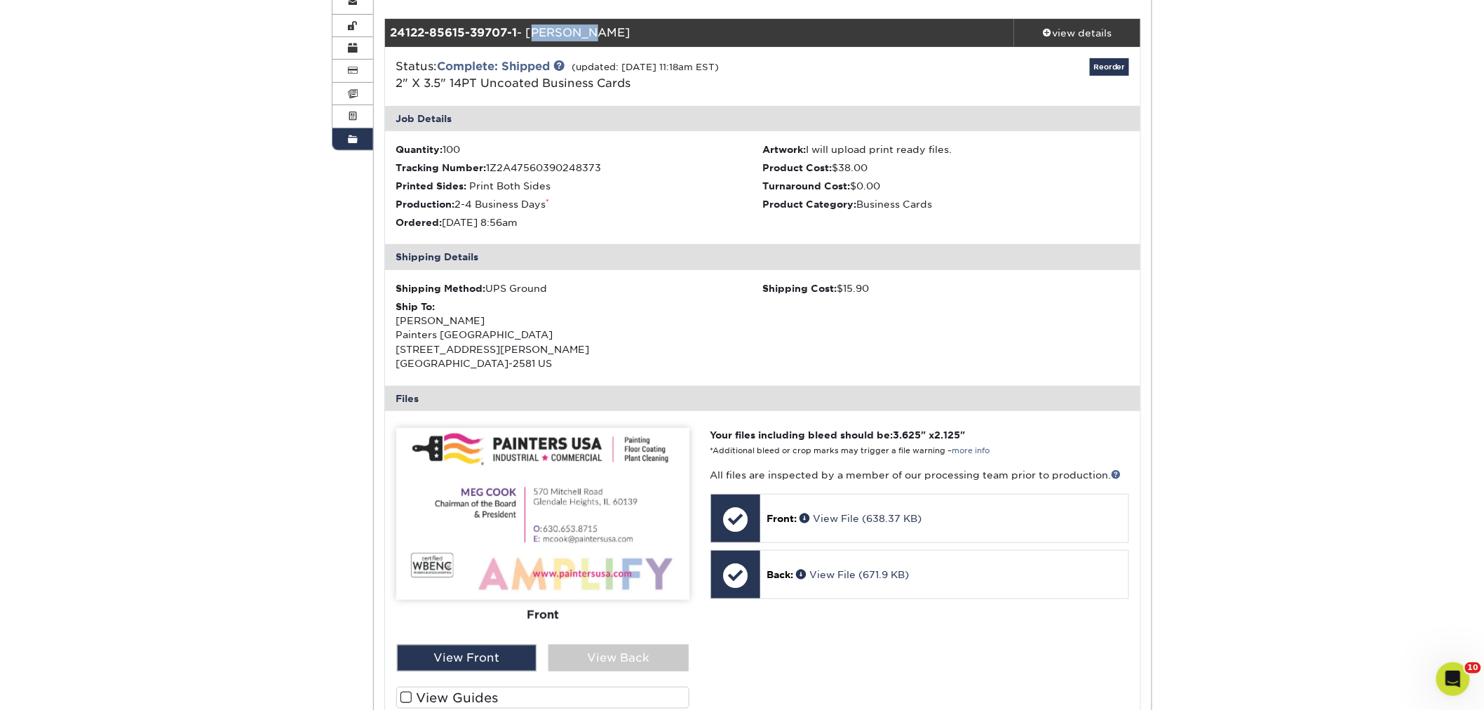
scroll to position [156, 0]
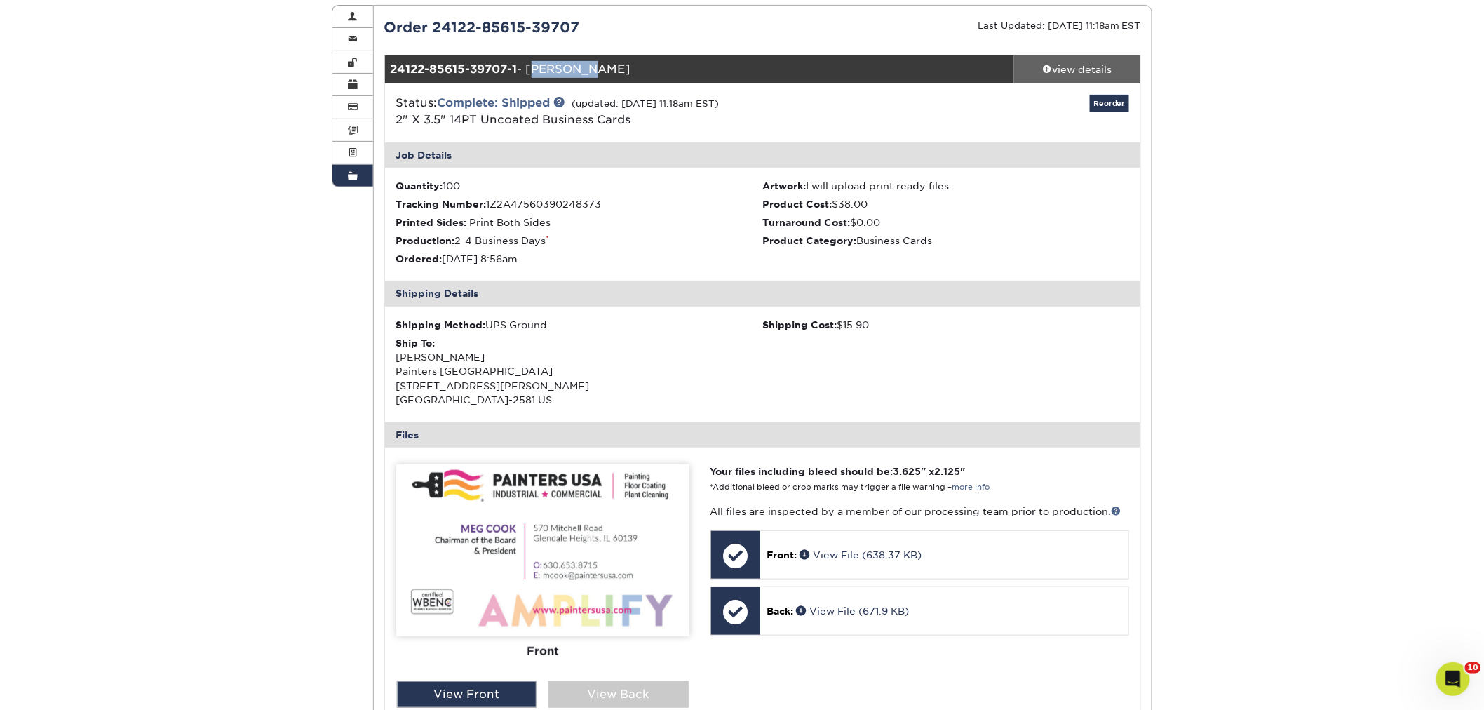
click at [1077, 75] on div "view details" at bounding box center [1077, 69] width 126 height 14
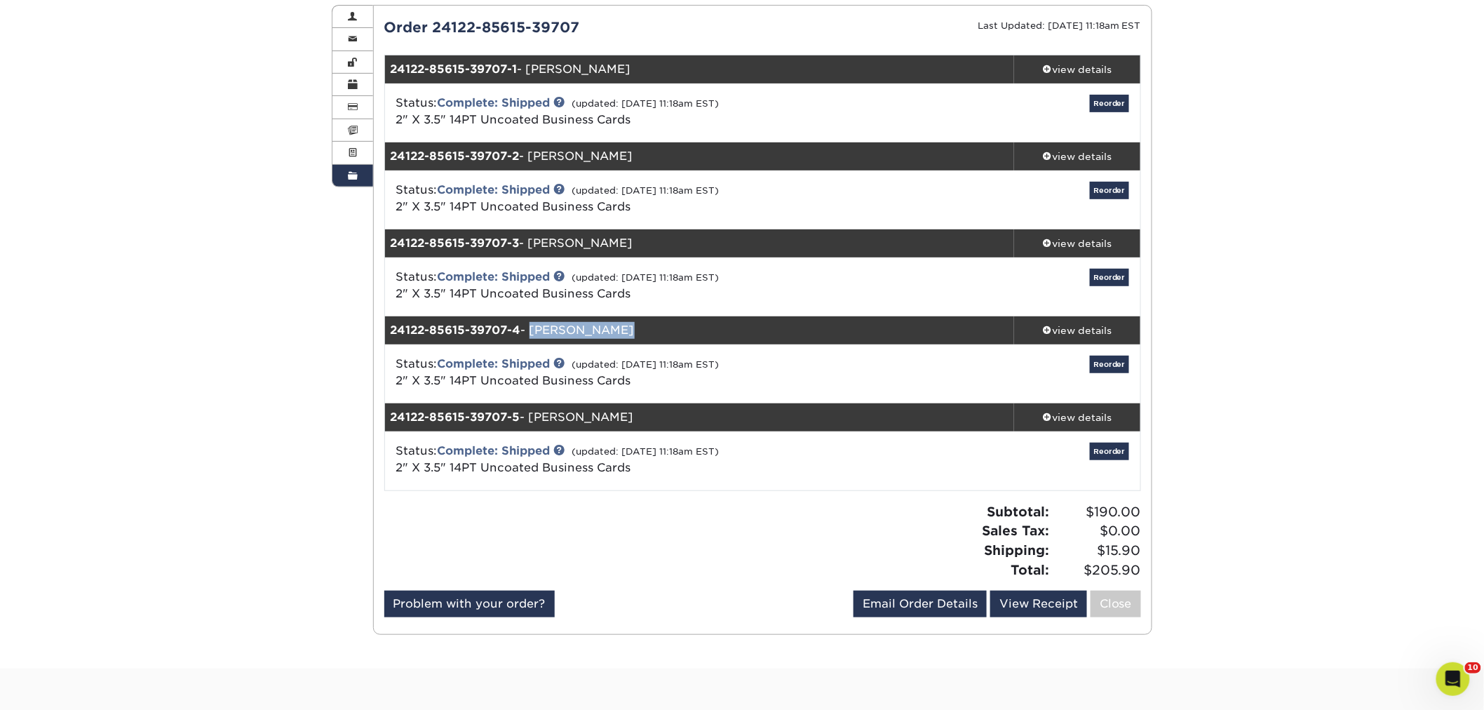
drag, startPoint x: 612, startPoint y: 333, endPoint x: 531, endPoint y: 330, distance: 81.4
click at [531, 330] on div "24122-85615-39707-4 - Laura Schulz" at bounding box center [700, 330] width 630 height 28
click at [555, 328] on div "24122-85615-39707-4 - Laura Schulz" at bounding box center [700, 330] width 630 height 28
drag, startPoint x: 611, startPoint y: 330, endPoint x: 532, endPoint y: 326, distance: 79.3
click at [532, 326] on div "24122-85615-39707-4 - Laura Schulz" at bounding box center [700, 330] width 630 height 28
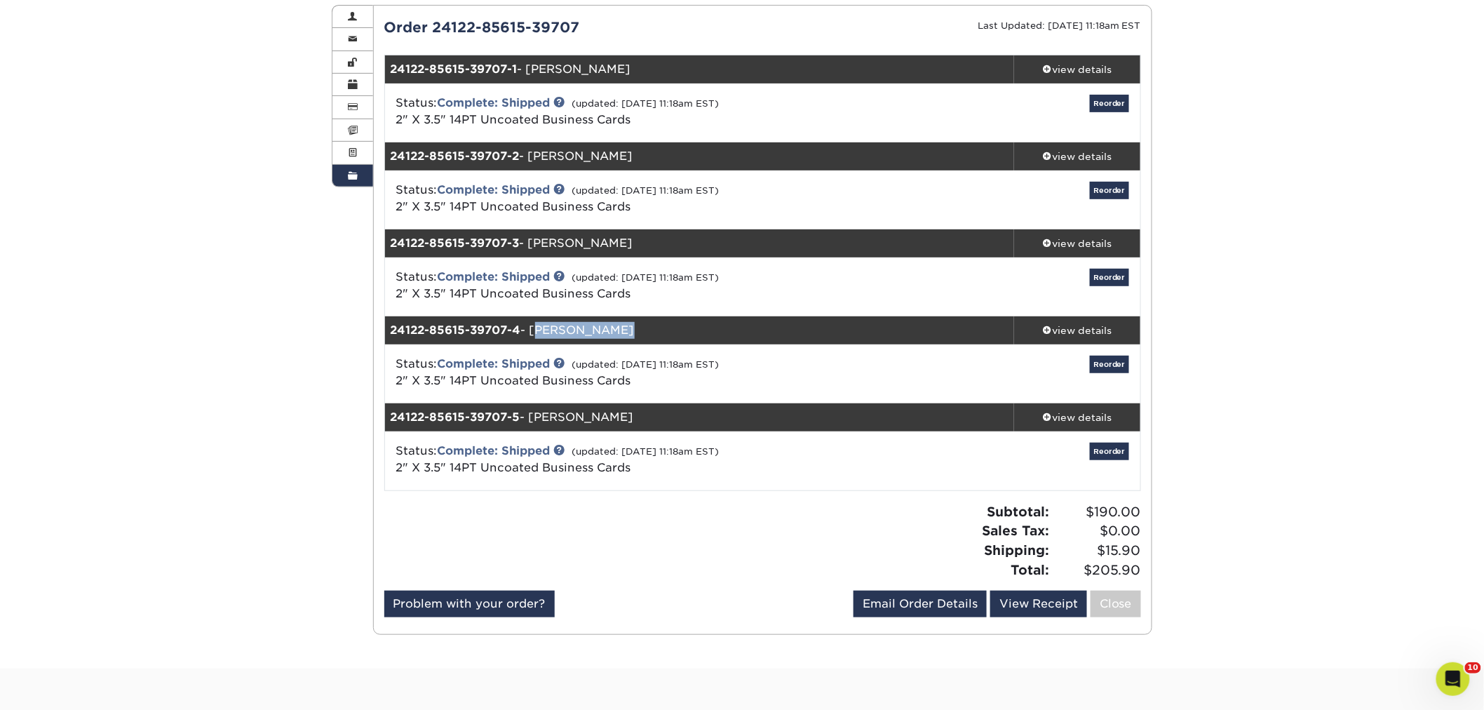
copy div "[PERSON_NAME]"
click at [1053, 324] on div "view details" at bounding box center [1077, 330] width 126 height 14
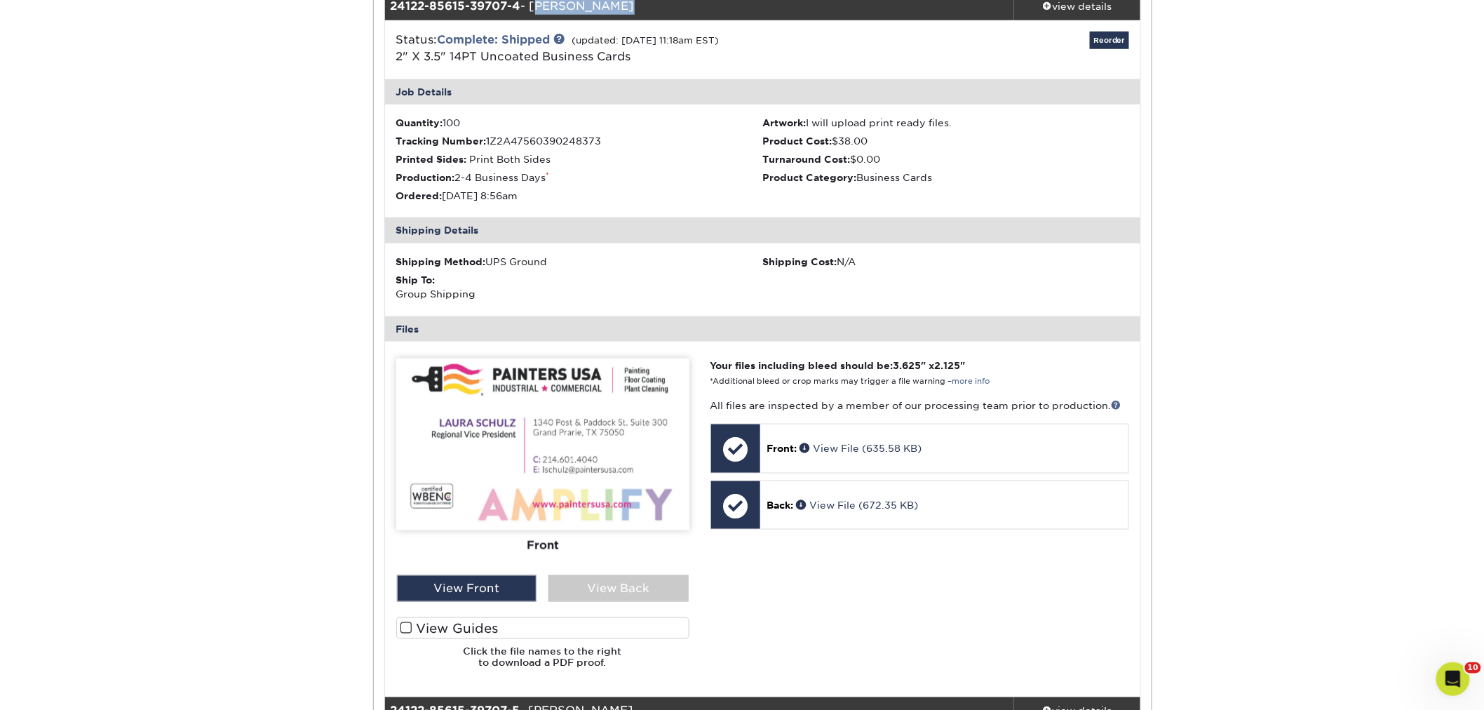
scroll to position [311, 0]
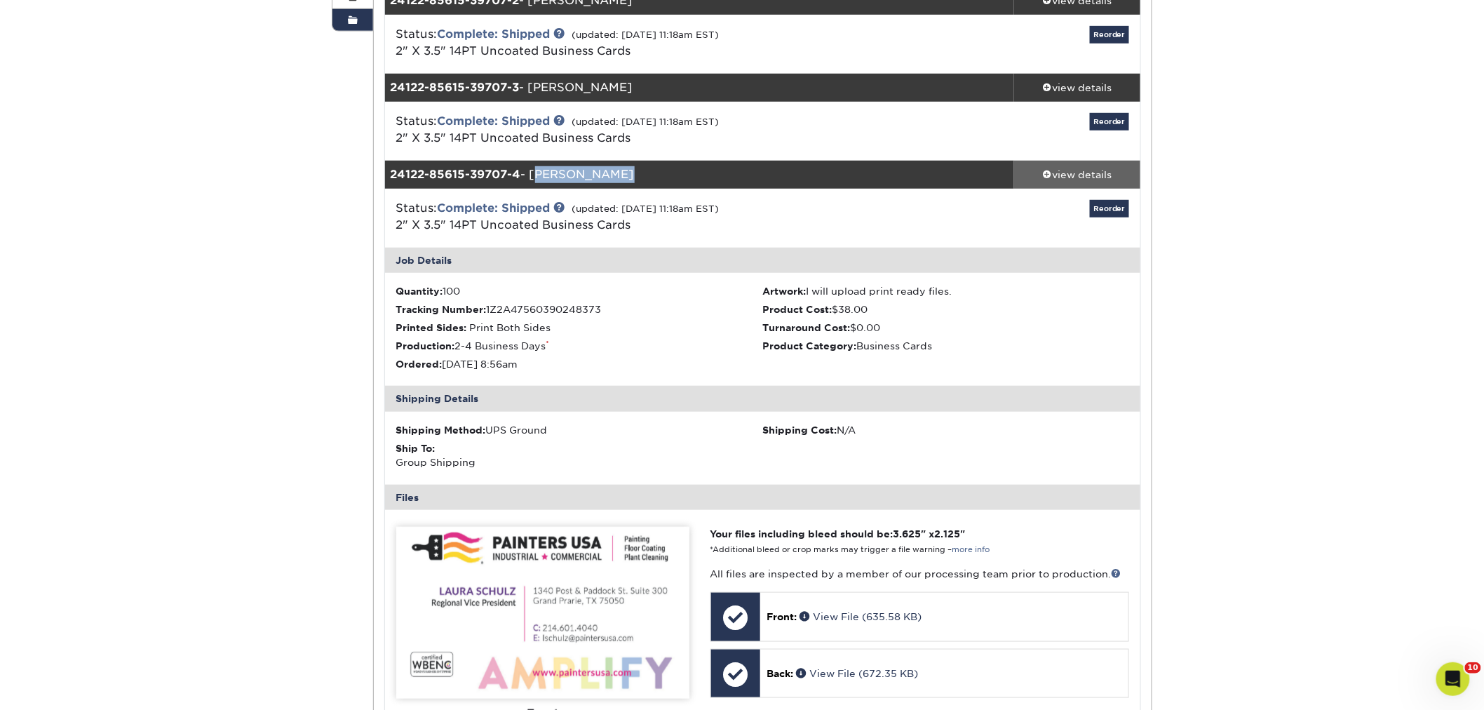
click at [1067, 181] on link "view details" at bounding box center [1077, 175] width 126 height 28
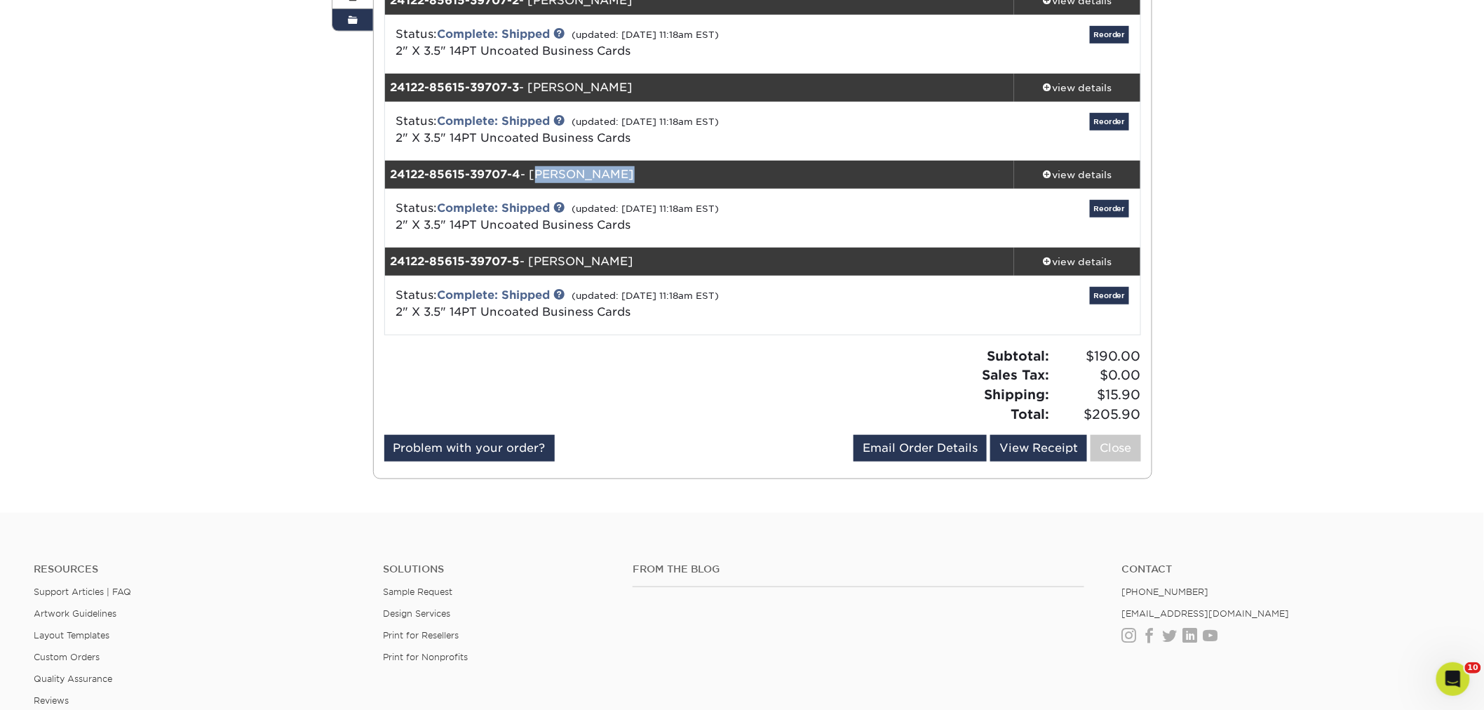
scroll to position [389, 0]
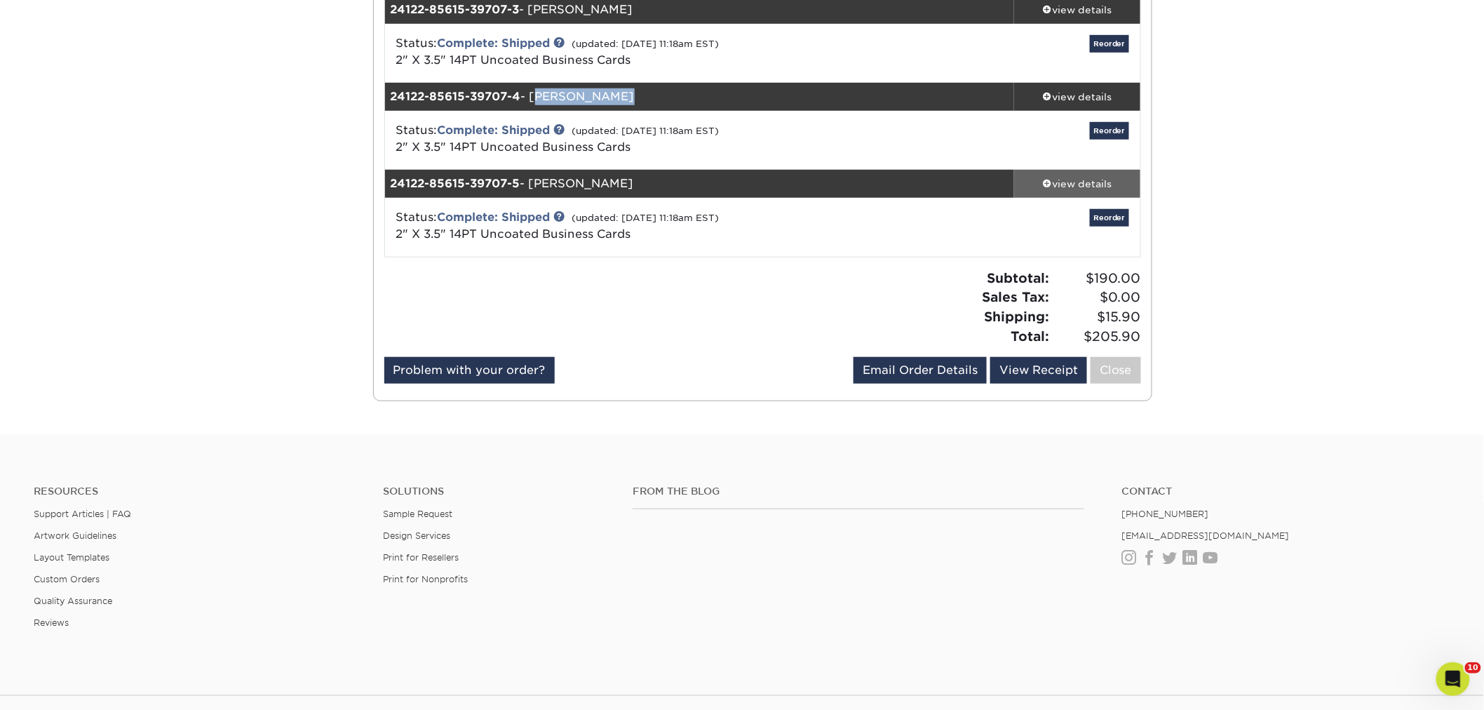
click at [1088, 177] on div "view details" at bounding box center [1077, 184] width 126 height 14
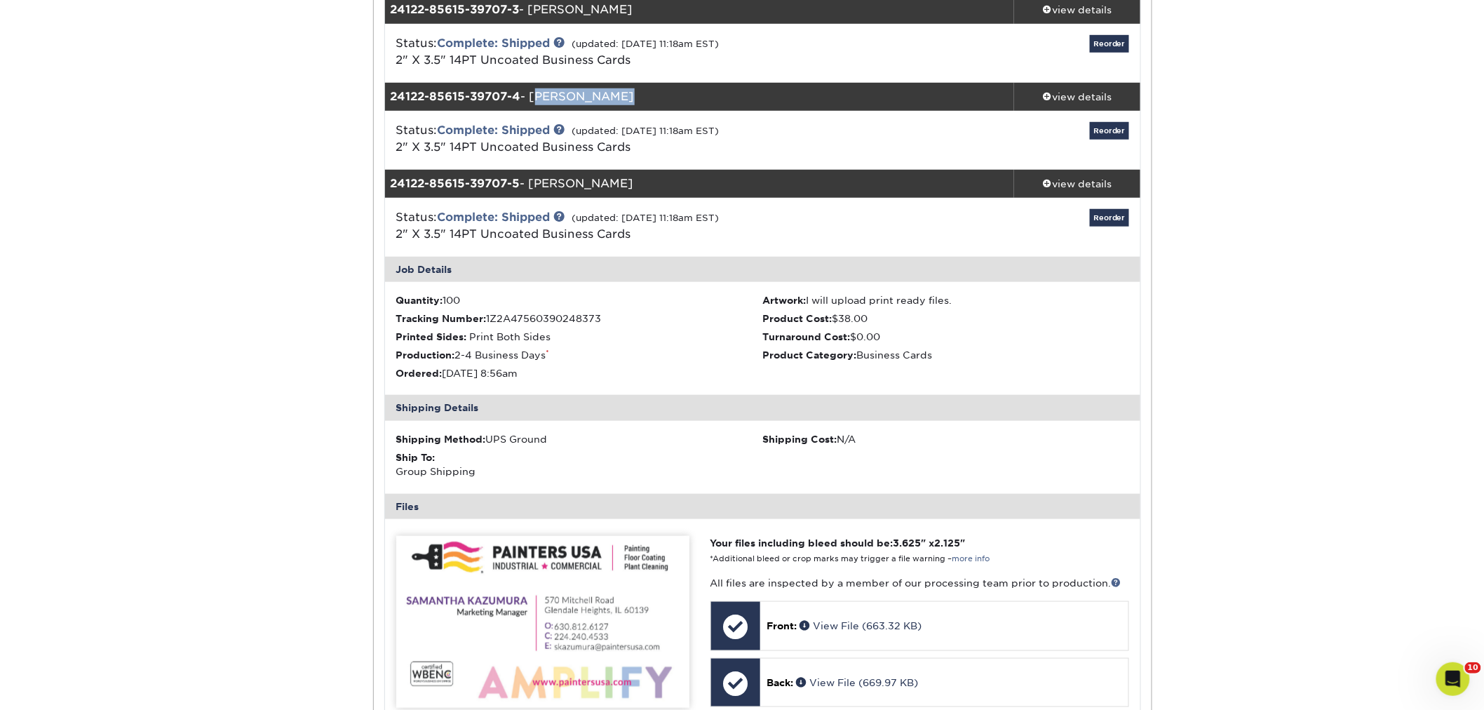
drag, startPoint x: 661, startPoint y: 177, endPoint x: 533, endPoint y: 179, distance: 127.6
click at [533, 179] on div "24122-85615-39707-5 - Samantha Kazumura" at bounding box center [700, 184] width 630 height 28
copy div "[PERSON_NAME]"
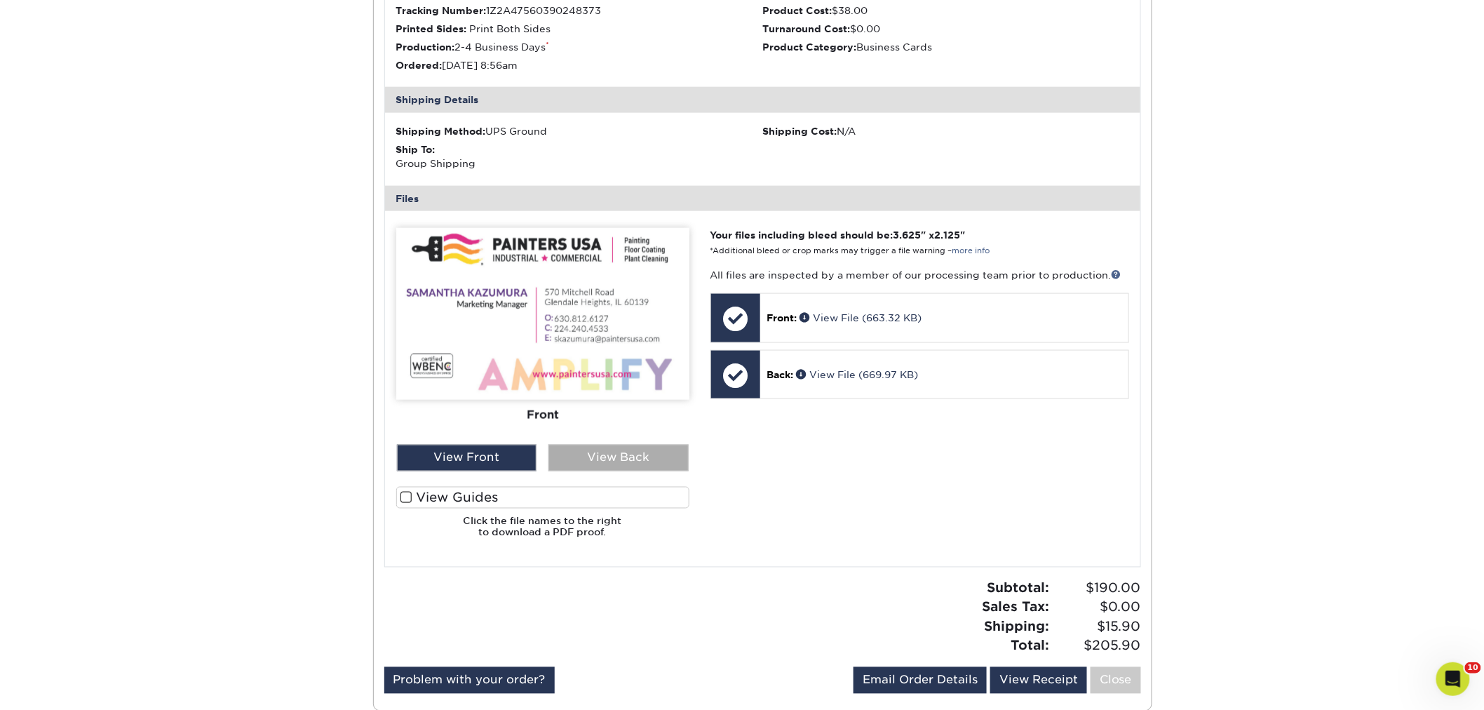
scroll to position [779, 0]
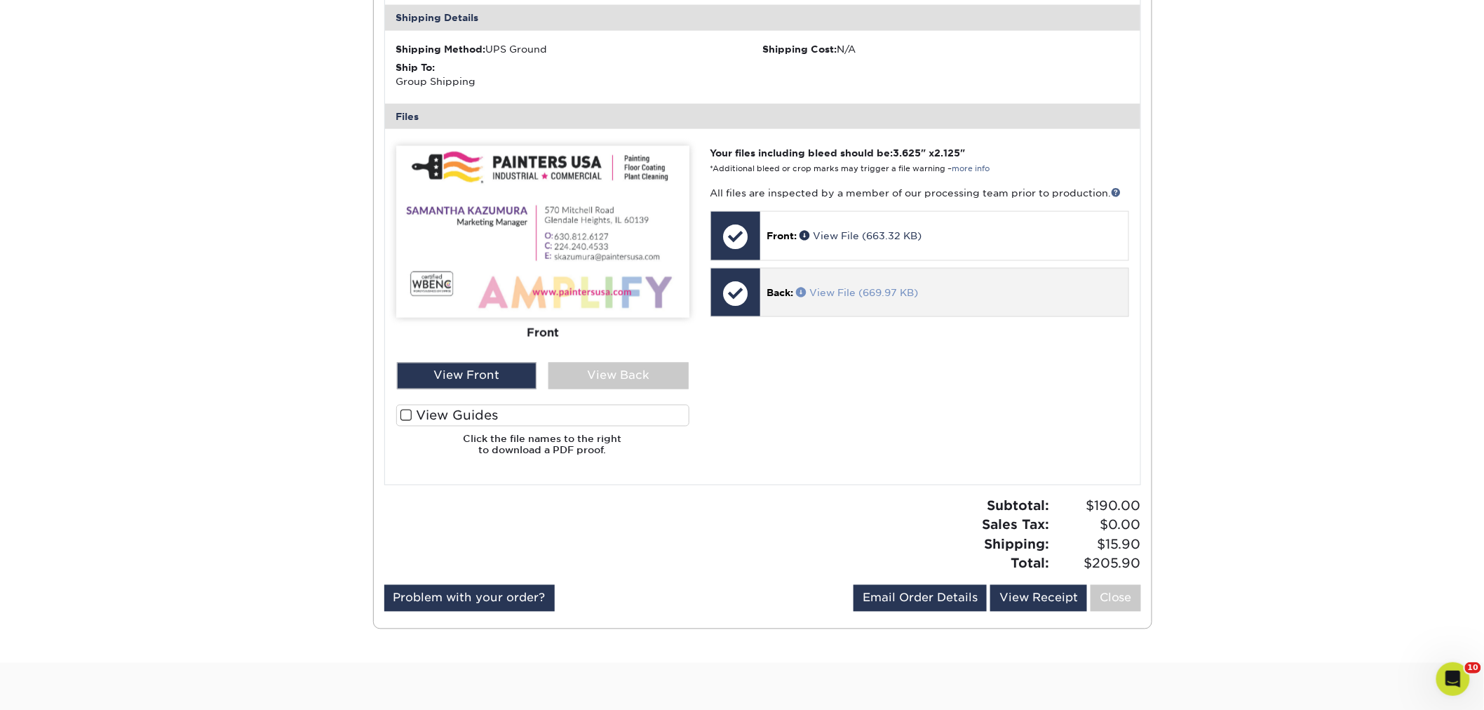
drag, startPoint x: 878, startPoint y: 280, endPoint x: 857, endPoint y: 295, distance: 25.3
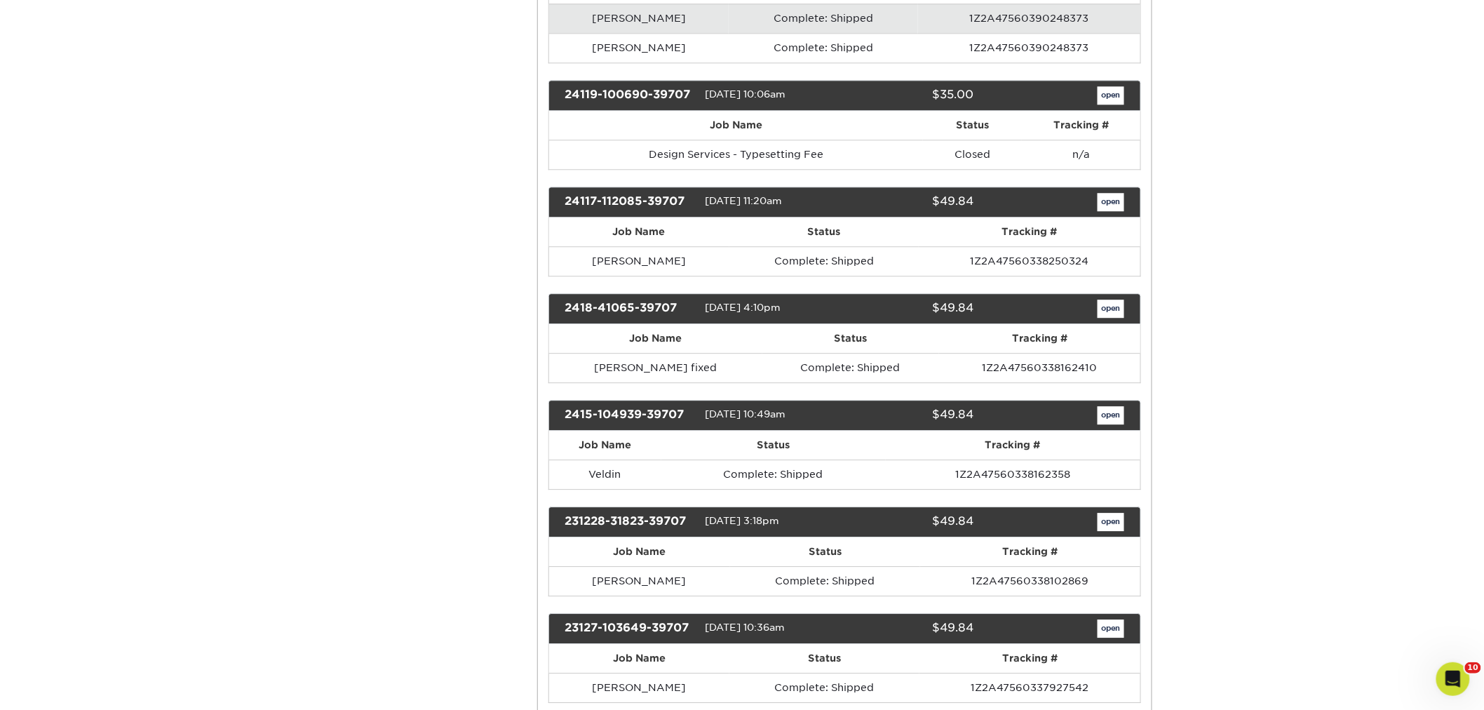
scroll to position [5843, 0]
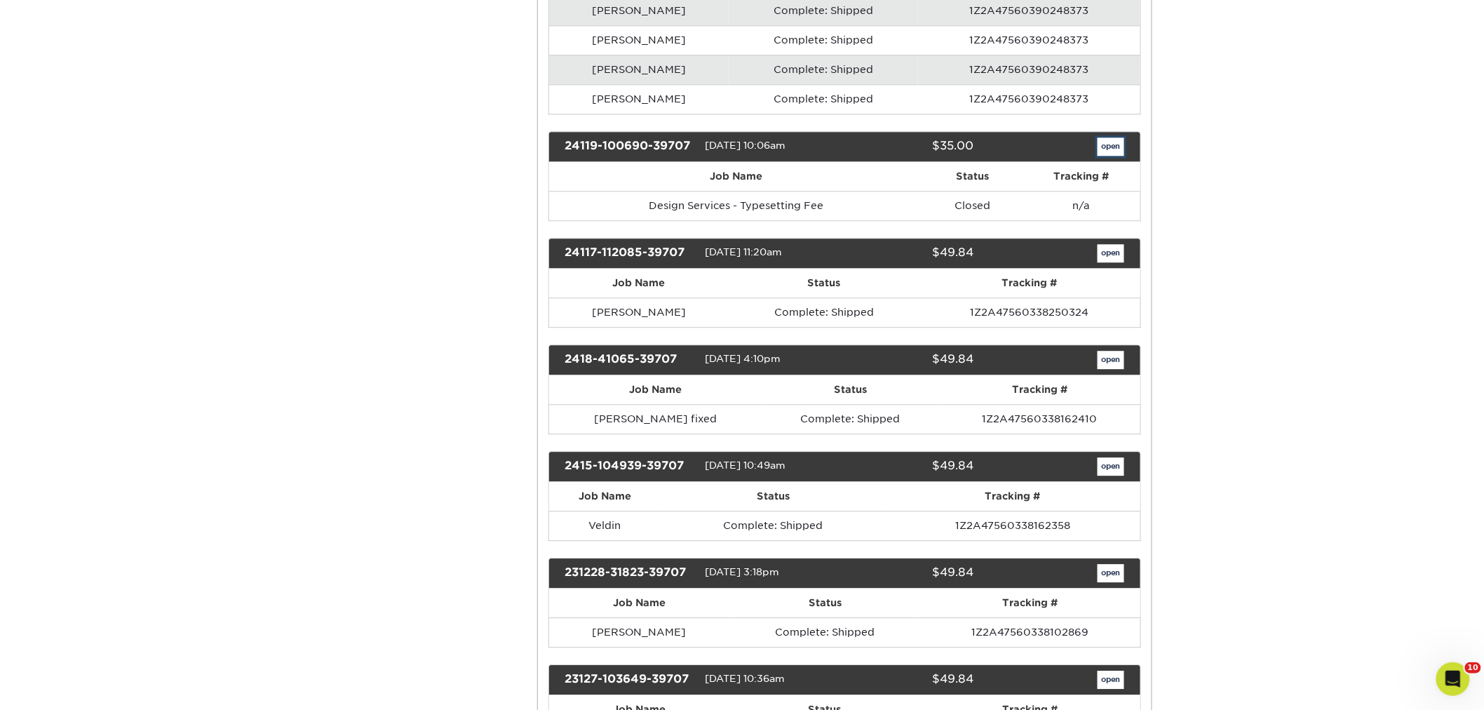
click at [1111, 156] on link "open" at bounding box center [1110, 146] width 27 height 18
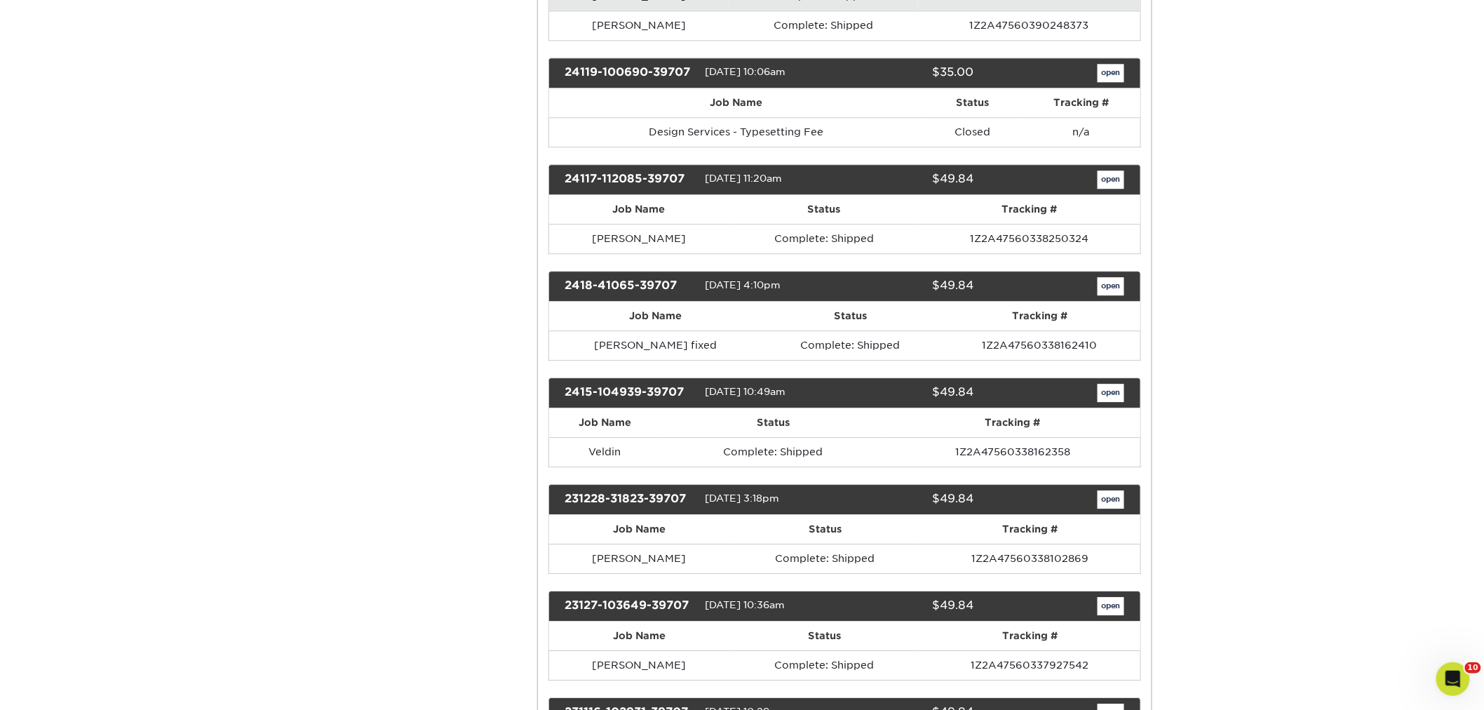
scroll to position [5921, 0]
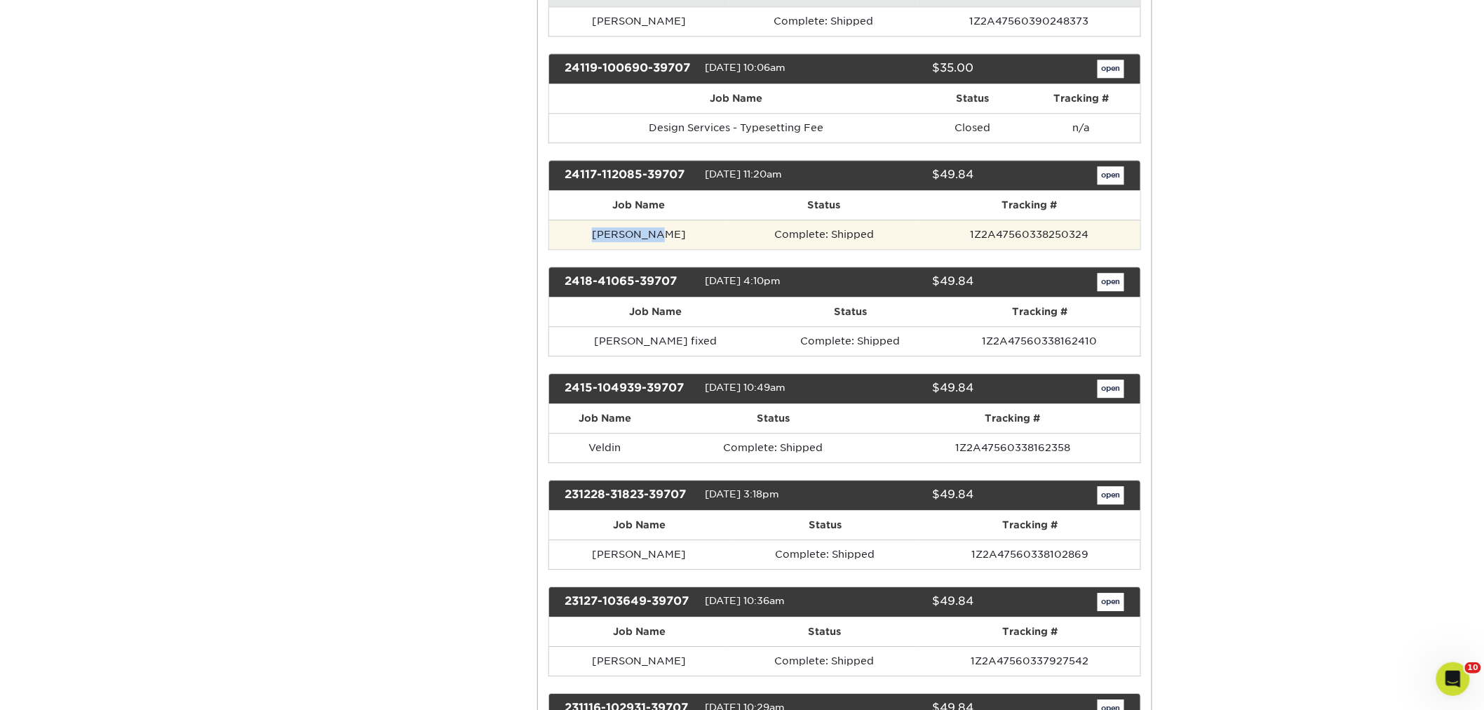
drag, startPoint x: 648, startPoint y: 270, endPoint x: 588, endPoint y: 260, distance: 61.1
click at [588, 249] on td "[PERSON_NAME]" at bounding box center [639, 233] width 180 height 29
copy td "[PERSON_NAME]"
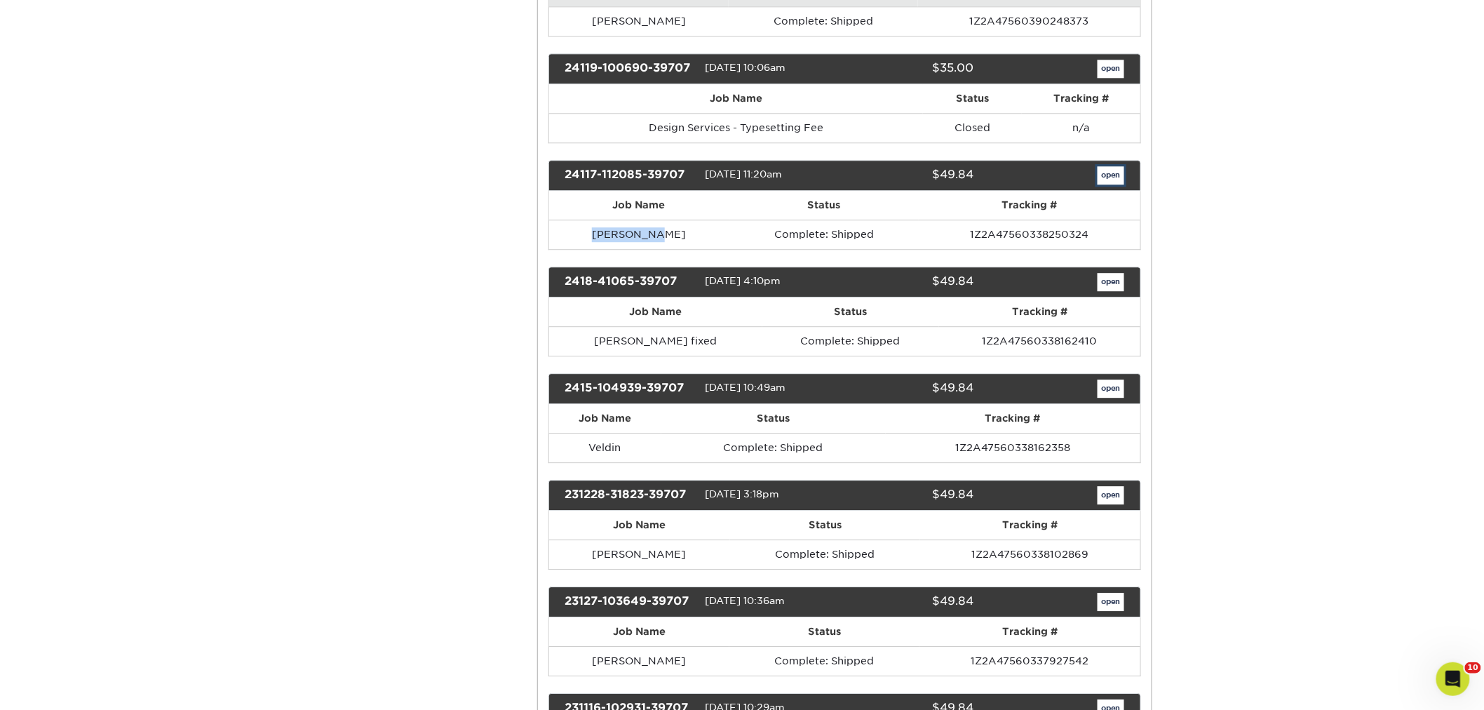
click at [1112, 184] on link "open" at bounding box center [1110, 175] width 27 height 18
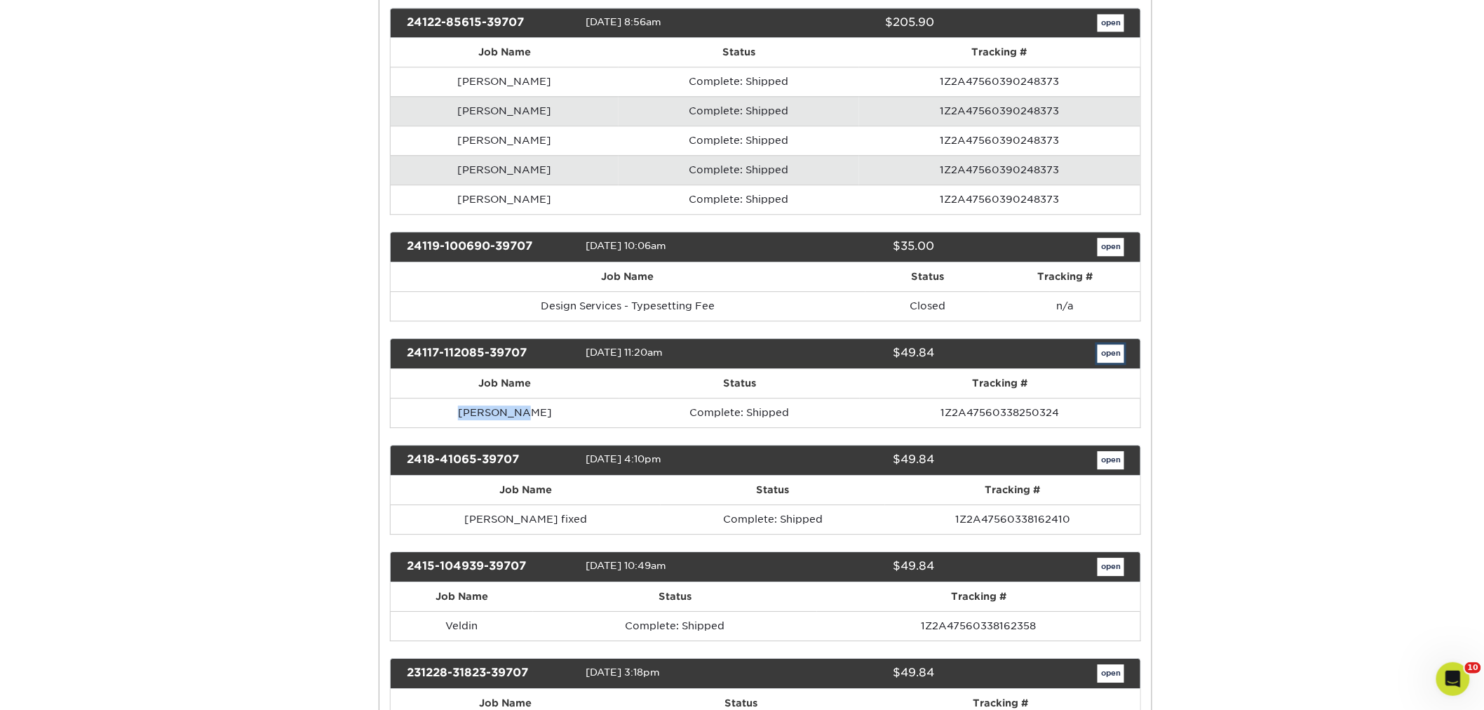
scroll to position [0, 0]
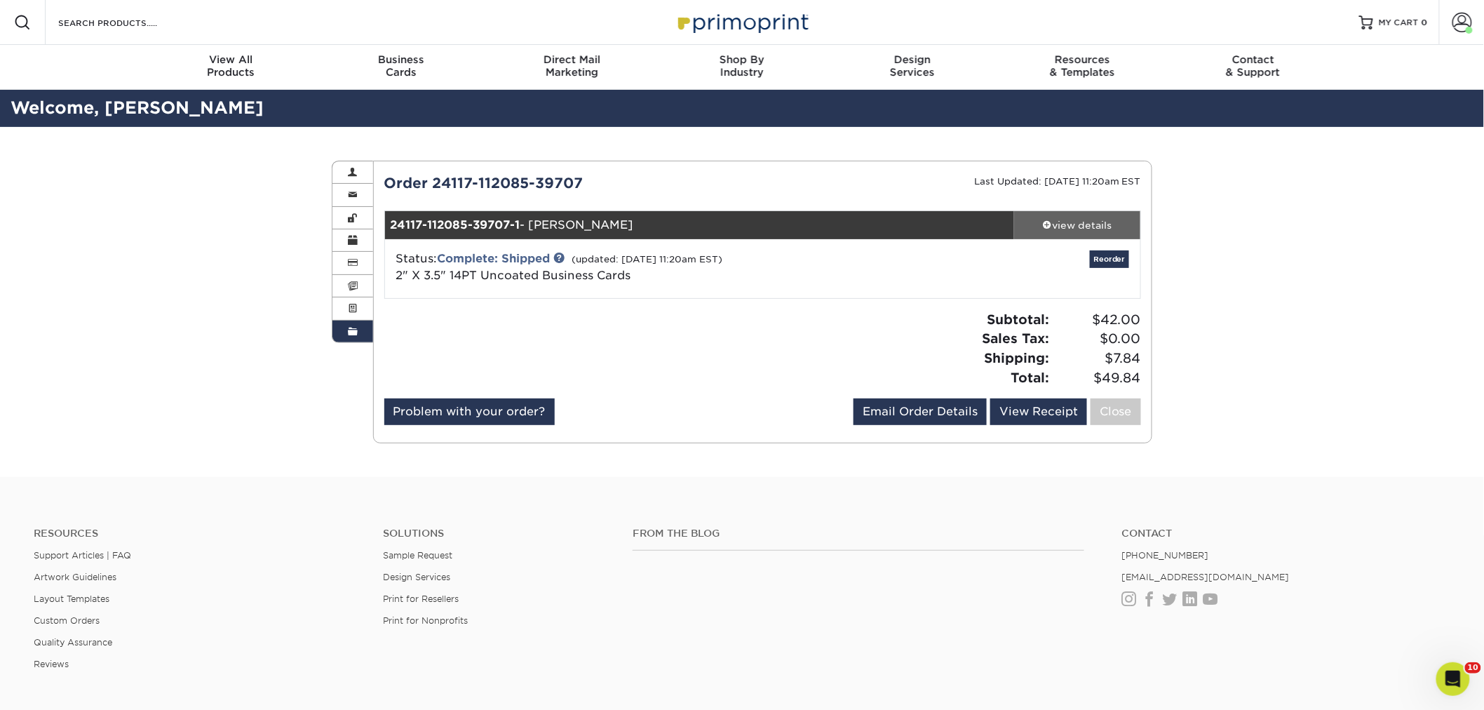
click at [1067, 231] on div "view details" at bounding box center [1077, 225] width 126 height 14
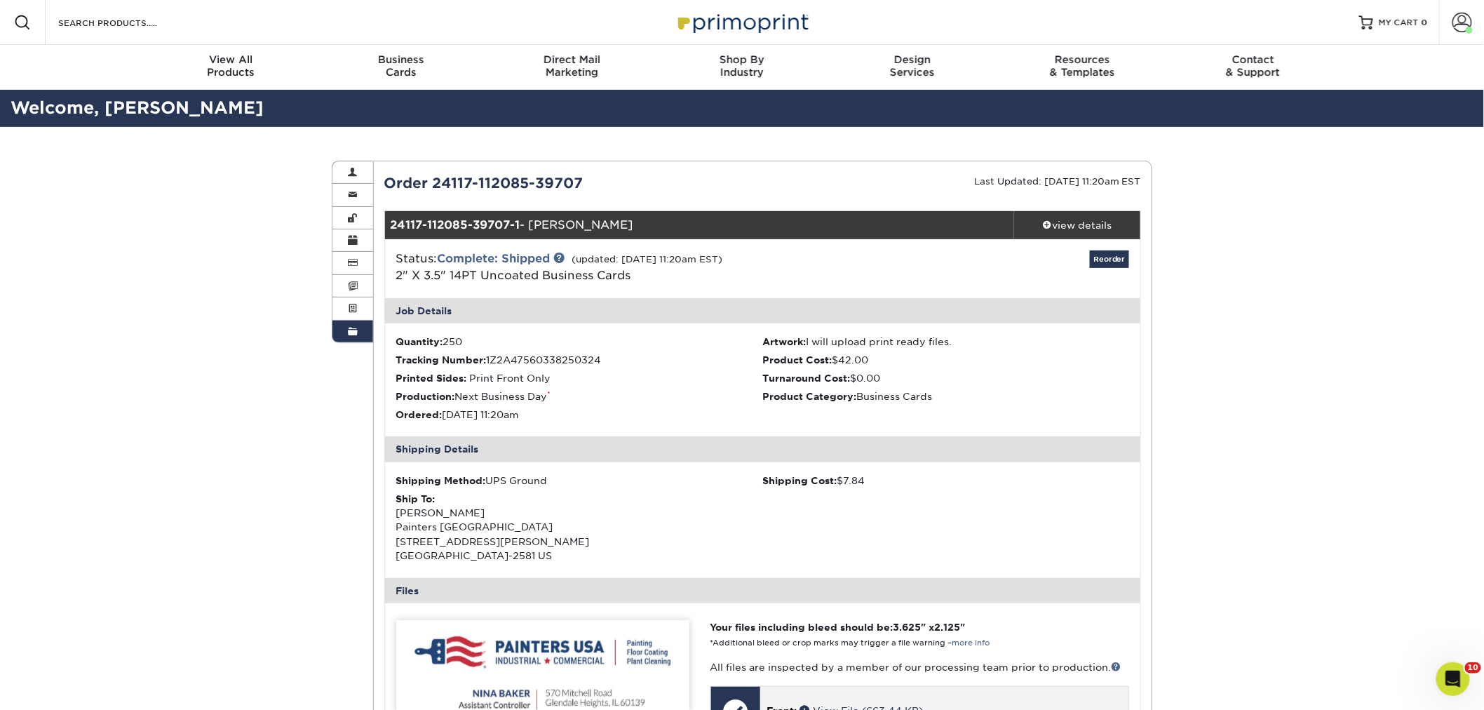
scroll to position [311, 0]
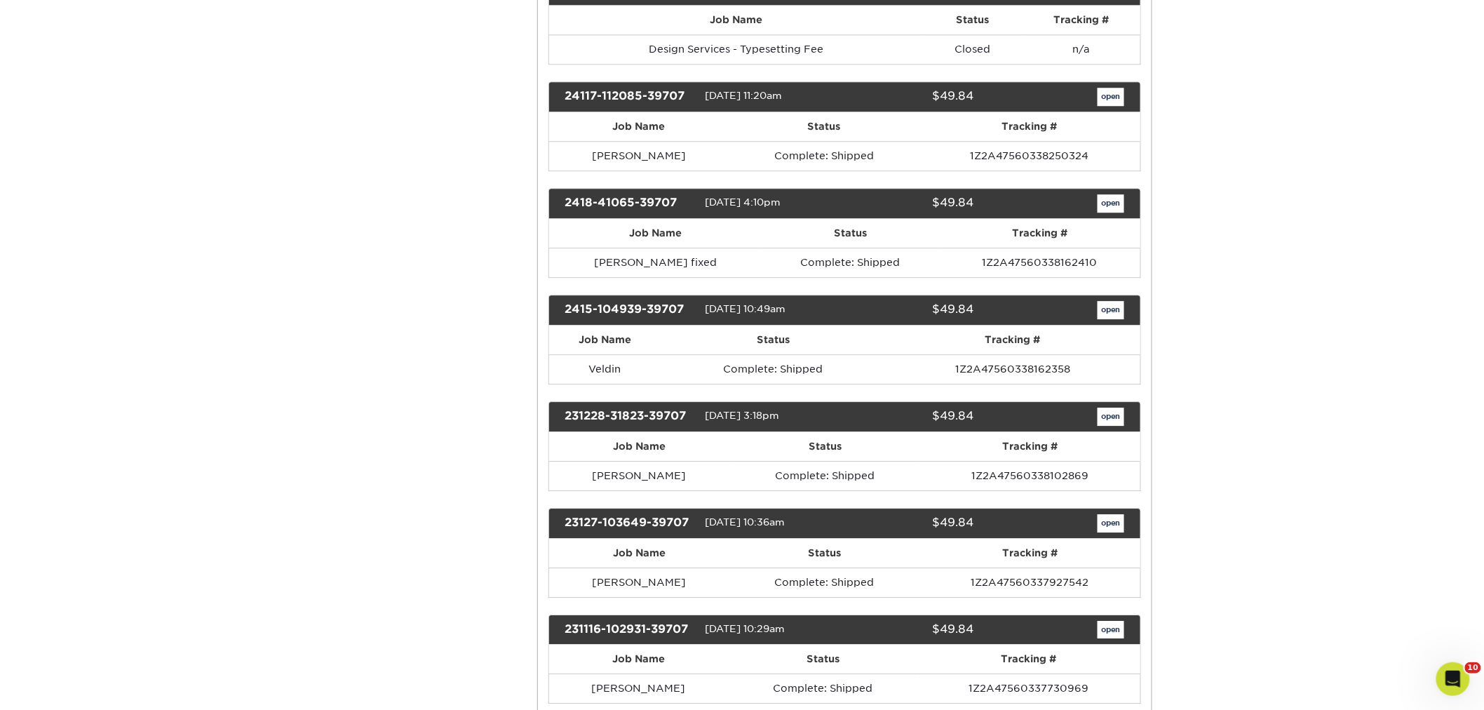
scroll to position [5999, 0]
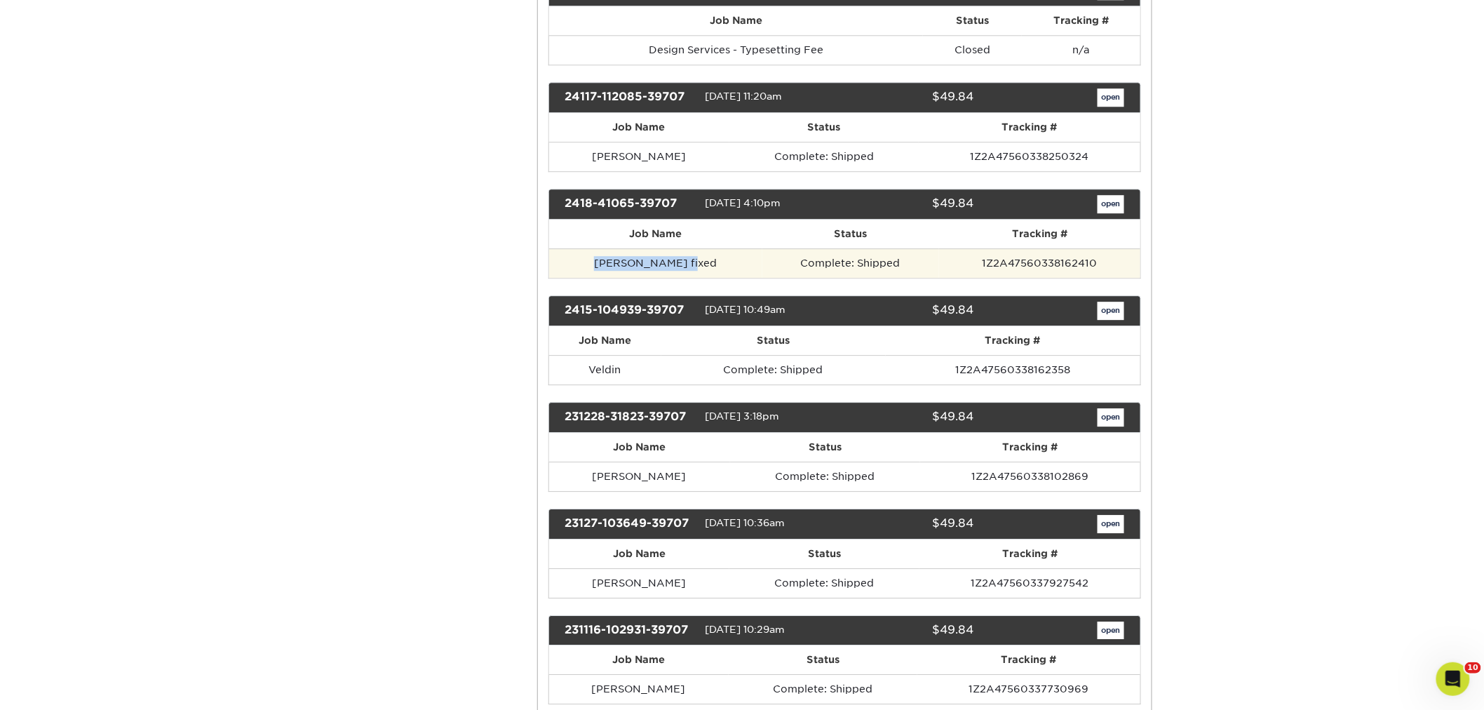
drag, startPoint x: 685, startPoint y: 298, endPoint x: 601, endPoint y: 306, distance: 84.6
click at [590, 278] on td "[PERSON_NAME] fixed" at bounding box center [655, 262] width 213 height 29
copy td "[PERSON_NAME] fixed"
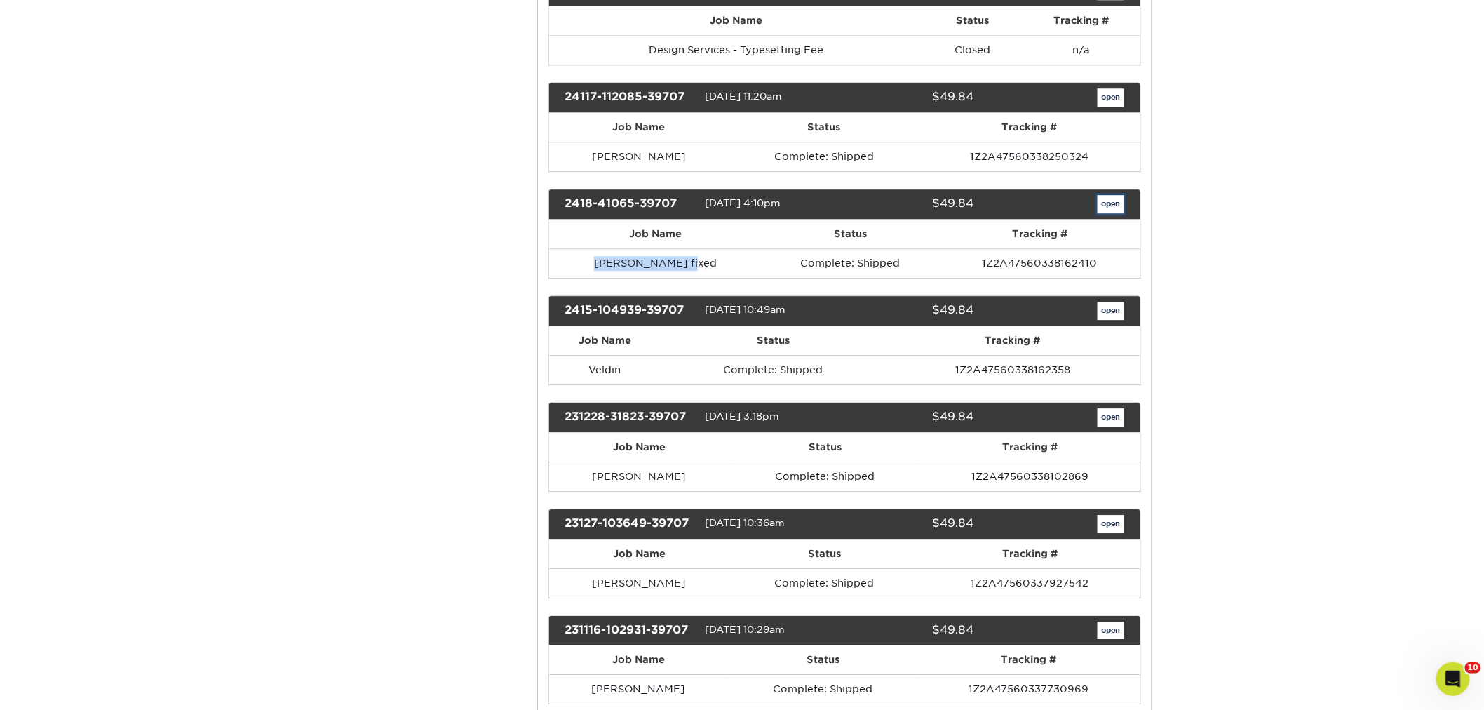
click at [1109, 213] on link "open" at bounding box center [1110, 204] width 27 height 18
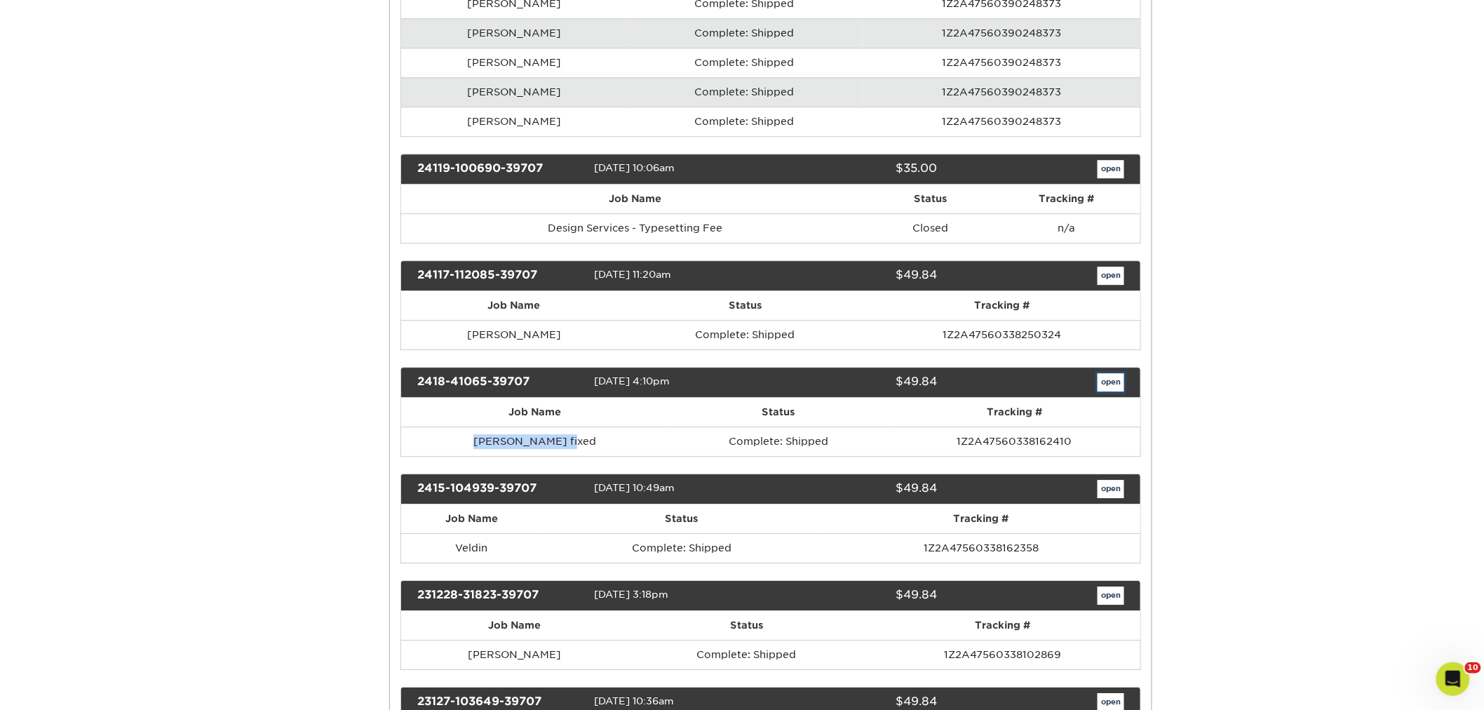
scroll to position [0, 0]
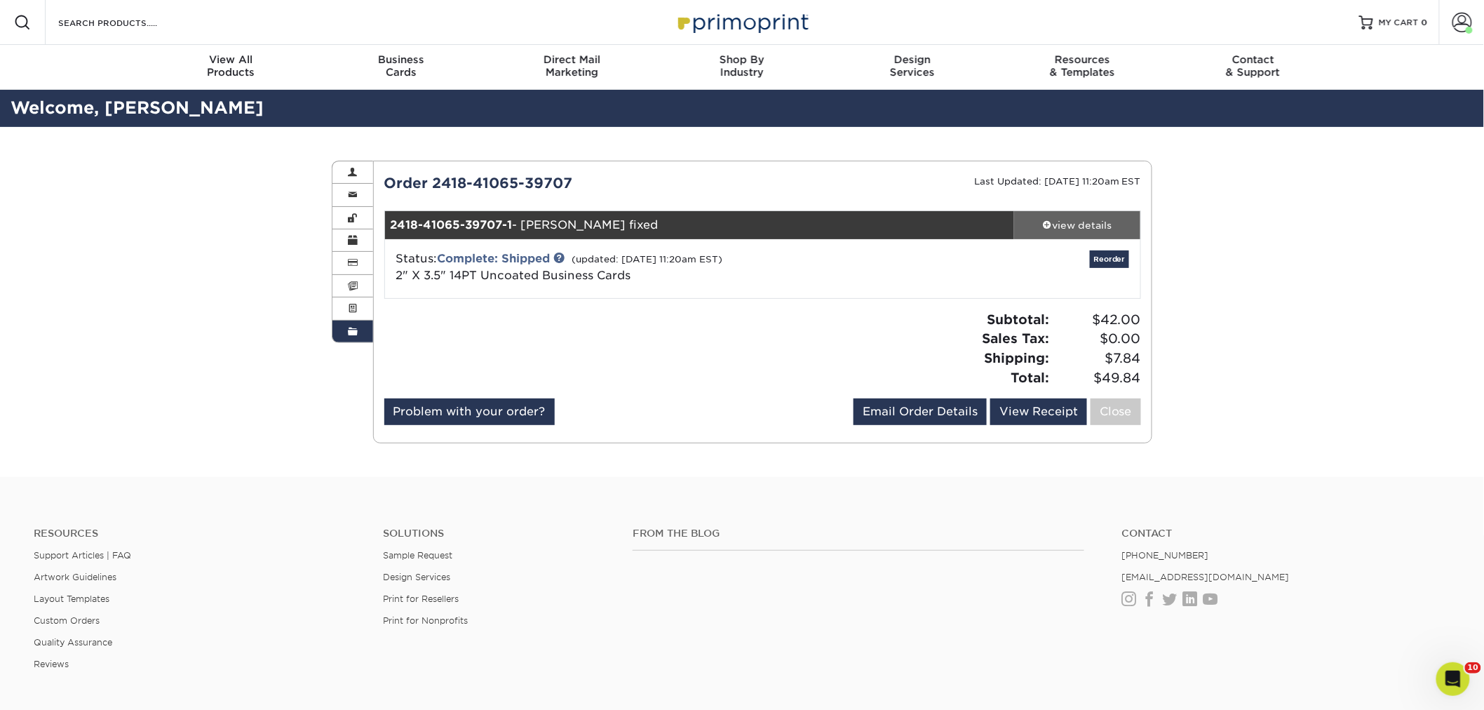
click at [1069, 228] on div "view details" at bounding box center [1077, 225] width 126 height 14
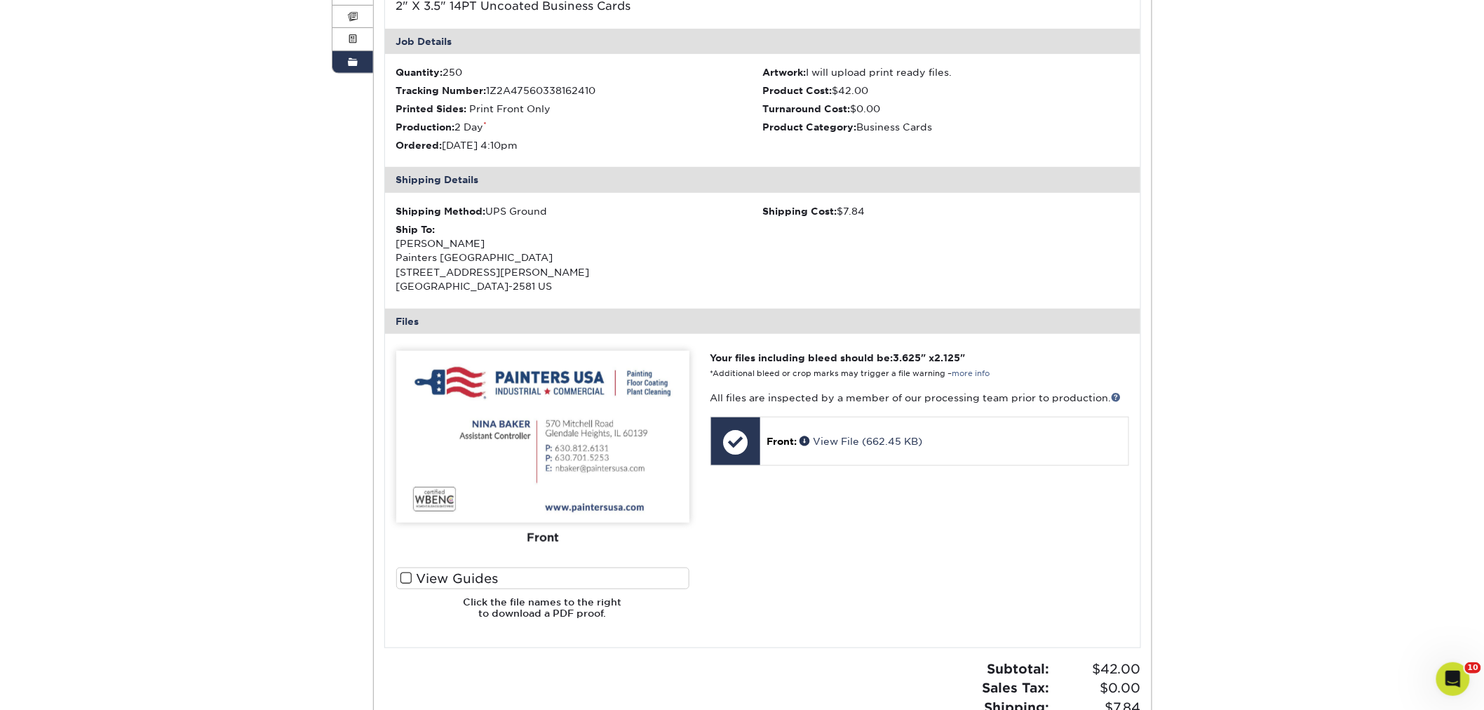
scroll to position [467, 0]
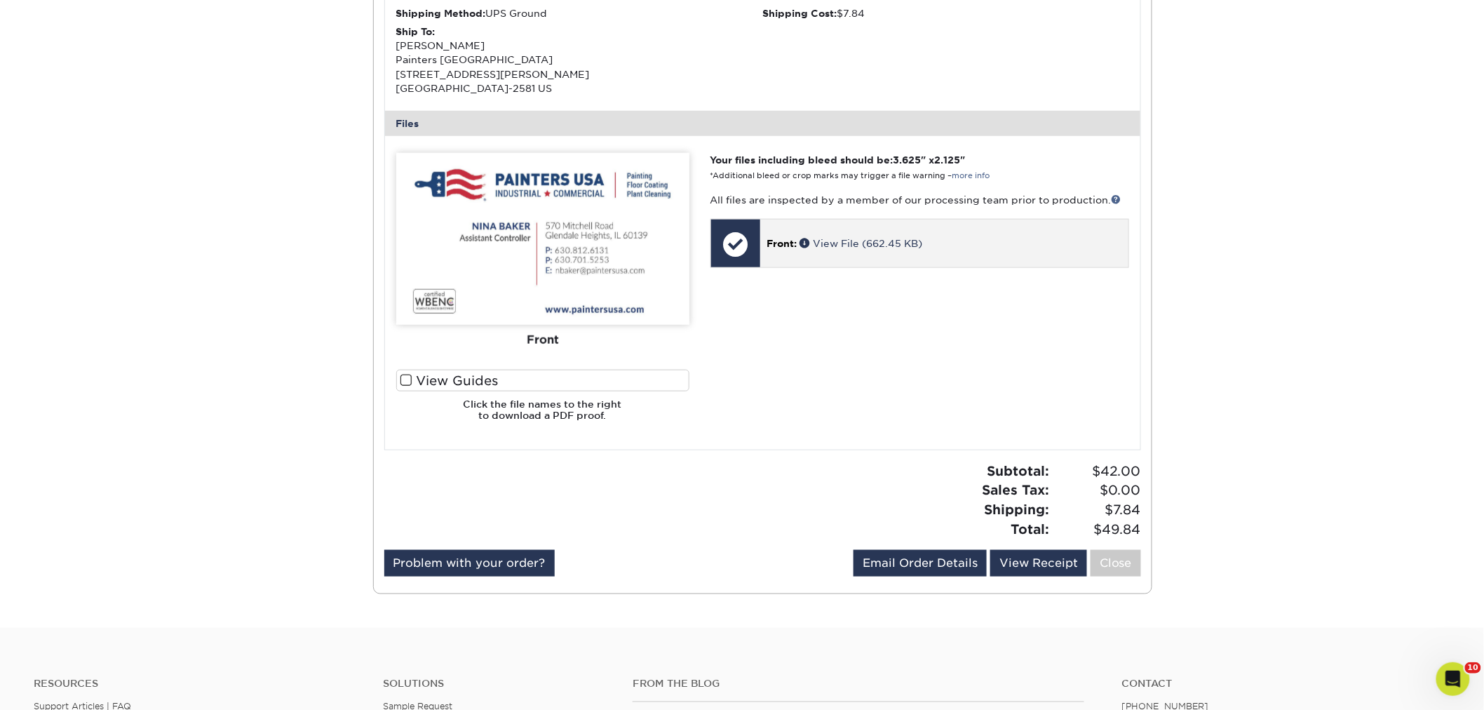
drag, startPoint x: 865, startPoint y: 248, endPoint x: 845, endPoint y: 248, distance: 20.3
drag, startPoint x: 845, startPoint y: 248, endPoint x: 844, endPoint y: 241, distance: 7.2
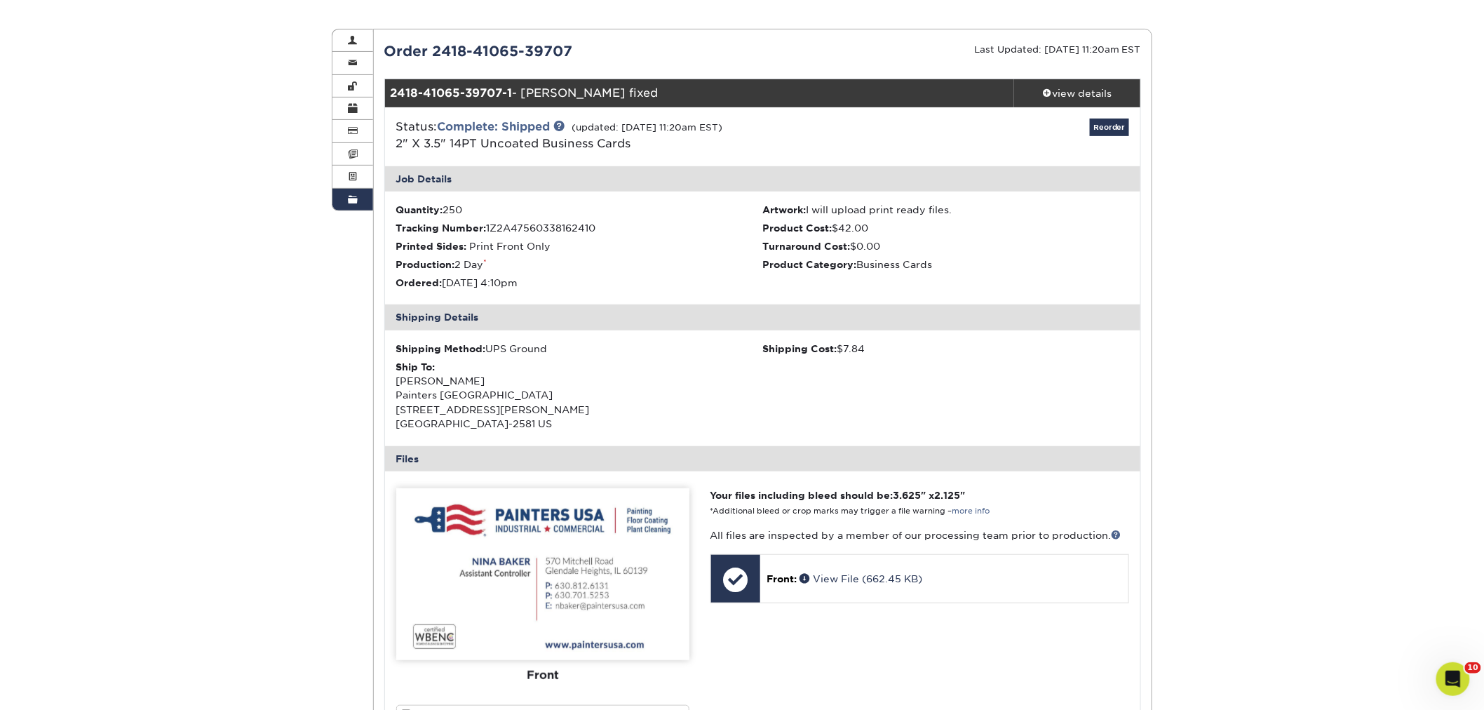
scroll to position [78, 0]
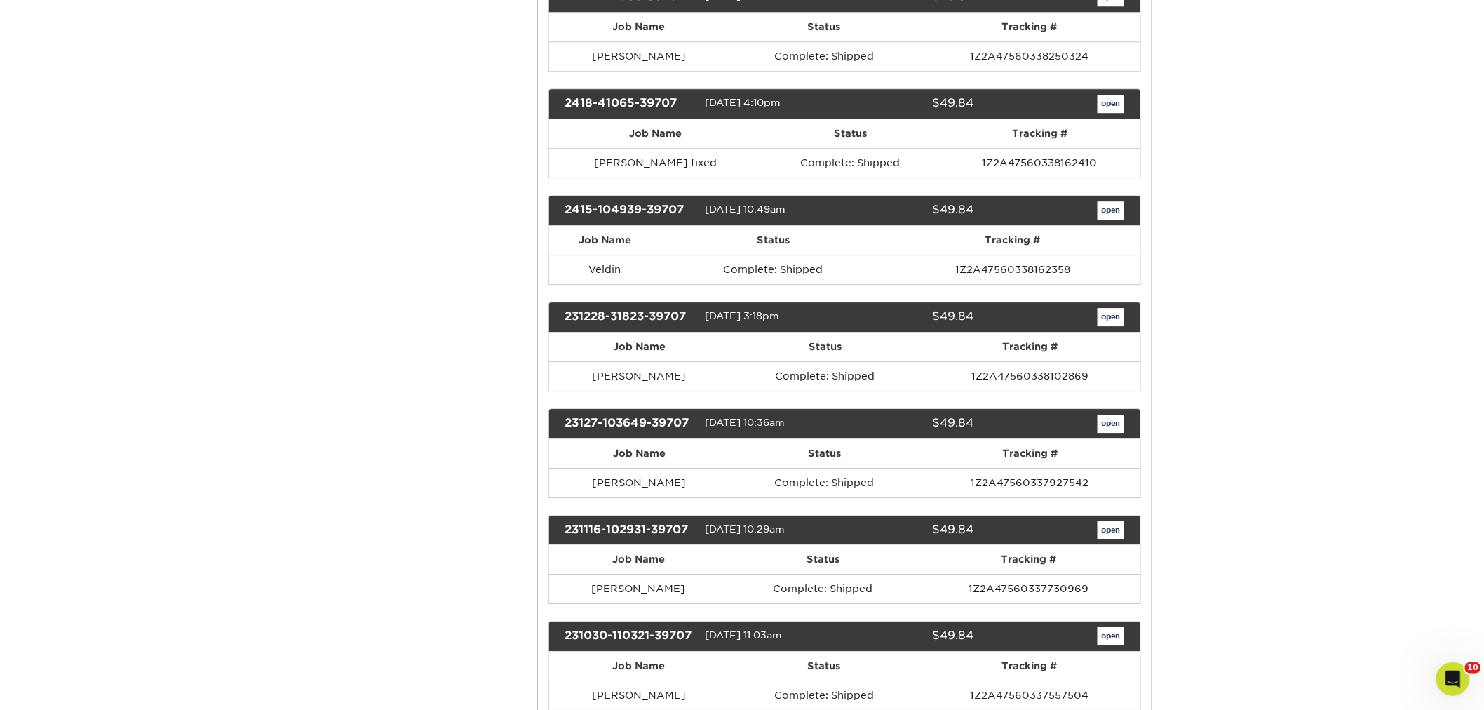
scroll to position [6389, 0]
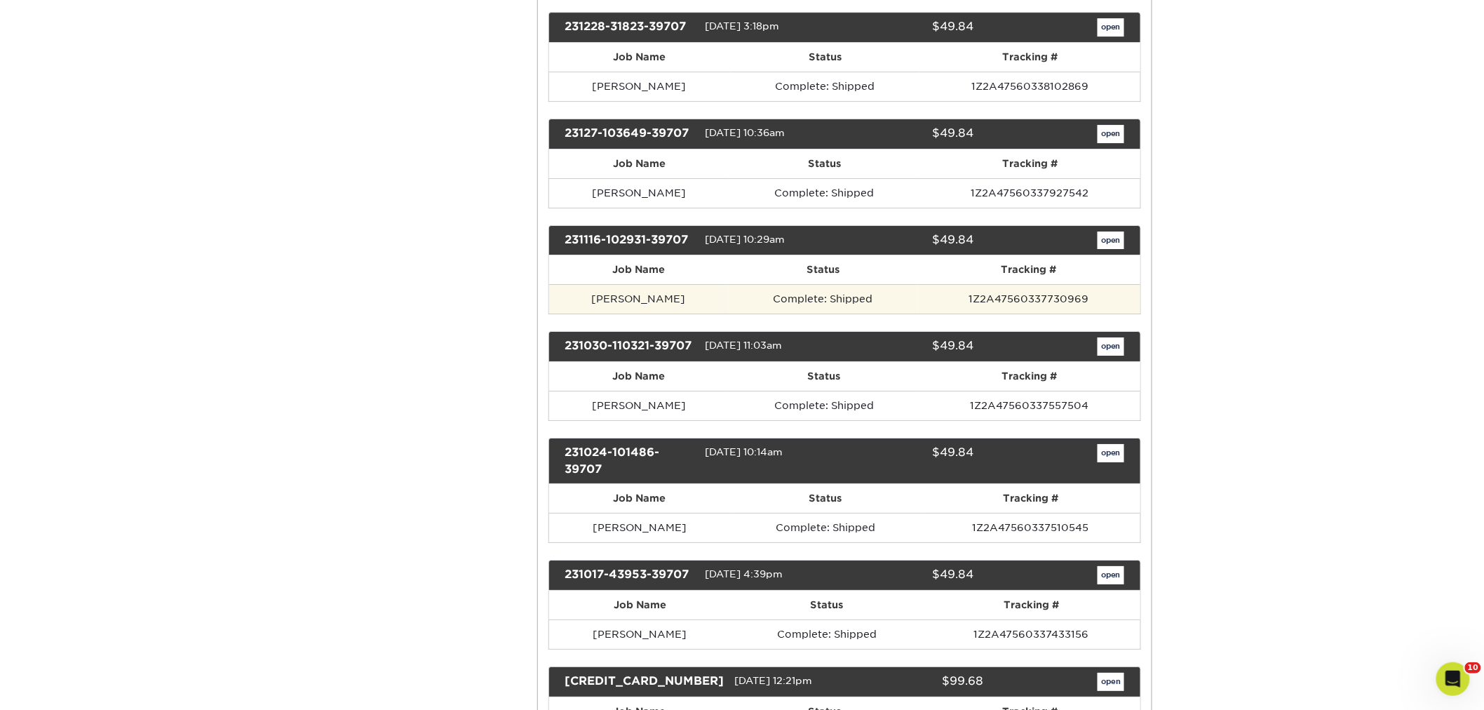
drag, startPoint x: 686, startPoint y: 338, endPoint x: 623, endPoint y: 342, distance: 63.2
click at [579, 313] on td "[PERSON_NAME]" at bounding box center [639, 298] width 180 height 29
copy td "[PERSON_NAME]"
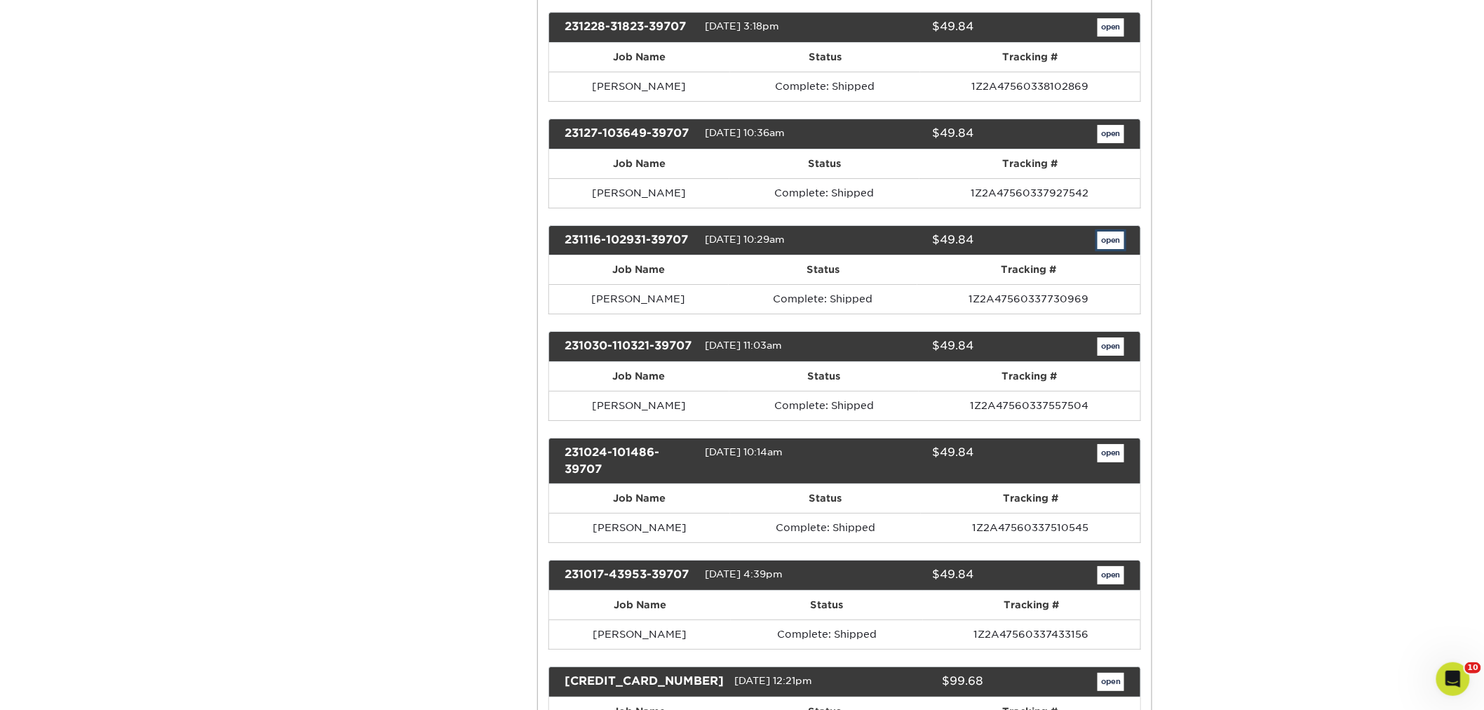
click at [1111, 250] on link "open" at bounding box center [1110, 240] width 27 height 18
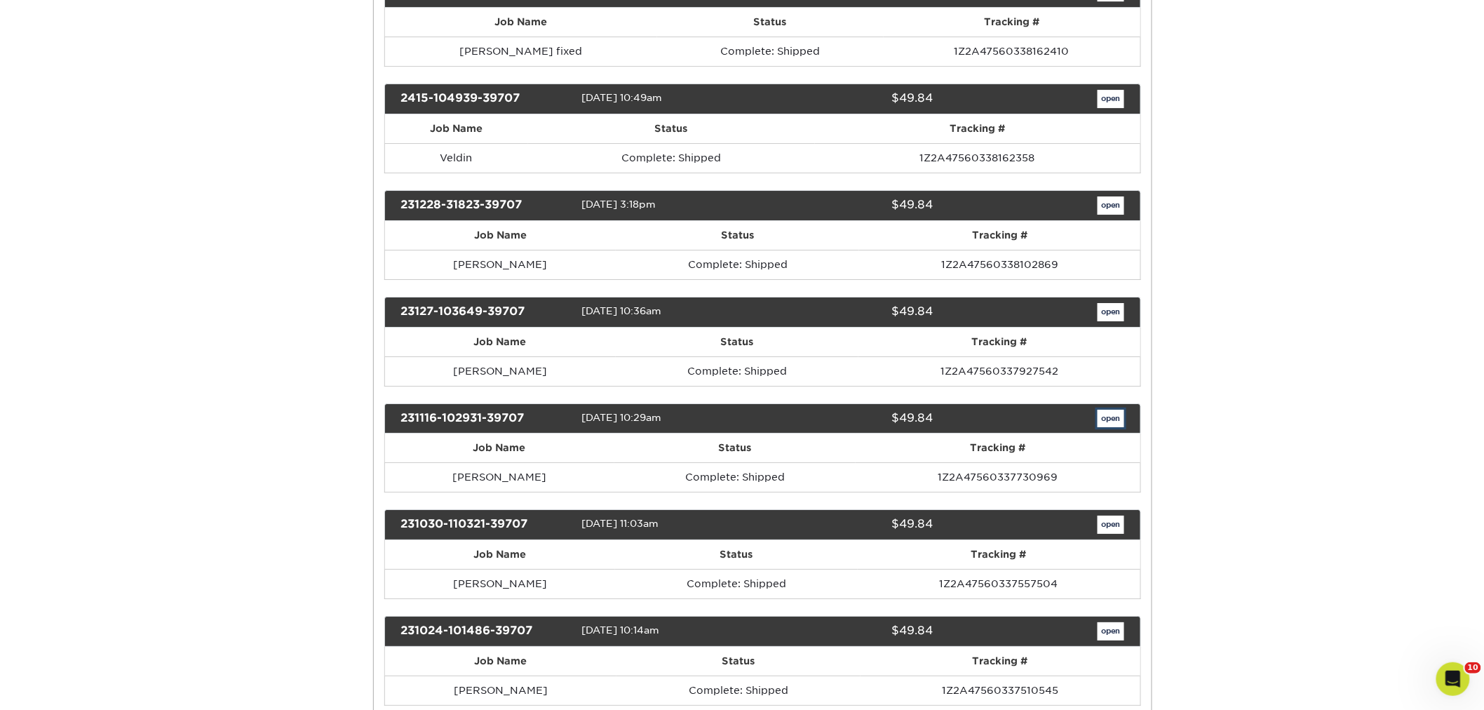
scroll to position [0, 0]
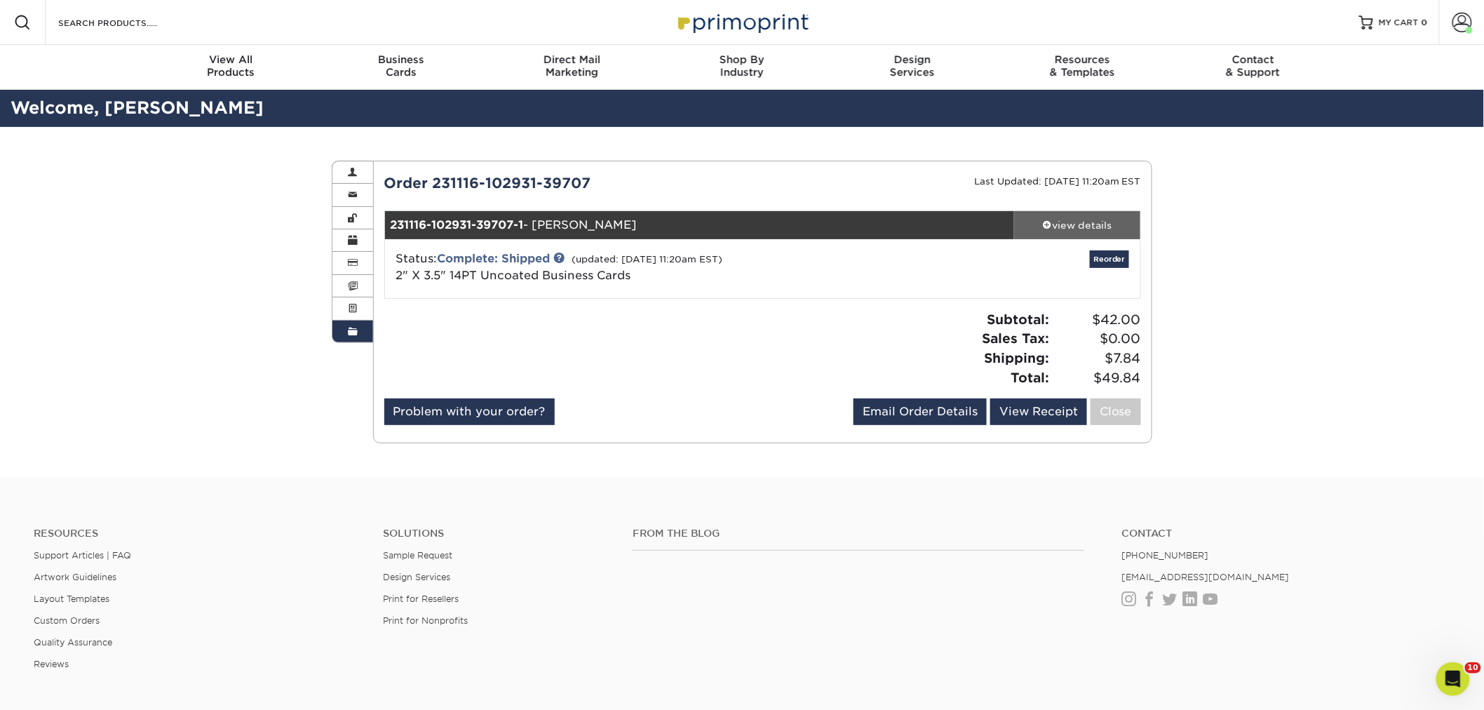
click at [1095, 219] on div "view details" at bounding box center [1077, 225] width 126 height 14
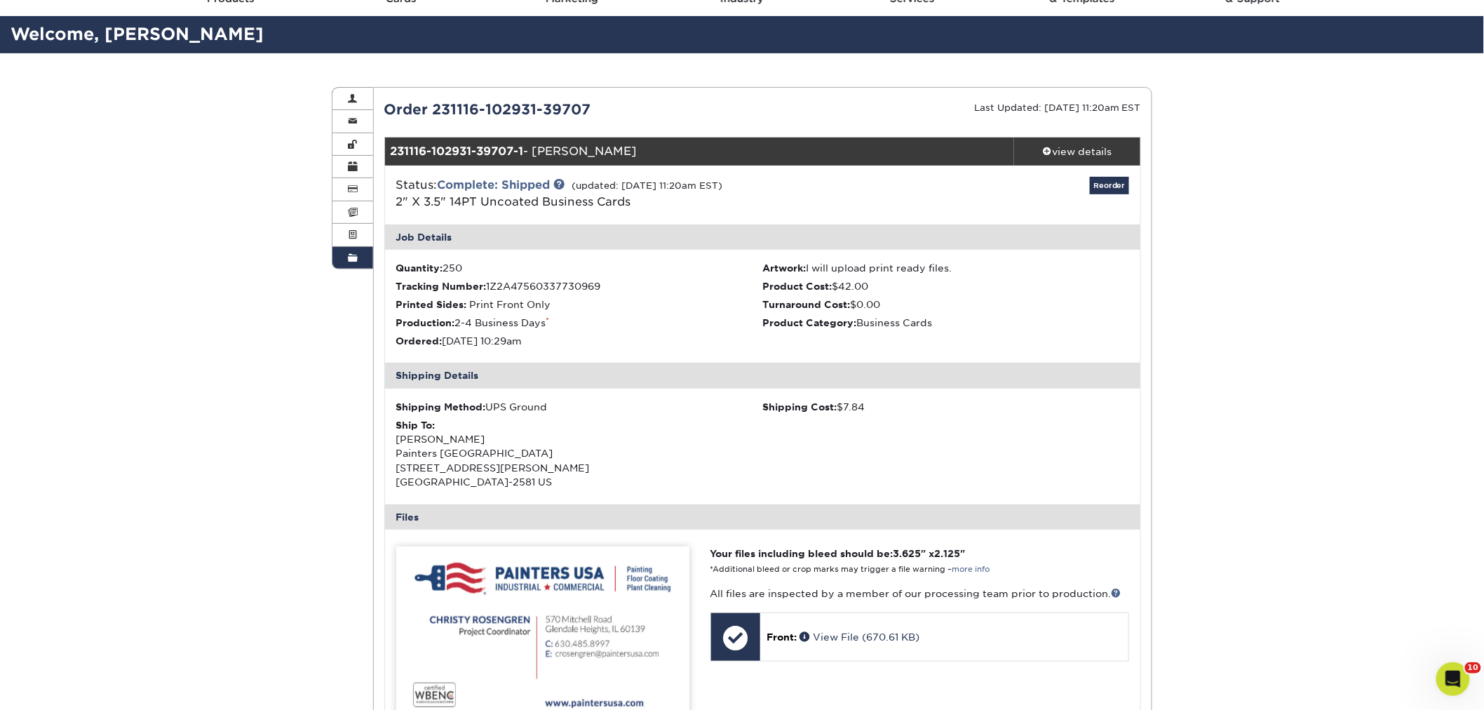
scroll to position [78, 0]
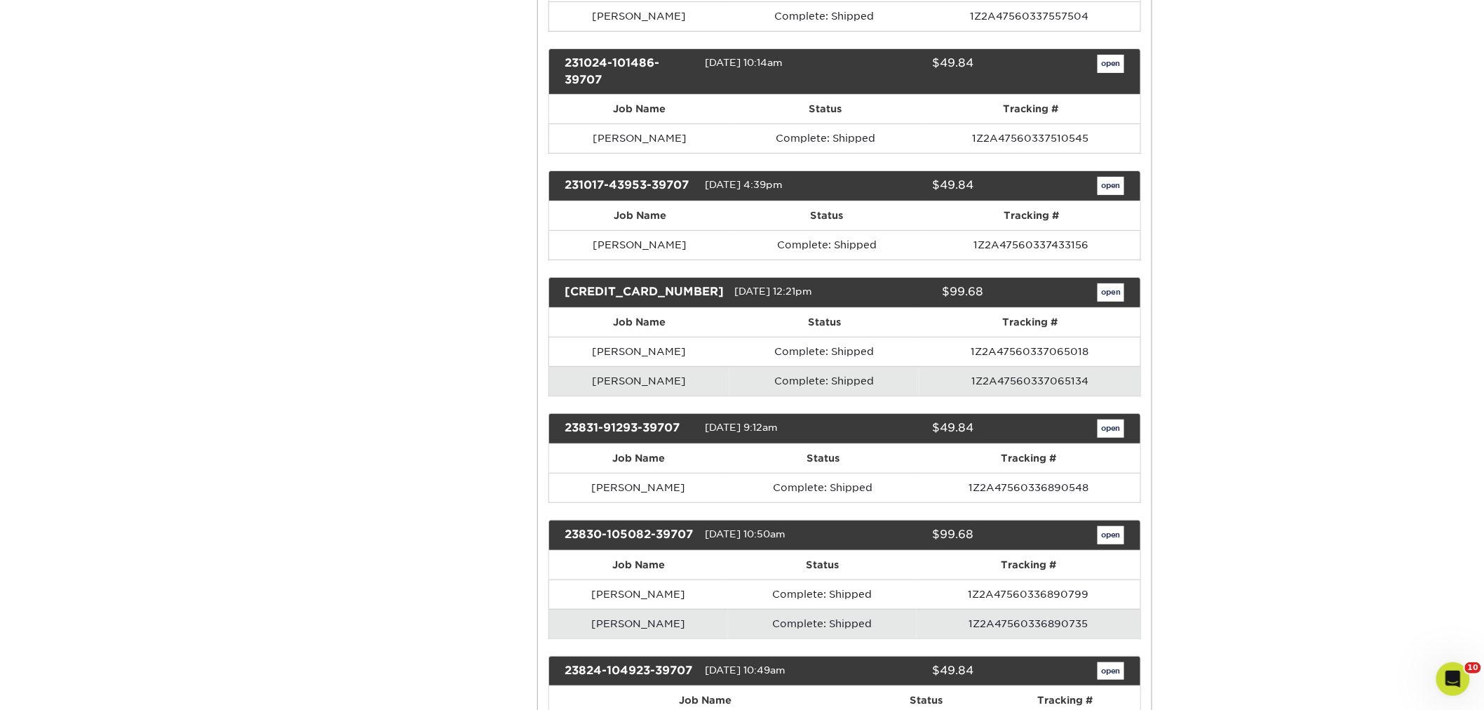
scroll to position [6700, 0]
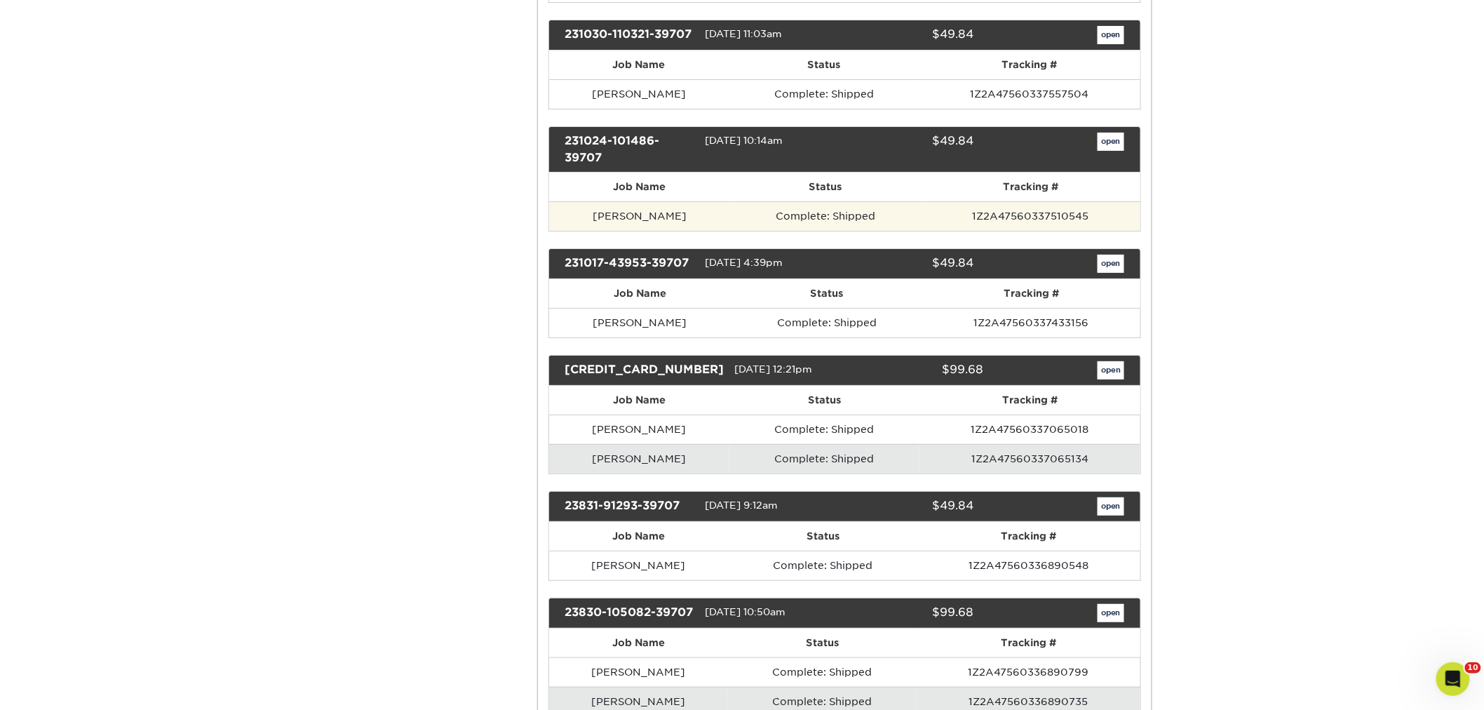
drag, startPoint x: 690, startPoint y: 272, endPoint x: 592, endPoint y: 271, distance: 98.2
click at [592, 231] on td "[PERSON_NAME]" at bounding box center [640, 215] width 182 height 29
copy td "[PERSON_NAME]"
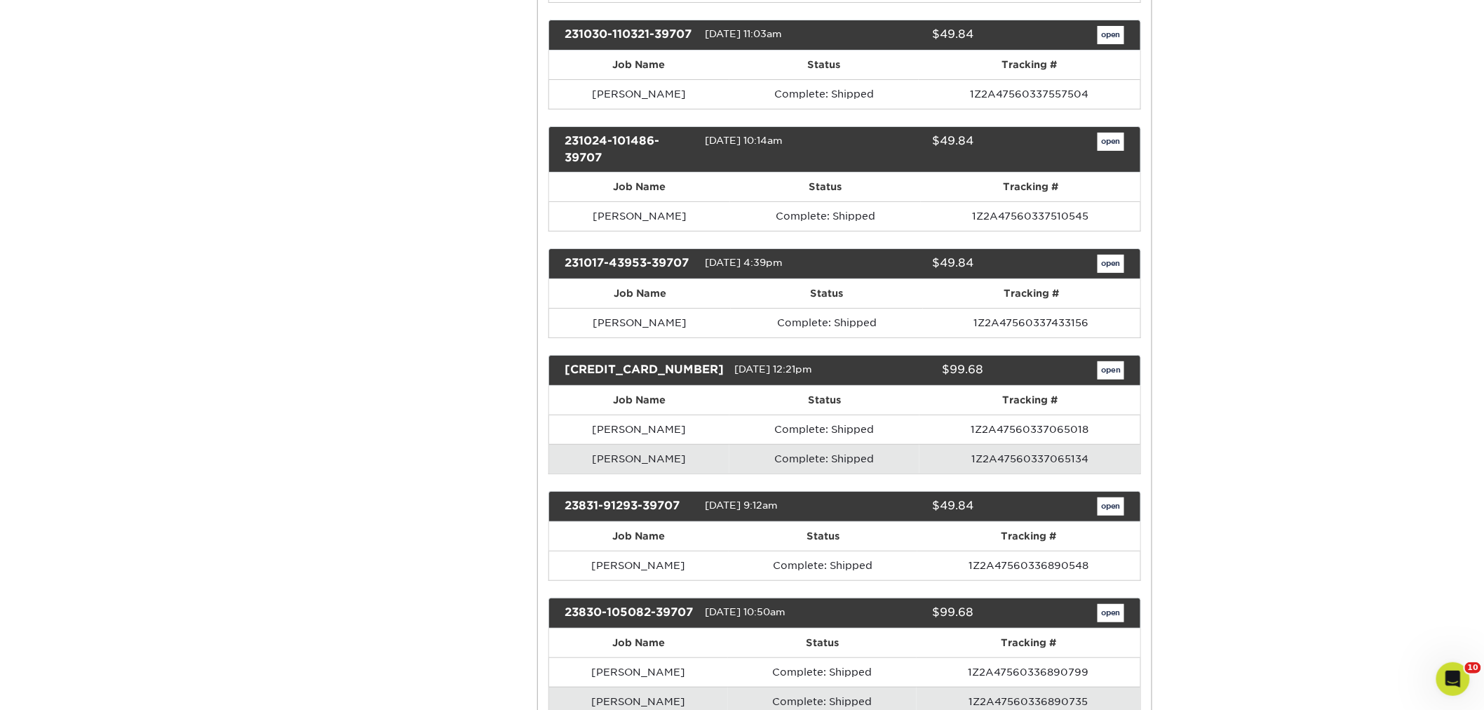
click at [1106, 173] on div "231024-101486-39707 [DATE] 10:14am $49.84 open" at bounding box center [844, 149] width 593 height 46
click at [1109, 151] on link "open" at bounding box center [1110, 142] width 27 height 18
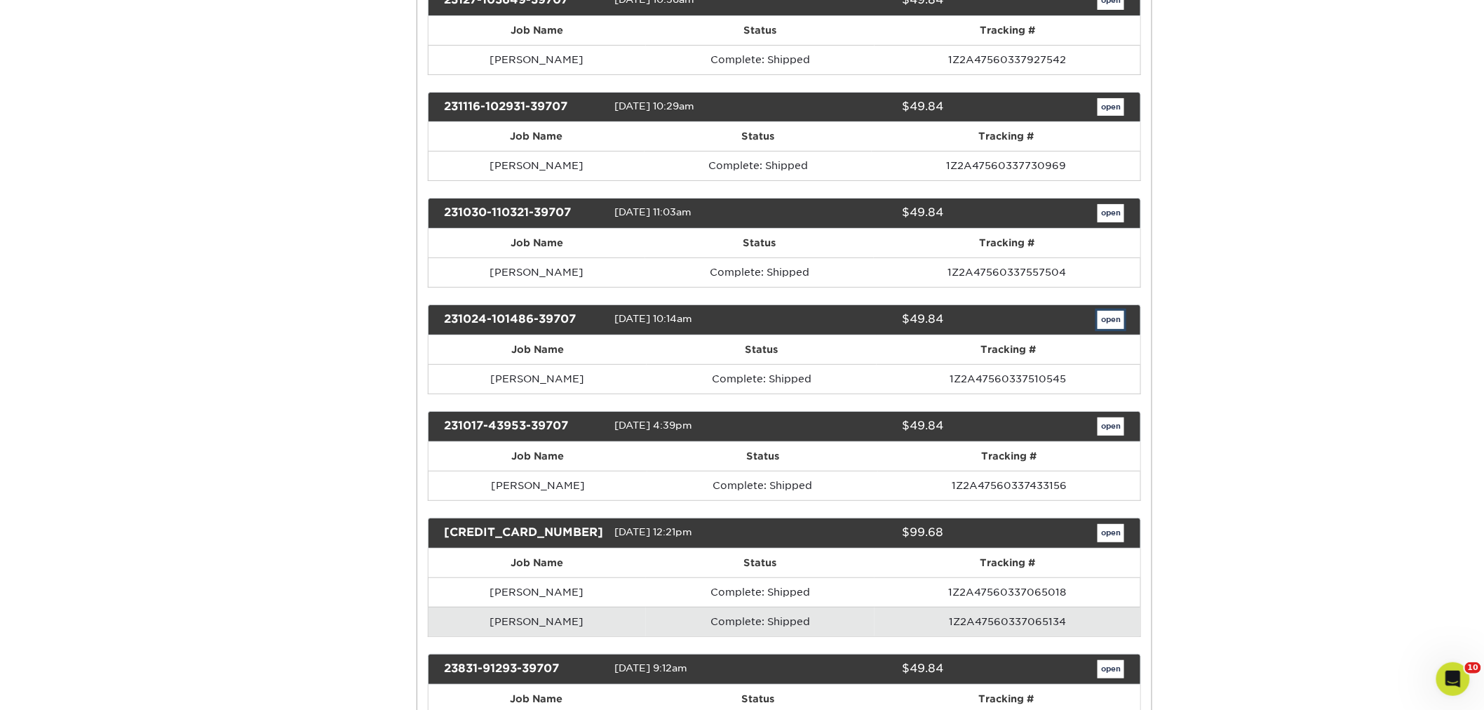
scroll to position [0, 0]
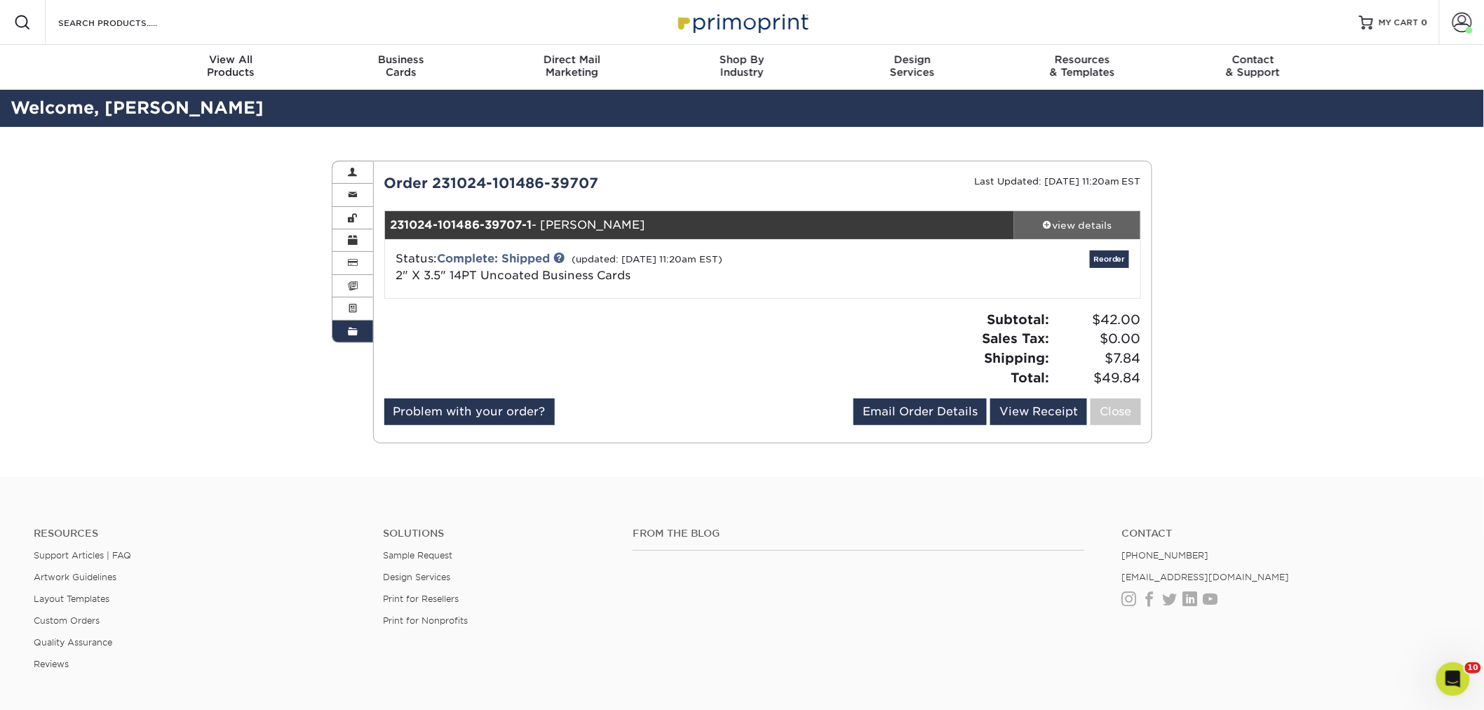
click at [1073, 223] on div "view details" at bounding box center [1077, 225] width 126 height 14
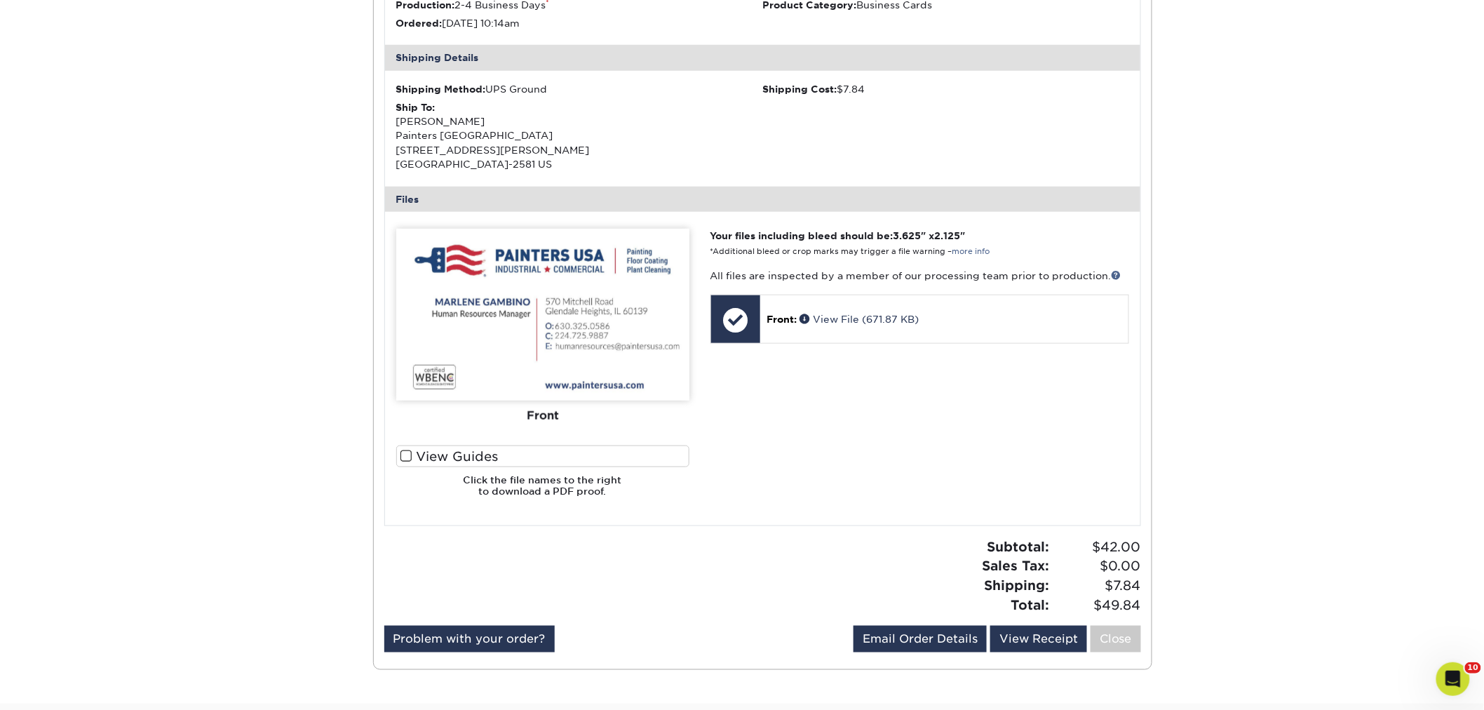
scroll to position [467, 0]
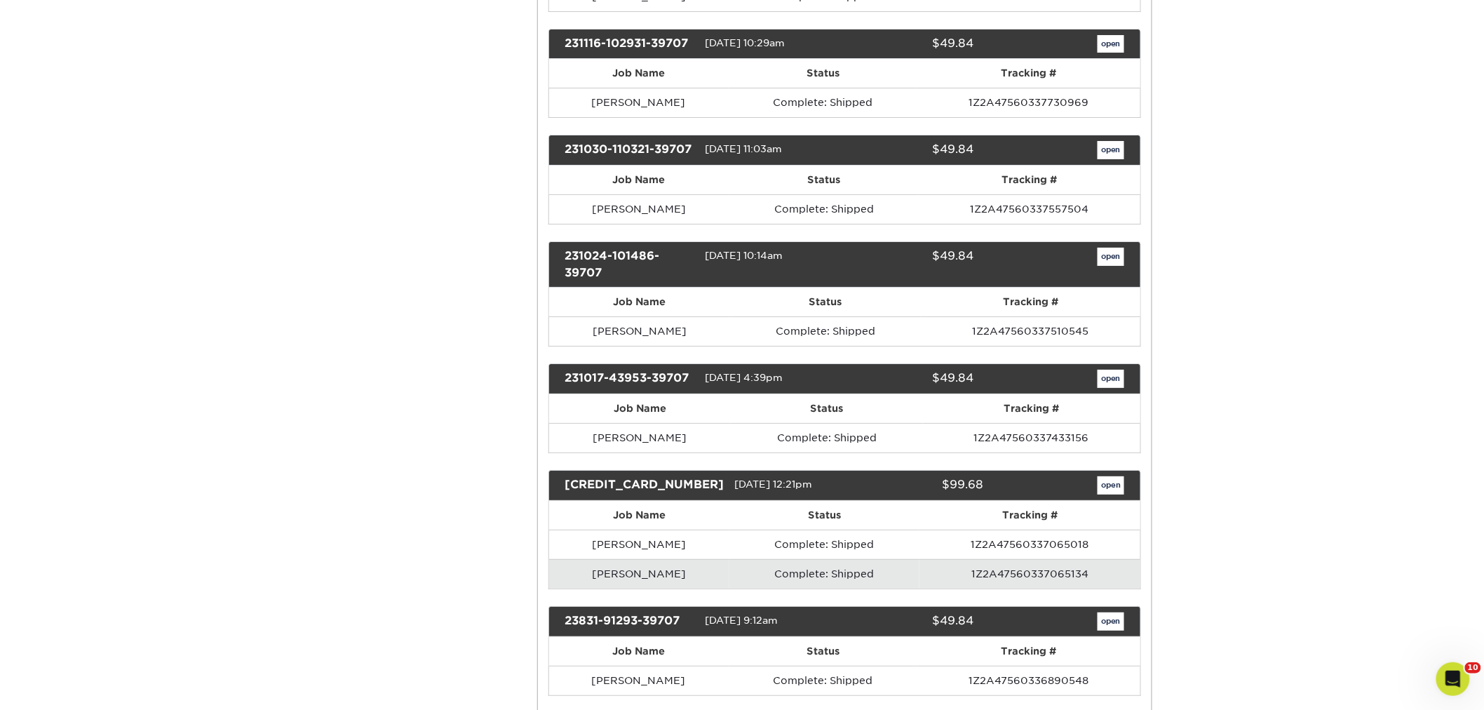
scroll to position [6623, 0]
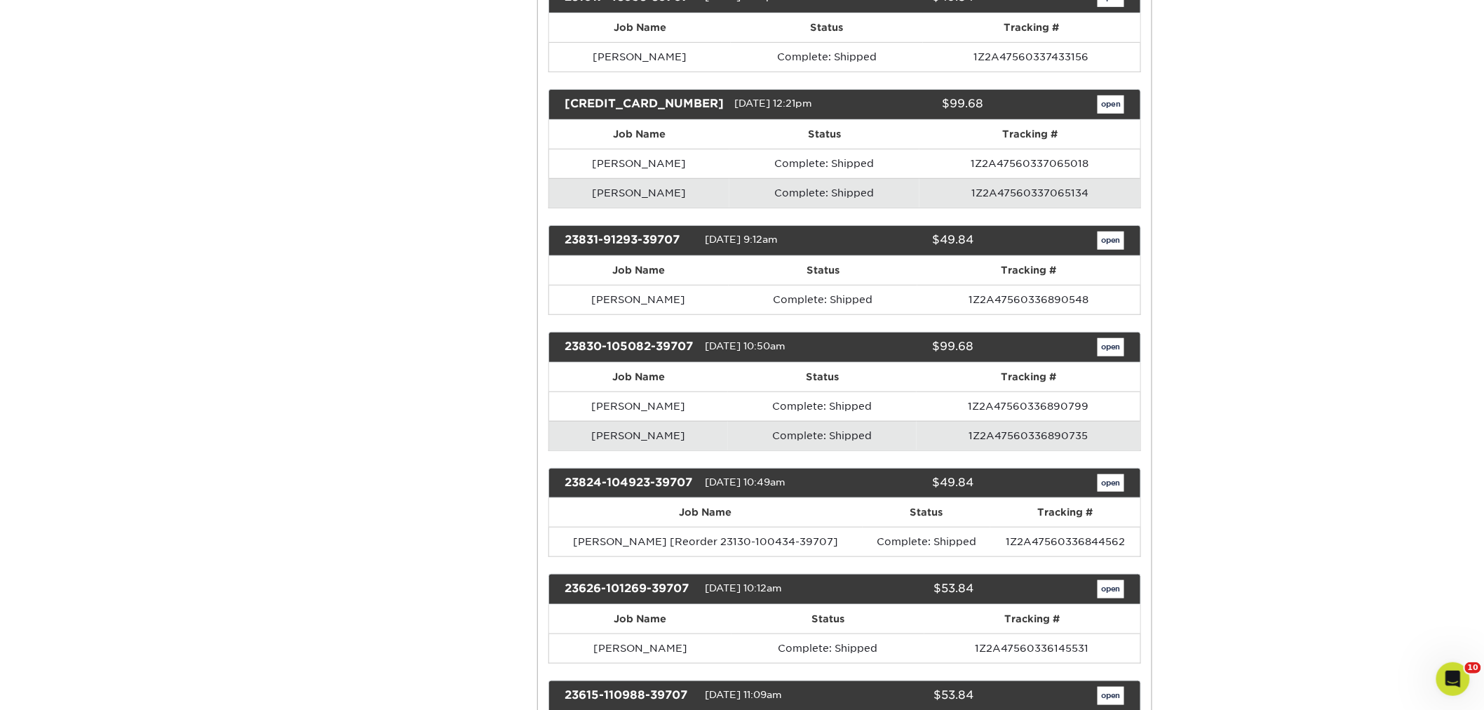
scroll to position [7012, 0]
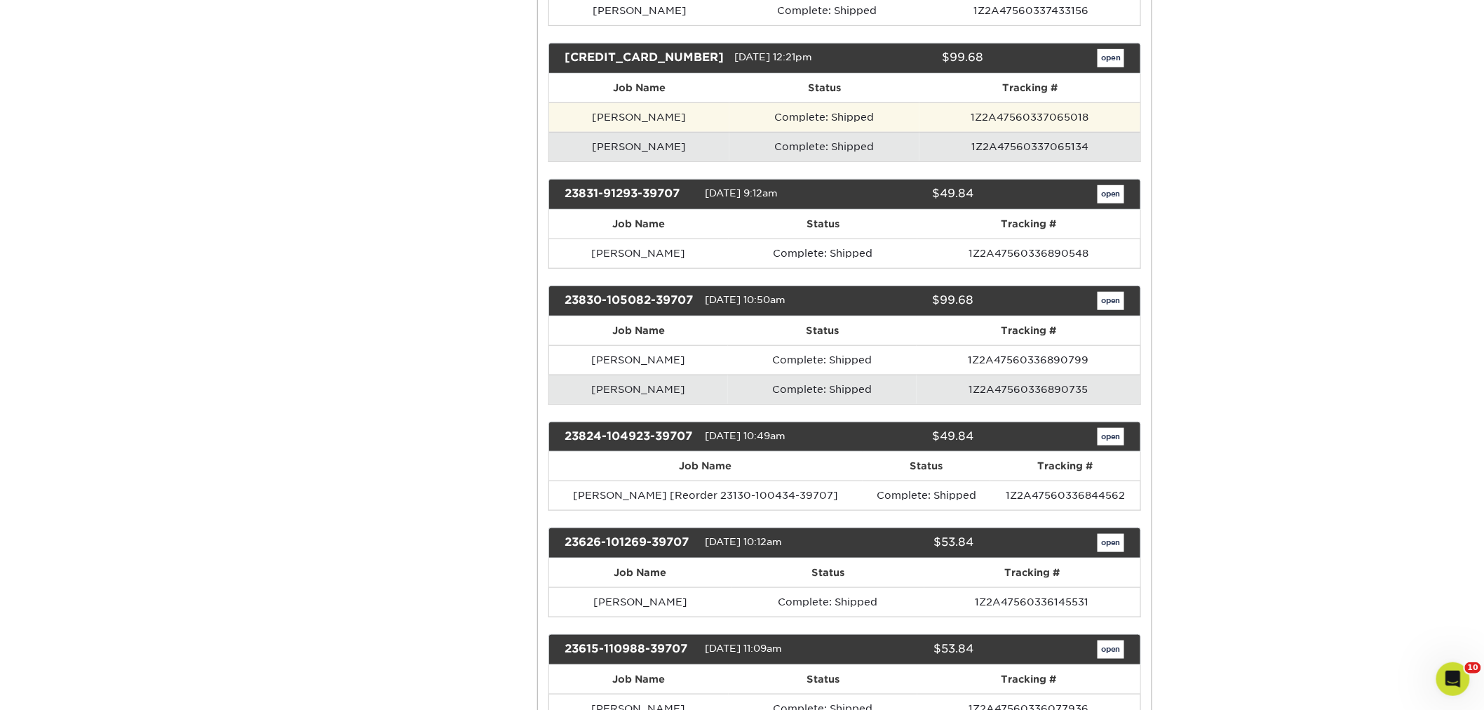
drag, startPoint x: 671, startPoint y: 170, endPoint x: 586, endPoint y: 170, distance: 85.6
click at [586, 132] on td "[PERSON_NAME]" at bounding box center [639, 116] width 181 height 29
copy td "[PERSON_NAME]"
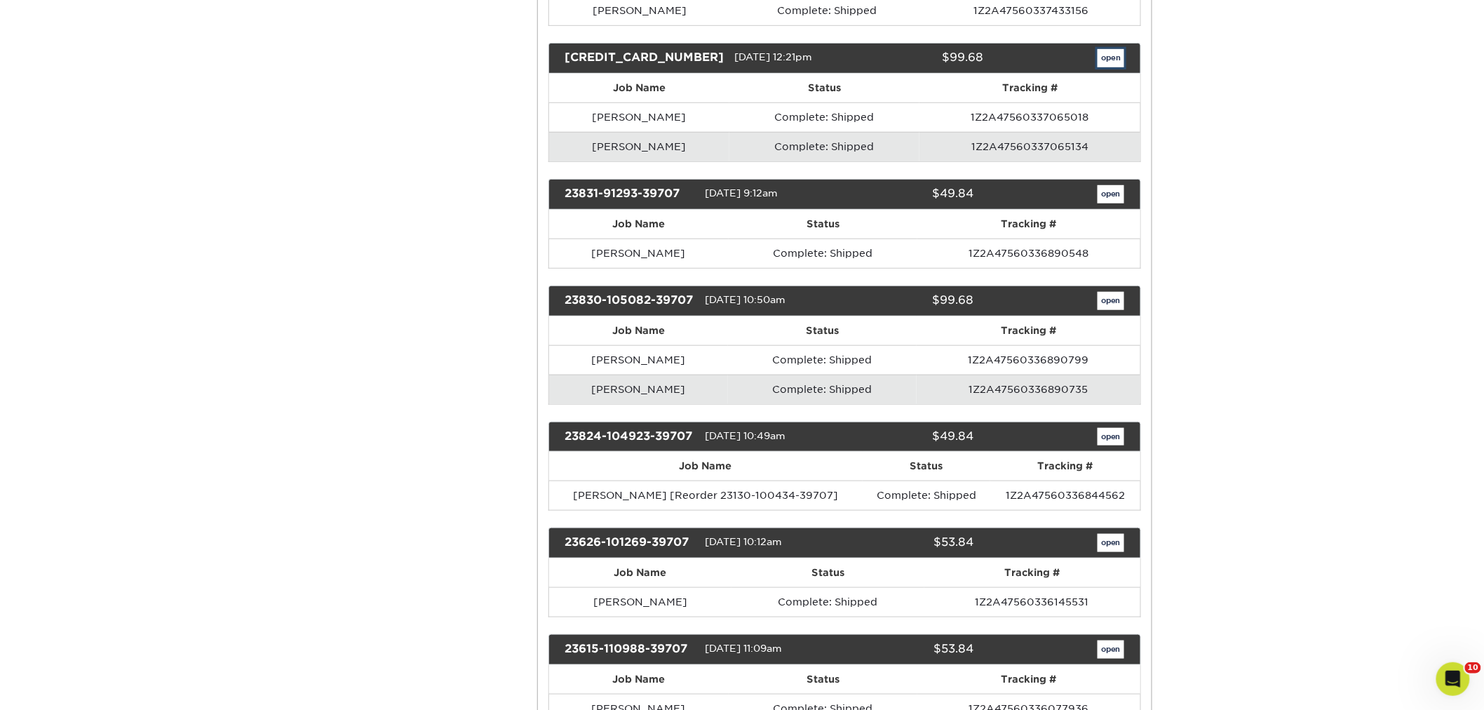
click at [1113, 67] on link "open" at bounding box center [1110, 58] width 27 height 18
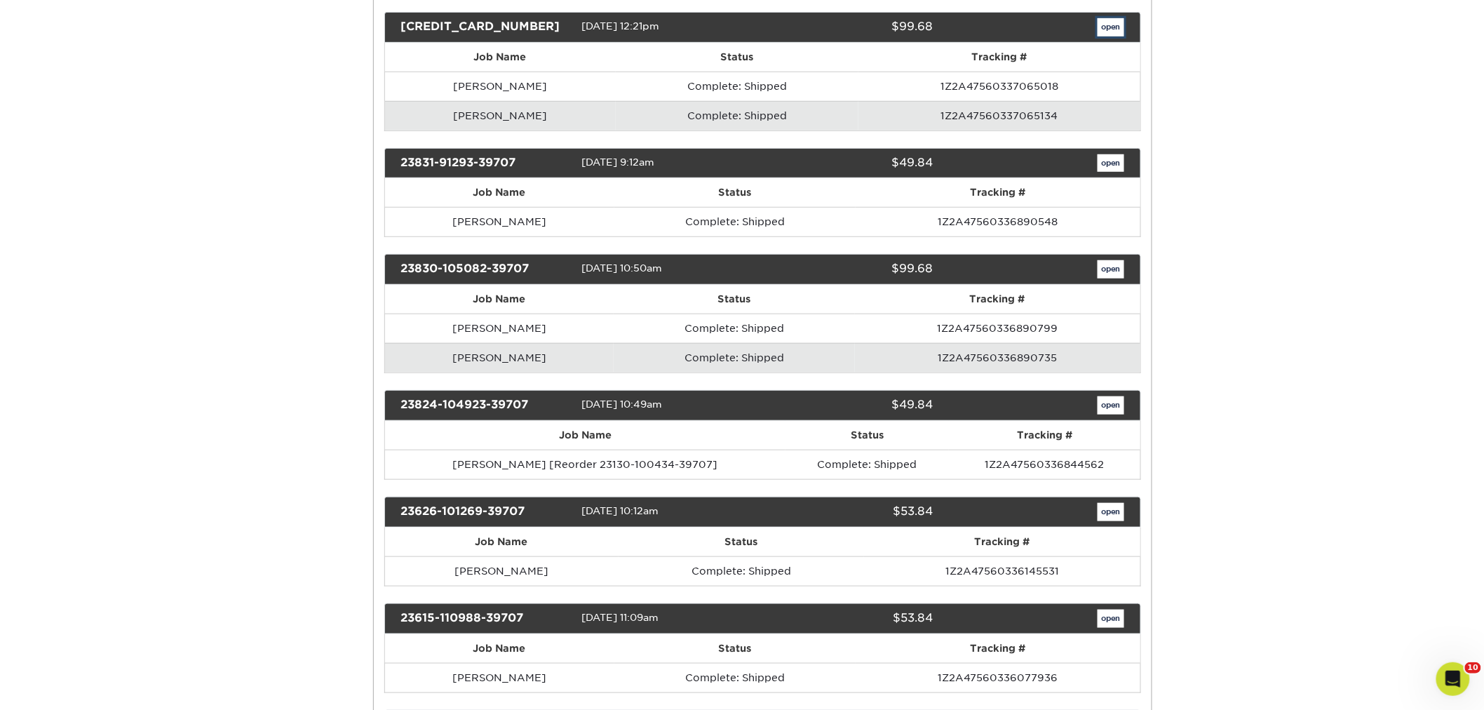
scroll to position [0, 0]
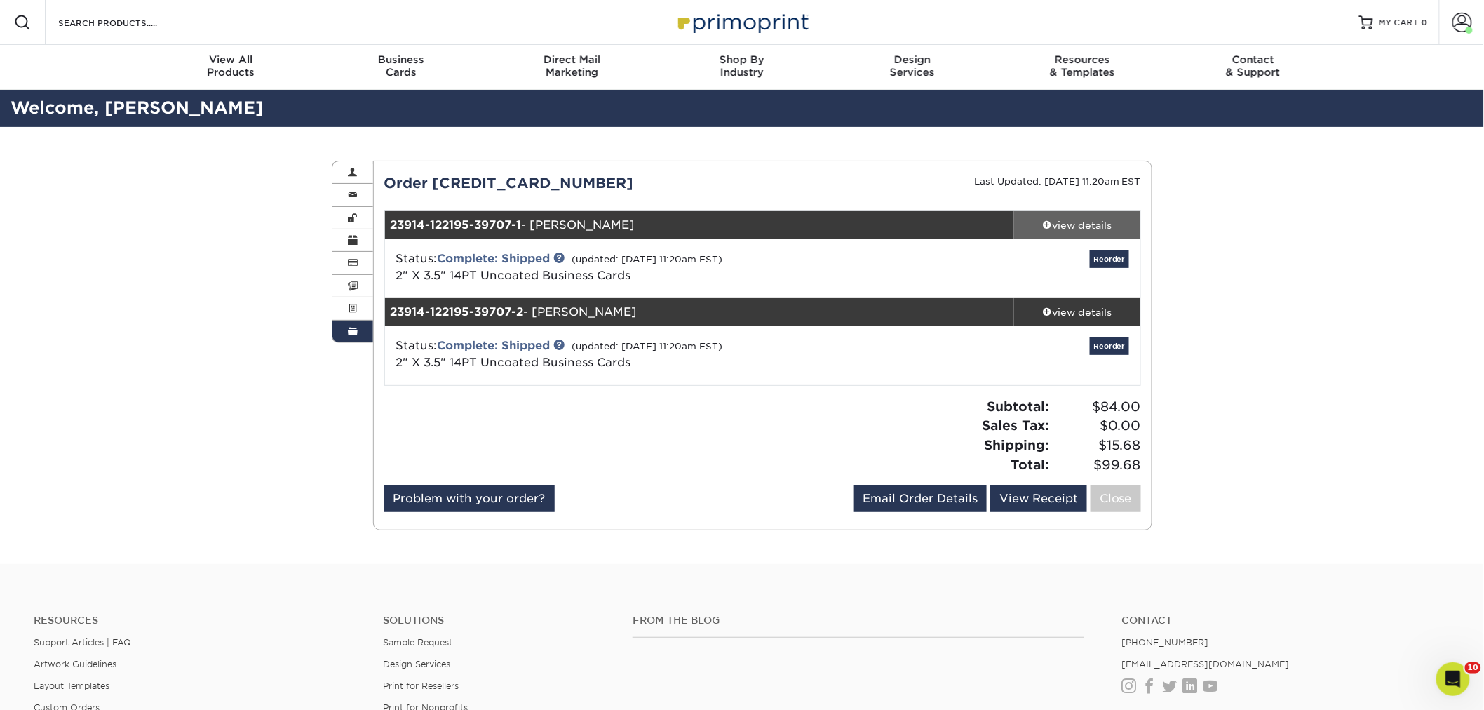
click at [1056, 224] on div "view details" at bounding box center [1077, 225] width 126 height 14
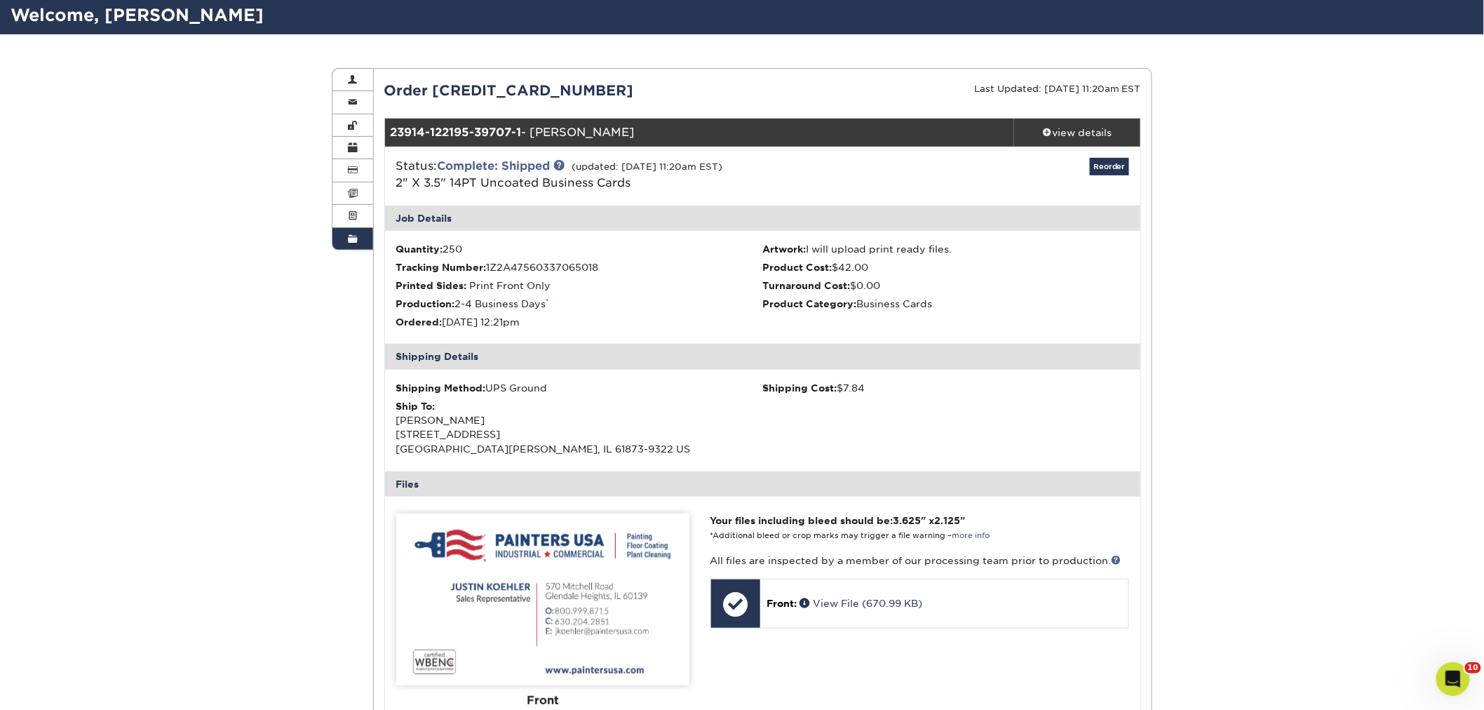
scroll to position [78, 0]
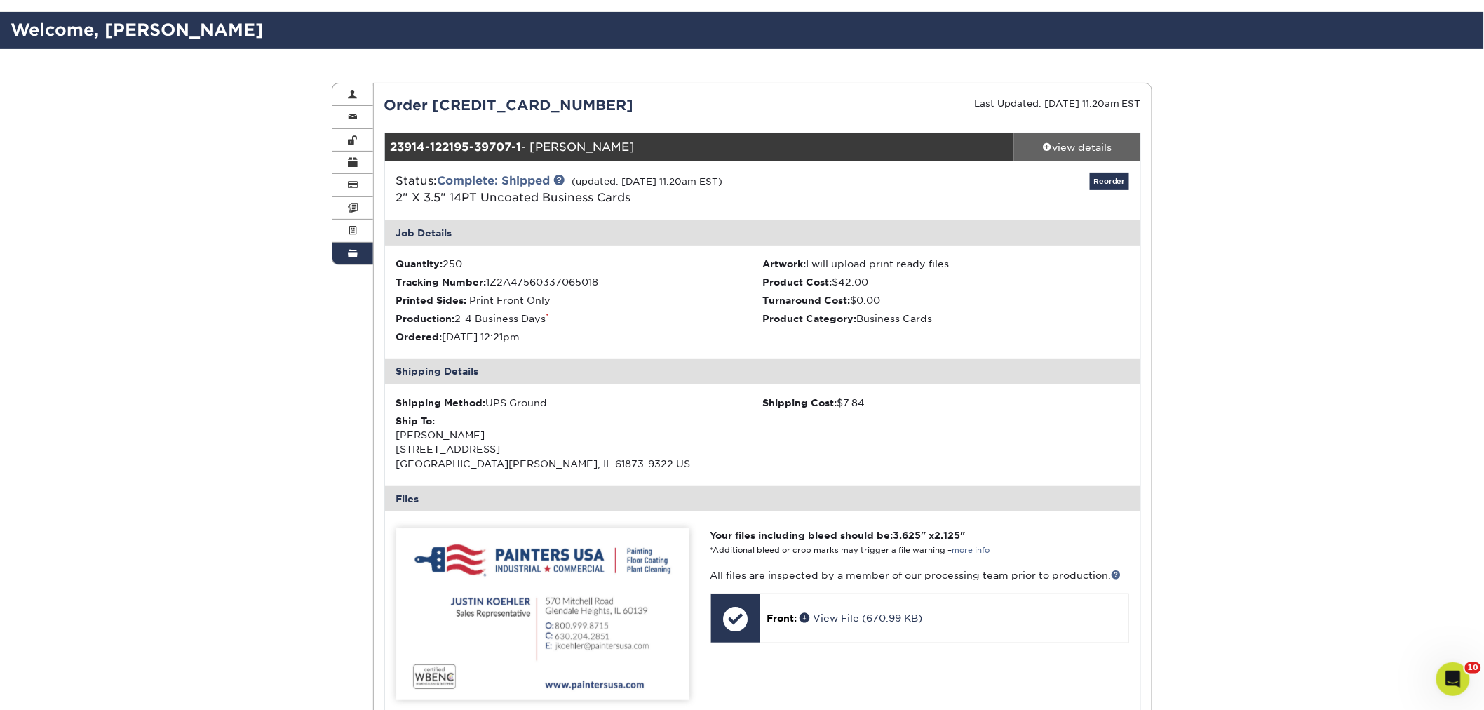
click at [1062, 156] on link "view details" at bounding box center [1077, 147] width 126 height 28
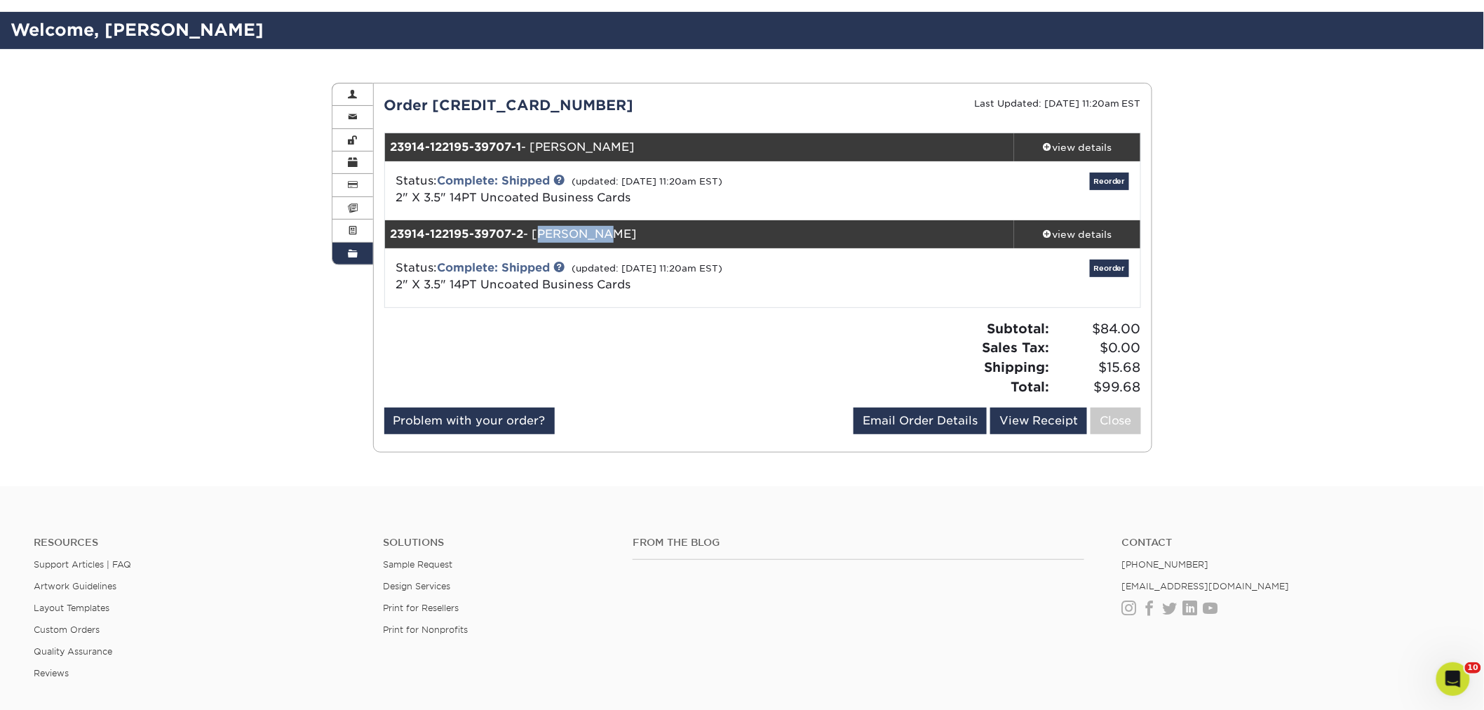
drag, startPoint x: 580, startPoint y: 240, endPoint x: 540, endPoint y: 231, distance: 40.8
click at [540, 231] on div "23914-122195-39707-2 - Tim Stout" at bounding box center [700, 234] width 630 height 28
copy div "[PERSON_NAME]"
click at [1103, 233] on div "view details" at bounding box center [1077, 234] width 126 height 14
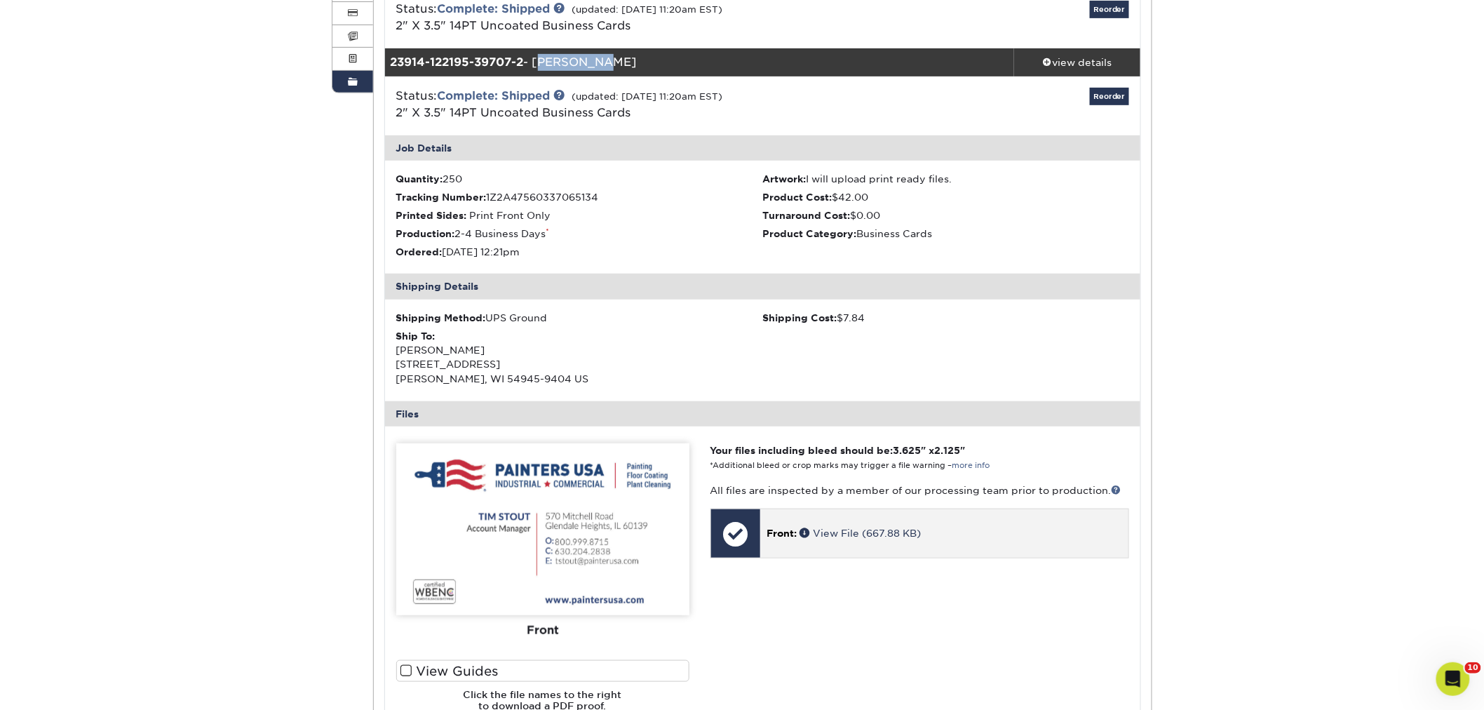
scroll to position [311, 0]
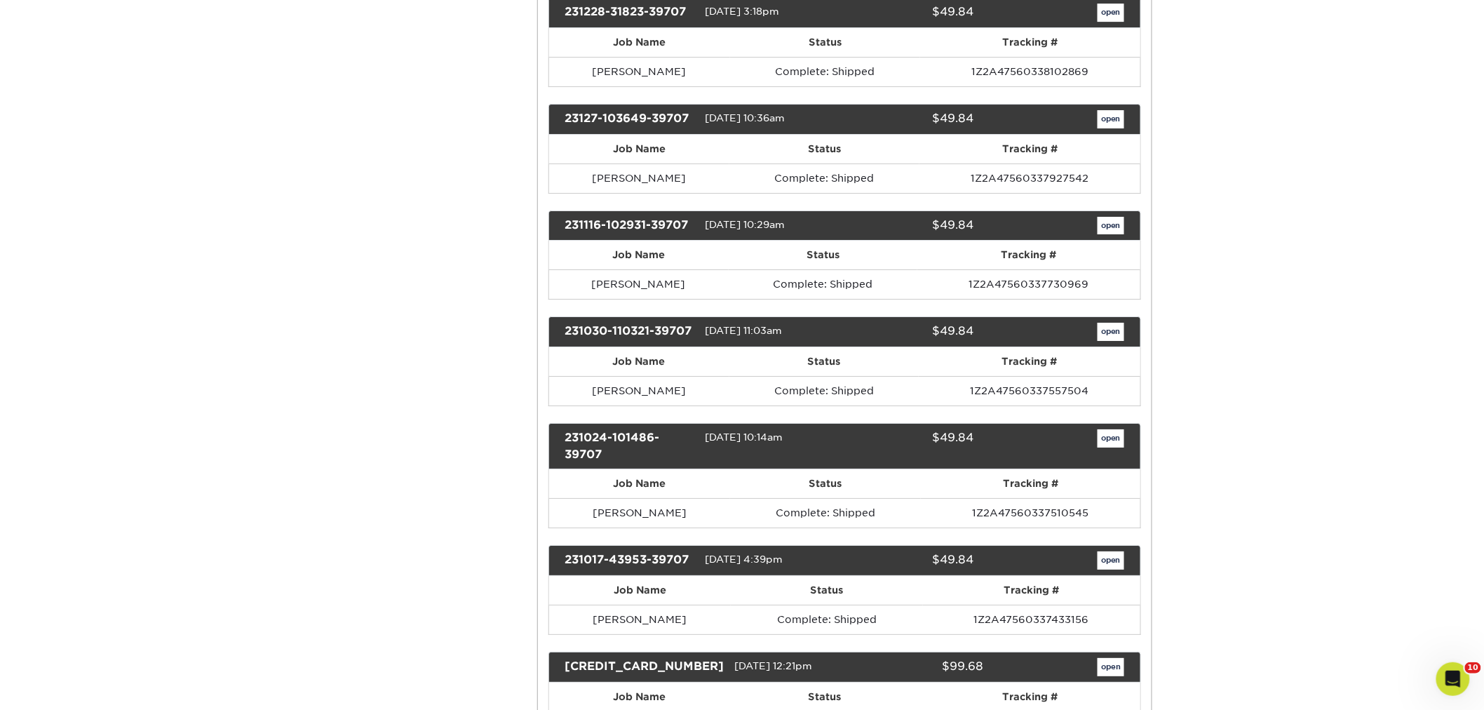
scroll to position [6934, 0]
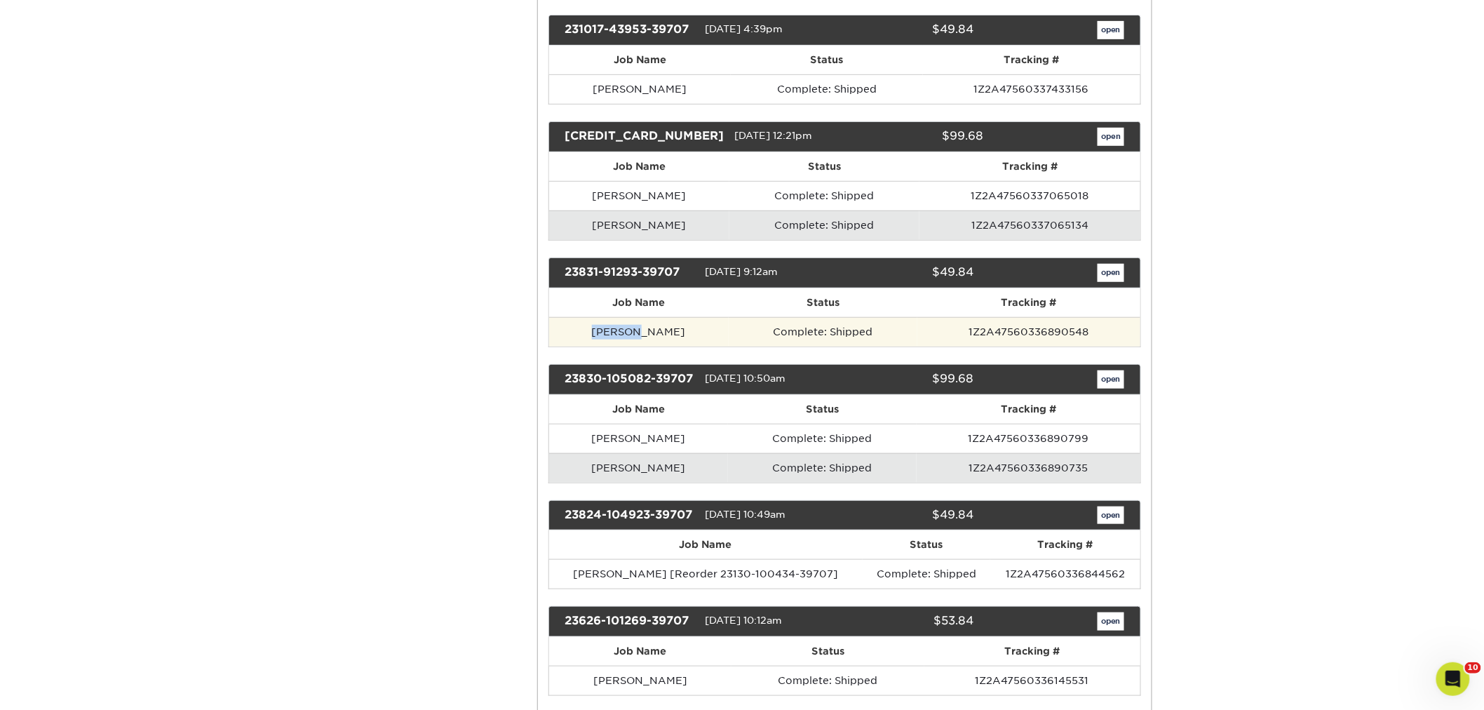
drag, startPoint x: 645, startPoint y: 388, endPoint x: 584, endPoint y: 380, distance: 61.6
click at [584, 346] on td "[PERSON_NAME]" at bounding box center [639, 331] width 180 height 29
copy td "[PERSON_NAME]"
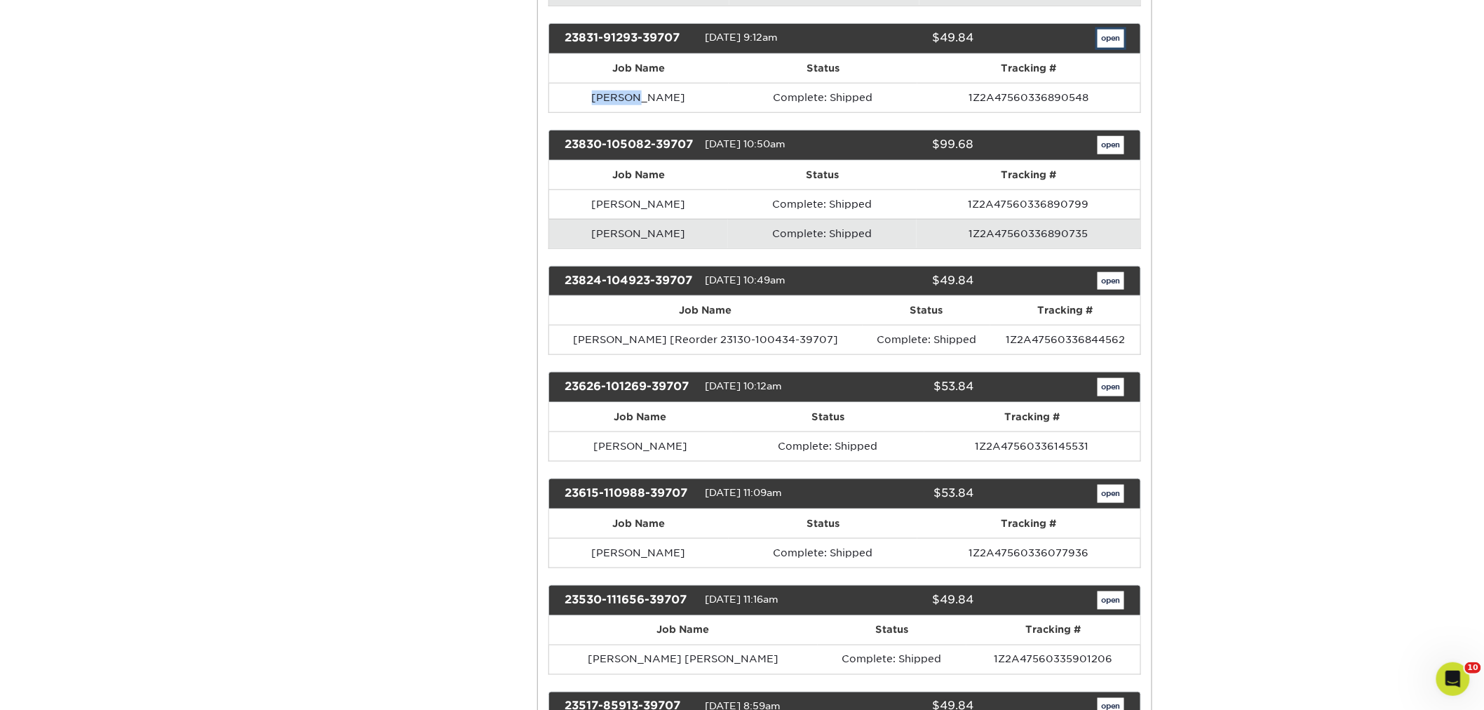
click at [1116, 48] on link "open" at bounding box center [1110, 38] width 27 height 18
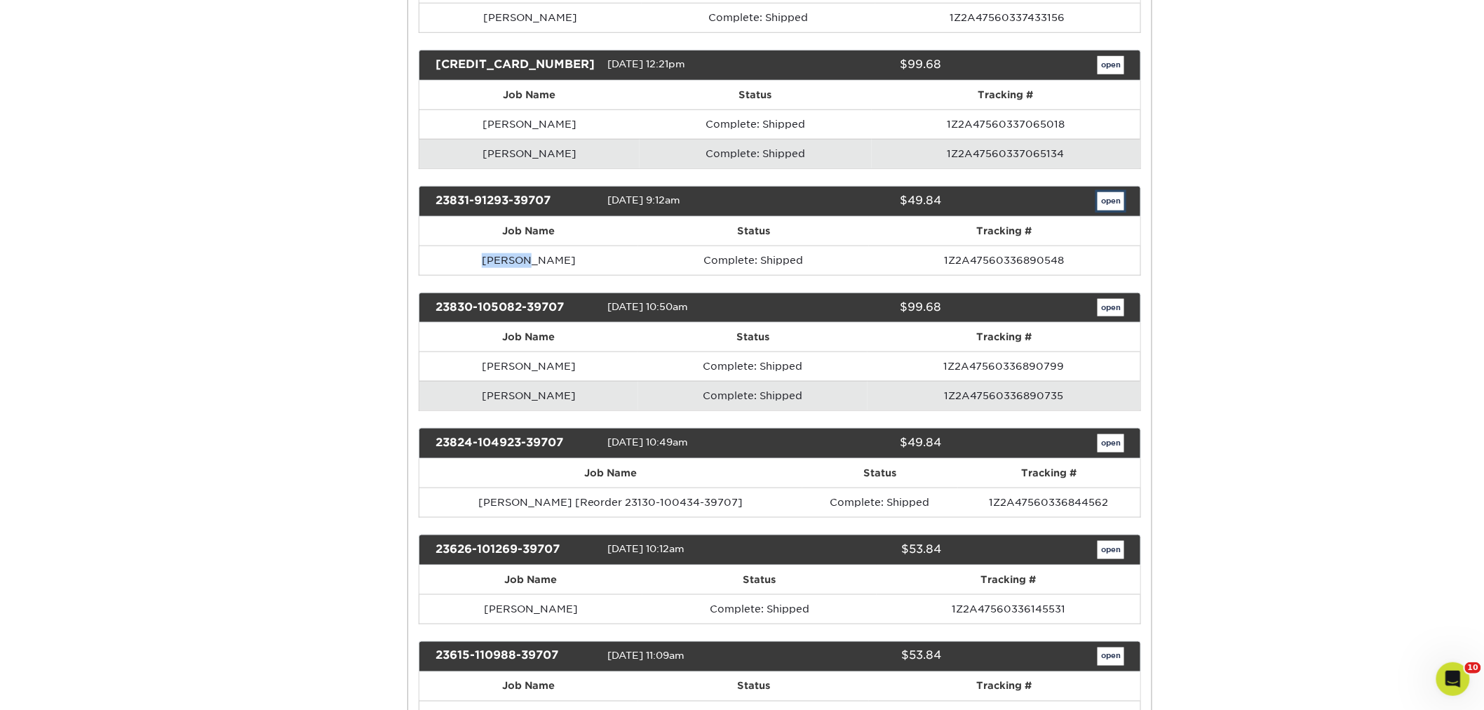
scroll to position [0, 0]
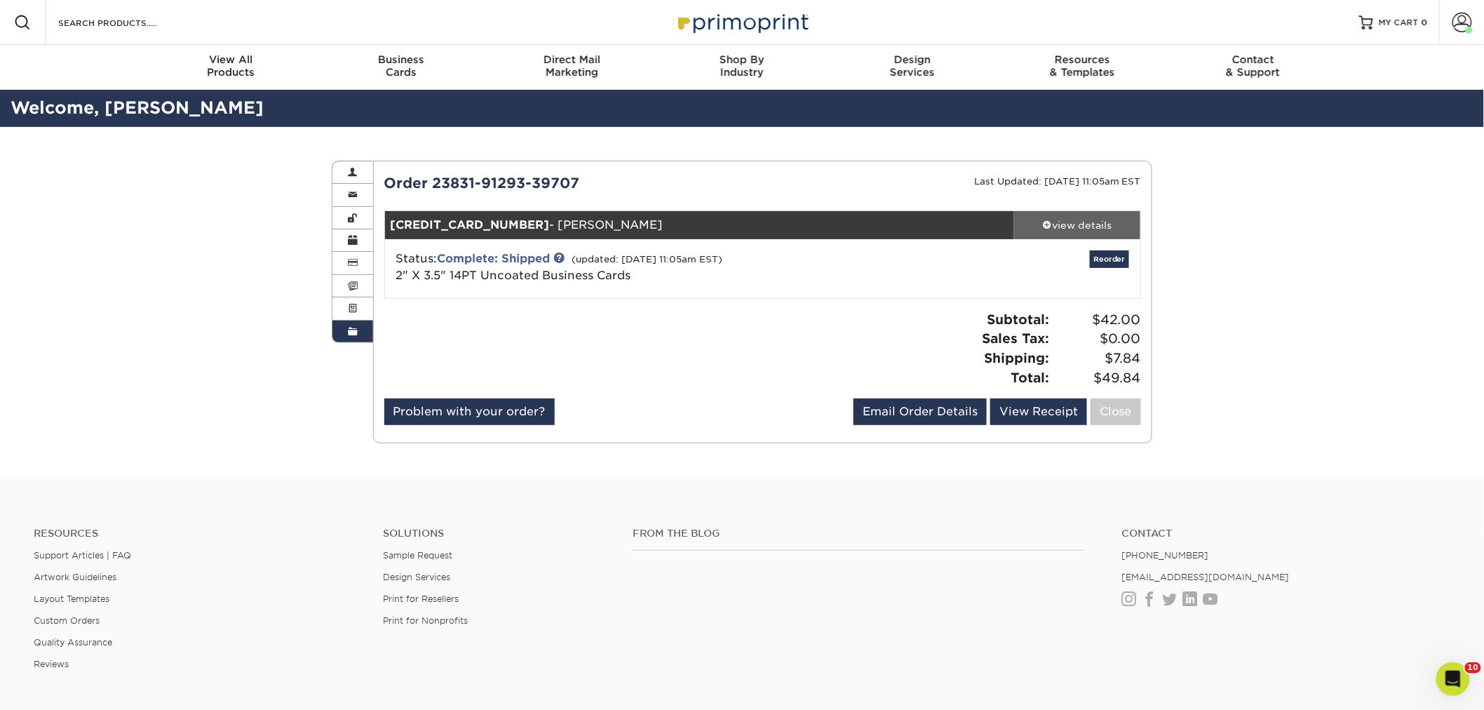
click at [1069, 231] on div "view details" at bounding box center [1077, 225] width 126 height 14
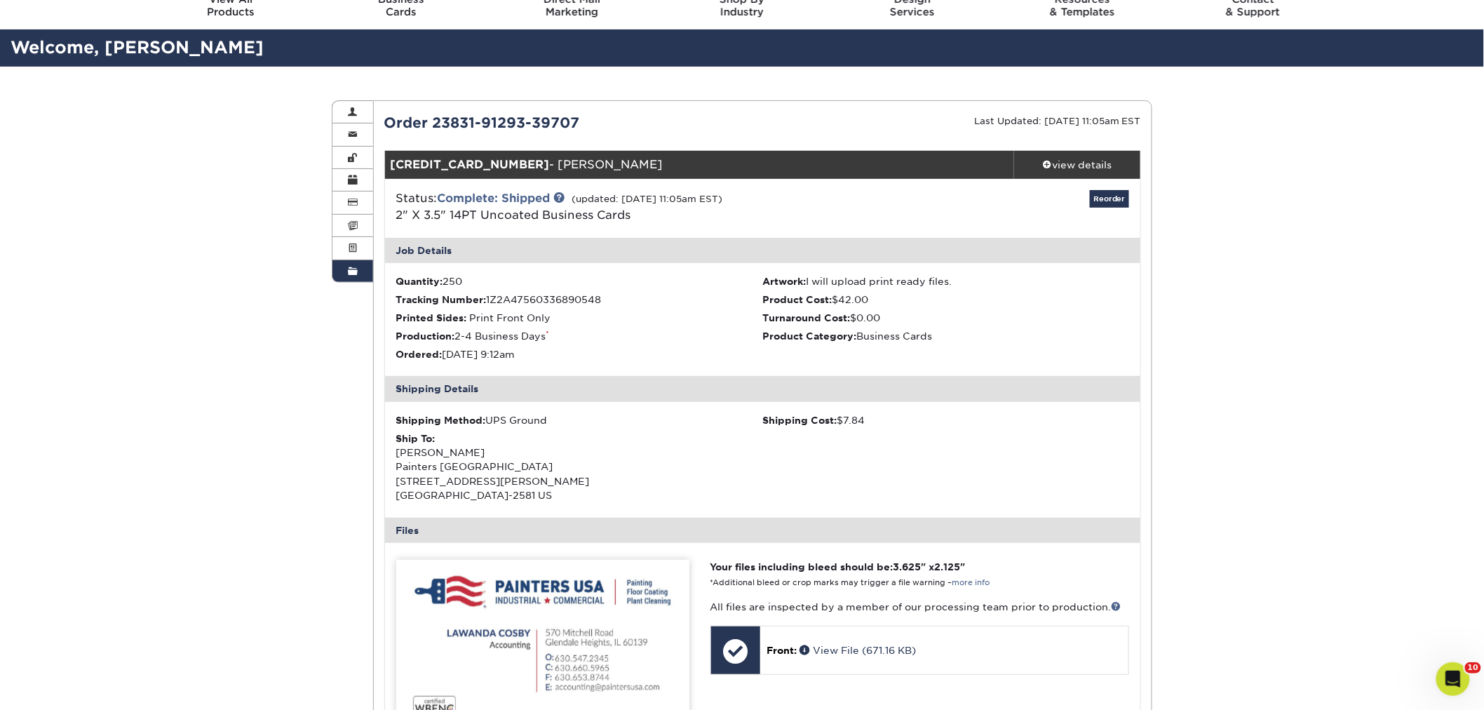
scroll to position [234, 0]
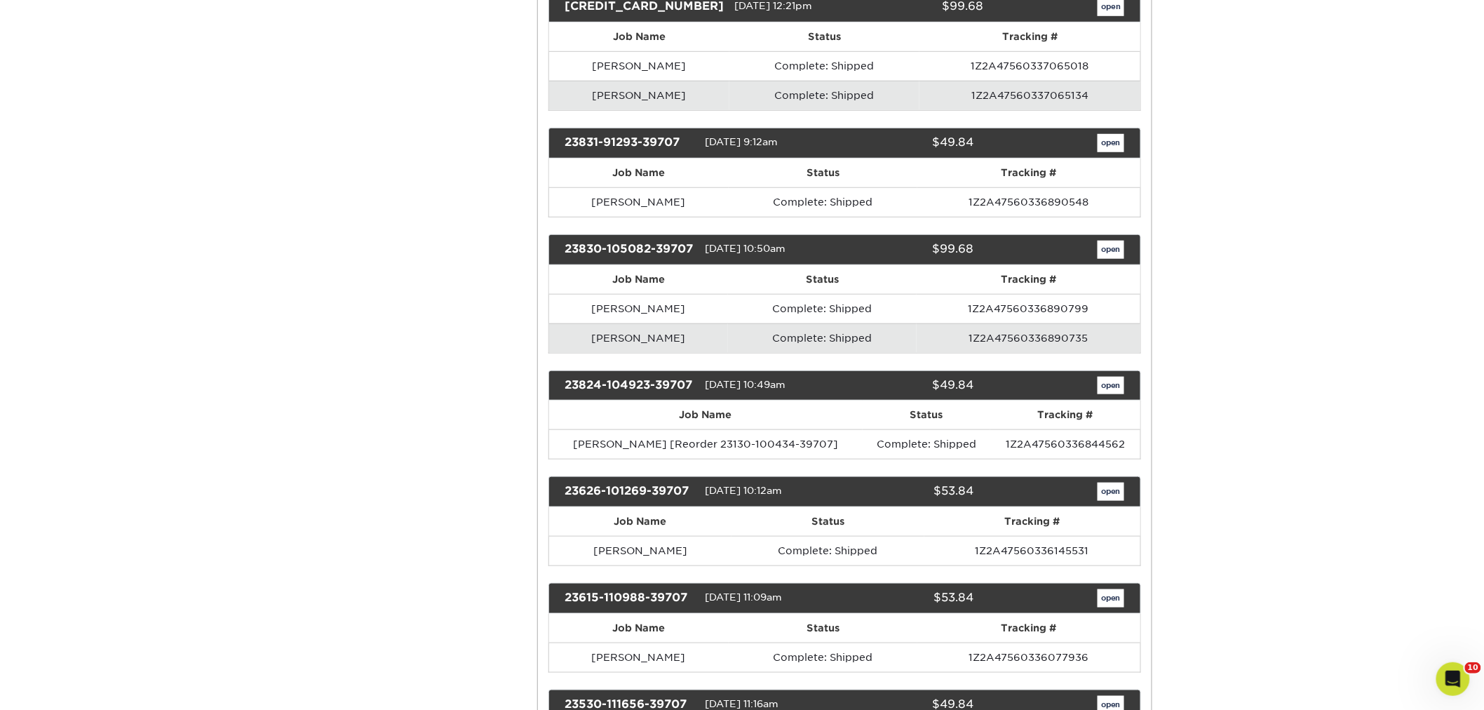
scroll to position [7402, 0]
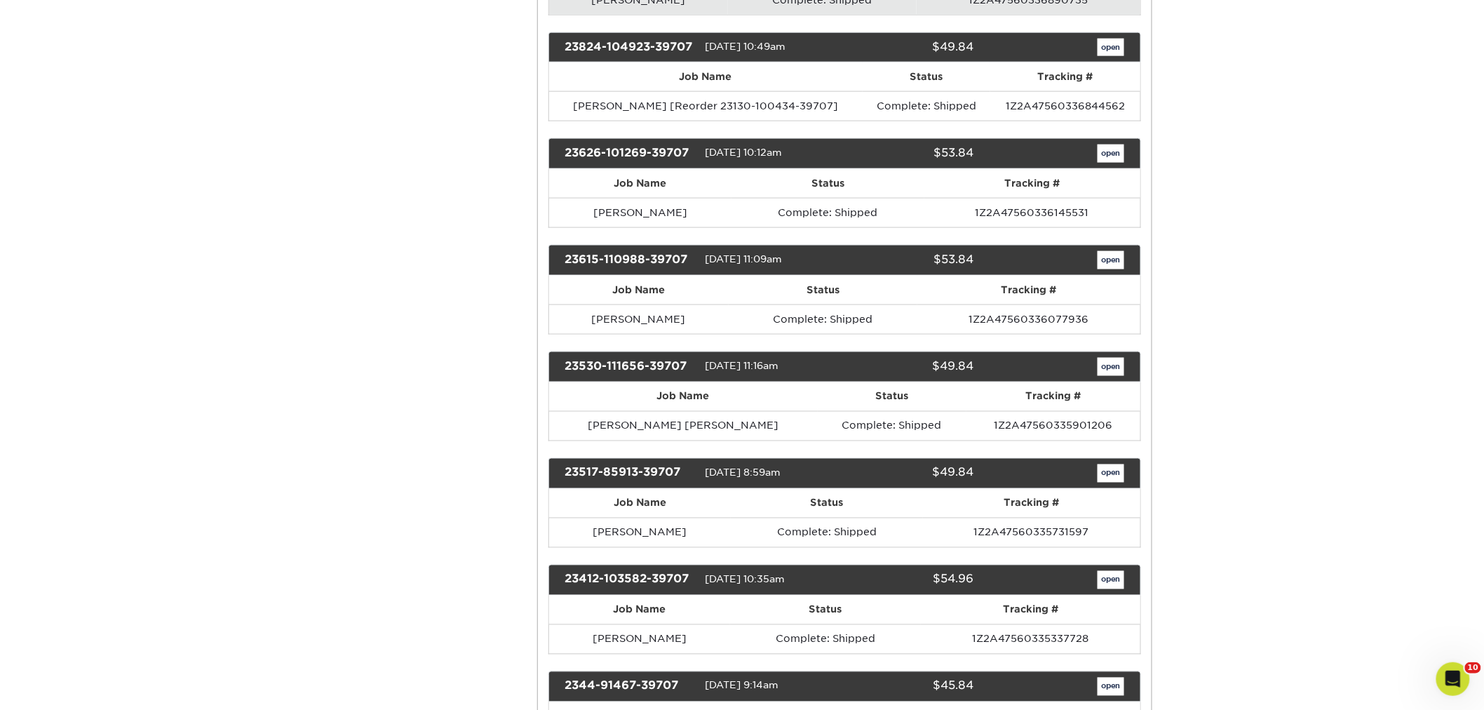
drag, startPoint x: 672, startPoint y: 74, endPoint x: 590, endPoint y: 67, distance: 81.7
click at [590, 15] on td "[PERSON_NAME]" at bounding box center [639, -1] width 180 height 29
copy td "[PERSON_NAME]"
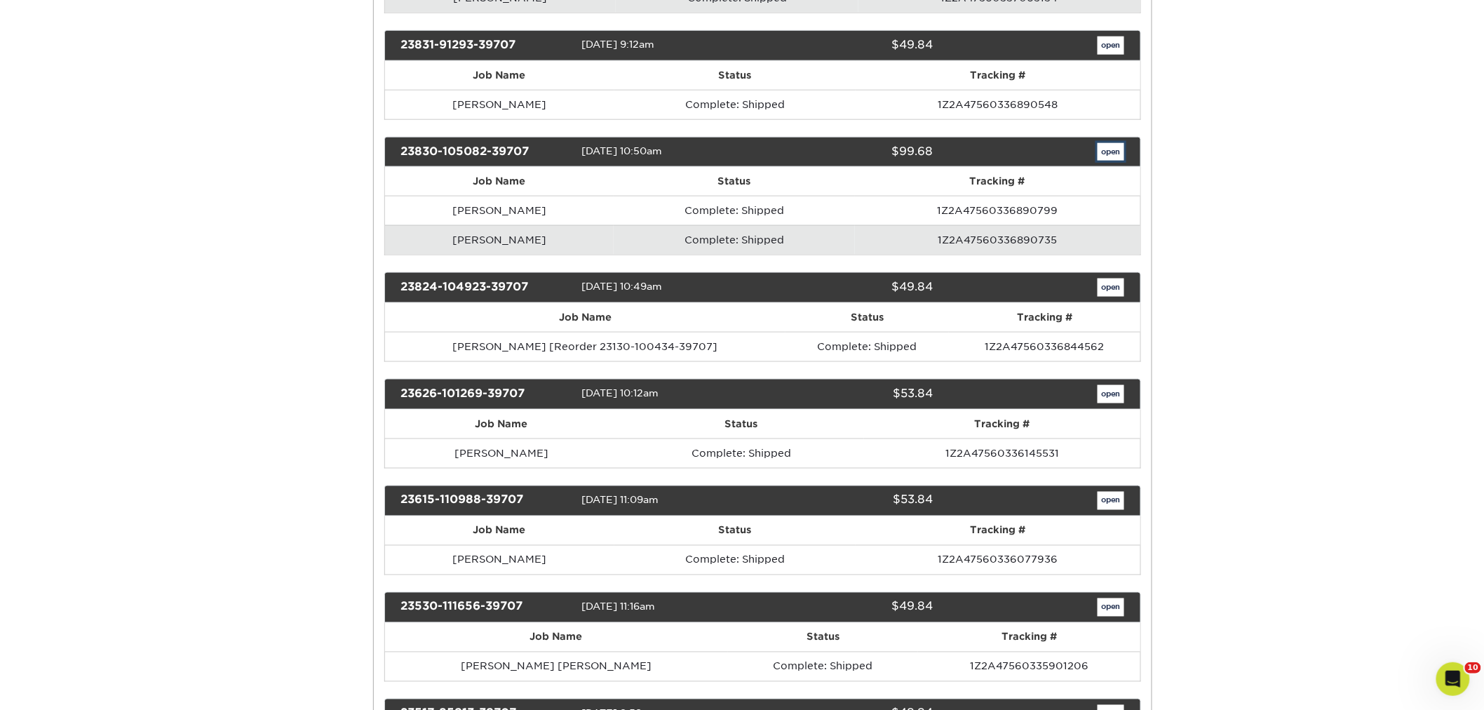
scroll to position [0, 0]
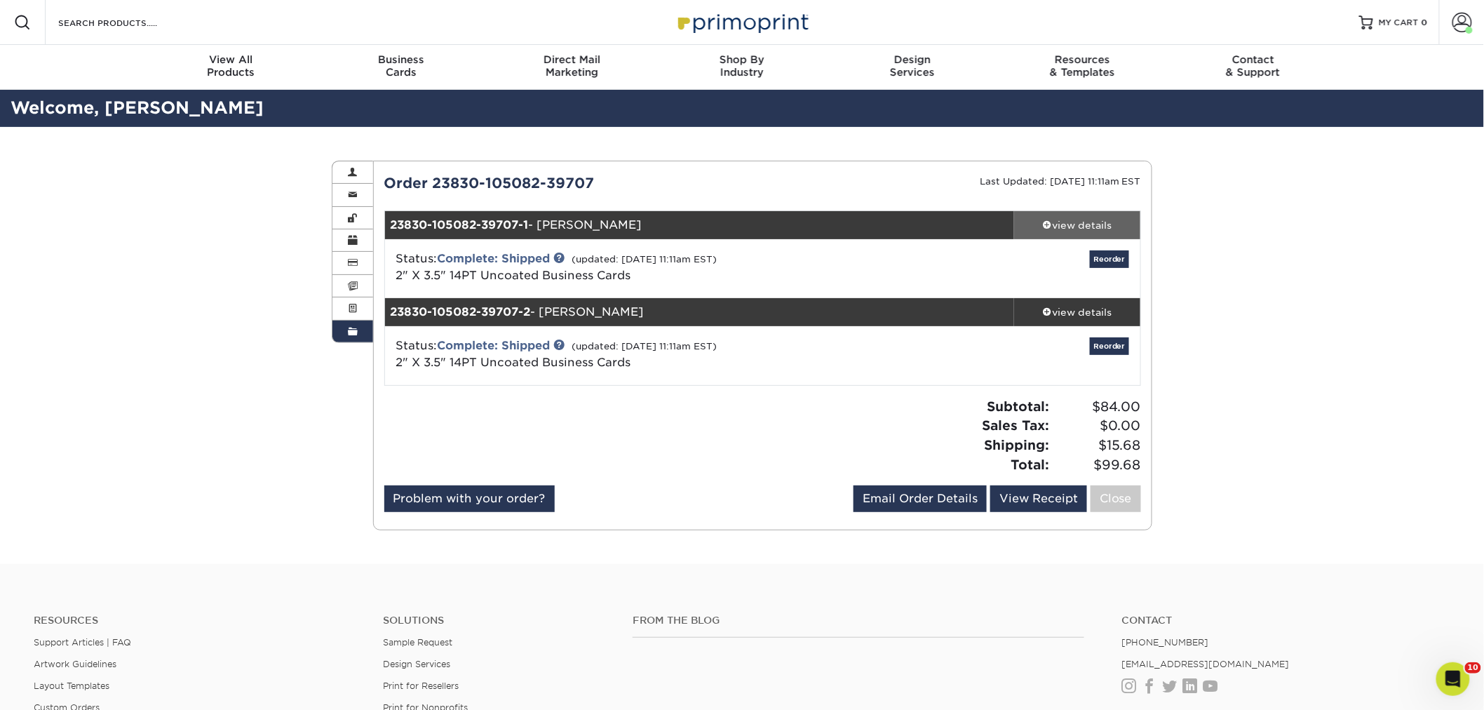
click at [1062, 226] on div "view details" at bounding box center [1077, 225] width 126 height 14
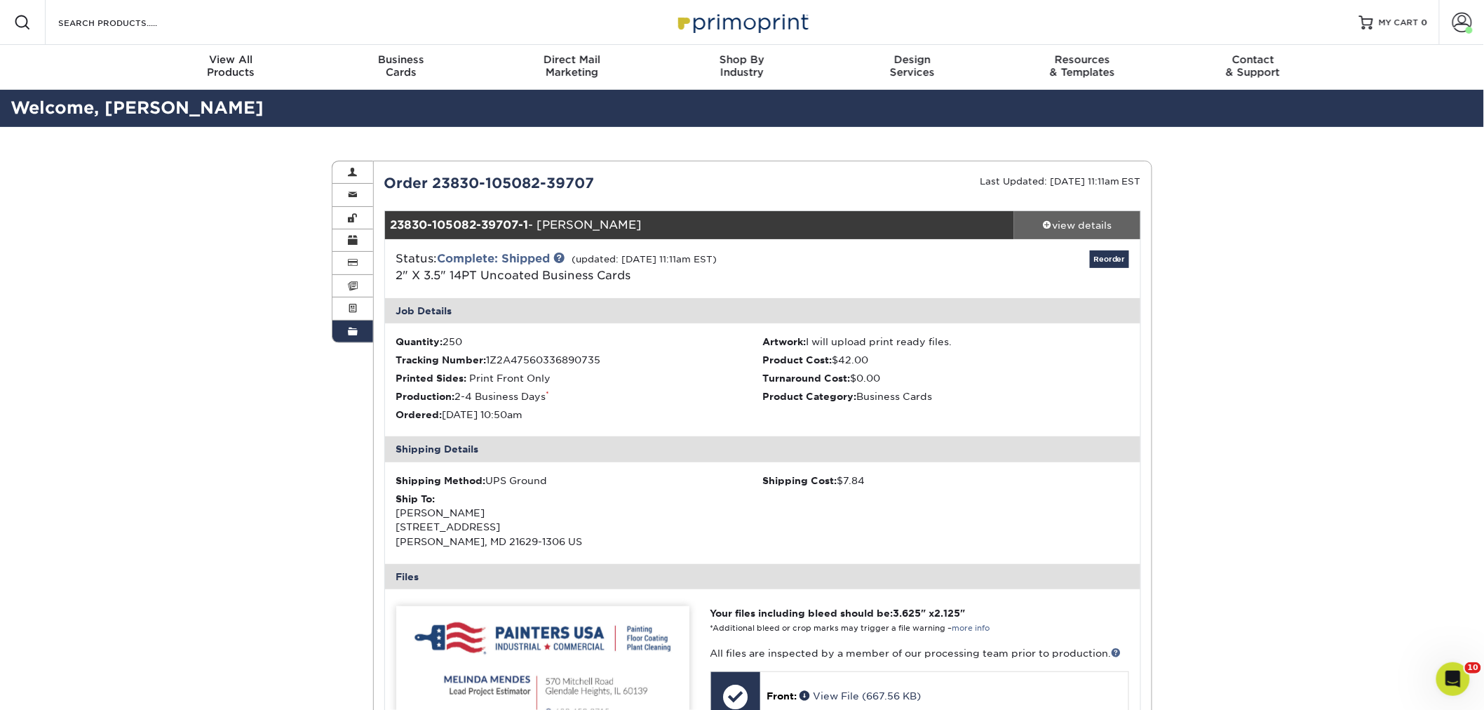
click at [1062, 226] on div "view details" at bounding box center [1077, 225] width 126 height 14
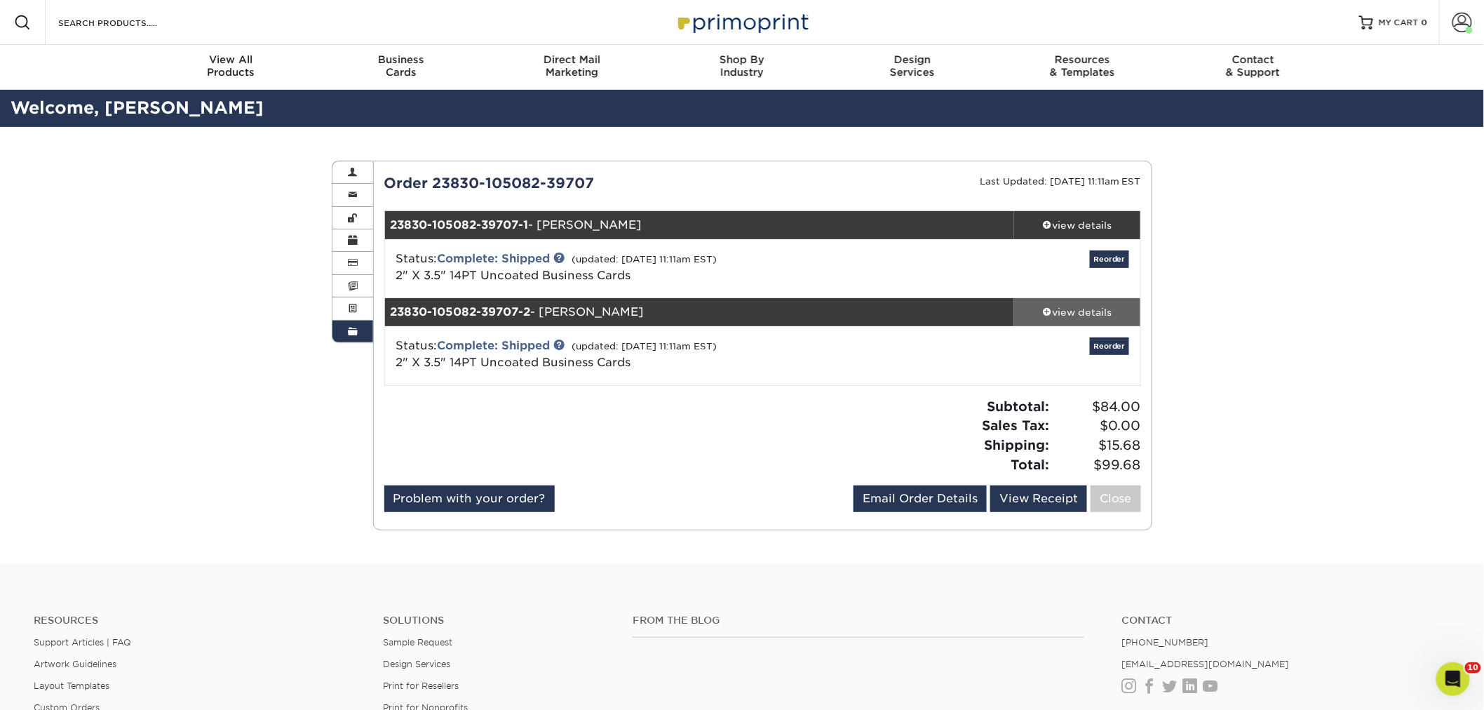
click at [1053, 306] on div "view details" at bounding box center [1077, 312] width 126 height 14
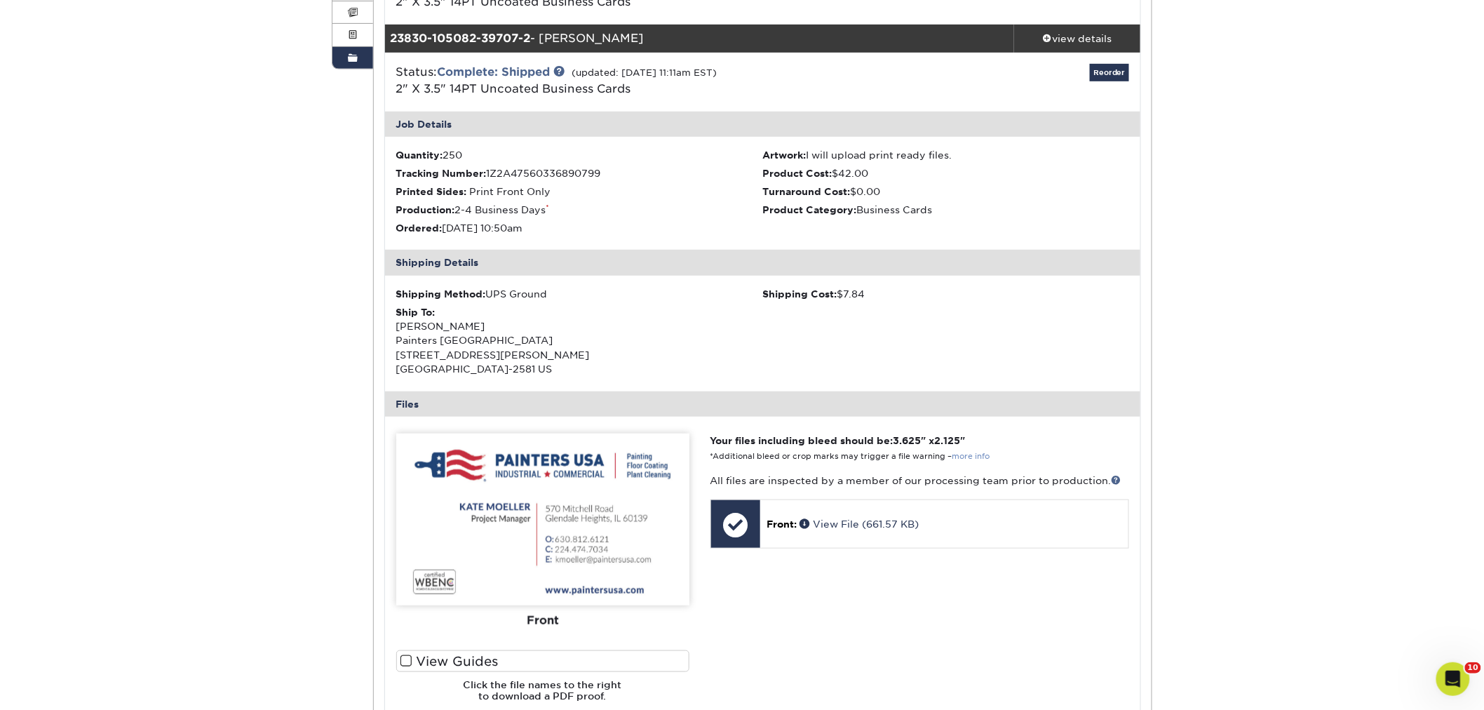
scroll to position [78, 0]
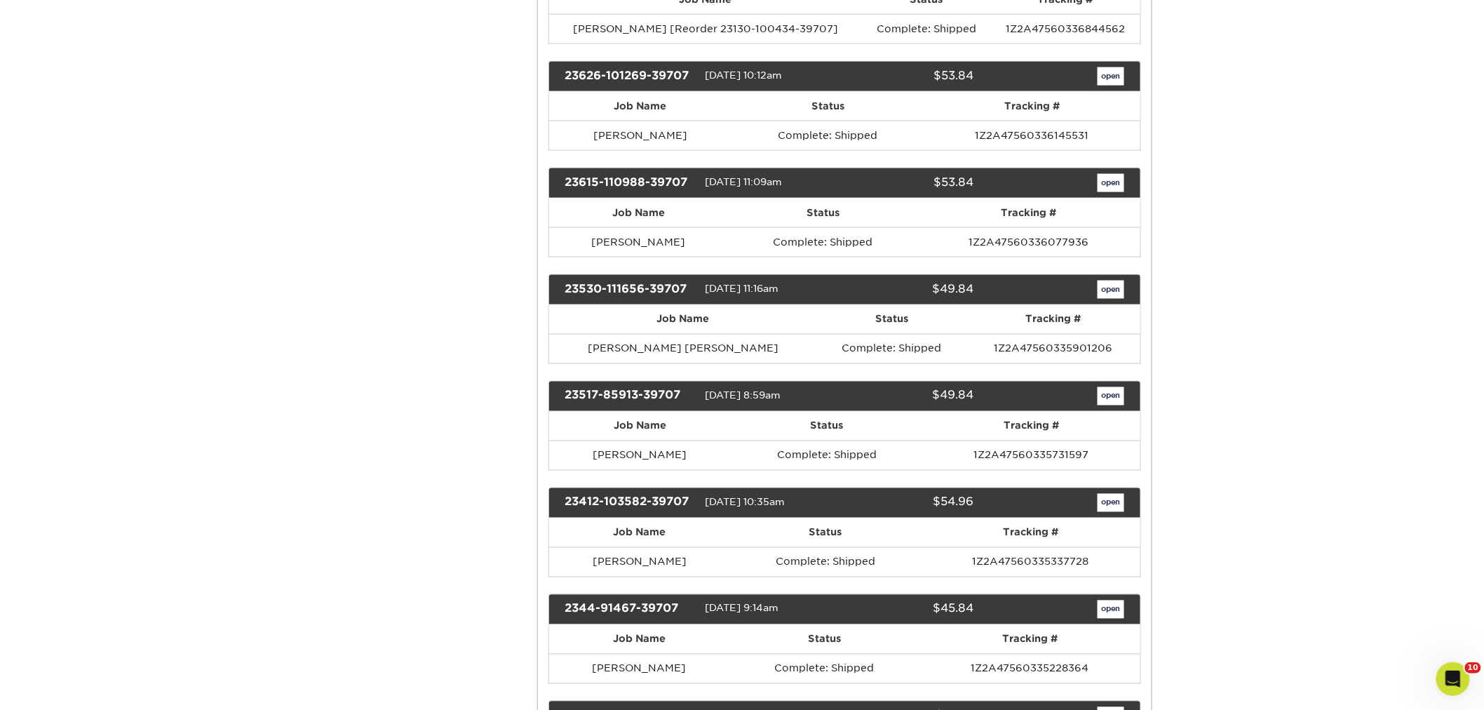
scroll to position [7479, 0]
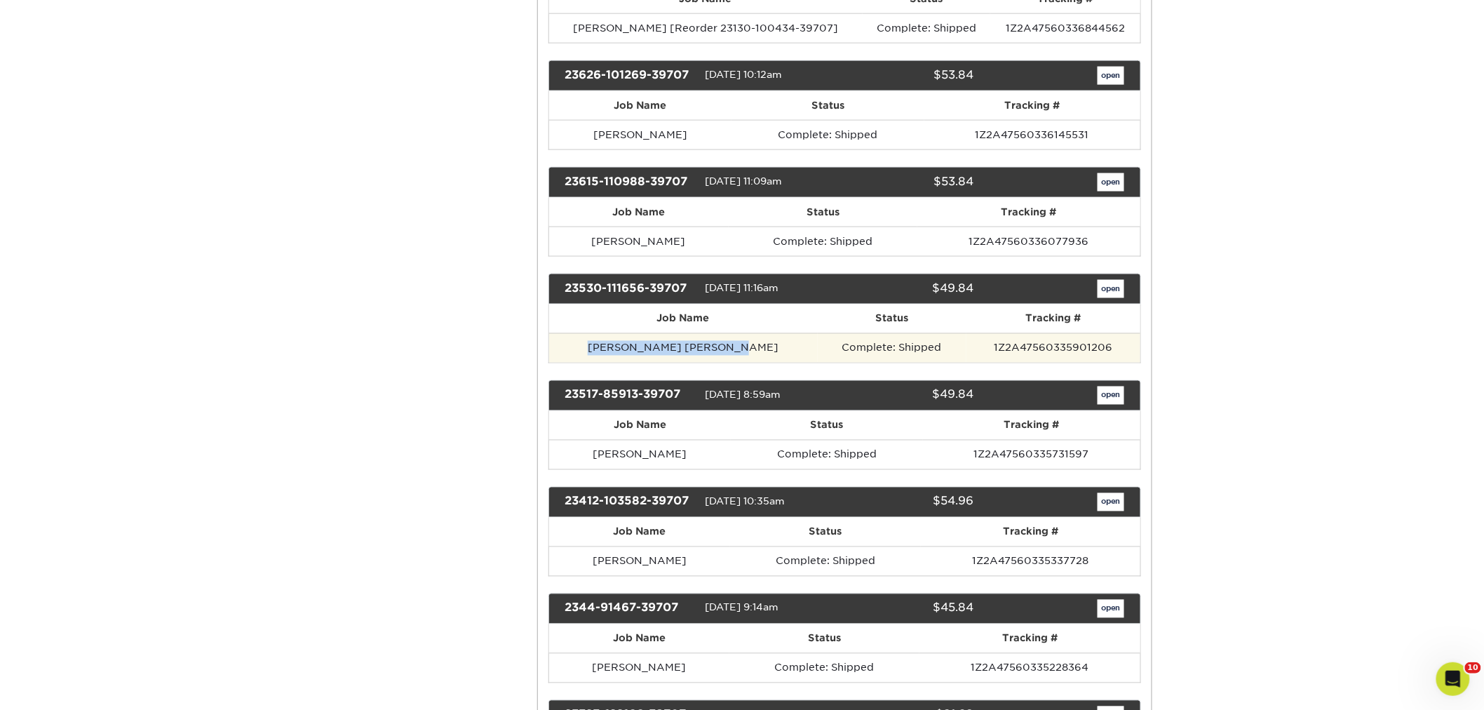
drag, startPoint x: 726, startPoint y: 436, endPoint x: 627, endPoint y: 435, distance: 98.9
click at [589, 363] on td "[PERSON_NAME] [PERSON_NAME]" at bounding box center [683, 347] width 269 height 29
copy td "[PERSON_NAME] [PERSON_NAME]"
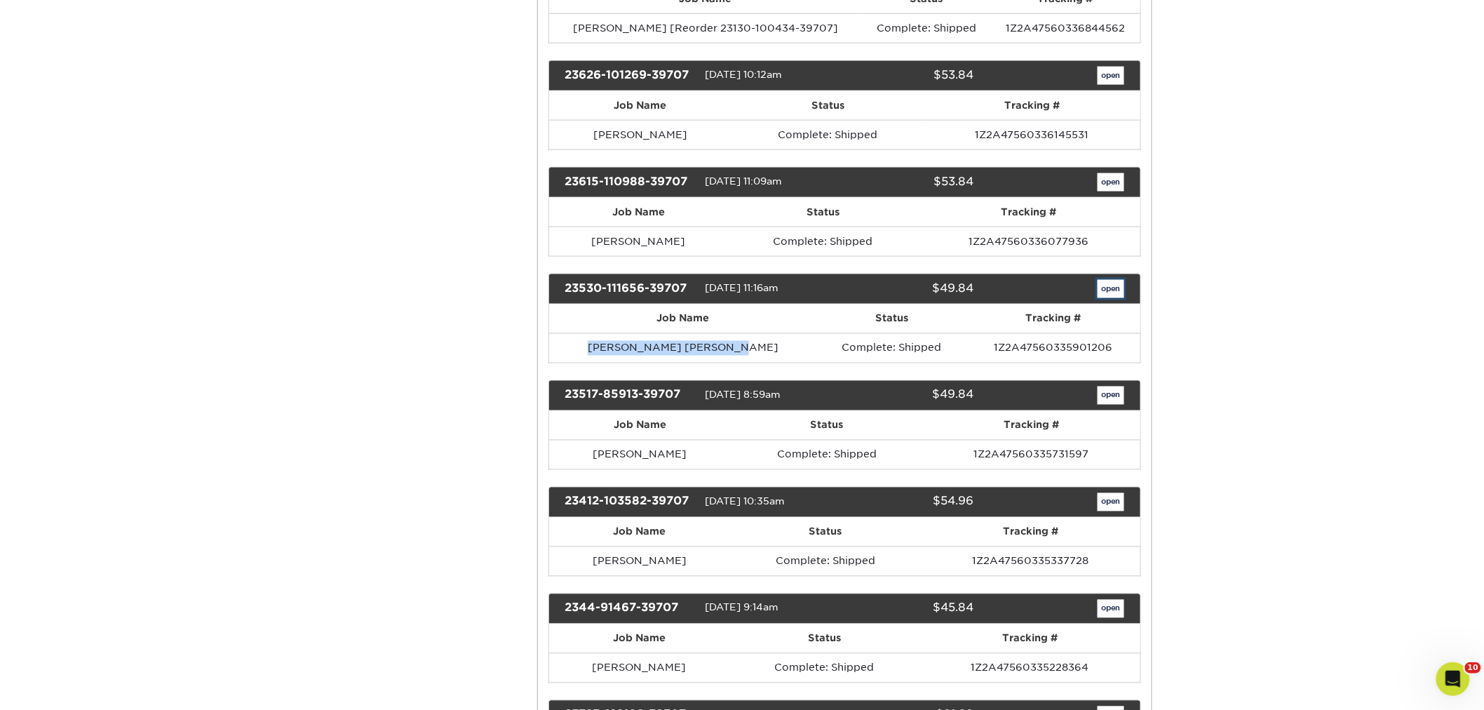
click at [1120, 298] on link "open" at bounding box center [1110, 289] width 27 height 18
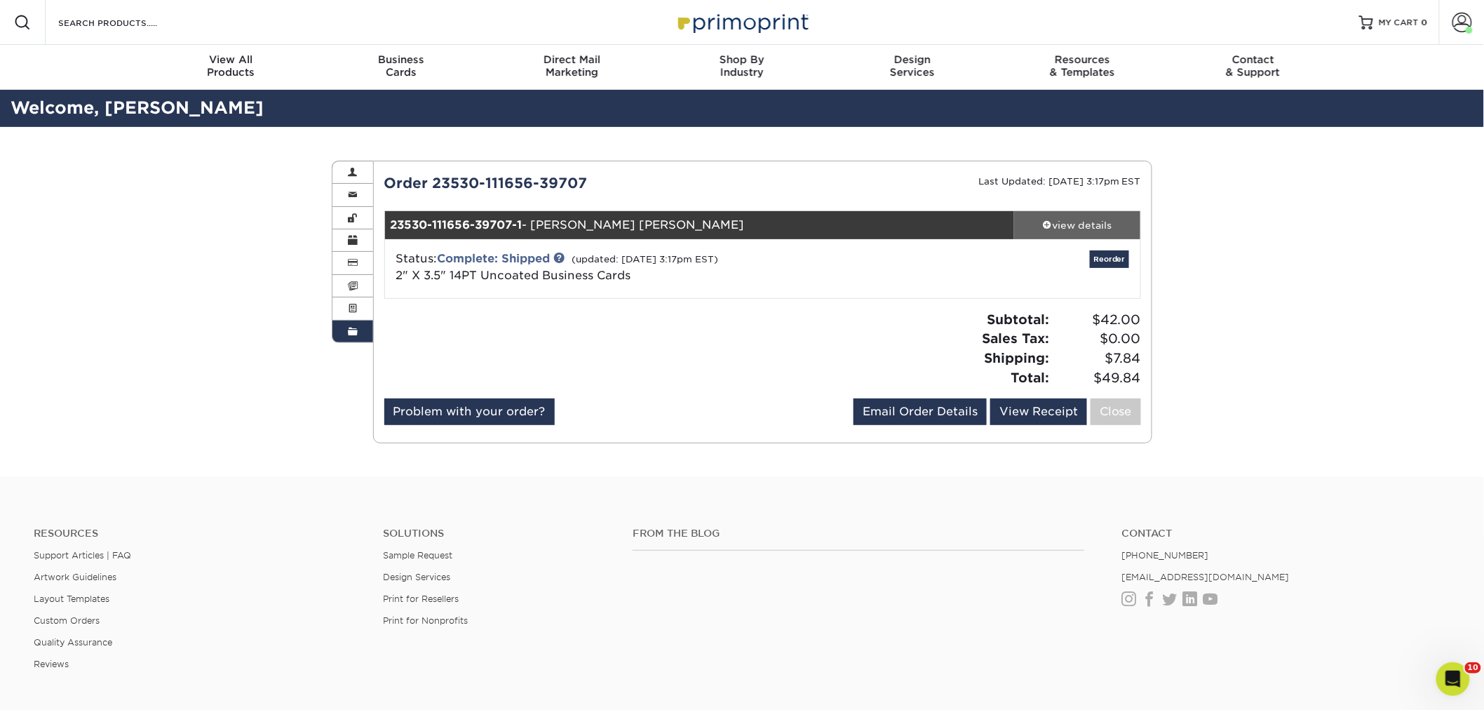
click at [1034, 220] on div "view details" at bounding box center [1077, 225] width 126 height 14
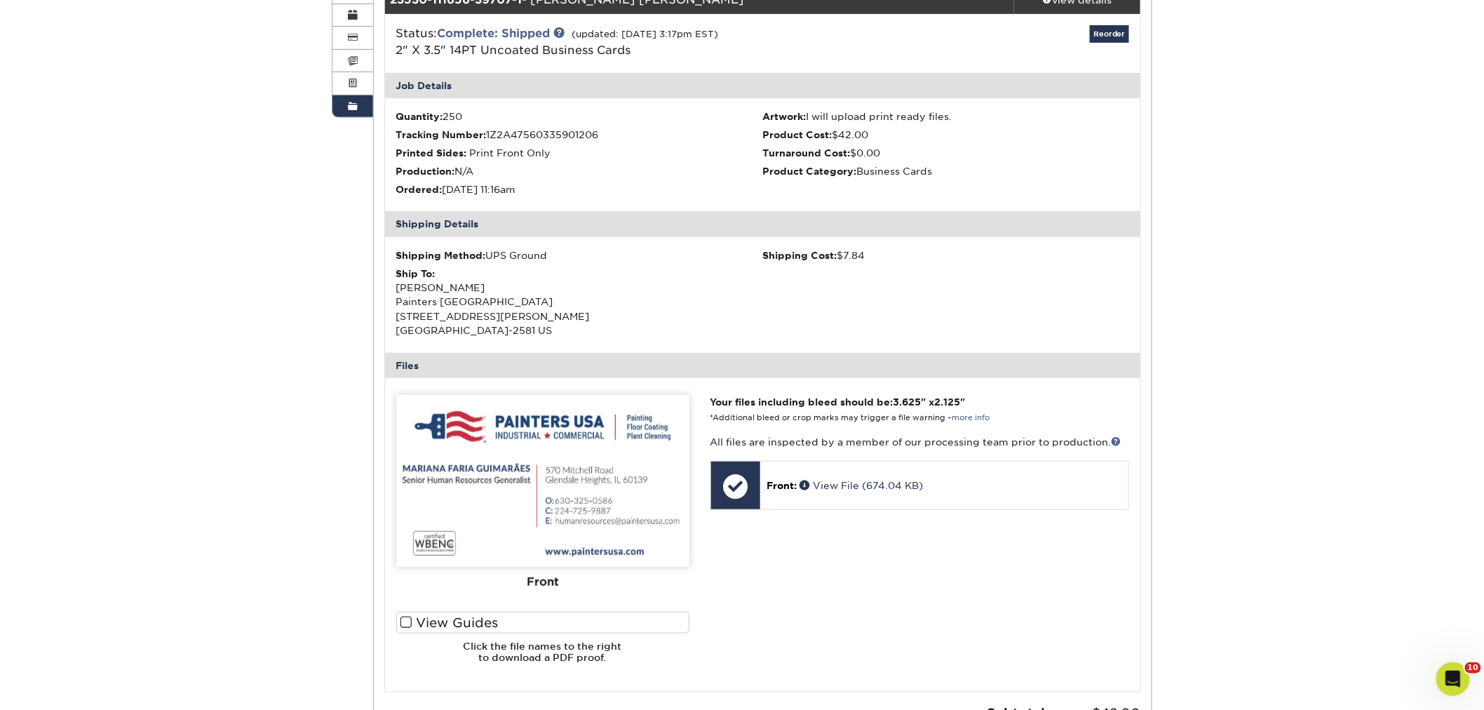
scroll to position [234, 0]
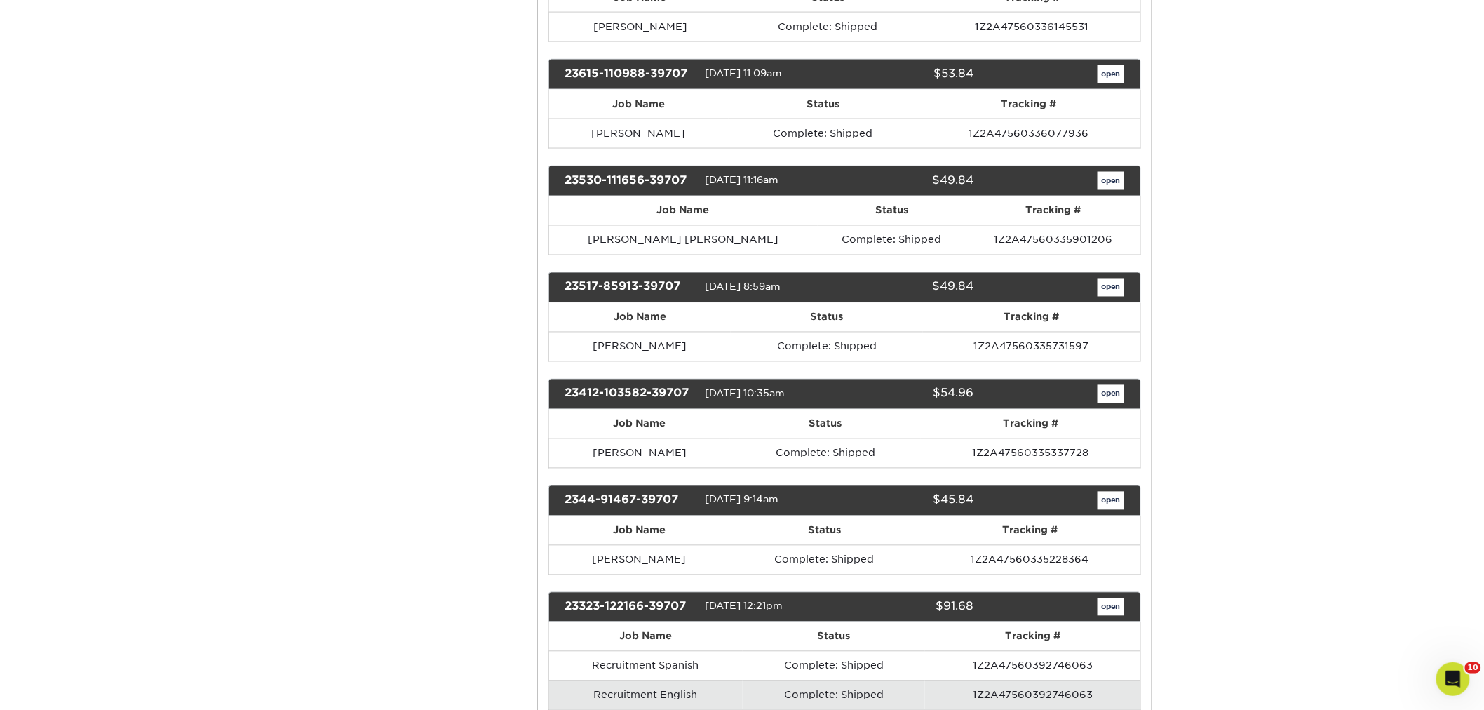
scroll to position [7714, 0]
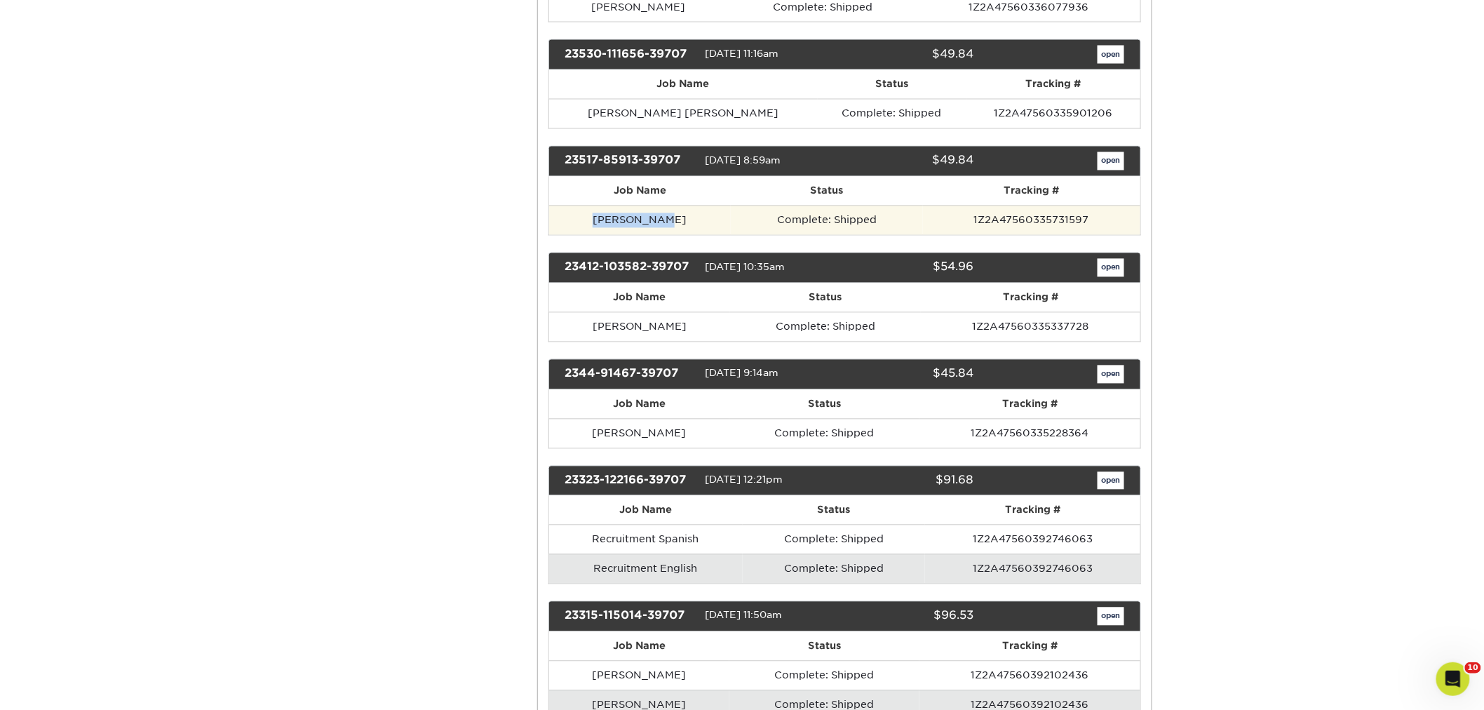
drag, startPoint x: 665, startPoint y: 314, endPoint x: 583, endPoint y: 314, distance: 81.3
click at [577, 235] on td "[PERSON_NAME]" at bounding box center [640, 219] width 182 height 29
copy td "[PERSON_NAME]"
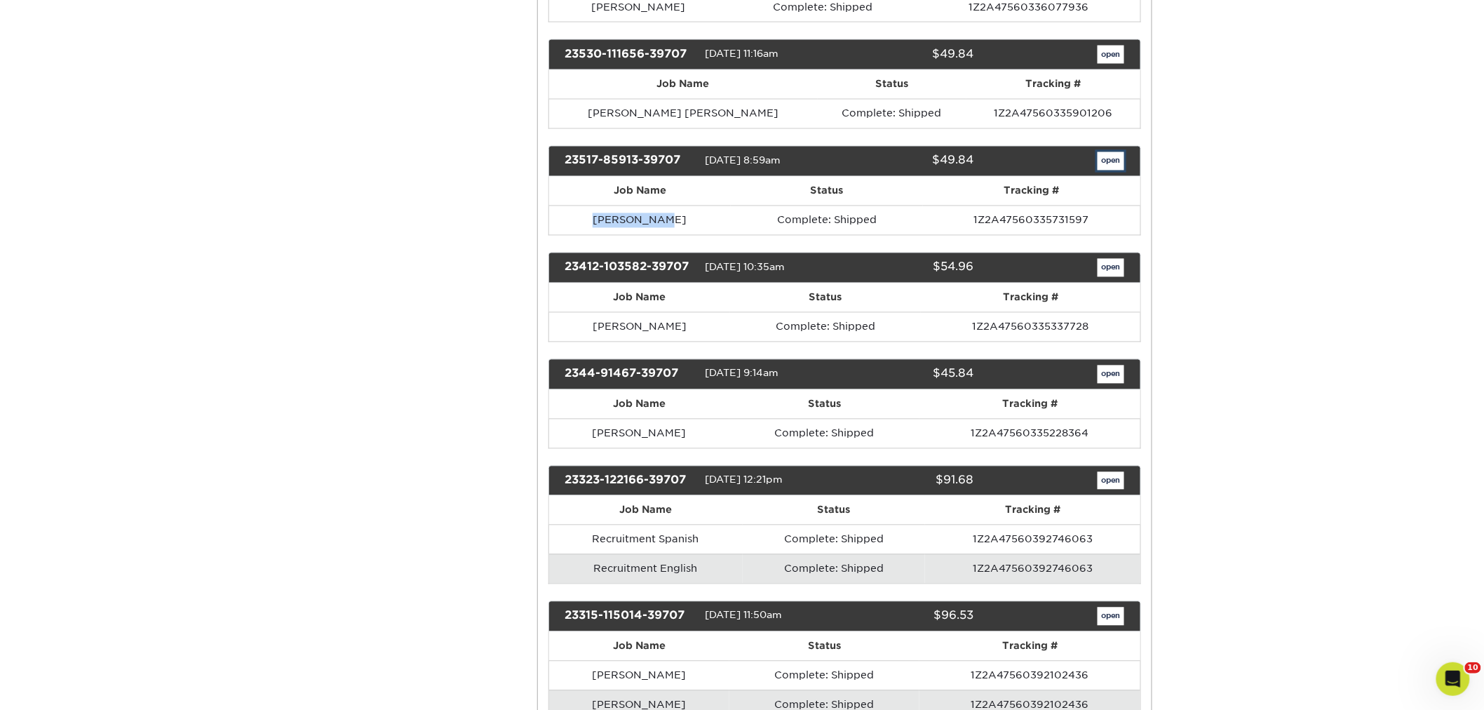
click at [1116, 170] on link "open" at bounding box center [1110, 161] width 27 height 18
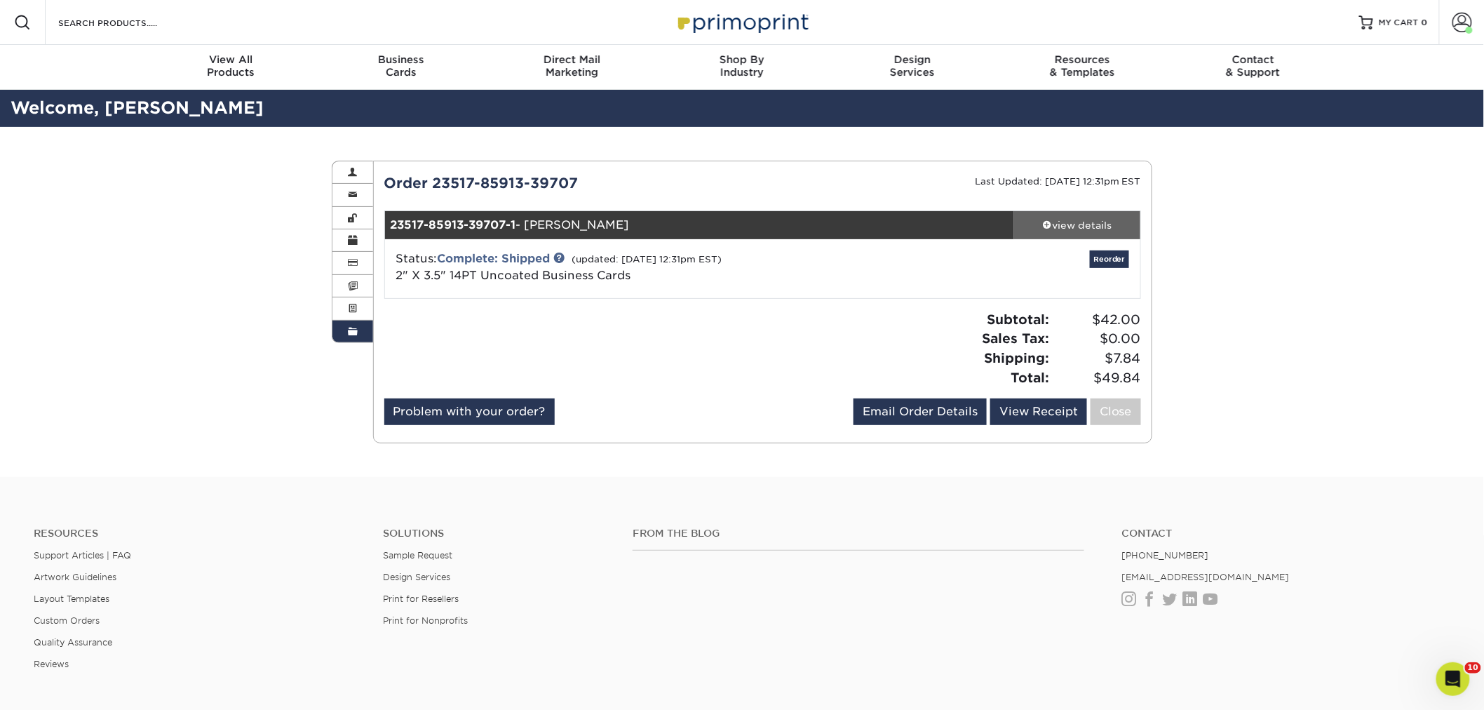
click at [1092, 225] on div "view details" at bounding box center [1077, 225] width 126 height 14
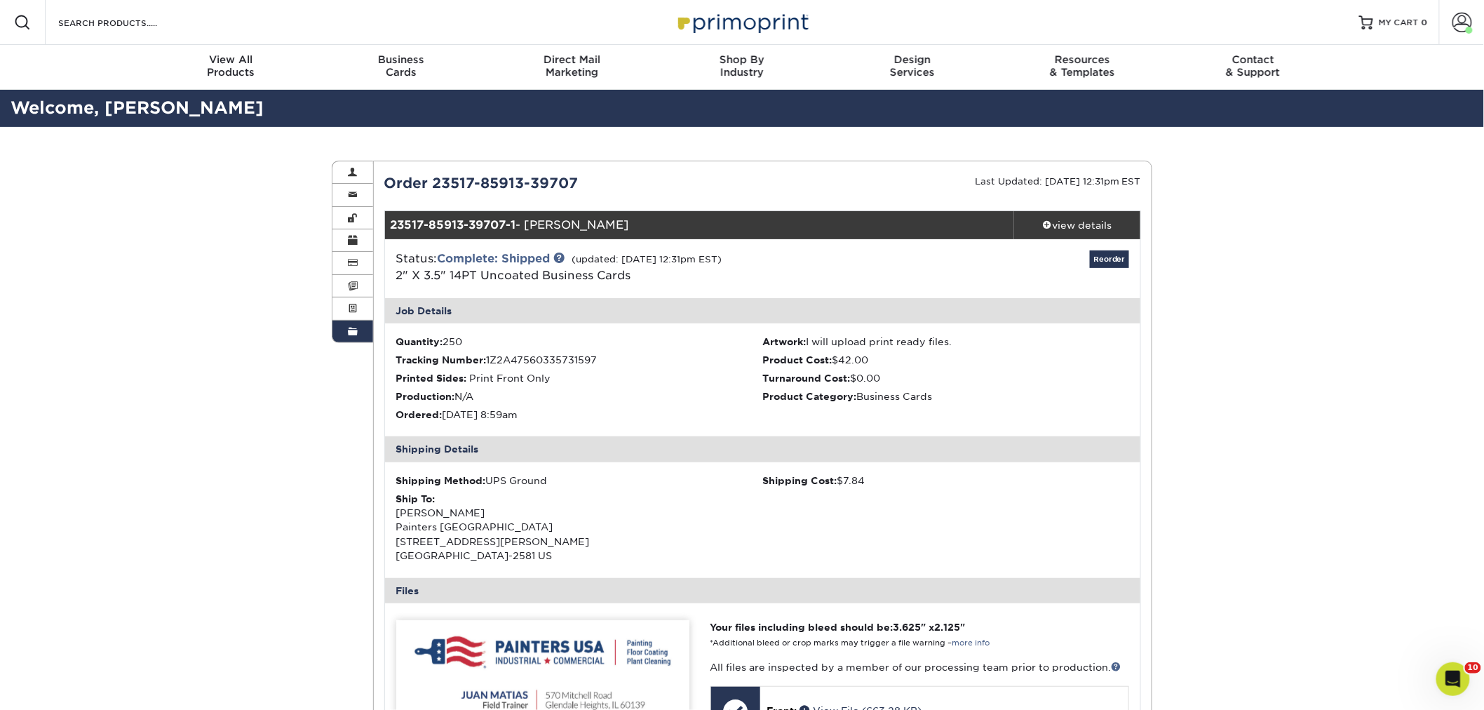
scroll to position [389, 0]
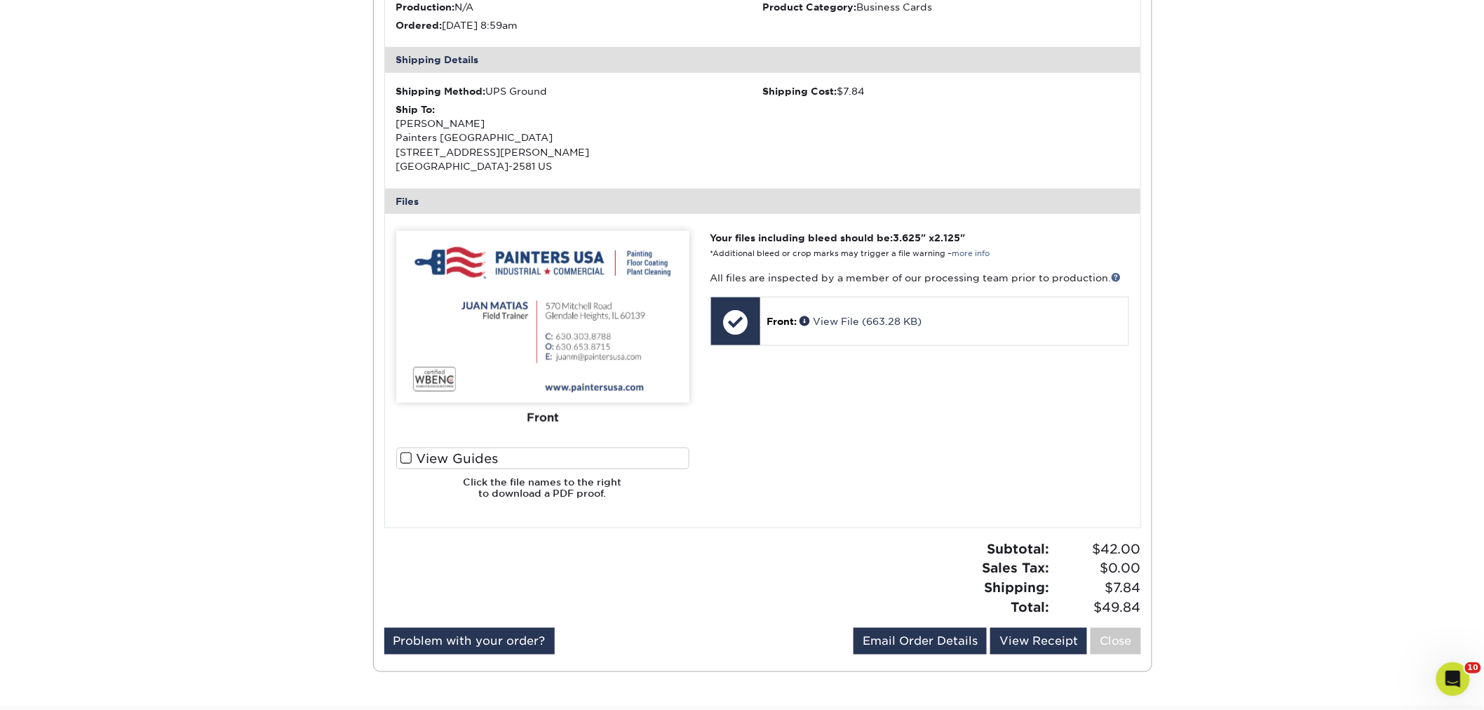
click at [1303, 334] on div "Order History Account Overview Contact Information Change Password Address Book…" at bounding box center [742, 222] width 1484 height 968
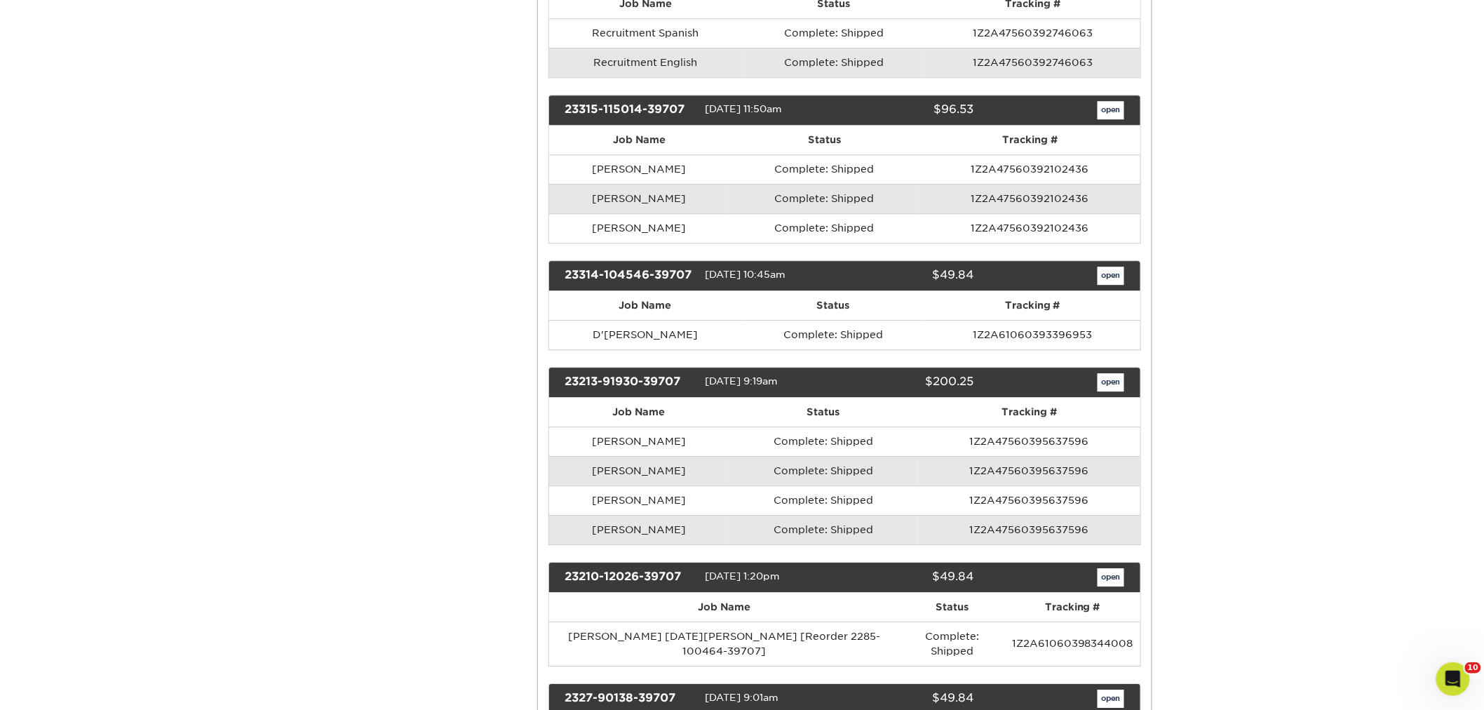
scroll to position [8259, 0]
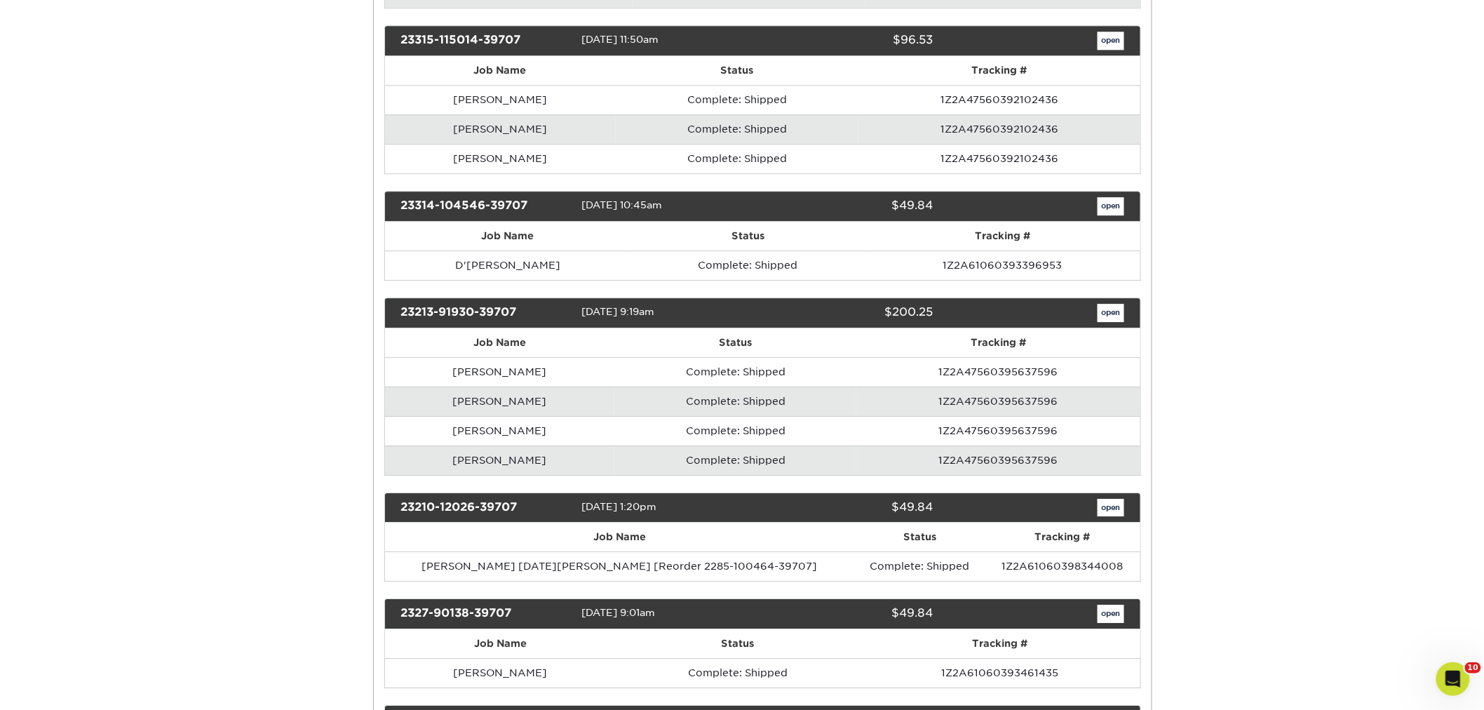
scroll to position [0, 0]
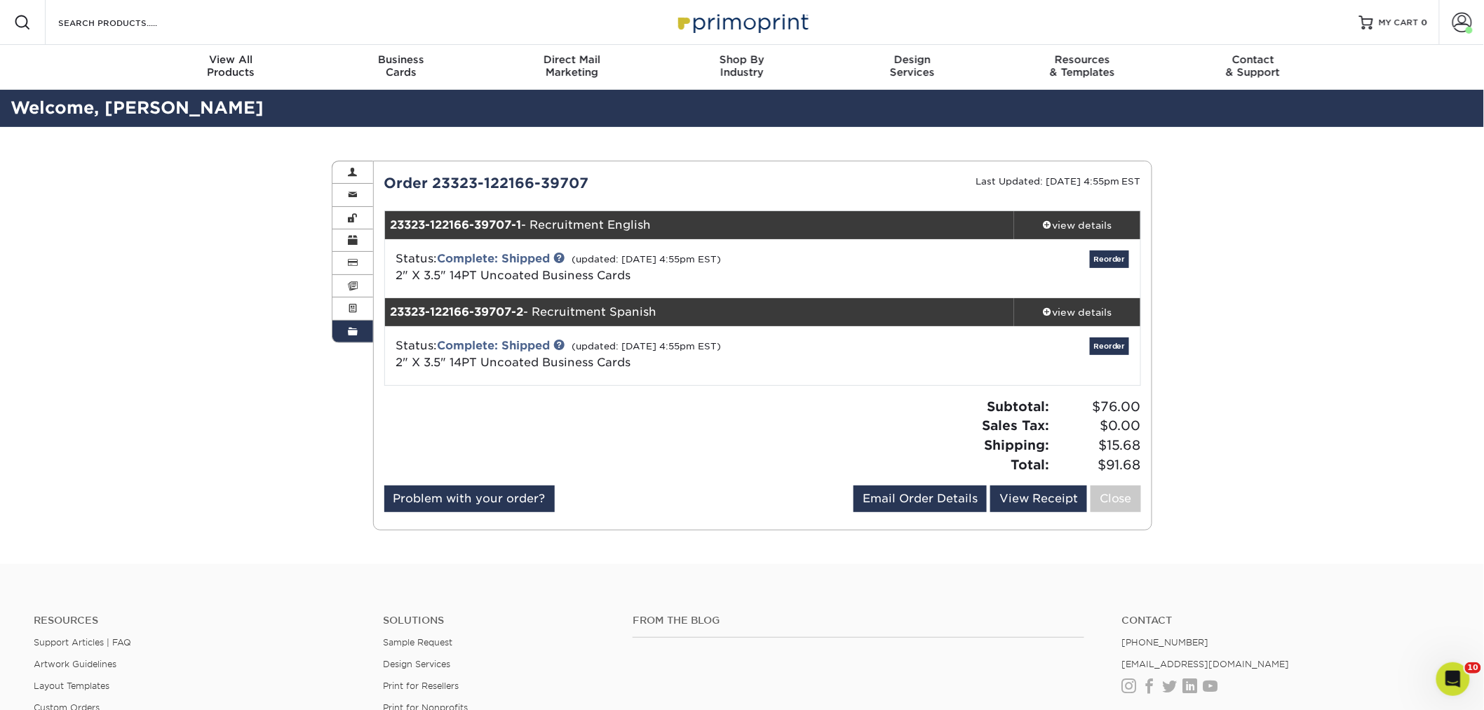
click at [1293, 449] on div "Order History Account Overview Contact Information Change Password Address Book…" at bounding box center [742, 345] width 1484 height 437
click at [1076, 218] on div "view details" at bounding box center [1077, 225] width 126 height 14
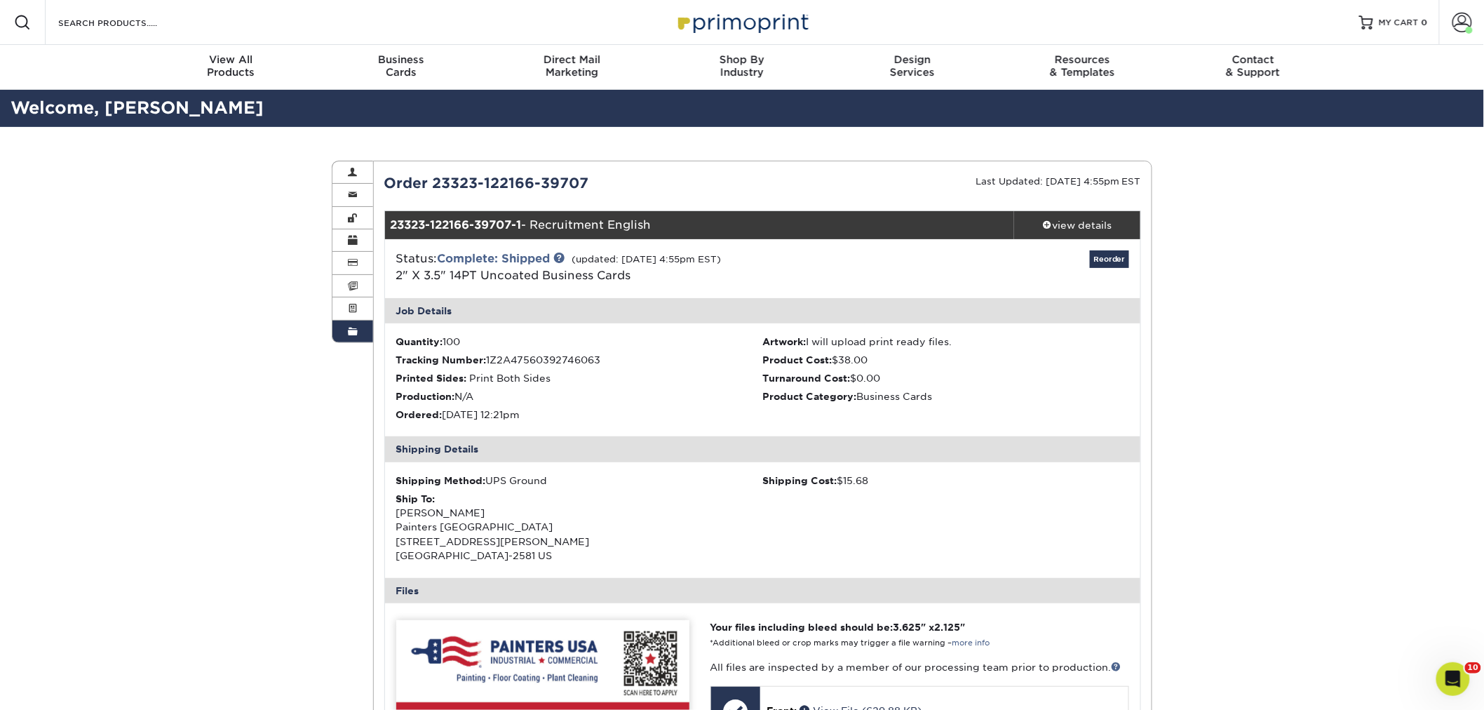
drag, startPoint x: 664, startPoint y: 227, endPoint x: 540, endPoint y: 229, distance: 124.1
click at [540, 229] on div "23323-122166-39707-1 - Recruitment English" at bounding box center [700, 225] width 630 height 28
copy div "Recruitment English"
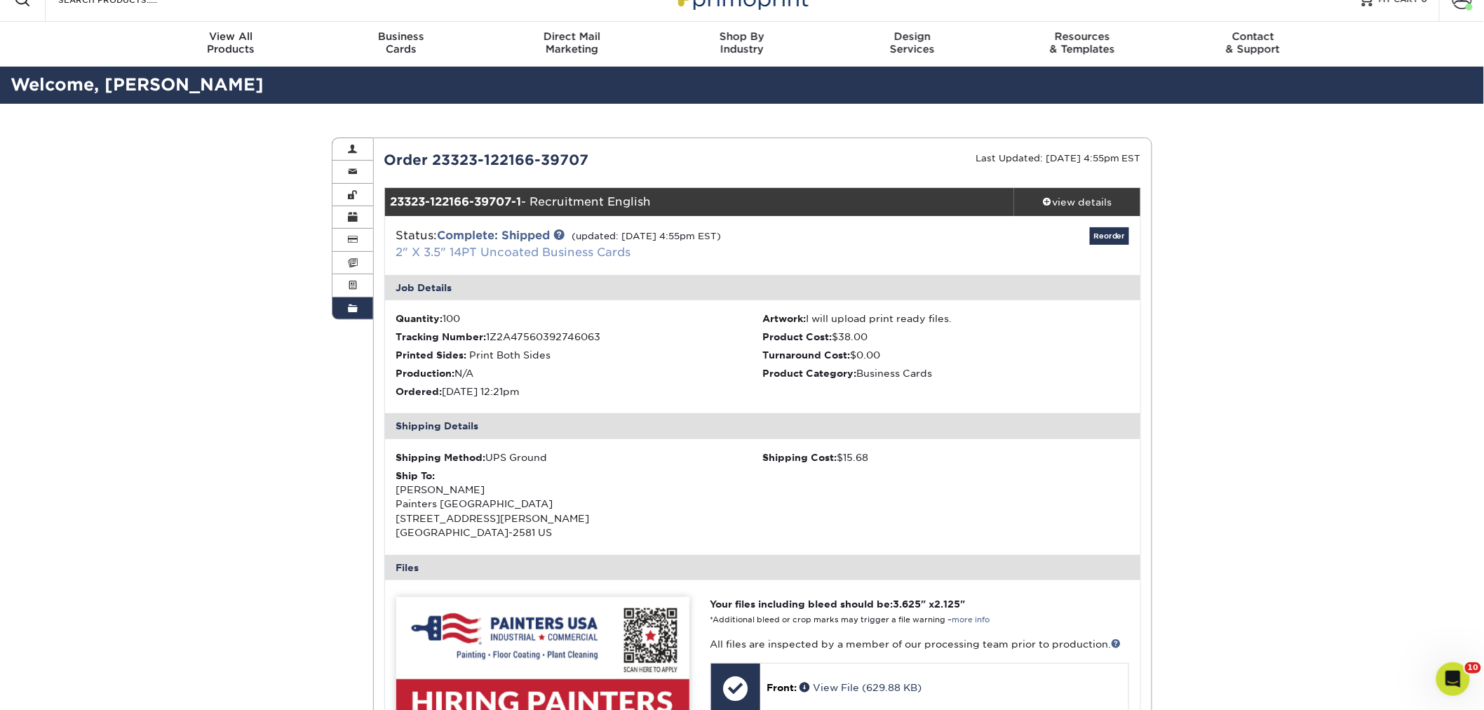
scroll to position [234, 0]
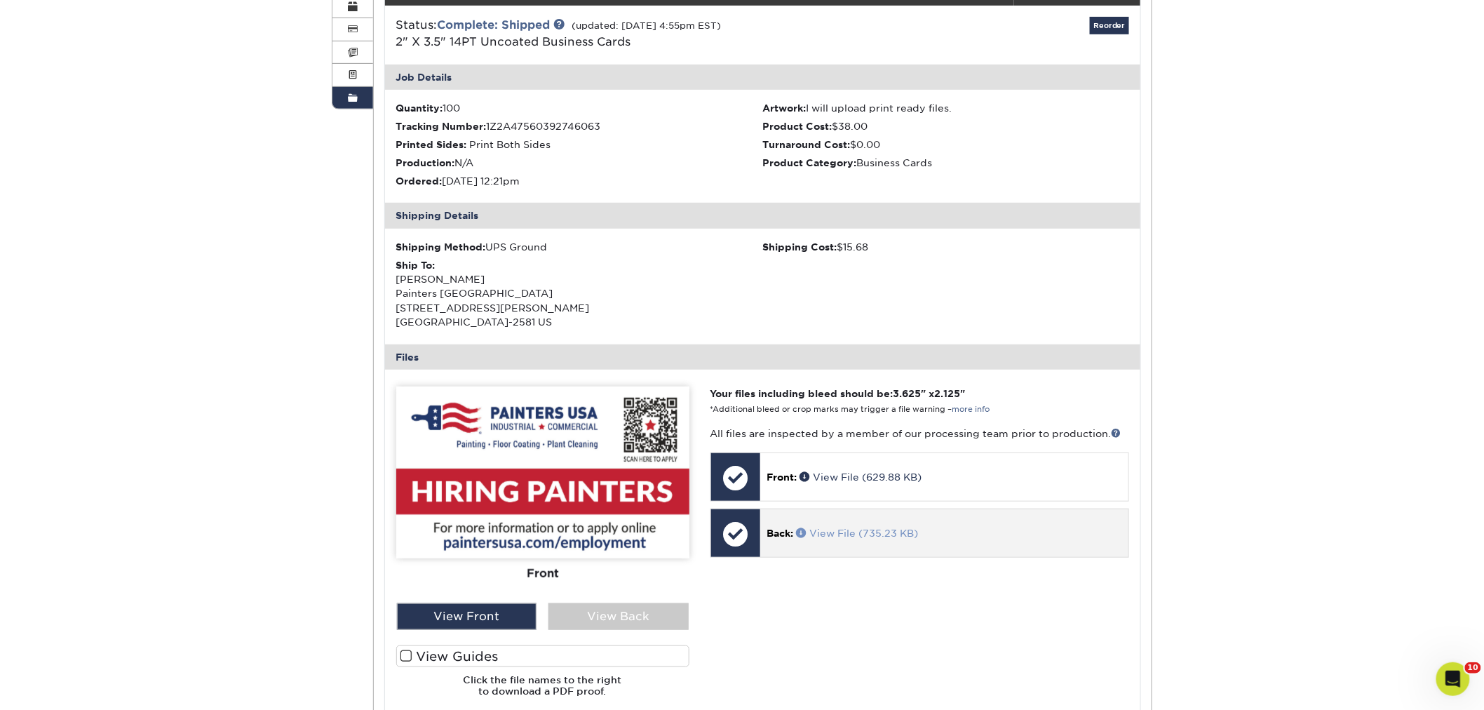
drag, startPoint x: 870, startPoint y: 526, endPoint x: 845, endPoint y: 536, distance: 26.4
drag, startPoint x: 845, startPoint y: 536, endPoint x: 941, endPoint y: 368, distance: 193.2
click at [941, 368] on div "Files" at bounding box center [763, 356] width 756 height 25
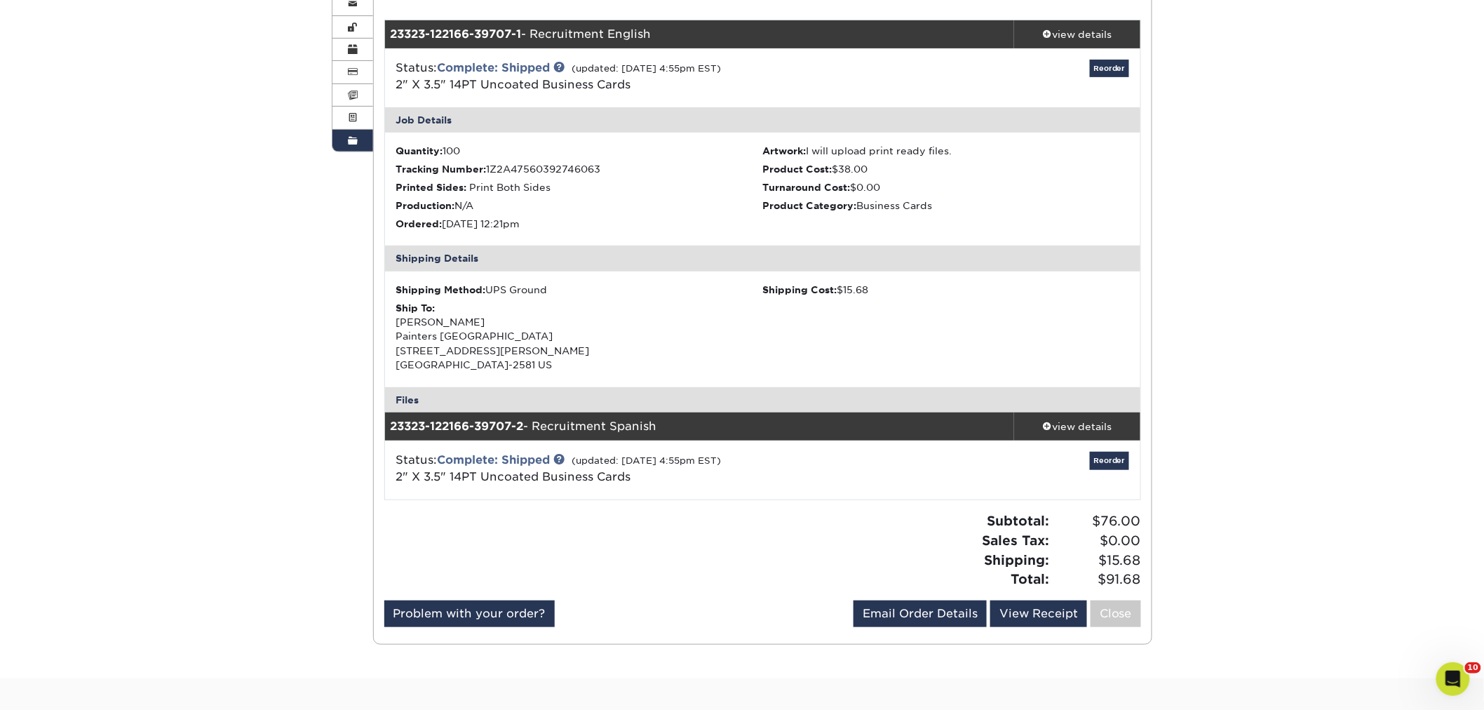
scroll to position [156, 0]
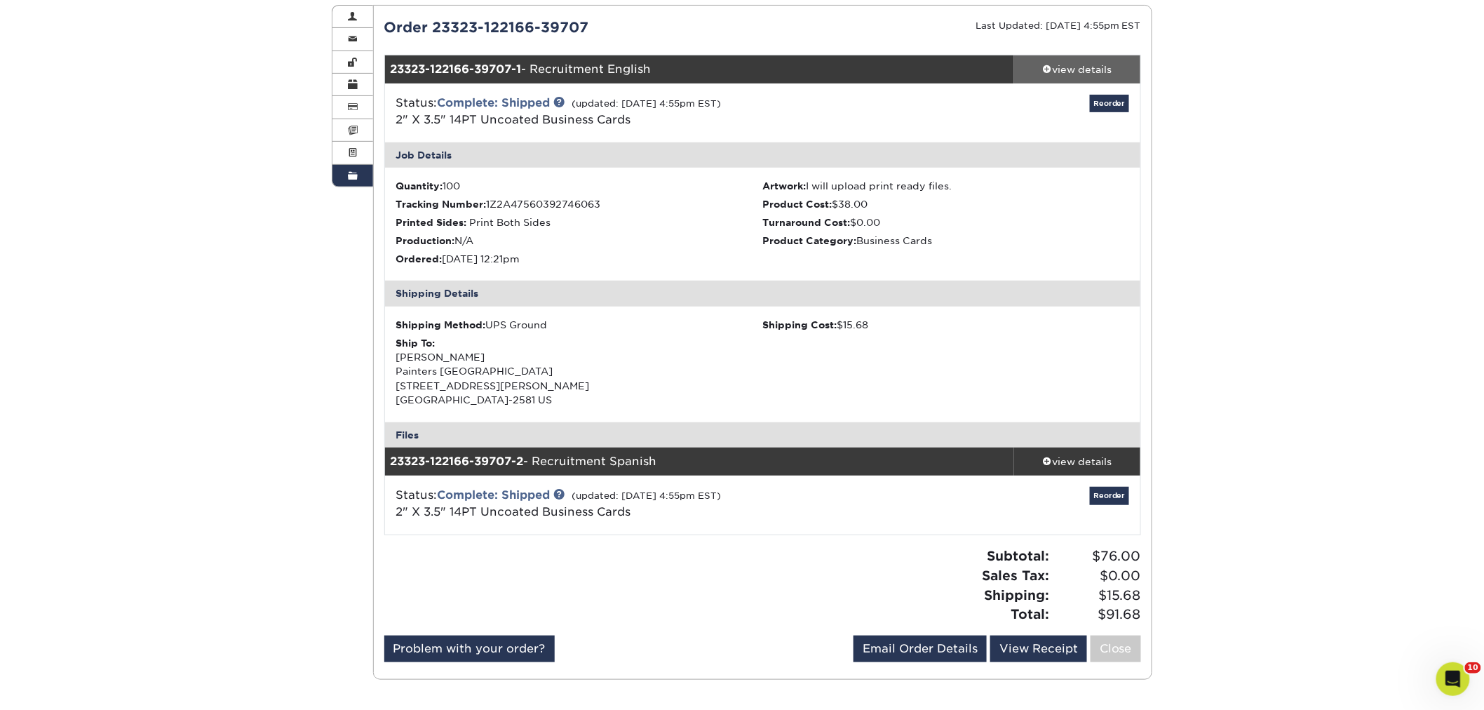
click at [1088, 59] on link "view details" at bounding box center [1077, 69] width 126 height 28
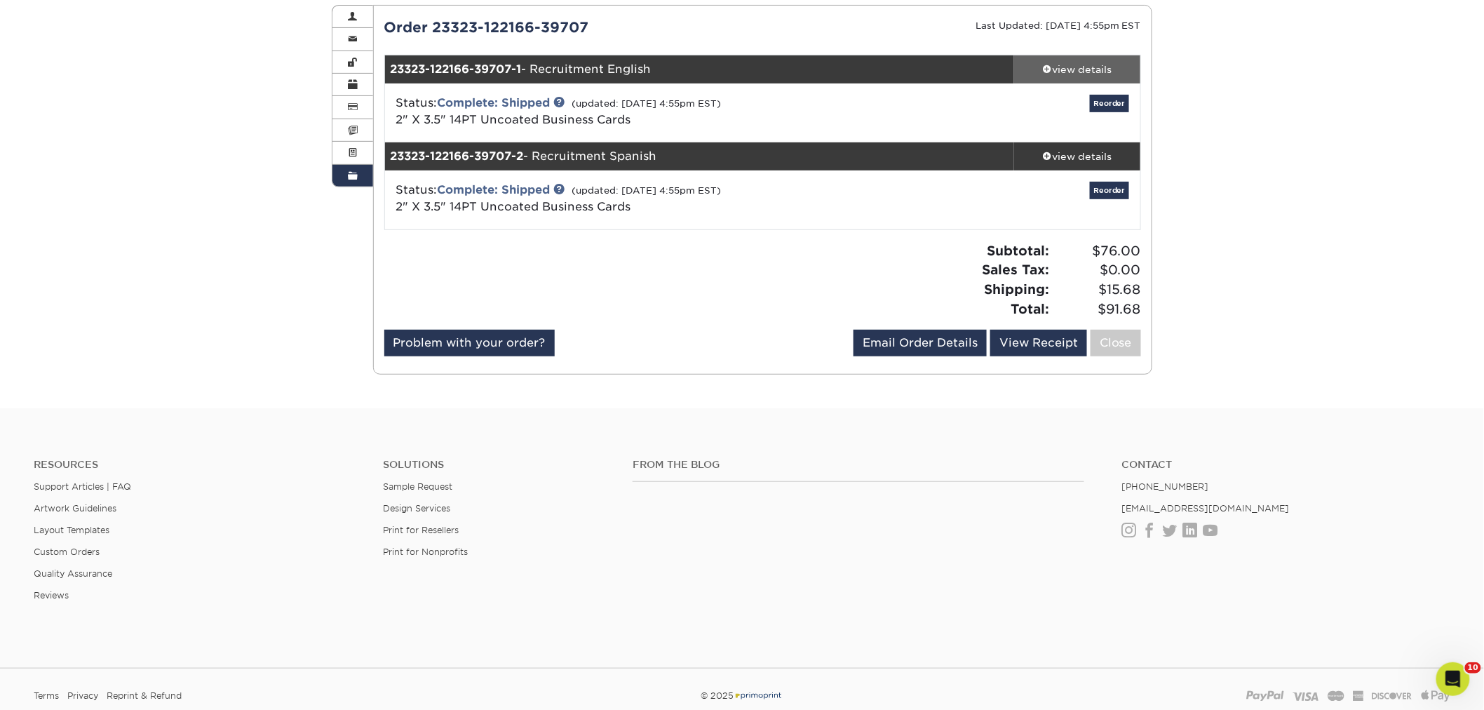
click at [1057, 74] on div "view details" at bounding box center [1077, 69] width 126 height 14
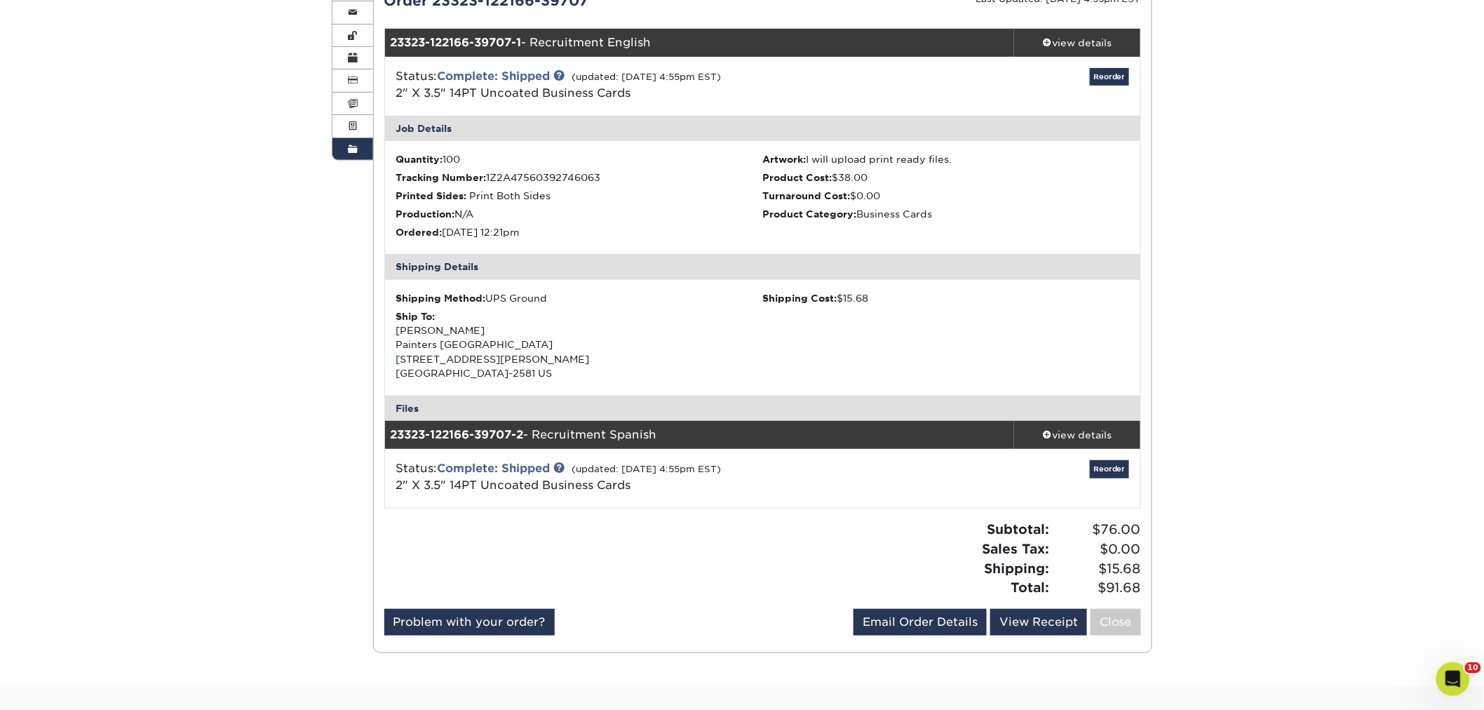
scroll to position [389, 0]
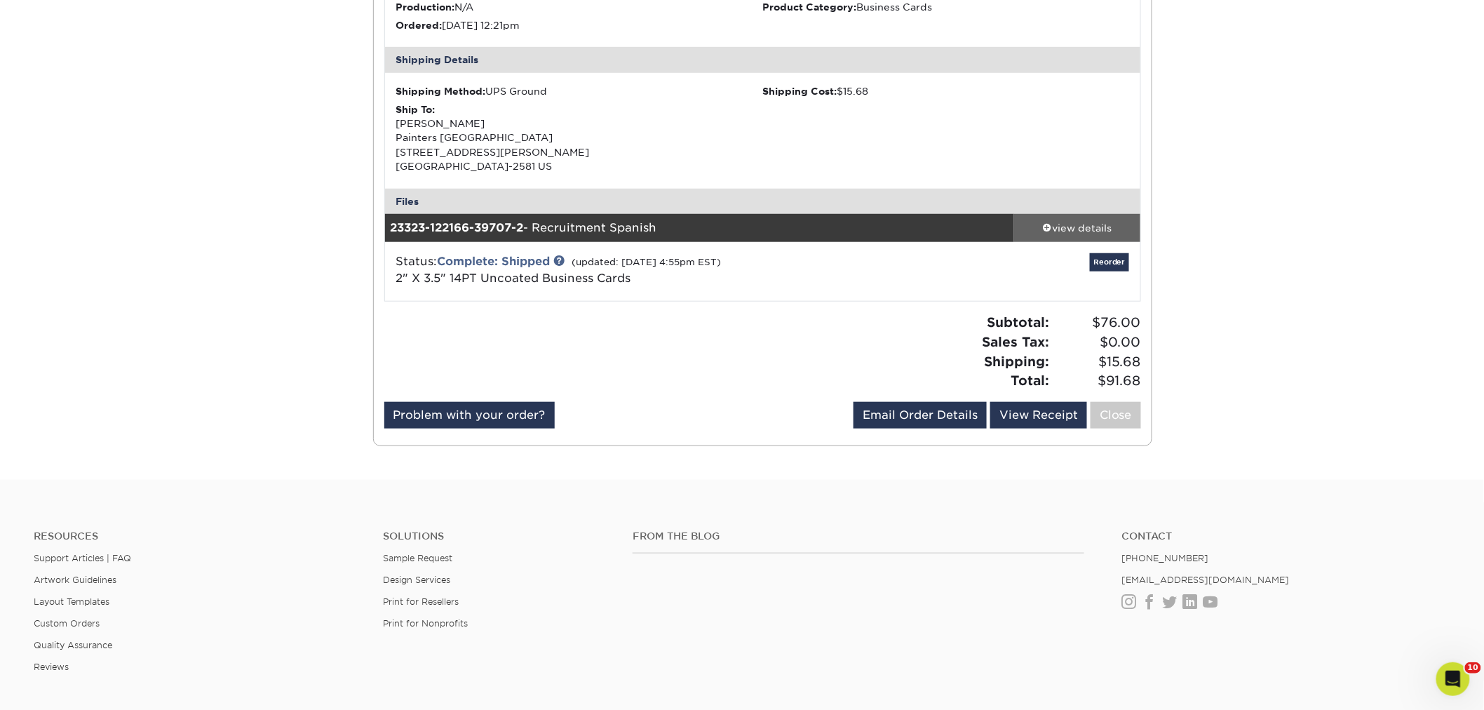
click at [1094, 228] on div "view details" at bounding box center [1077, 228] width 126 height 14
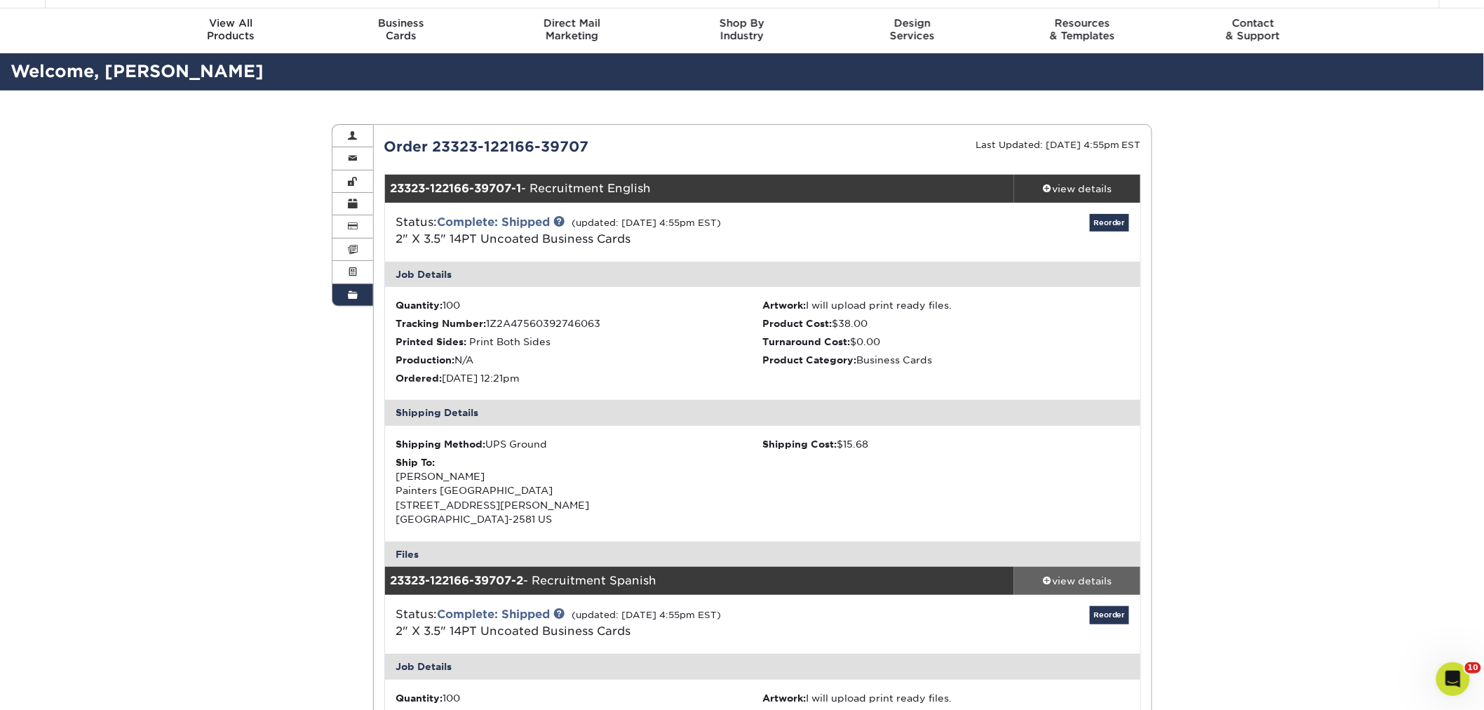
scroll to position [0, 0]
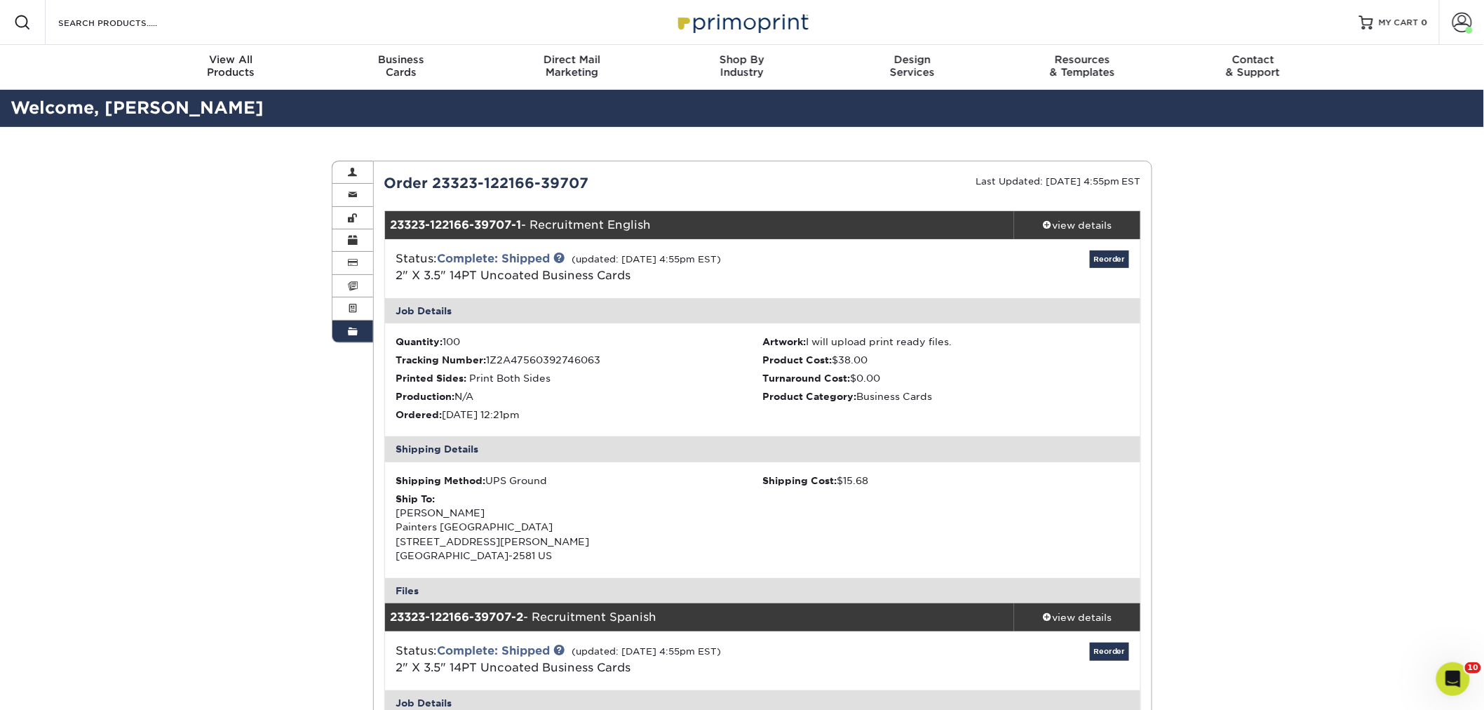
click at [579, 581] on div "Files" at bounding box center [763, 590] width 756 height 25
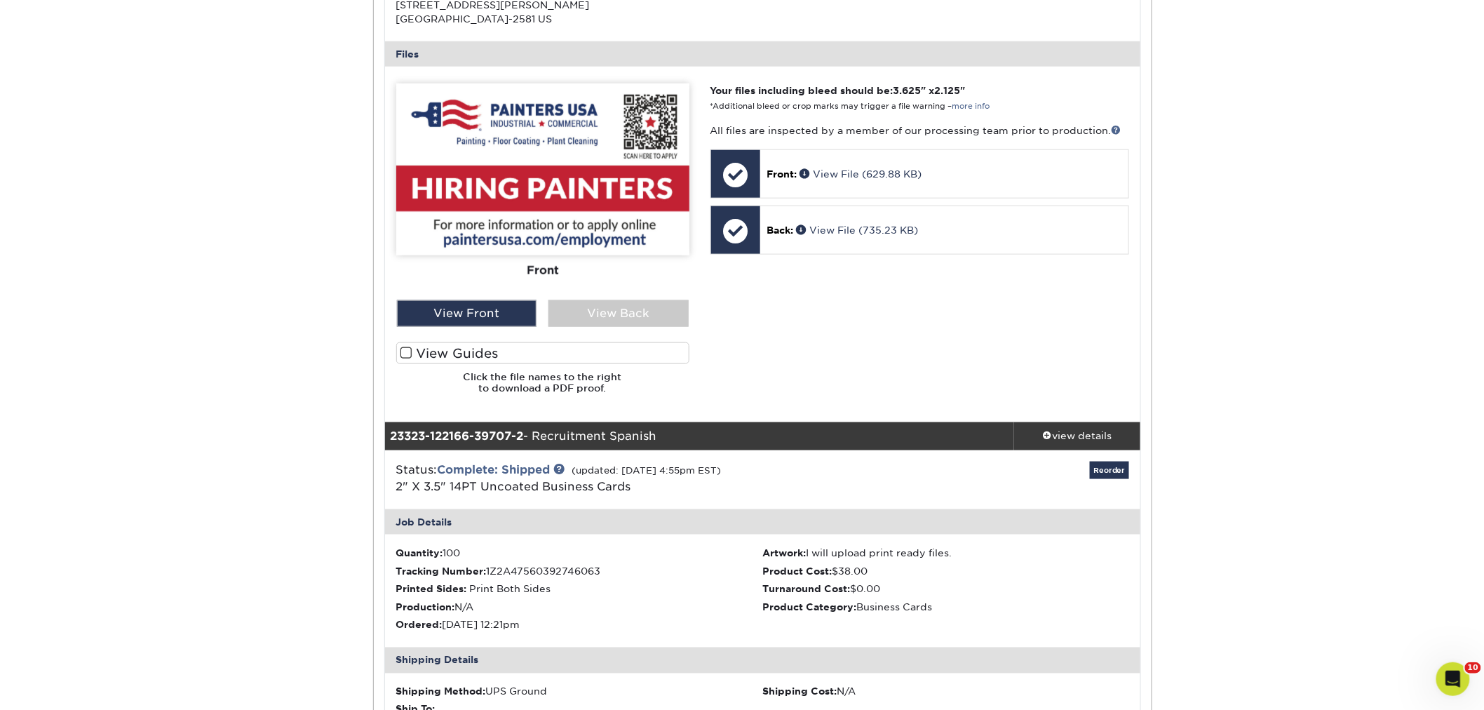
scroll to position [857, 0]
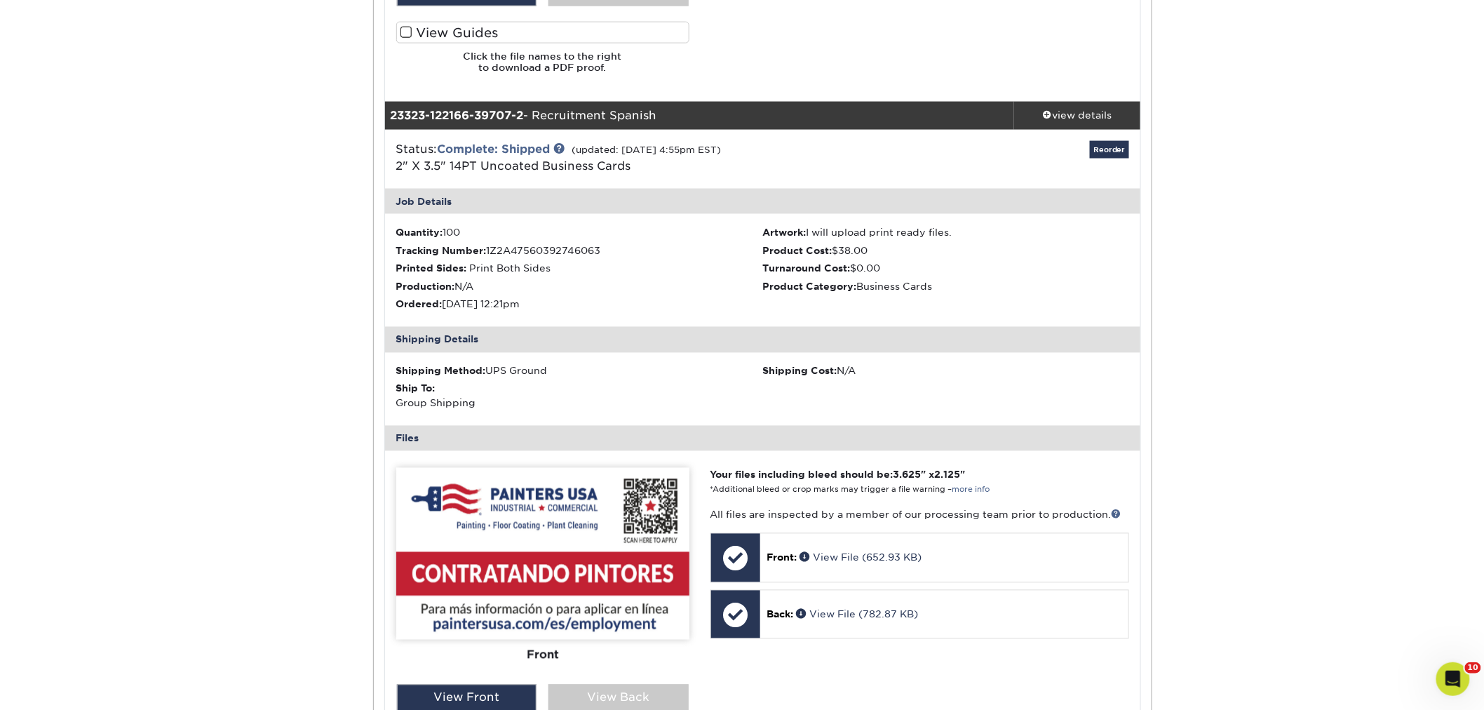
drag, startPoint x: 677, startPoint y: 113, endPoint x: 538, endPoint y: 116, distance: 139.6
click at [538, 116] on div "23323-122166-39707-2 - Recruitment Spanish" at bounding box center [700, 116] width 630 height 28
copy div "Recruitment Spanish"
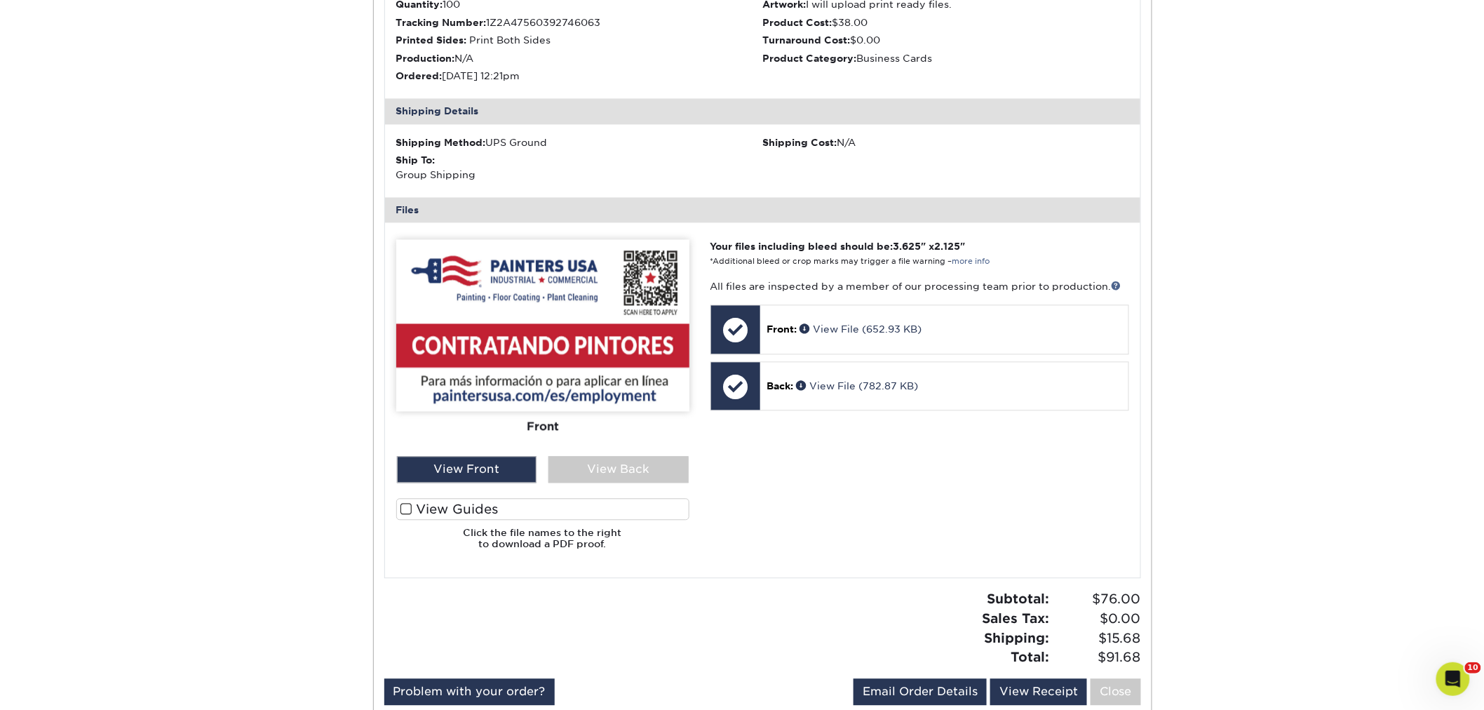
scroll to position [1090, 0]
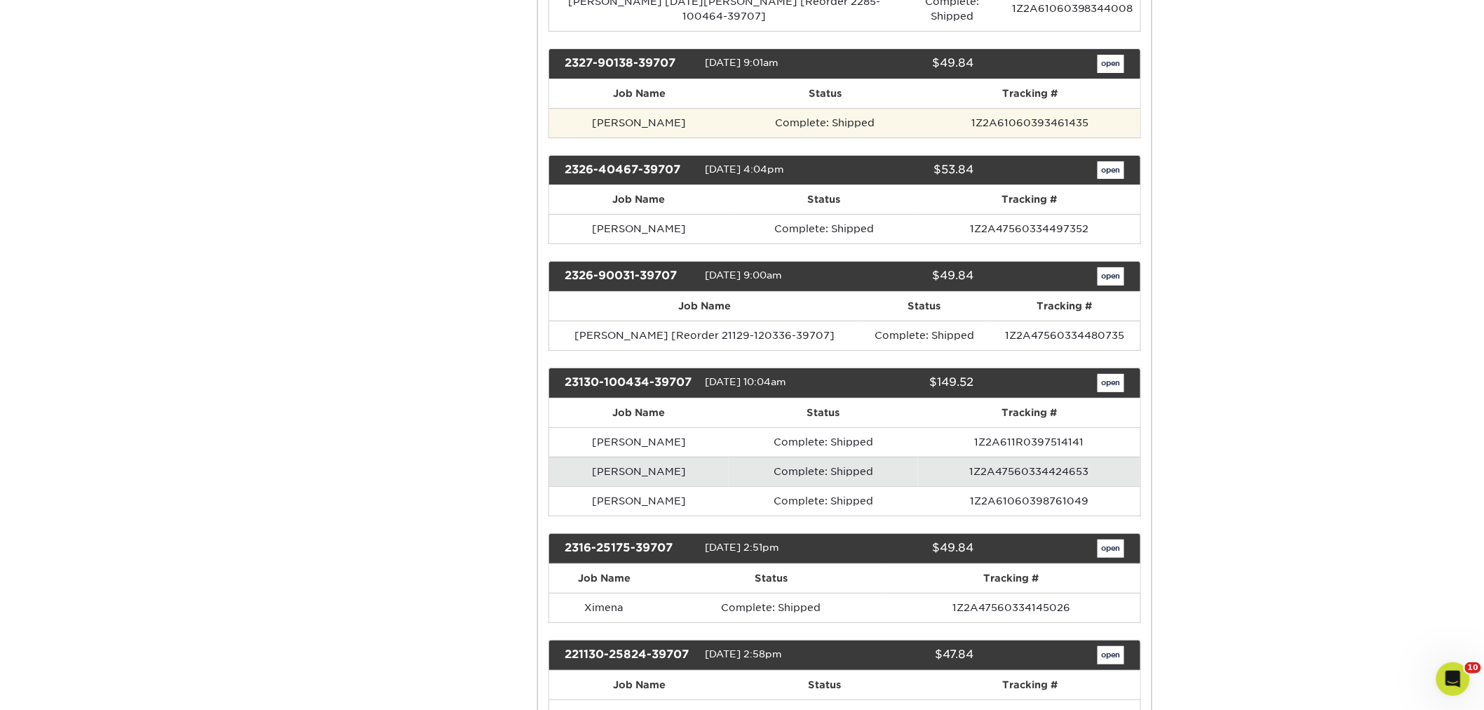
scroll to position [8882, 0]
